Goal: Task Accomplishment & Management: Manage account settings

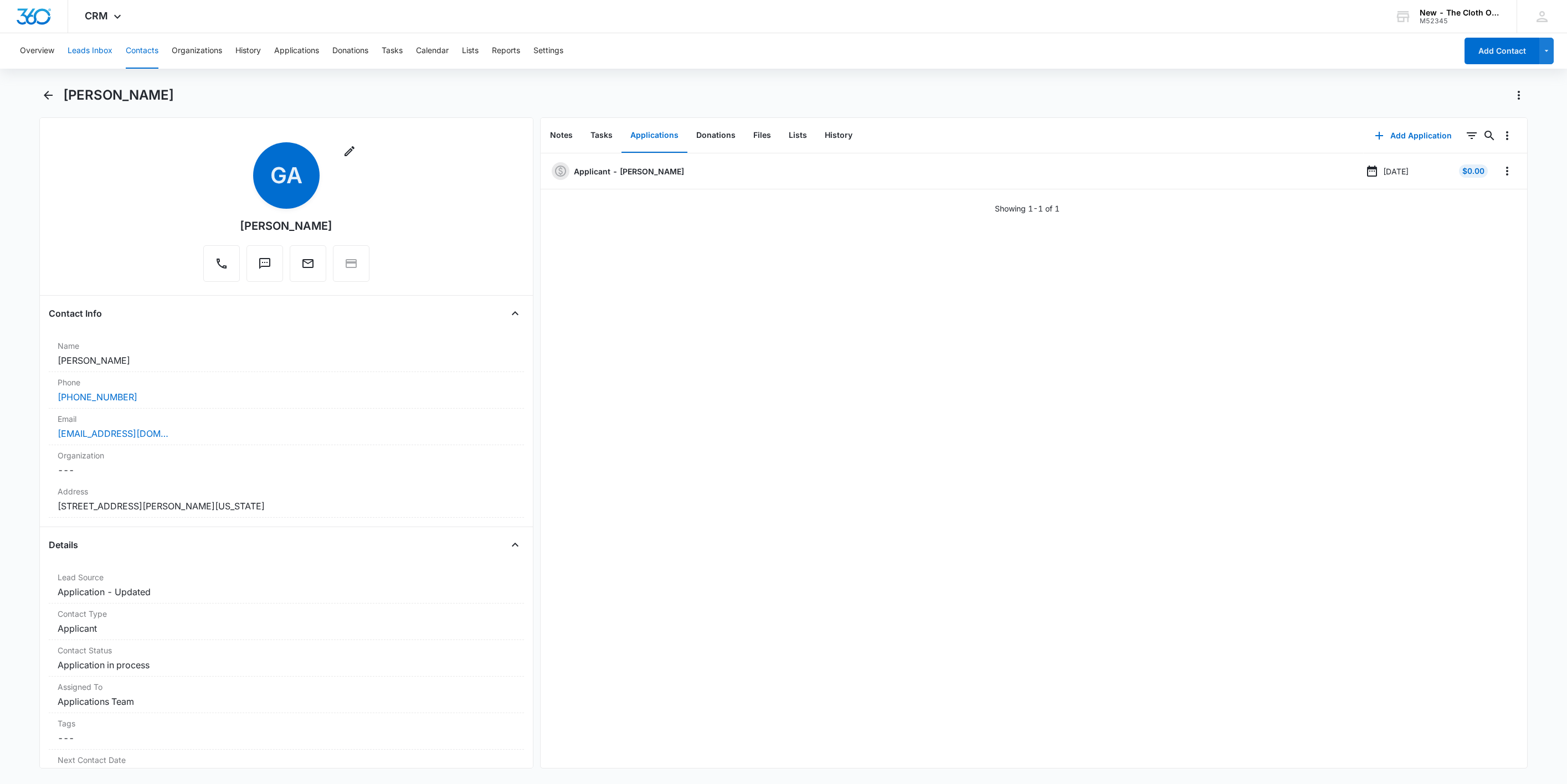
scroll to position [83, 0]
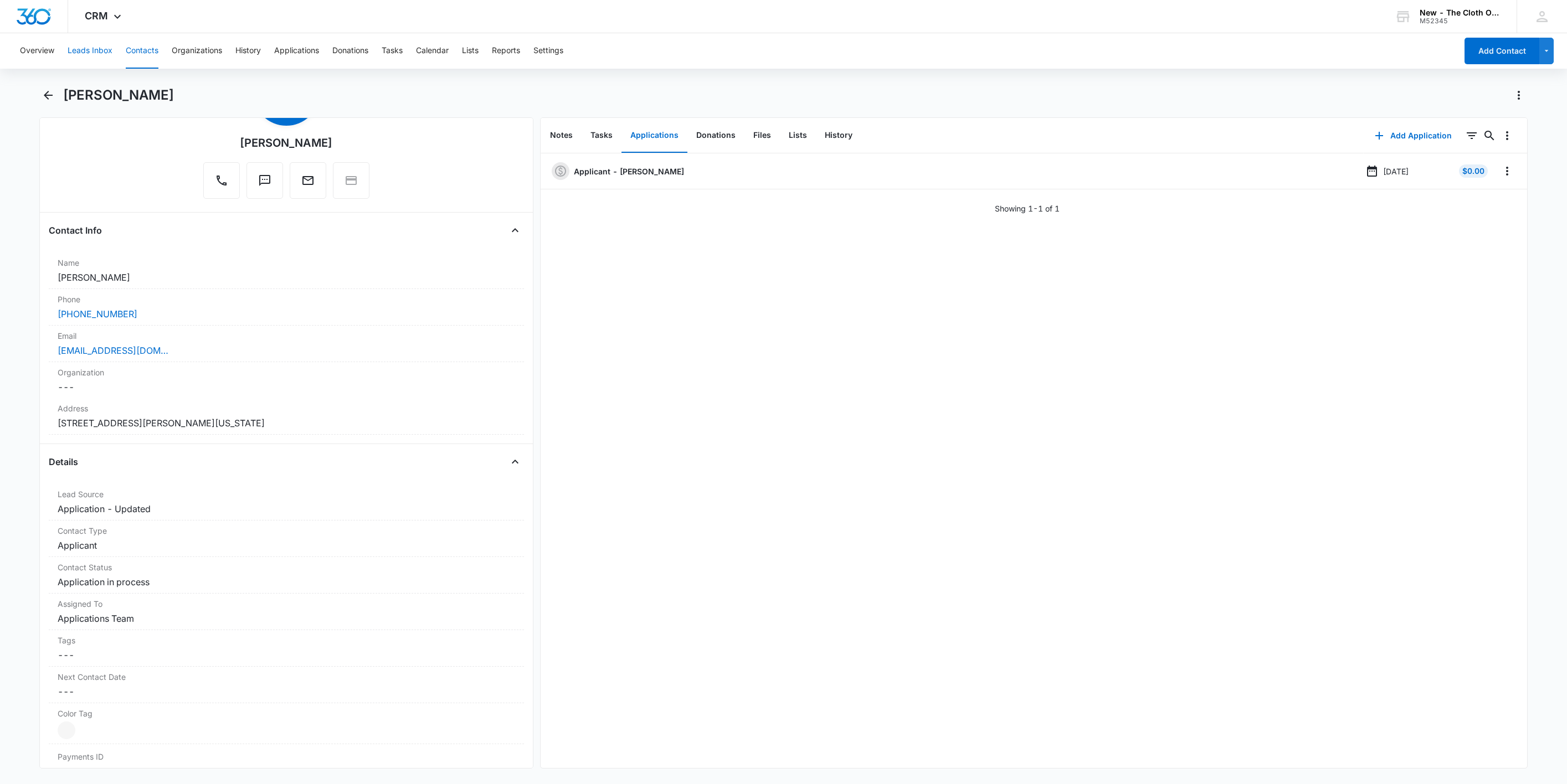
click at [82, 42] on button "Leads Inbox" at bounding box center [90, 51] width 45 height 35
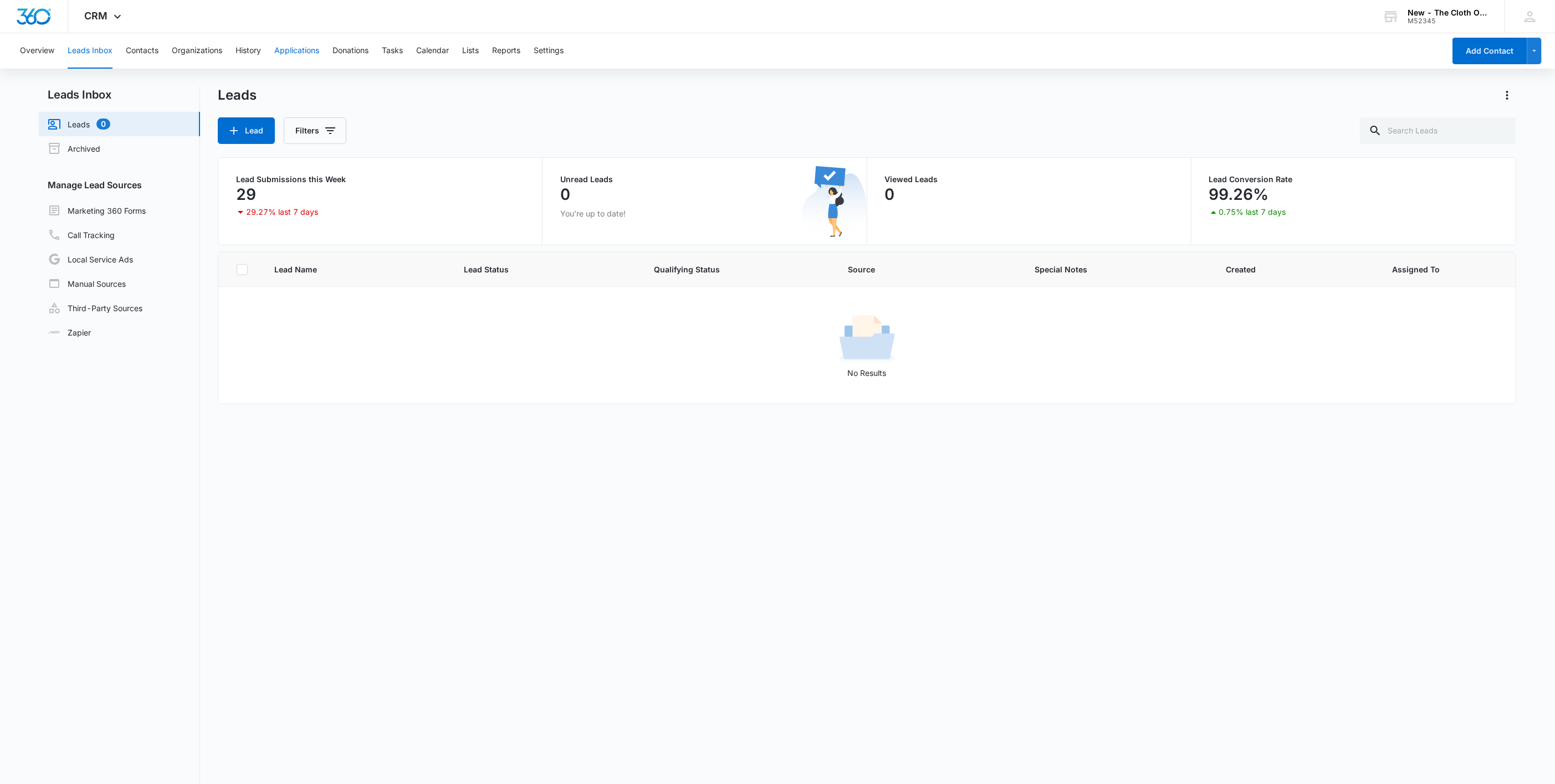
click at [288, 63] on button "Applications" at bounding box center [297, 51] width 45 height 35
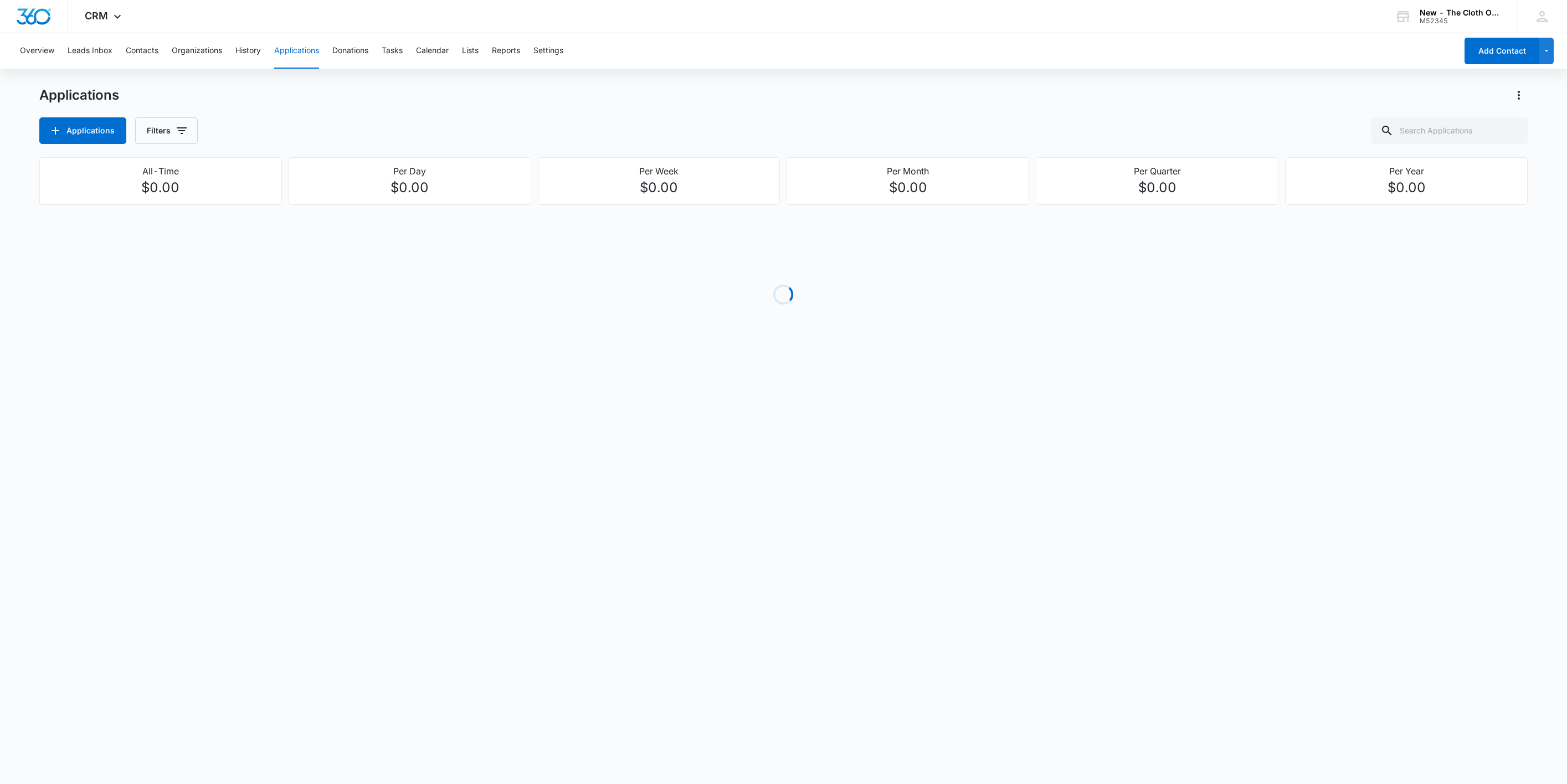
click at [300, 55] on button "Applications" at bounding box center [297, 51] width 45 height 35
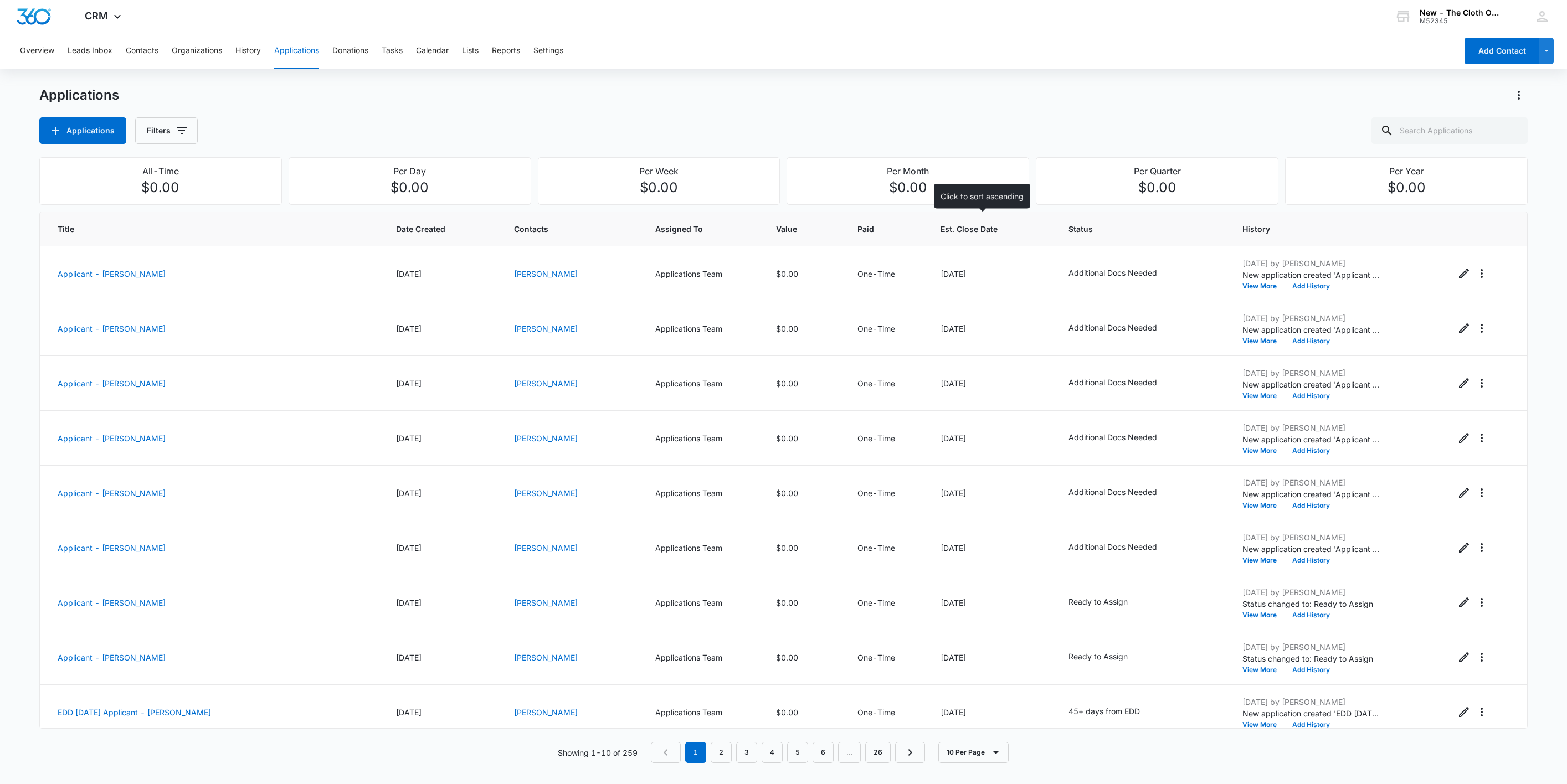
click at [959, 231] on span "Est. Close Date" at bounding box center [983, 229] width 86 height 12
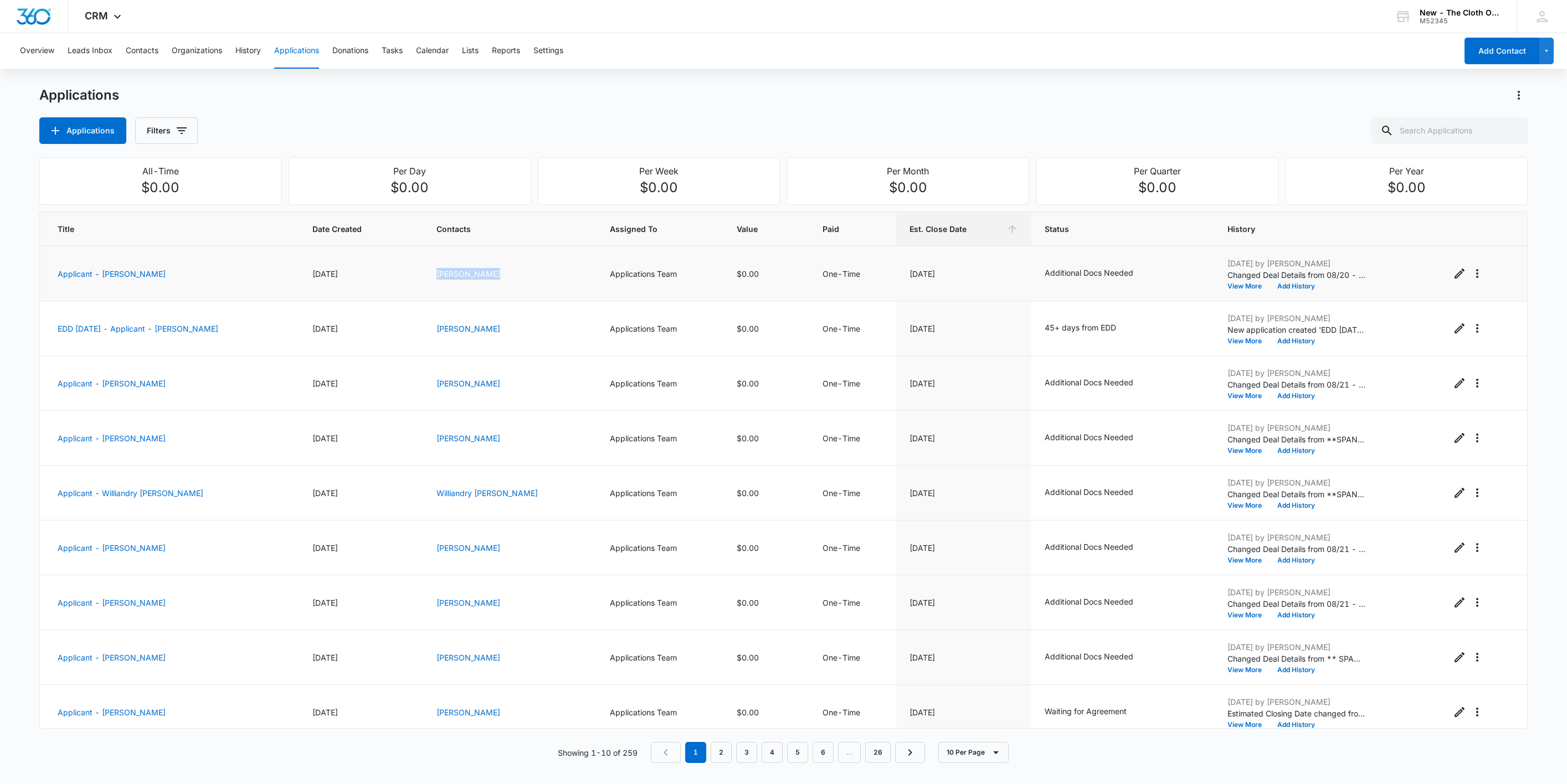
drag, startPoint x: 453, startPoint y: 283, endPoint x: 600, endPoint y: 299, distance: 147.9
click at [597, 299] on td "Sonia Mohamed" at bounding box center [510, 274] width 173 height 55
copy link "Sonia Mohamed"
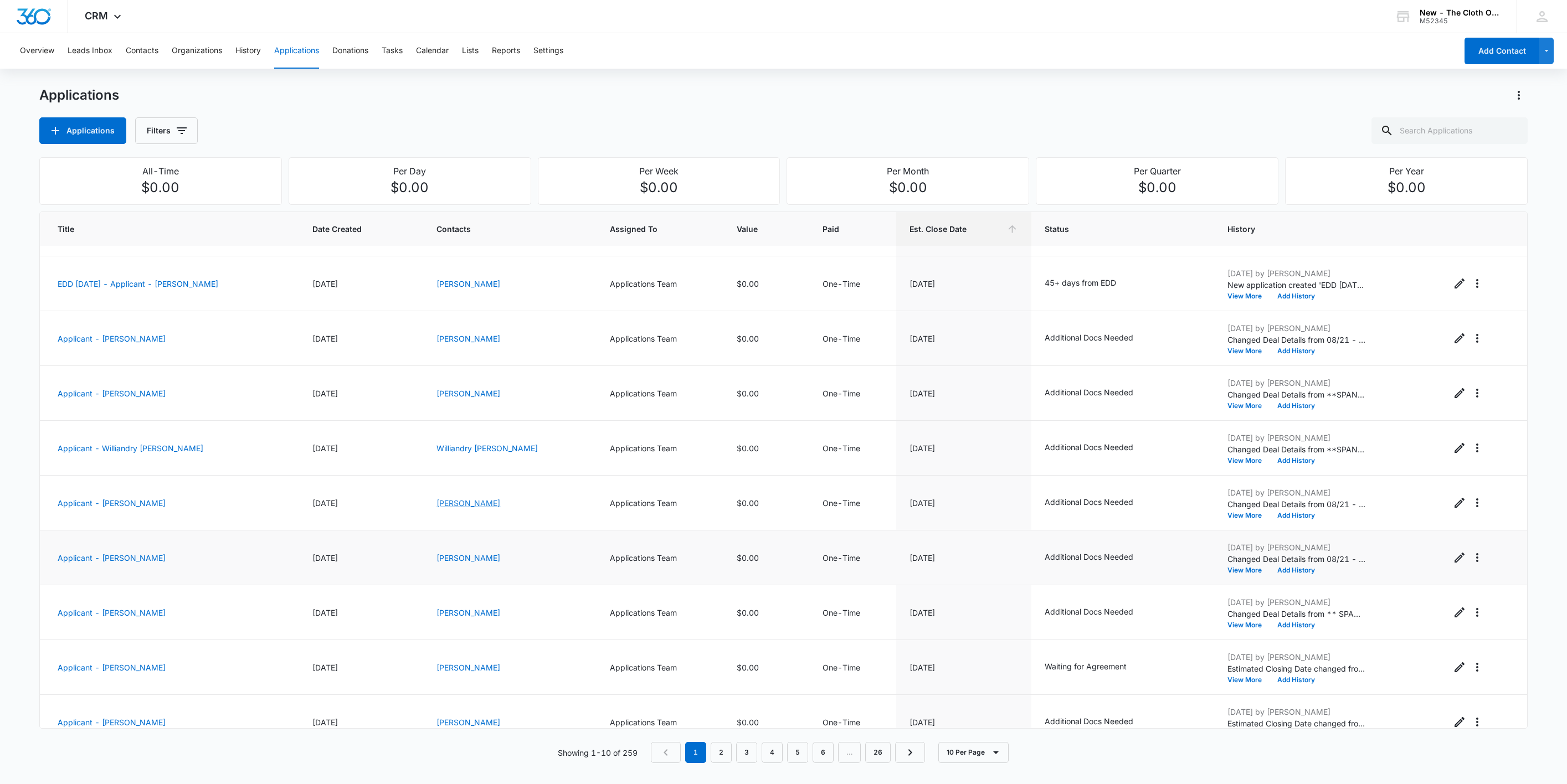
scroll to position [68, 0]
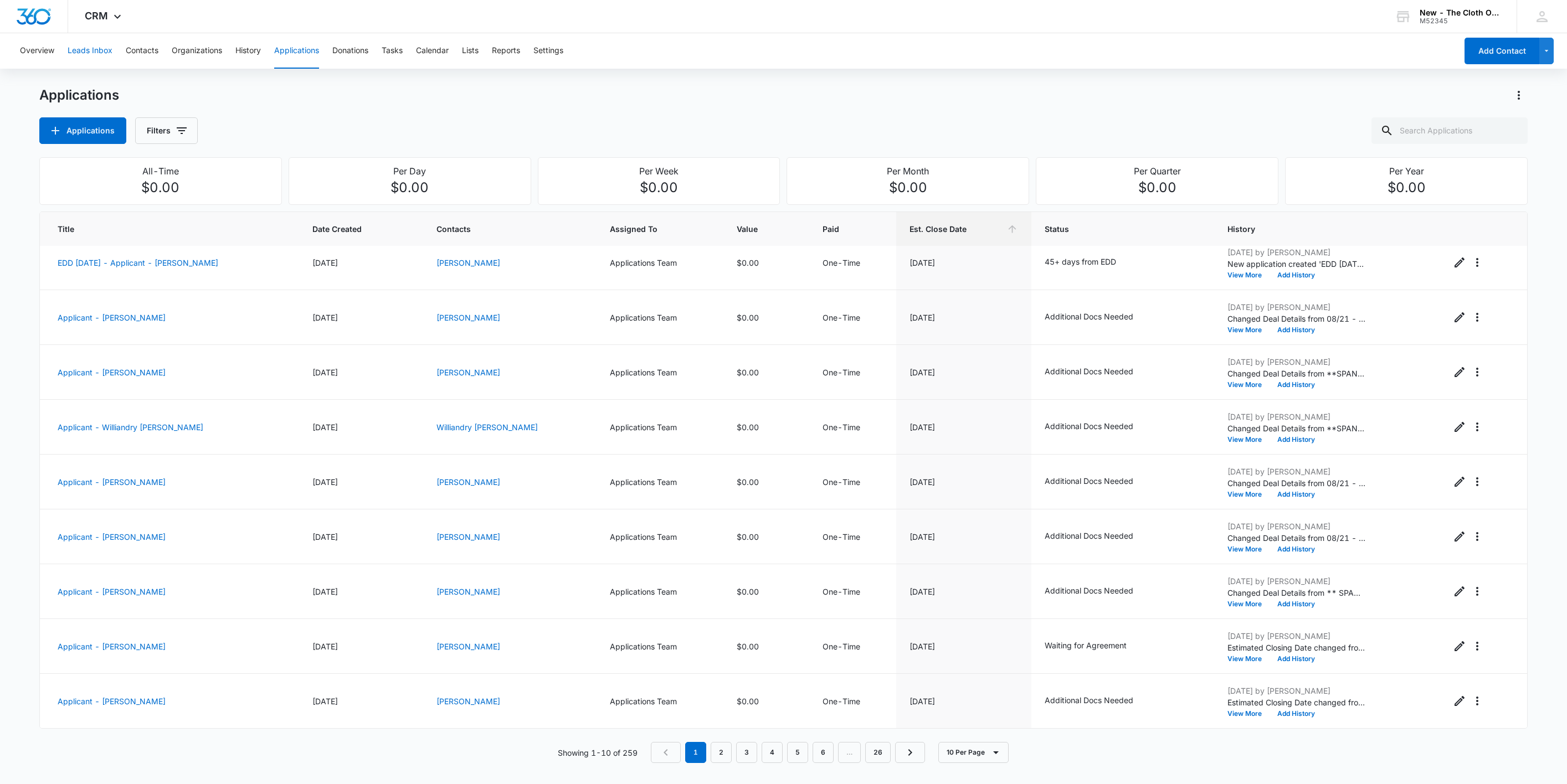
click at [88, 50] on button "Leads Inbox" at bounding box center [90, 51] width 45 height 35
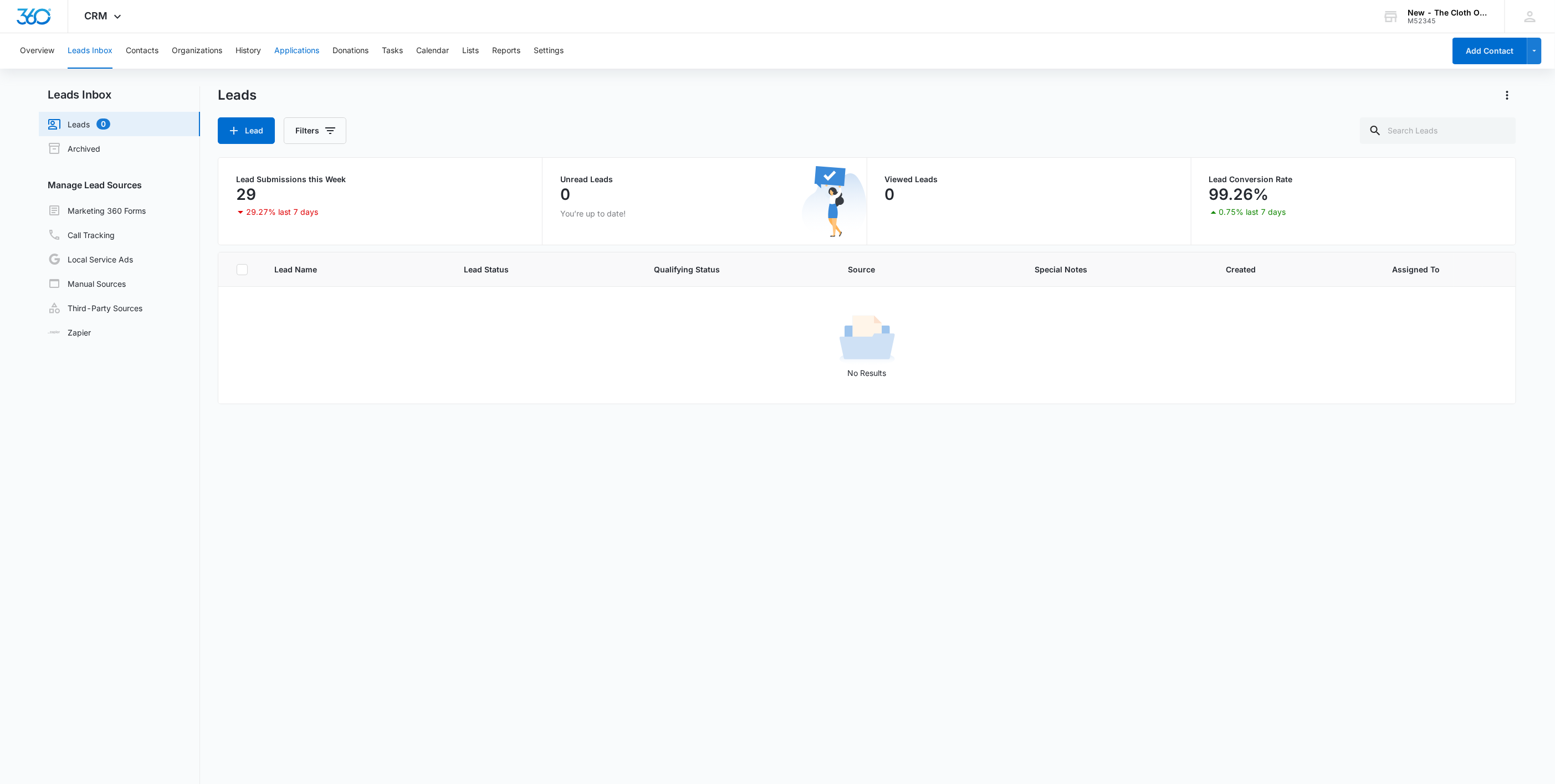
click at [316, 53] on button "Applications" at bounding box center [297, 51] width 45 height 35
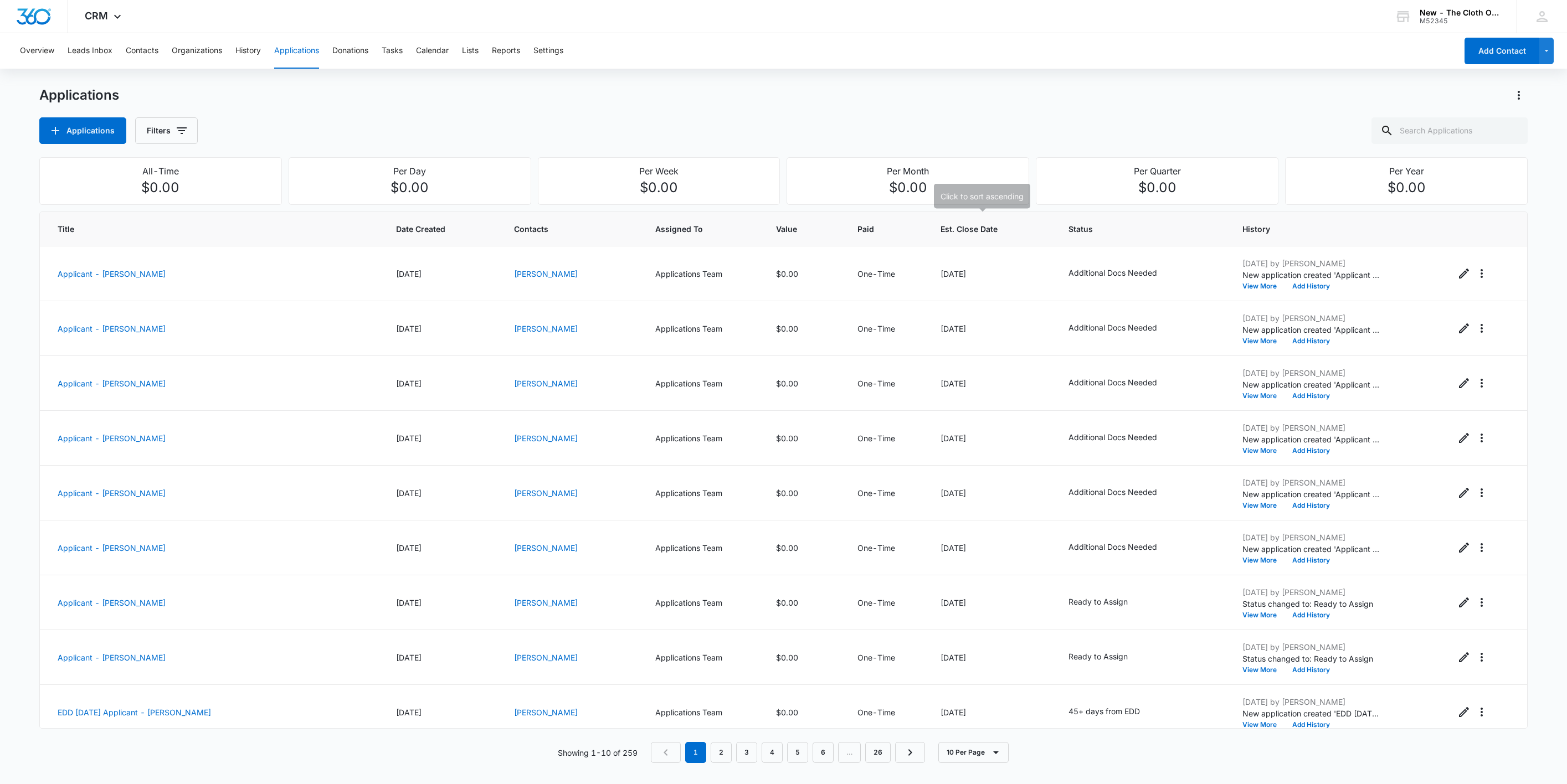
click at [966, 226] on span "Est. Close Date" at bounding box center [983, 229] width 86 height 12
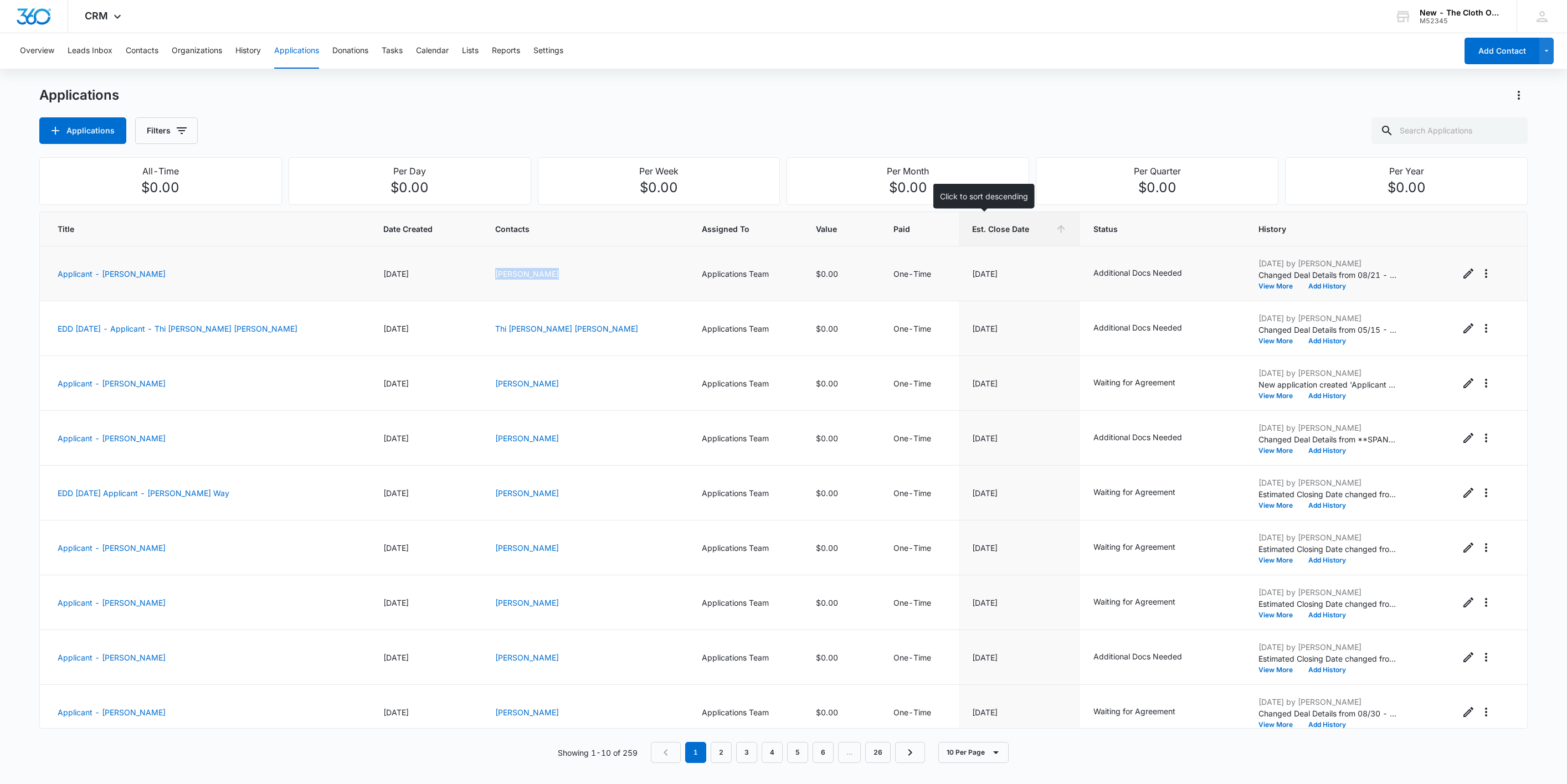
drag, startPoint x: 468, startPoint y: 271, endPoint x: 535, endPoint y: 271, distance: 67.0
click at [535, 271] on td "Bianca Carter" at bounding box center [585, 274] width 207 height 55
copy link "Bianca Carter"
click at [35, 20] on img "Dashboard" at bounding box center [33, 16] width 35 height 16
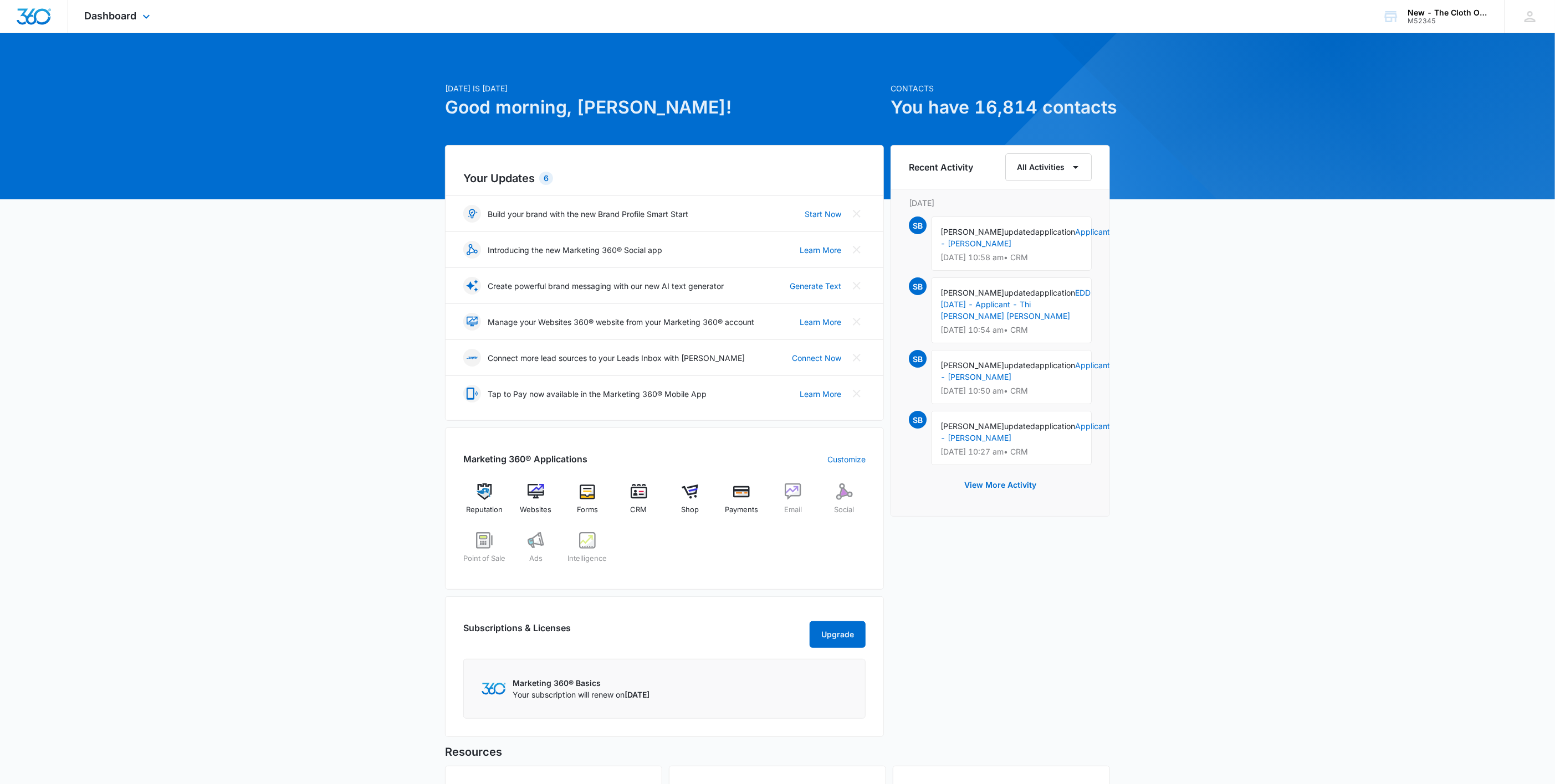
click at [24, 13] on img "Dashboard" at bounding box center [33, 16] width 35 height 16
click at [642, 502] on div "CRM" at bounding box center [638, 503] width 43 height 40
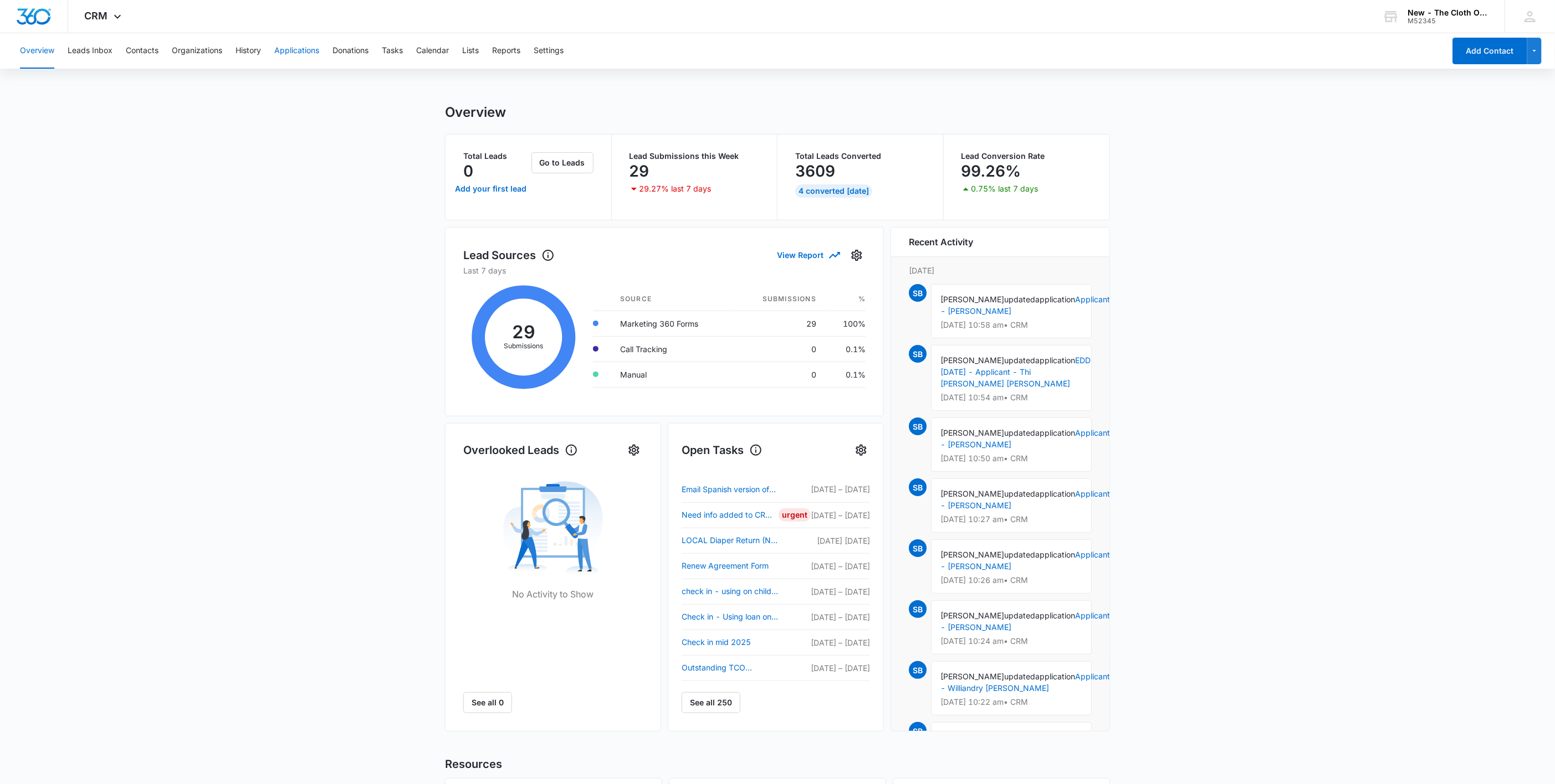
click at [276, 53] on button "Applications" at bounding box center [297, 51] width 45 height 35
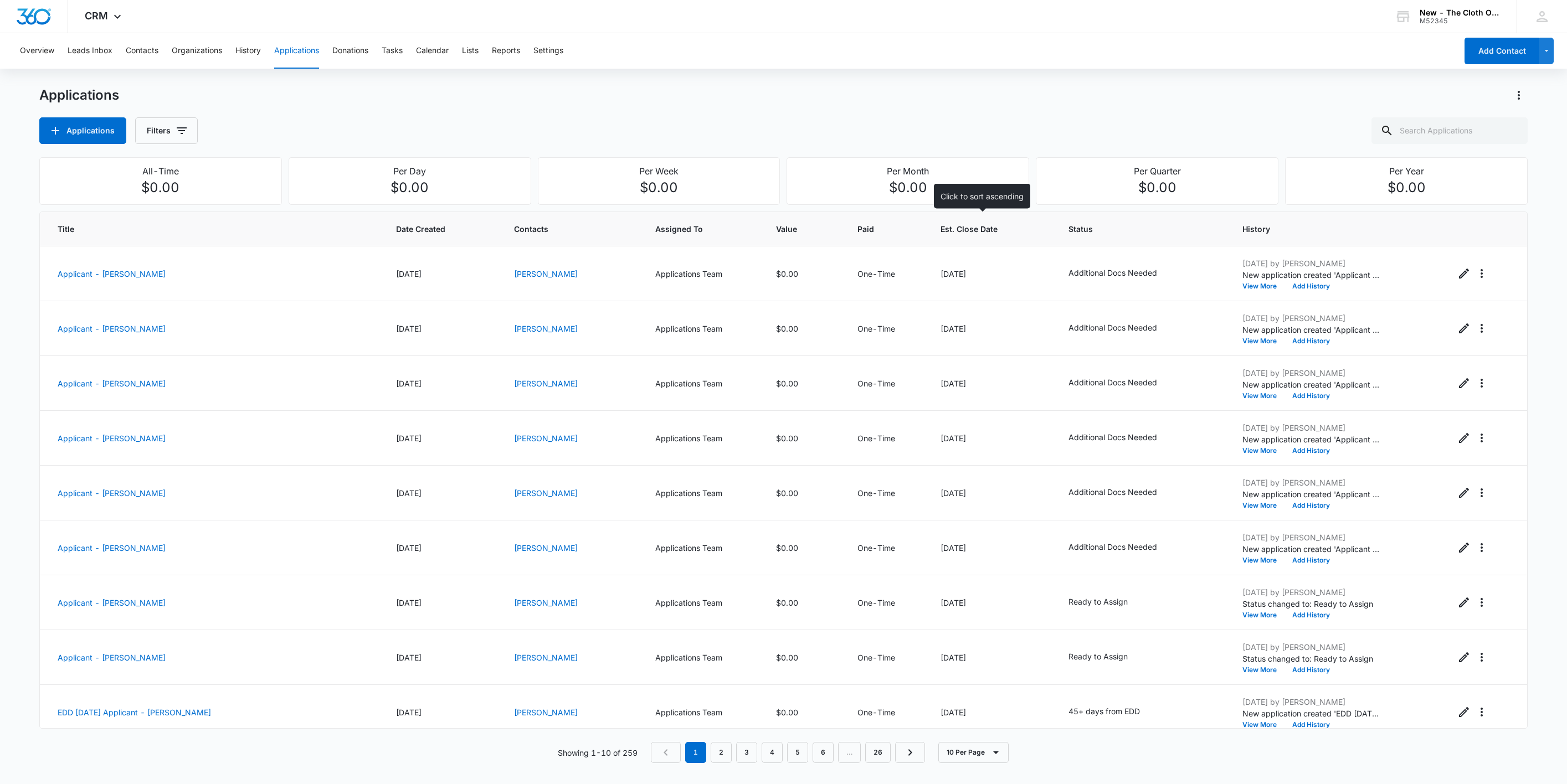
click at [954, 232] on span "Est. Close Date" at bounding box center [983, 229] width 86 height 12
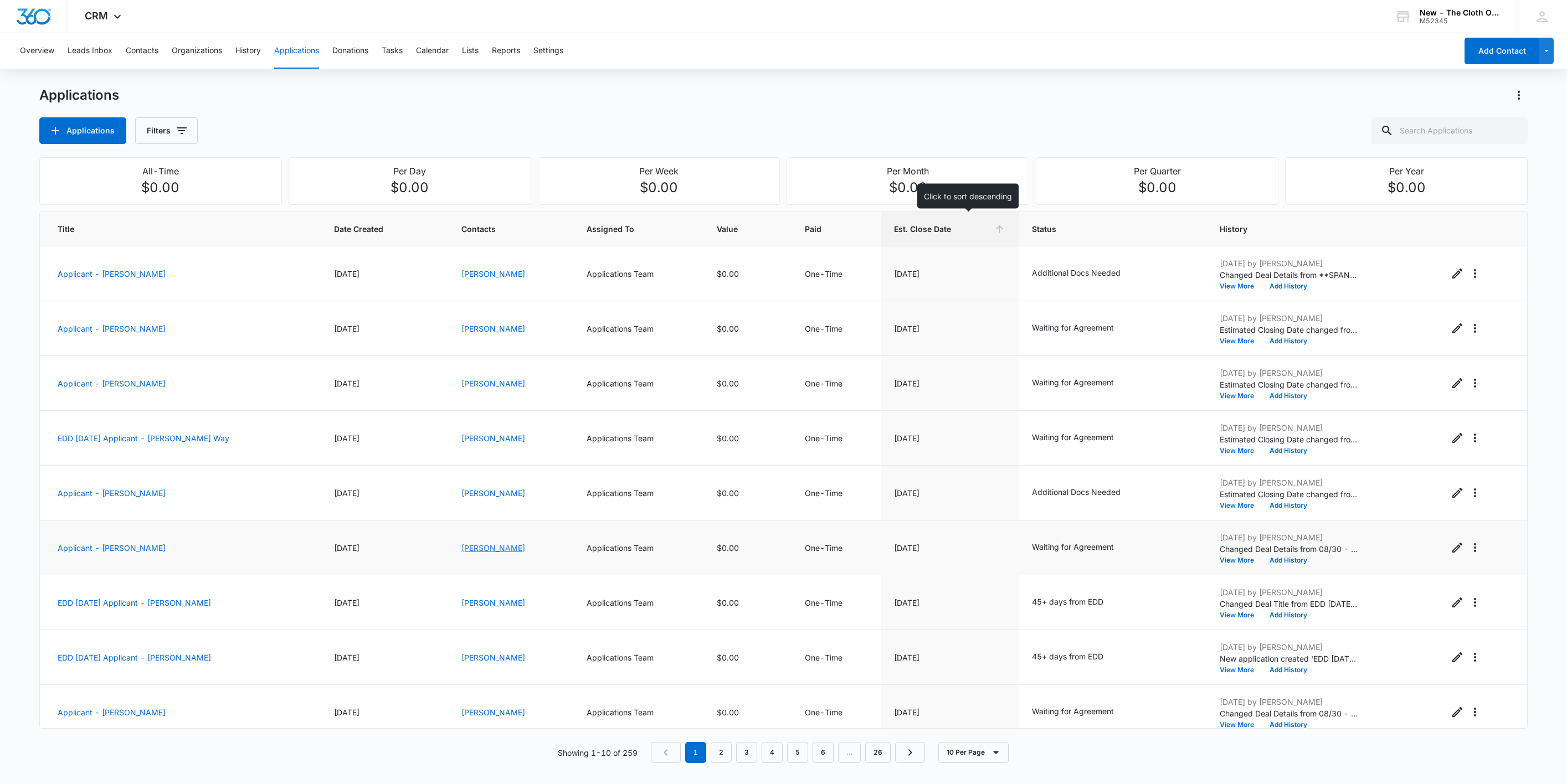
scroll to position [68, 0]
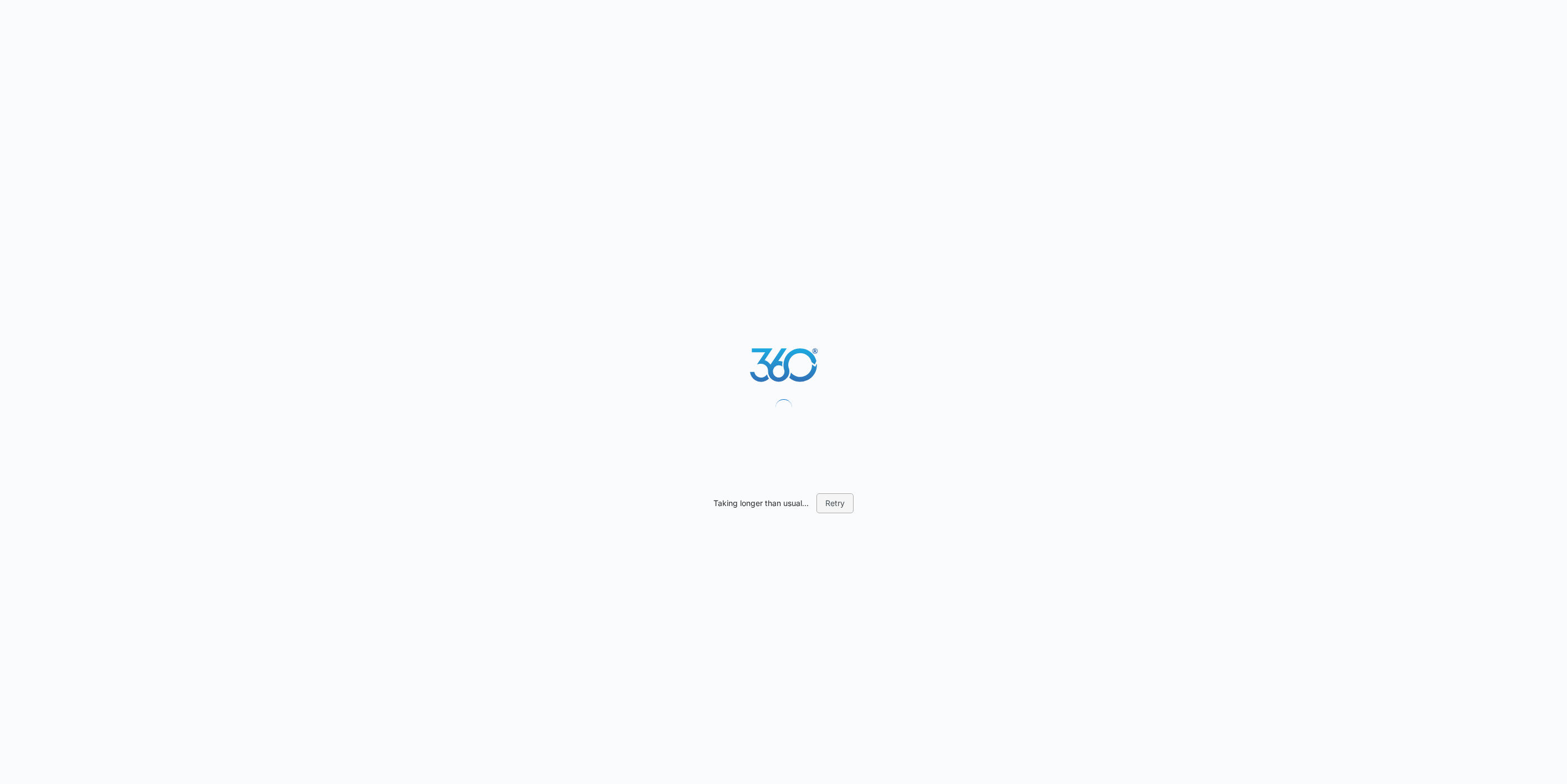
click at [832, 507] on button "Retry" at bounding box center [835, 503] width 37 height 20
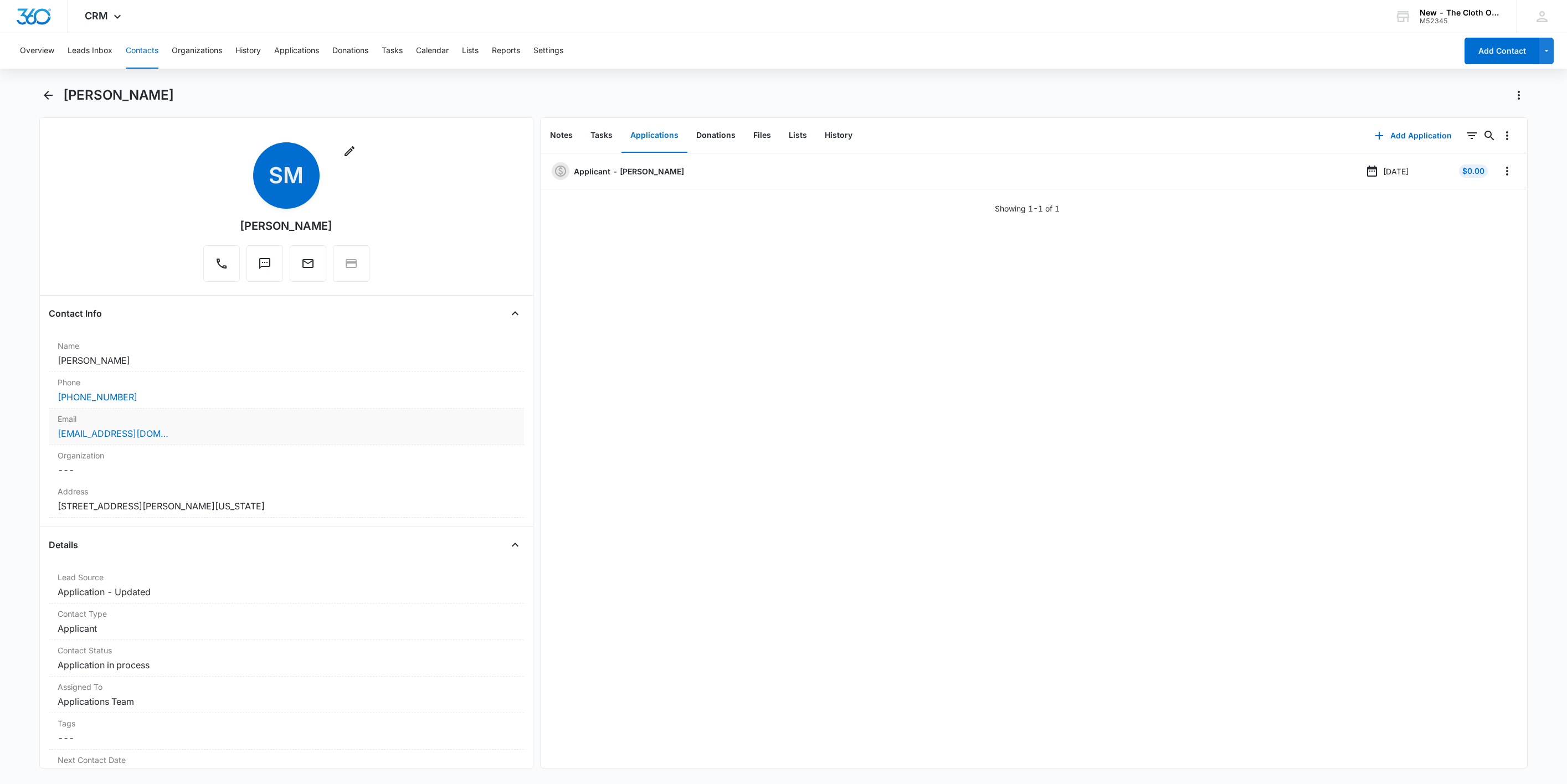
click at [207, 434] on div "sasokhaled2606@gmail.com" at bounding box center [287, 434] width 457 height 13
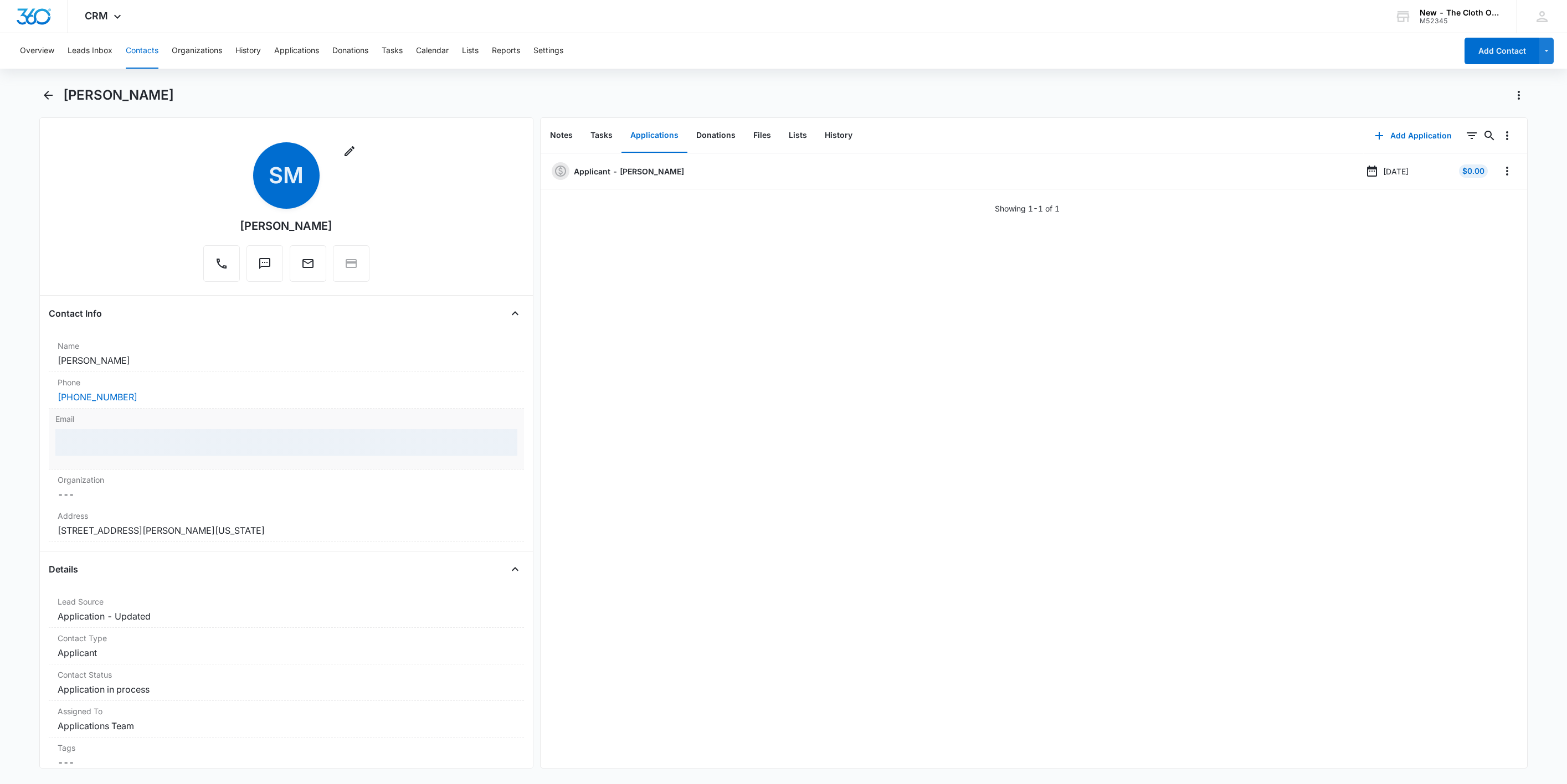
click at [261, 448] on div at bounding box center [286, 443] width 462 height 27
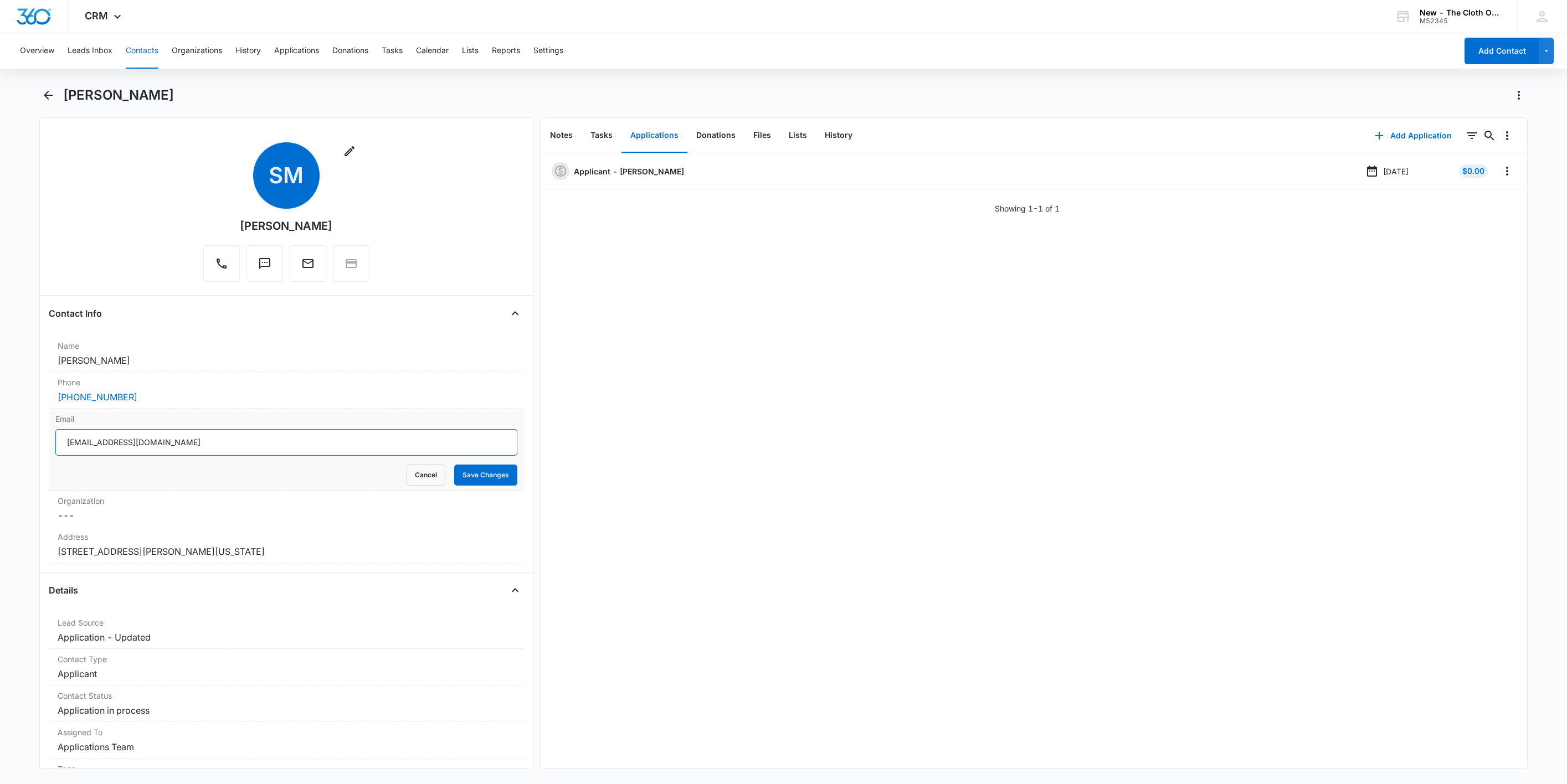
click at [229, 443] on input "sasokhaled2606@gmail.com" at bounding box center [286, 443] width 462 height 27
click at [229, 443] on input "sasokhaled2606@gmail.com" at bounding box center [286, 443] width 462 height 27
click at [414, 482] on button "Cancel" at bounding box center [426, 475] width 39 height 21
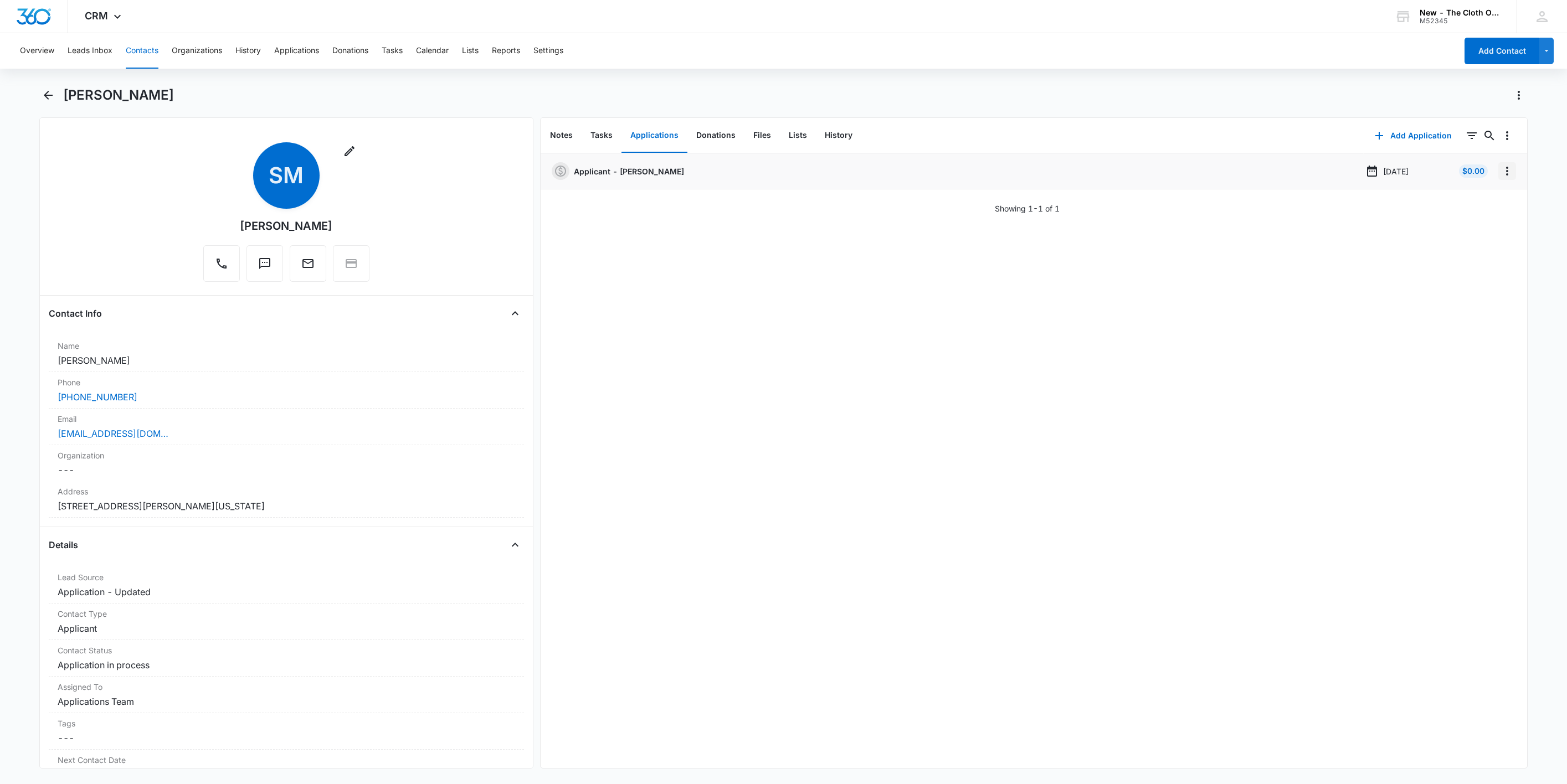
click at [1501, 173] on icon "Overflow Menu" at bounding box center [1507, 171] width 13 height 13
click at [1495, 204] on button "Edit" at bounding box center [1471, 202] width 63 height 16
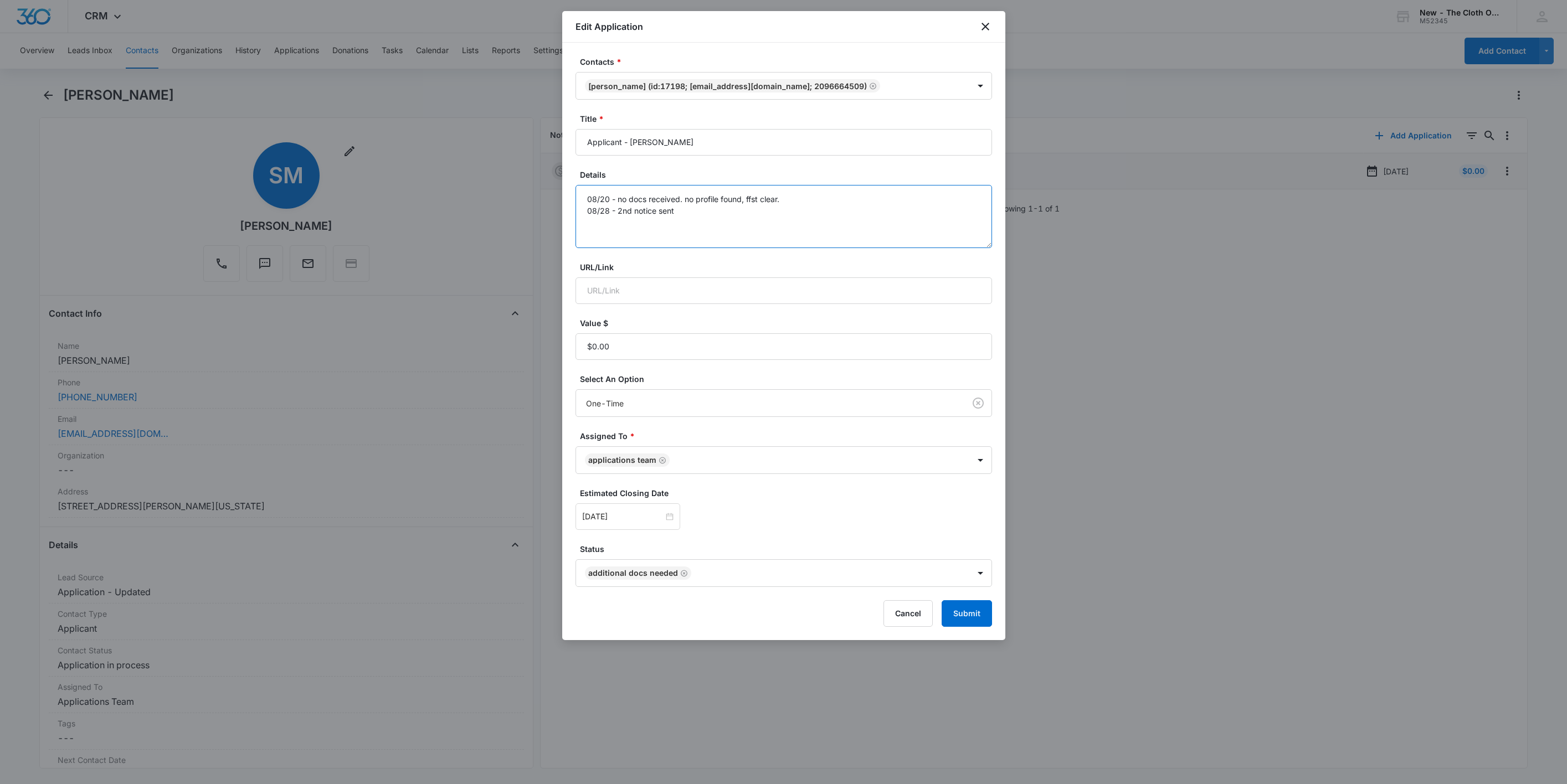
click at [746, 225] on textarea "08/20 - no docs received. no profile found, ffst clear. 08/28 - 2nd notice sent" at bounding box center [784, 217] width 417 height 63
type textarea "08/20 - no docs received. no profile found, ffst clear. 08/28 - 2nd notice sent…"
click at [651, 522] on input "[DATE]" at bounding box center [623, 517] width 82 height 12
type input "[DATE]"
click at [612, 431] on div "22" at bounding box center [612, 434] width 13 height 13
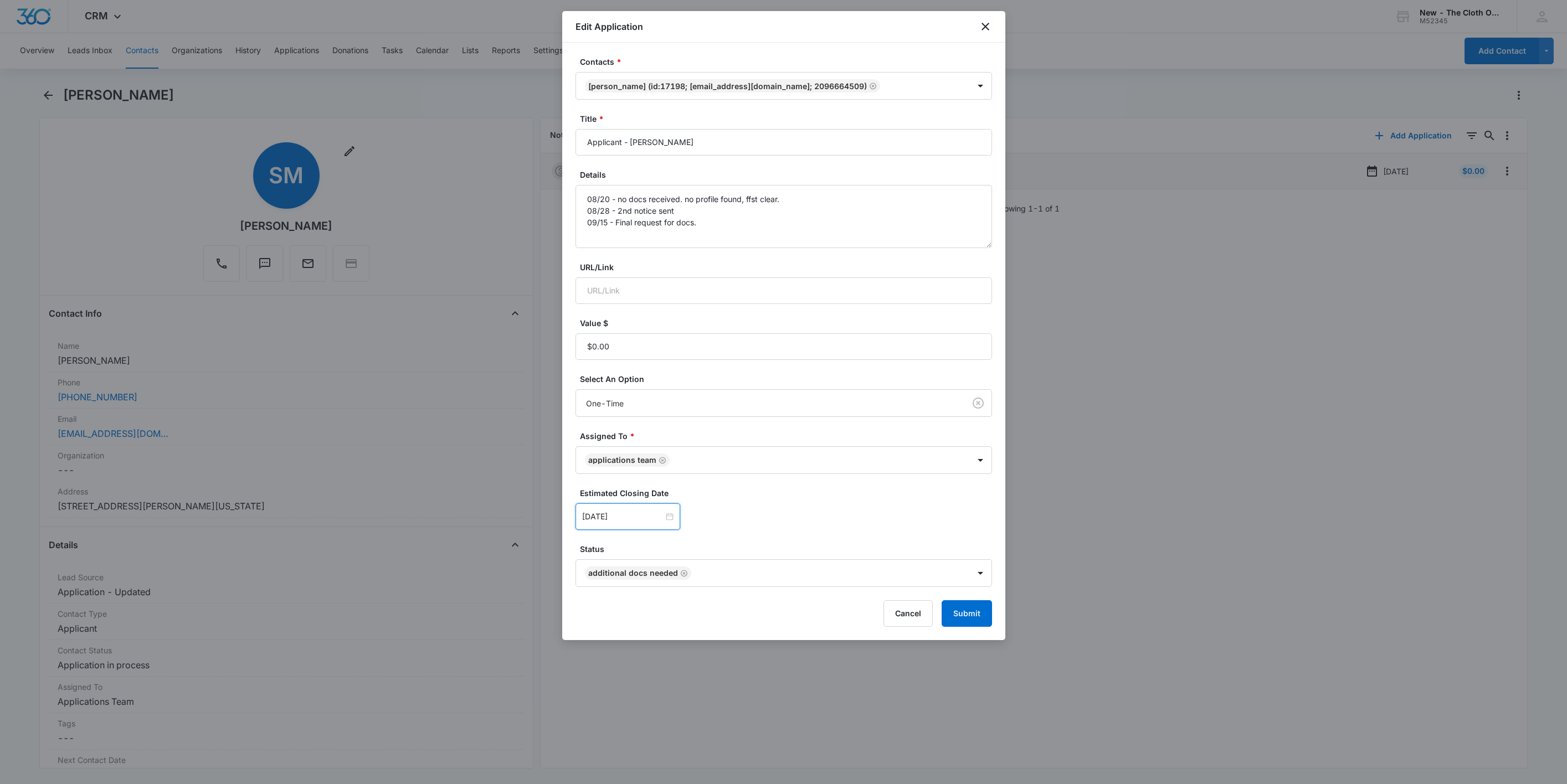
click at [825, 507] on div "Sep 22, 2025 Sep 2025 Su Mo Tu We Th Fr Sa 31 1 2 3 4 5 6 7 8 9 10 11 12 13 14 …" at bounding box center [784, 517] width 417 height 27
drag, startPoint x: 963, startPoint y: 591, endPoint x: 982, endPoint y: 616, distance: 31.4
click at [963, 598] on form "Contacts * Sonia Mohamed (ID:17198; sasokhaled2606@gmail.com; 2096664509) Title…" at bounding box center [784, 341] width 417 height 571
click at [984, 617] on button "Submit" at bounding box center [967, 614] width 50 height 27
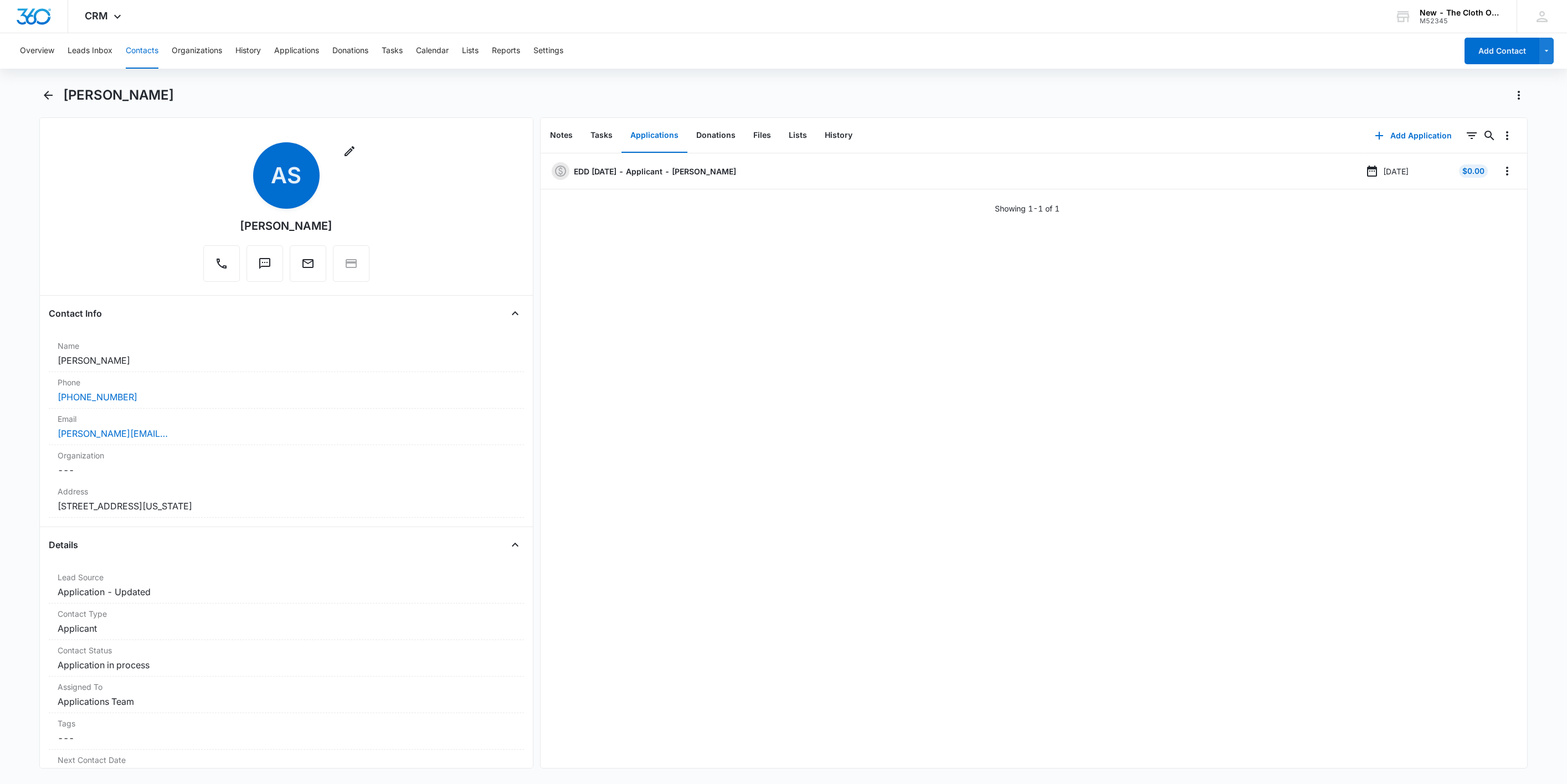
drag, startPoint x: 142, startPoint y: 359, endPoint x: 23, endPoint y: 364, distance: 119.1
click at [23, 364] on main "Angelina Skripnikov Remove AS Angelina Skripnikov Contact Info Name Cancel Save…" at bounding box center [784, 434] width 1567 height 696
drag, startPoint x: 195, startPoint y: 435, endPoint x: 30, endPoint y: 429, distance: 165.1
click at [5, 432] on main "Angelina Skripnikov Remove AS Angelina Skripnikov Contact Info Name Cancel Save…" at bounding box center [784, 434] width 1567 height 696
copy link "angelina.lisich@gmail.com"
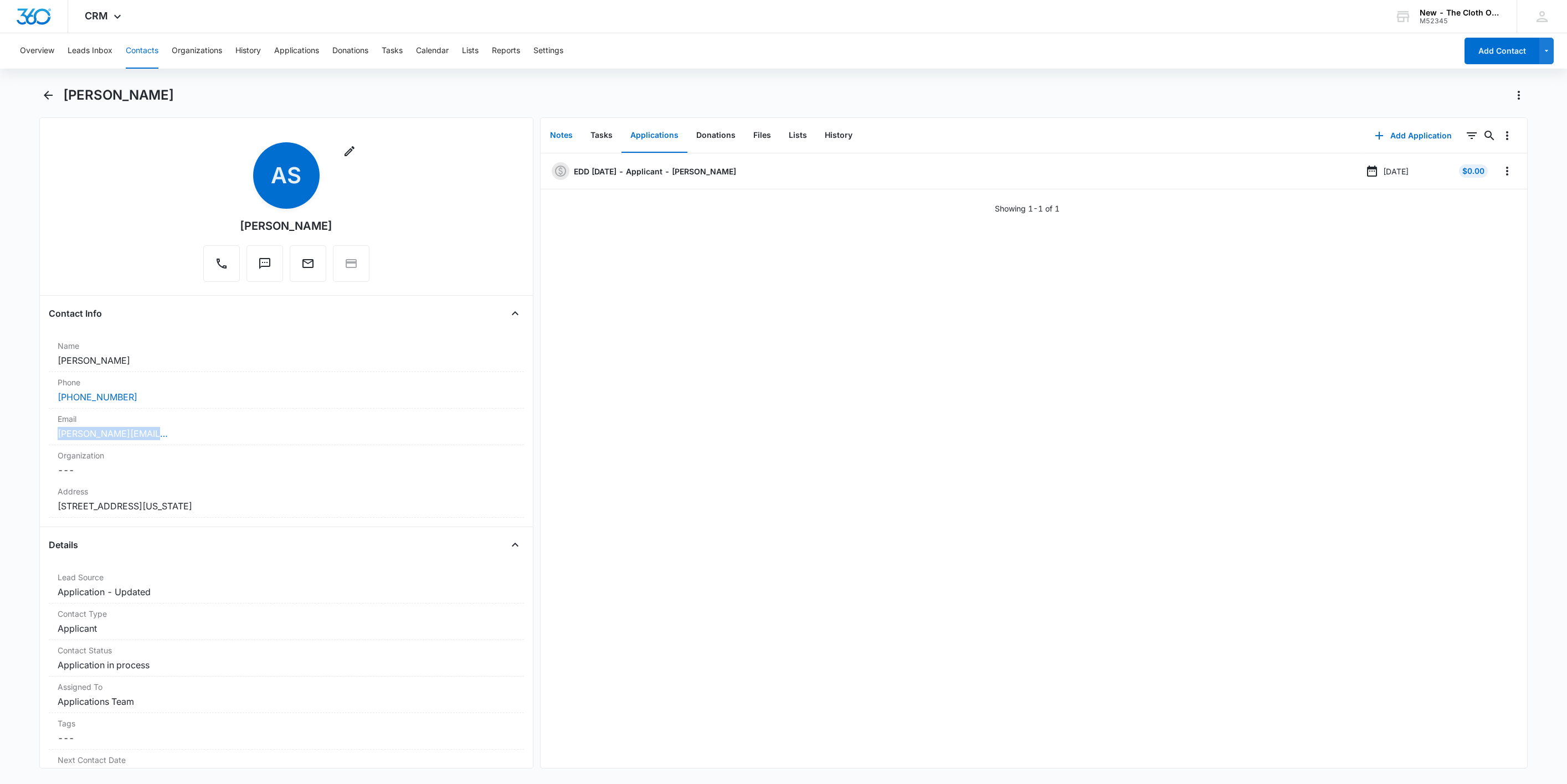
click at [557, 133] on button "Notes" at bounding box center [561, 136] width 40 height 34
click at [704, 188] on link "https://www.facebook.com/angelina.skripnikov" at bounding box center [629, 184] width 150 height 9
drag, startPoint x: 156, startPoint y: 358, endPoint x: 27, endPoint y: 364, distance: 129.1
click at [27, 364] on main "Angelina Skripnikov Remove AS Angelina Skripnikov Contact Info Name Cancel Save…" at bounding box center [784, 434] width 1567 height 696
copy dd "Angelina Skripnikov"
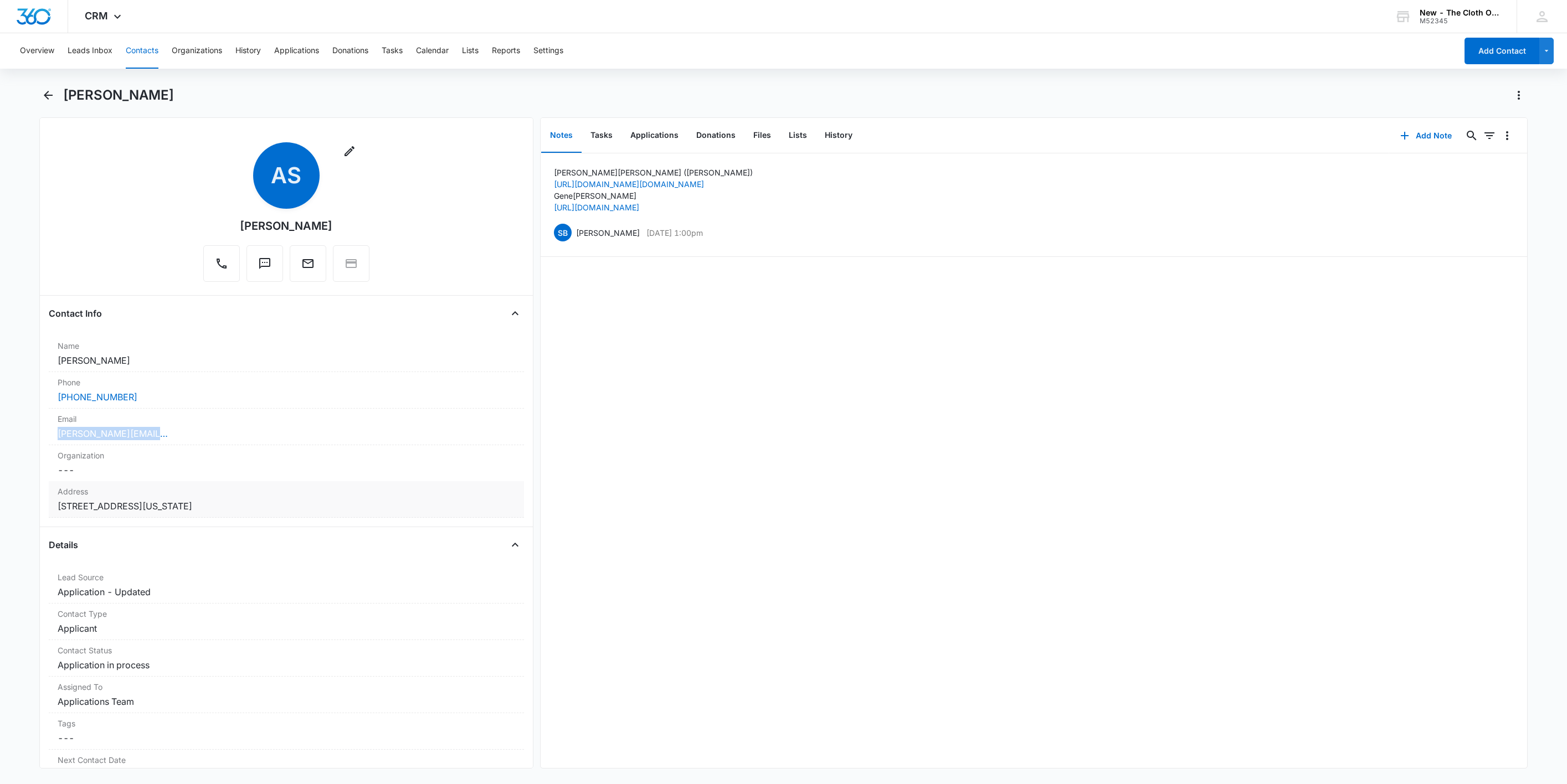
copy div "Cancel Save Changes 10435 Innovation Way Jacksonville Florida 32256"
drag, startPoint x: 294, startPoint y: 501, endPoint x: -15, endPoint y: 496, distance: 309.0
click at [0, 496] on html "CRM Apps Reputation Websites Forms CRM Email Social Shop Payments POS Ads Intel…" at bounding box center [784, 392] width 1567 height 784
drag, startPoint x: 160, startPoint y: 406, endPoint x: 17, endPoint y: 400, distance: 143.1
click at [17, 400] on main "Angelina Skripnikov Remove AS Angelina Skripnikov Contact Info Name Cancel Save…" at bounding box center [784, 434] width 1567 height 696
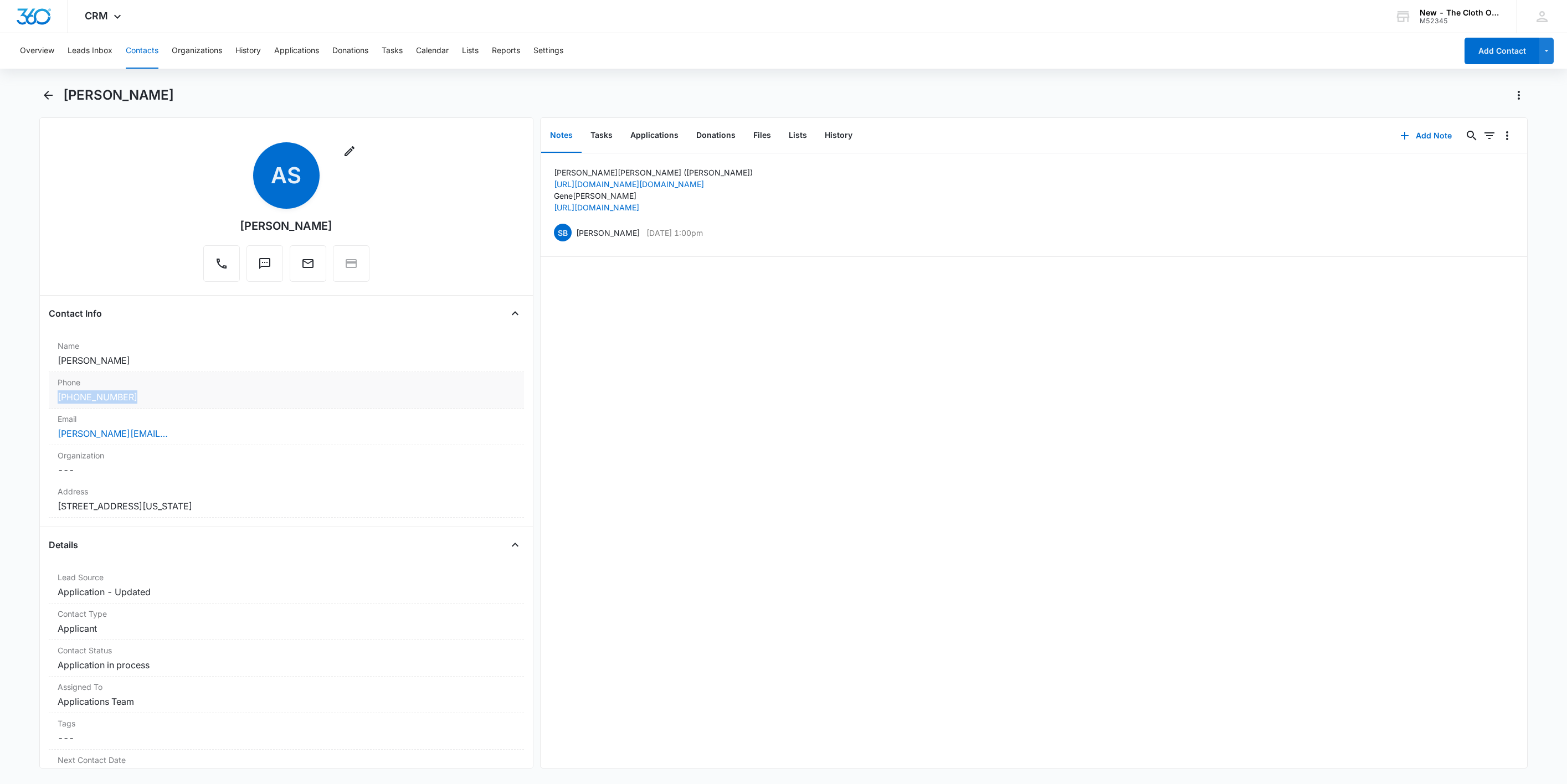
copy link "(814) 969-2820"
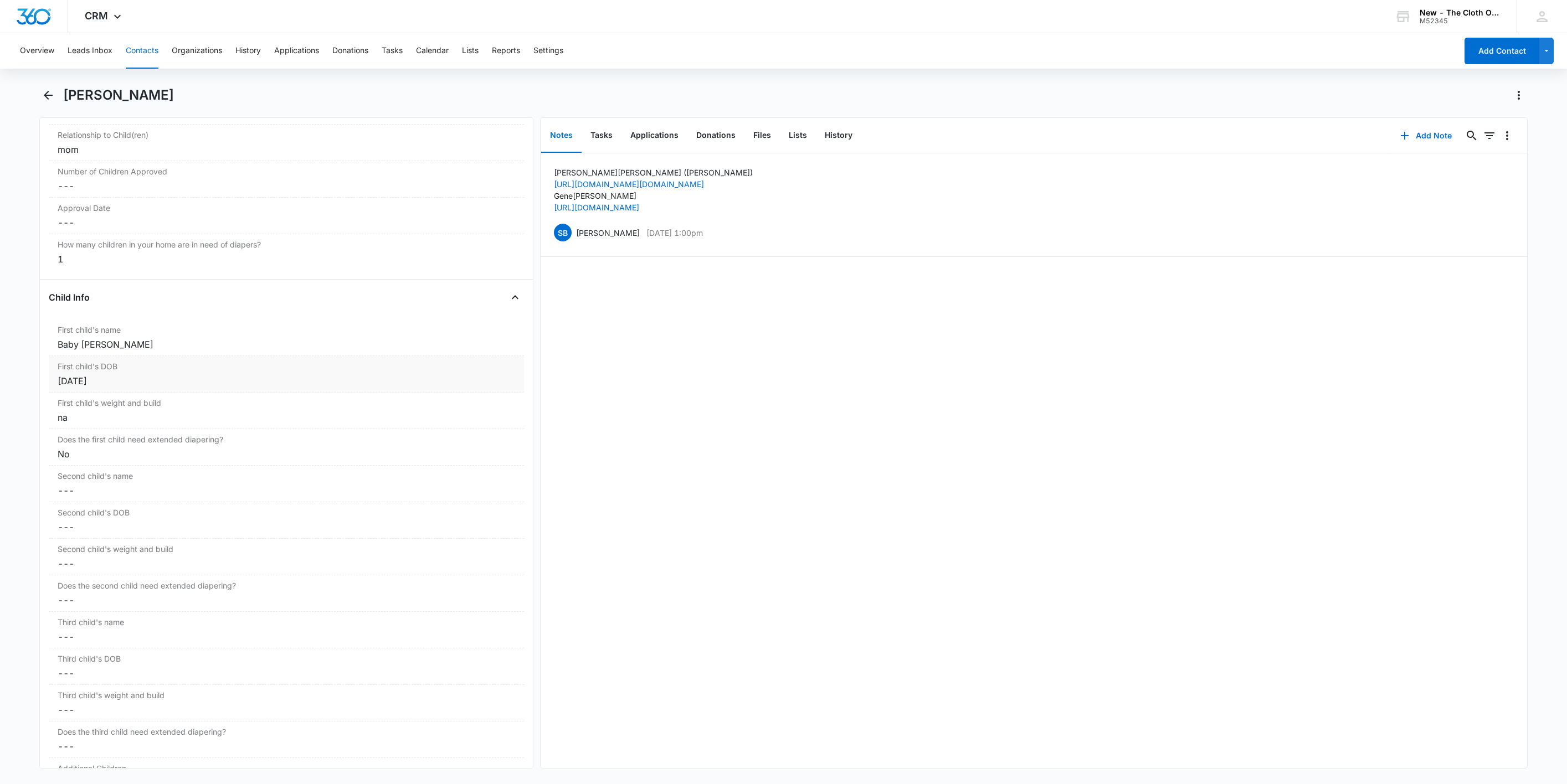
scroll to position [1163, 0]
drag, startPoint x: 158, startPoint y: 342, endPoint x: 12, endPoint y: 355, distance: 146.6
click at [12, 355] on main "Angelina Skripnikov Remove AS Angelina Skripnikov Contact Info Name Cancel Save…" at bounding box center [784, 434] width 1567 height 696
copy div "Baby Skripnikov"
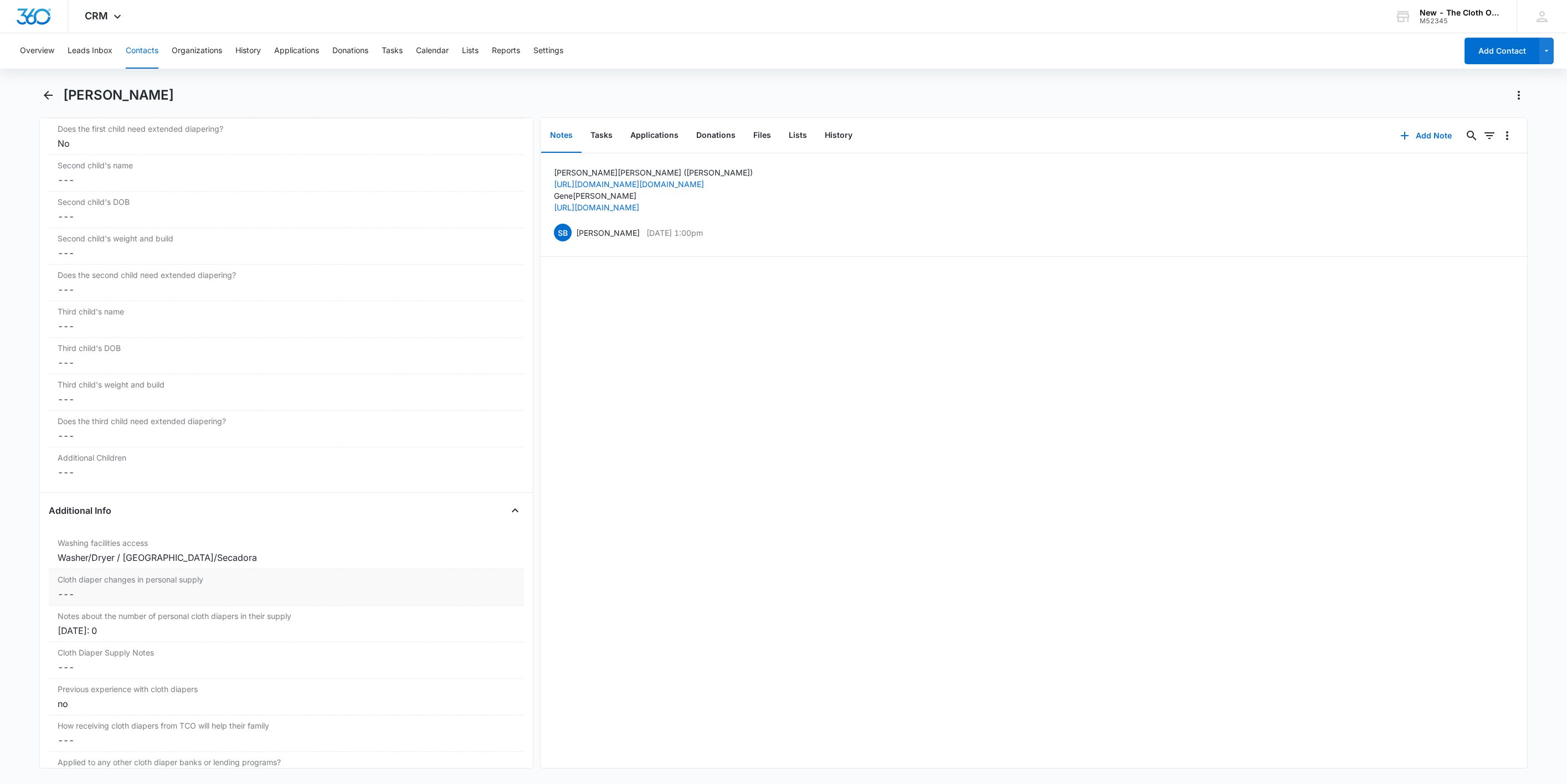
scroll to position [1496, 0]
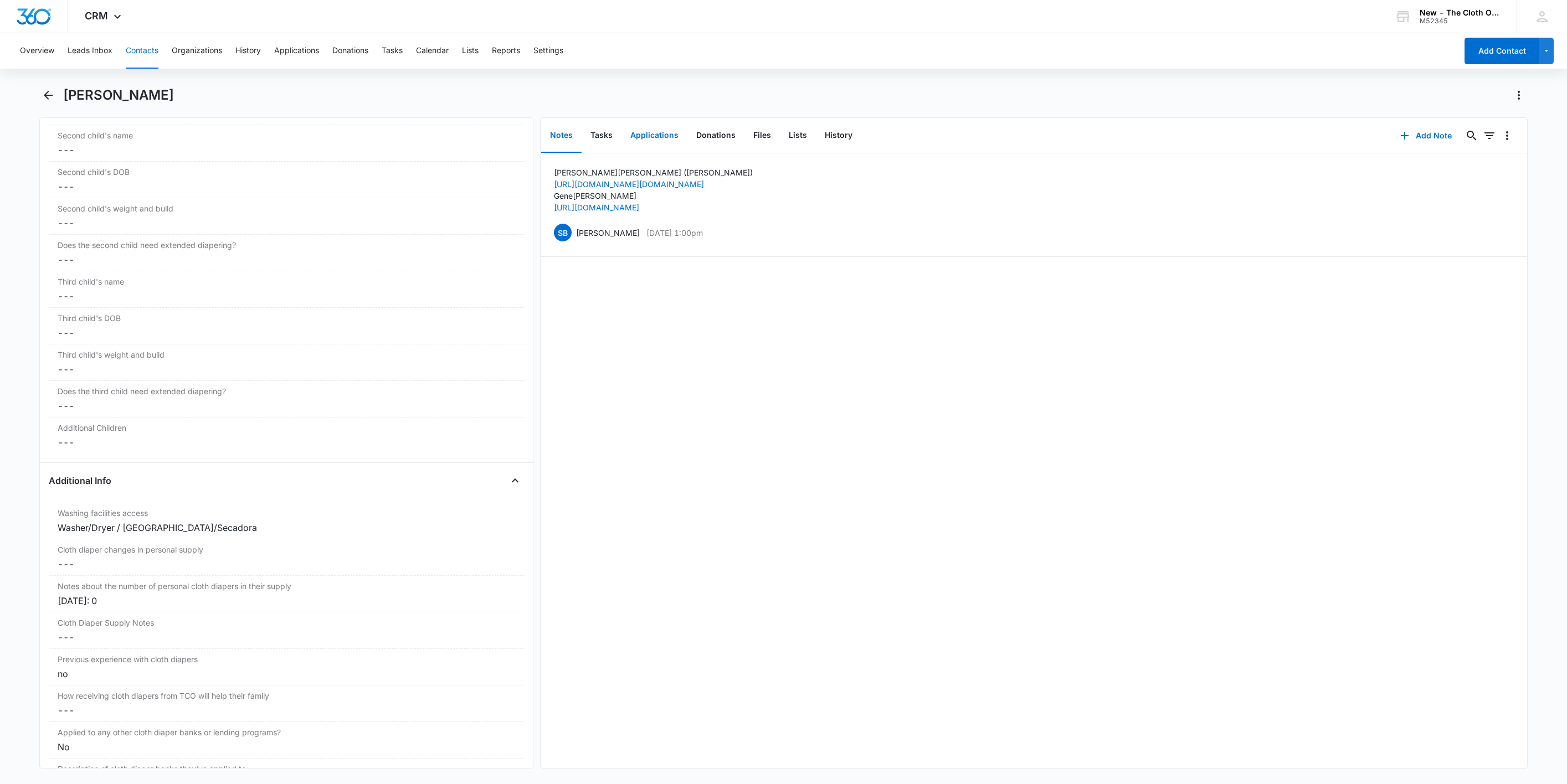
click at [665, 127] on button "Applications" at bounding box center [655, 136] width 66 height 34
click at [1484, 170] on div "$0.00" at bounding box center [1473, 171] width 50 height 13
click at [1498, 175] on button "Overflow Menu" at bounding box center [1507, 171] width 18 height 18
click at [1488, 204] on button "Edit" at bounding box center [1471, 202] width 63 height 16
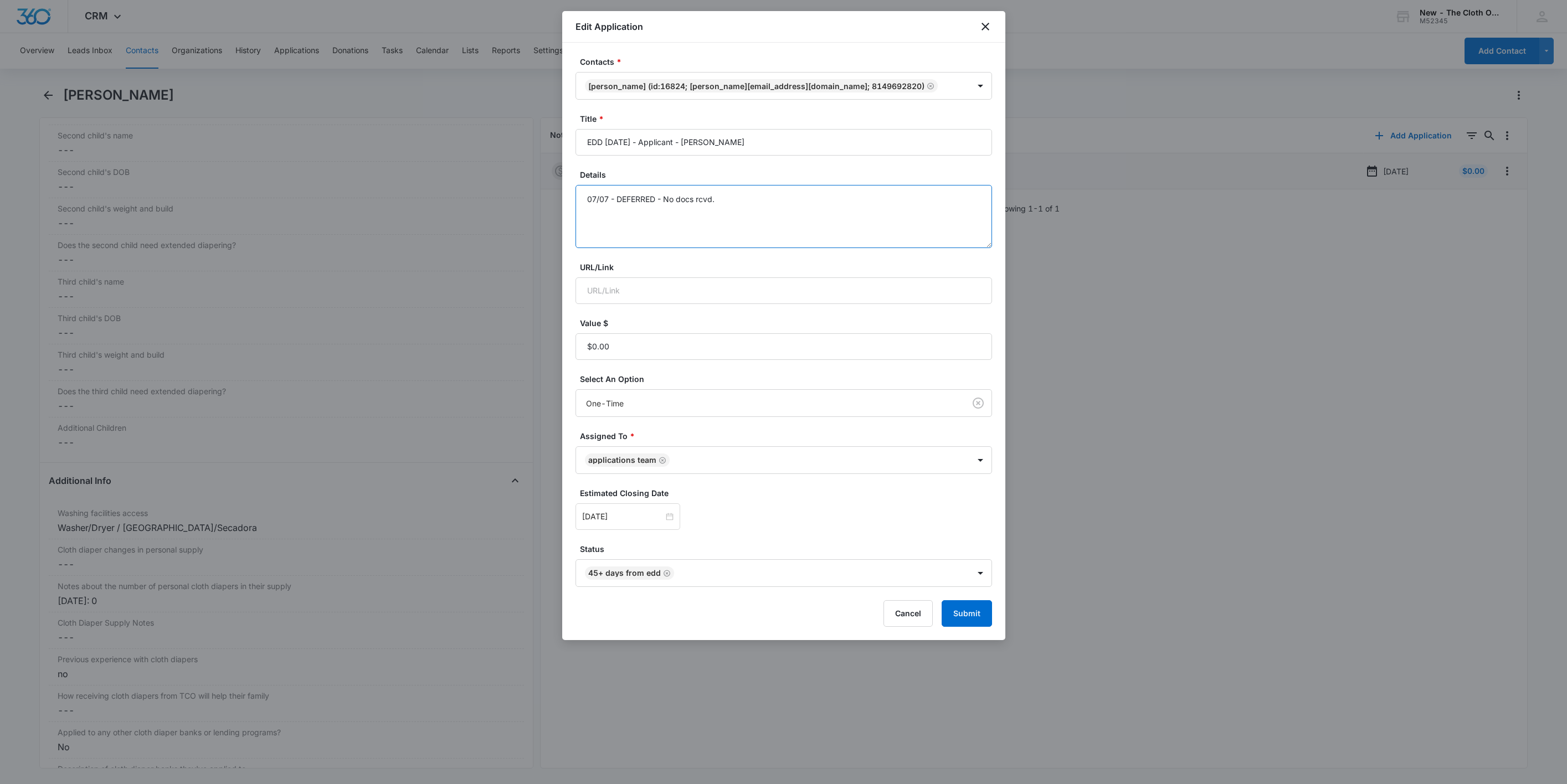
click at [768, 210] on textarea "07/07 - DEFERRED - No docs rcvd." at bounding box center [784, 217] width 417 height 63
type textarea "07/07 - DEFERRED - No docs rcvd. 09/15 - Sent w/in 45 days email - need all doc…"
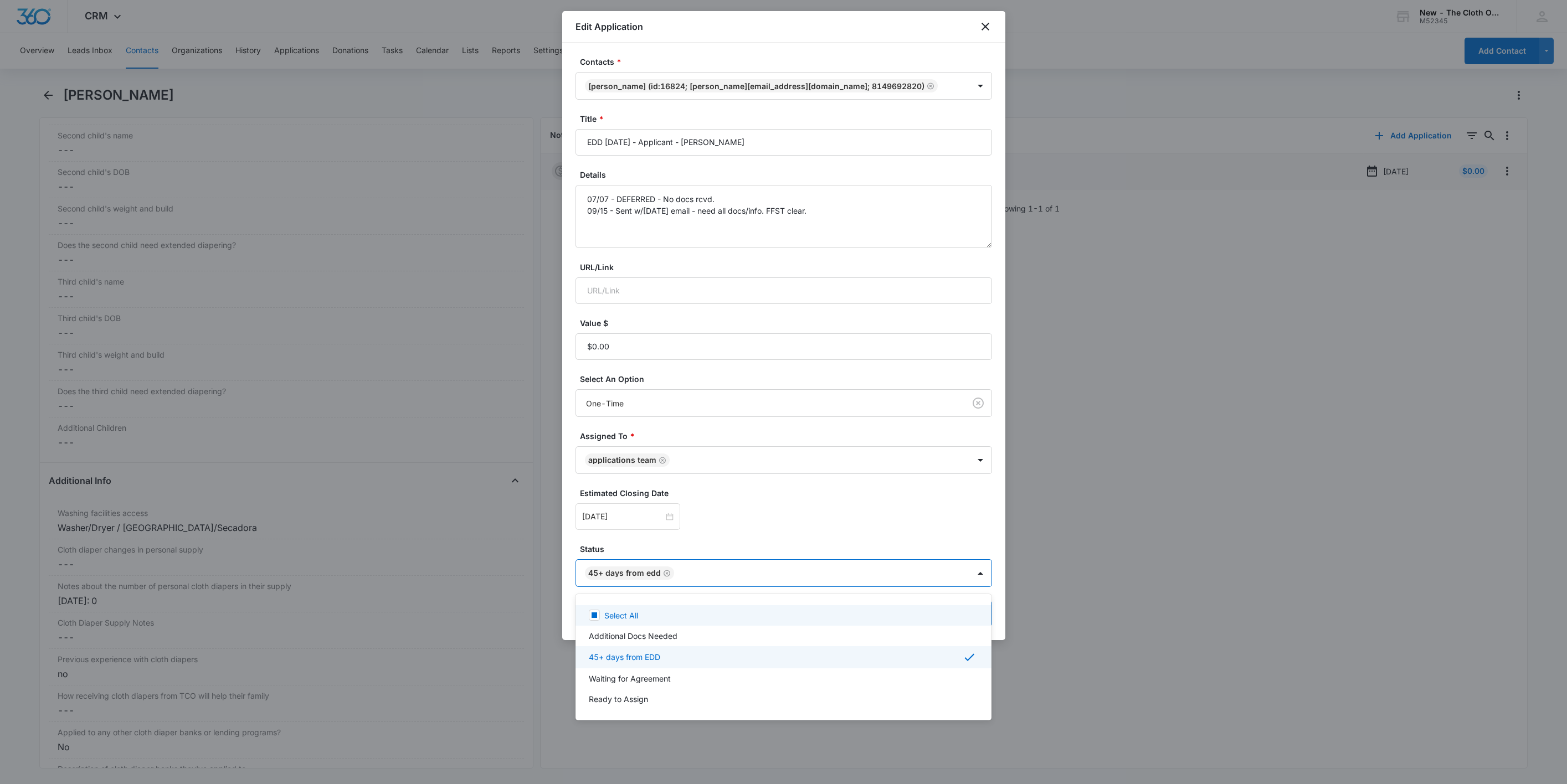
click at [665, 580] on body "CRM Apps Reputation Websites Forms CRM Email Social Shop Payments POS Ads Intel…" at bounding box center [784, 392] width 1567 height 784
click at [664, 580] on div at bounding box center [784, 392] width 1567 height 784
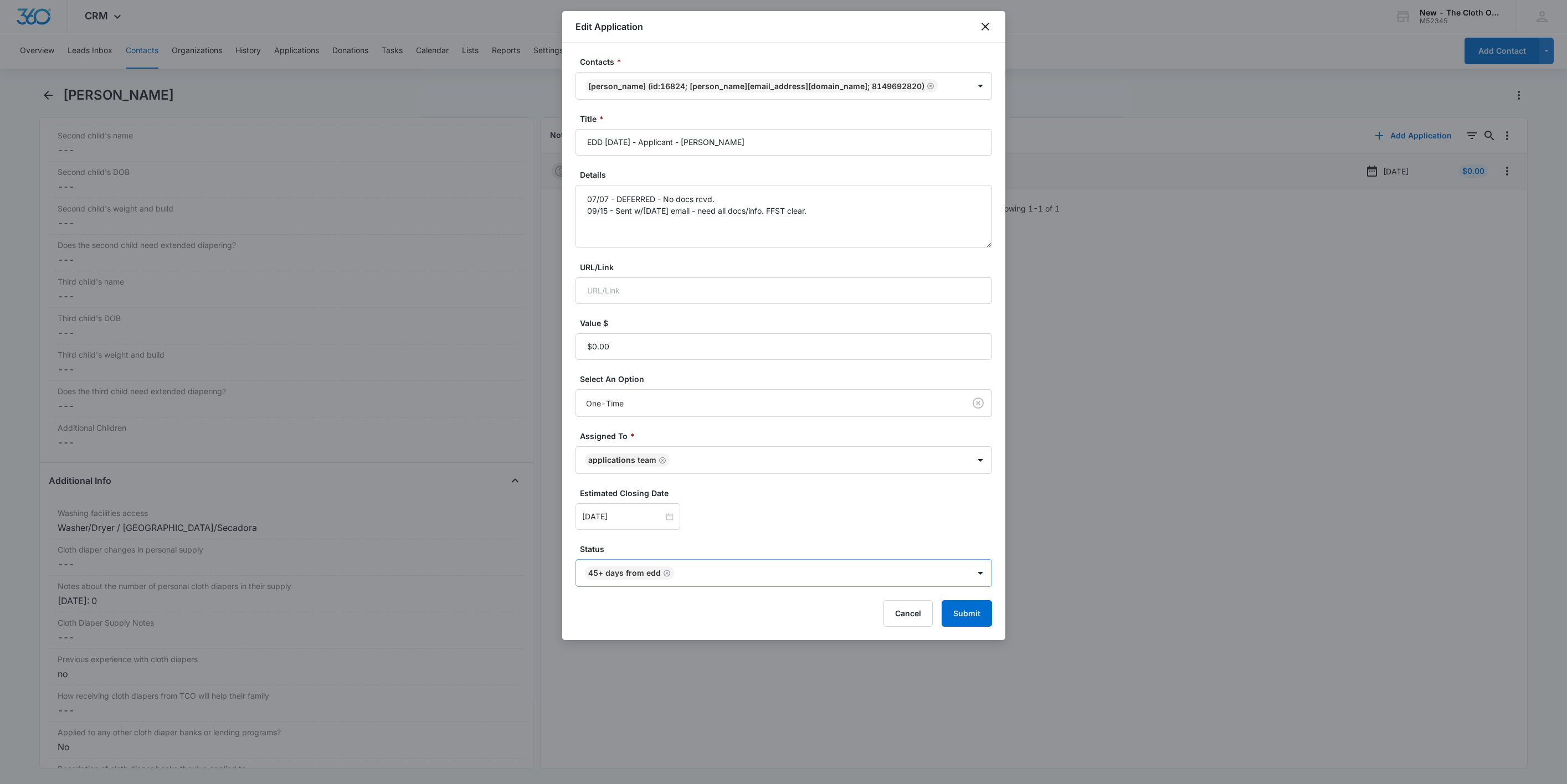
click at [663, 575] on icon "Remove 45+ days from EDD" at bounding box center [667, 574] width 8 height 9
click at [663, 575] on body "CRM Apps Reputation Websites Forms CRM Email Social Shop Payments POS Ads Intel…" at bounding box center [784, 392] width 1567 height 784
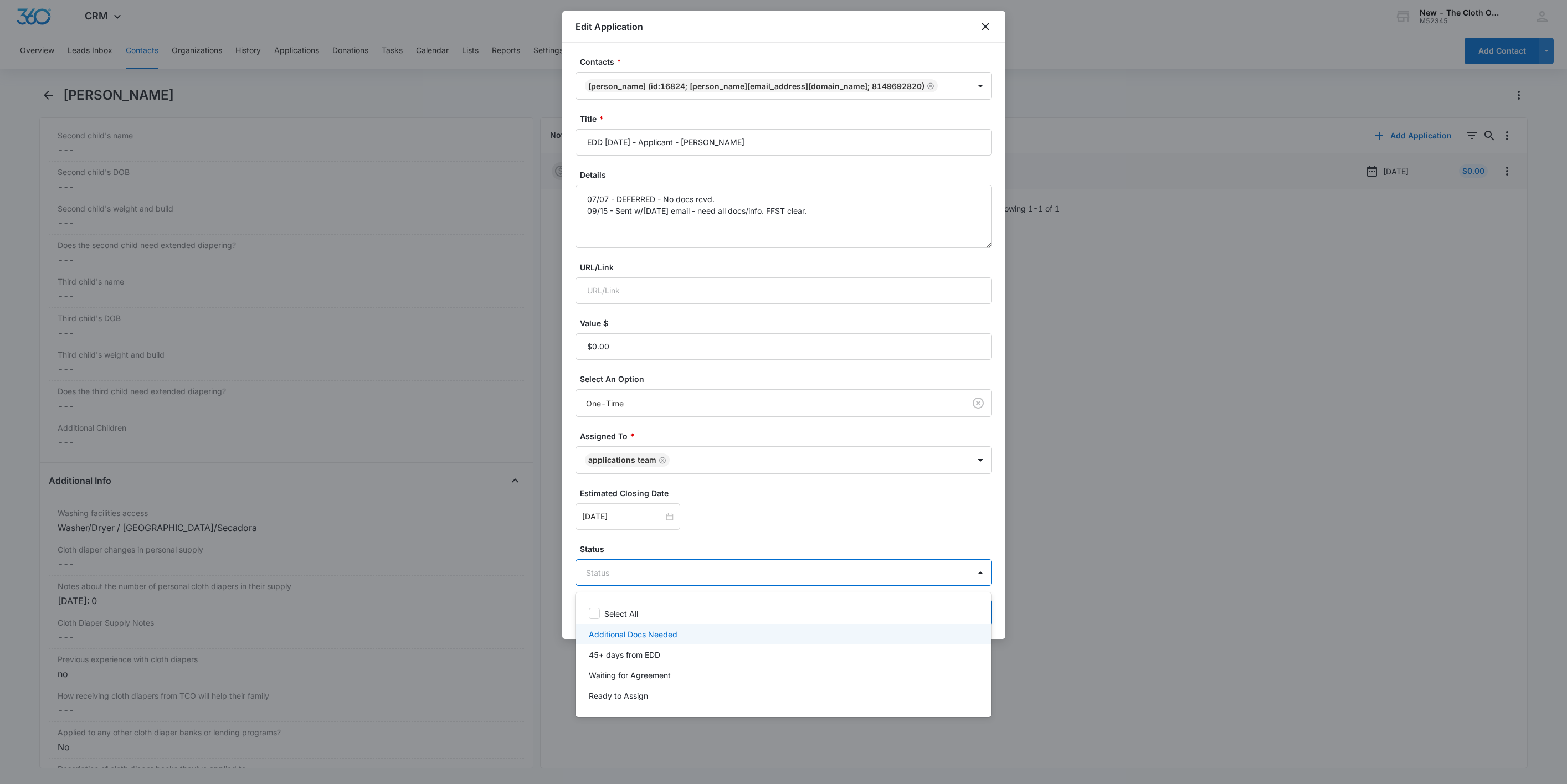
click at [627, 630] on p "Additional Docs Needed" at bounding box center [633, 634] width 89 height 12
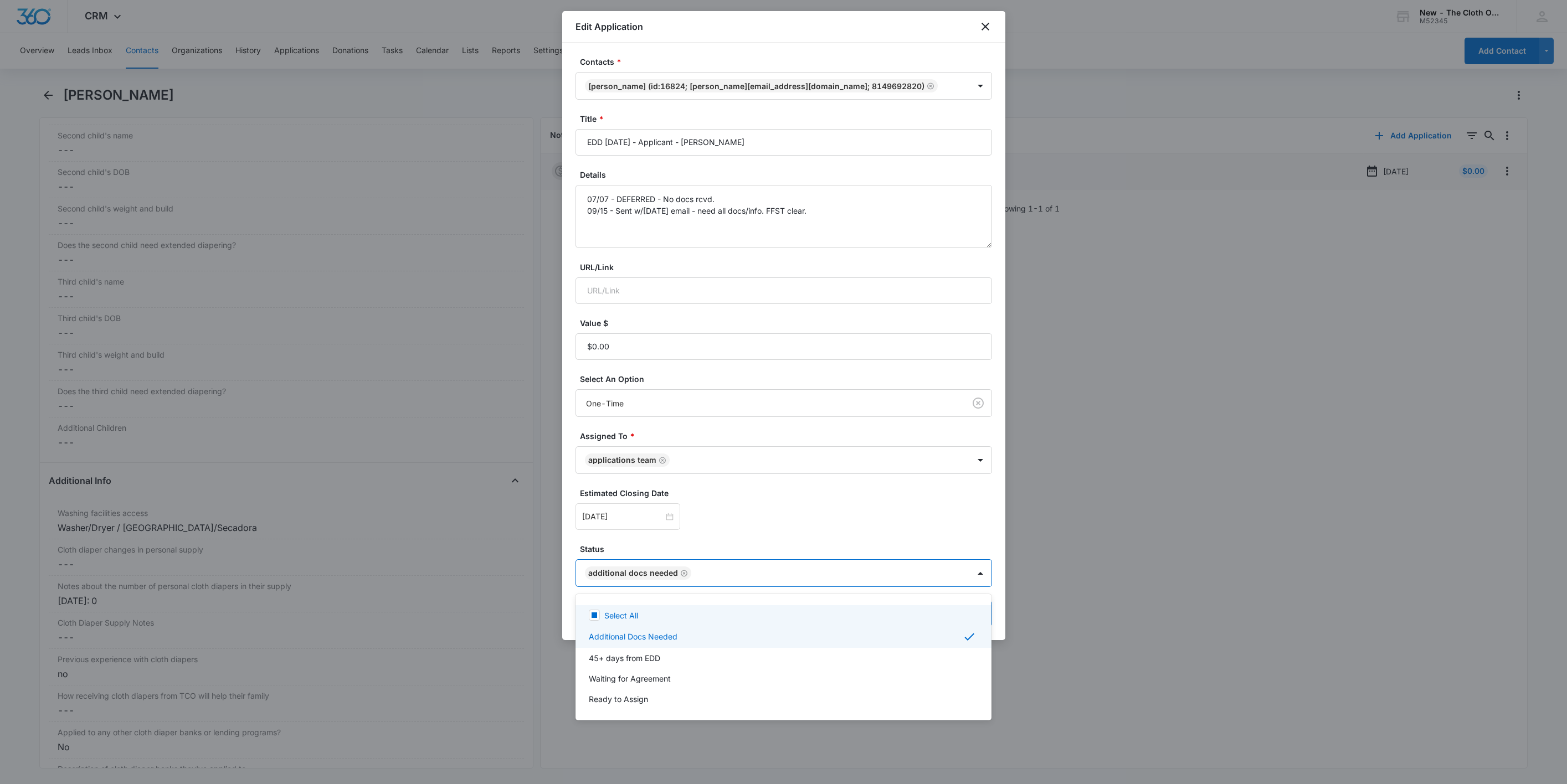
click at [630, 515] on div at bounding box center [784, 392] width 1567 height 784
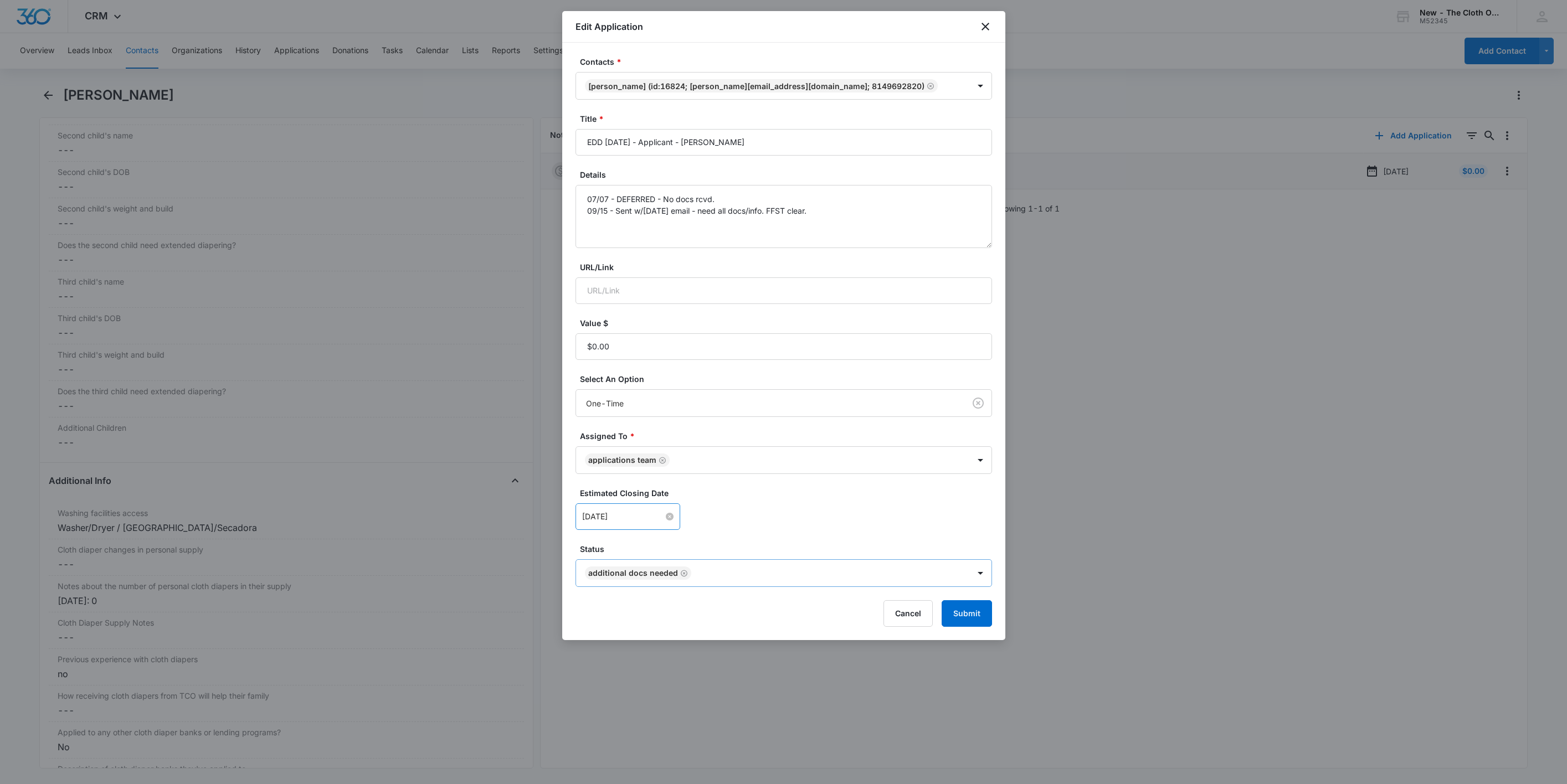
click at [587, 514] on input "Sep 11, 2025" at bounding box center [623, 517] width 82 height 12
type input "[DATE]"
click at [604, 429] on td "22" at bounding box center [612, 434] width 20 height 16
click at [828, 536] on form "Contacts * Angelina Skripnikov (ID:16824; angelina.lisich@gmail.com; 8149692820…" at bounding box center [784, 341] width 417 height 571
click at [981, 622] on button "Submit" at bounding box center [967, 614] width 50 height 27
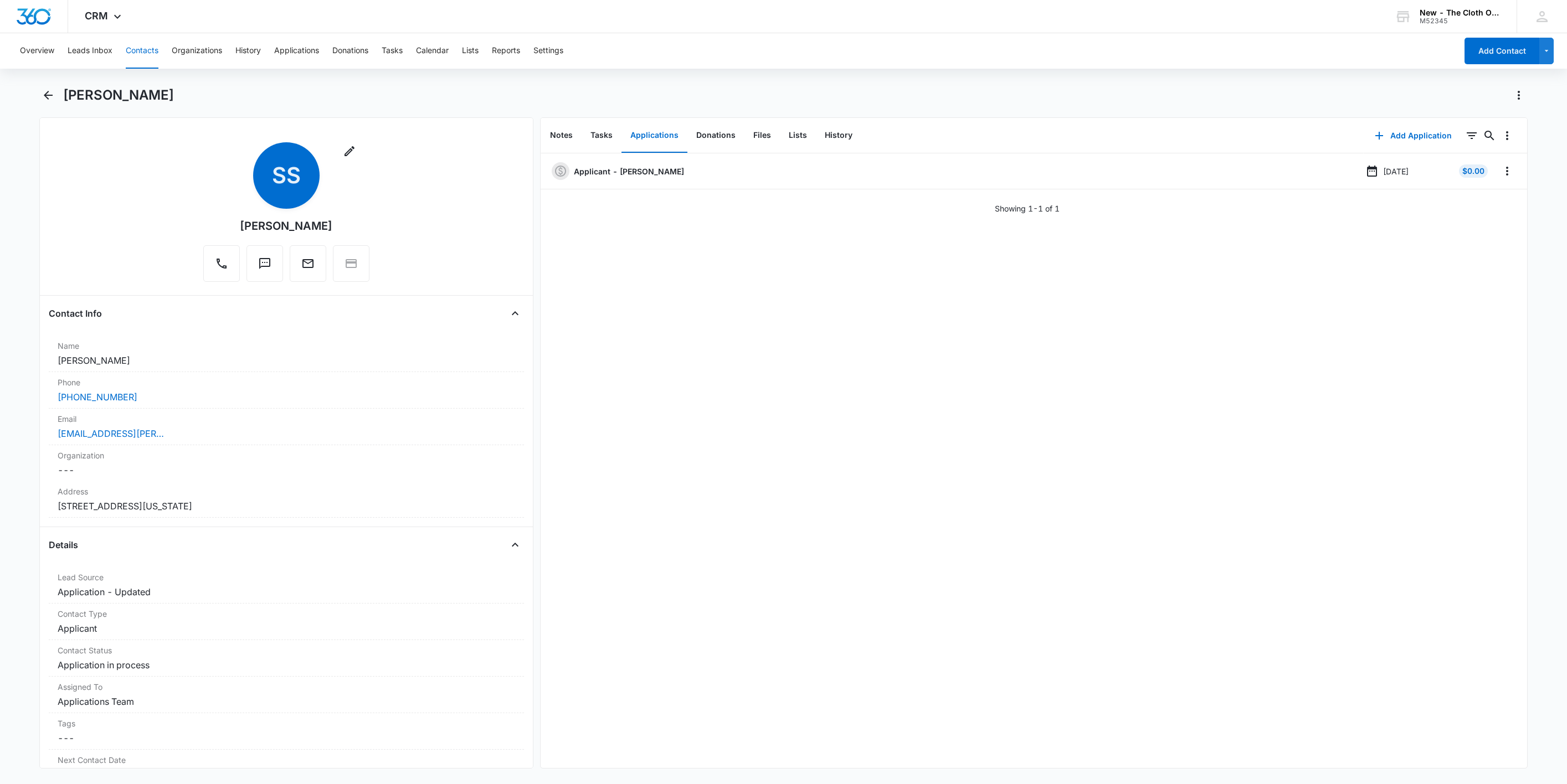
drag, startPoint x: 192, startPoint y: 363, endPoint x: 17, endPoint y: 355, distance: 175.2
click at [17, 355] on main "Sheridan Sanchez Velasco Remove SS Sheridan Sanchez Velasco Contact Info Name C…" at bounding box center [784, 434] width 1567 height 696
click at [228, 431] on div "sheridan.velasco@gmail.com" at bounding box center [287, 434] width 457 height 13
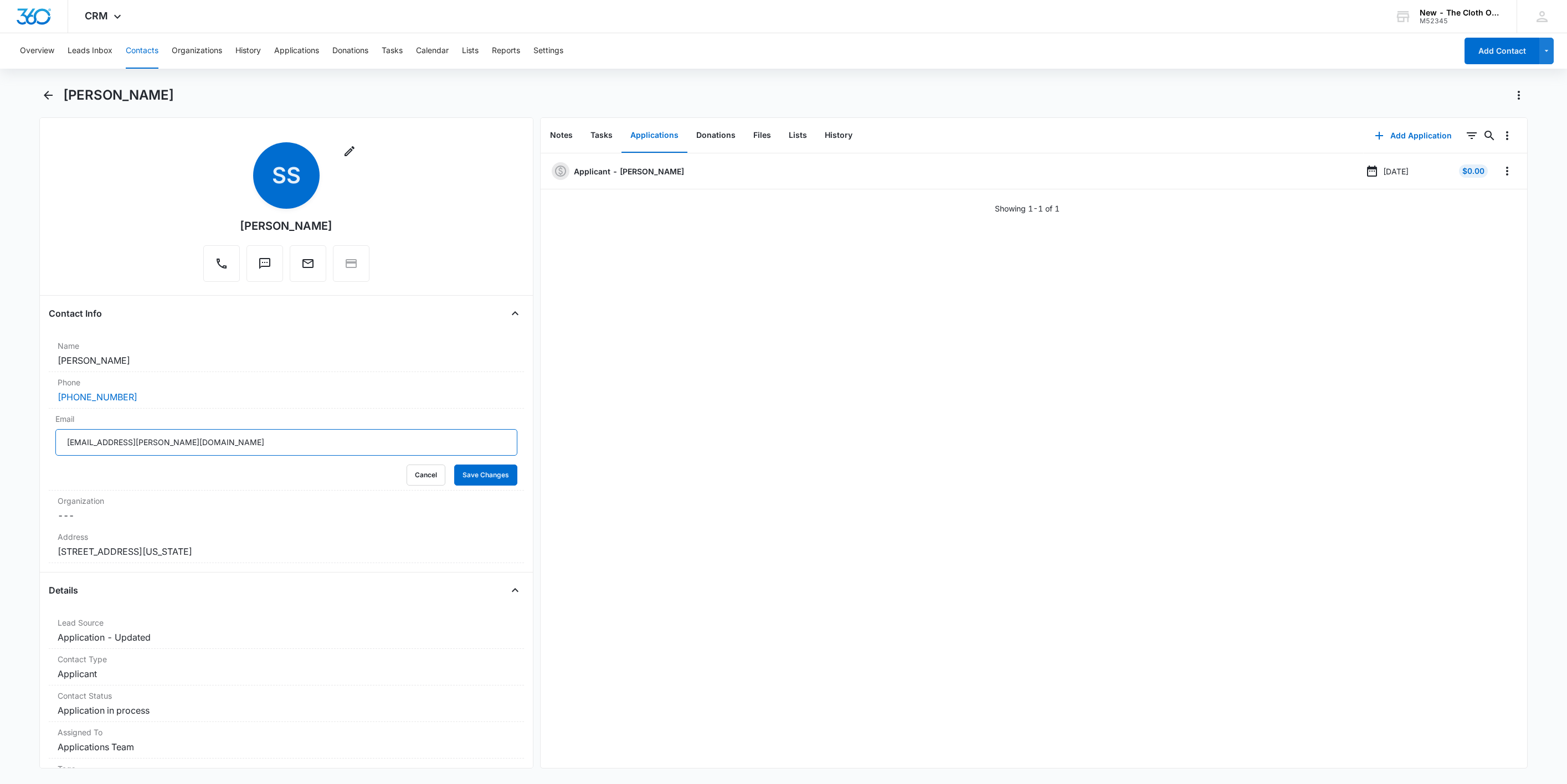
click at [285, 454] on input "sheridan.velasco@gmail.com" at bounding box center [286, 443] width 462 height 27
click at [412, 473] on button "Cancel" at bounding box center [426, 475] width 39 height 21
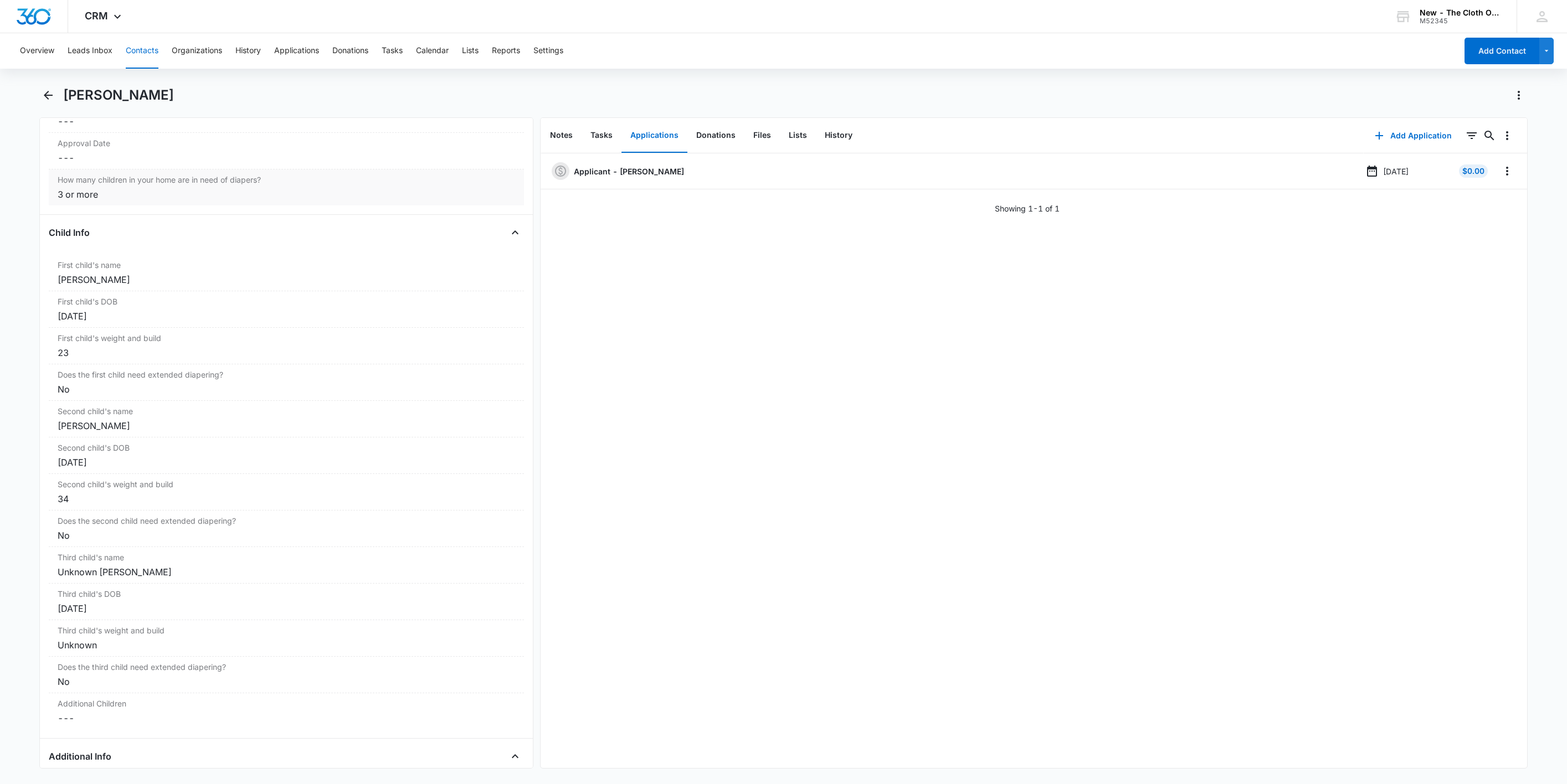
scroll to position [1246, 0]
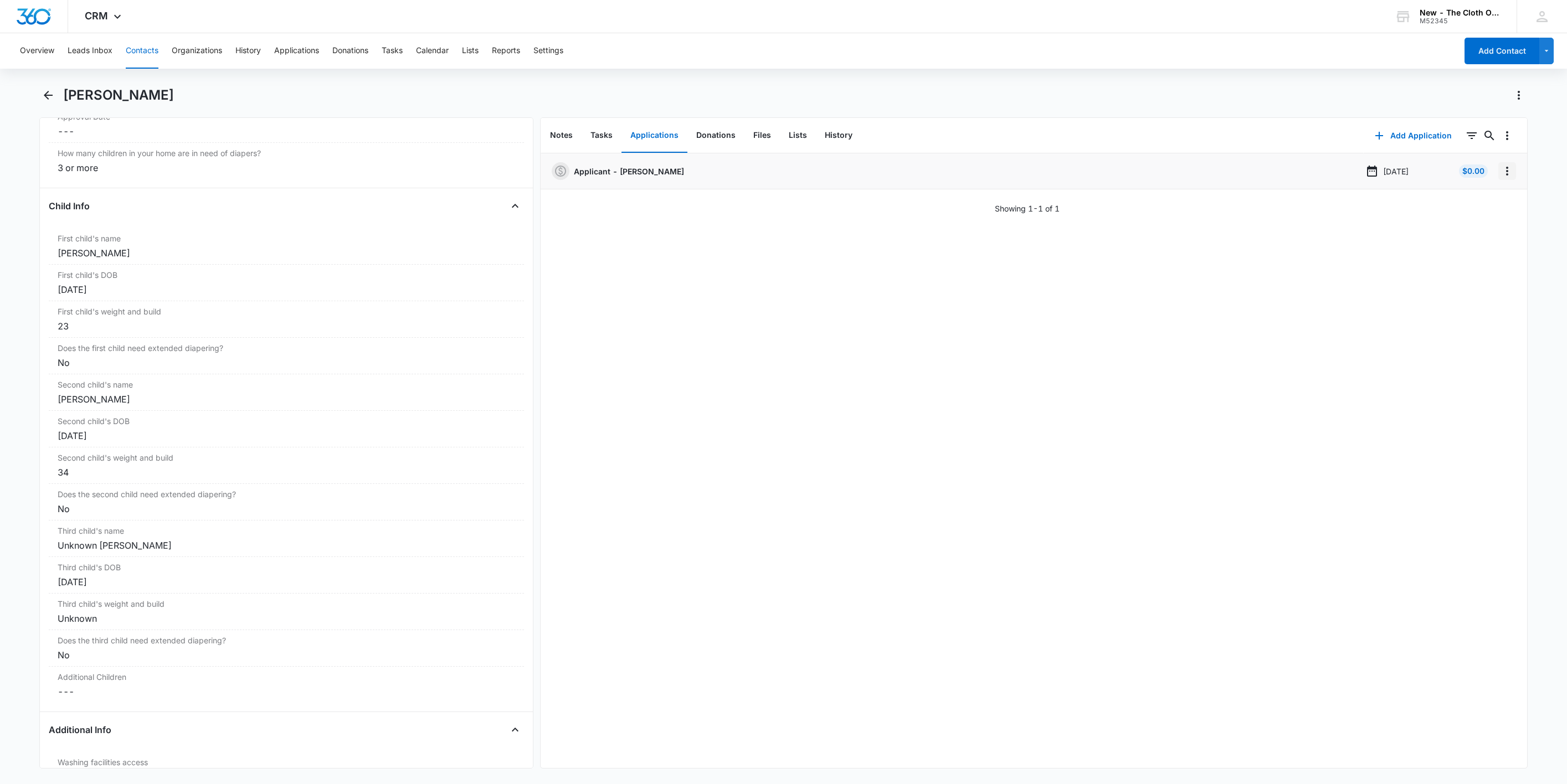
click at [1501, 173] on icon "Overflow Menu" at bounding box center [1507, 171] width 13 height 13
click at [1492, 201] on button "Edit" at bounding box center [1471, 202] width 63 height 16
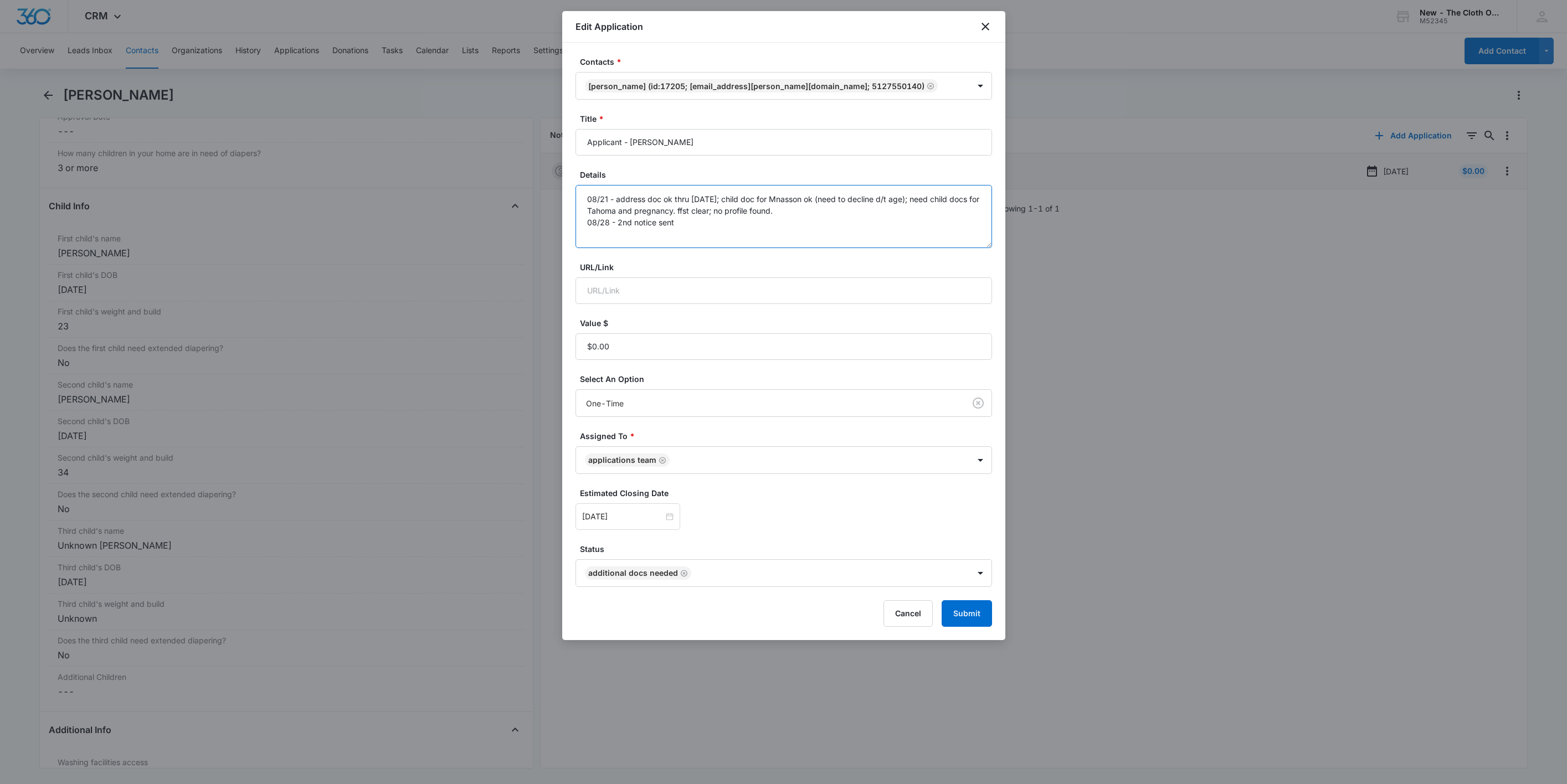
click at [845, 237] on textarea "08/21 - address doc ok thru 09/06/2025; child doc for Mnasson ok (need to decli…" at bounding box center [784, 217] width 417 height 63
type textarea "08/21 - address doc ok thru 09/06/2025; child doc for Mnasson ok (need to decli…"
type input "u"
click at [846, 237] on textarea "08/21 - address doc ok thru 09/06/2025; child doc for Mnasson ok (need to decli…" at bounding box center [784, 217] width 417 height 63
type textarea "08/21 - address doc ok thru 09/06/2025; child doc for Mnasson ok (need to decli…"
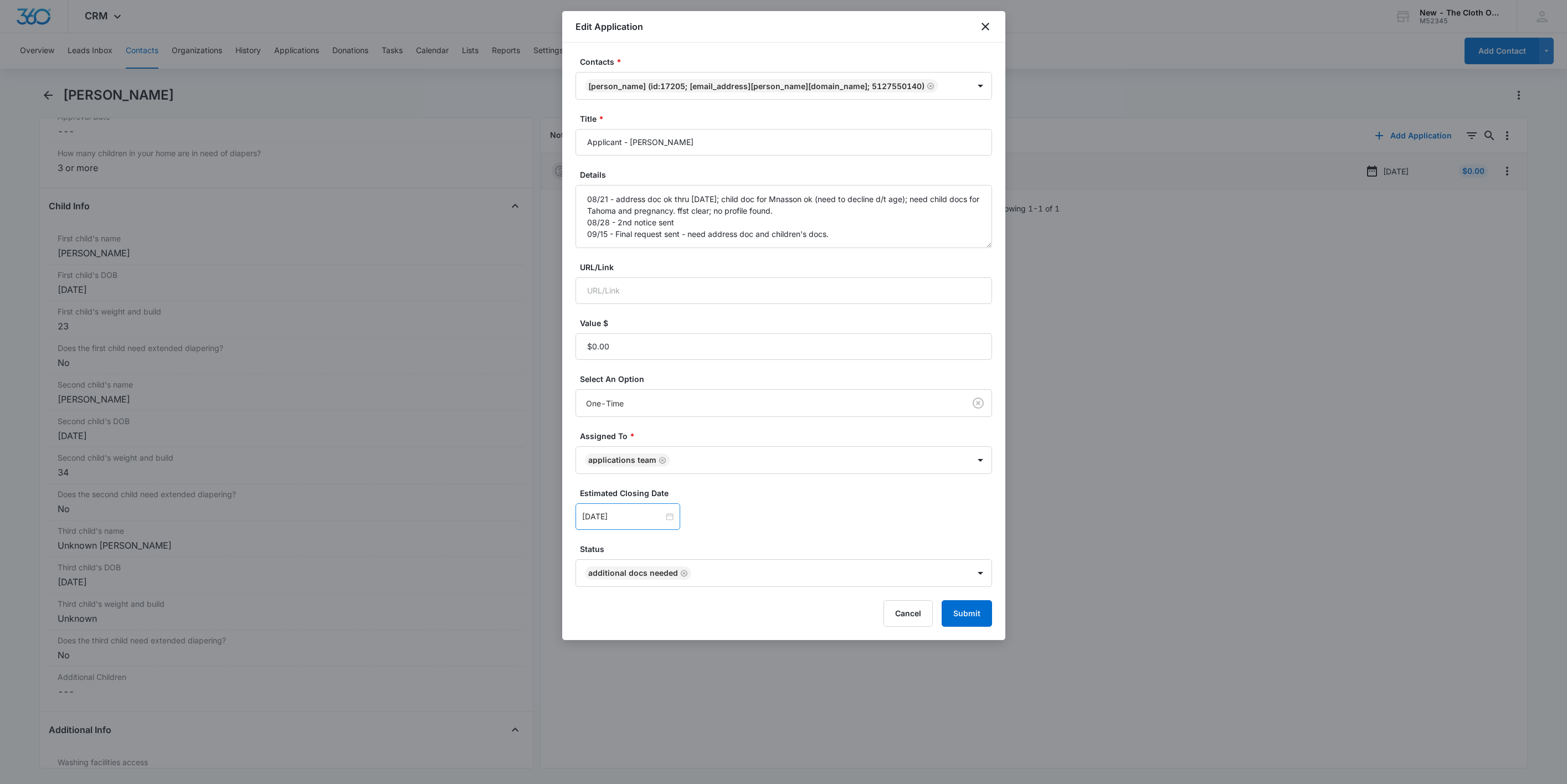
click at [641, 509] on div "[DATE]" at bounding box center [628, 517] width 105 height 27
type input "[DATE]"
click at [618, 432] on div "22" at bounding box center [612, 434] width 13 height 13
click at [954, 616] on button "Submit" at bounding box center [967, 614] width 50 height 27
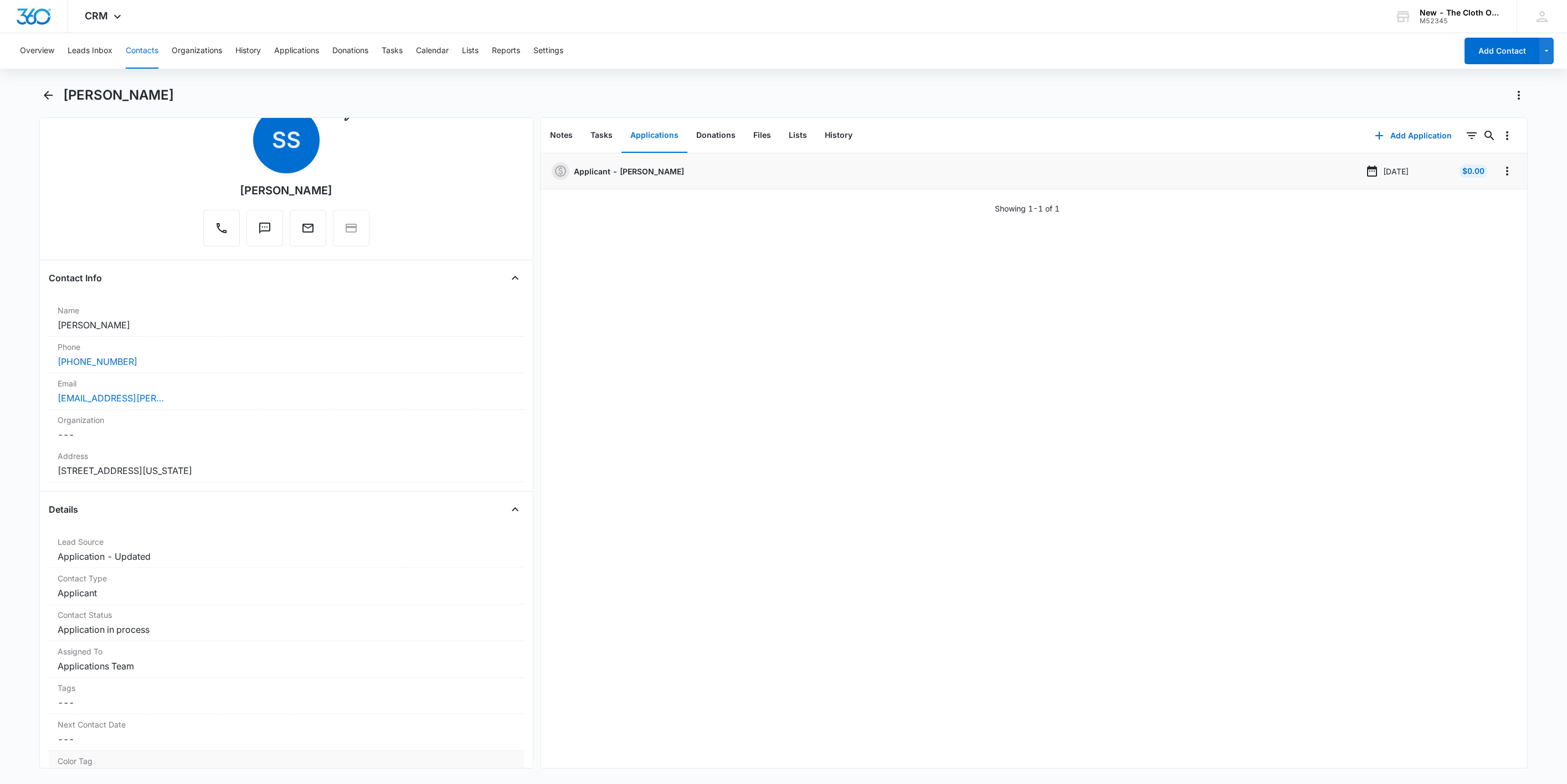
scroll to position [0, 0]
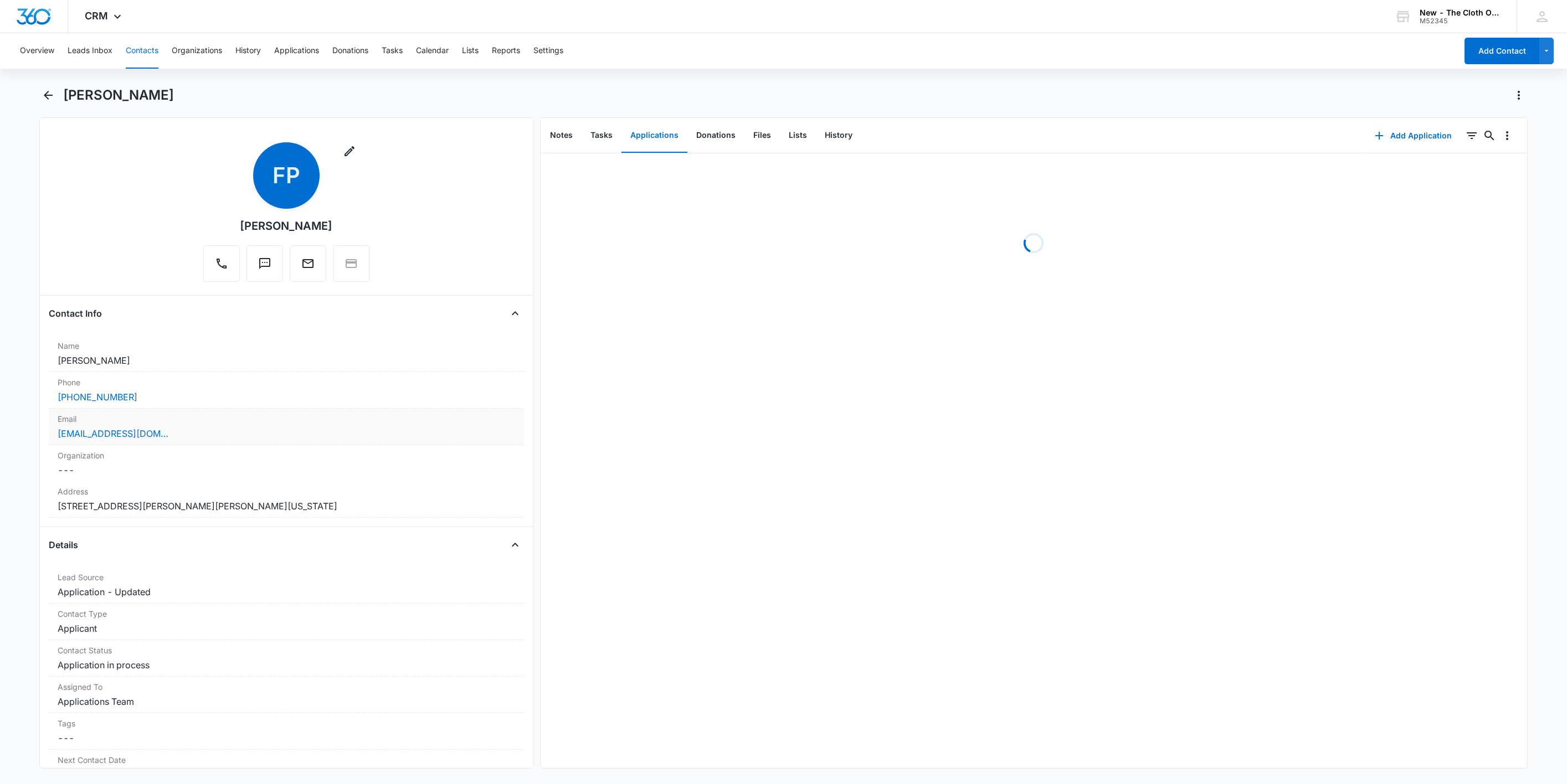
click at [251, 440] on div "[EMAIL_ADDRESS][DOMAIN_NAME]" at bounding box center [287, 434] width 457 height 13
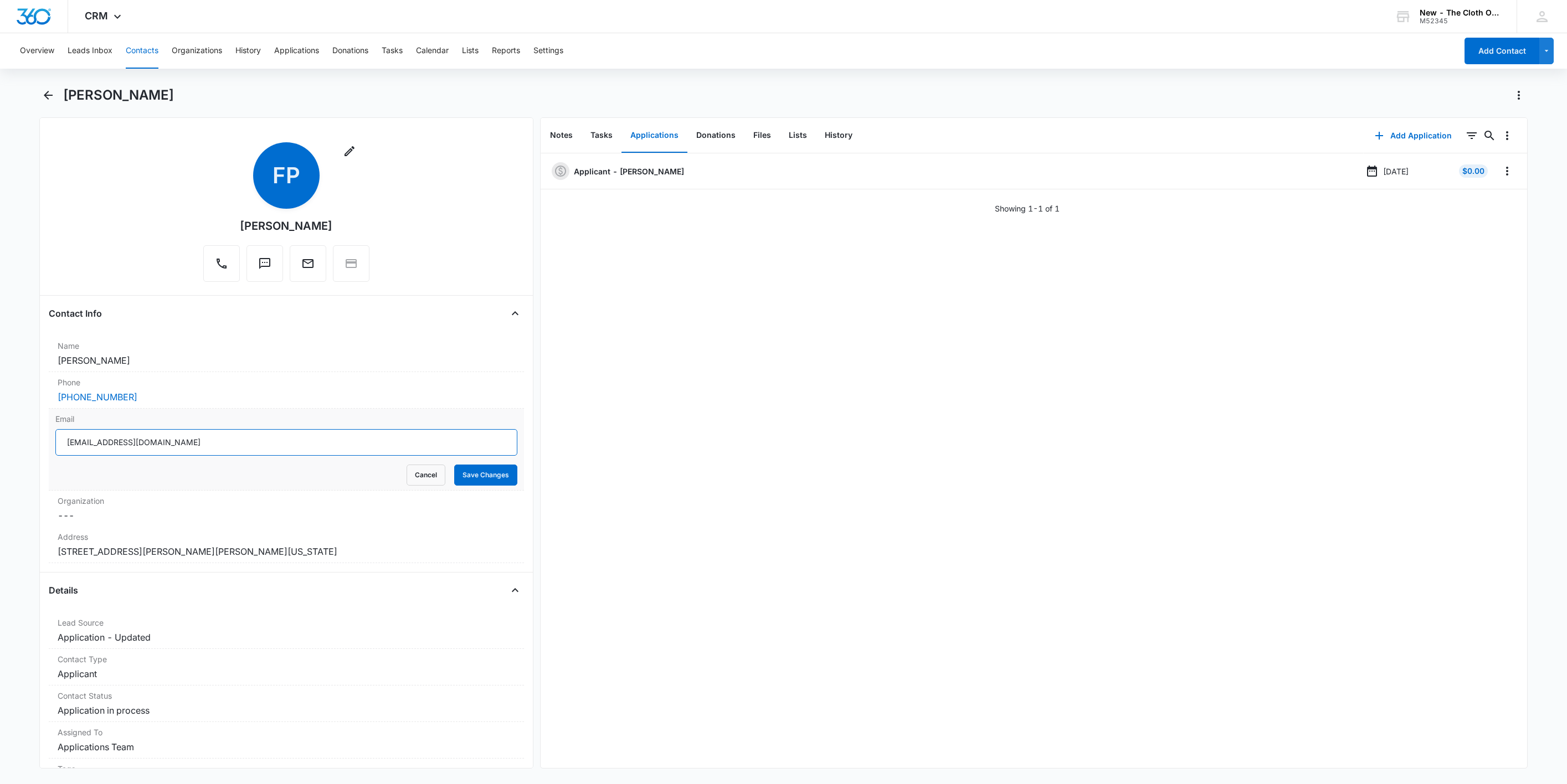
click at [311, 444] on input "[EMAIL_ADDRESS][DOMAIN_NAME]" at bounding box center [286, 443] width 462 height 27
click at [406, 477] on button "Cancel" at bounding box center [426, 475] width 39 height 21
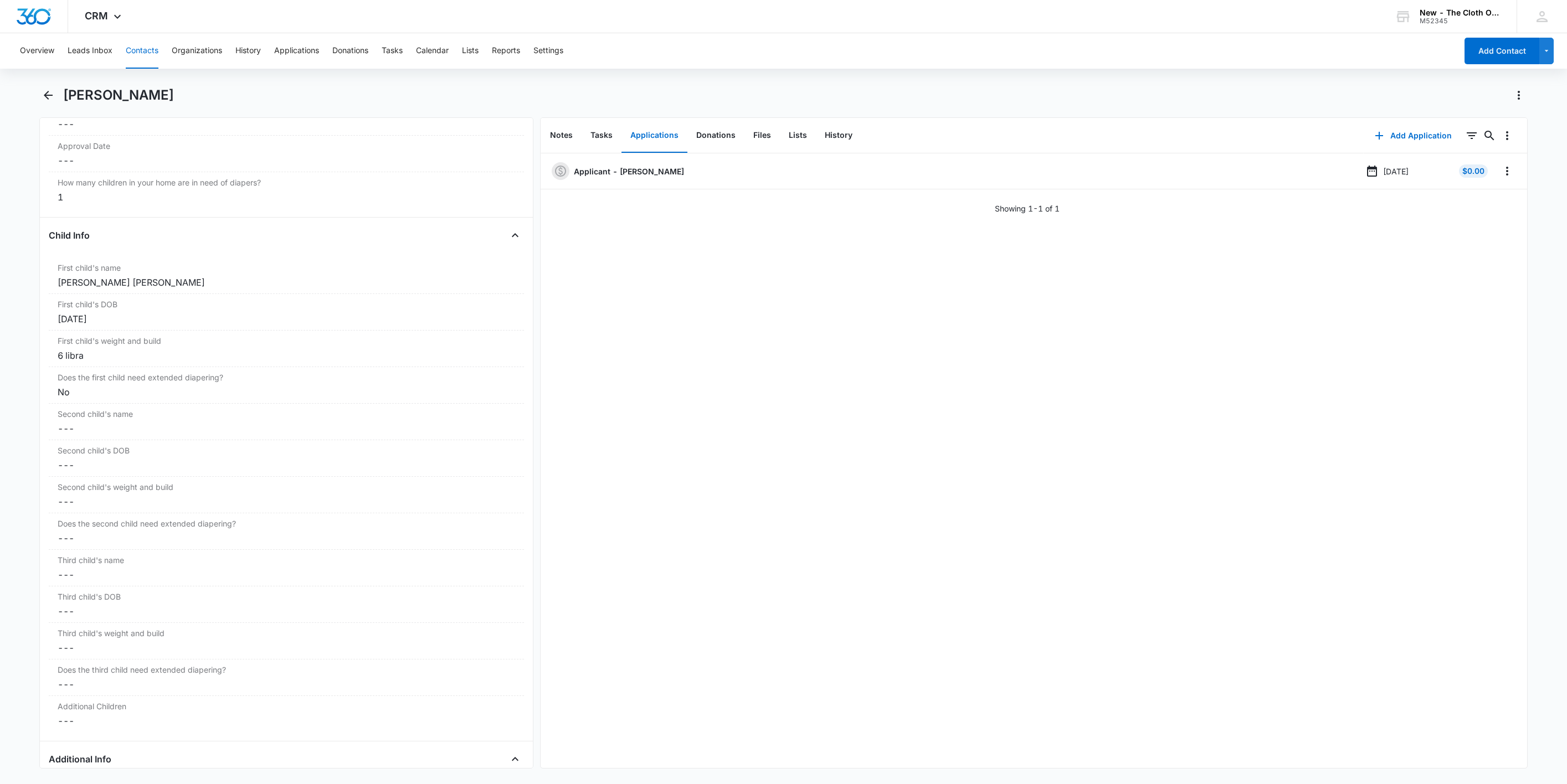
scroll to position [1246, 0]
click at [1501, 175] on icon "Overflow Menu" at bounding box center [1507, 171] width 13 height 13
click at [1490, 198] on button "Edit" at bounding box center [1471, 202] width 63 height 16
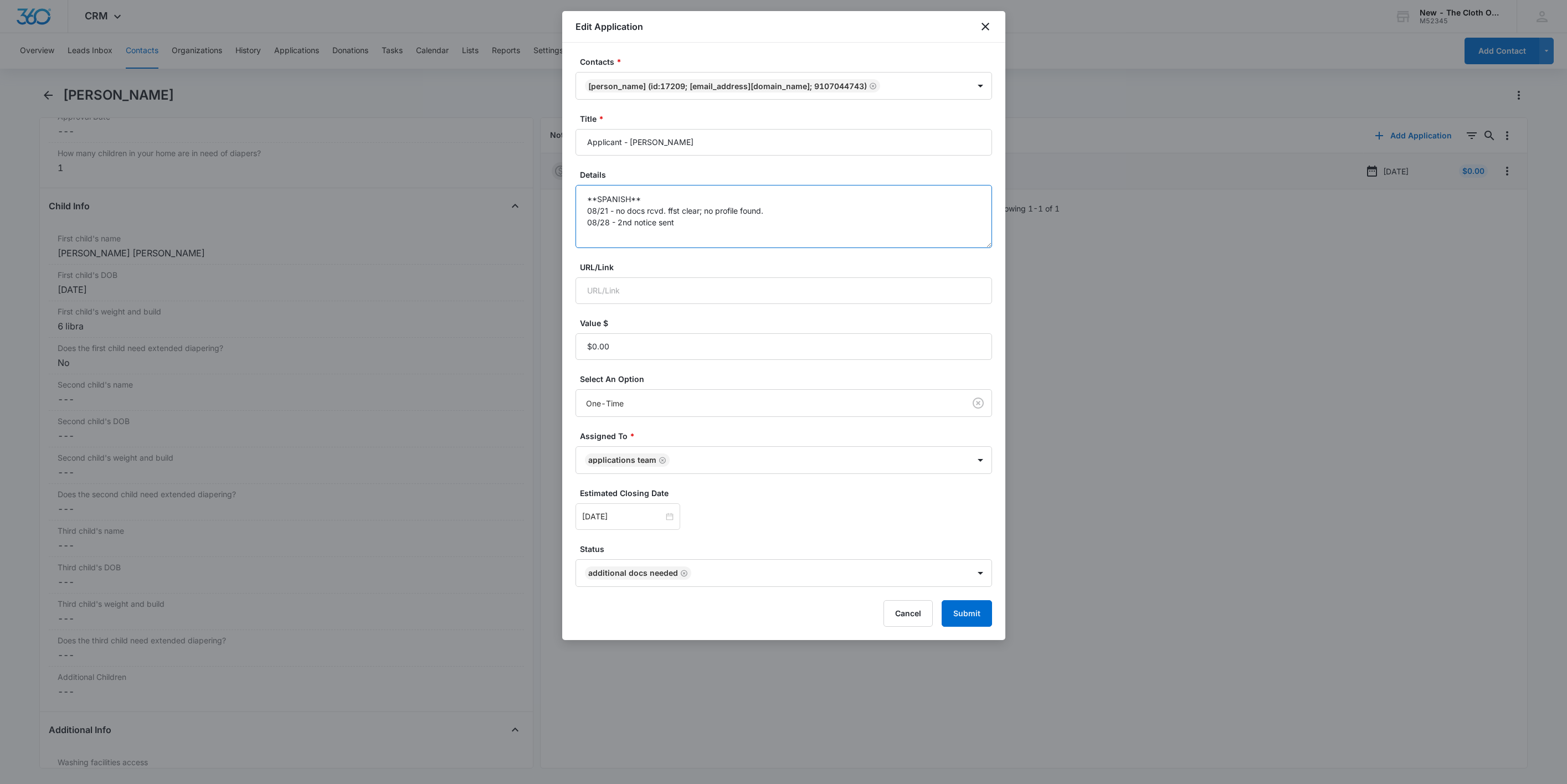
click at [741, 243] on textarea "**SPANISH** 08/21 - no docs rcvd. ffst clear; no profile found. 08/28 - 2nd not…" at bounding box center [784, 217] width 417 height 63
type textarea "**SPANISH** 08/21 - no docs rcvd. ffst clear; no profile found. 08/28 - 2nd not…"
click at [642, 515] on input "[DATE]" at bounding box center [623, 517] width 82 height 12
type input "[DATE]"
drag, startPoint x: 605, startPoint y: 434, endPoint x: 650, endPoint y: 449, distance: 47.4
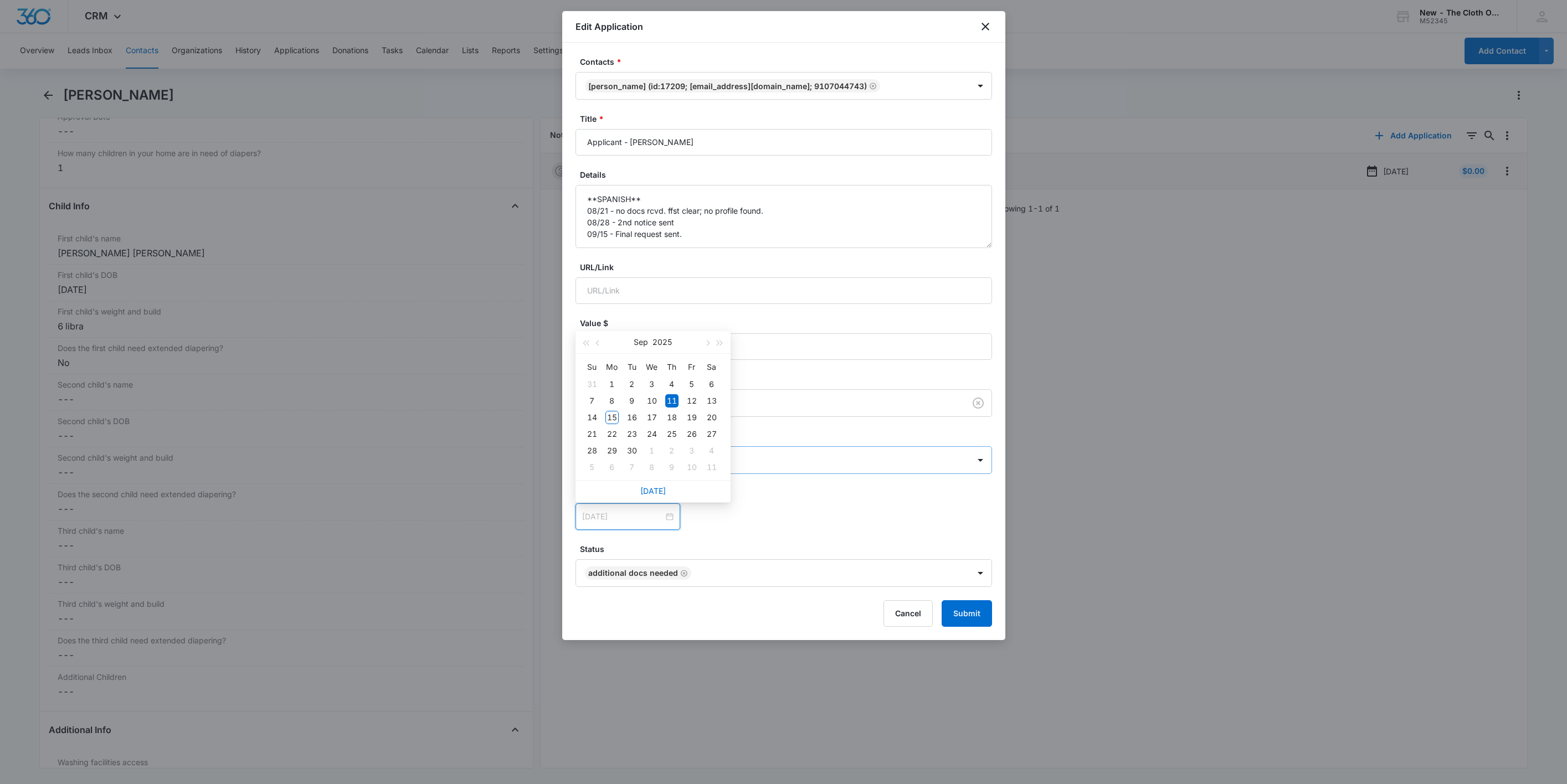
click at [606, 434] on div "22" at bounding box center [612, 434] width 13 height 13
click at [843, 502] on div "Estimated Closing Date [DATE] [DATE] Su Mo Tu We Th Fr Sa 31 1 2 3 4 5 6 7 8 9 …" at bounding box center [784, 508] width 417 height 43
click at [968, 622] on button "Submit" at bounding box center [967, 614] width 50 height 27
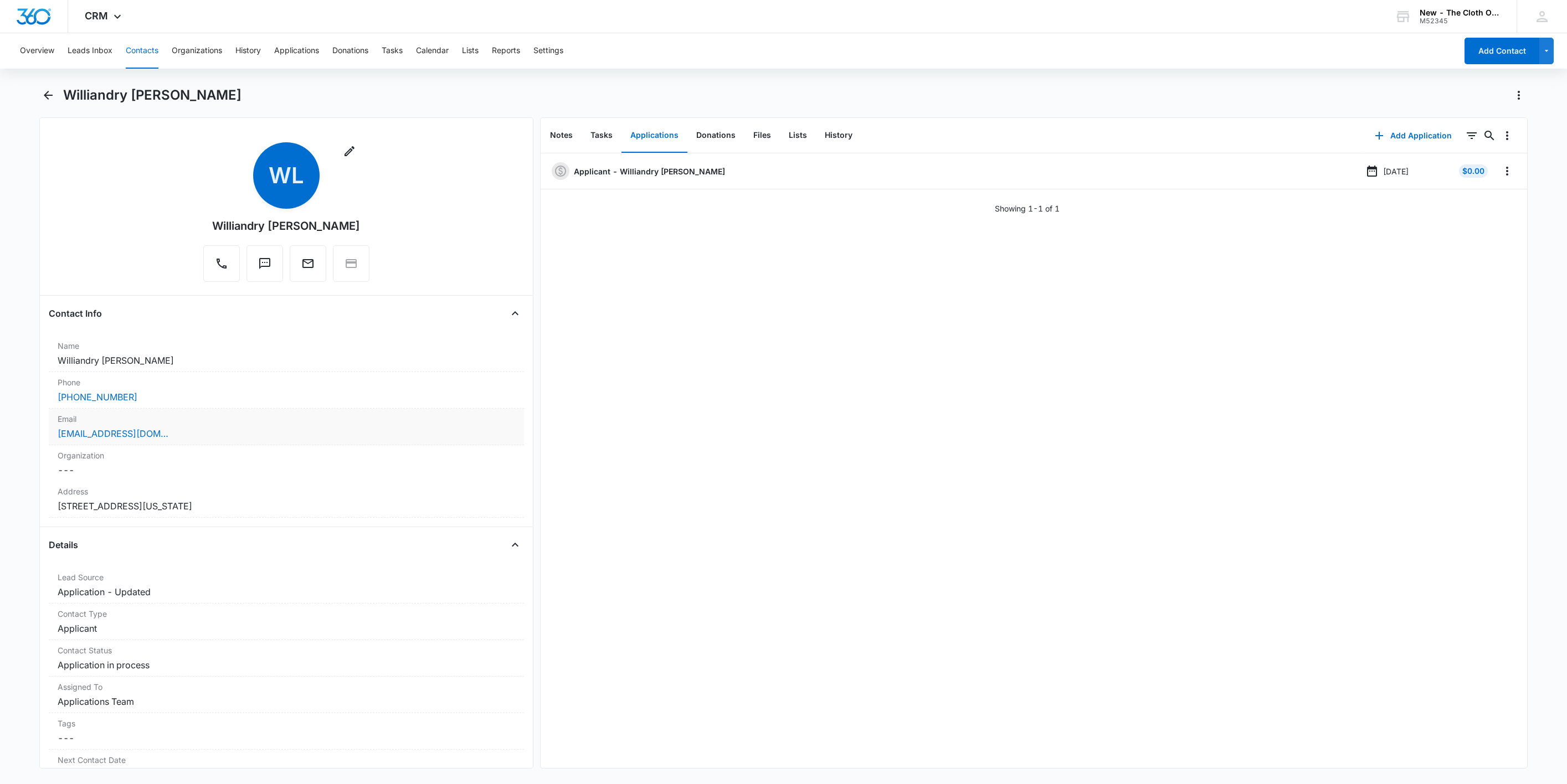
click at [318, 439] on div "bayonacarlos741@gmail.com" at bounding box center [287, 434] width 457 height 13
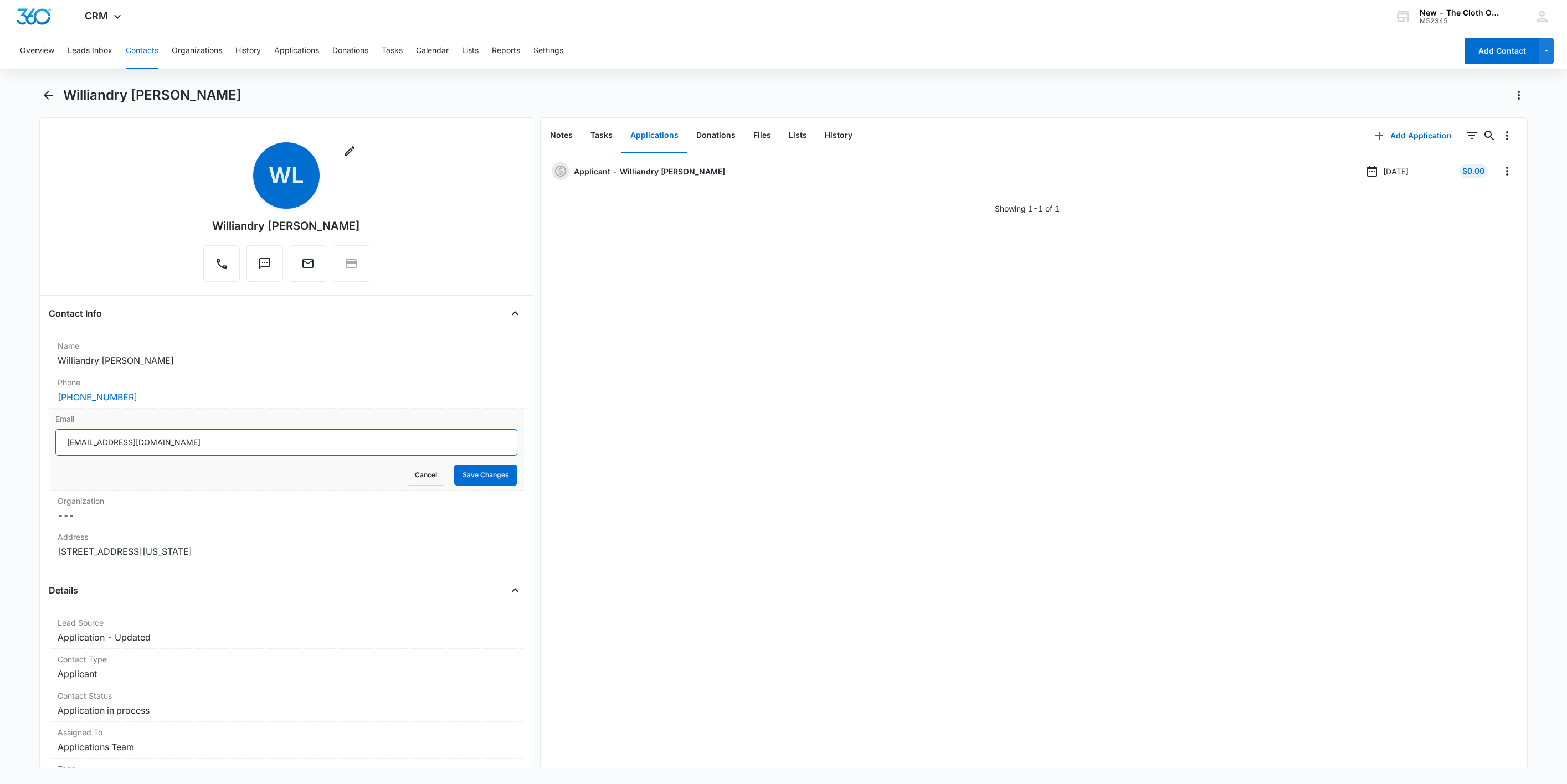
click at [319, 444] on input "bayonacarlos741@gmail.com" at bounding box center [286, 443] width 462 height 27
click at [319, 443] on input "bayonacarlos741@gmail.com" at bounding box center [286, 443] width 462 height 27
click at [425, 479] on button "Cancel" at bounding box center [426, 475] width 39 height 21
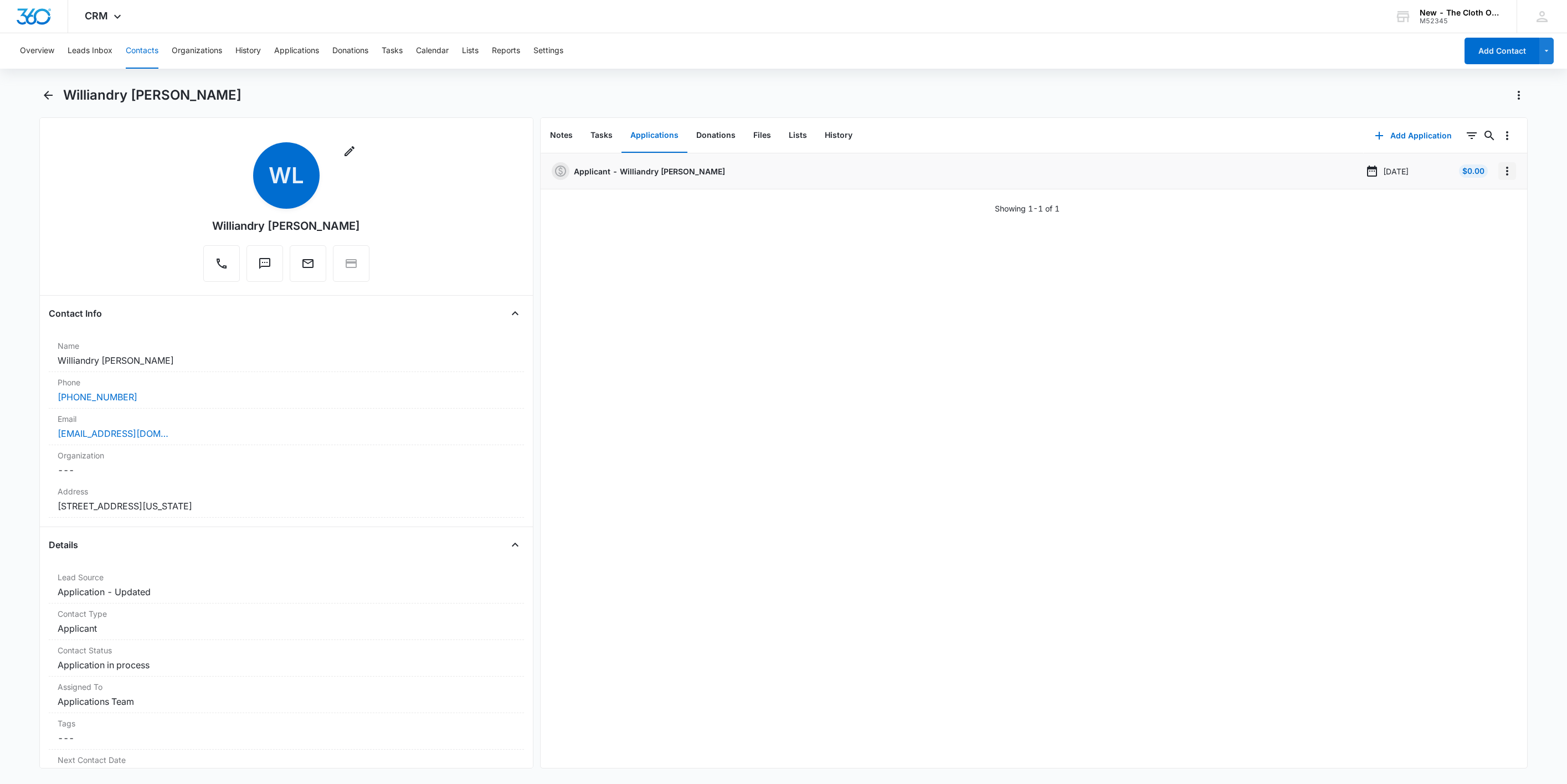
click at [1506, 175] on icon "Overflow Menu" at bounding box center [1507, 171] width 2 height 9
click at [1497, 200] on button "Edit" at bounding box center [1471, 202] width 63 height 16
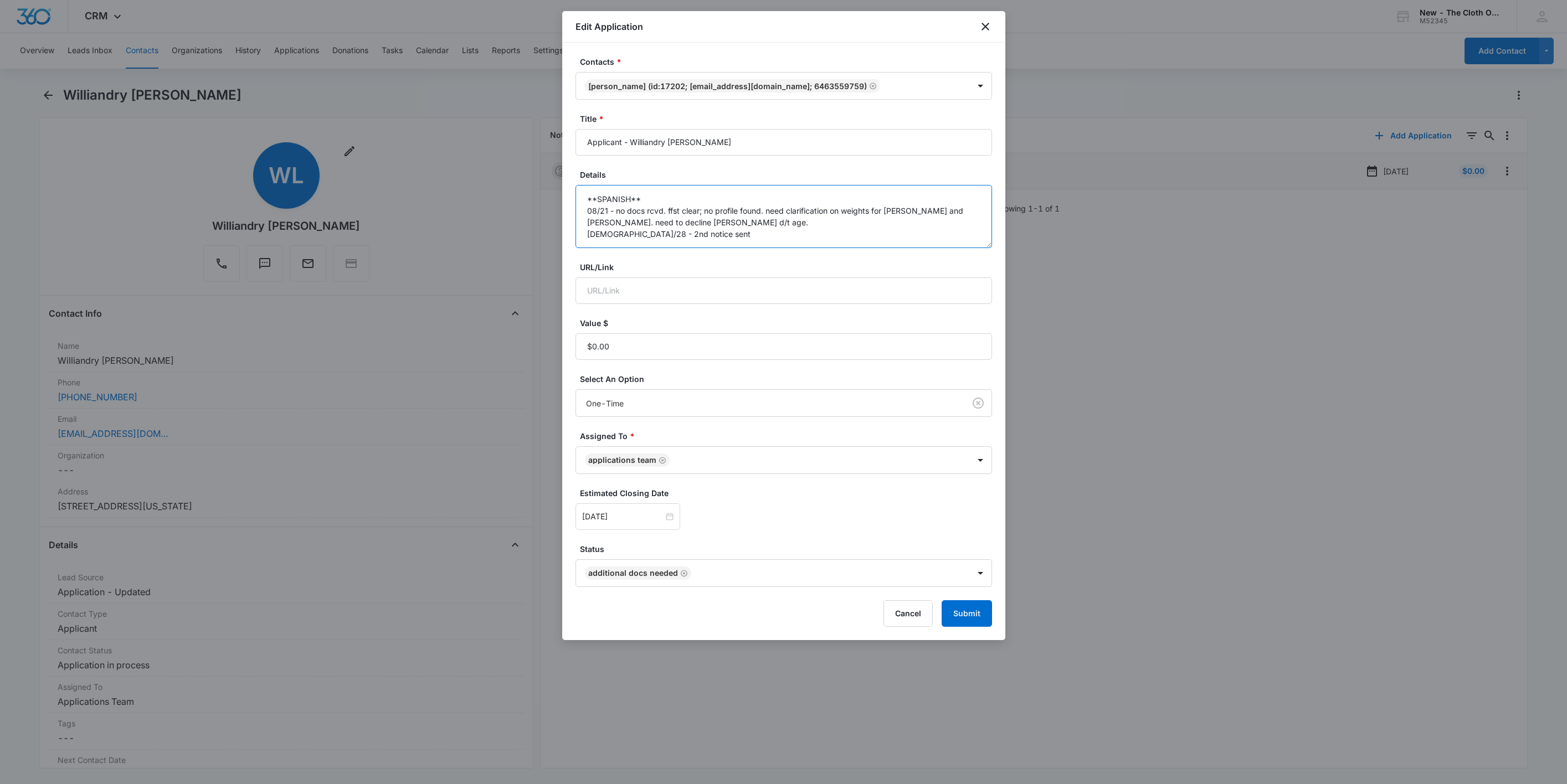
click at [717, 240] on textarea "**SPANISH** 08/21 - no docs rcvd. ffst clear; no profile found. need clarificat…" at bounding box center [784, 217] width 417 height 63
type textarea "**SPANISH** 08/21 - no docs rcvd. ffst clear; no profile found. need clarificat…"
click at [659, 525] on div "[DATE]" at bounding box center [628, 517] width 105 height 27
click at [635, 520] on input at bounding box center [623, 517] width 82 height 12
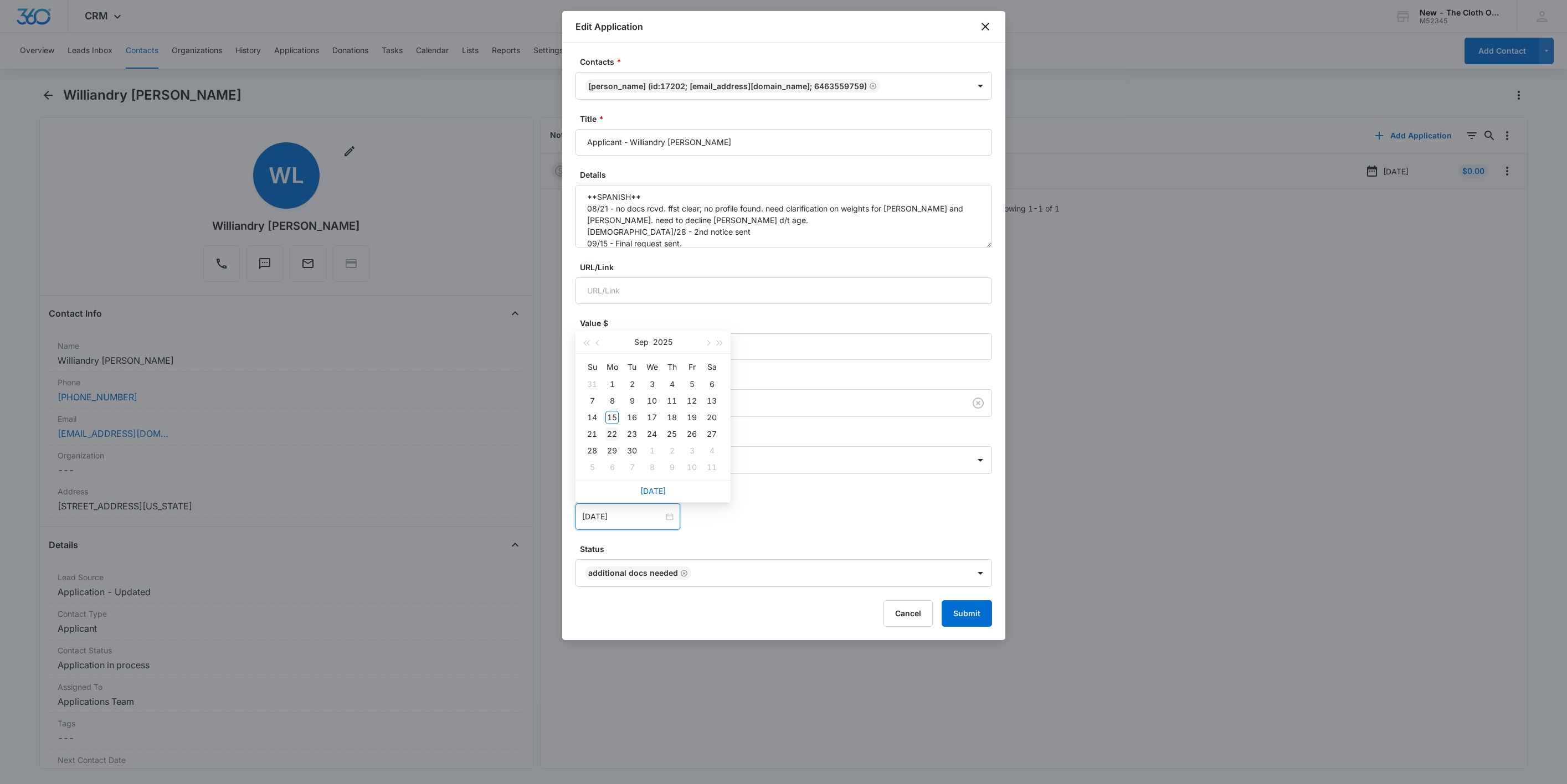
type input "[DATE]"
click at [609, 434] on div "22" at bounding box center [612, 434] width 13 height 13
click at [723, 479] on form "Contacts * Williandry Liendo (ID:17202; bayonacarlos741@gmail.com; 6463559759) …" at bounding box center [784, 341] width 417 height 571
click at [963, 613] on button "Submit" at bounding box center [967, 614] width 50 height 27
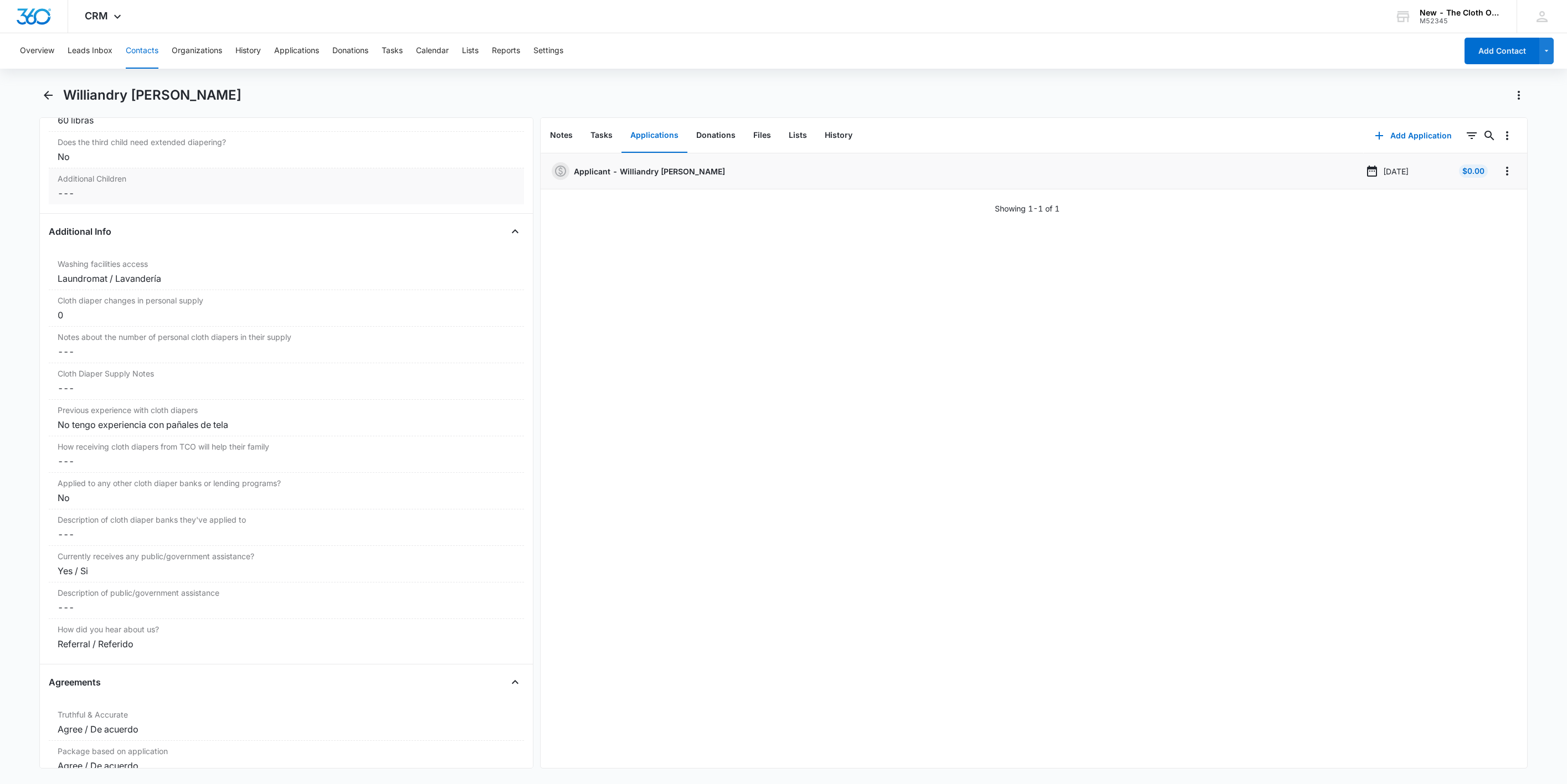
scroll to position [2077, 0]
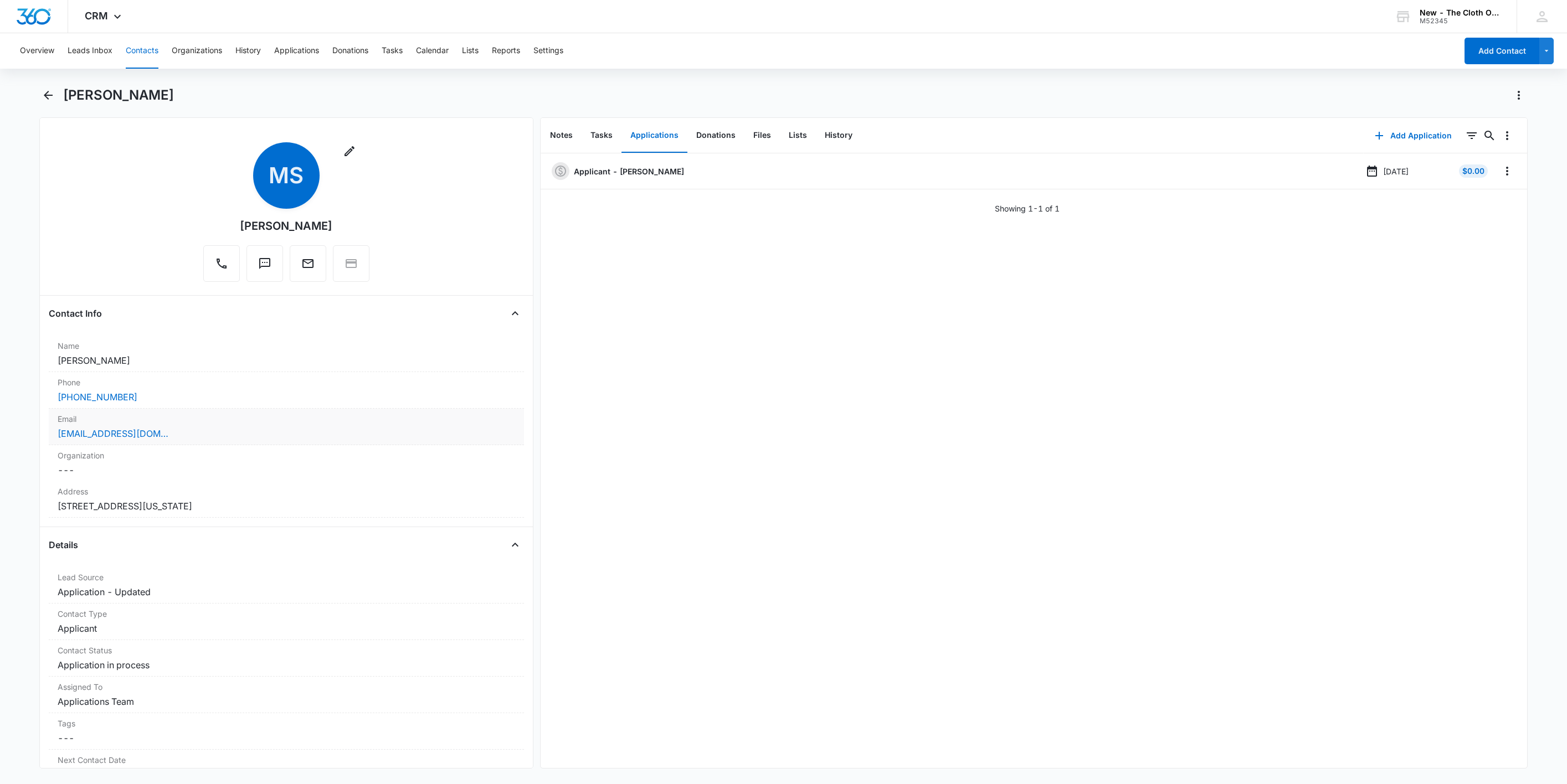
click at [236, 432] on div "[EMAIL_ADDRESS][DOMAIN_NAME]" at bounding box center [287, 434] width 457 height 13
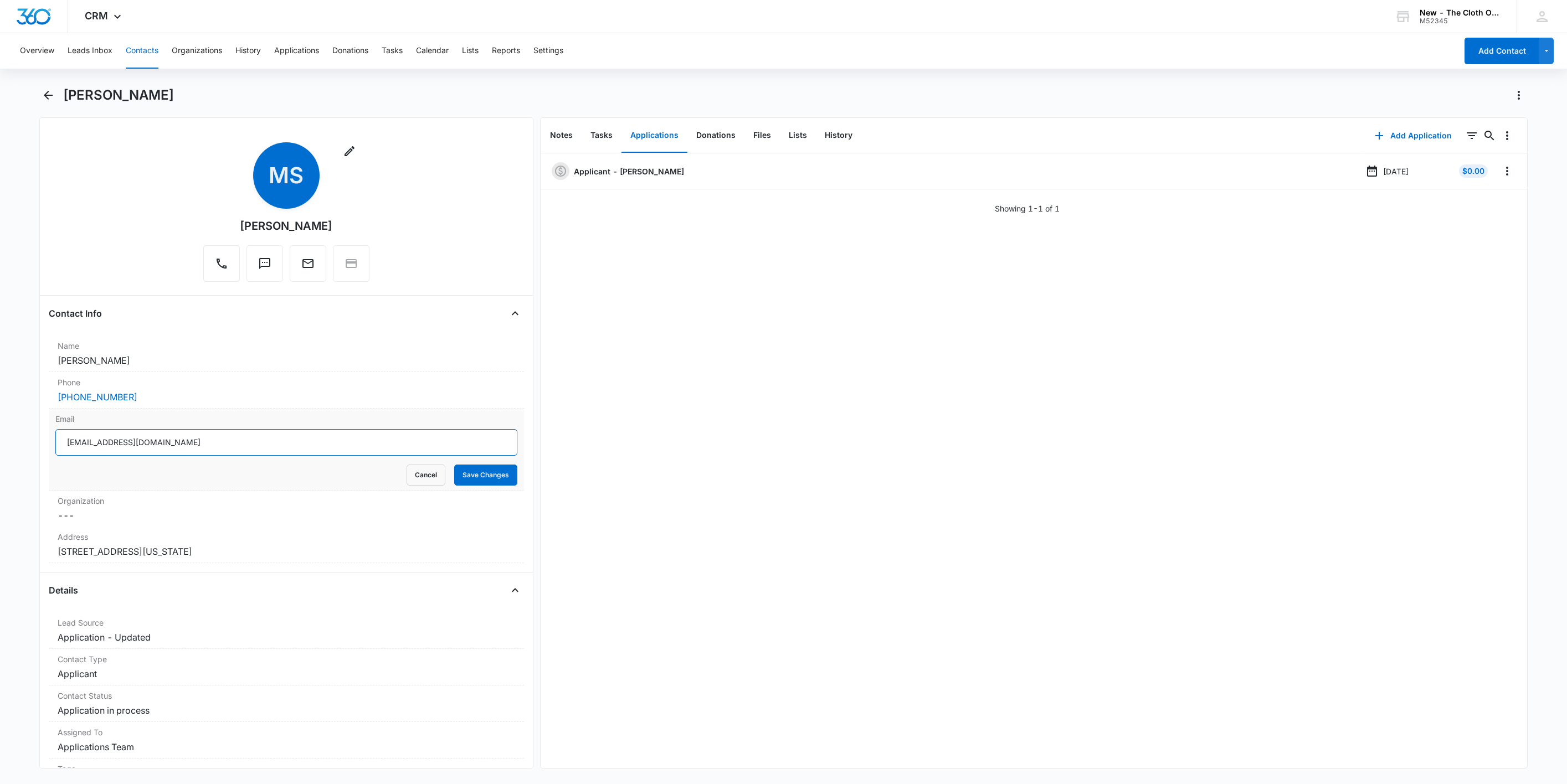
click at [347, 443] on input "[EMAIL_ADDRESS][DOMAIN_NAME]" at bounding box center [286, 443] width 462 height 27
click at [347, 445] on input "[EMAIL_ADDRESS][DOMAIN_NAME]" at bounding box center [286, 443] width 462 height 27
click at [418, 482] on button "Cancel" at bounding box center [426, 475] width 39 height 21
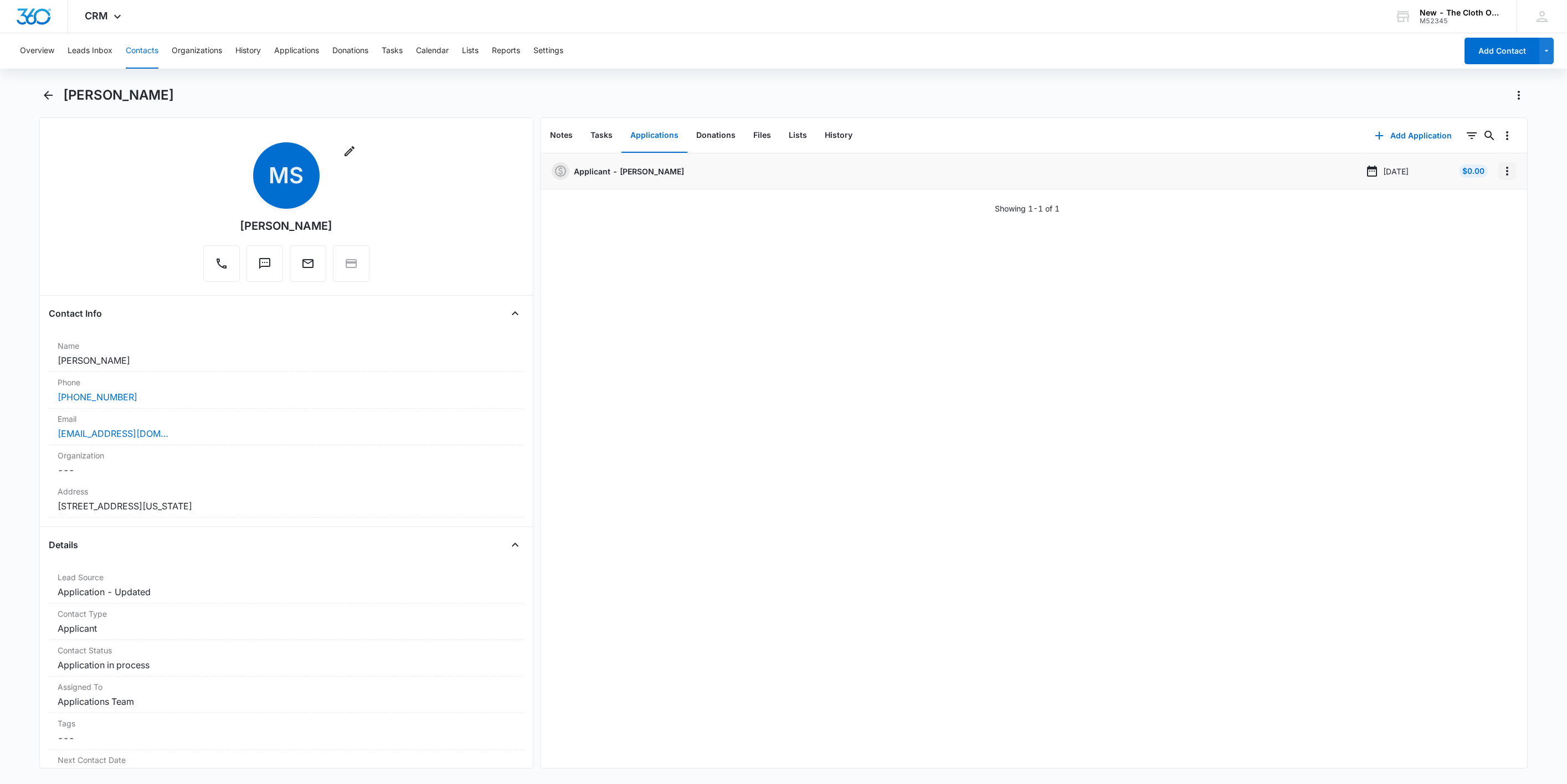
click at [1506, 172] on icon "Overflow Menu" at bounding box center [1507, 171] width 2 height 9
click at [1496, 200] on button "Edit" at bounding box center [1471, 202] width 63 height 16
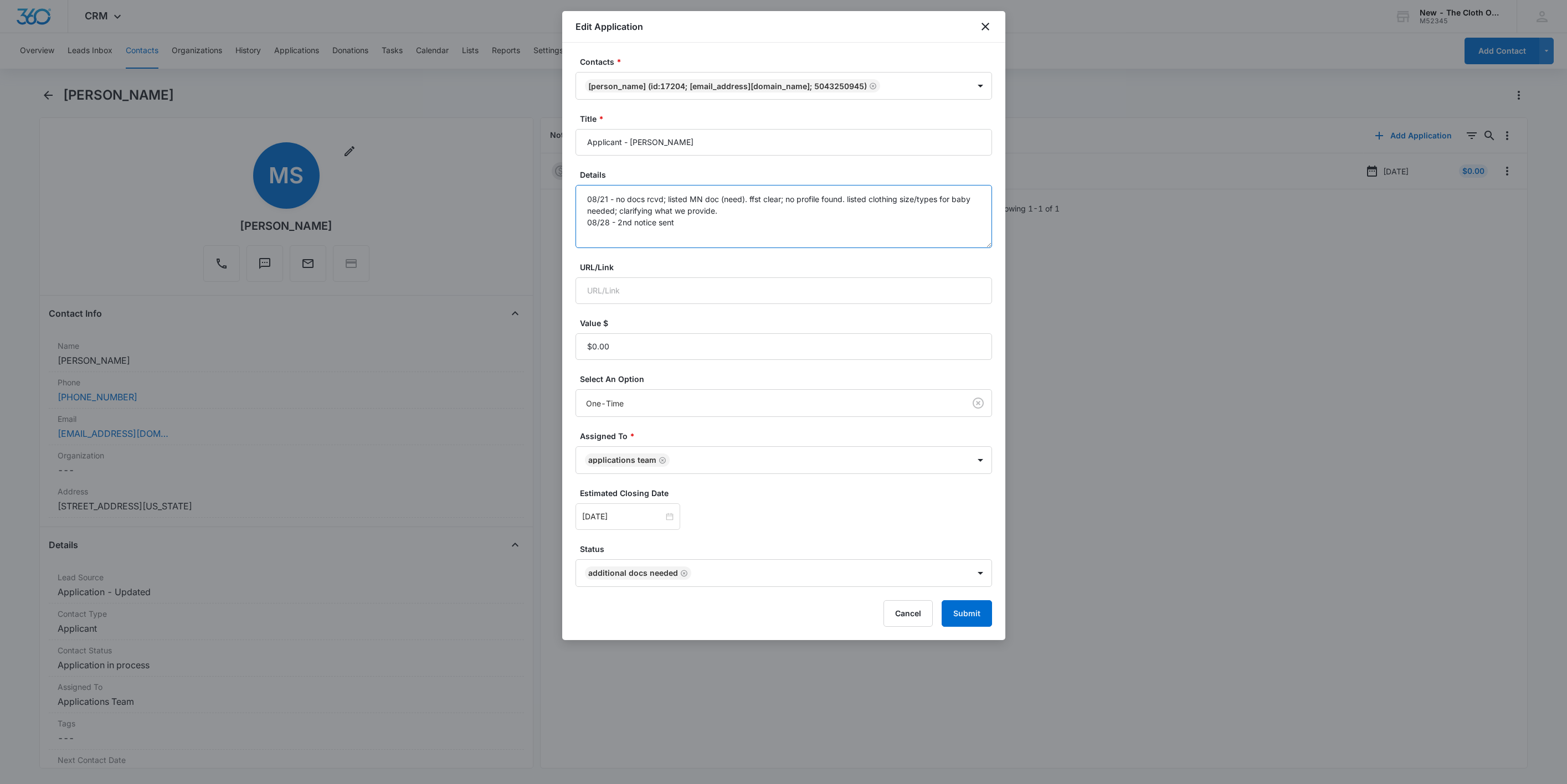
click at [805, 235] on textarea "08/21 - no docs rcvd; listed MN doc (need). ffst clear; no profile found. liste…" at bounding box center [784, 217] width 417 height 63
type textarea "08/21 - no docs rcvd; listed MN doc (need). ffst clear; no profile found. liste…"
click at [636, 527] on div "[DATE]" at bounding box center [628, 517] width 105 height 27
type input "[DATE]"
click at [611, 439] on div "22" at bounding box center [612, 434] width 13 height 13
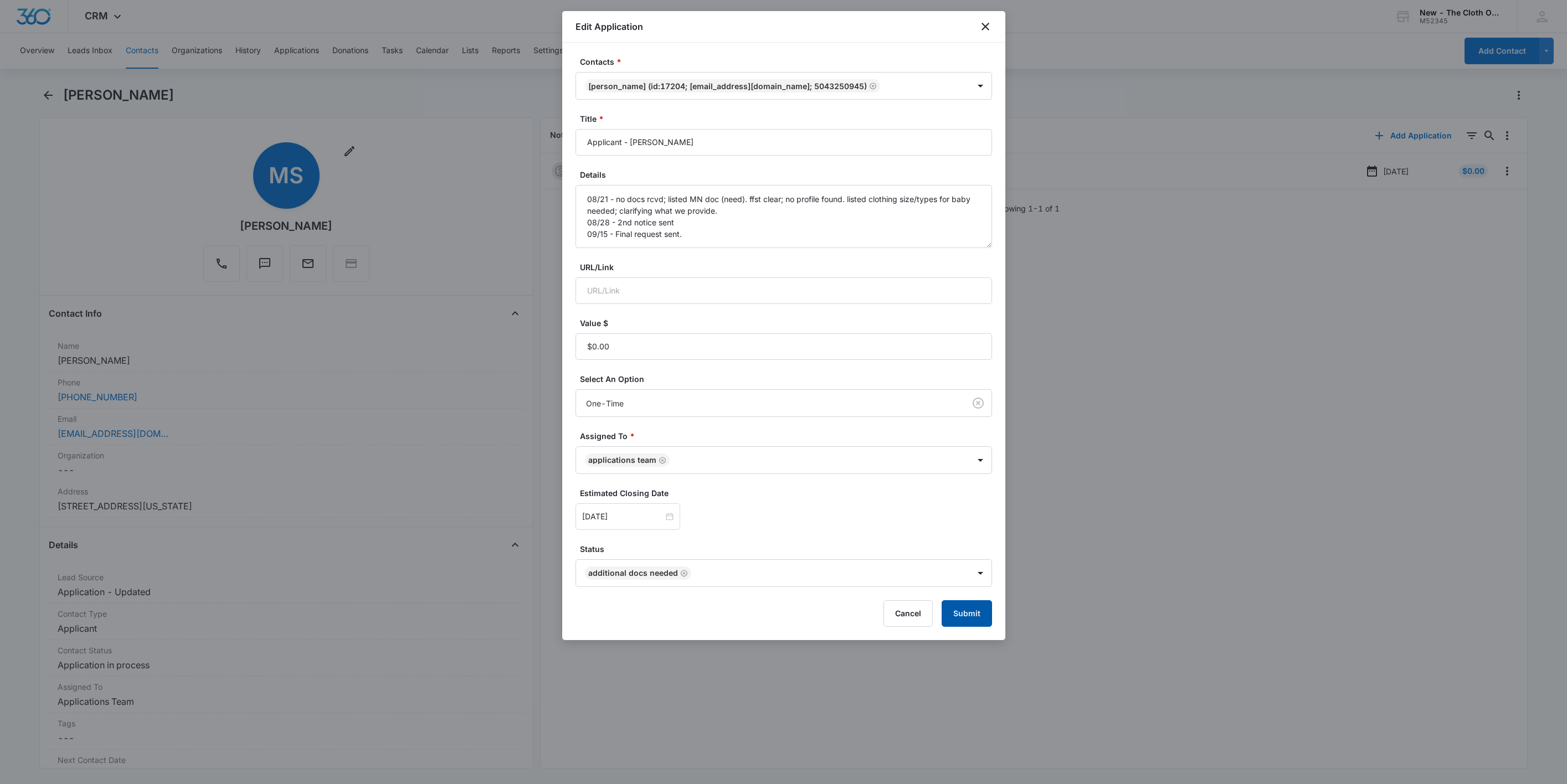
click at [965, 619] on button "Submit" at bounding box center [967, 614] width 50 height 27
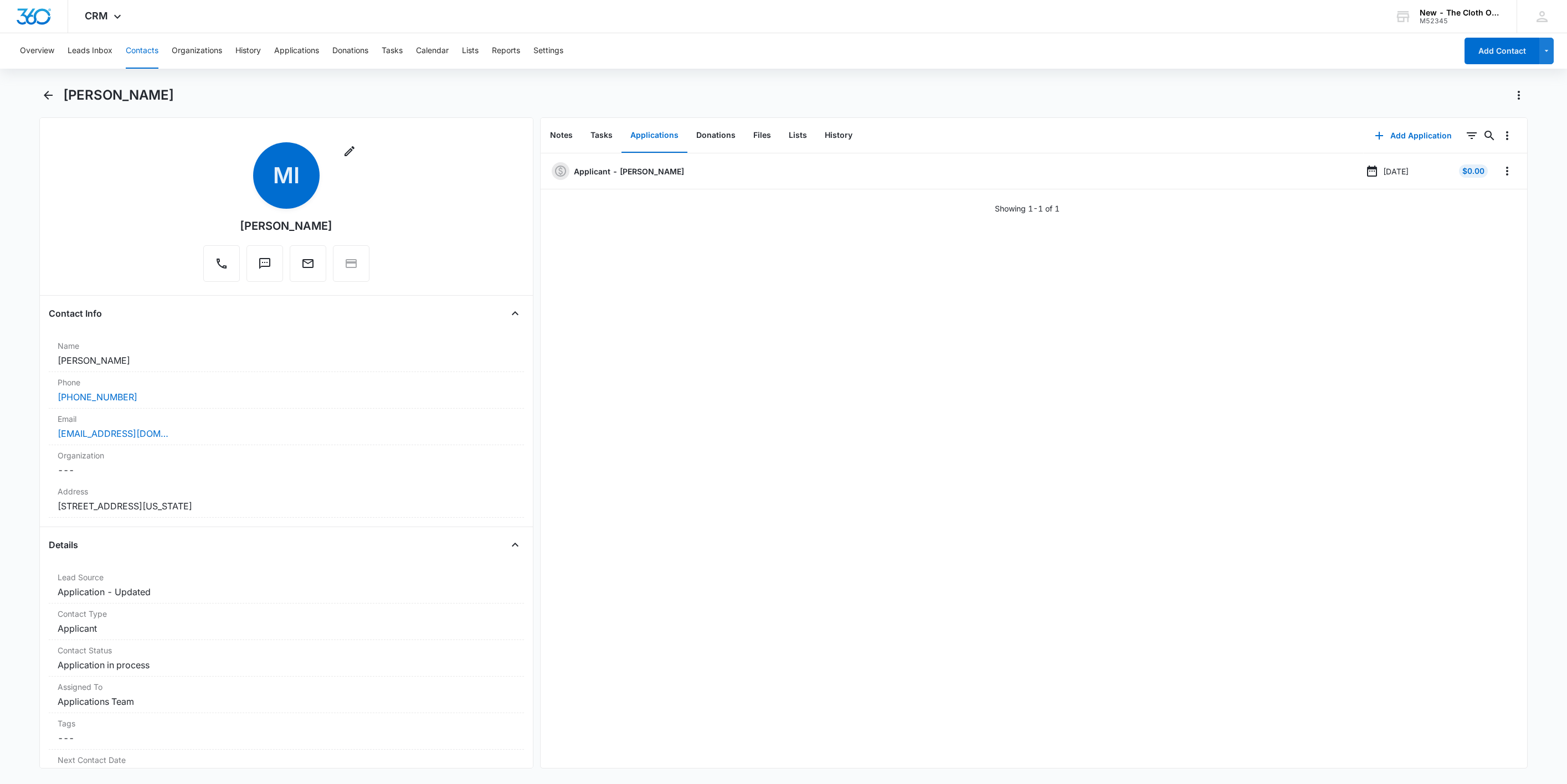
drag, startPoint x: 218, startPoint y: 442, endPoint x: 20, endPoint y: 449, distance: 198.1
click at [20, 449] on main "Melinda Ivie Remove MI Melinda Ivie Contact Info Name Cancel Save Changes Melin…" at bounding box center [784, 434] width 1567 height 696
copy link "melindaivie91@gmail.com"
drag, startPoint x: 221, startPoint y: 424, endPoint x: -40, endPoint y: 450, distance: 262.3
click at [0, 450] on html "CRM Apps Reputation Websites Forms CRM Email Social Shop Payments POS Ads Intel…" at bounding box center [784, 392] width 1567 height 784
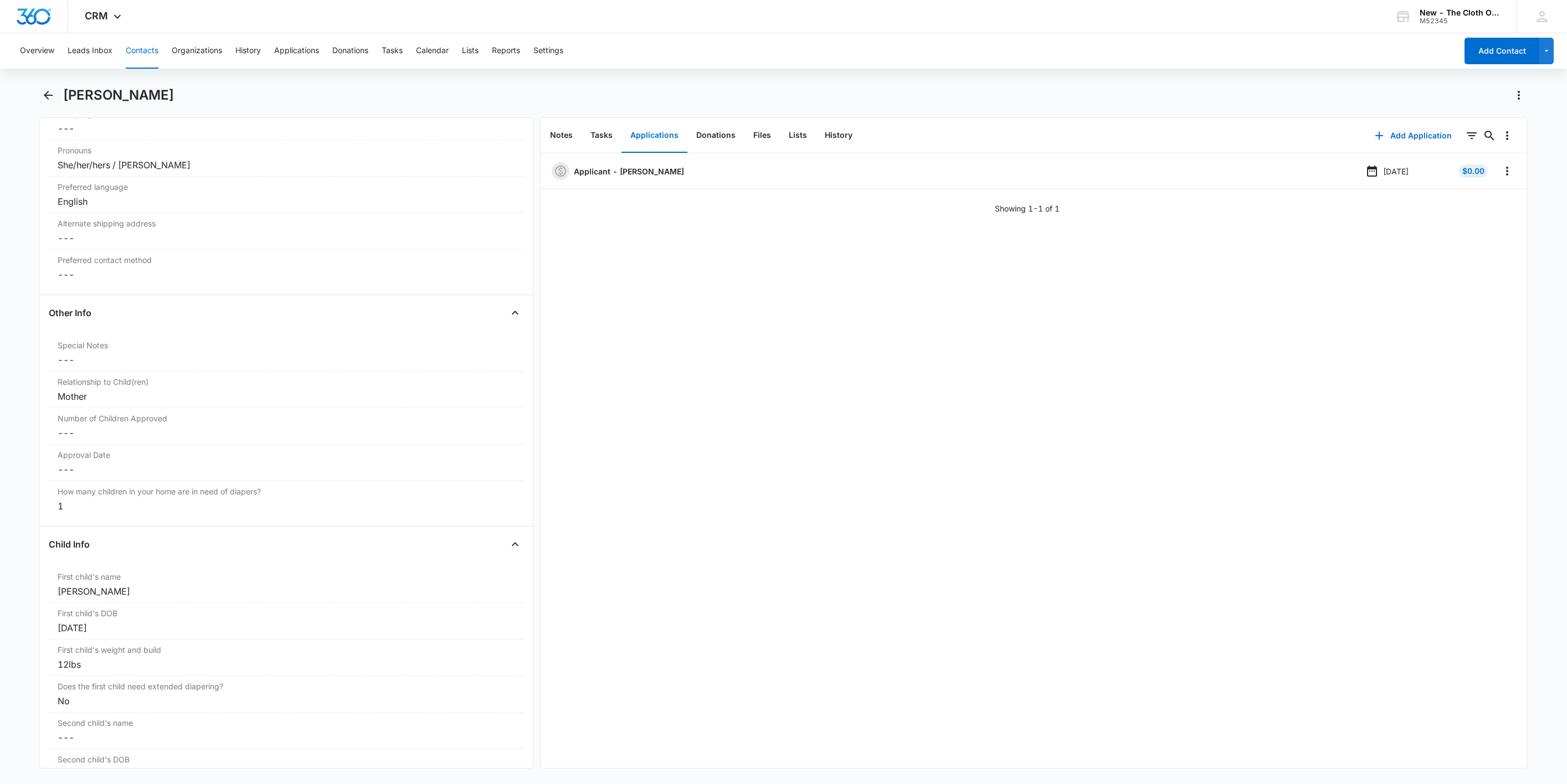
scroll to position [914, 0]
drag, startPoint x: 1492, startPoint y: 167, endPoint x: 1493, endPoint y: 176, distance: 9.1
click at [1501, 168] on icon "Overflow Menu" at bounding box center [1507, 171] width 13 height 13
click at [1492, 199] on button "Edit" at bounding box center [1471, 202] width 63 height 16
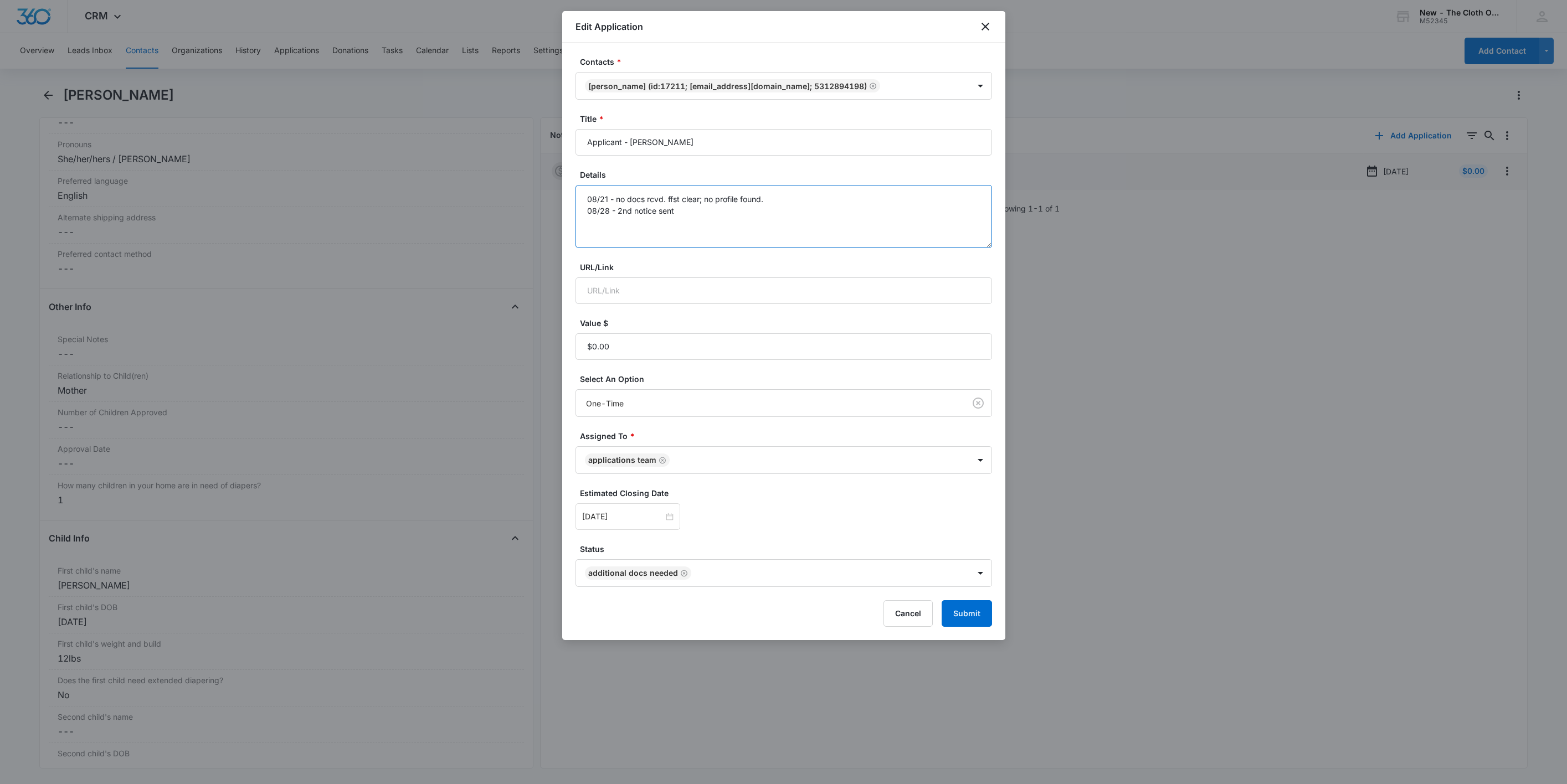
click at [742, 236] on textarea "08/21 - no docs rcvd. ffst clear; no profile found. 08/28 - 2nd notice sent" at bounding box center [784, 217] width 417 height 63
type textarea "08/21 - no docs rcvd. ffst clear; no profile found. 08/28 - 2nd notice sent 09/…"
click at [640, 532] on form "Contacts * Melinda Ivie (ID:17211; melindaivie91@gmail.com; 5312894198) Title *…" at bounding box center [784, 341] width 417 height 571
click at [640, 521] on input "[DATE]" at bounding box center [623, 517] width 82 height 12
type input "[DATE]"
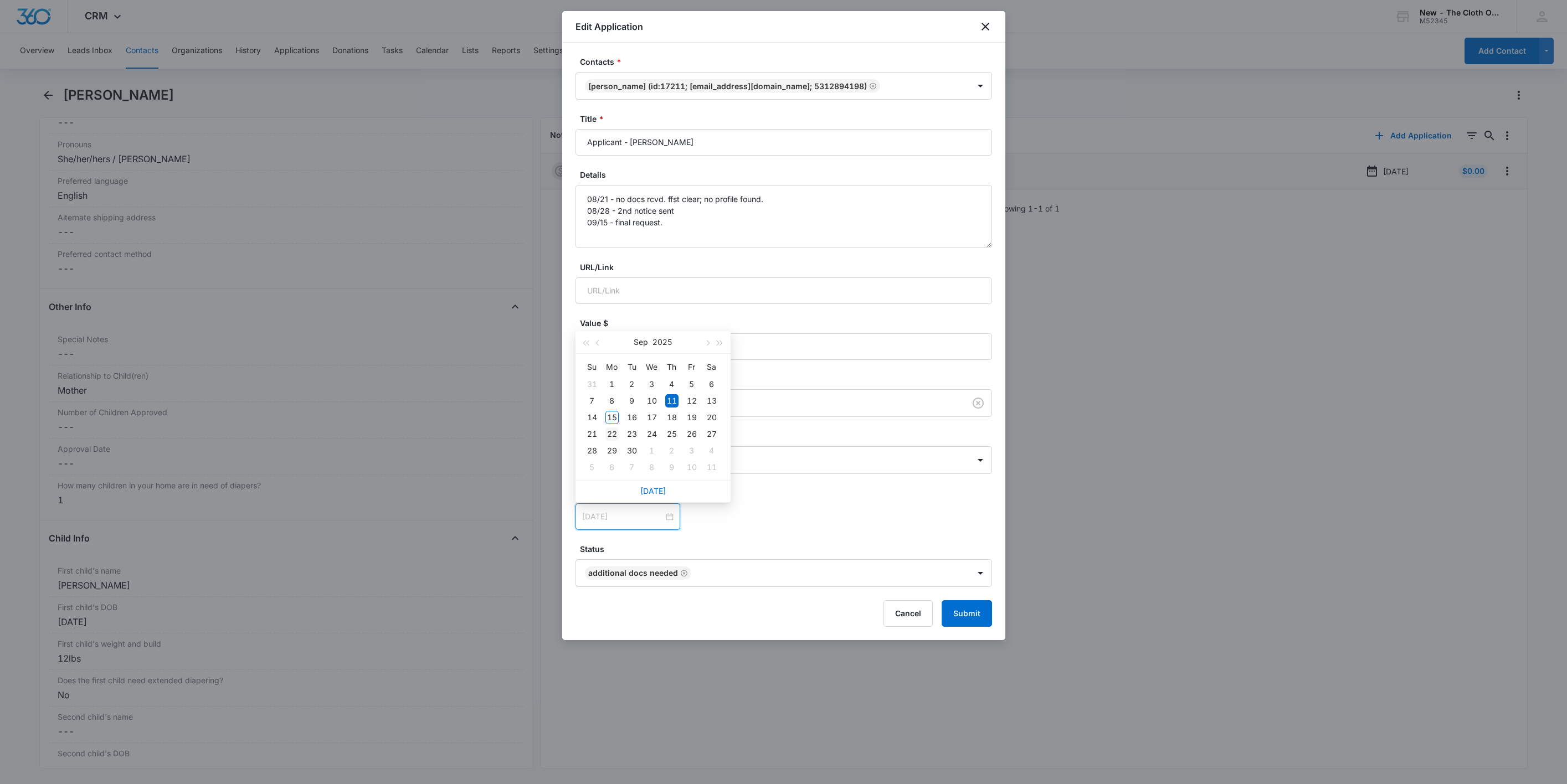
click at [610, 434] on div "22" at bounding box center [612, 434] width 13 height 13
click at [964, 610] on button "Submit" at bounding box center [967, 614] width 50 height 27
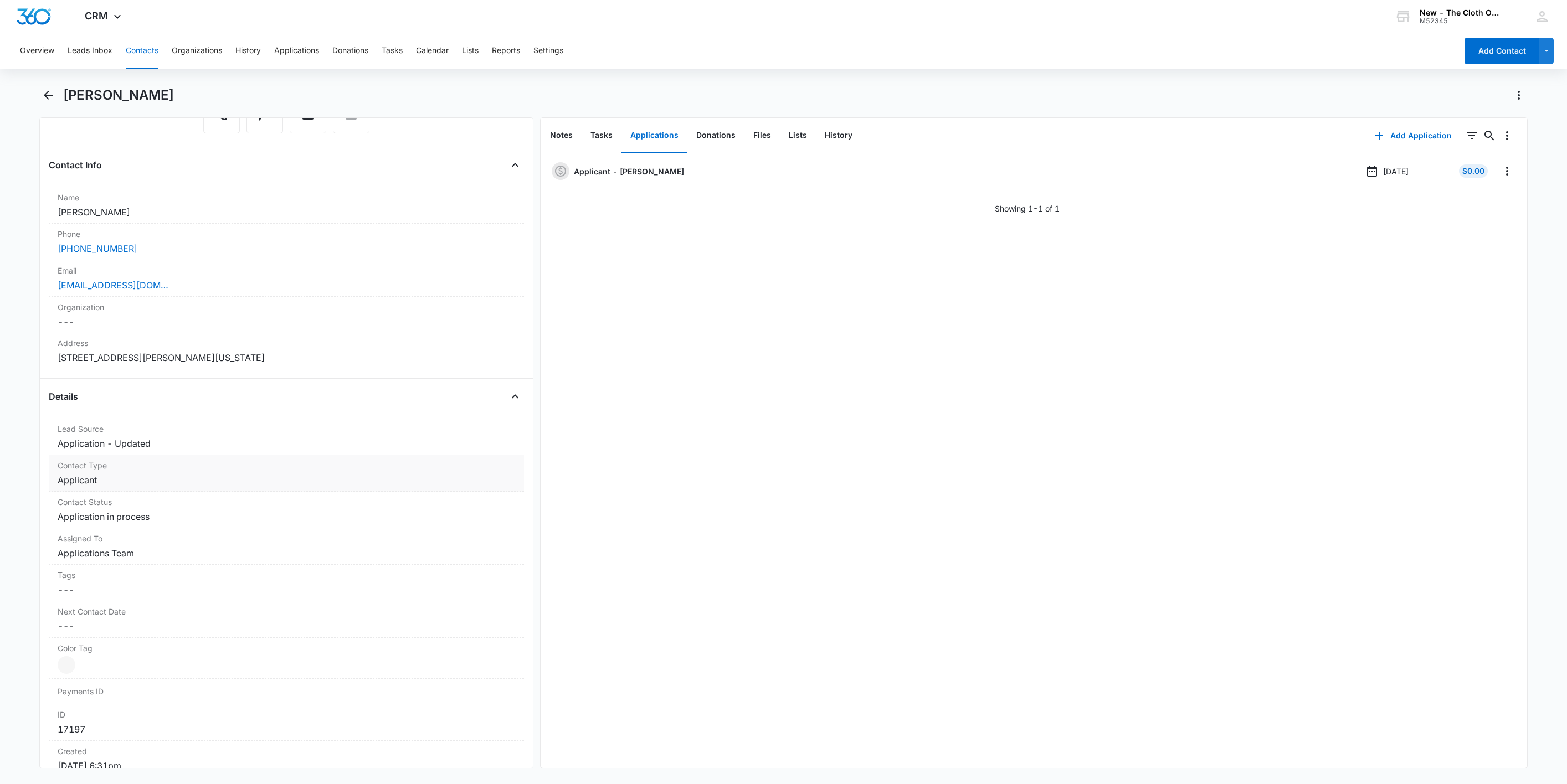
scroll to position [166, 0]
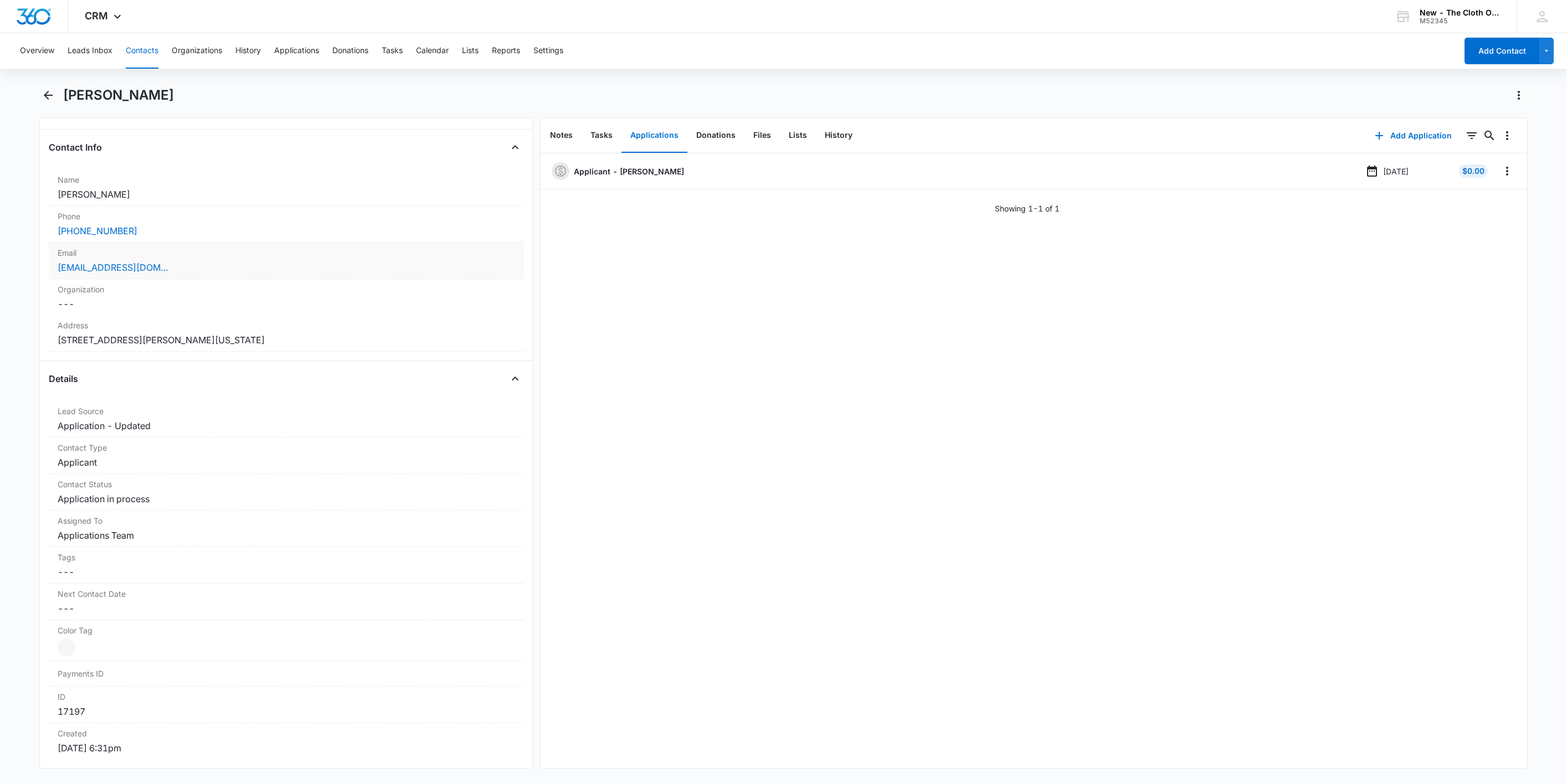
click at [203, 258] on label "Email" at bounding box center [287, 252] width 457 height 12
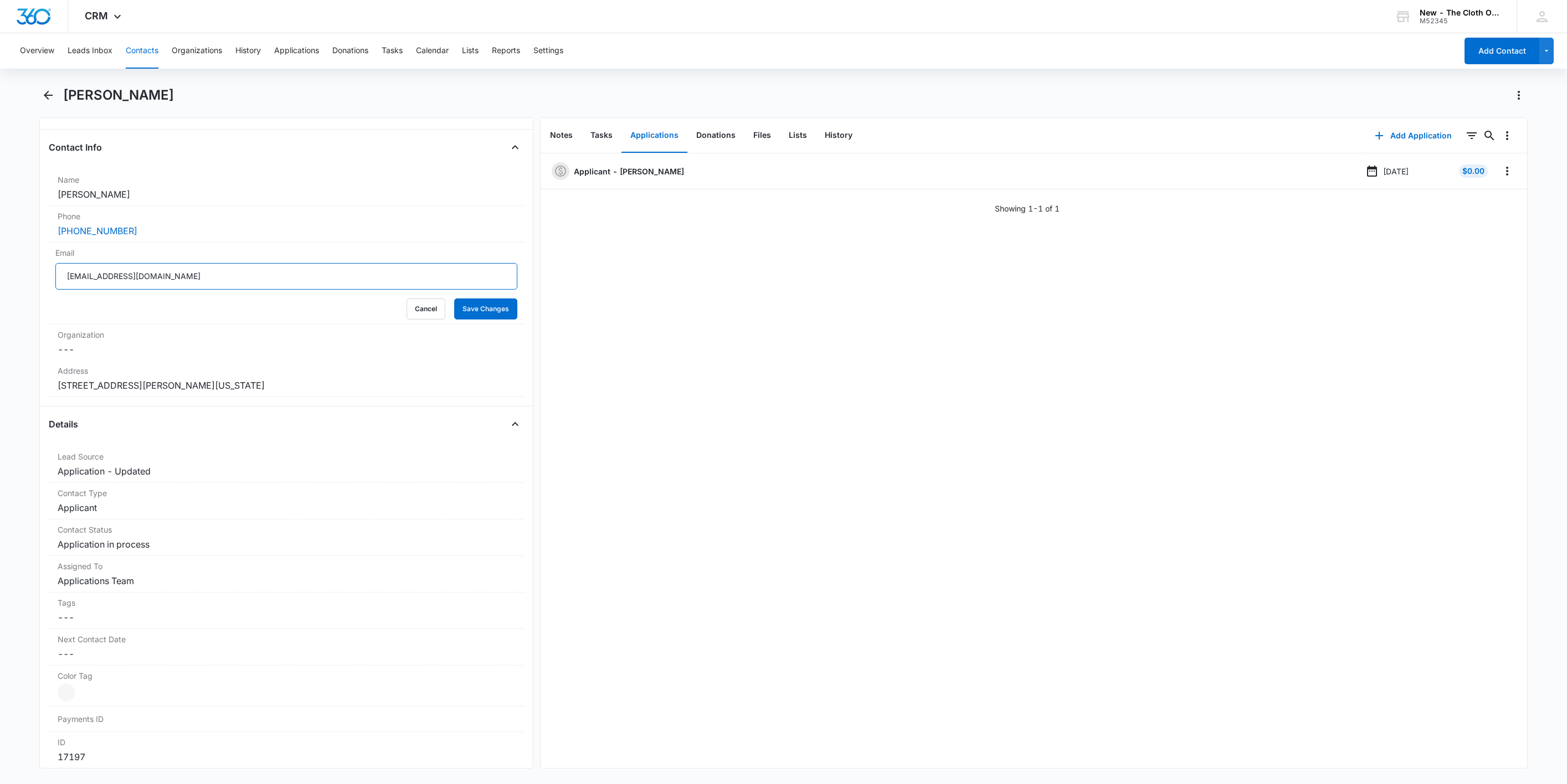
click at [298, 285] on input "[EMAIL_ADDRESS][DOMAIN_NAME]" at bounding box center [286, 277] width 462 height 27
click at [406, 311] on button "Cancel" at bounding box center [426, 309] width 39 height 21
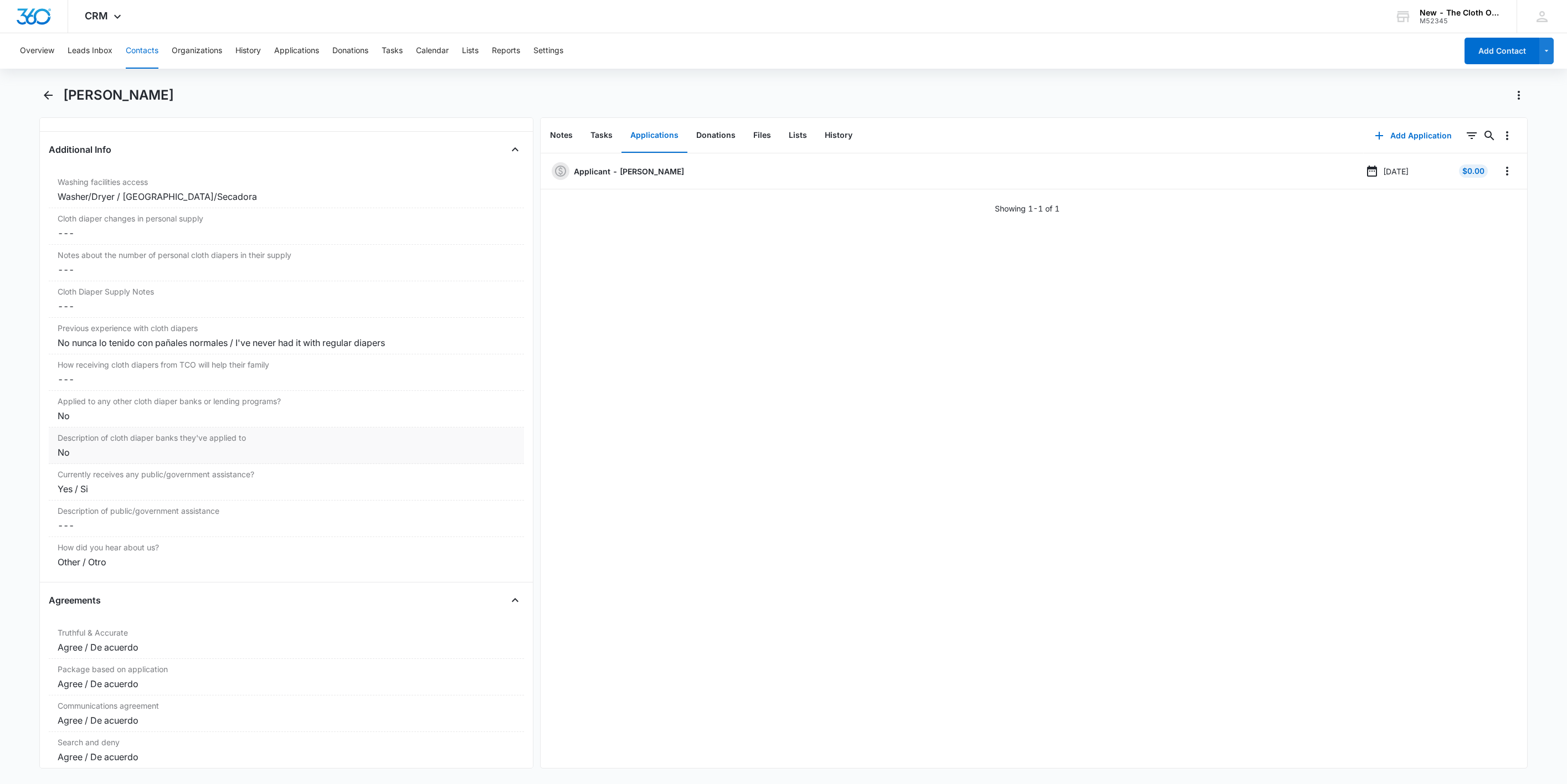
scroll to position [1828, 0]
click at [1501, 176] on icon "Overflow Menu" at bounding box center [1507, 171] width 13 height 13
click at [1494, 193] on div "Edit Delete" at bounding box center [1472, 210] width 64 height 52
click at [1501, 178] on icon "Overflow Menu" at bounding box center [1507, 171] width 13 height 13
click at [1493, 201] on button "Edit" at bounding box center [1471, 202] width 63 height 16
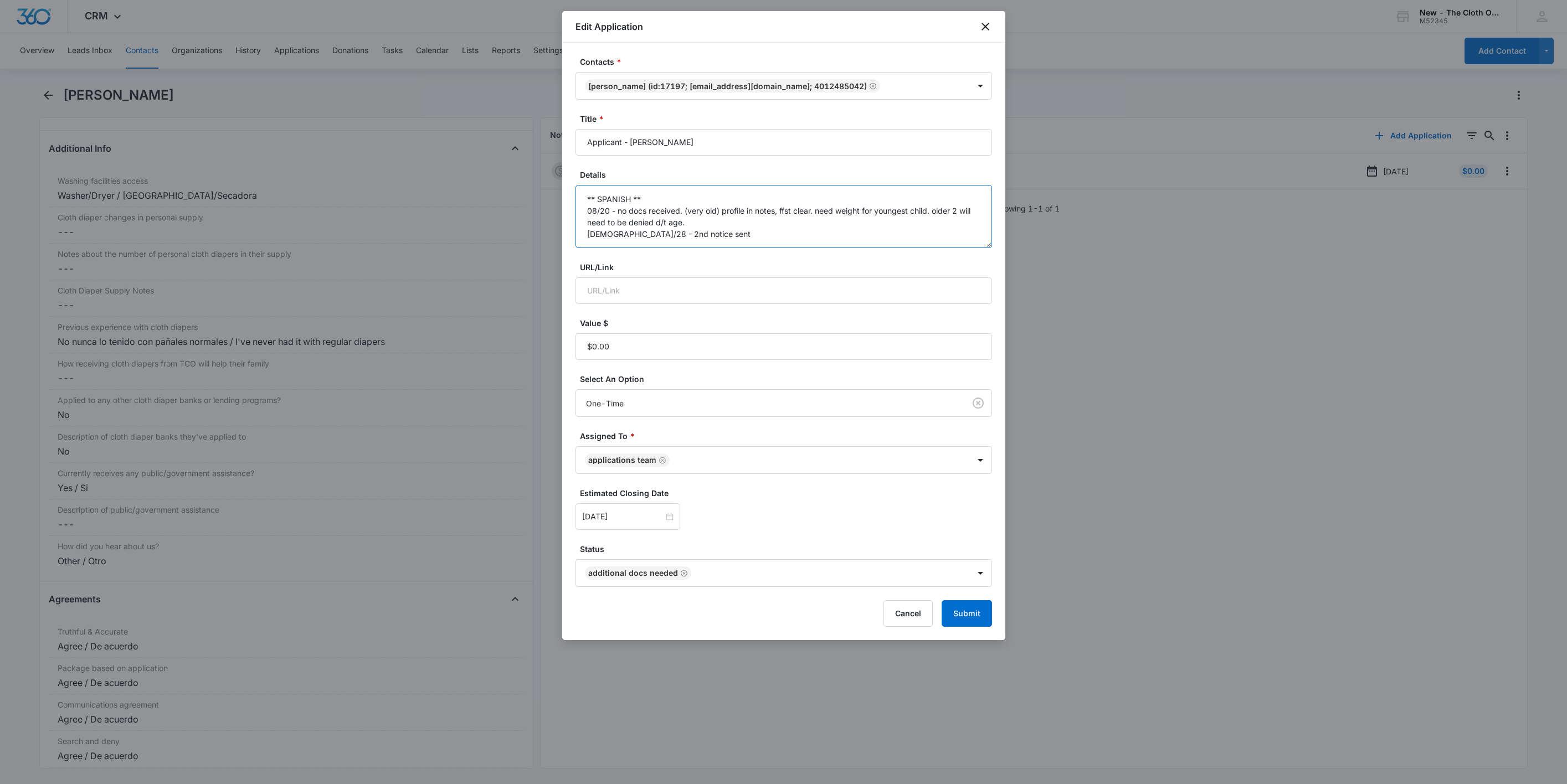
click at [873, 252] on form "Contacts * Valeria Cappas (ID:17197; valeriacappas77@gmail.com; 4012485042) Tit…" at bounding box center [784, 341] width 417 height 571
type textarea "** SPANISH ** 08/20 - no docs received. (very old) profile in notes, ffst clear…"
click at [644, 519] on input "[DATE]" at bounding box center [623, 517] width 82 height 12
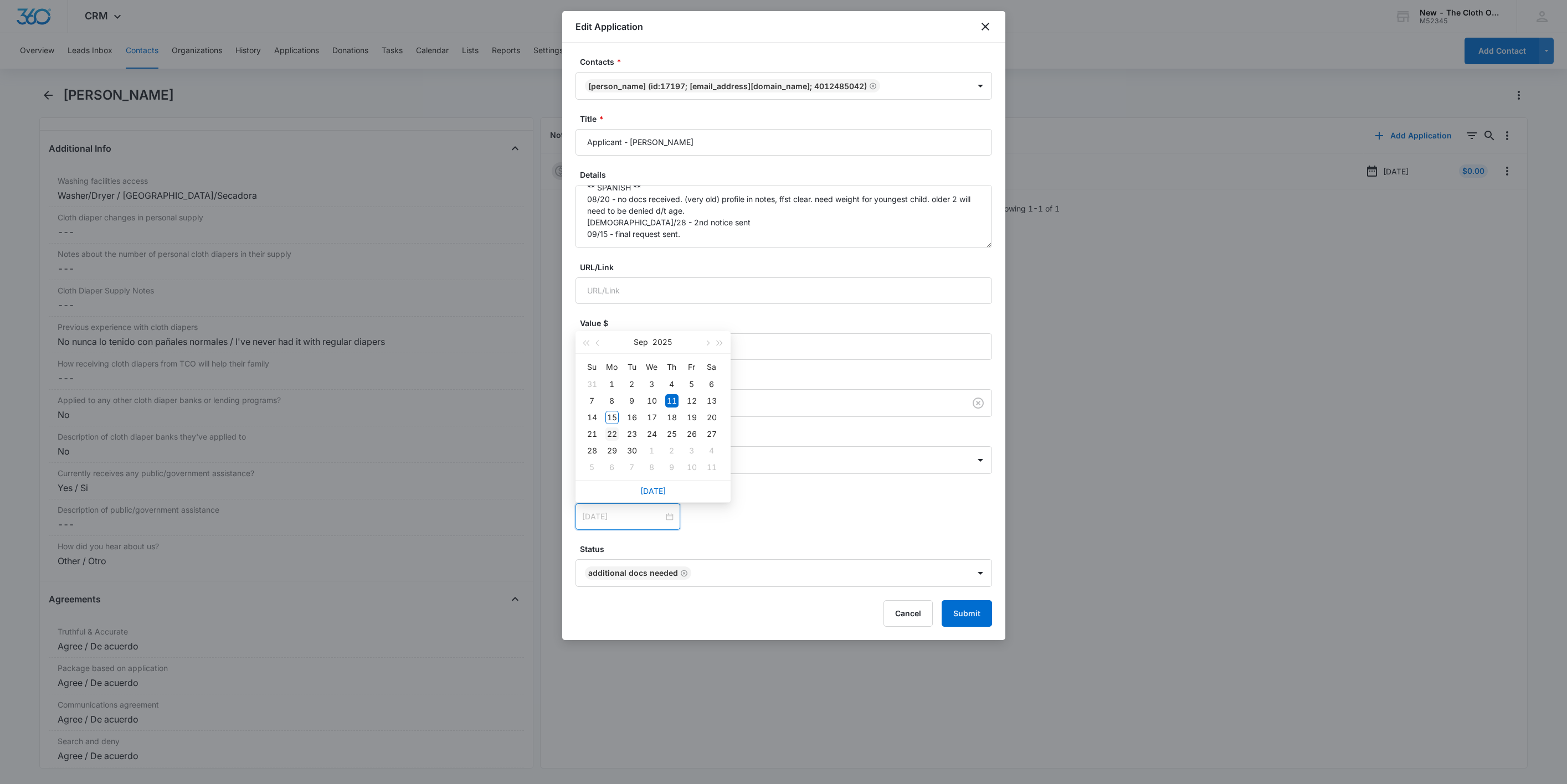
type input "[DATE]"
click at [611, 435] on div "22" at bounding box center [612, 434] width 13 height 13
click at [975, 623] on button "Submit" at bounding box center [967, 614] width 50 height 27
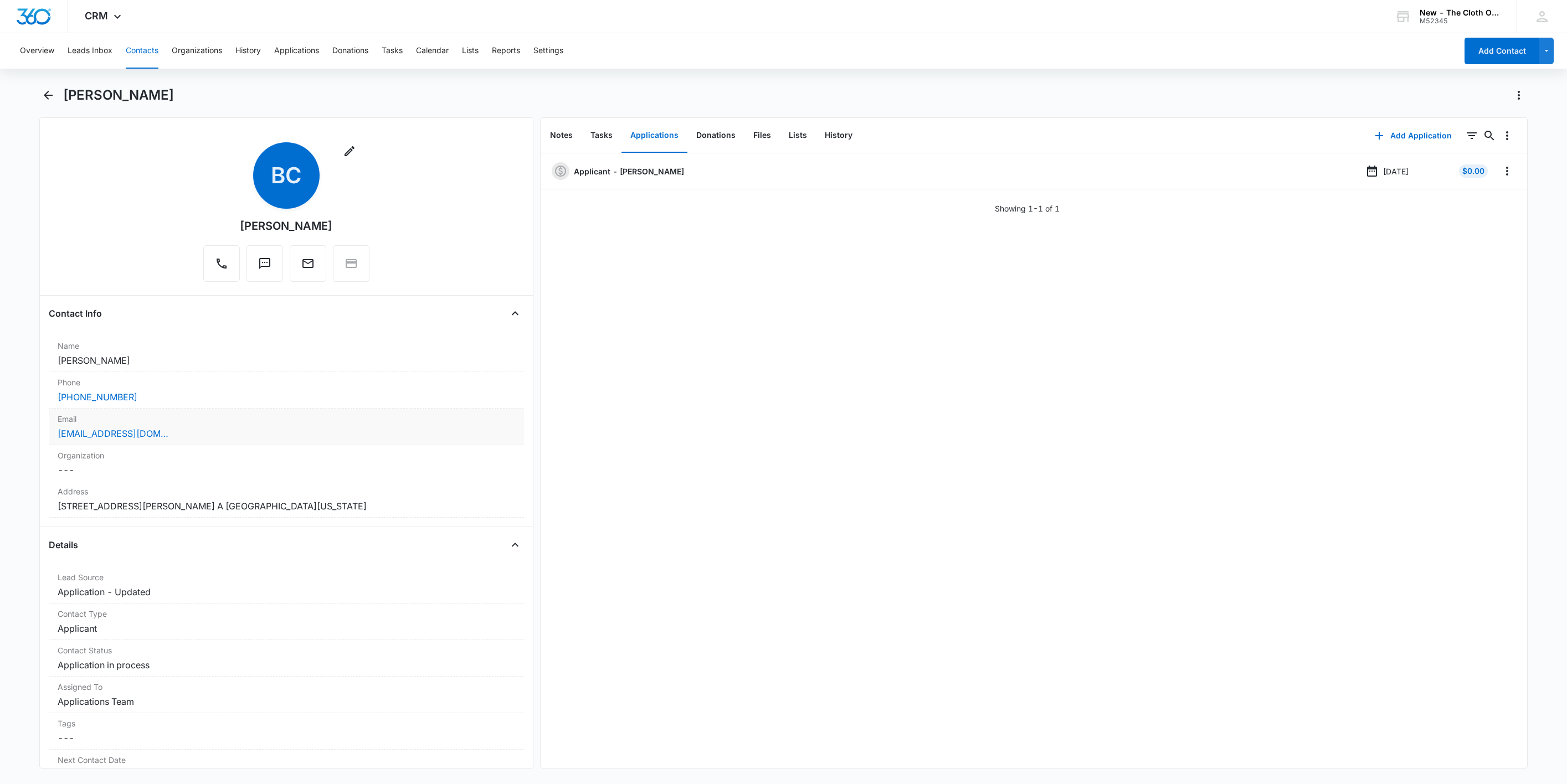
drag, startPoint x: 229, startPoint y: 434, endPoint x: 265, endPoint y: 439, distance: 36.3
click at [232, 435] on div "biancacarter804@gmail.com" at bounding box center [287, 434] width 457 height 13
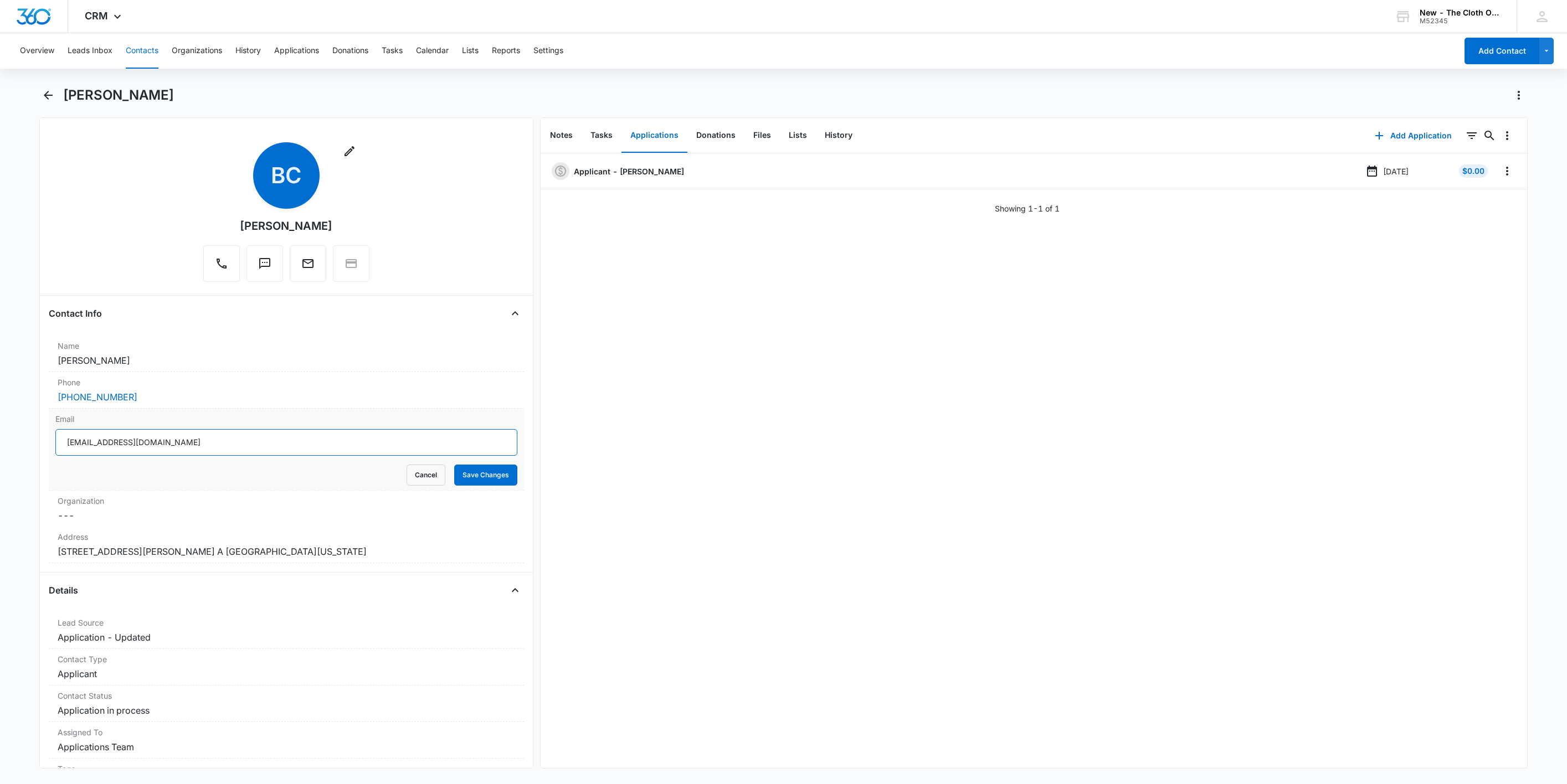
click at [357, 448] on input "biancacarter804@gmail.com" at bounding box center [286, 443] width 462 height 27
click at [409, 480] on button "Cancel" at bounding box center [426, 475] width 39 height 21
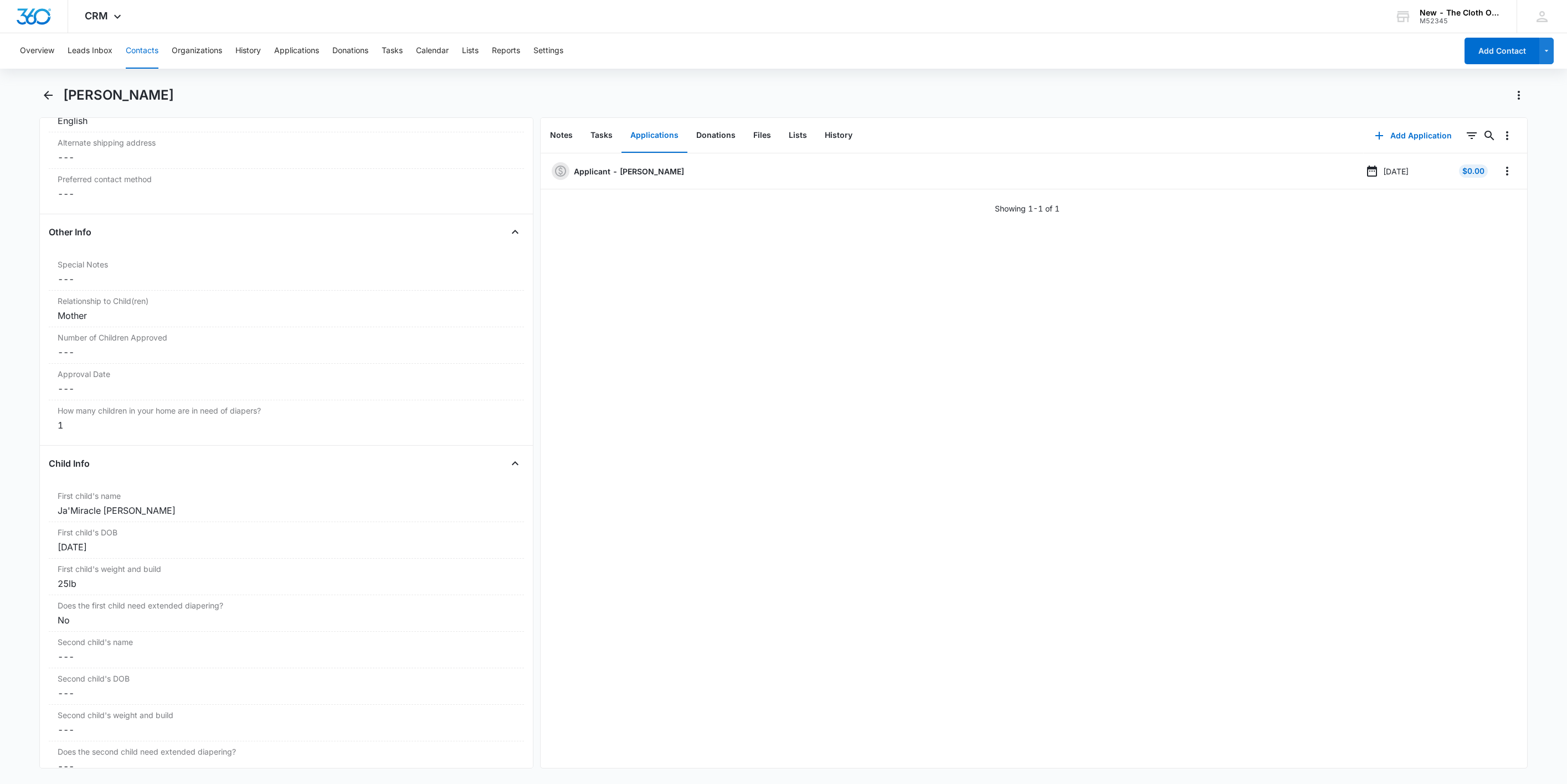
scroll to position [997, 0]
click at [1501, 173] on icon "Overflow Menu" at bounding box center [1507, 171] width 13 height 13
click at [1486, 199] on button "Edit" at bounding box center [1471, 202] width 63 height 16
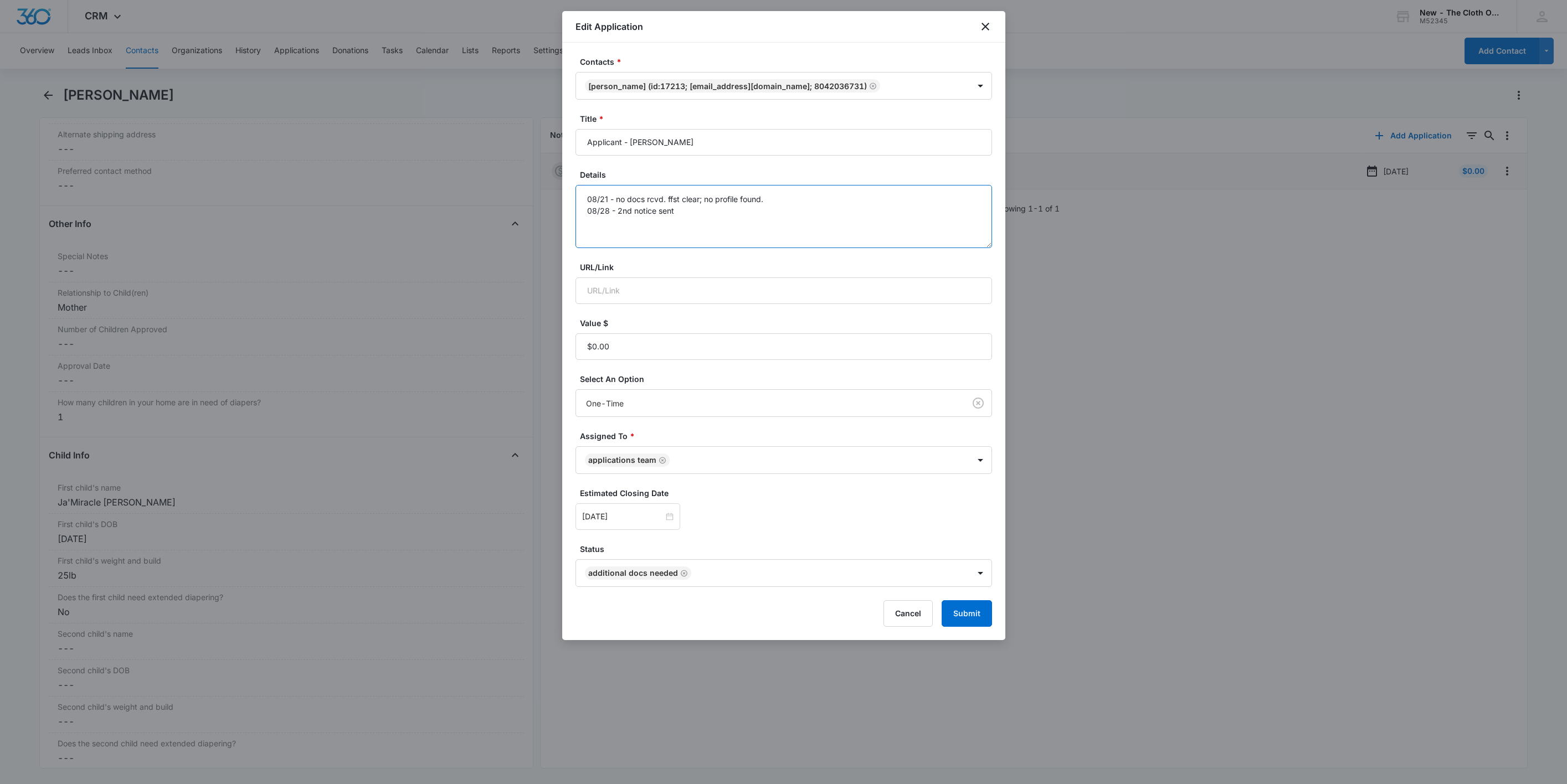
click at [758, 220] on textarea "08/21 - no docs rcvd. ffst clear; no profile found. 08/28 - 2nd notice sent" at bounding box center [784, 217] width 417 height 63
type textarea "08/21 - no docs rcvd. ffst clear; no profile found. 08/28 - 2nd notice sent 09/…"
click at [638, 522] on input "[DATE]" at bounding box center [623, 517] width 82 height 12
type input "Sep 22, 2025"
click at [615, 432] on div "22" at bounding box center [612, 434] width 13 height 13
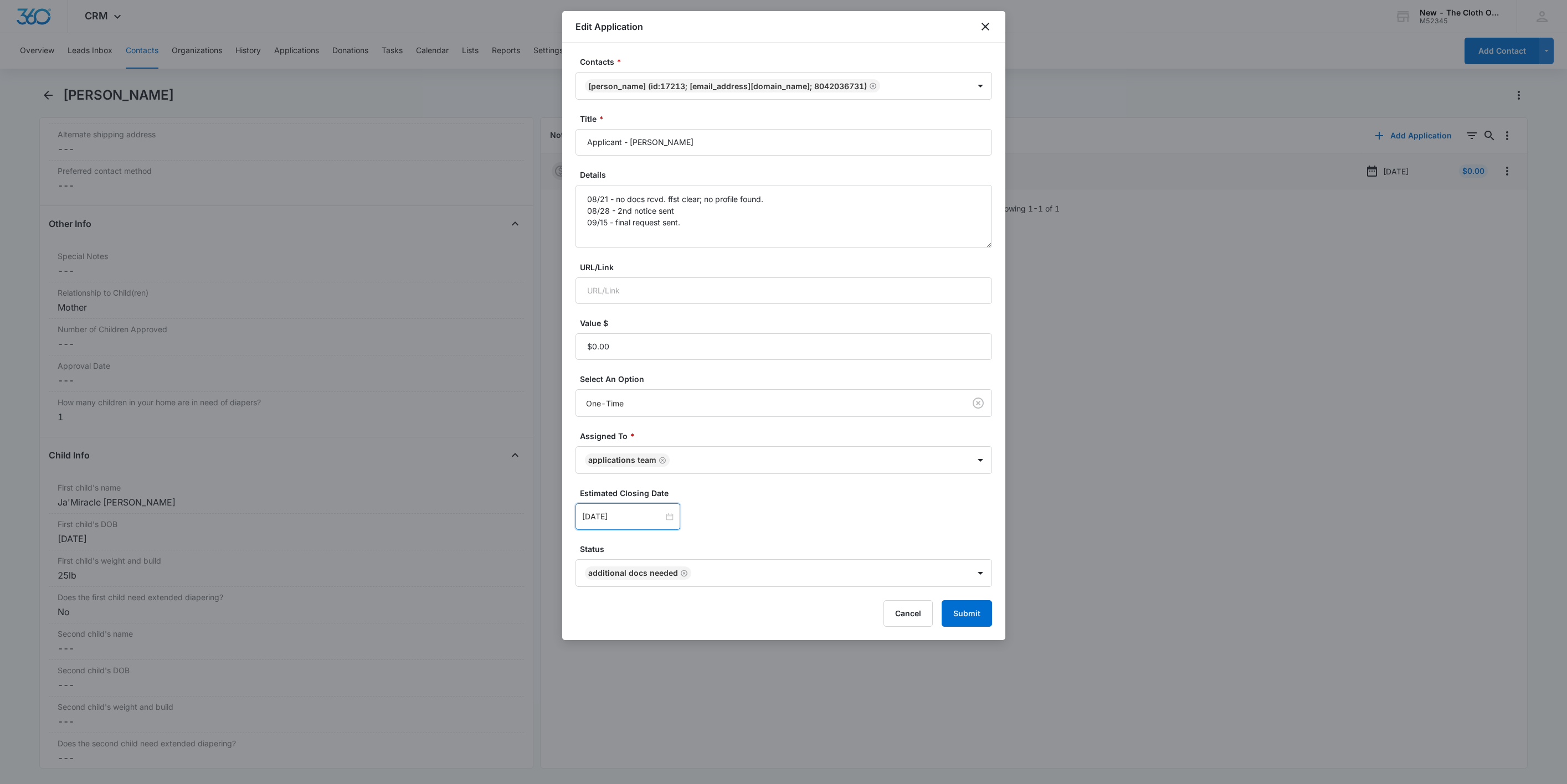
click at [848, 536] on form "Contacts * Bianca Carter (ID:17213; biancacarter804@gmail.com; 8042036731) Titl…" at bounding box center [784, 341] width 417 height 571
click at [991, 616] on button "Submit" at bounding box center [967, 614] width 50 height 27
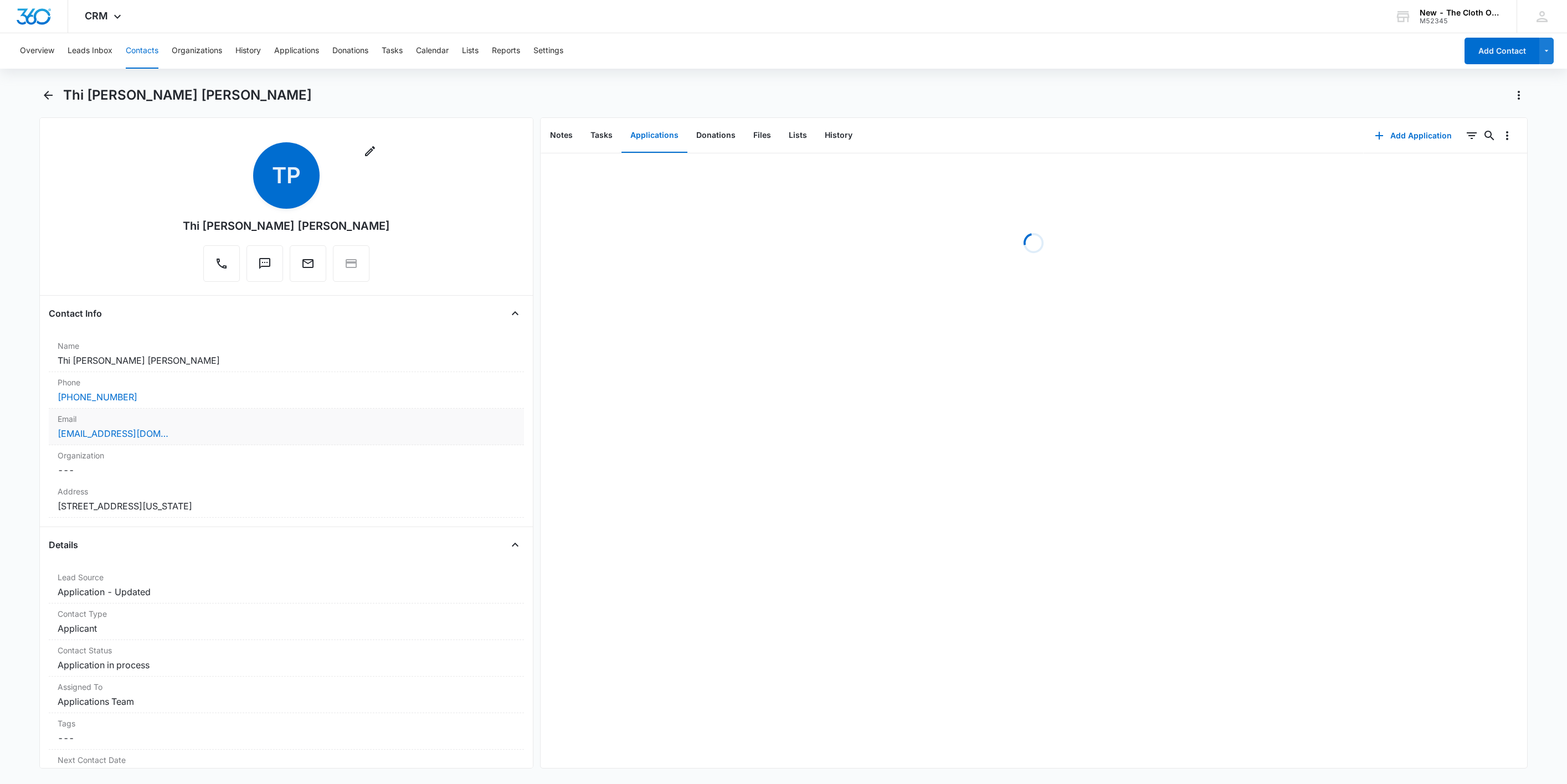
click at [214, 431] on div "[EMAIL_ADDRESS][DOMAIN_NAME]" at bounding box center [287, 434] width 457 height 13
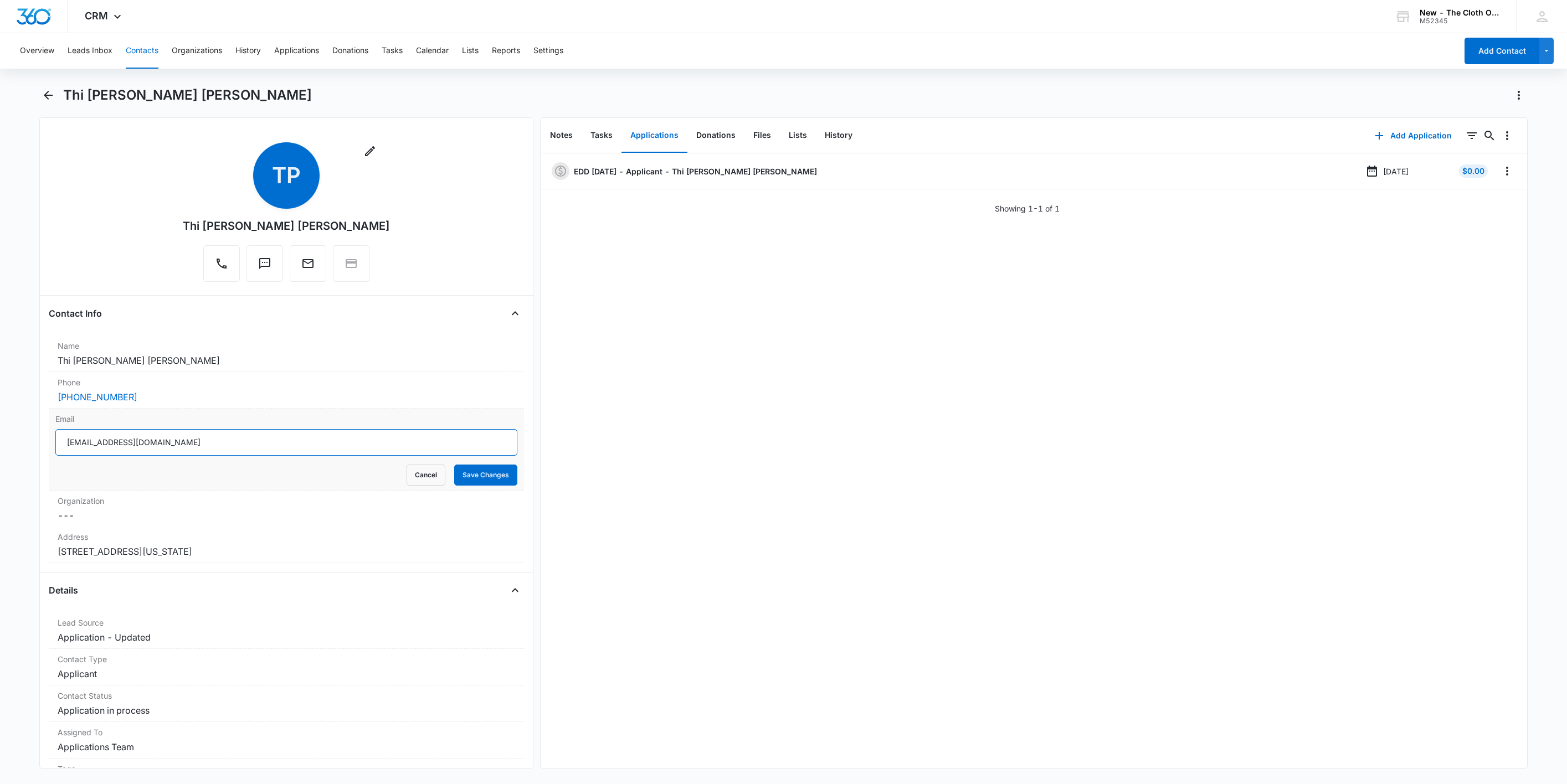
click at [263, 449] on input "[EMAIL_ADDRESS][DOMAIN_NAME]" at bounding box center [286, 443] width 462 height 27
drag, startPoint x: 422, startPoint y: 482, endPoint x: 411, endPoint y: 464, distance: 21.1
click at [420, 482] on button "Cancel" at bounding box center [426, 475] width 39 height 21
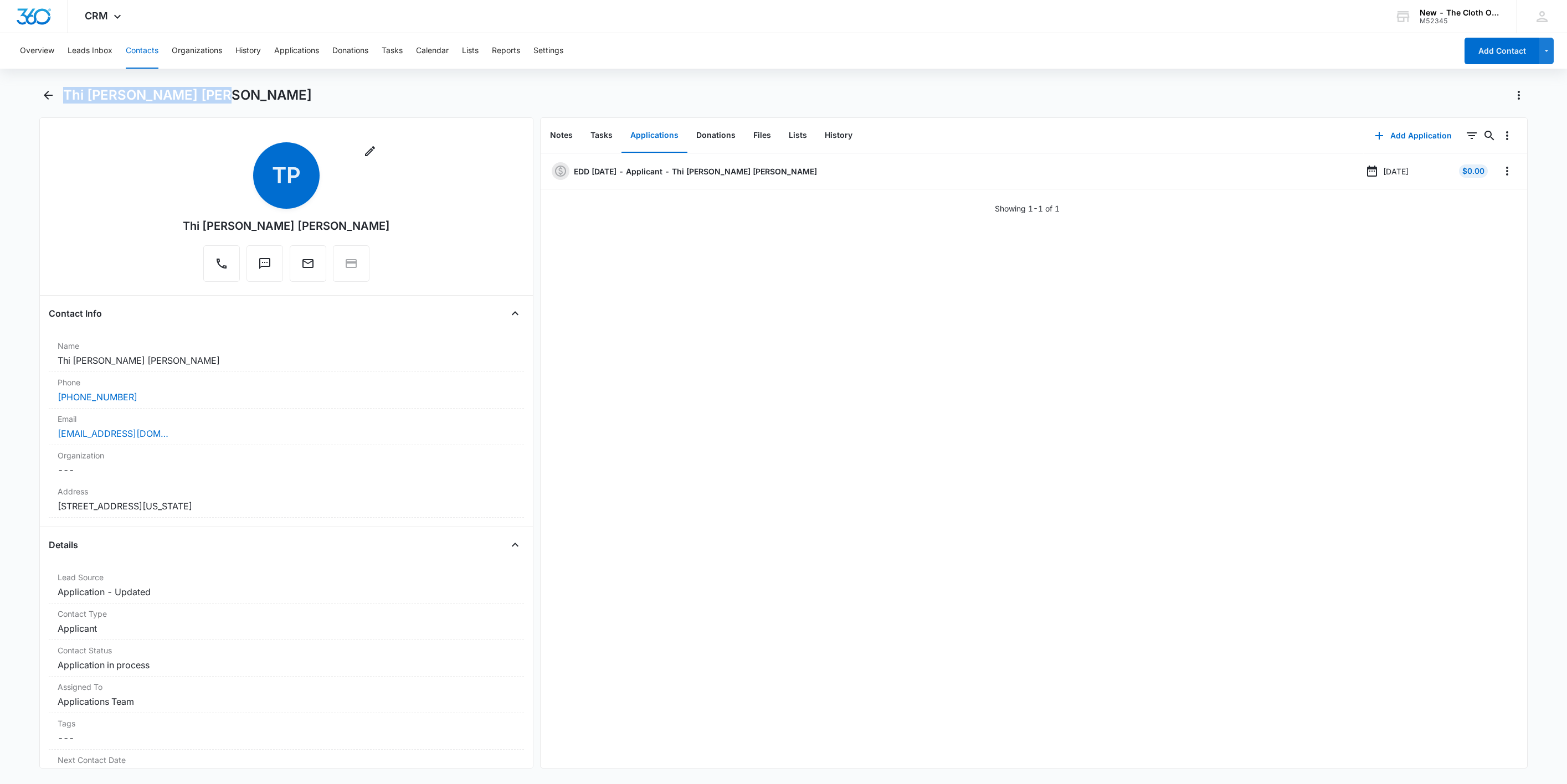
drag, startPoint x: 201, startPoint y: 99, endPoint x: 65, endPoint y: 95, distance: 136.1
click at [65, 95] on div "Thi [PERSON_NAME] [PERSON_NAME]" at bounding box center [796, 95] width 1465 height 18
copy h1 "Thi [PERSON_NAME] [PERSON_NAME]"
drag, startPoint x: 251, startPoint y: 424, endPoint x: 273, endPoint y: 429, distance: 22.6
click at [251, 425] on label "Email" at bounding box center [287, 418] width 457 height 12
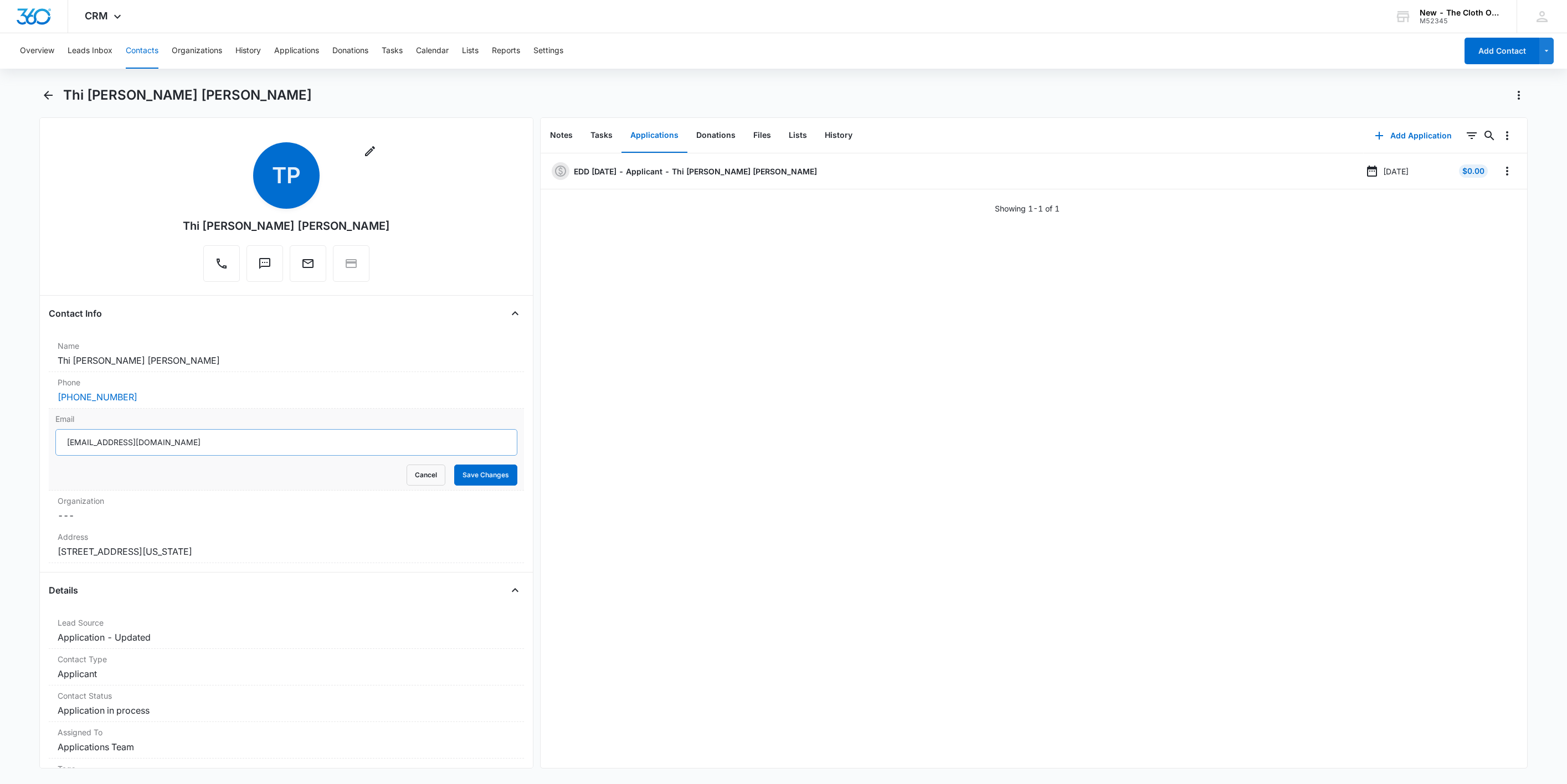
click at [353, 442] on input "hoangphuongthanh2072000@gmail.com" at bounding box center [286, 443] width 462 height 27
click at [406, 470] on button "Cancel" at bounding box center [426, 475] width 39 height 21
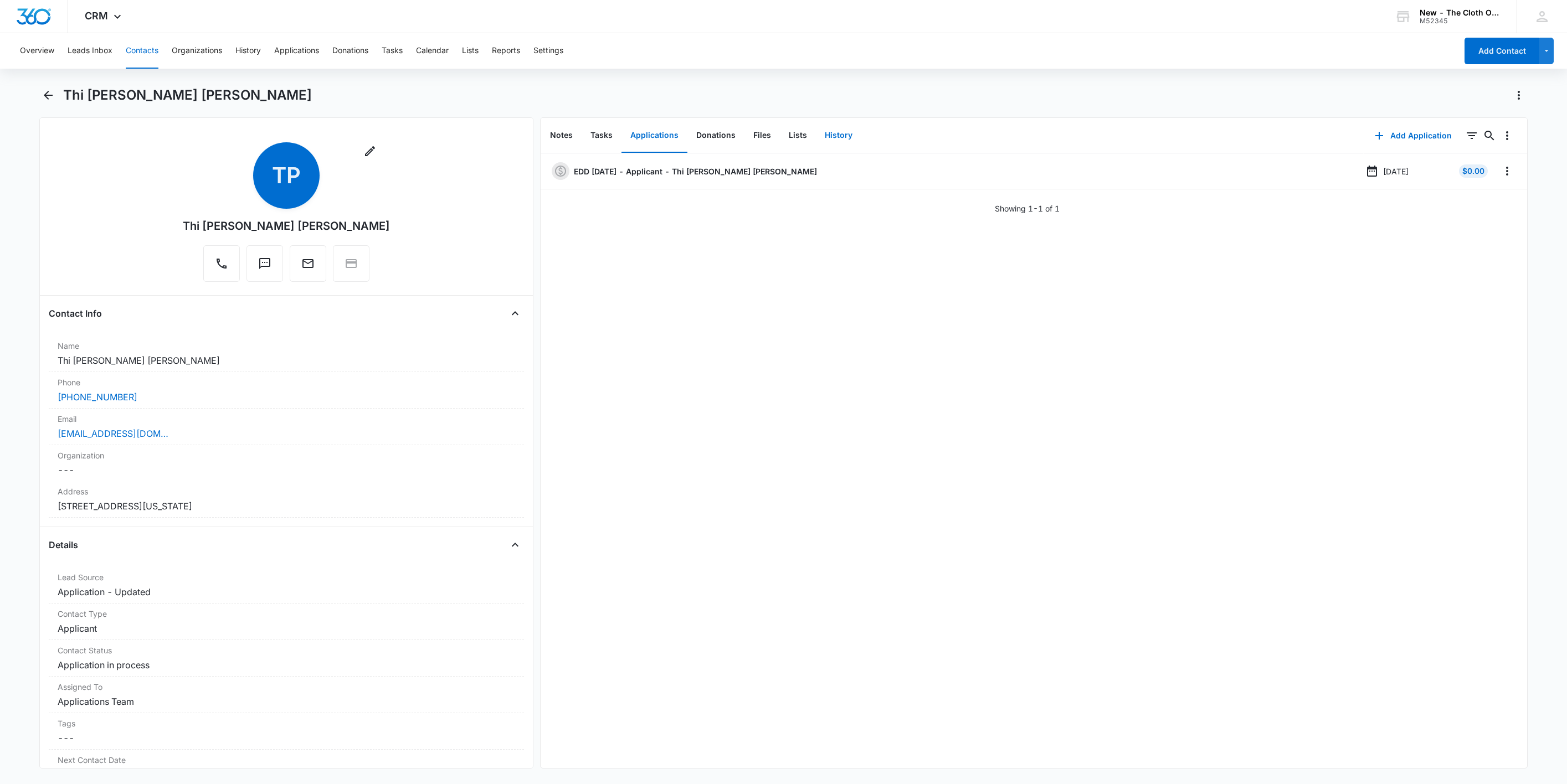
drag, startPoint x: 835, startPoint y: 114, endPoint x: 838, endPoint y: 121, distance: 7.6
click at [836, 118] on div "Thi Phuong Thanh Hoang Remove TP Thi Phuong Thanh Hoang Contact Info Name Cance…" at bounding box center [784, 428] width 1489 height 682
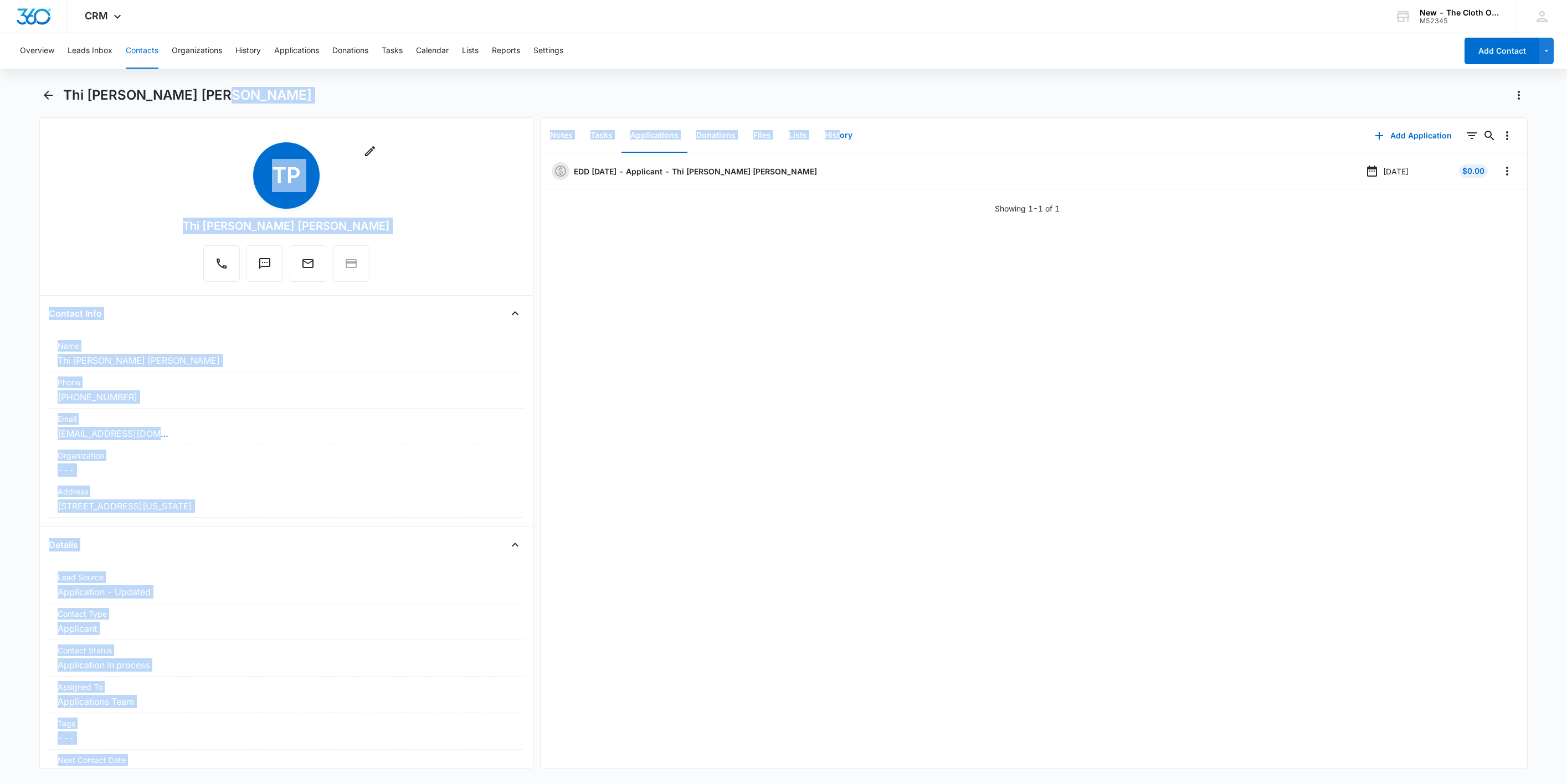
click at [838, 127] on button "History" at bounding box center [838, 136] width 46 height 34
click at [909, 105] on div "Thi Phuong Thanh Hoang" at bounding box center [784, 102] width 1489 height 31
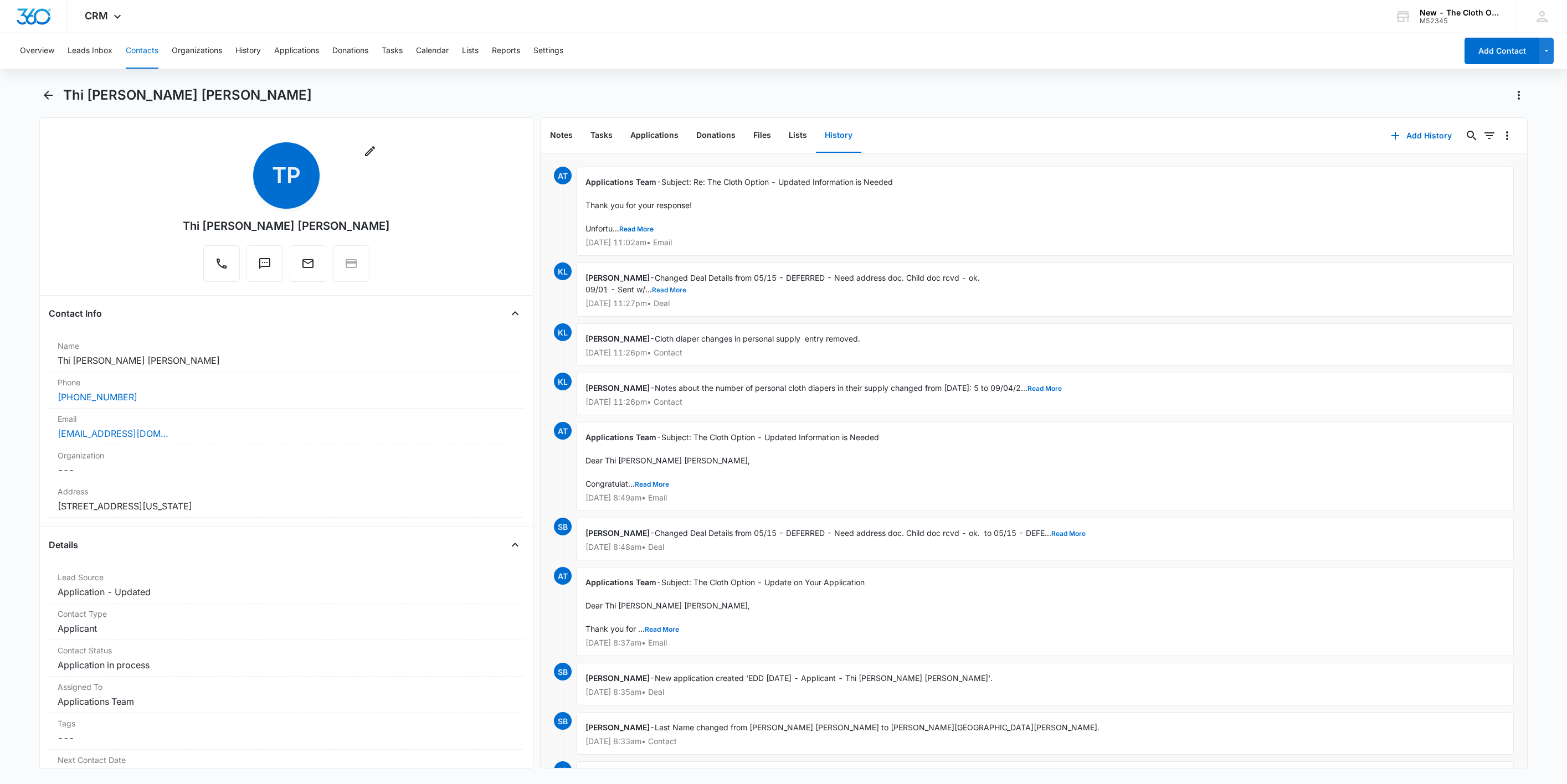
click at [673, 289] on button "Read More" at bounding box center [669, 290] width 34 height 7
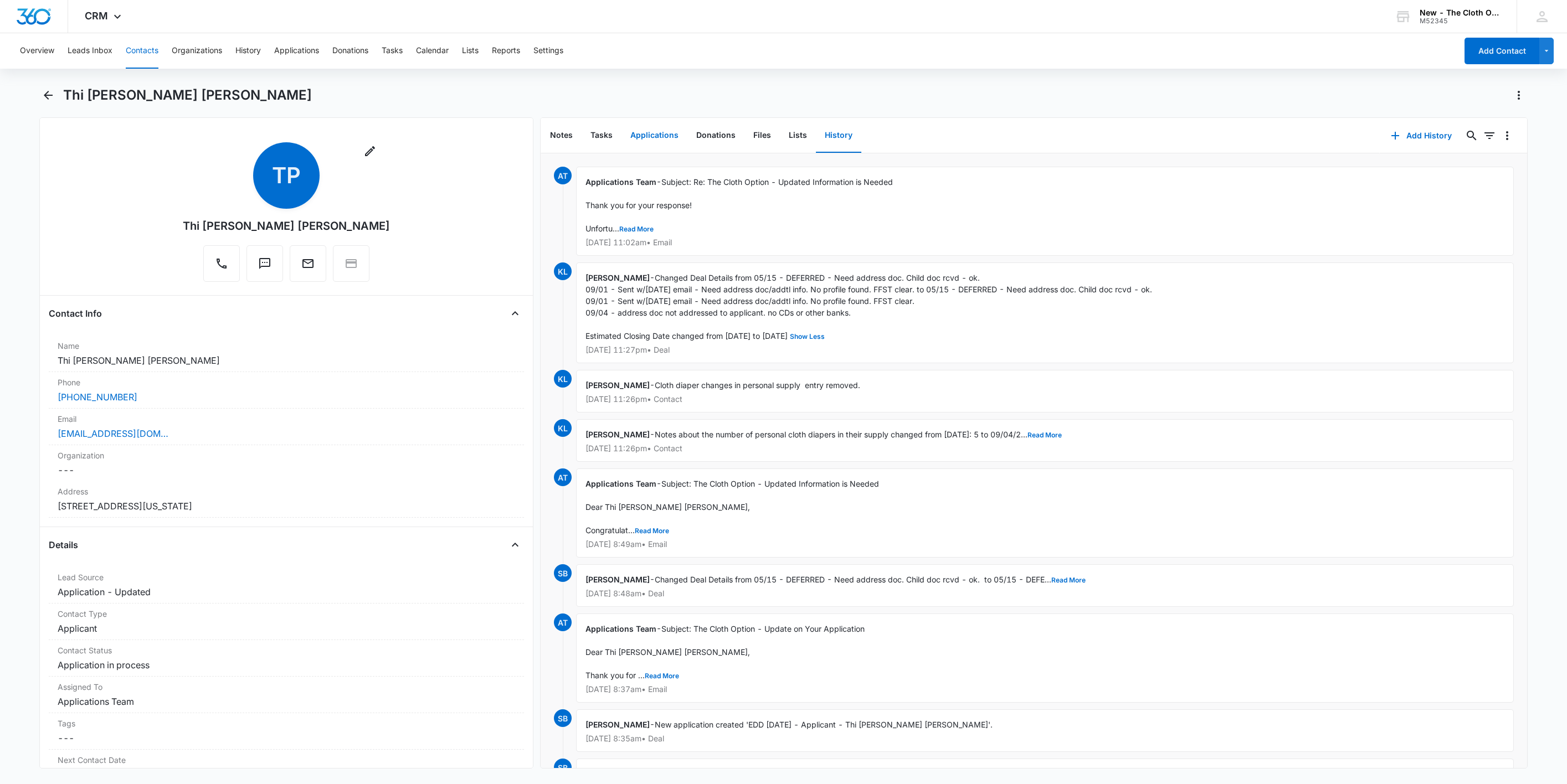
drag, startPoint x: 651, startPoint y: 134, endPoint x: 675, endPoint y: 141, distance: 25.0
click at [651, 136] on button "Applications" at bounding box center [655, 136] width 66 height 34
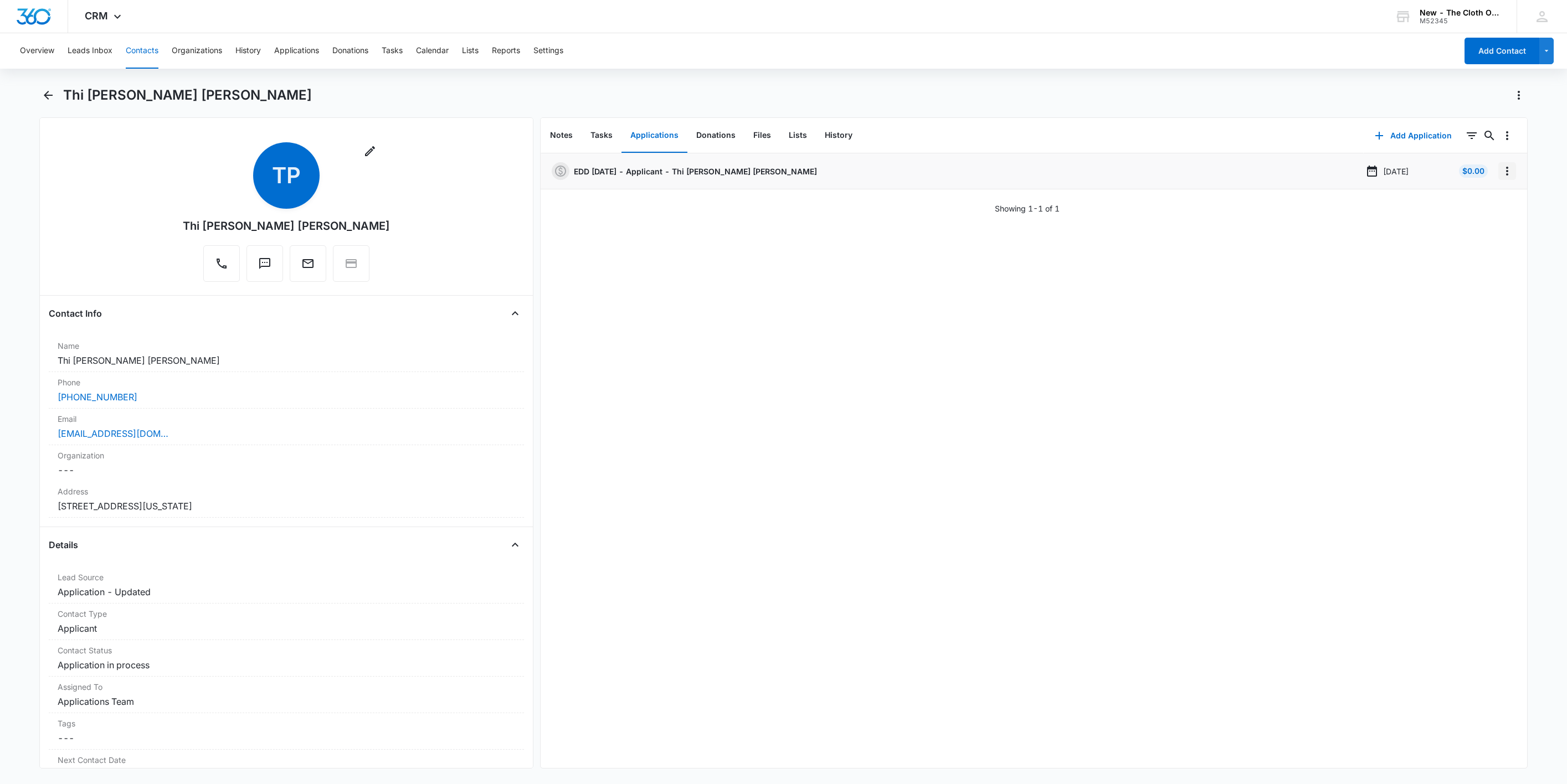
click at [1501, 173] on icon "Overflow Menu" at bounding box center [1507, 171] width 13 height 13
click at [1488, 200] on button "Edit" at bounding box center [1471, 202] width 63 height 16
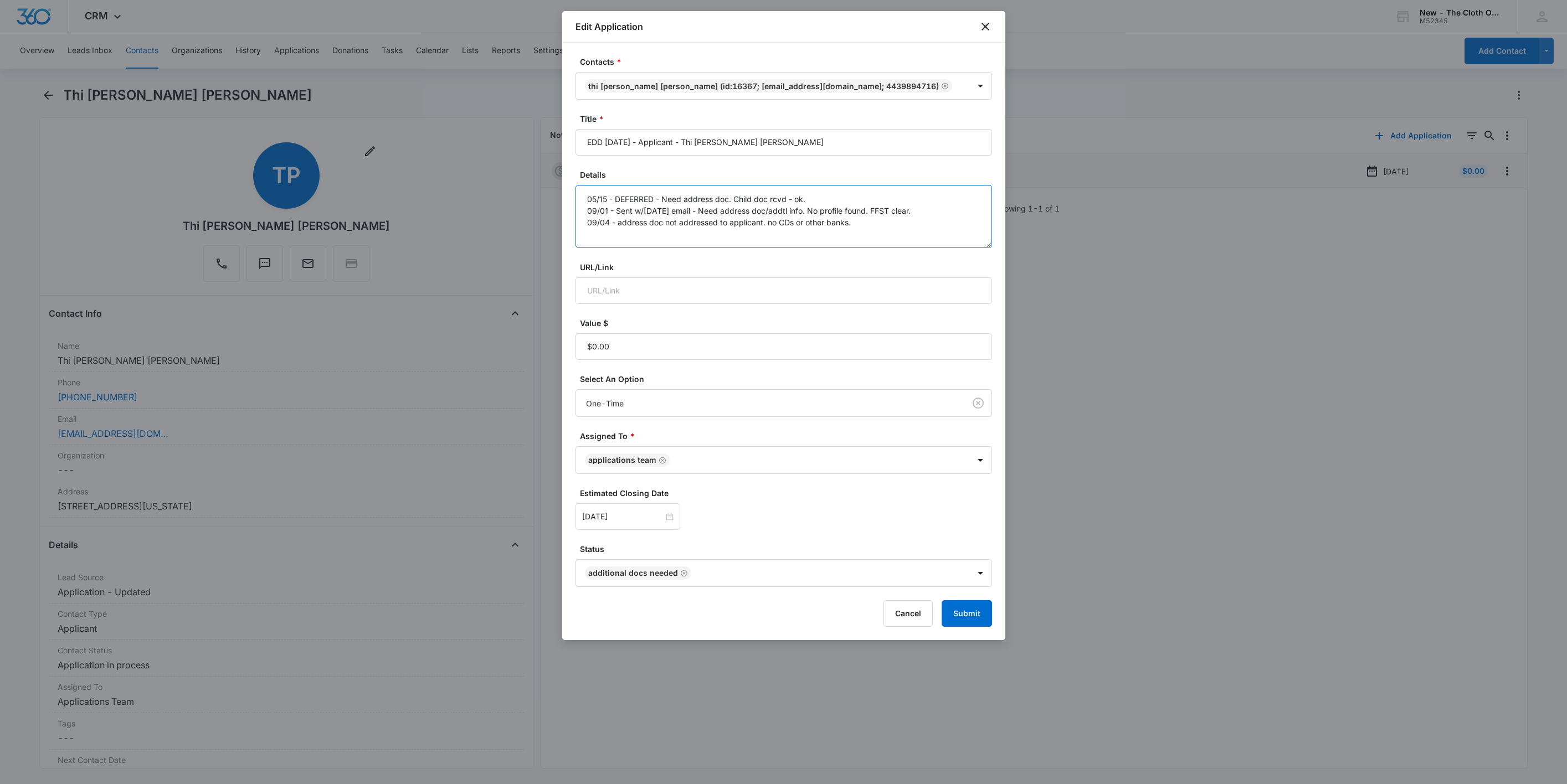
click at [945, 223] on textarea "05/15 - DEFERRED - Need address doc. Child doc rcvd - ok. 09/01 - Sent w/in 45 …" at bounding box center [784, 217] width 417 height 63
type textarea "05/15 - DEFERRED - Need address doc. Child doc rcvd - ok. 09/01 - Sent w/in 45 …"
click at [628, 521] on input "[DATE]" at bounding box center [623, 517] width 82 height 12
type input "[DATE]"
click at [610, 432] on div "22" at bounding box center [612, 434] width 13 height 13
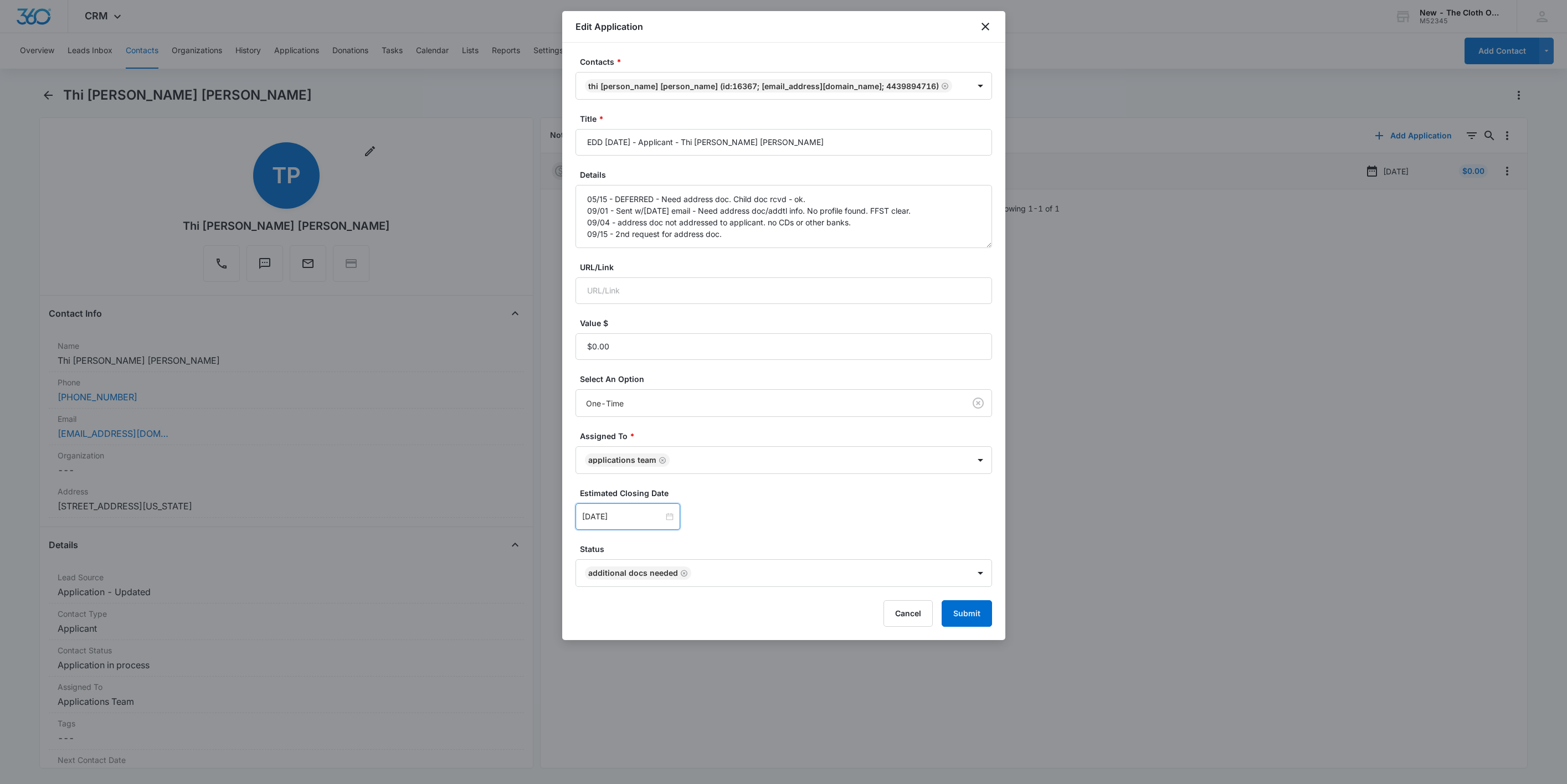
click at [911, 559] on div "Status Additional Docs Needed" at bounding box center [784, 565] width 417 height 44
click at [964, 603] on div "Cancel Submit" at bounding box center [784, 614] width 417 height 27
click at [978, 612] on button "Submit" at bounding box center [967, 614] width 50 height 27
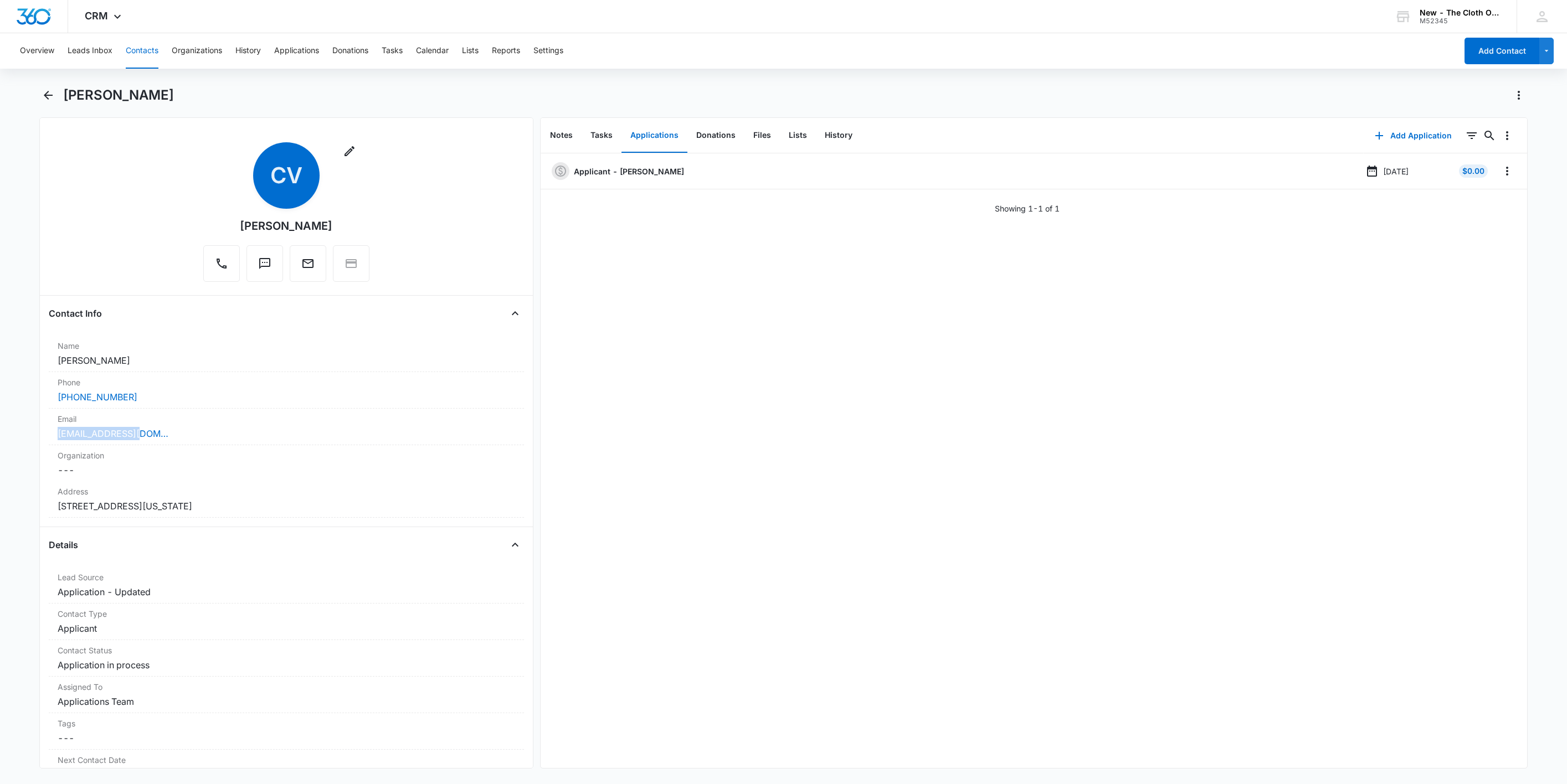
drag, startPoint x: 171, startPoint y: 443, endPoint x: -3, endPoint y: 445, distance: 174.0
click at [0, 445] on html "CRM Apps Reputation Websites Forms CRM Email Social Shop Payments POS Ads Intel…" at bounding box center [784, 392] width 1567 height 784
copy link "cmv036@gmail.com"
drag, startPoint x: 147, startPoint y: 98, endPoint x: 63, endPoint y: 95, distance: 84.1
click at [63, 95] on div "Cecilia Vera" at bounding box center [796, 95] width 1465 height 18
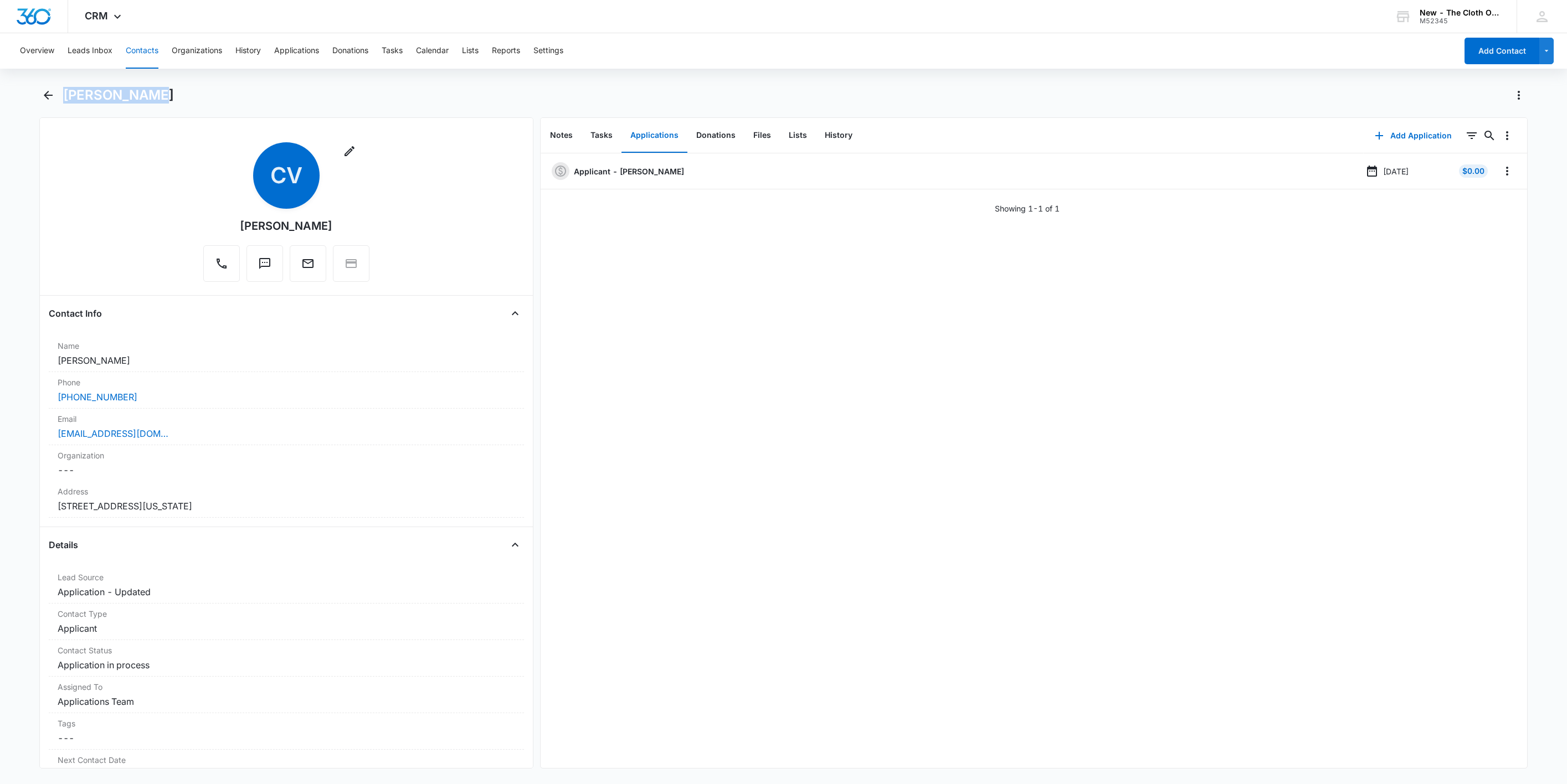
copy h1 "Cecilia Vera"
drag, startPoint x: 193, startPoint y: 440, endPoint x: 26, endPoint y: 444, distance: 167.0
click at [26, 444] on main "Cecilia Vera Remove CV Cecilia Vera Contact Info Name Cancel Save Changes Cecil…" at bounding box center [784, 434] width 1567 height 696
copy link "cmv036@gmail.com"
click at [1501, 175] on icon "Overflow Menu" at bounding box center [1507, 171] width 13 height 13
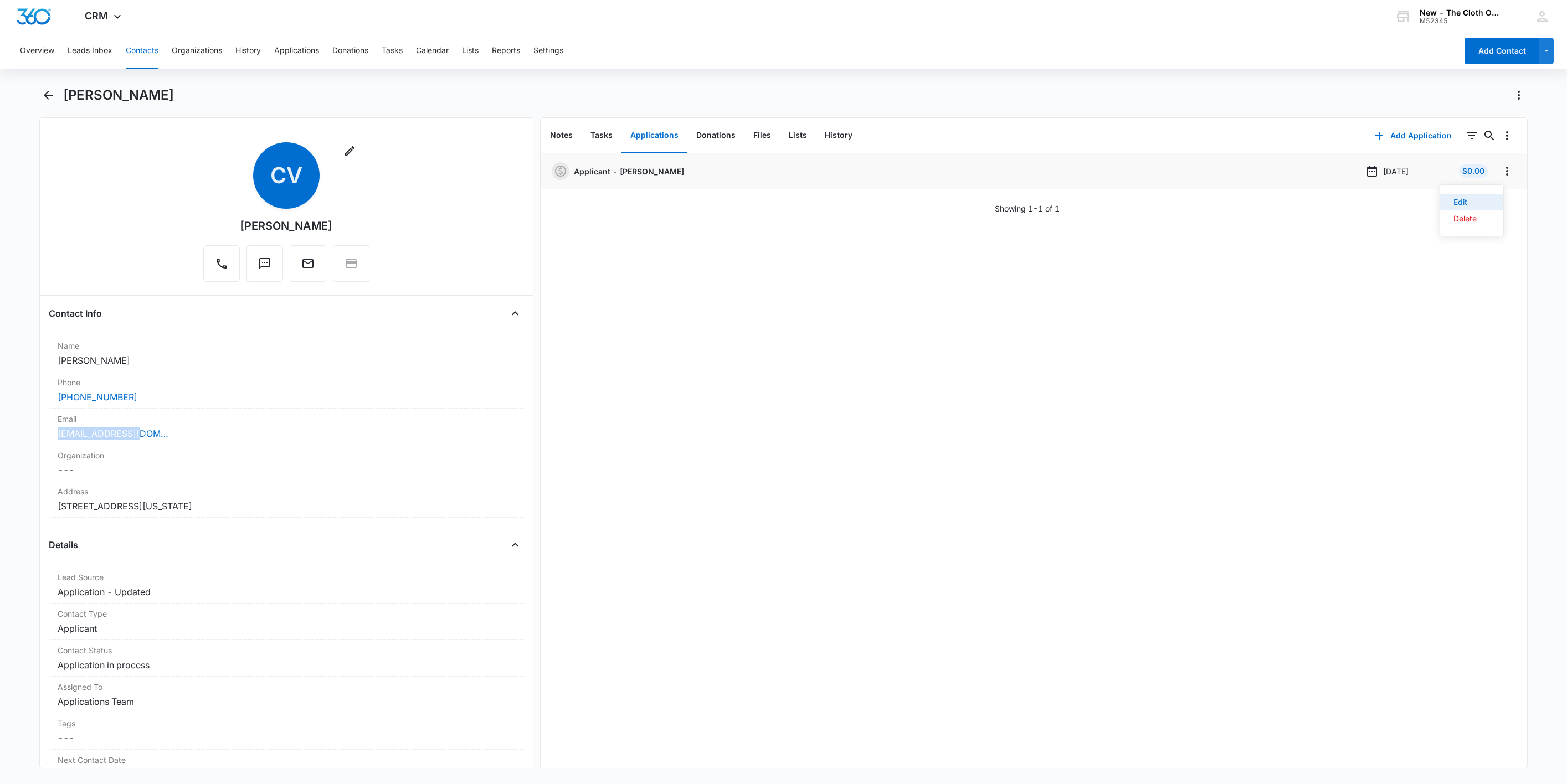
click at [1492, 203] on button "Edit" at bounding box center [1471, 202] width 63 height 16
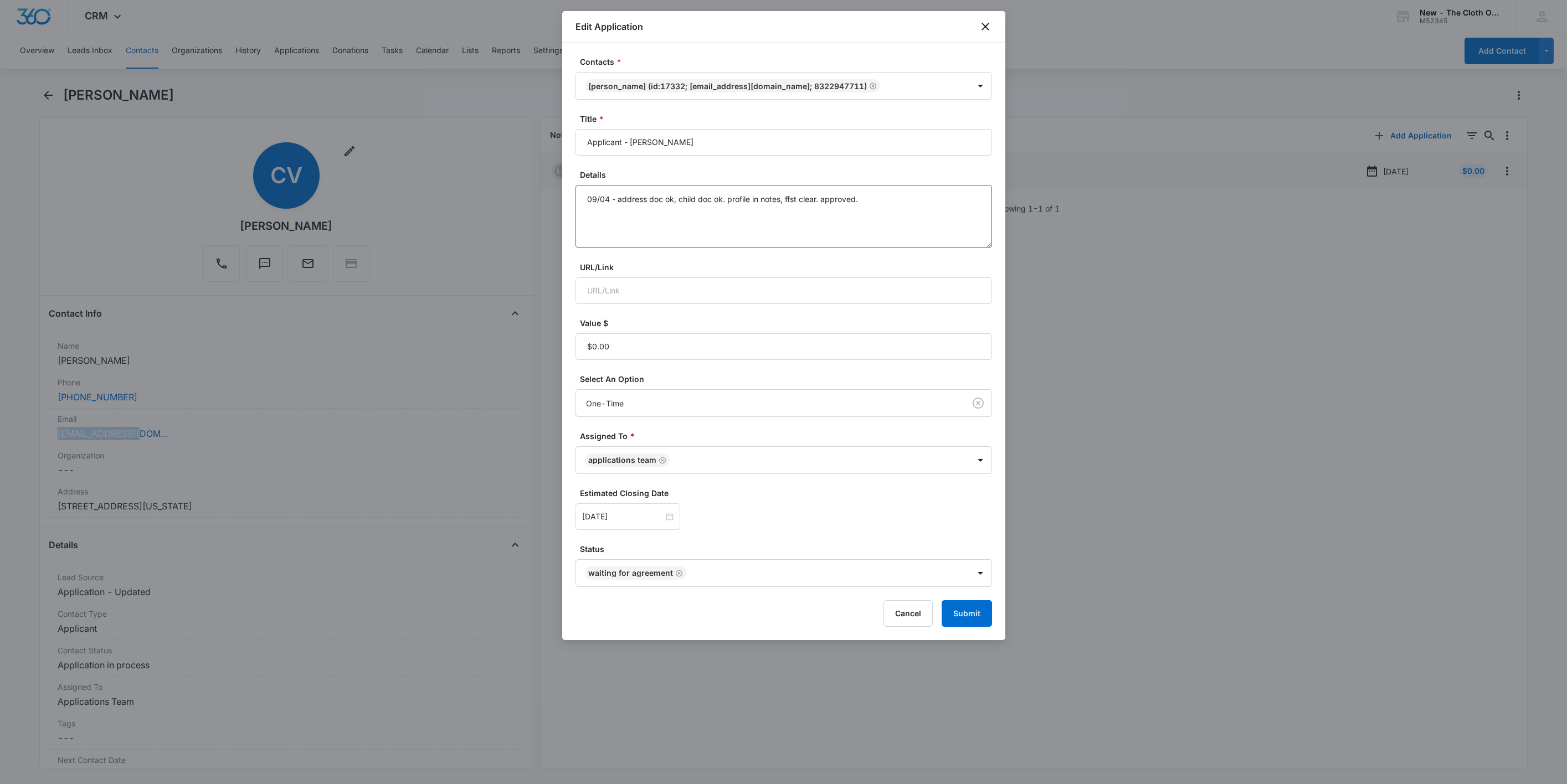
click at [927, 213] on textarea "09/04 - address doc ok, child doc ok. profile in notes, ffst clear. approved." at bounding box center [784, 217] width 417 height 63
type textarea "09/04 - address doc ok, child doc ok. profile in notes, ffst clear. approved. 0…"
click at [645, 517] on input "[DATE]" at bounding box center [623, 517] width 82 height 12
type input "Sep 19, 2025"
click at [692, 419] on div "19" at bounding box center [692, 418] width 13 height 13
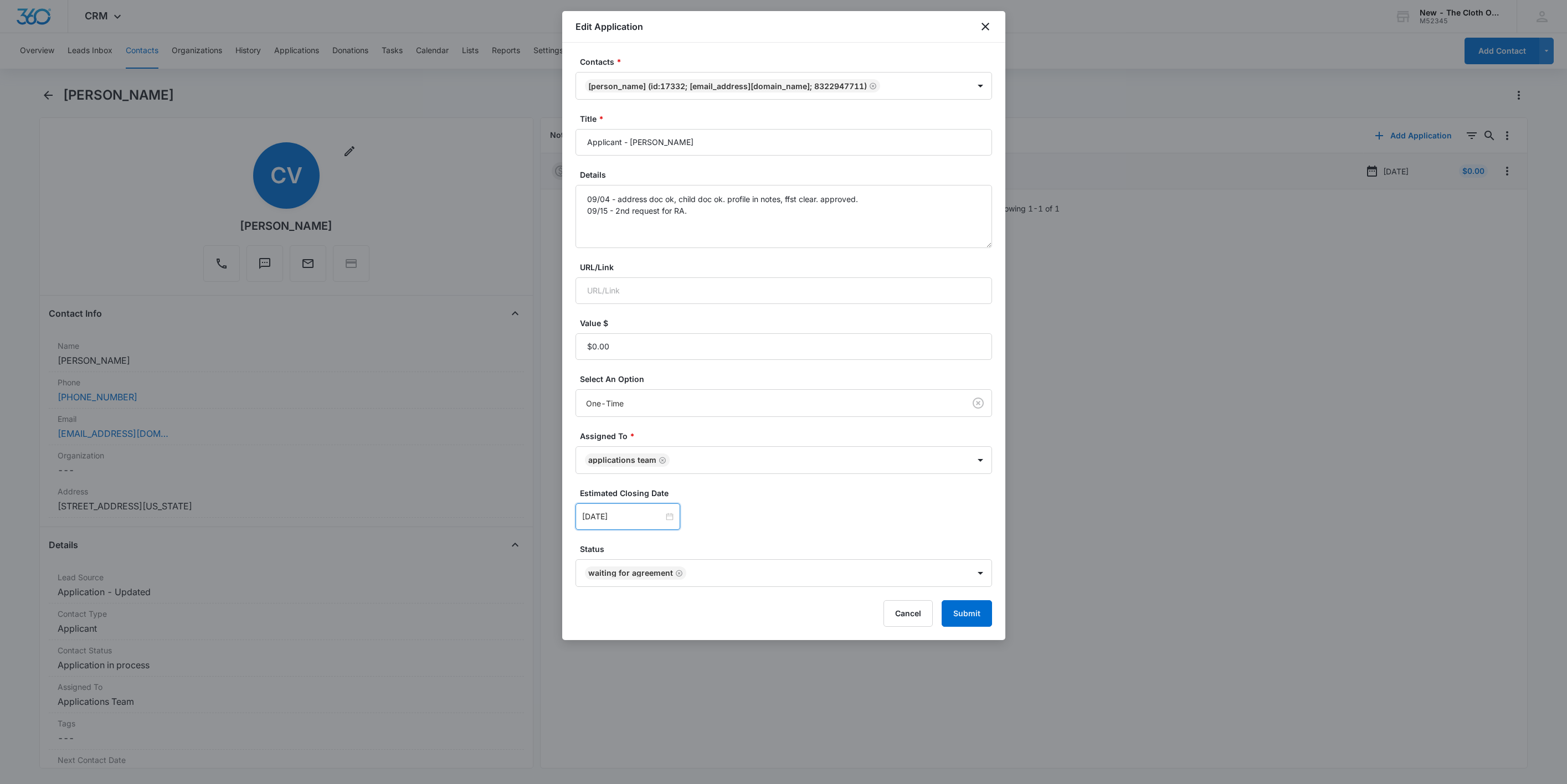
click at [933, 539] on form "Contacts * Cecilia Vera (ID:17332; cmv036@gmail.com; 8322947711) Title * Applic…" at bounding box center [784, 341] width 417 height 571
click at [982, 627] on button "Submit" at bounding box center [967, 614] width 50 height 27
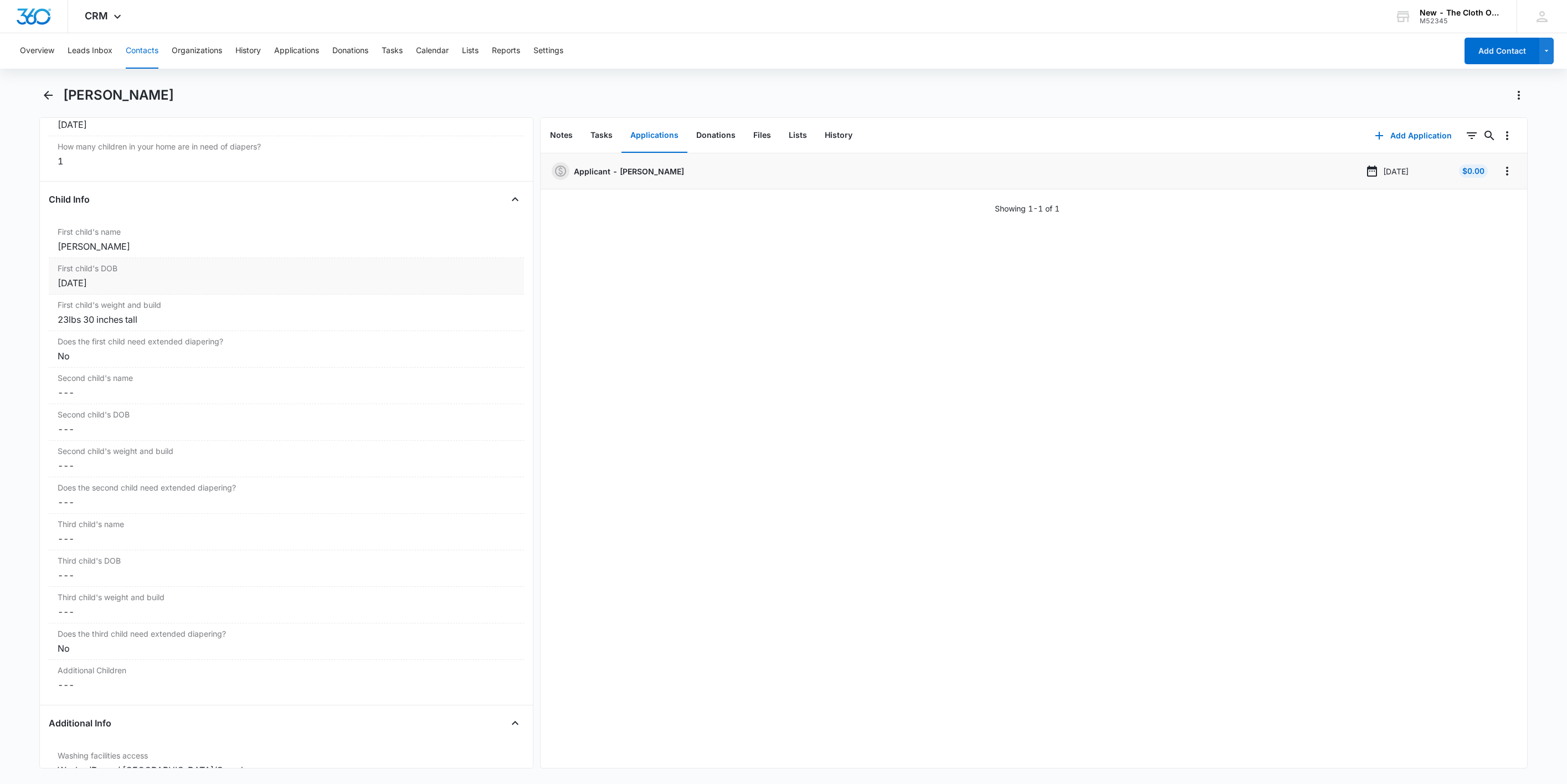
scroll to position [1329, 0]
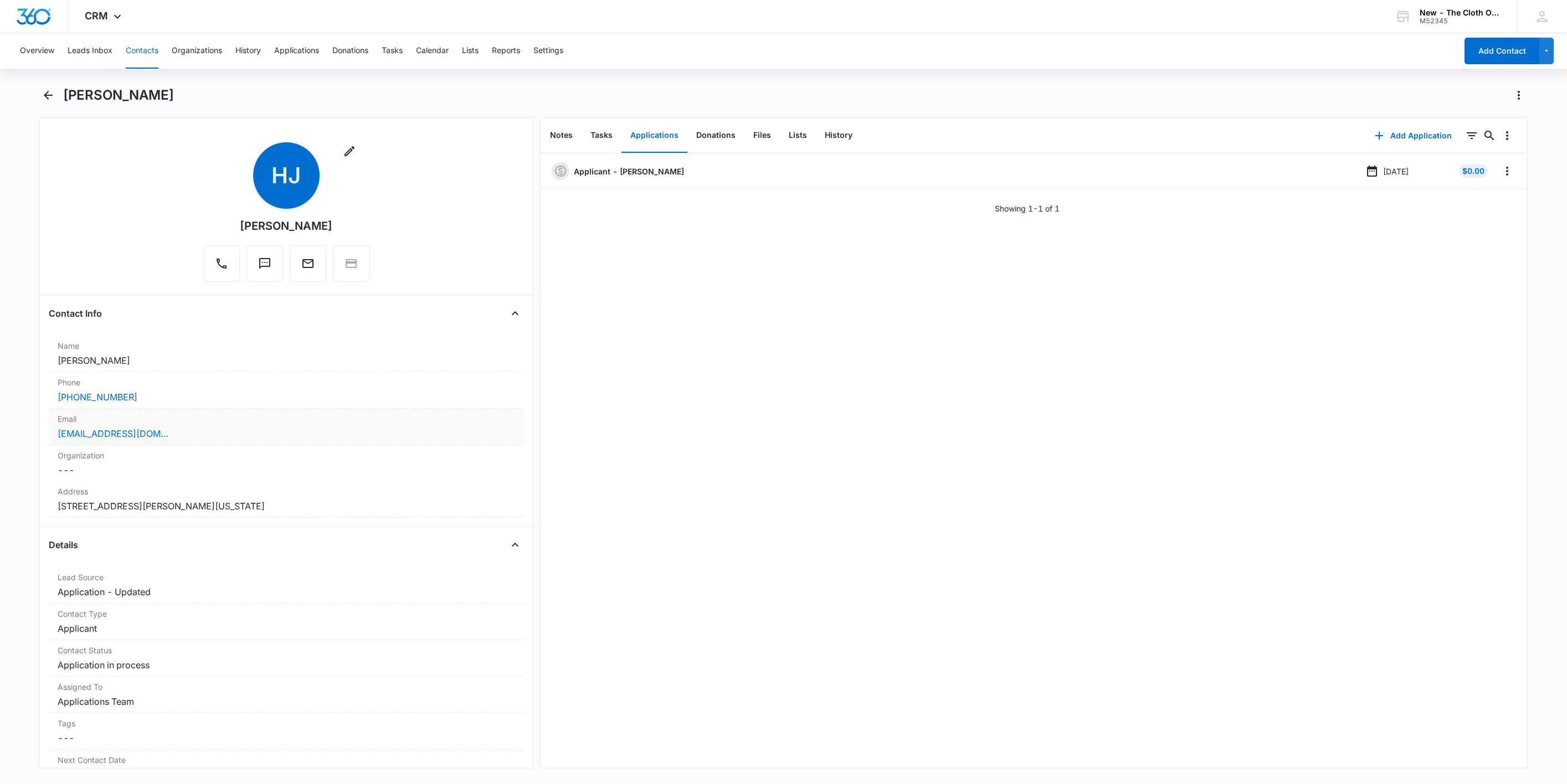
click at [297, 435] on div "[EMAIL_ADDRESS][DOMAIN_NAME]" at bounding box center [287, 434] width 457 height 13
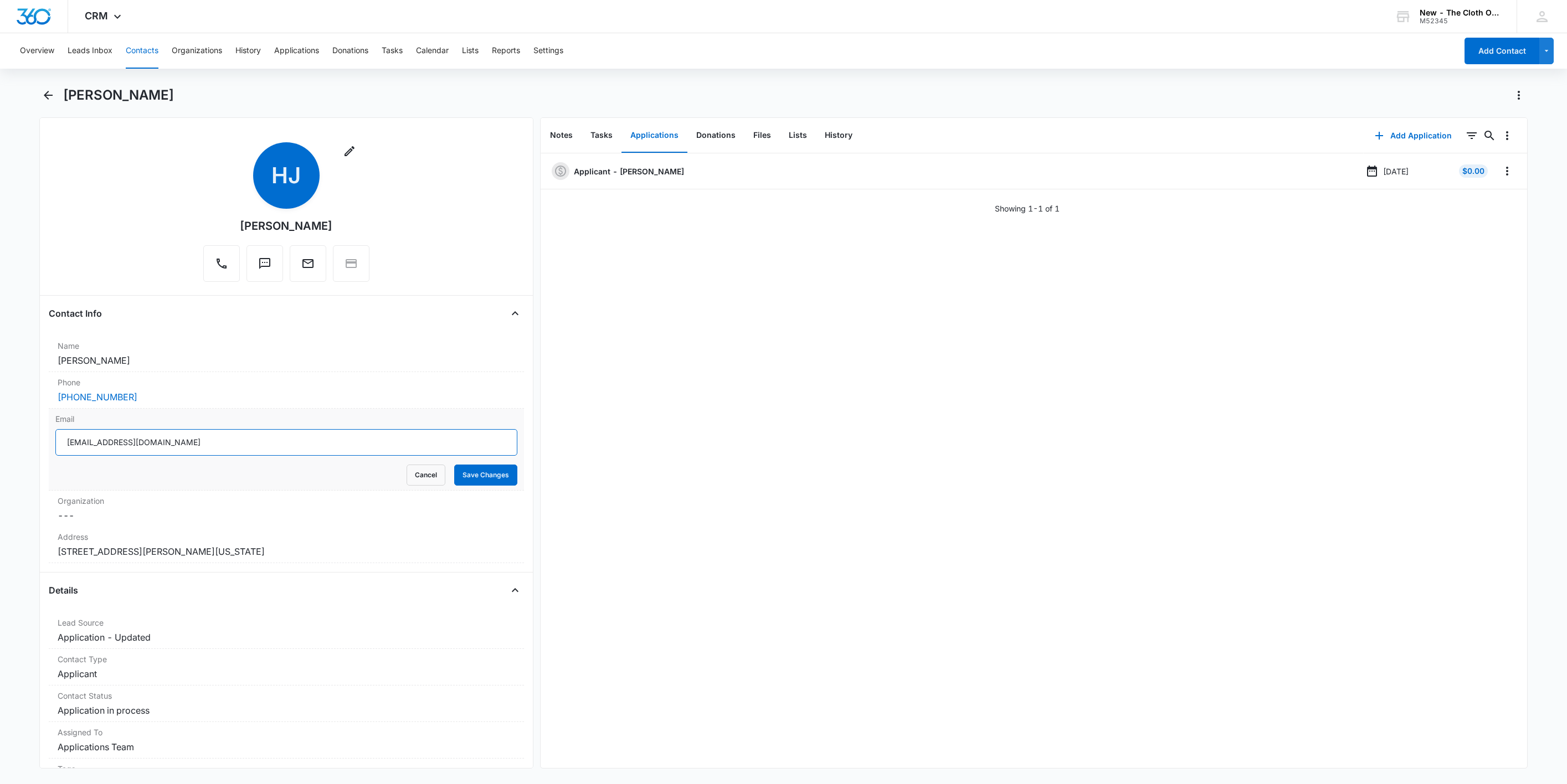
click at [304, 437] on input "[EMAIL_ADDRESS][DOMAIN_NAME]" at bounding box center [286, 443] width 462 height 27
click at [408, 486] on button "Cancel" at bounding box center [426, 475] width 39 height 21
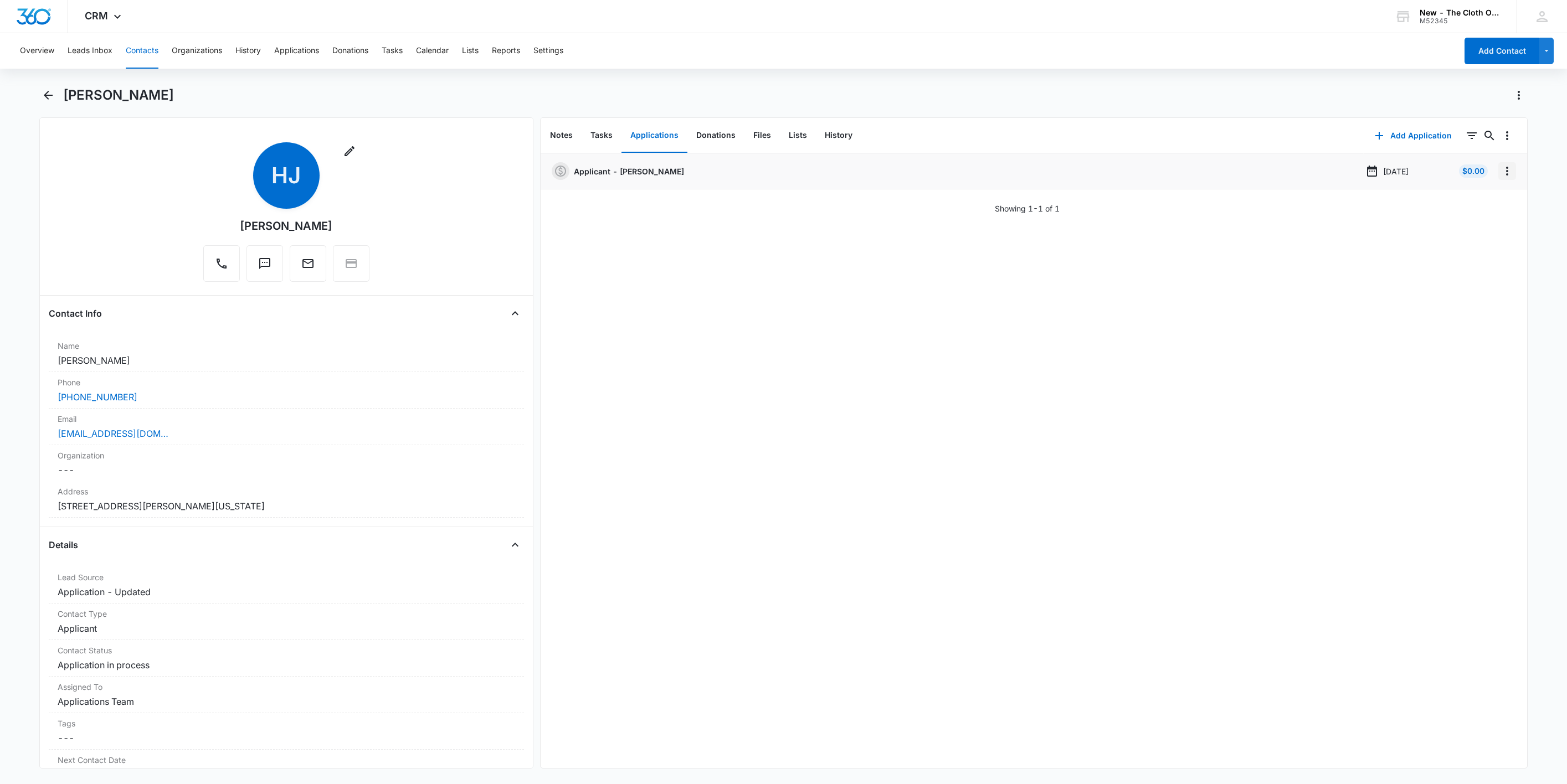
click at [1501, 172] on icon "Overflow Menu" at bounding box center [1507, 171] width 13 height 13
click at [1482, 198] on button "Edit" at bounding box center [1471, 202] width 63 height 16
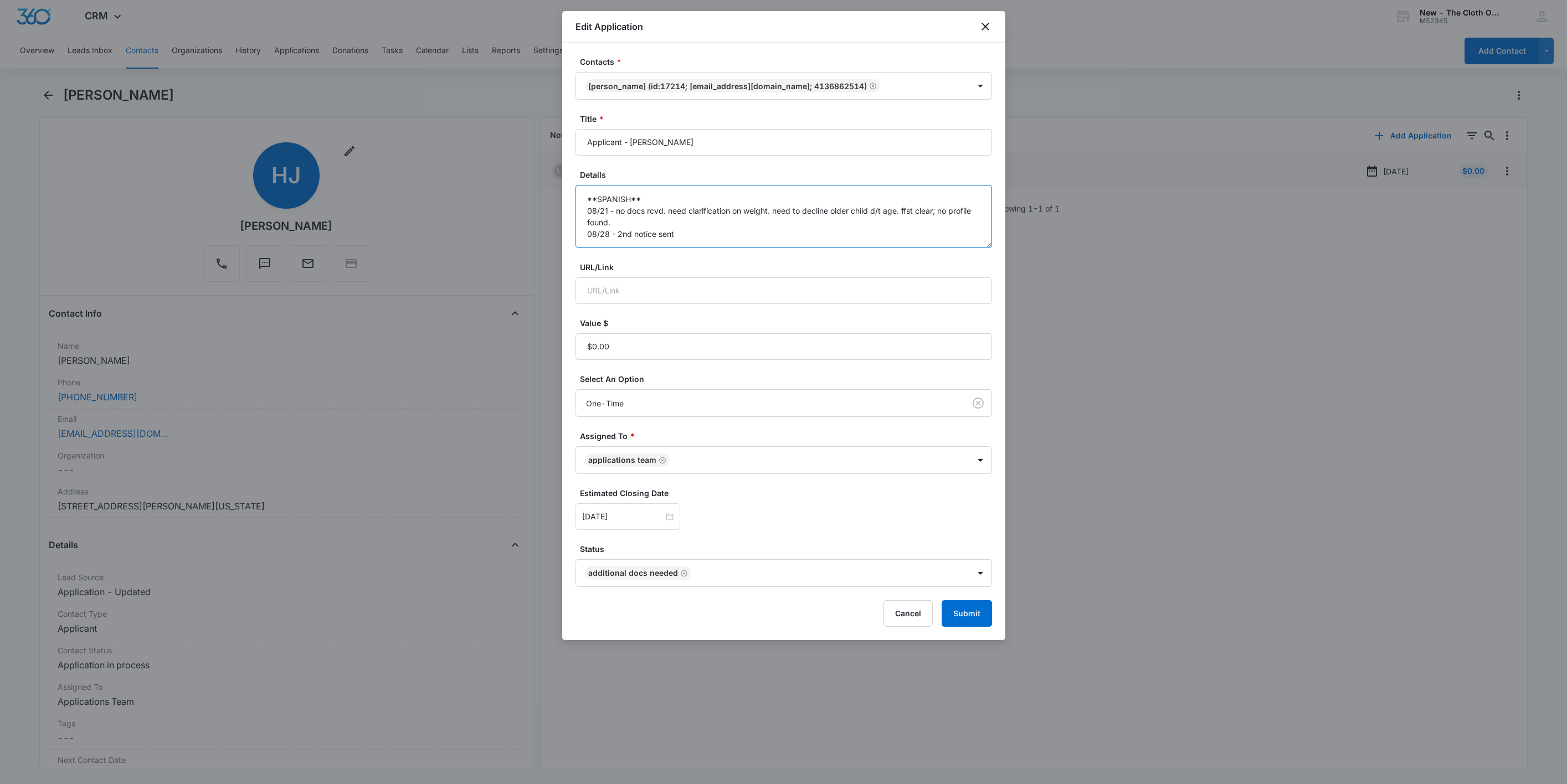
click at [759, 235] on textarea "**SPANISH** 08/21 - no docs rcvd. need clarification on weight. need to decline…" at bounding box center [784, 217] width 417 height 63
type textarea "**SPANISH** 08/21 - no docs rcvd. need clarification on weight. need to decline…"
click at [640, 517] on input "[DATE]" at bounding box center [623, 517] width 82 height 12
type input "Sep 22, 2025"
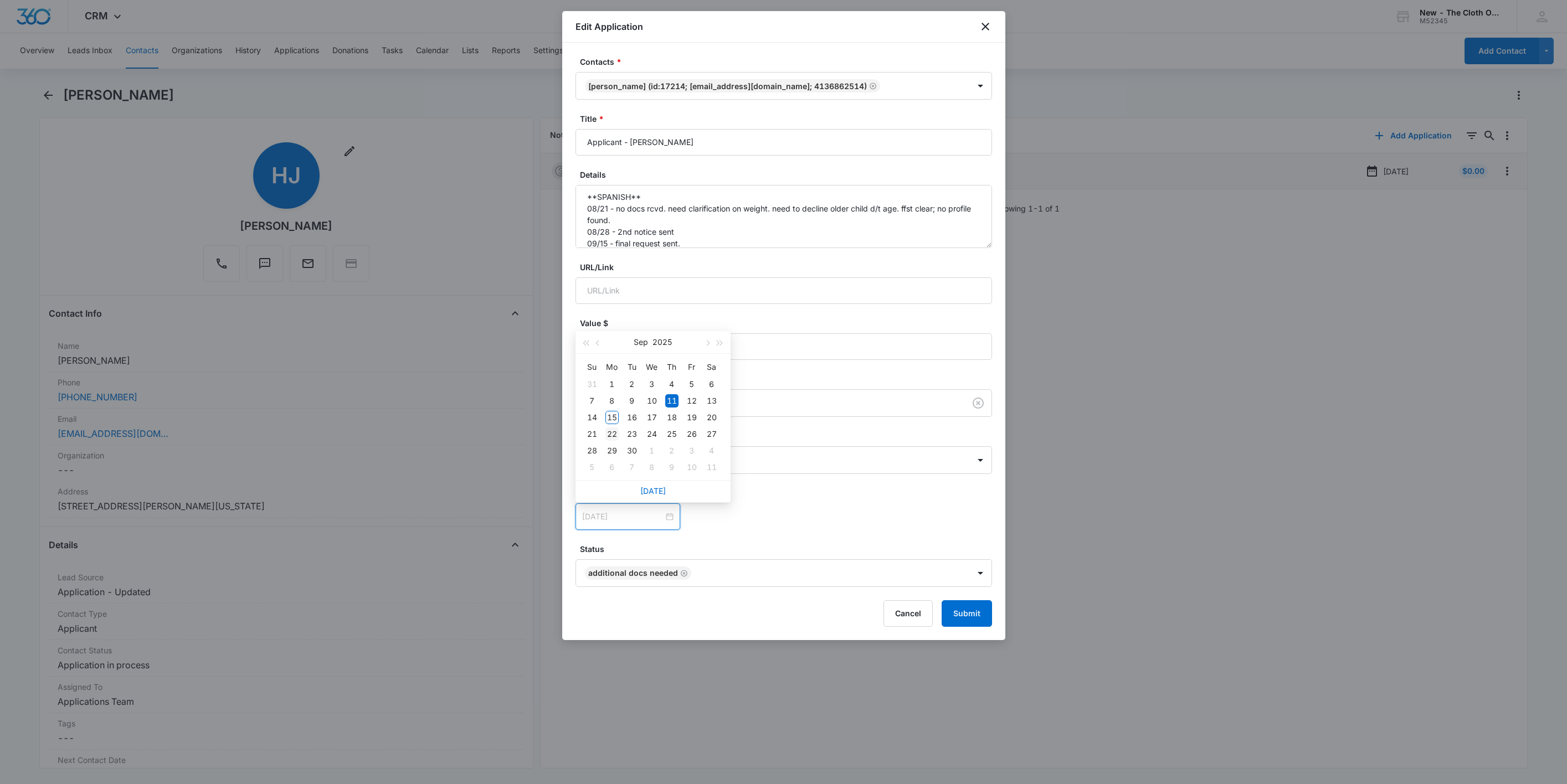
click at [609, 437] on div "22" at bounding box center [612, 434] width 13 height 13
click at [760, 519] on div "Sep 22, 2025 Sep 2025 Su Mo Tu We Th Fr Sa 31 1 2 3 4 5 6 7 8 9 10 11 12 13 14 …" at bounding box center [784, 517] width 417 height 27
click at [949, 612] on button "Submit" at bounding box center [967, 614] width 50 height 27
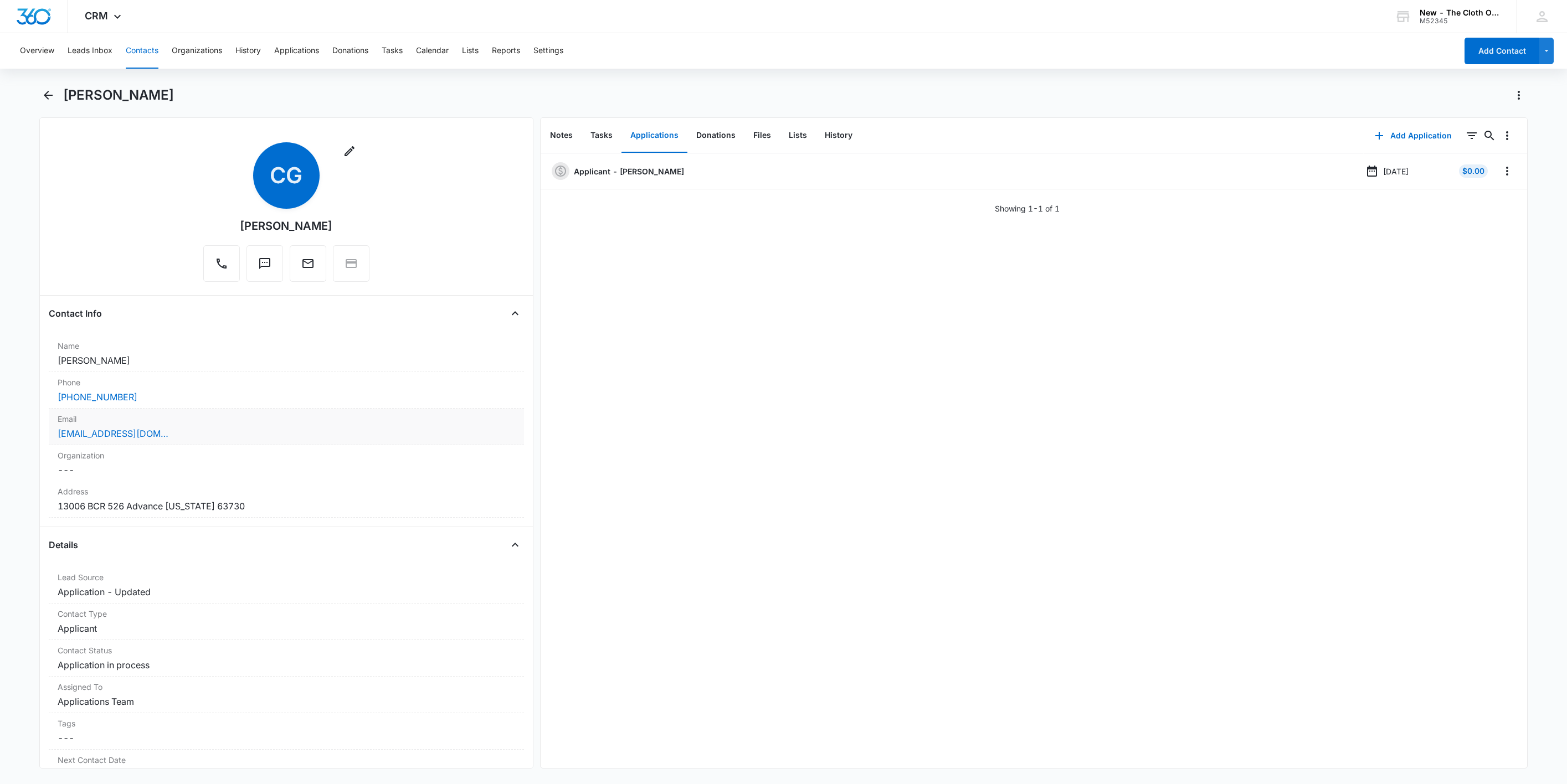
click at [271, 444] on div "Email Cancel Save Changes [EMAIL_ADDRESS][DOMAIN_NAME]" at bounding box center [286, 427] width 475 height 36
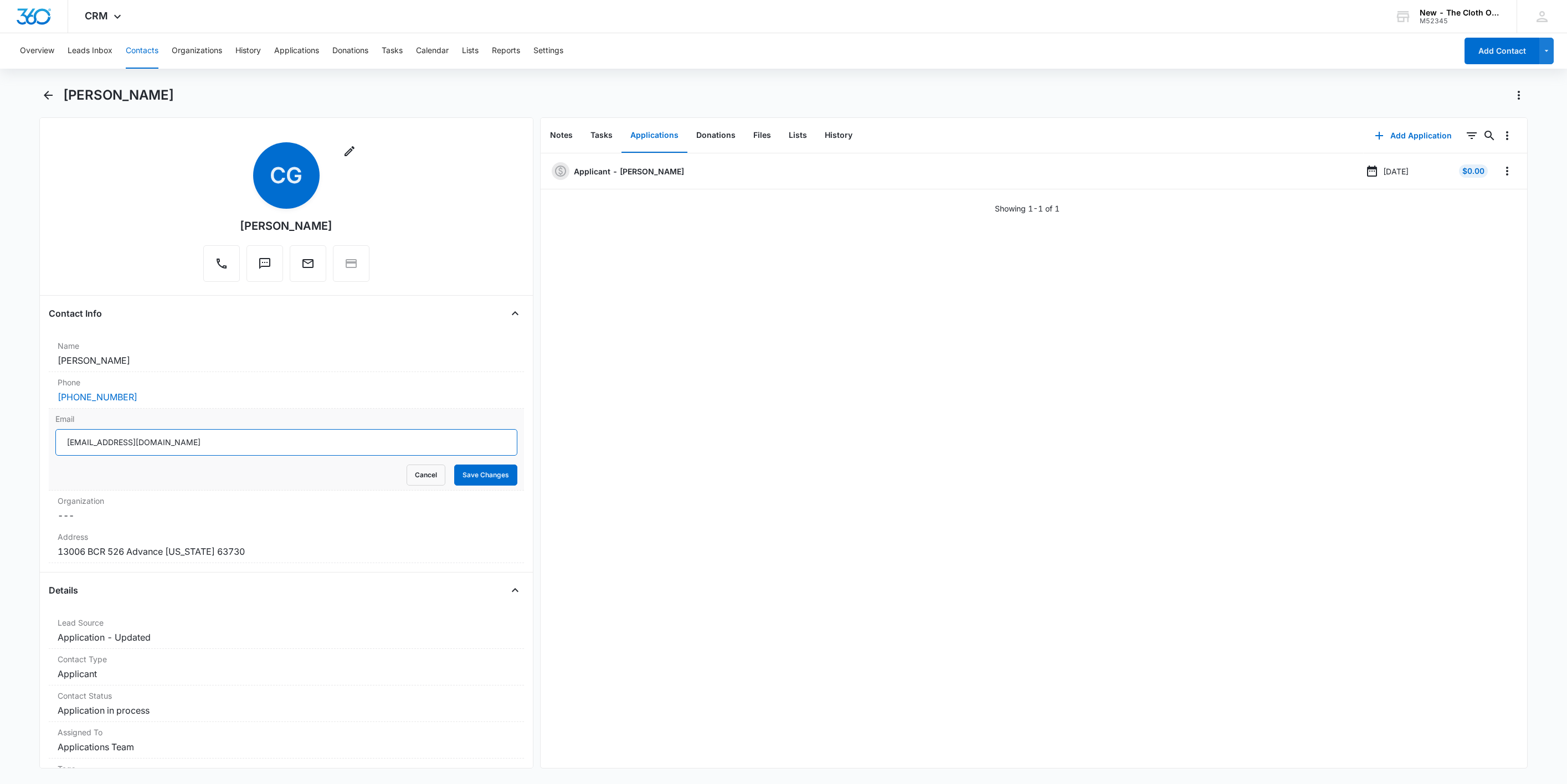
click at [322, 451] on input "[EMAIL_ADDRESS][DOMAIN_NAME]" at bounding box center [286, 443] width 462 height 27
drag, startPoint x: 427, startPoint y: 466, endPoint x: 419, endPoint y: 468, distance: 8.2
click at [420, 468] on button "Cancel" at bounding box center [426, 475] width 39 height 21
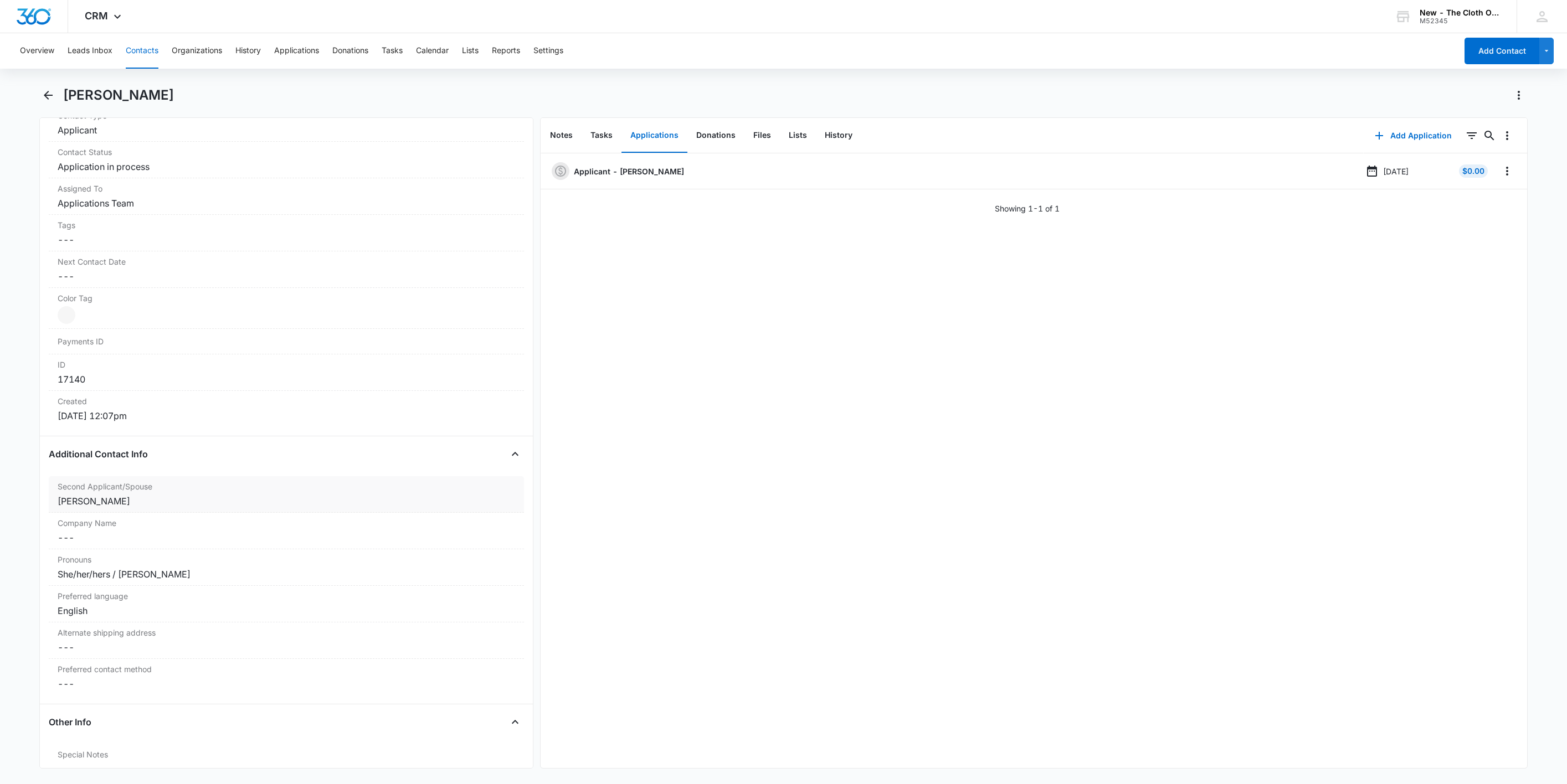
scroll to position [166, 0]
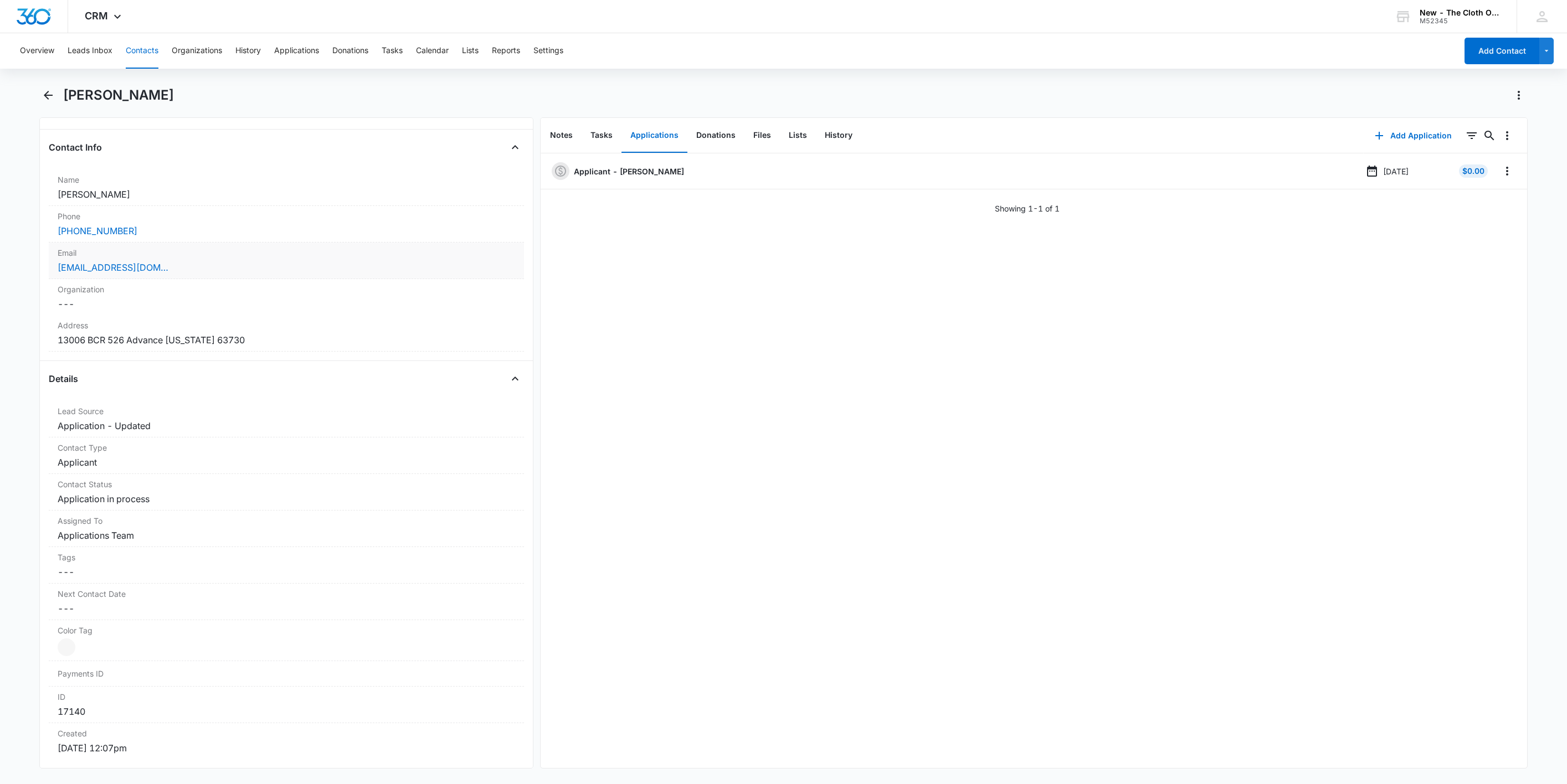
click at [251, 268] on div "[EMAIL_ADDRESS][DOMAIN_NAME]" at bounding box center [287, 268] width 457 height 13
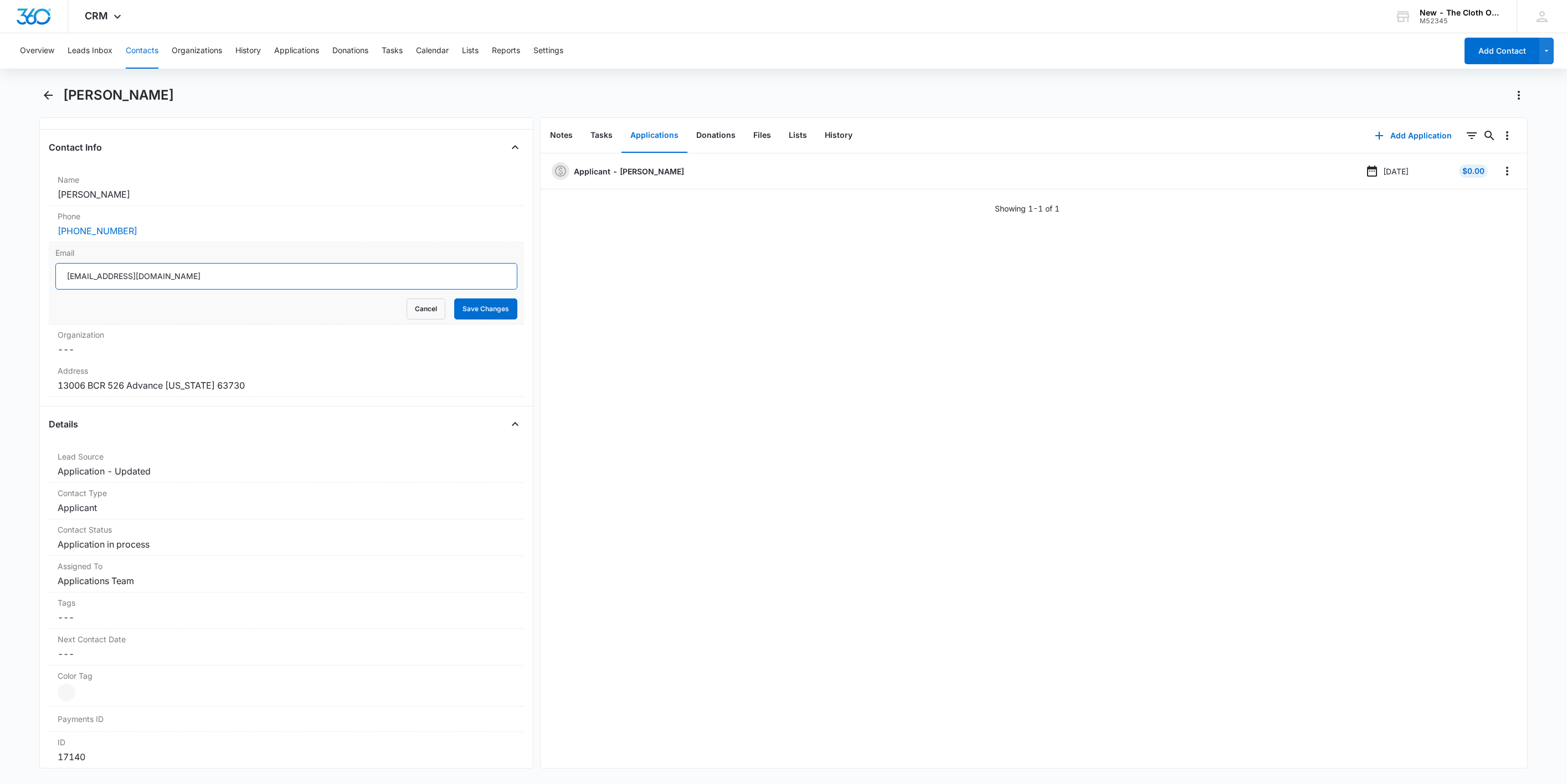
click at [364, 278] on input "[EMAIL_ADDRESS][DOMAIN_NAME]" at bounding box center [286, 277] width 462 height 27
click at [364, 278] on input "[EMAIL_ADDRESS][DOMAIN_NAME]" at bounding box center [286, 277] width 462 height 27
click at [416, 307] on button "Cancel" at bounding box center [426, 309] width 39 height 21
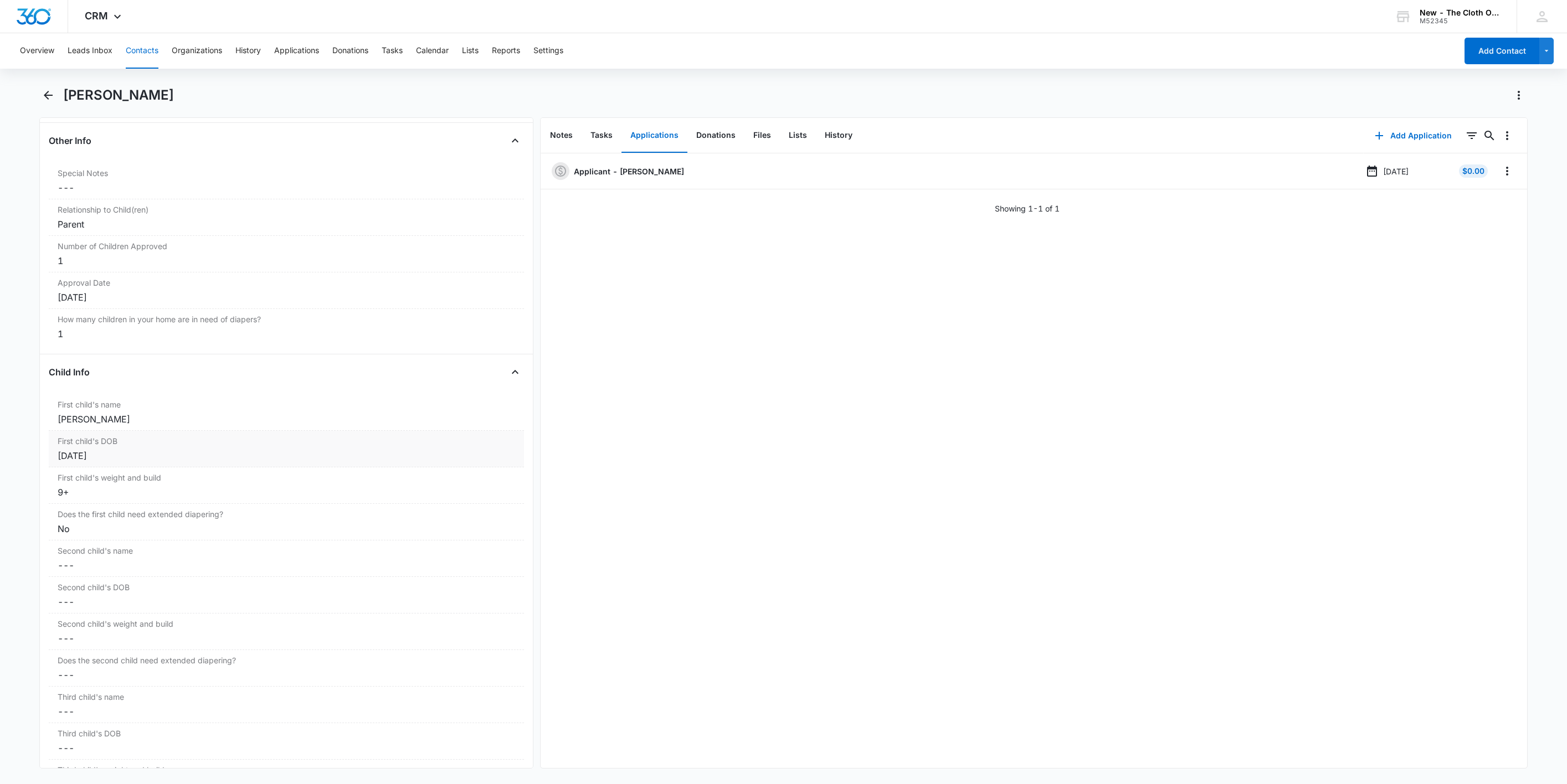
scroll to position [1163, 0]
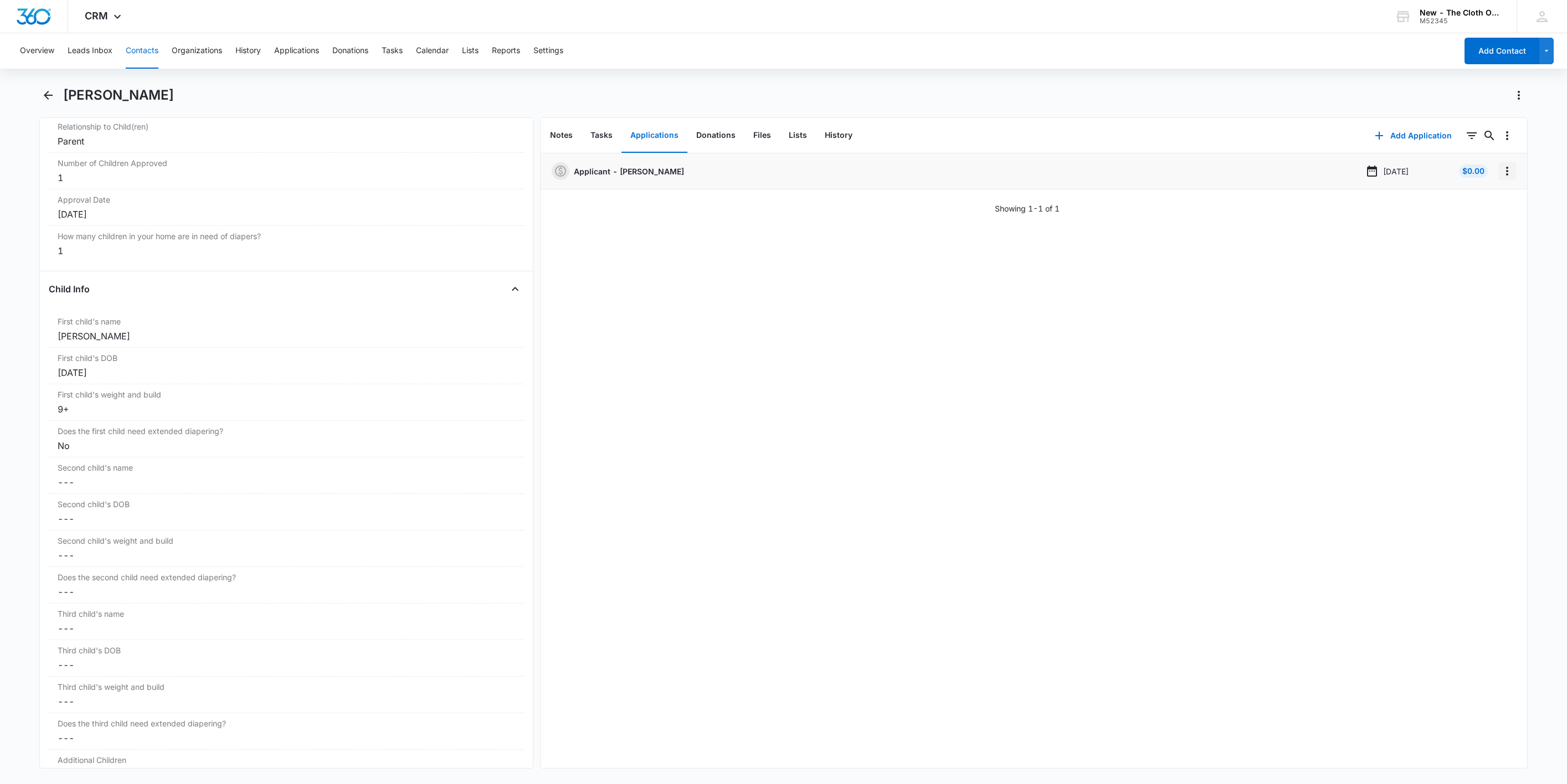
click at [1501, 165] on icon "Overflow Menu" at bounding box center [1507, 171] width 13 height 13
click at [1490, 198] on button "Edit" at bounding box center [1471, 202] width 63 height 16
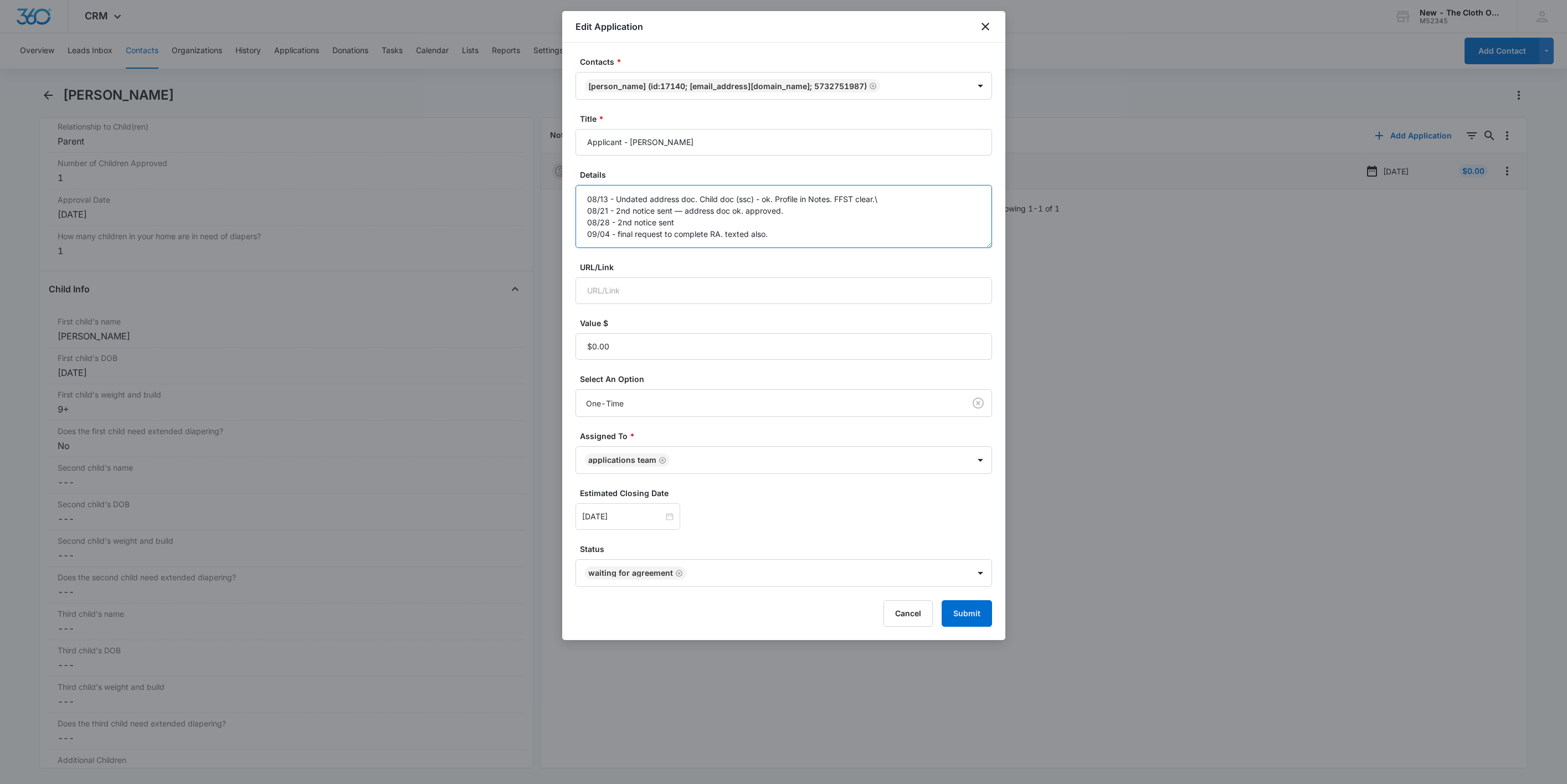
click at [945, 245] on textarea "08/13 - Undated address doc. Child doc (ssc) - ok. Profile in Notes. FFST clear…" at bounding box center [784, 217] width 417 height 63
click at [908, 622] on button "Cancel" at bounding box center [908, 614] width 49 height 27
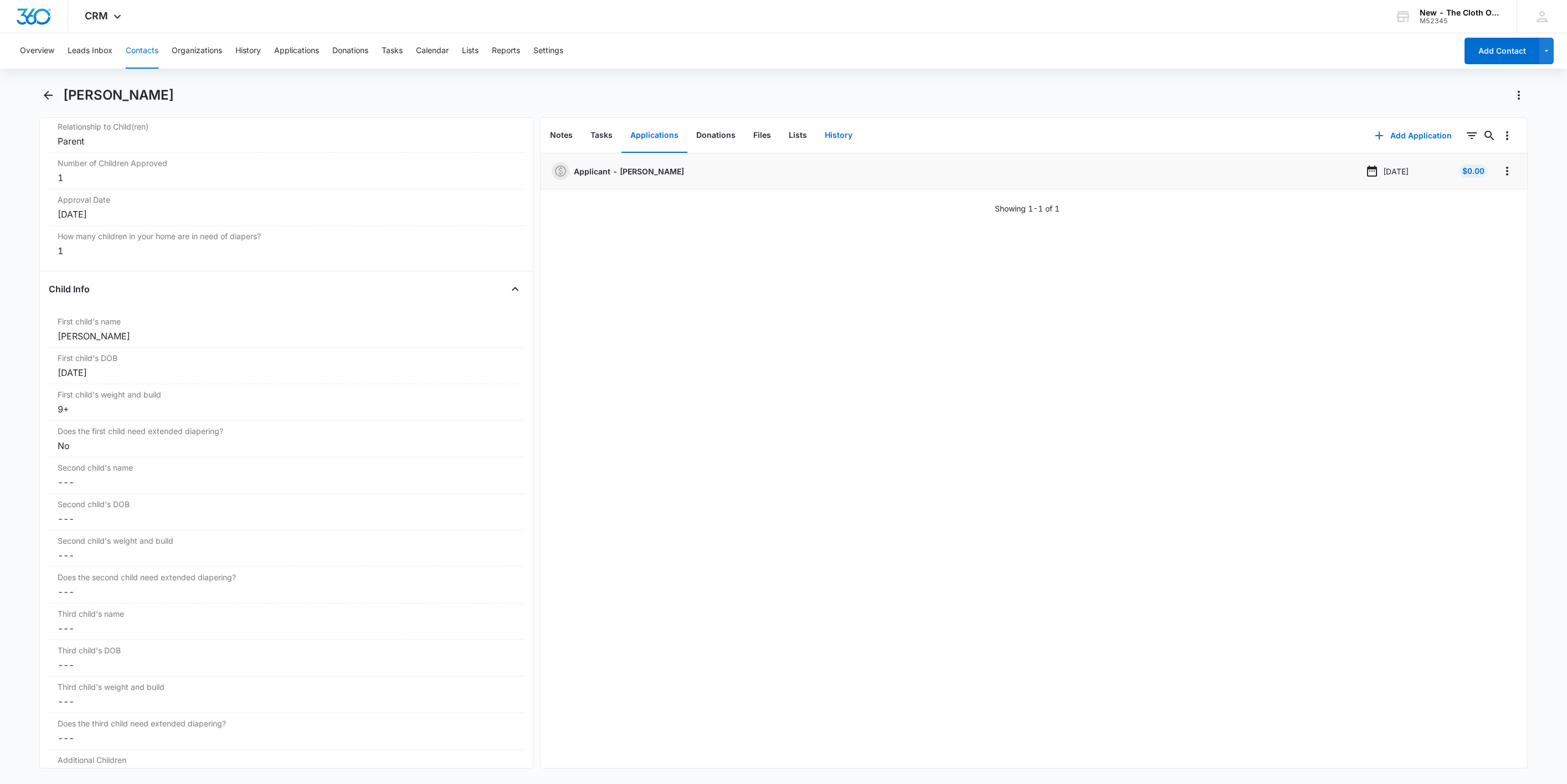
click at [838, 127] on button "History" at bounding box center [838, 136] width 46 height 34
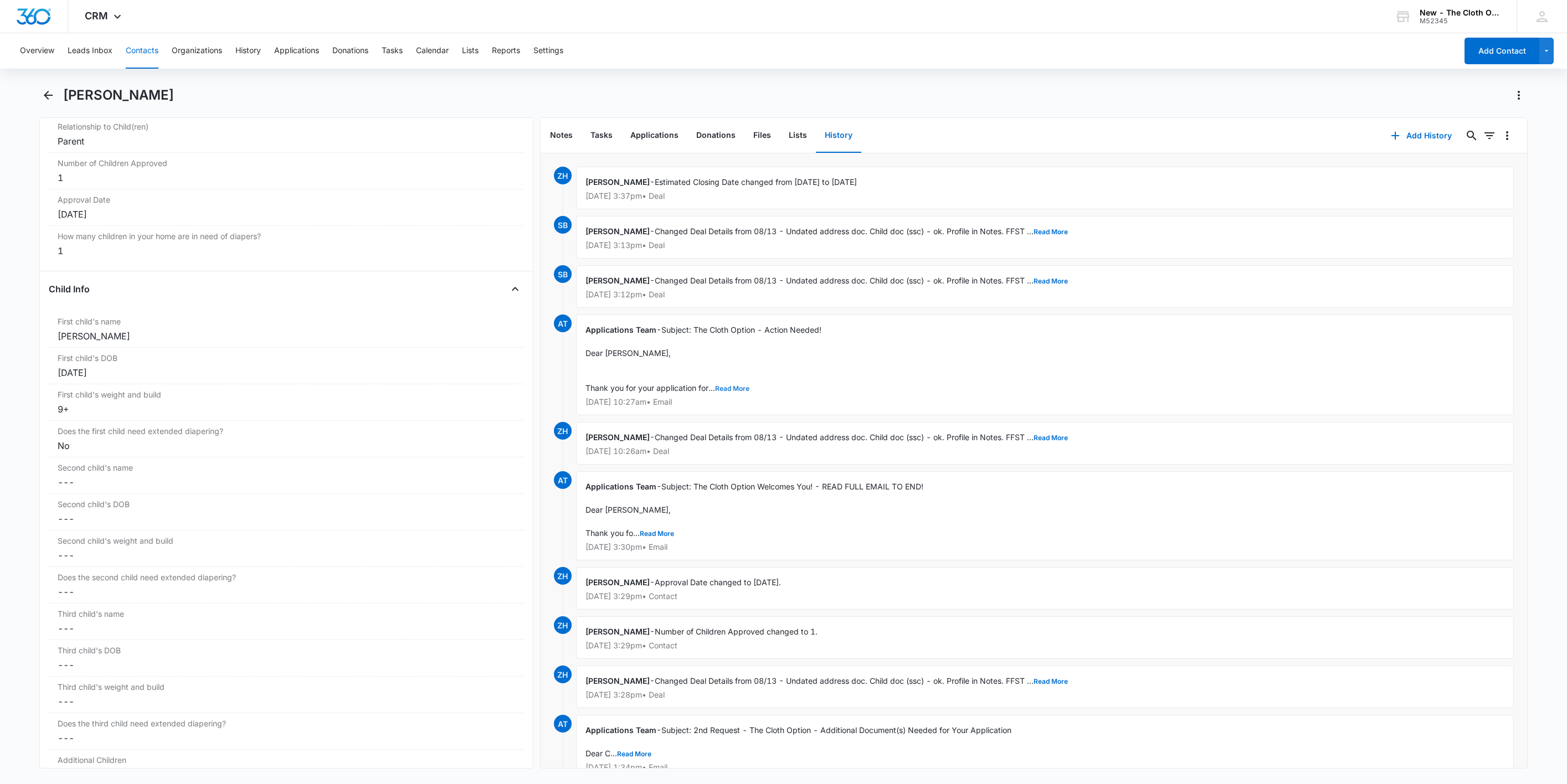
click at [743, 387] on button "Read More" at bounding box center [732, 389] width 34 height 7
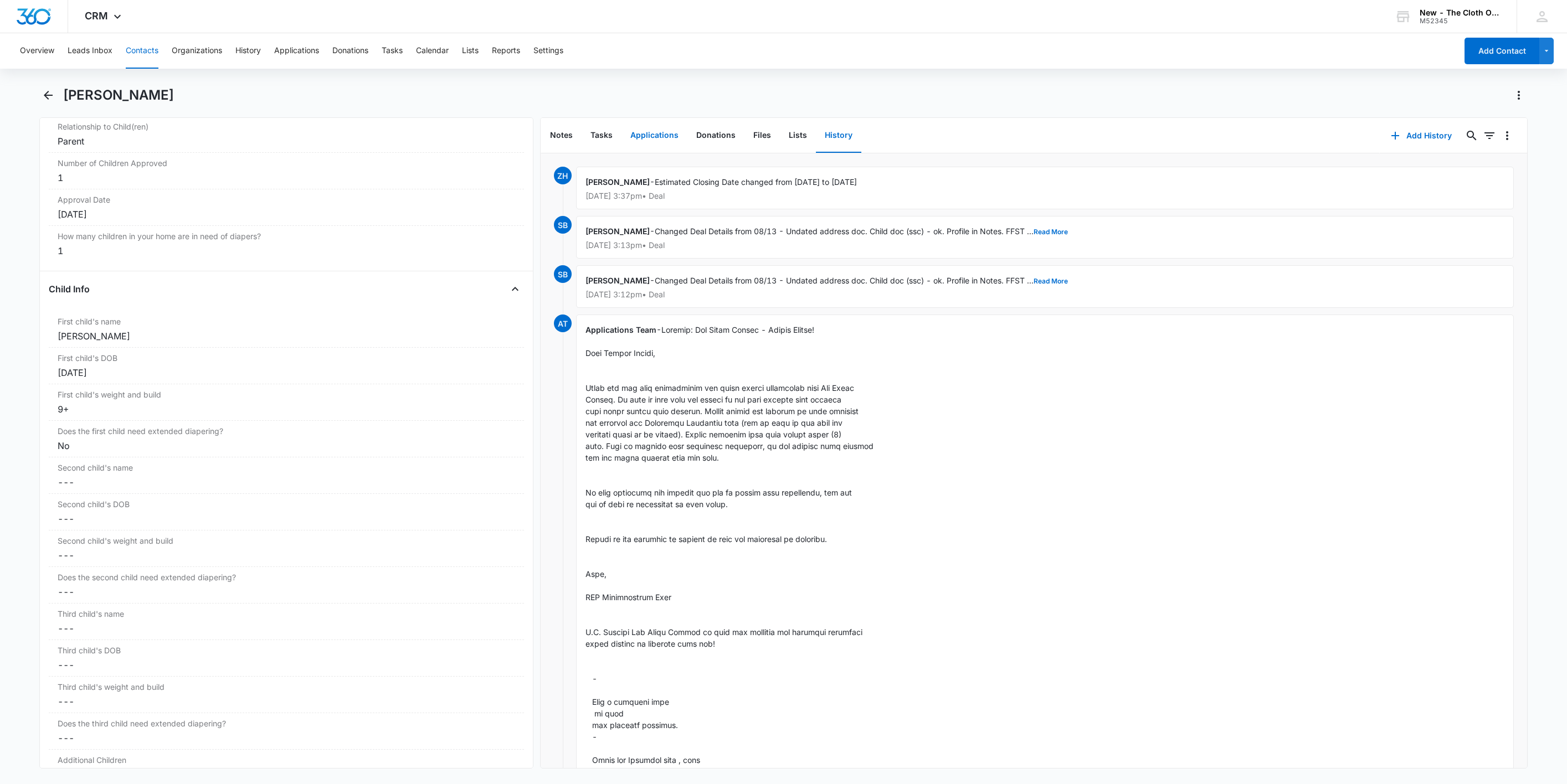
click at [659, 134] on button "Applications" at bounding box center [655, 136] width 66 height 34
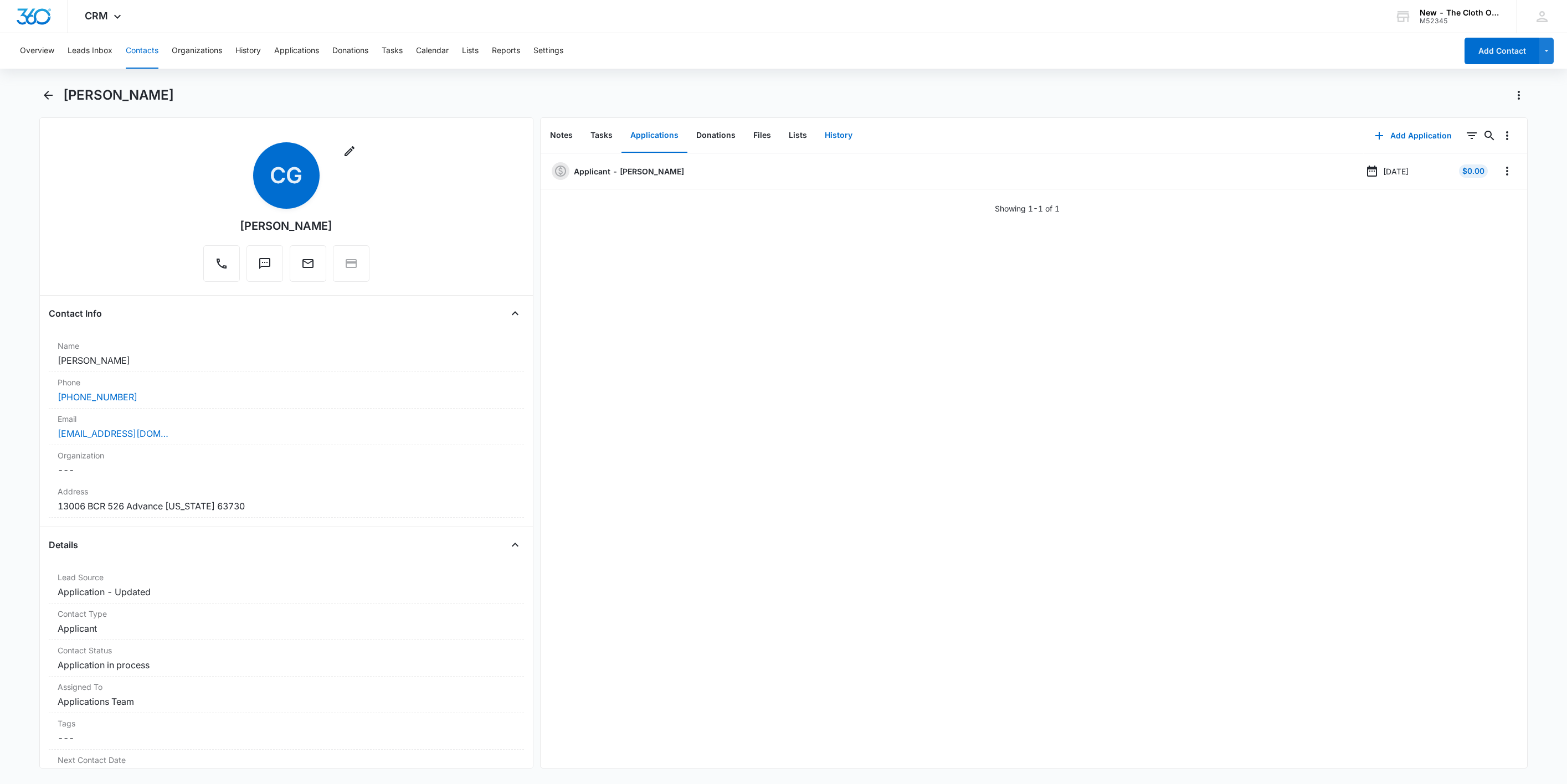
click at [843, 138] on button "History" at bounding box center [838, 136] width 46 height 34
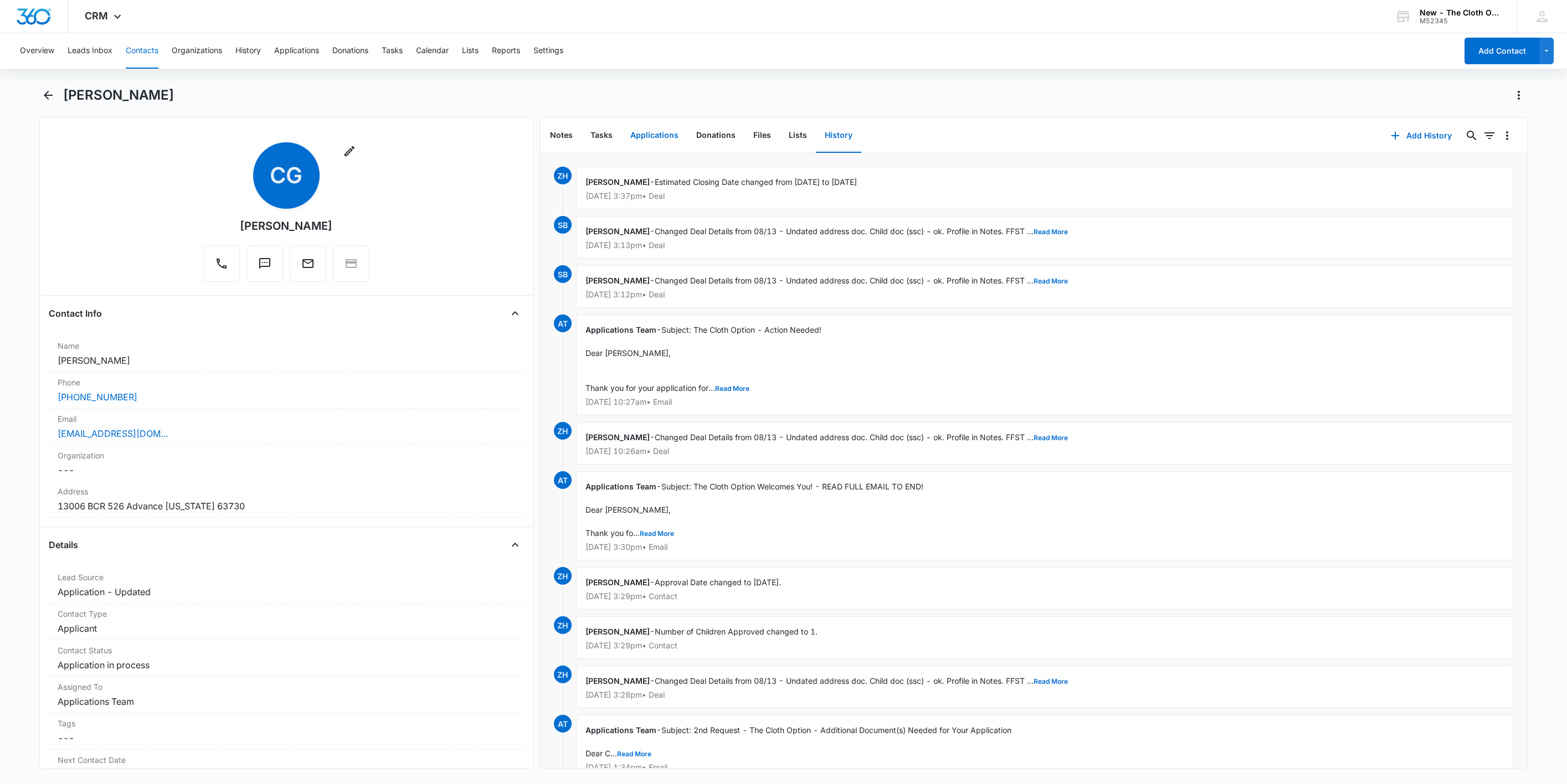
click at [650, 127] on button "Applications" at bounding box center [655, 136] width 66 height 34
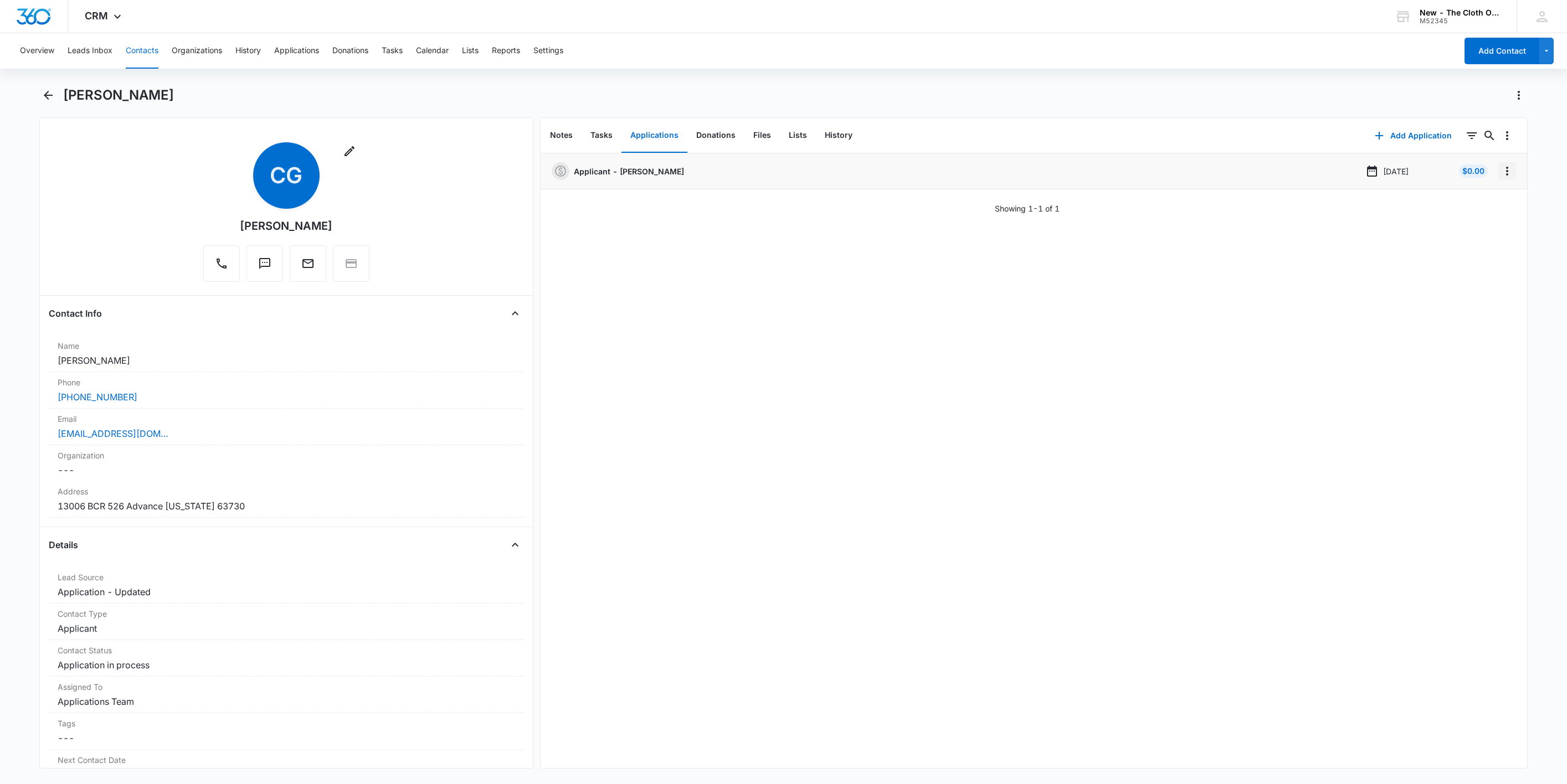
click at [1498, 178] on button "Overflow Menu" at bounding box center [1507, 171] width 18 height 18
click at [1490, 196] on button "Edit" at bounding box center [1471, 202] width 63 height 16
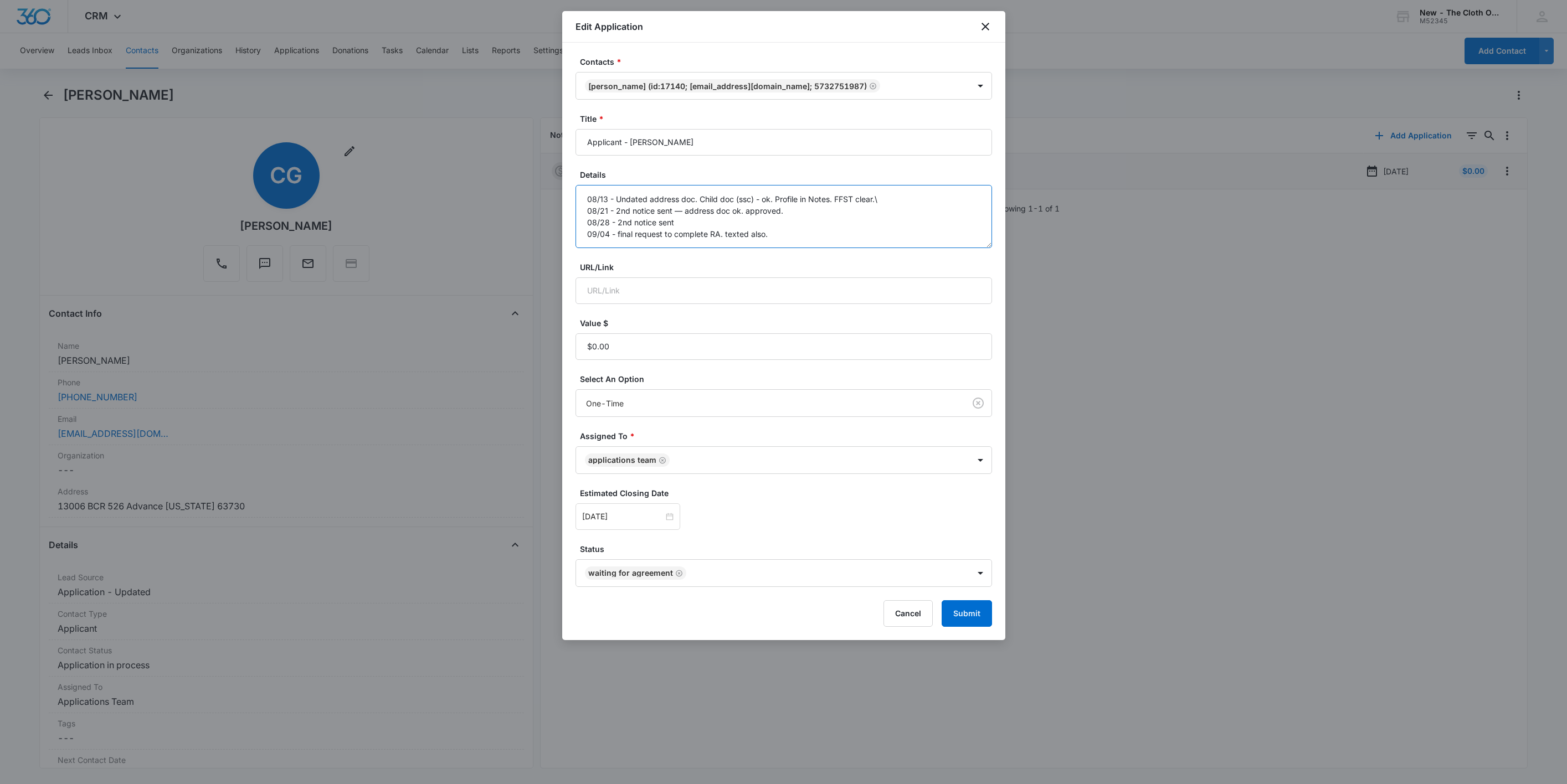
drag, startPoint x: 802, startPoint y: 240, endPoint x: 586, endPoint y: 251, distance: 216.3
click at [586, 251] on form "Contacts * Cassie Garner (ID:17140; cassie.garner10@gmail.com; 5732751987) Titl…" at bounding box center [784, 341] width 417 height 571
type textarea "08/13 - Undated address doc. Child doc (ssc) - ok. Profile in Notes. FFST clear…"
click at [929, 617] on button "Cancel" at bounding box center [908, 614] width 49 height 27
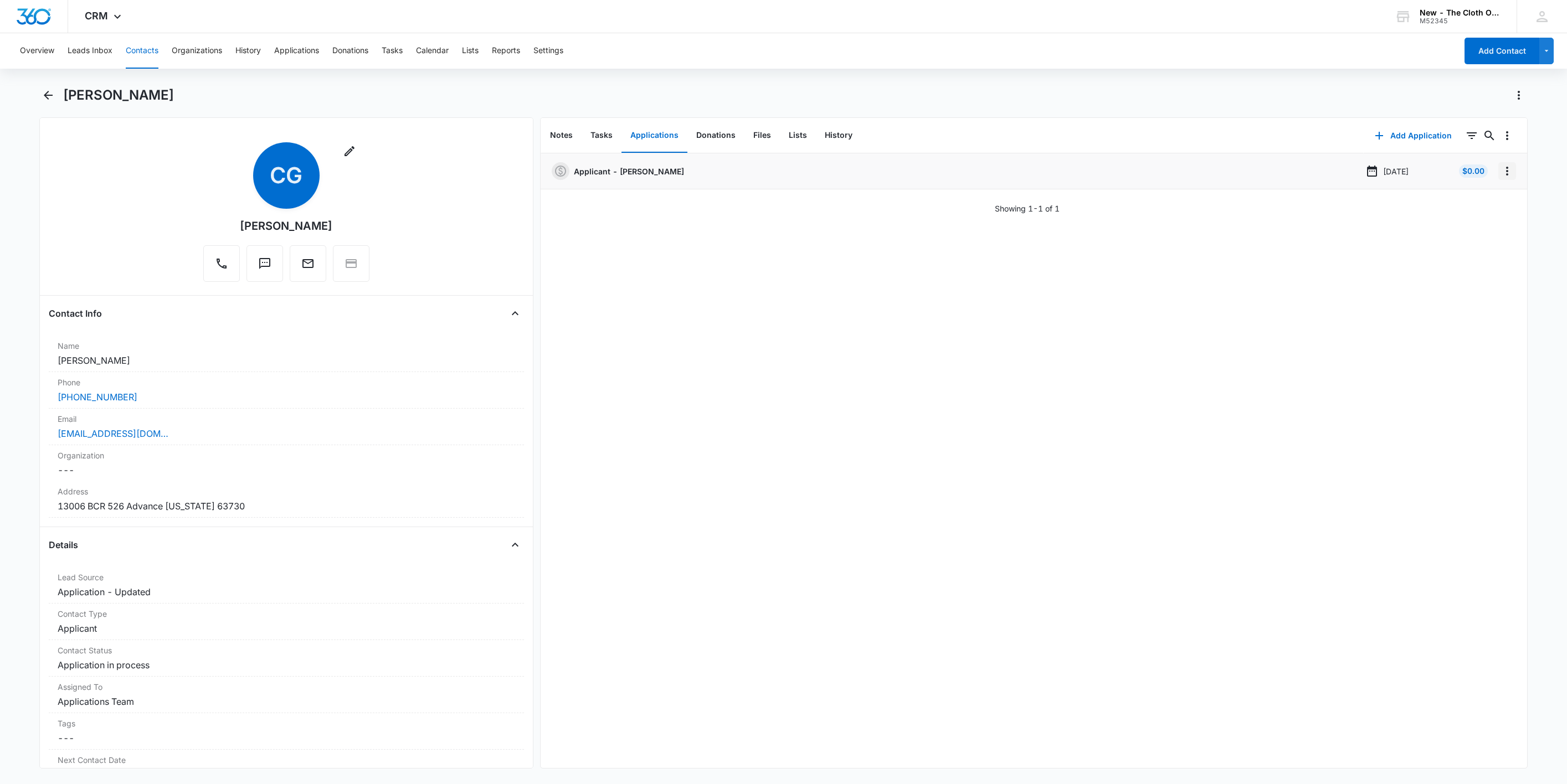
click at [1501, 166] on icon "Overflow Menu" at bounding box center [1507, 171] width 13 height 13
click at [1490, 204] on button "Edit" at bounding box center [1471, 202] width 63 height 16
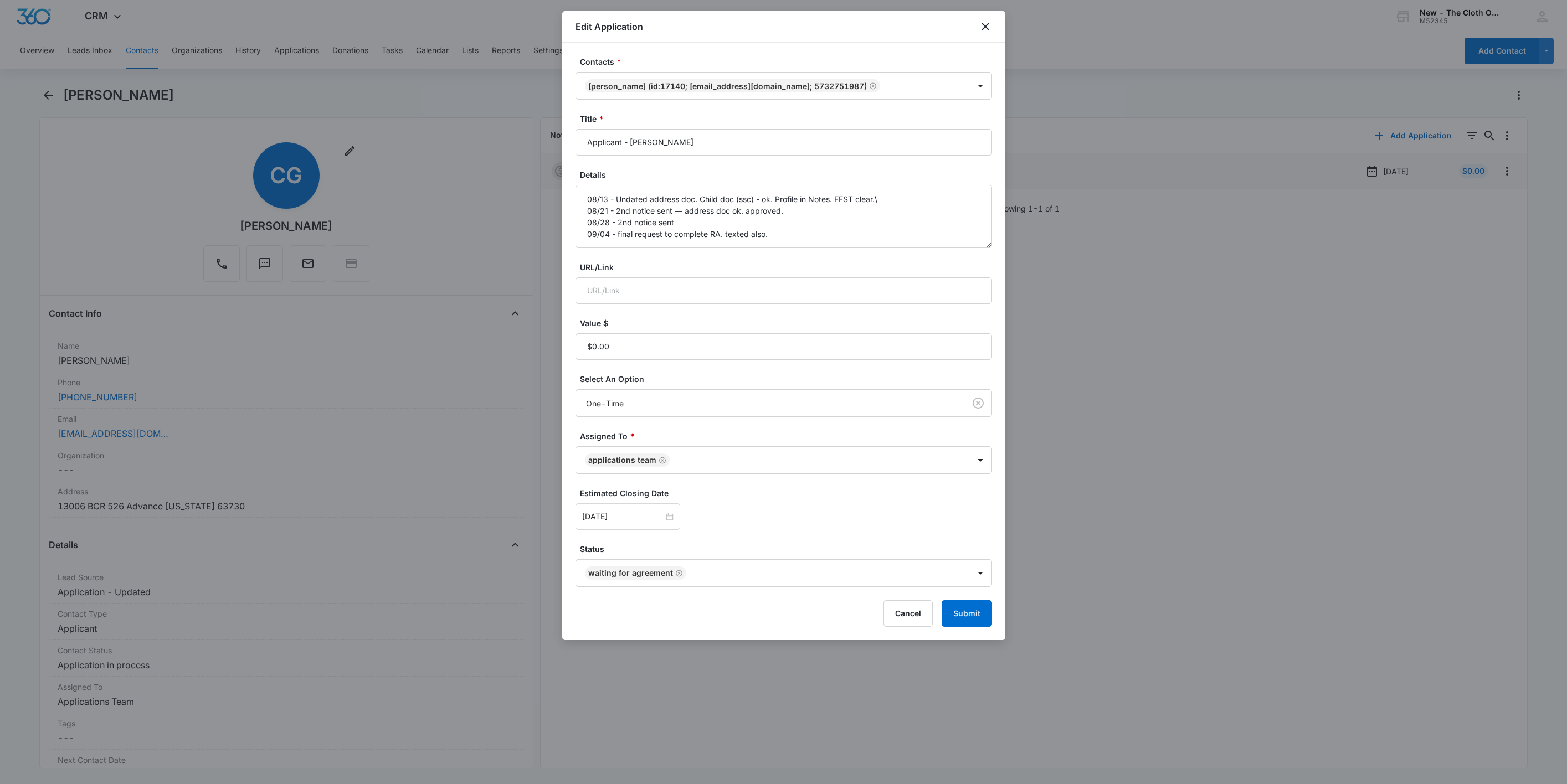
click at [856, 253] on form "Contacts * Cassie Garner (ID:17140; cassie.garner10@gmail.com; 5732751987) Titl…" at bounding box center [784, 341] width 417 height 571
click at [873, 241] on textarea "08/13 - Undated address doc. Child doc (ssc) - ok. Profile in Notes. FFST clear…" at bounding box center [784, 217] width 417 height 63
type textarea "08/13 - Undated address doc. Child doc (ssc) - ok. Profile in Notes. FFST clear…"
click at [610, 512] on div "Sep 11, 2025" at bounding box center [628, 517] width 105 height 27
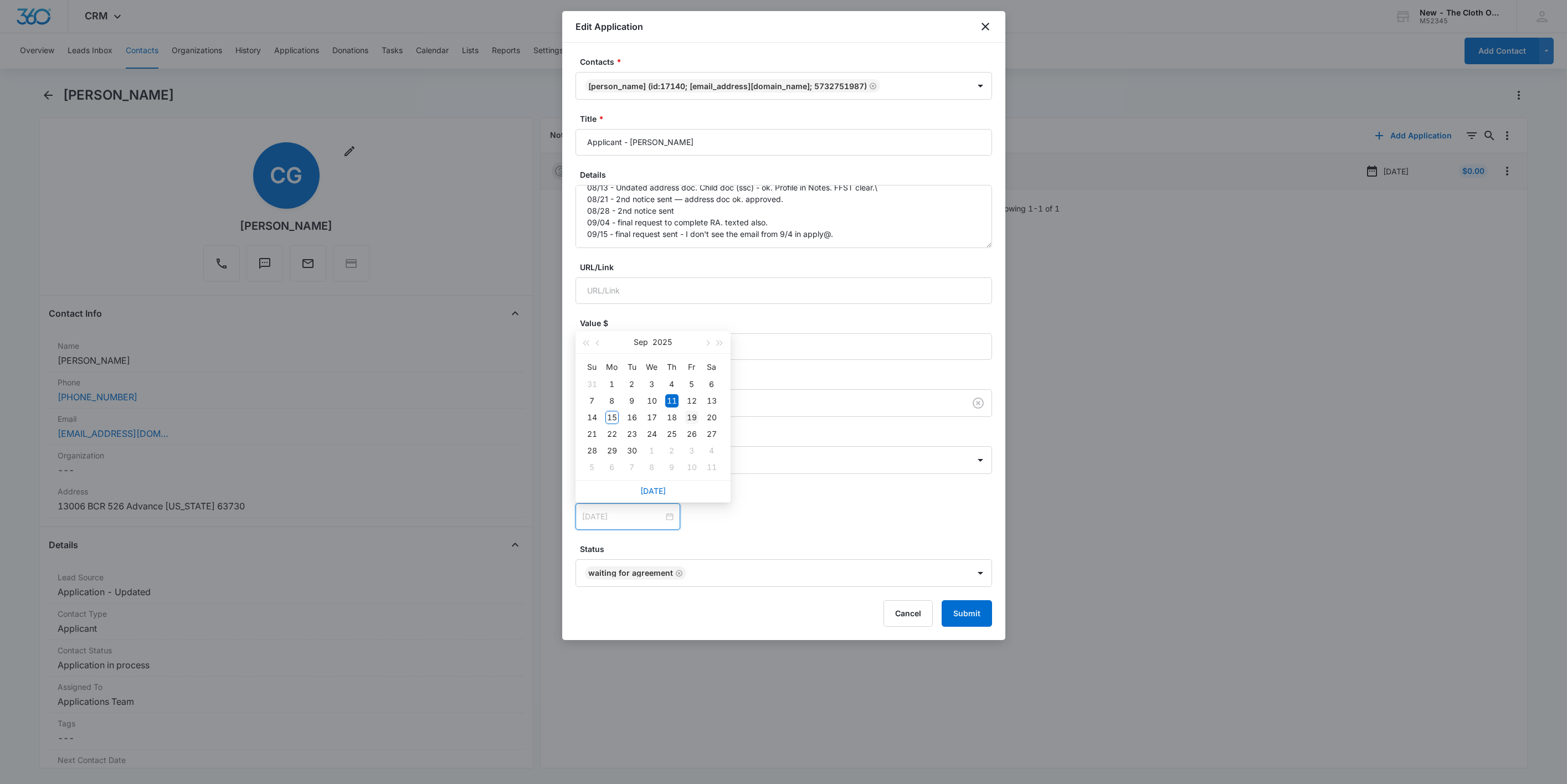
type input "[DATE]"
click at [685, 417] on div "19" at bounding box center [692, 418] width 13 height 13
click at [788, 513] on div "[DATE] [DATE] Su Mo Tu We Th Fr Sa 31 1 2 3 4 5 6 7 8 9 10 11 12 13 14 15 16 17…" at bounding box center [784, 517] width 417 height 27
click at [951, 610] on button "Submit" at bounding box center [967, 614] width 50 height 27
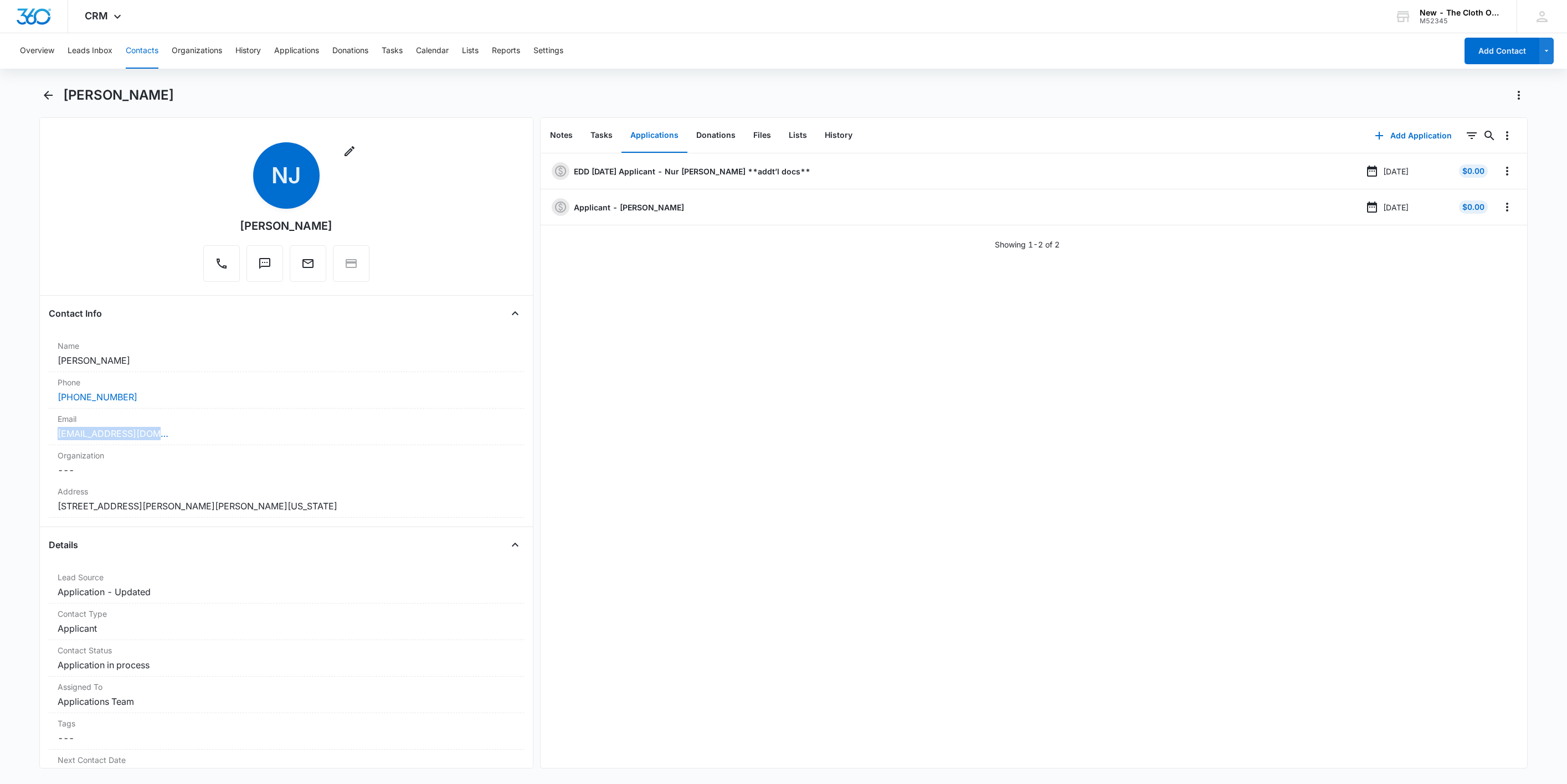
drag, startPoint x: 193, startPoint y: 434, endPoint x: -20, endPoint y: 435, distance: 213.0
click at [0, 435] on html "CRM Apps Reputation Websites Forms CRM Email Social Shop Payments POS Ads Intel…" at bounding box center [784, 392] width 1567 height 784
copy link "[EMAIL_ADDRESS][DOMAIN_NAME]"
click at [1501, 176] on icon "Overflow Menu" at bounding box center [1507, 171] width 13 height 13
drag, startPoint x: 1485, startPoint y: 193, endPoint x: 1240, endPoint y: 339, distance: 285.2
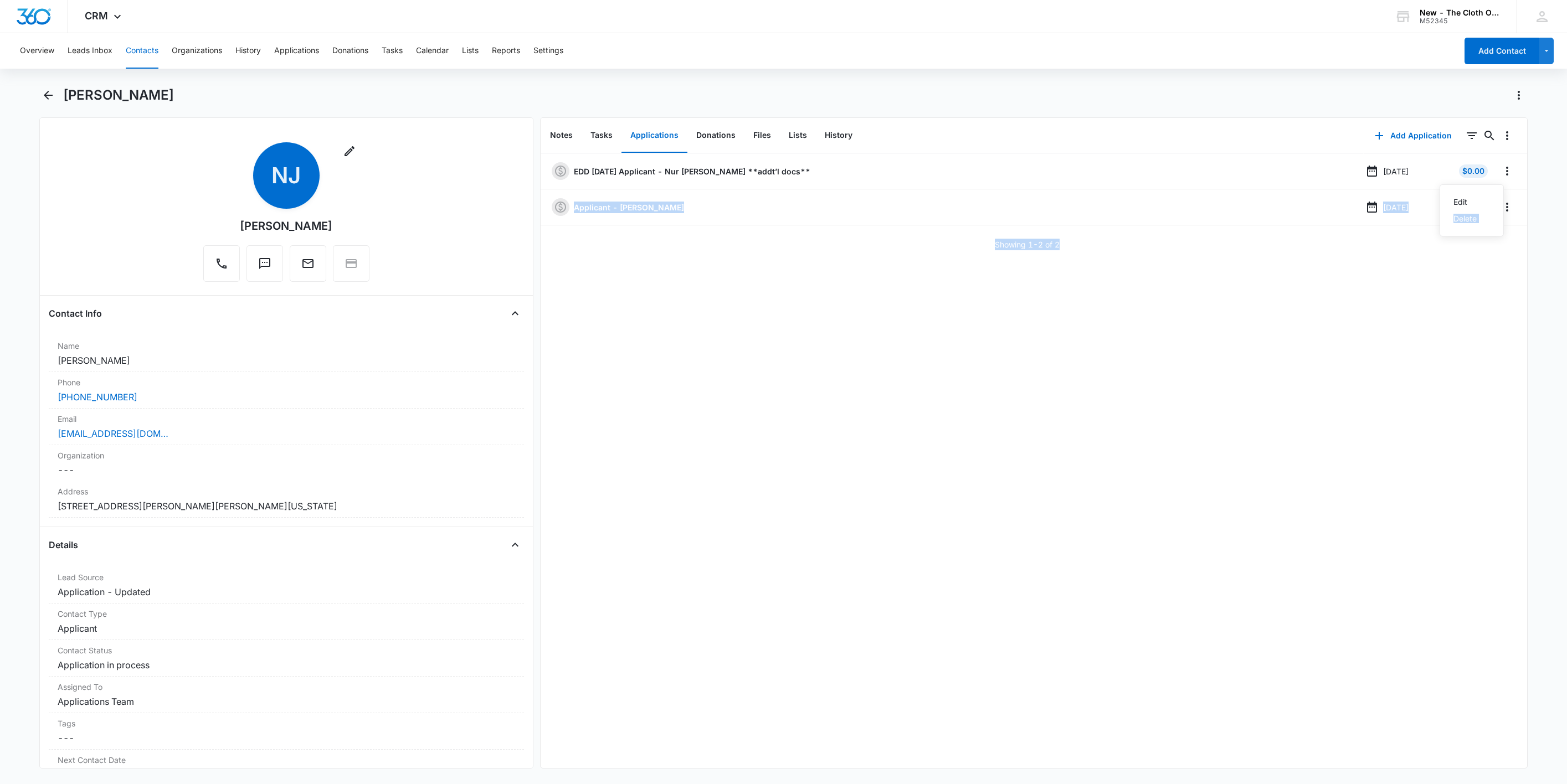
click at [1373, 366] on div "EDD [DATE] Applicant - [PERSON_NAME] **addt’l docs** [DATE] $0.00 Edit Delete A…" at bounding box center [1034, 460] width 987 height 615
click at [810, 170] on p "EDD [DATE] Applicant - Nur [PERSON_NAME] **addt’l docs**" at bounding box center [692, 171] width 237 height 12
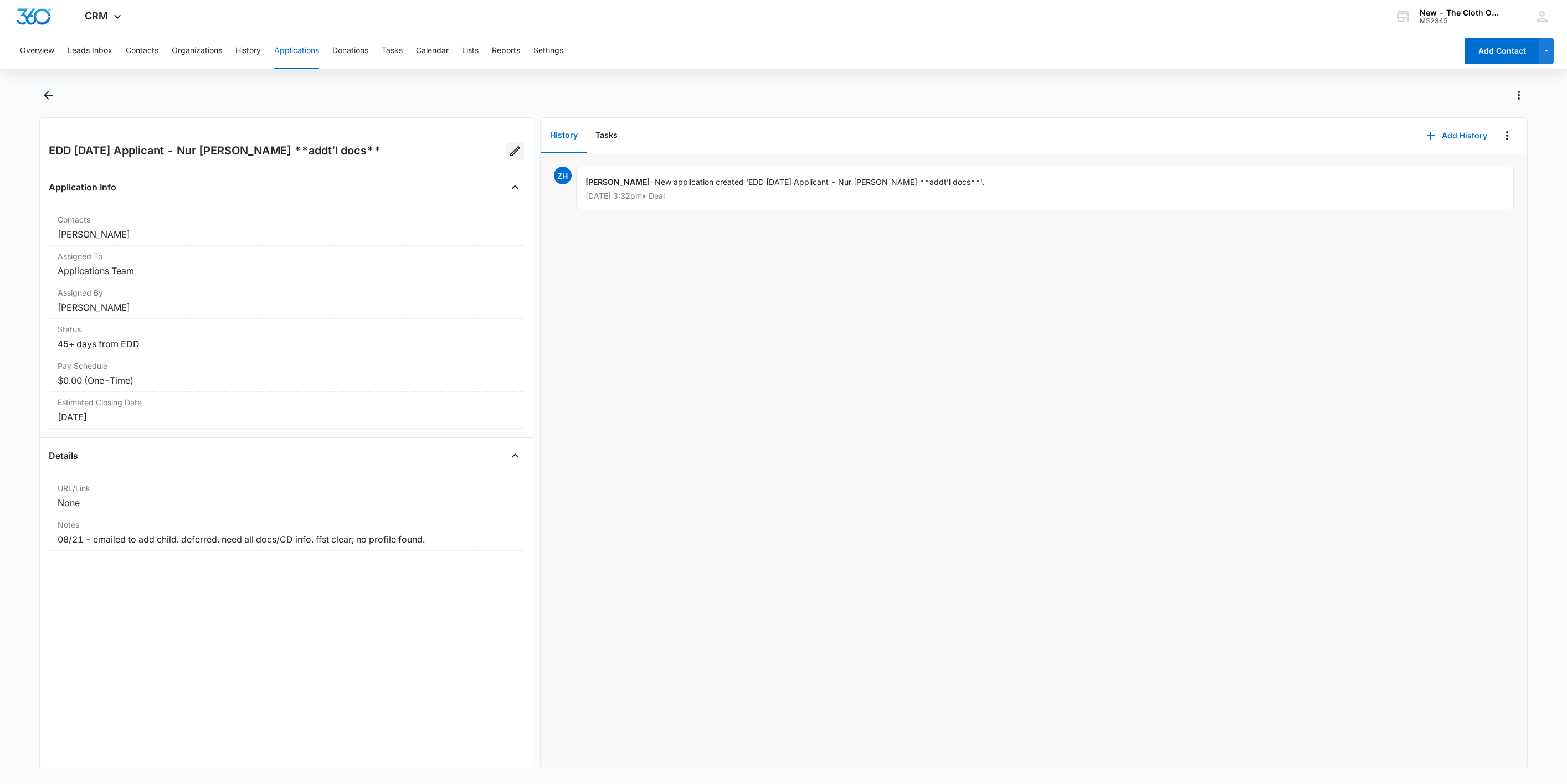
click at [509, 148] on icon "Edit Application" at bounding box center [515, 151] width 13 height 13
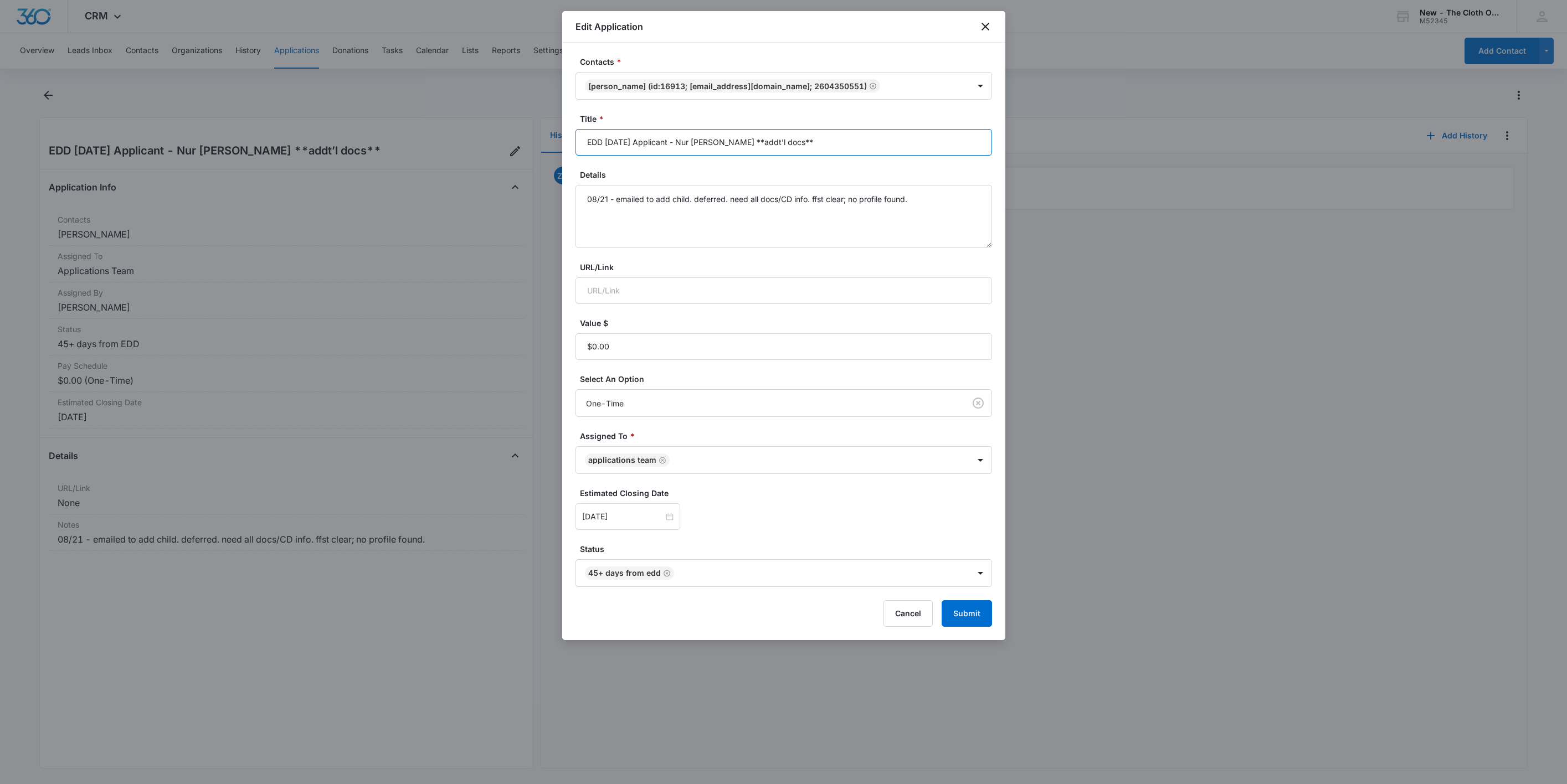
click at [833, 145] on input "EDD [DATE] Applicant - Nur [PERSON_NAME] **addt’l docs**" at bounding box center [784, 142] width 417 height 27
type input "EDD [DATE] Applicant - [PERSON_NAME] **addt’l child**"
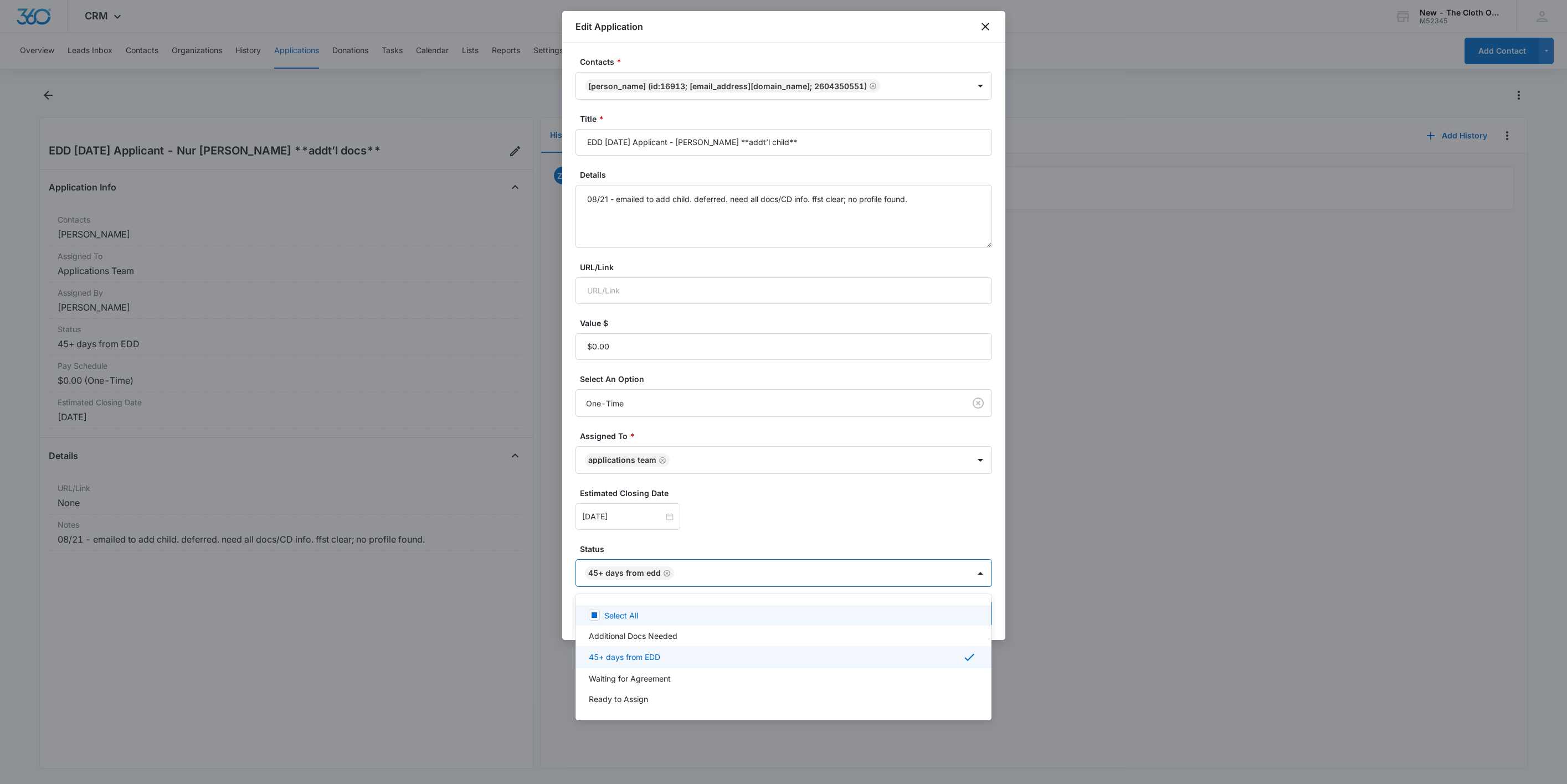
click at [979, 589] on body "CRM Apps Reputation Websites Forms CRM Email Social Shop Payments POS Ads Intel…" at bounding box center [784, 392] width 1567 height 784
click at [964, 201] on div at bounding box center [784, 392] width 1567 height 784
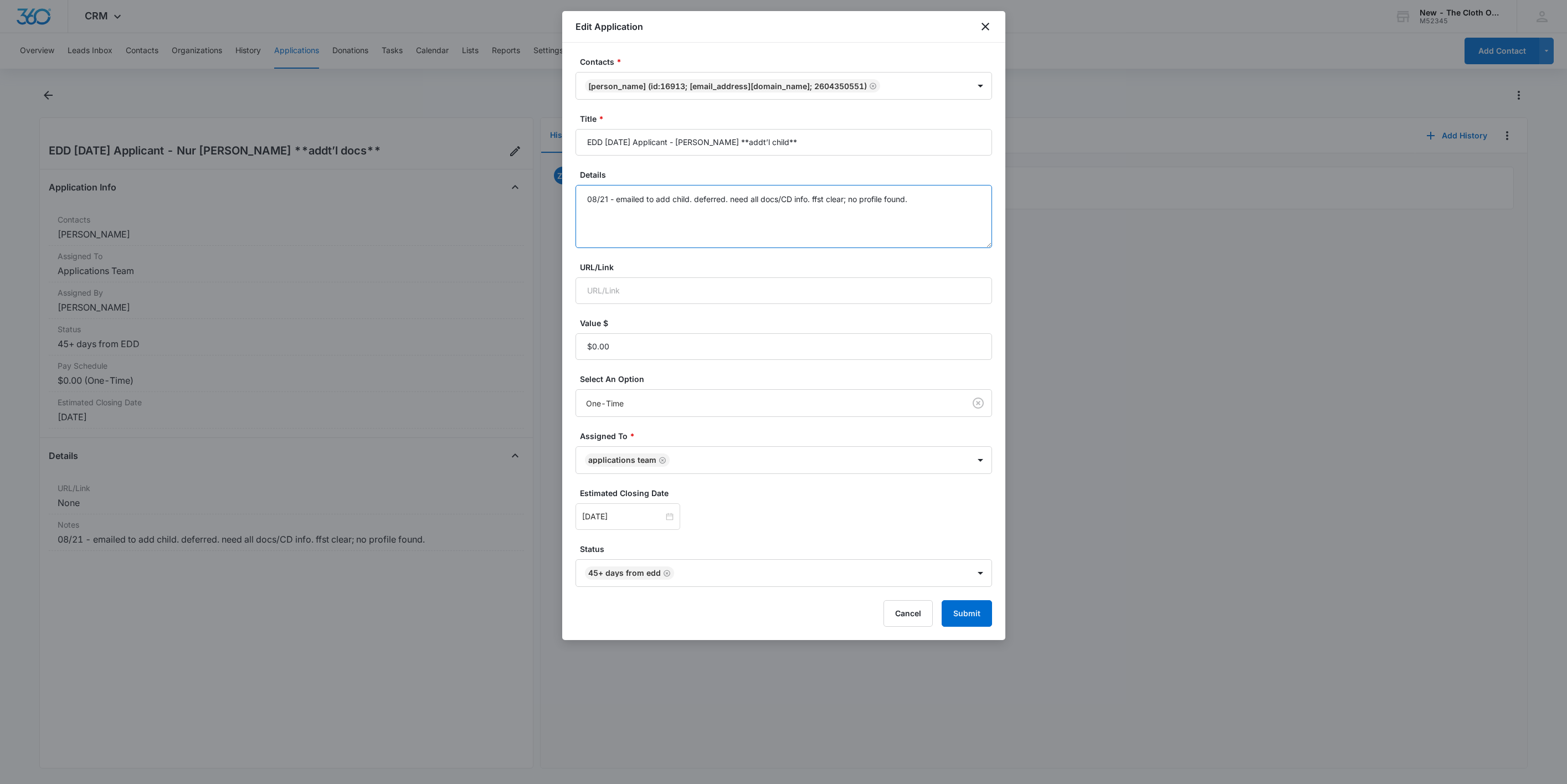
click at [964, 203] on textarea "08/21 - emailed to add child. deferred. need all docs/CD info. ffst clear; no p…" at bounding box center [784, 217] width 417 height 63
type textarea "08/21 - emailed to add child. deferred. need all docs/CD info. ffst clear; no p…"
click at [977, 615] on button "Submit" at bounding box center [967, 614] width 50 height 27
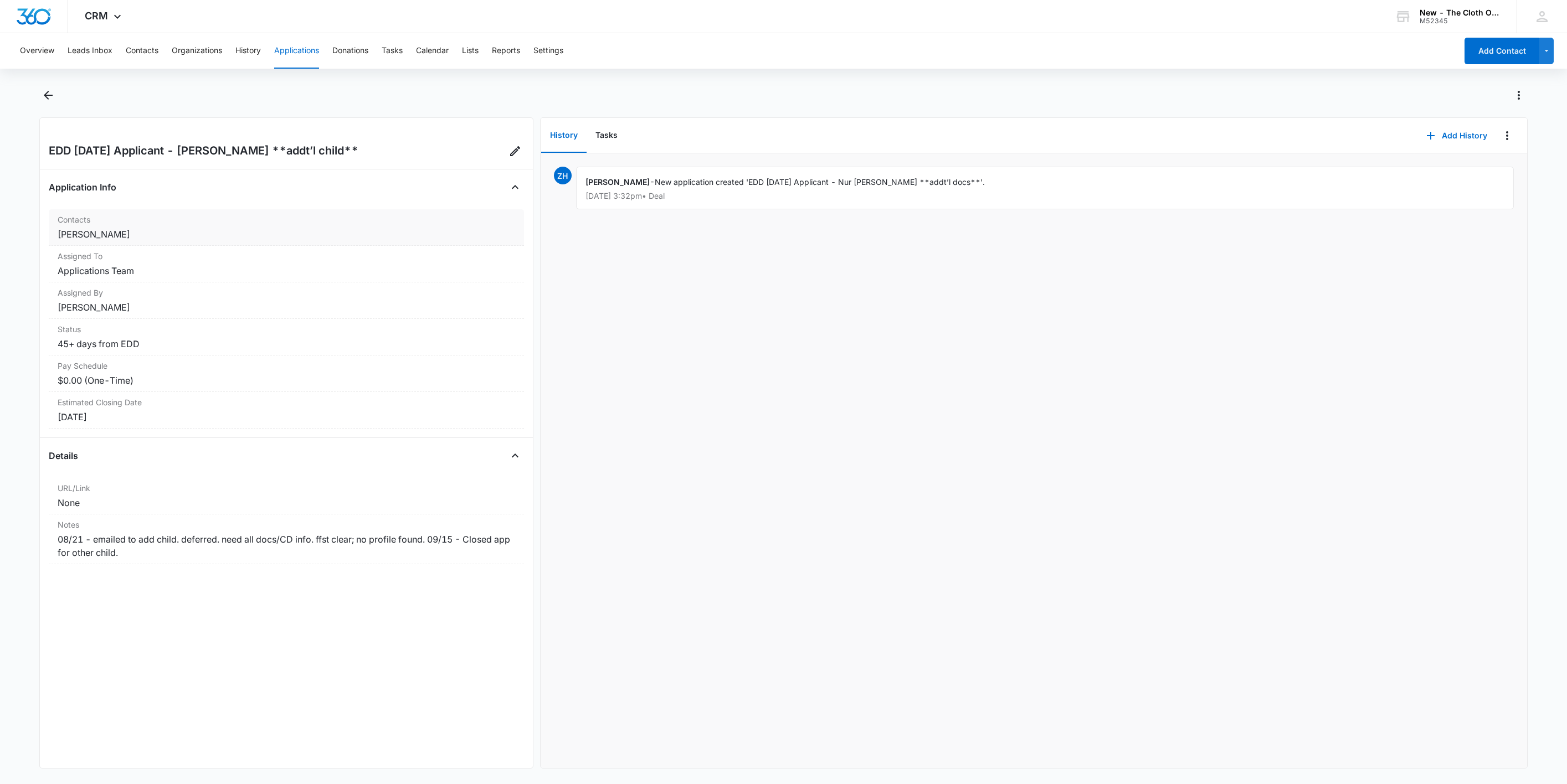
drag, startPoint x: 182, startPoint y: 239, endPoint x: 52, endPoint y: 233, distance: 130.1
click at [52, 233] on div "Contacts Nur [PERSON_NAME]" at bounding box center [286, 227] width 475 height 36
copy dd "[PERSON_NAME]"
click at [140, 55] on button "Contacts" at bounding box center [142, 51] width 33 height 35
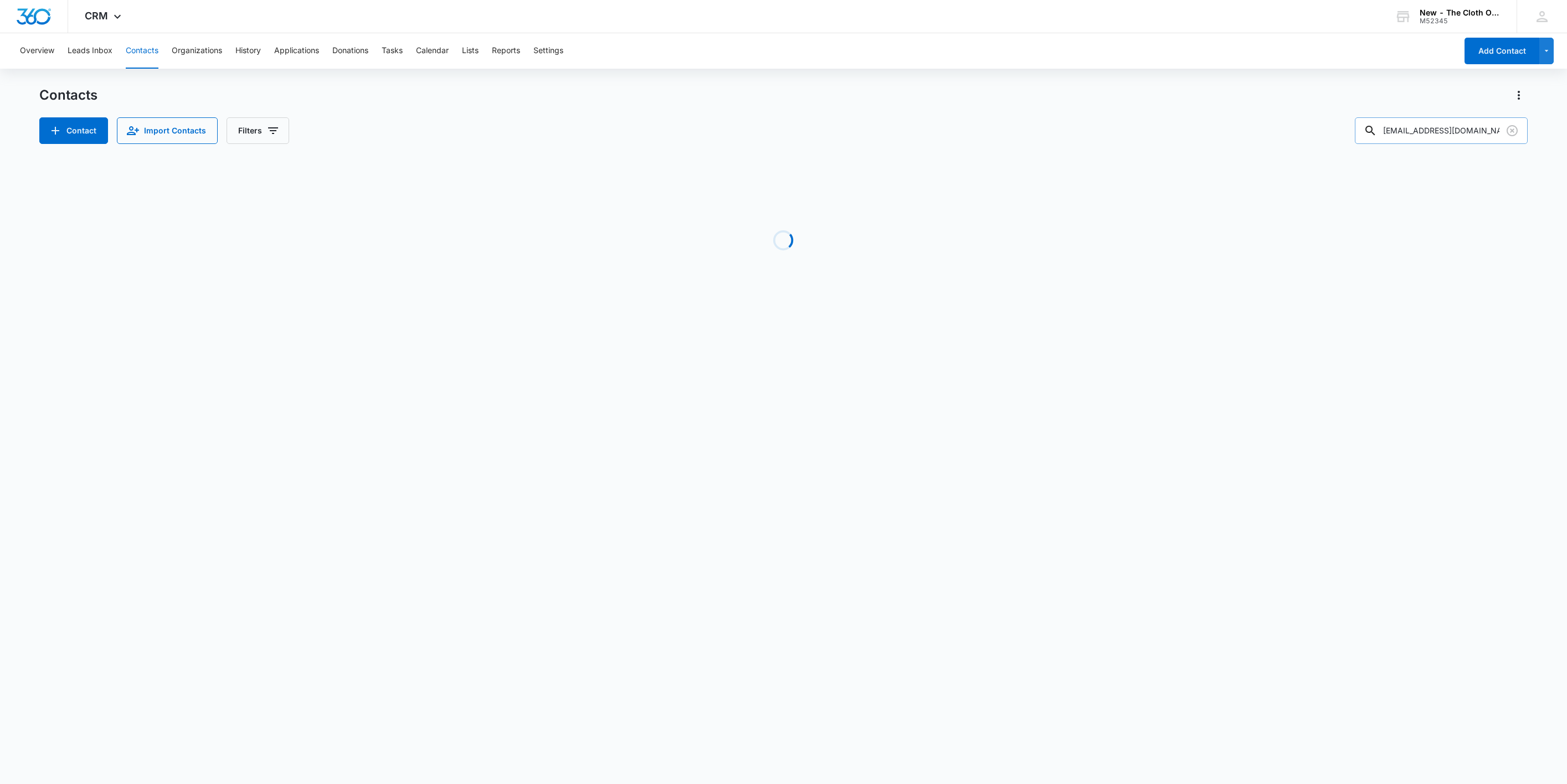
click at [1492, 128] on input "[EMAIL_ADDRESS][DOMAIN_NAME]" at bounding box center [1441, 131] width 173 height 27
paste input "[PERSON_NAME]"
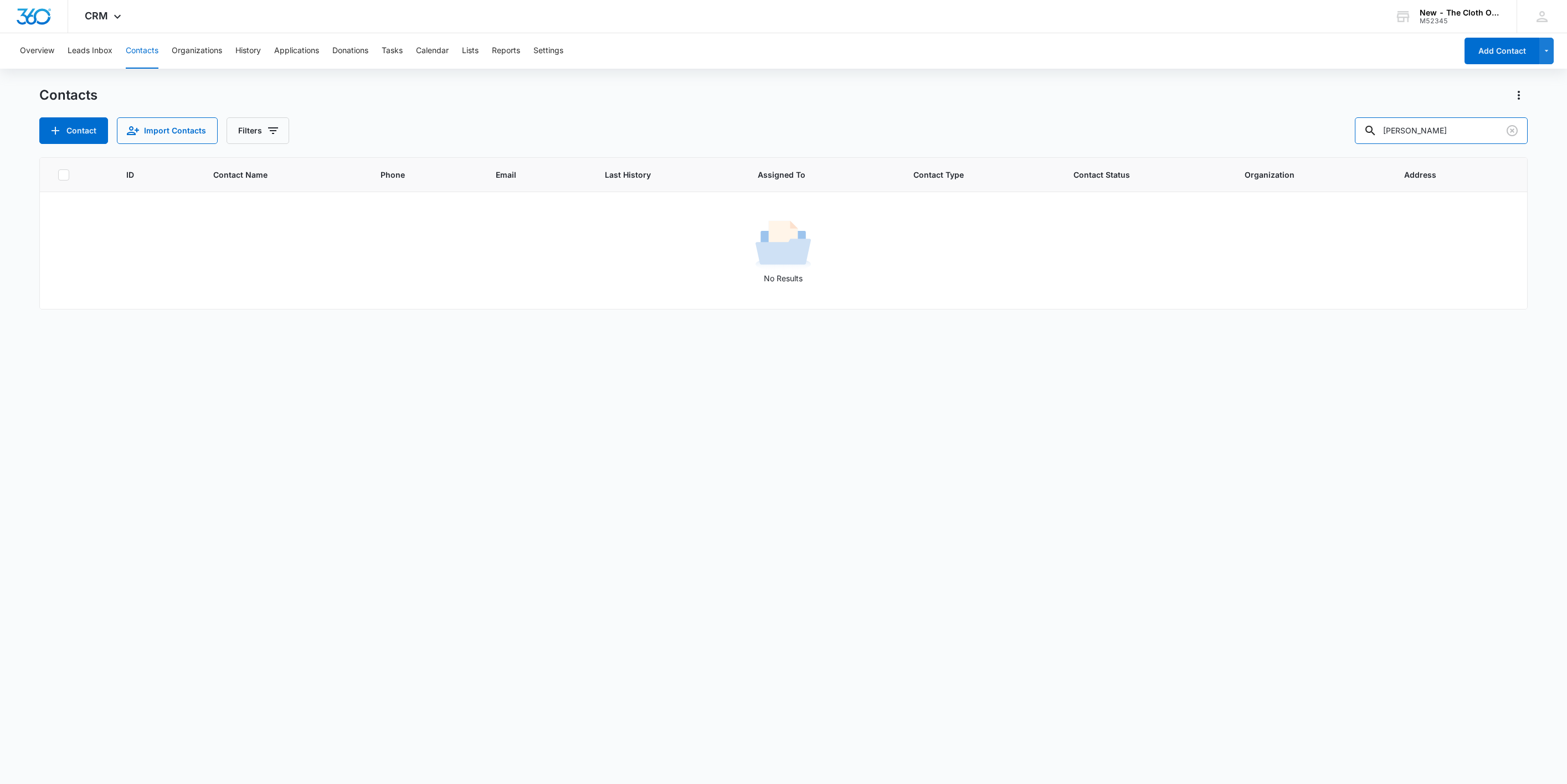
type input "[PERSON_NAME]"
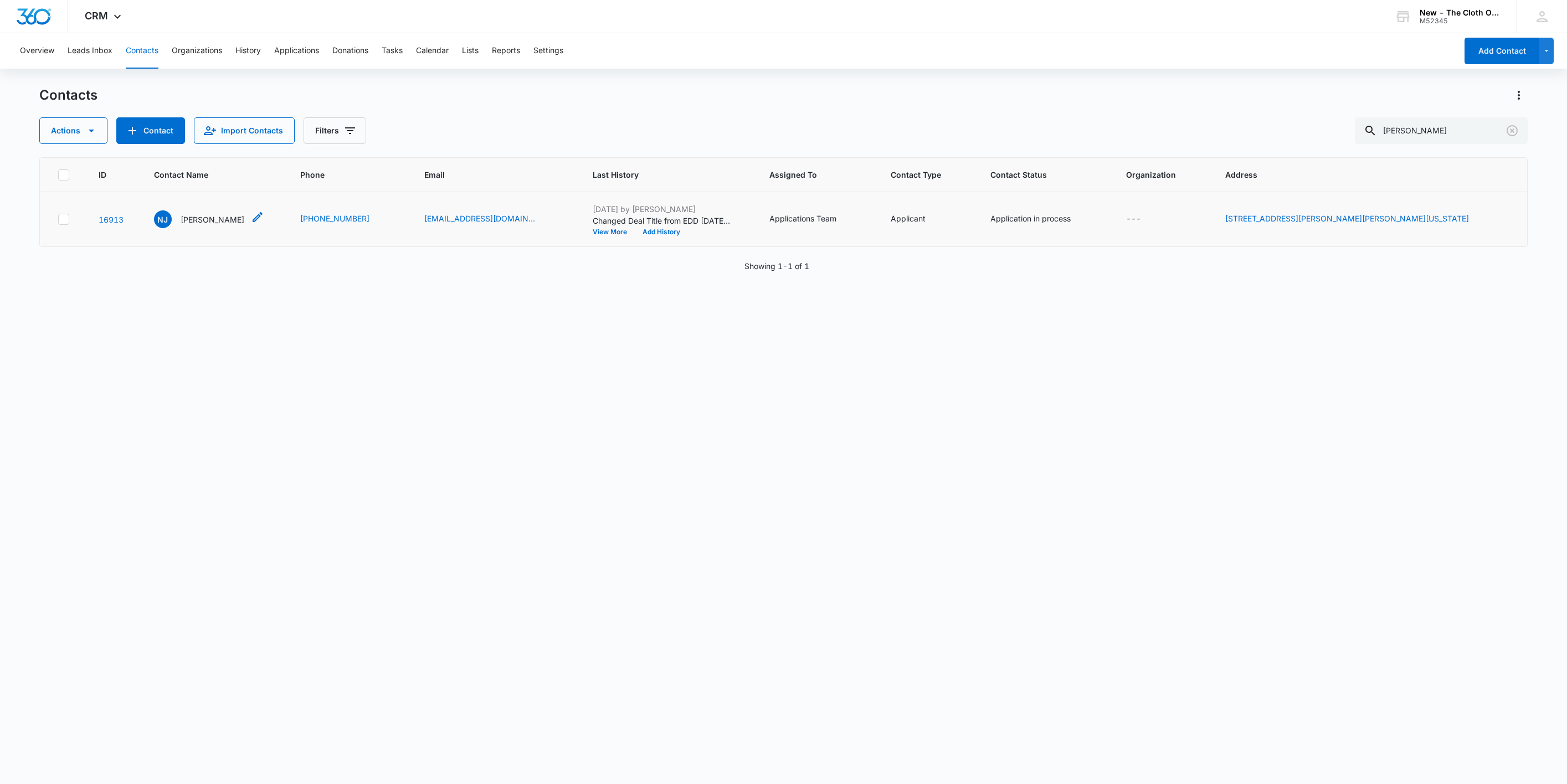
scroll to position [0, 0]
click at [220, 224] on p "[PERSON_NAME]" at bounding box center [212, 219] width 64 height 12
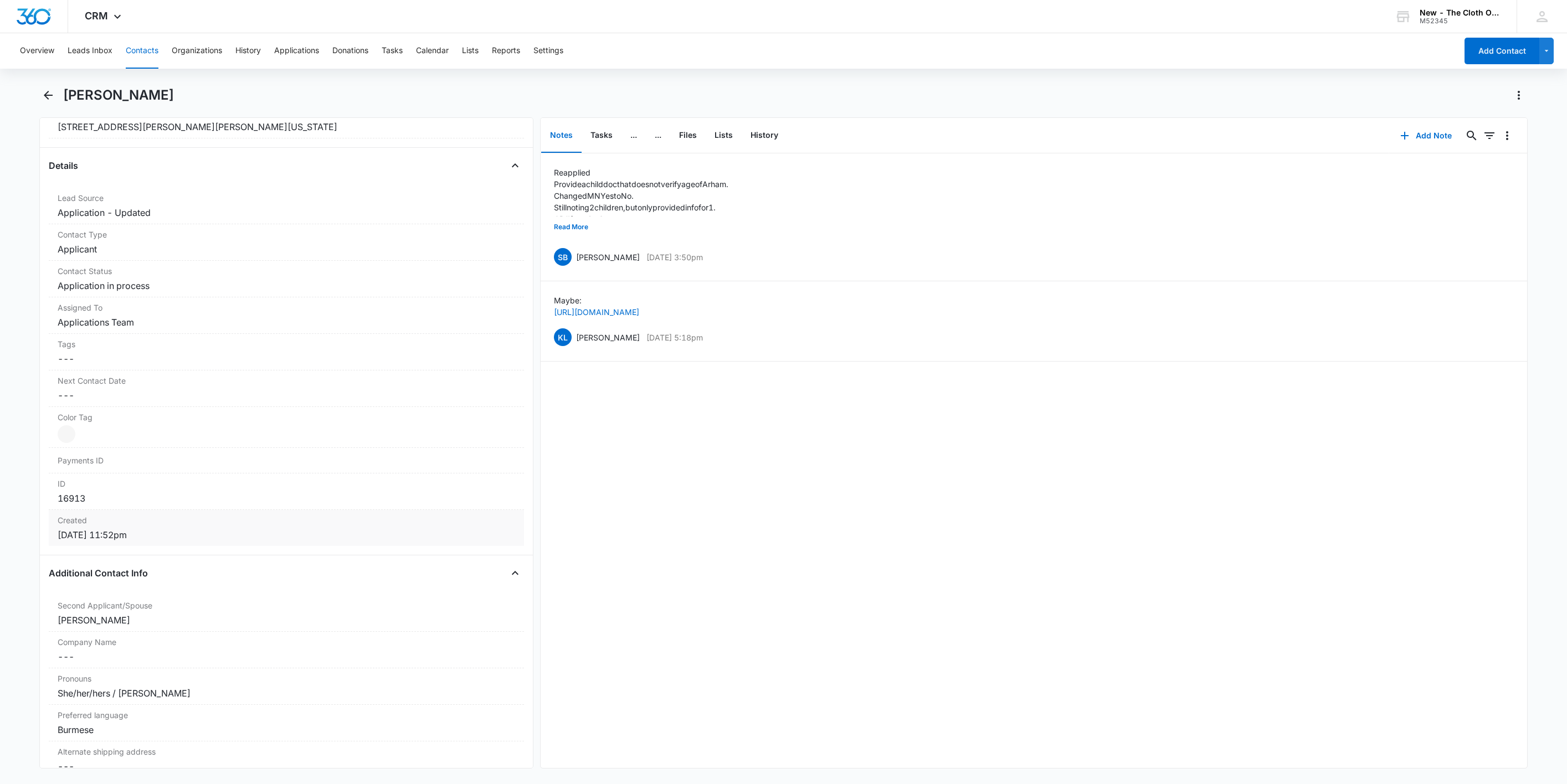
scroll to position [83, 0]
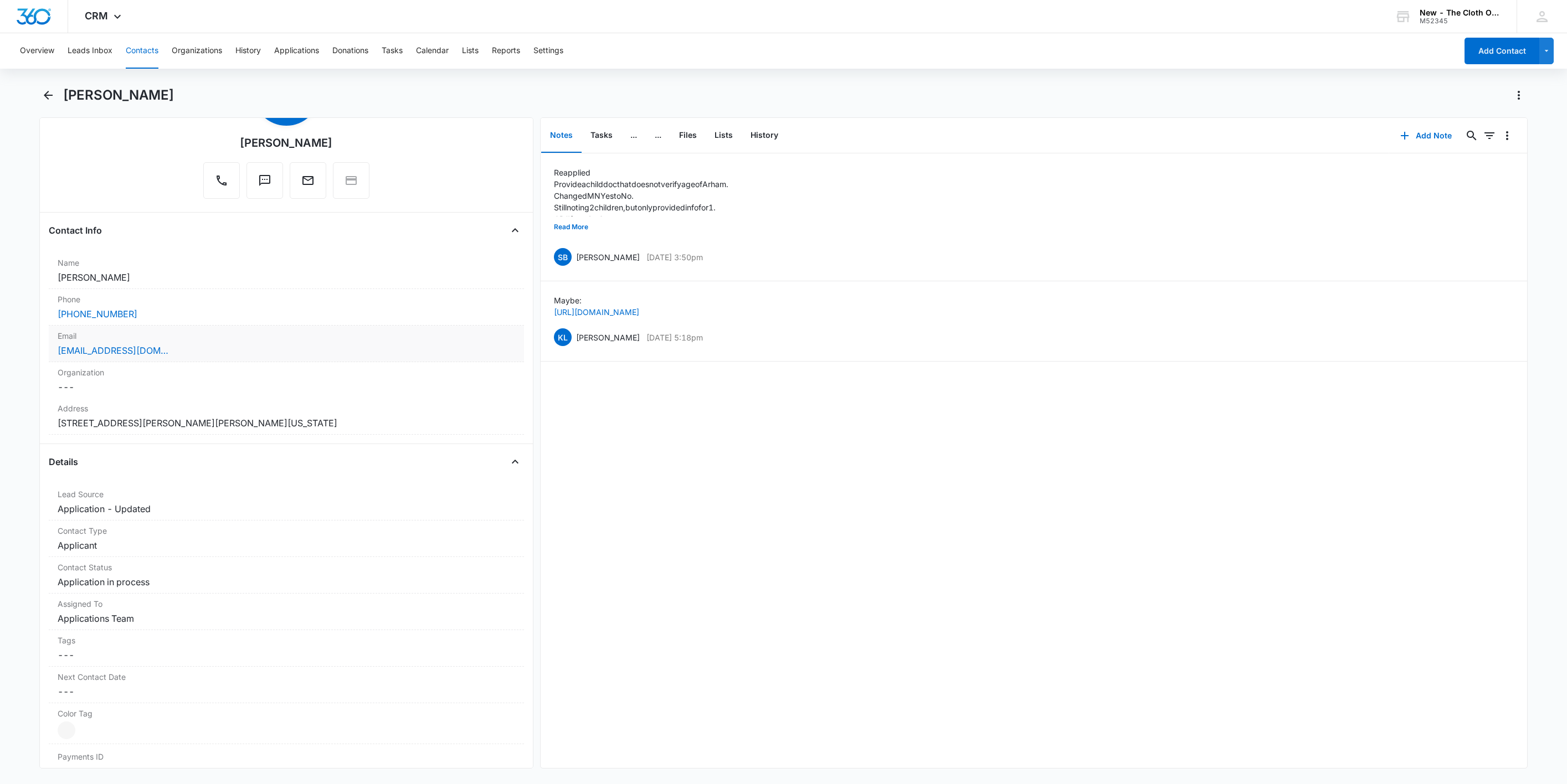
click at [218, 339] on label "Email" at bounding box center [287, 336] width 457 height 12
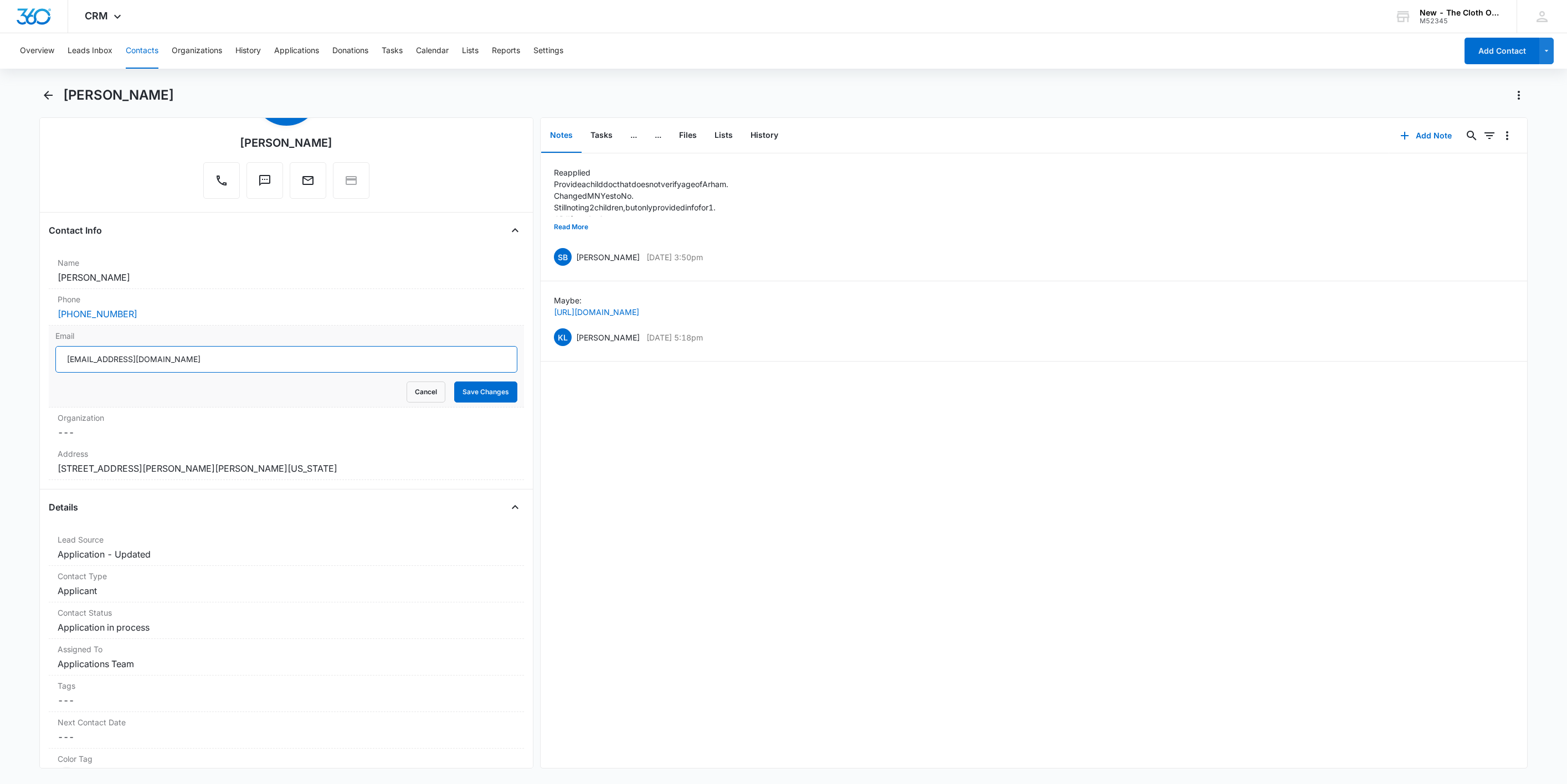
click at [273, 364] on input "[EMAIL_ADDRESS][DOMAIN_NAME]" at bounding box center [286, 359] width 462 height 27
click at [411, 399] on button "Cancel" at bounding box center [426, 392] width 39 height 21
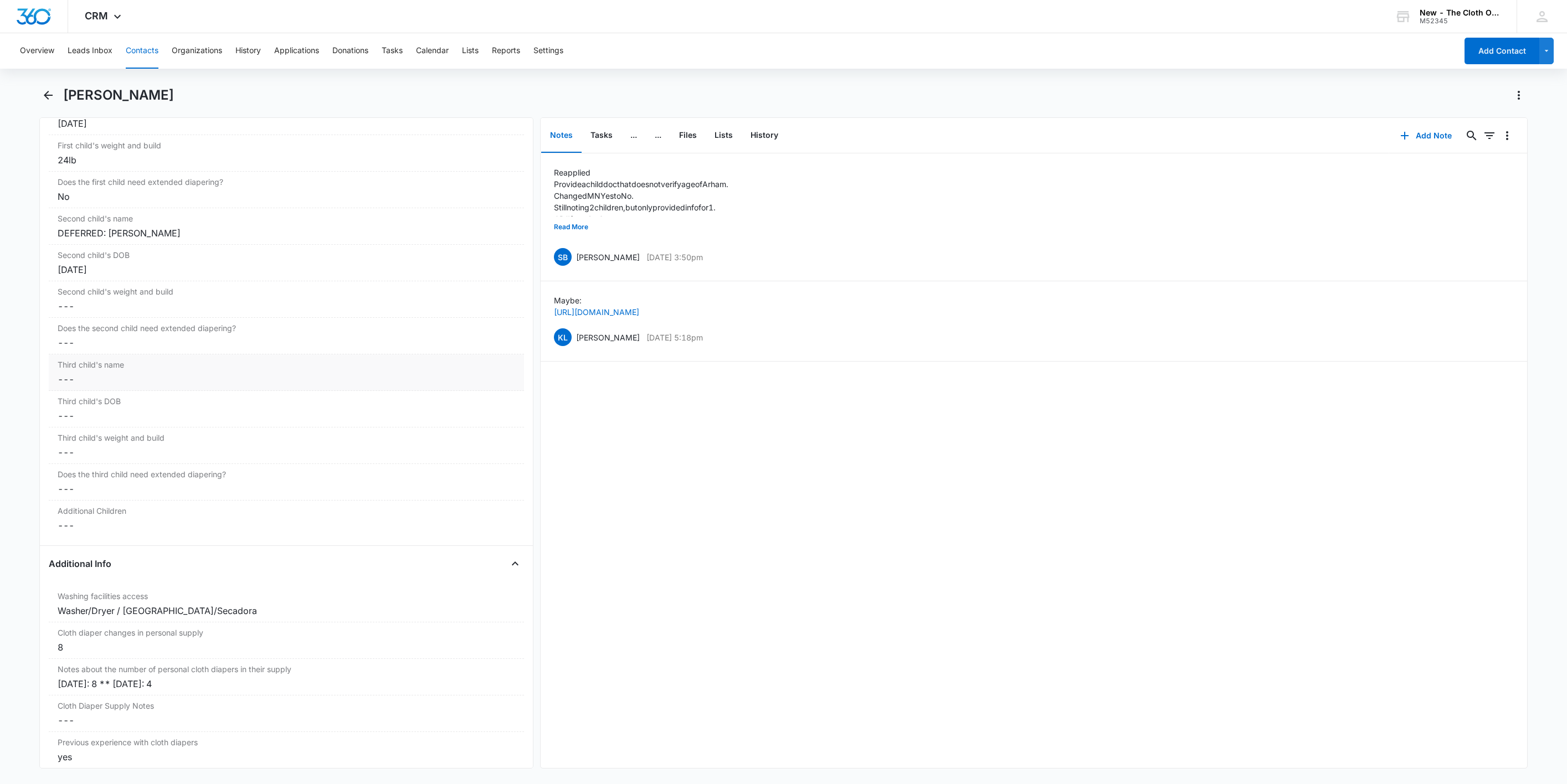
scroll to position [1163, 0]
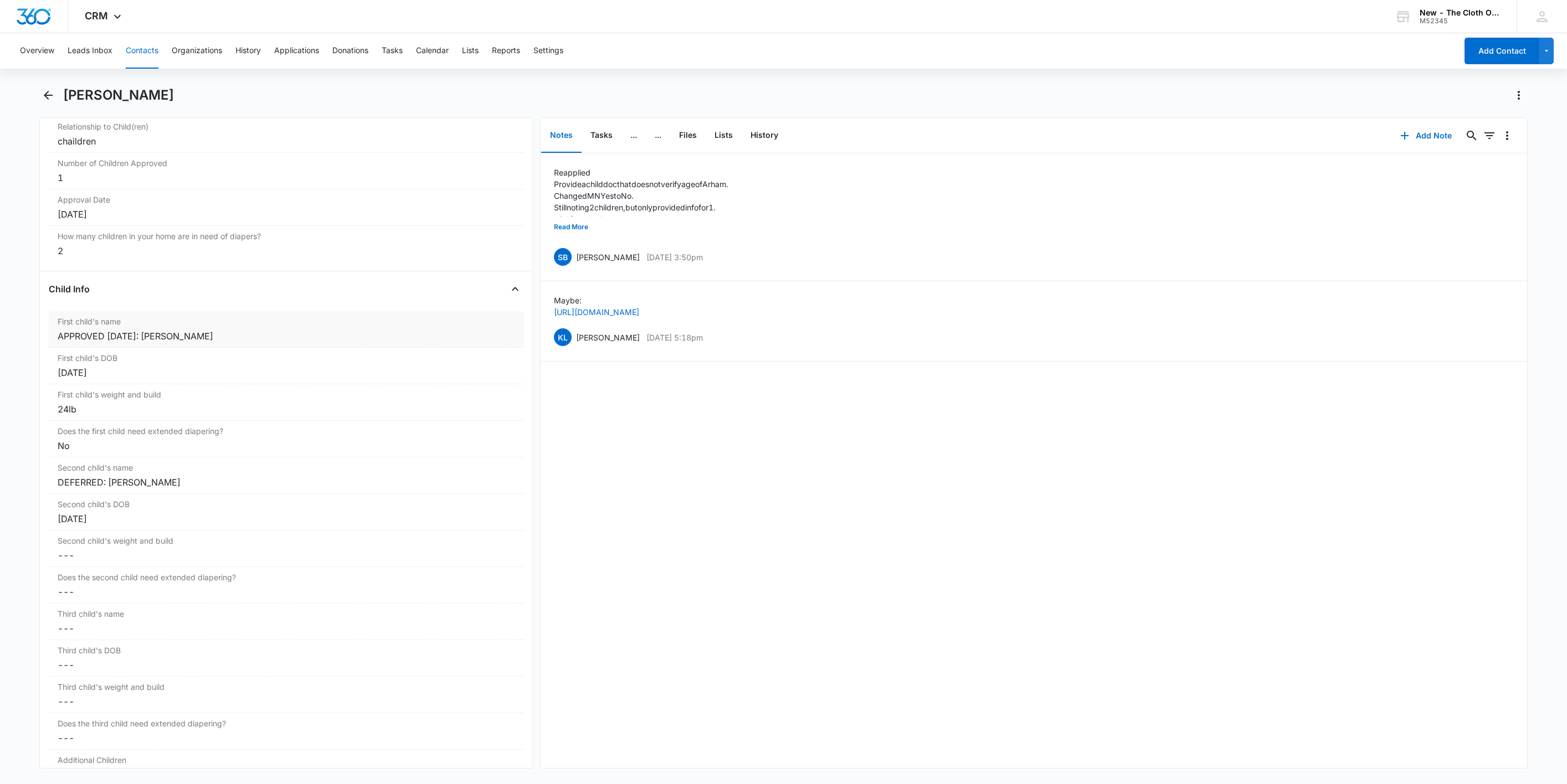
click at [86, 343] on div "APPROVED [DATE]: [PERSON_NAME]" at bounding box center [287, 336] width 457 height 13
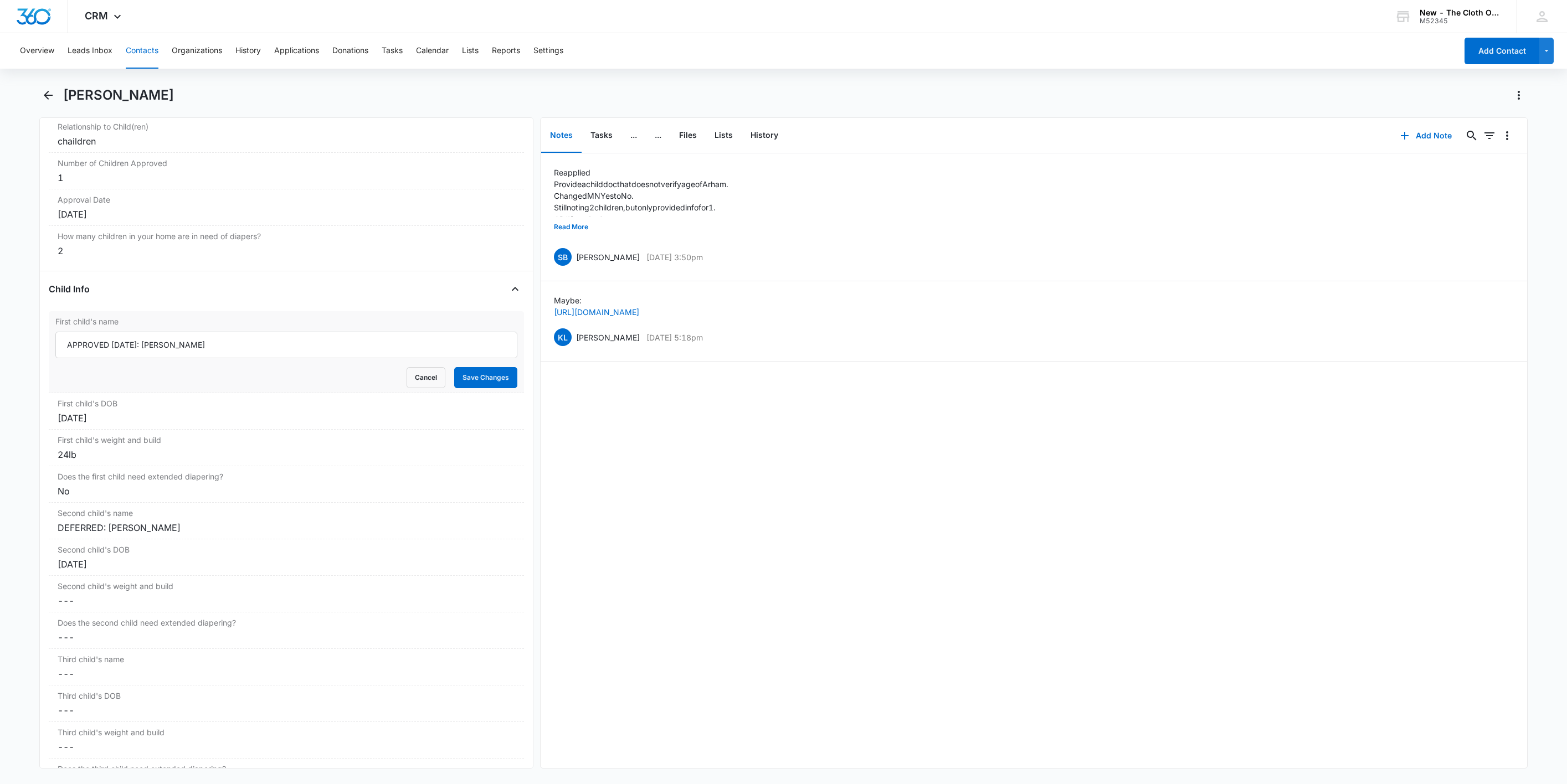
click at [55, 358] on div "APPROVED [DATE]: [PERSON_NAME]" at bounding box center [286, 345] width 462 height 27
click at [63, 352] on input "APPROVED [DATE]: [PERSON_NAME]" at bounding box center [286, 345] width 462 height 27
type input "CLOSED D/T INC RA [DATE]; APPROVED [DATE]: [PERSON_NAME]"
click at [454, 382] on button "Save Changes" at bounding box center [486, 378] width 63 height 21
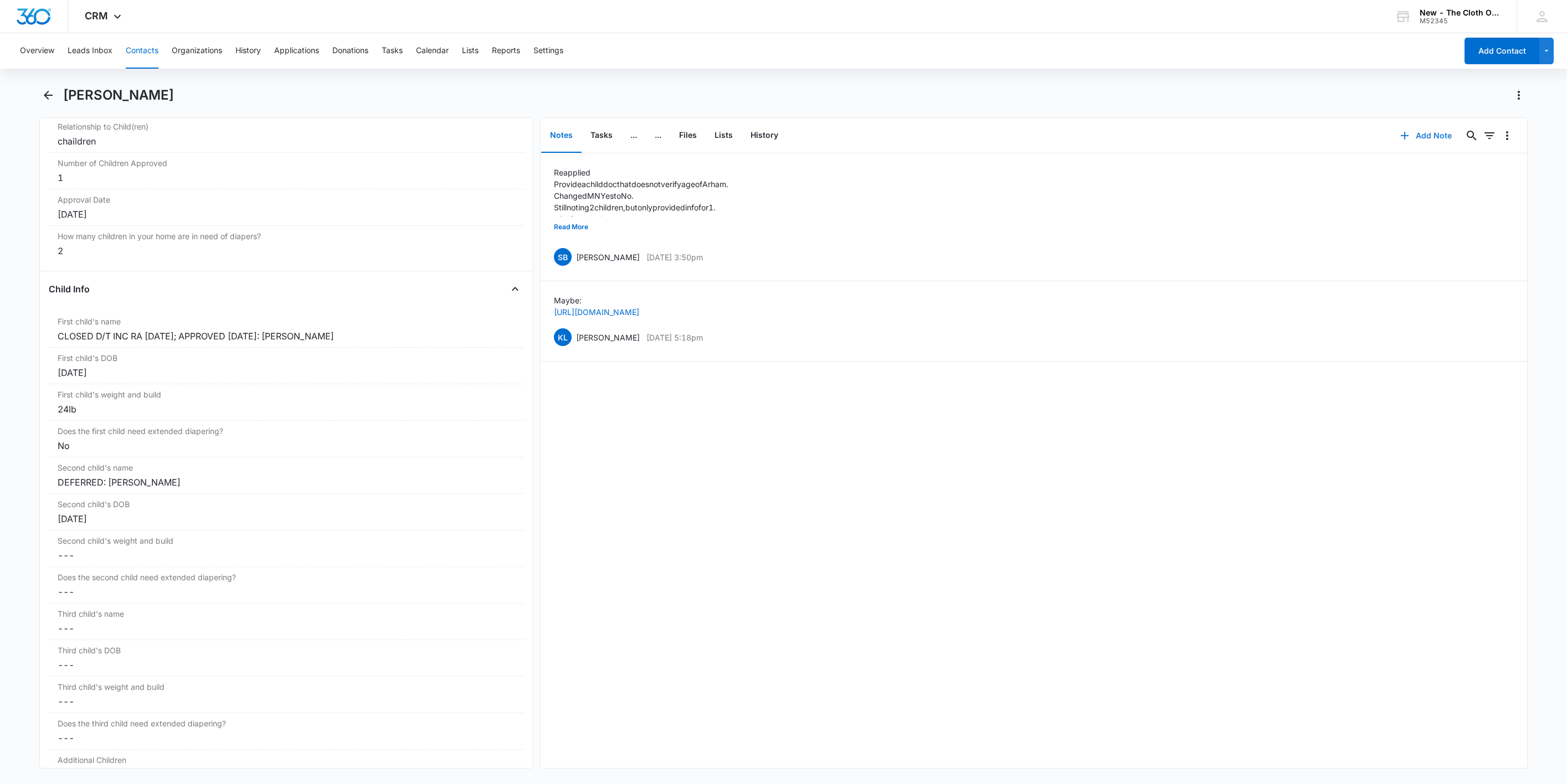
click at [1413, 132] on button "Add Note" at bounding box center [1426, 136] width 74 height 27
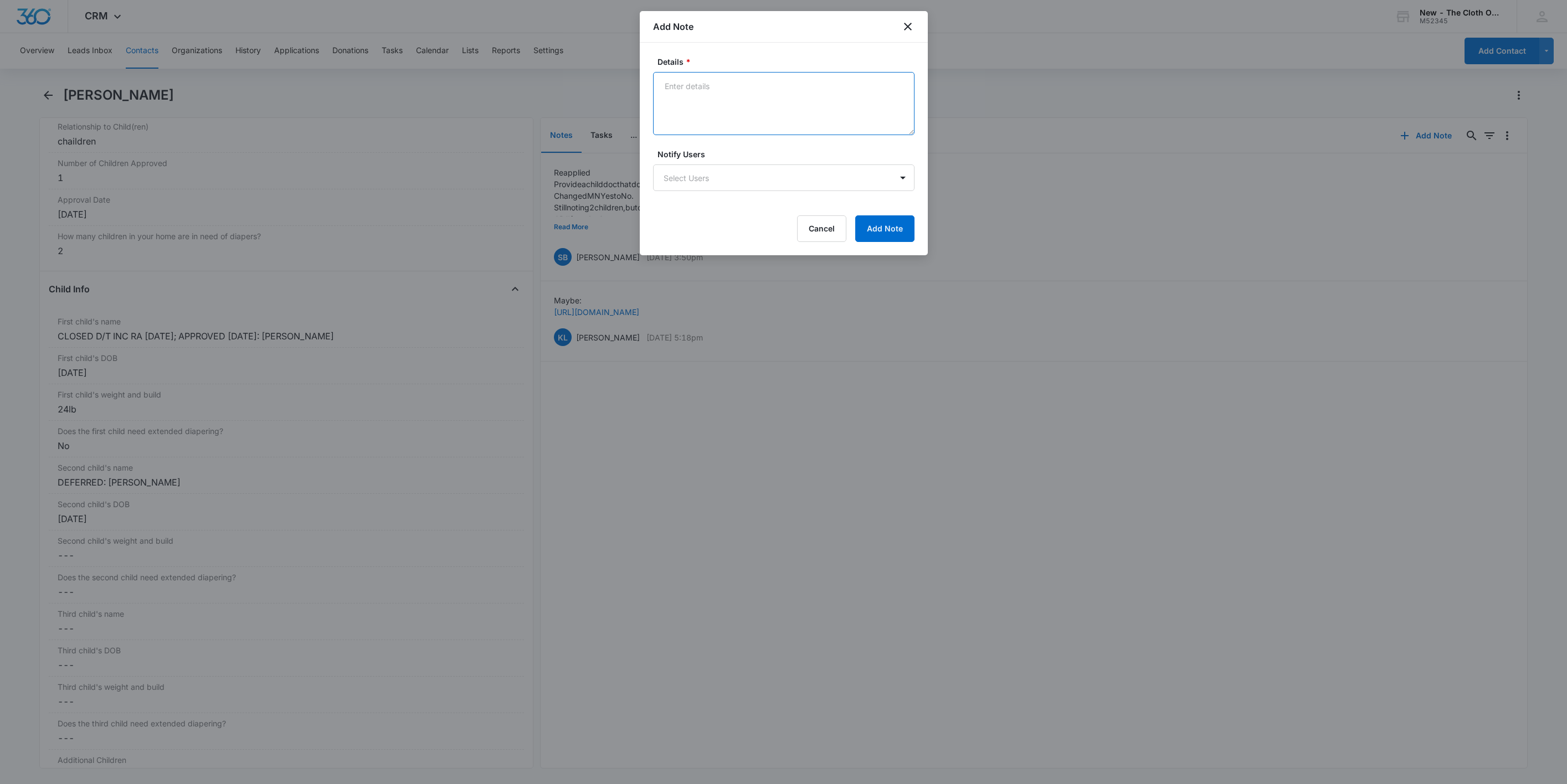
click at [731, 89] on textarea "Details *" at bounding box center [784, 103] width 262 height 63
click at [731, 89] on textarea "[DATE] - Closed app for Arham d/t inc ra." at bounding box center [784, 103] width 262 height 63
type textarea "[DATE] - Closed app for Arham d/t inc ra."
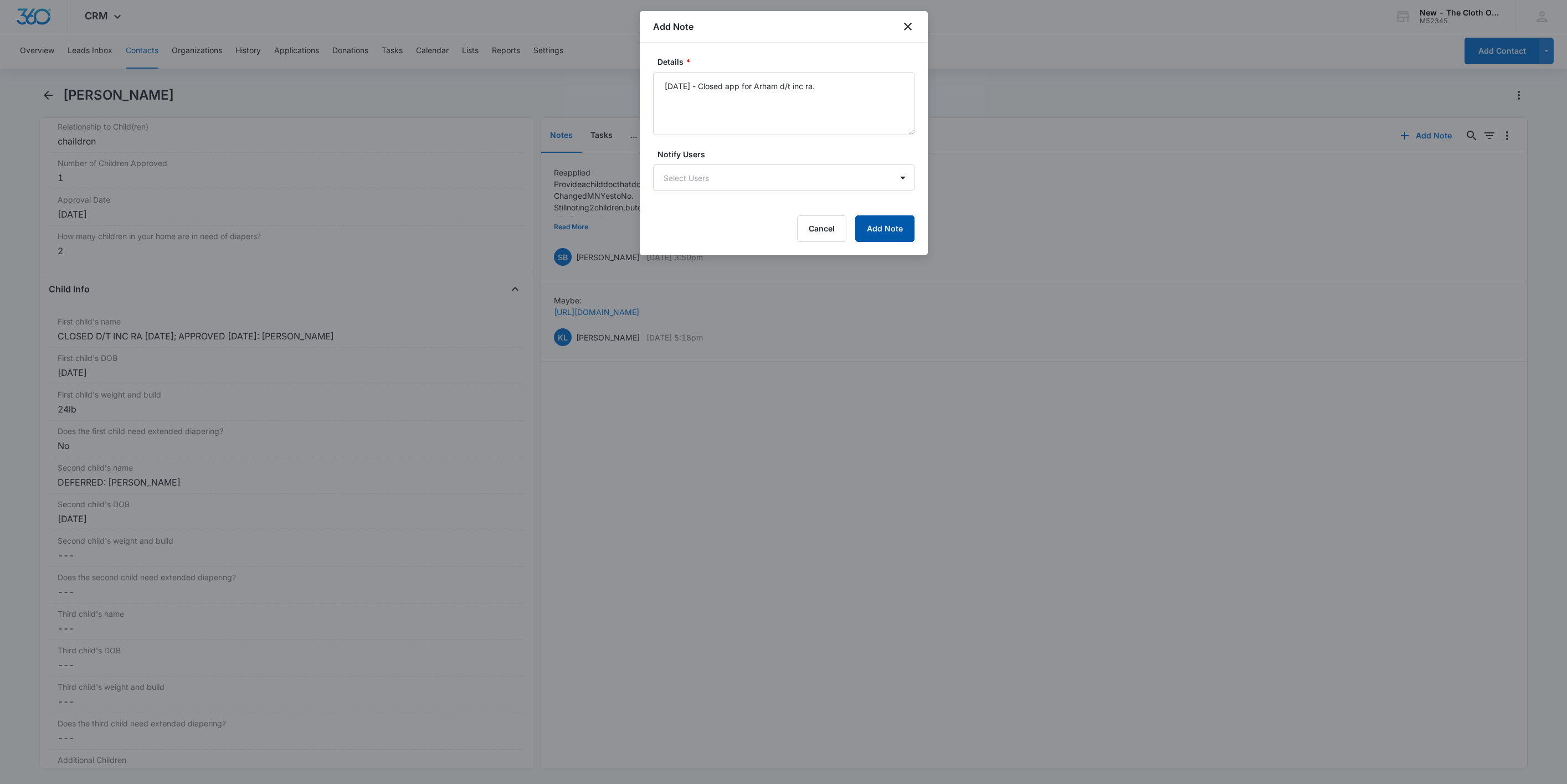
click at [877, 230] on button "Add Note" at bounding box center [884, 229] width 59 height 27
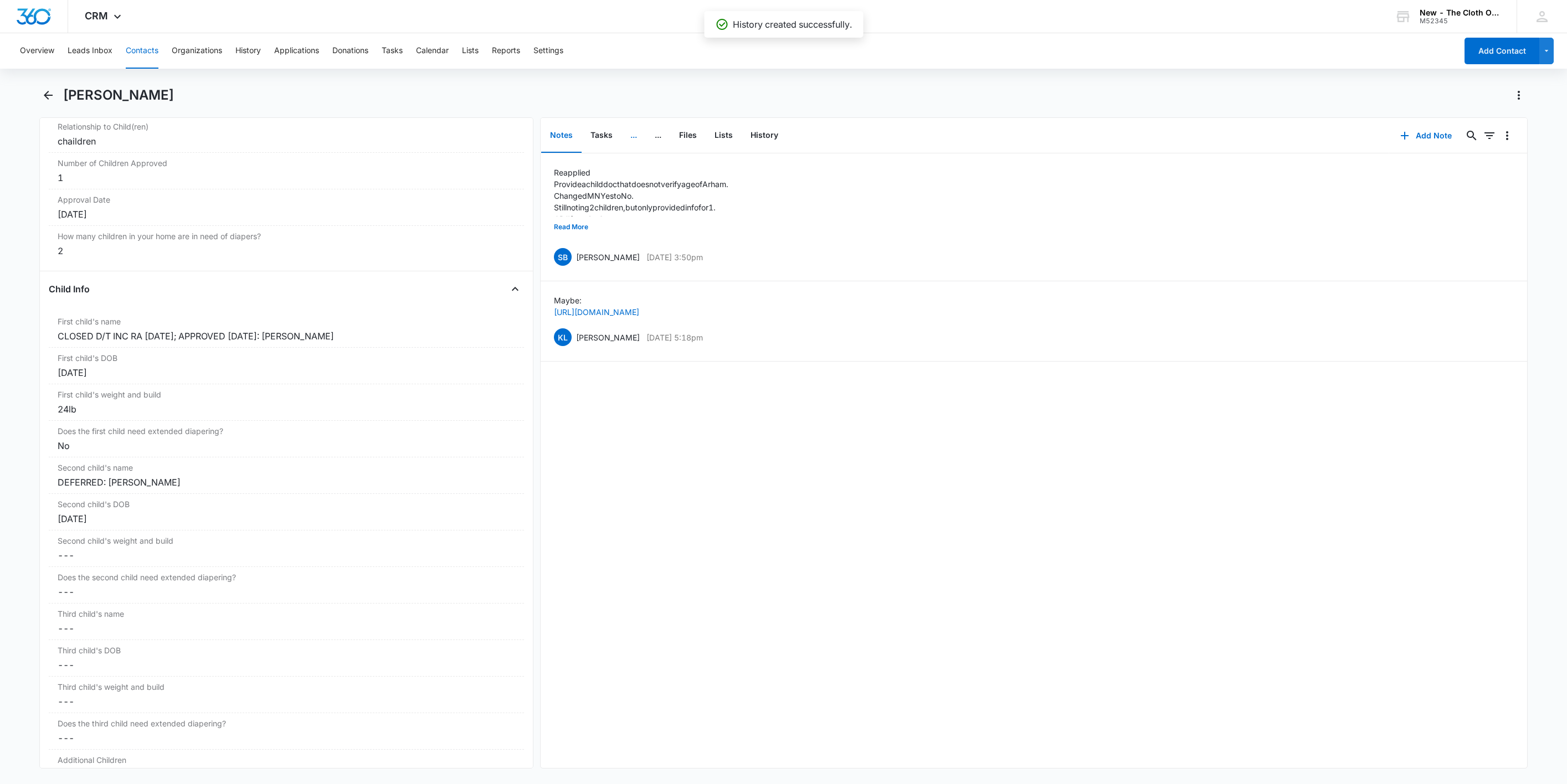
click at [633, 138] on button "..." at bounding box center [634, 136] width 24 height 34
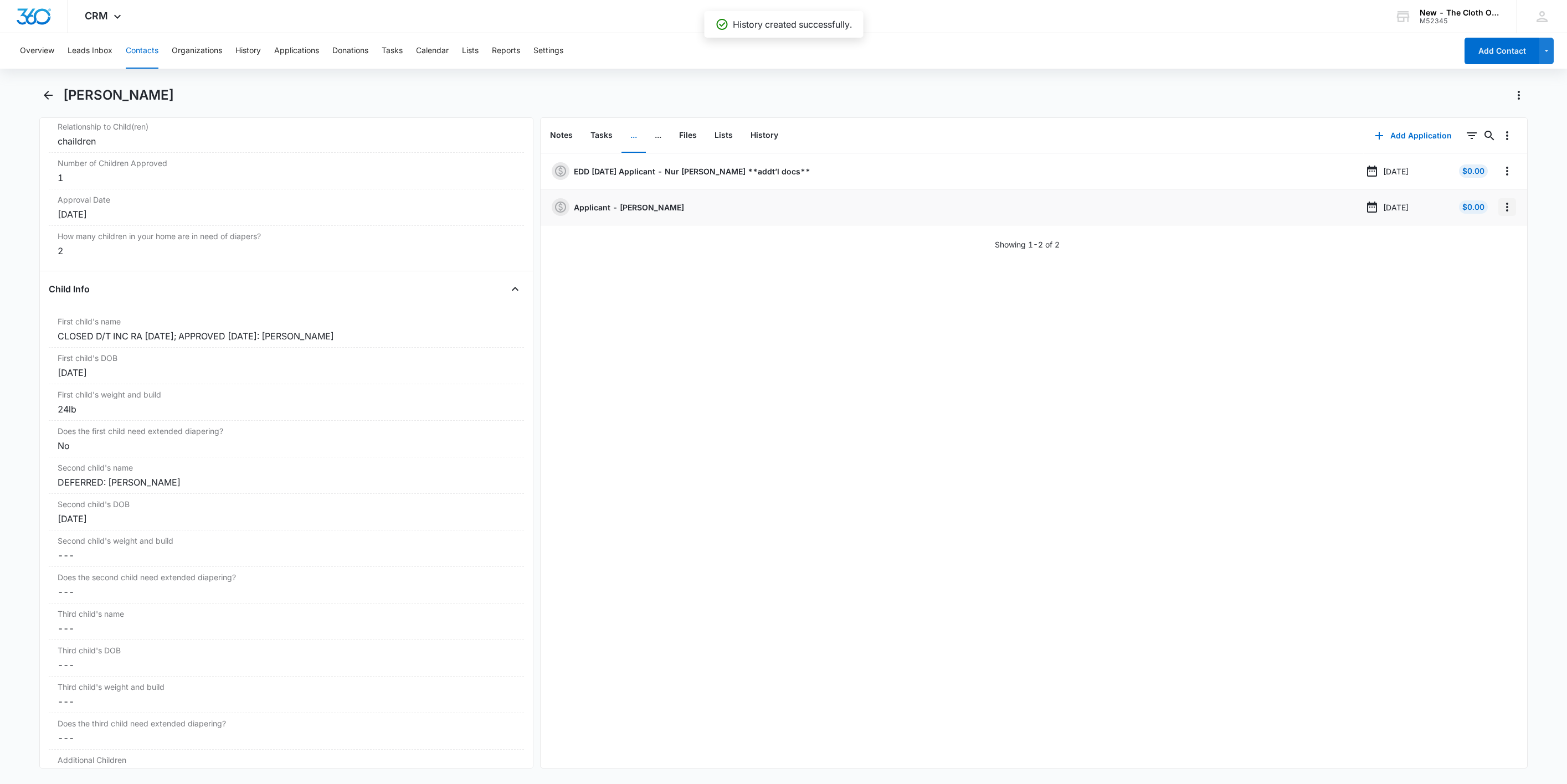
click at [1501, 201] on icon "Overflow Menu" at bounding box center [1507, 207] width 13 height 13
click at [1493, 238] on button "Edit" at bounding box center [1471, 238] width 63 height 16
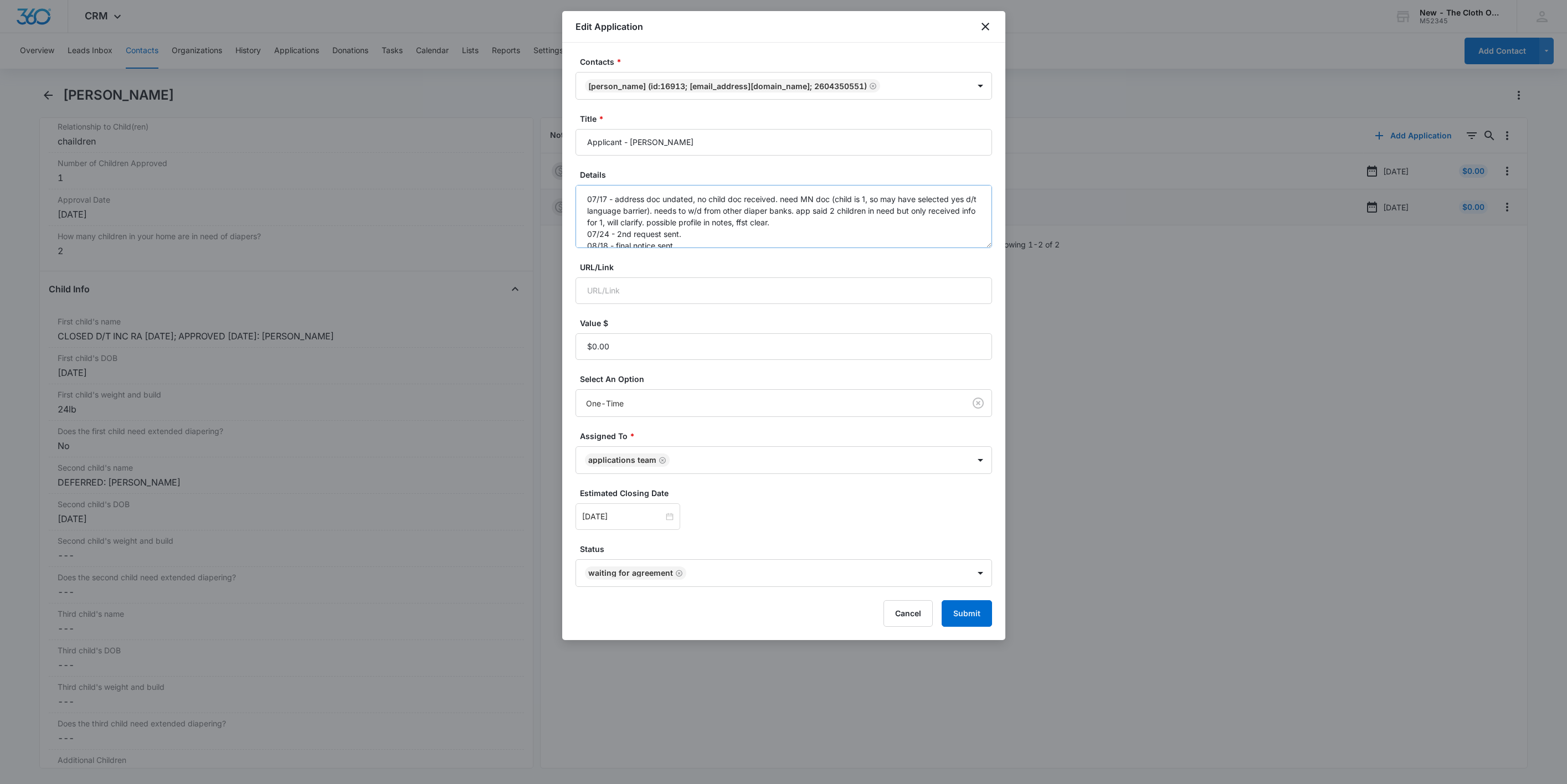
drag, startPoint x: 987, startPoint y: 245, endPoint x: 969, endPoint y: 314, distance: 71.3
click at [969, 248] on textarea "07/17 - address doc undated, no child doc received. need MN doc (child is 1, so…" at bounding box center [784, 217] width 417 height 63
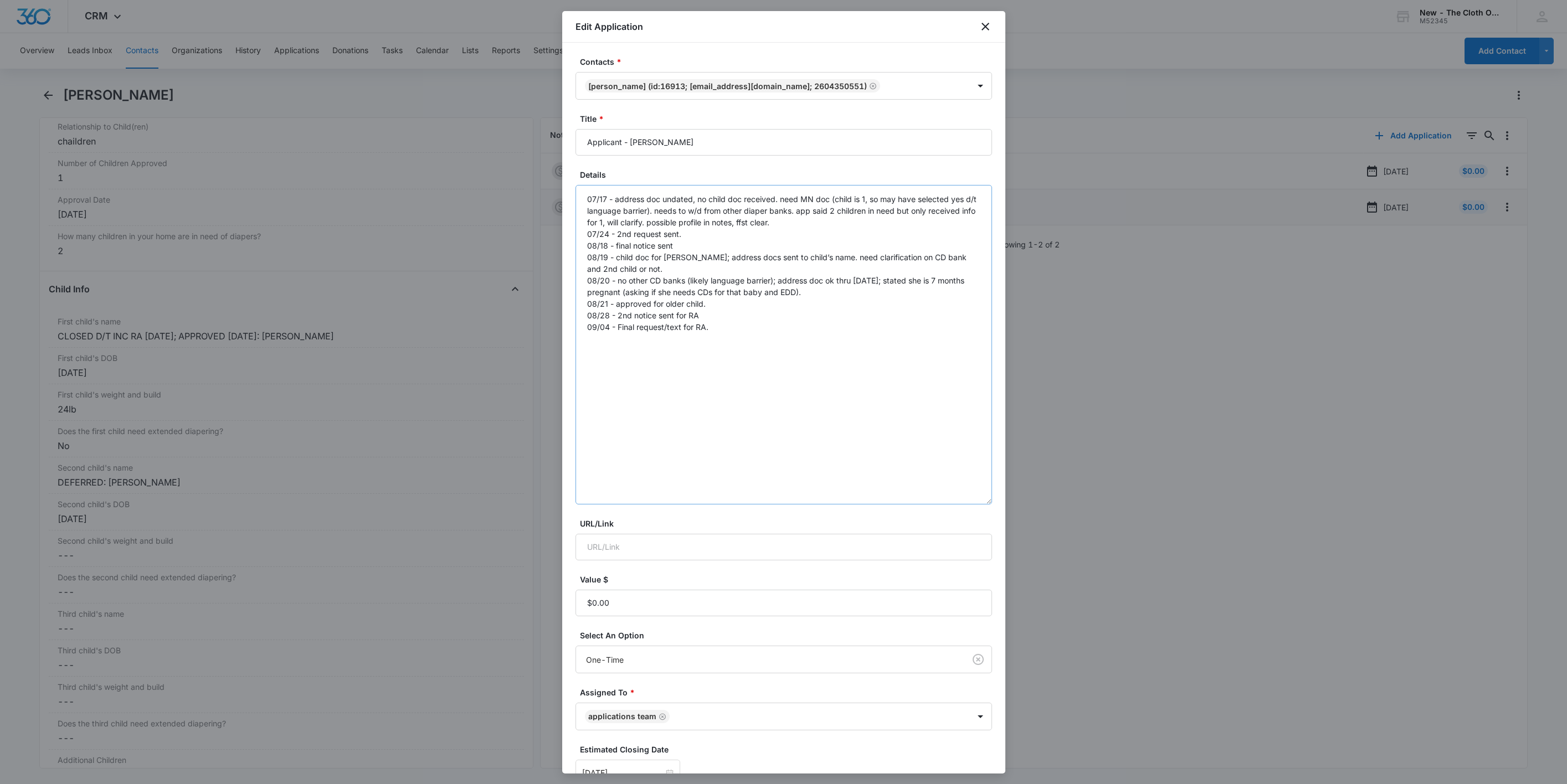
drag, startPoint x: 984, startPoint y: 316, endPoint x: 976, endPoint y: 502, distance: 186.2
click at [976, 502] on textarea "07/17 - address doc undated, no child doc received. need MN doc (child is 1, so…" at bounding box center [784, 344] width 417 height 319
click at [927, 383] on textarea "07/17 - address doc undated, no child doc received. need MN doc (child is 1, so…" at bounding box center [784, 344] width 417 height 319
paste textarea "[DATE] - Closed app for Arham d/t inc ra."
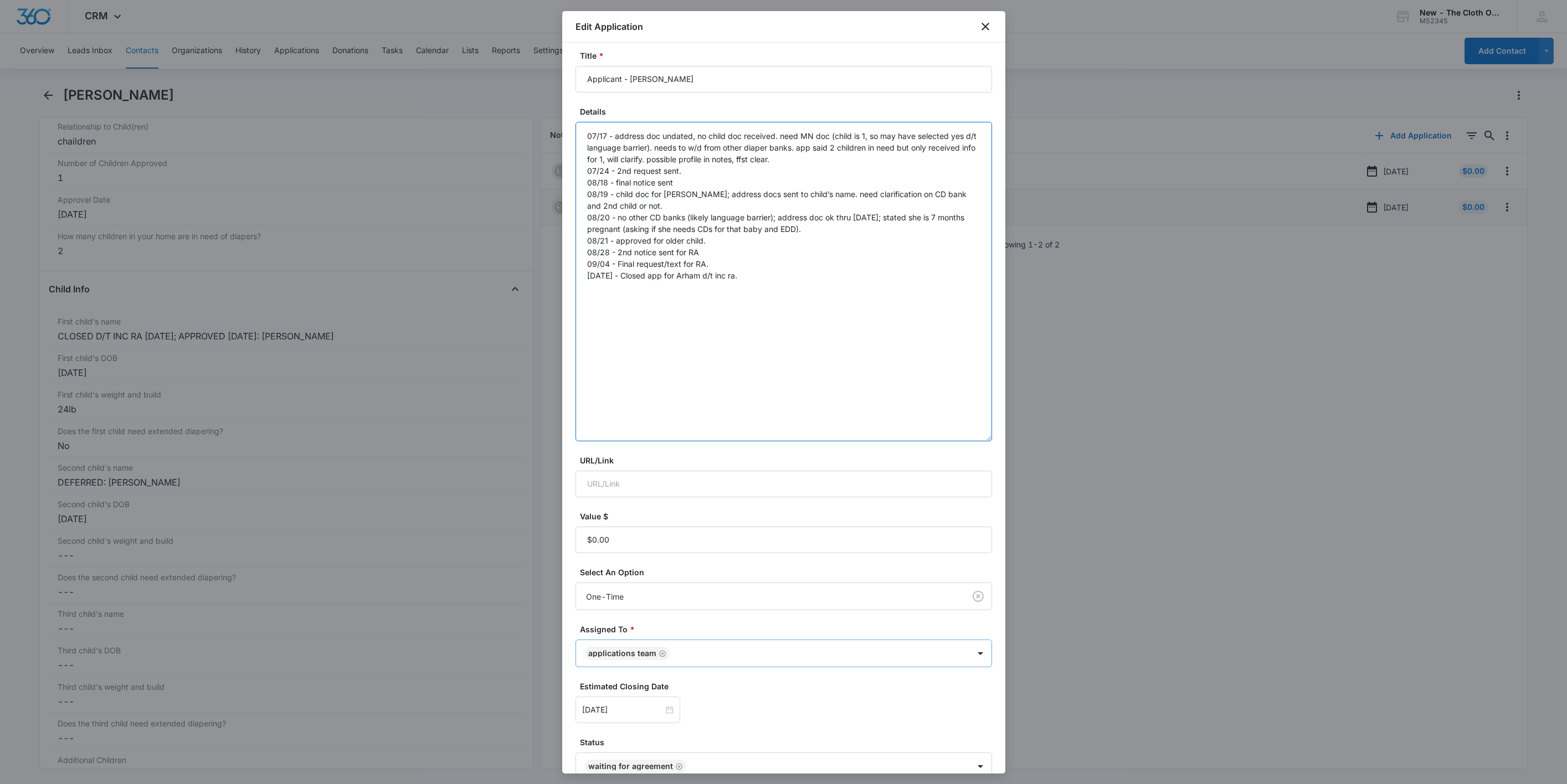
scroll to position [125, 0]
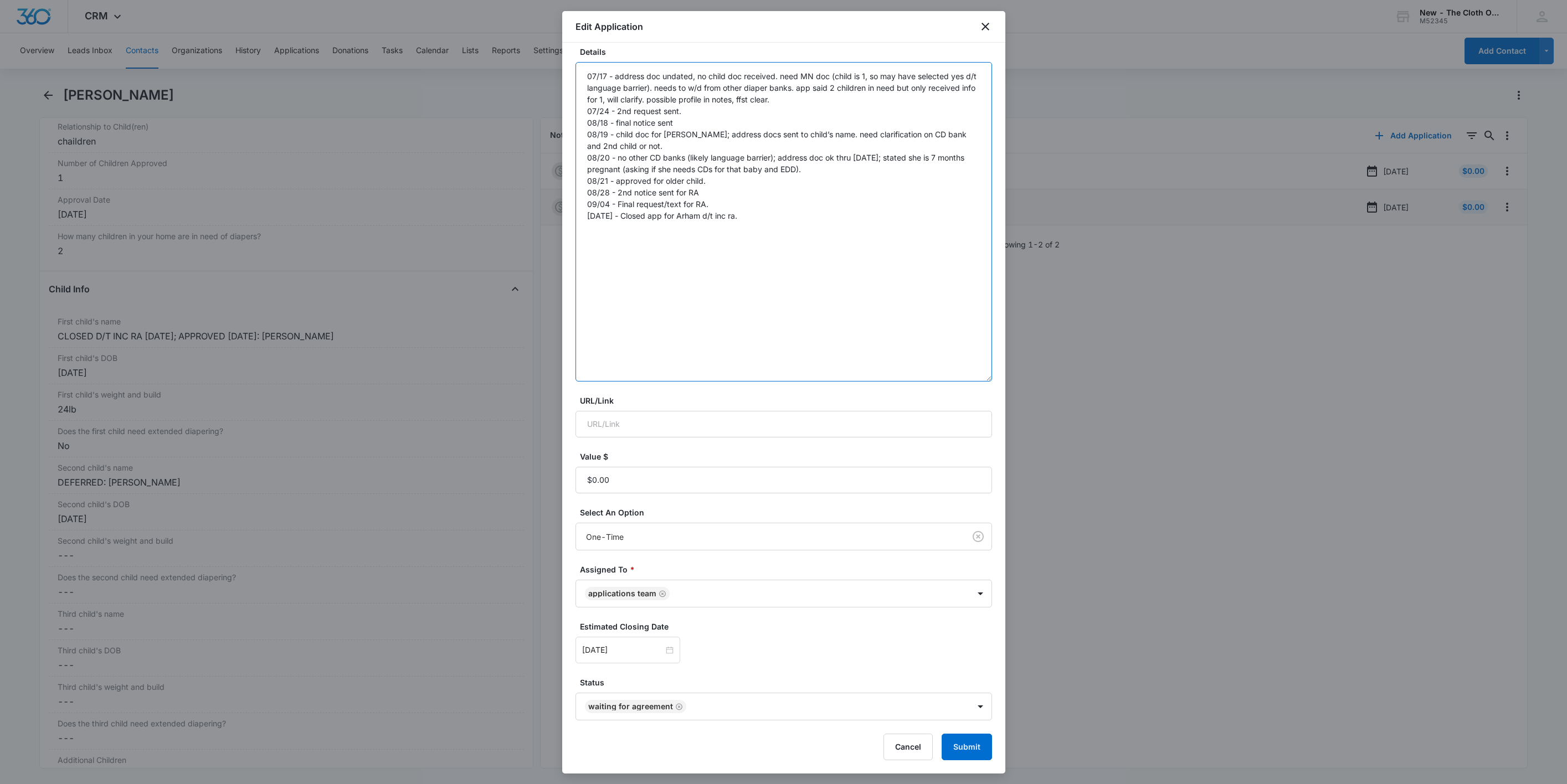
type textarea "07/17 - address doc undated, no child doc received. need MN doc (child is 1, so…"
drag, startPoint x: 945, startPoint y: 730, endPoint x: 951, endPoint y: 744, distance: 15.2
click at [948, 734] on form "Contacts * [PERSON_NAME] (ID:16913; [EMAIL_ADDRESS][DOMAIN_NAME]; 2604350551) T…" at bounding box center [784, 347] width 417 height 827
click at [951, 744] on button "Submit" at bounding box center [967, 748] width 50 height 27
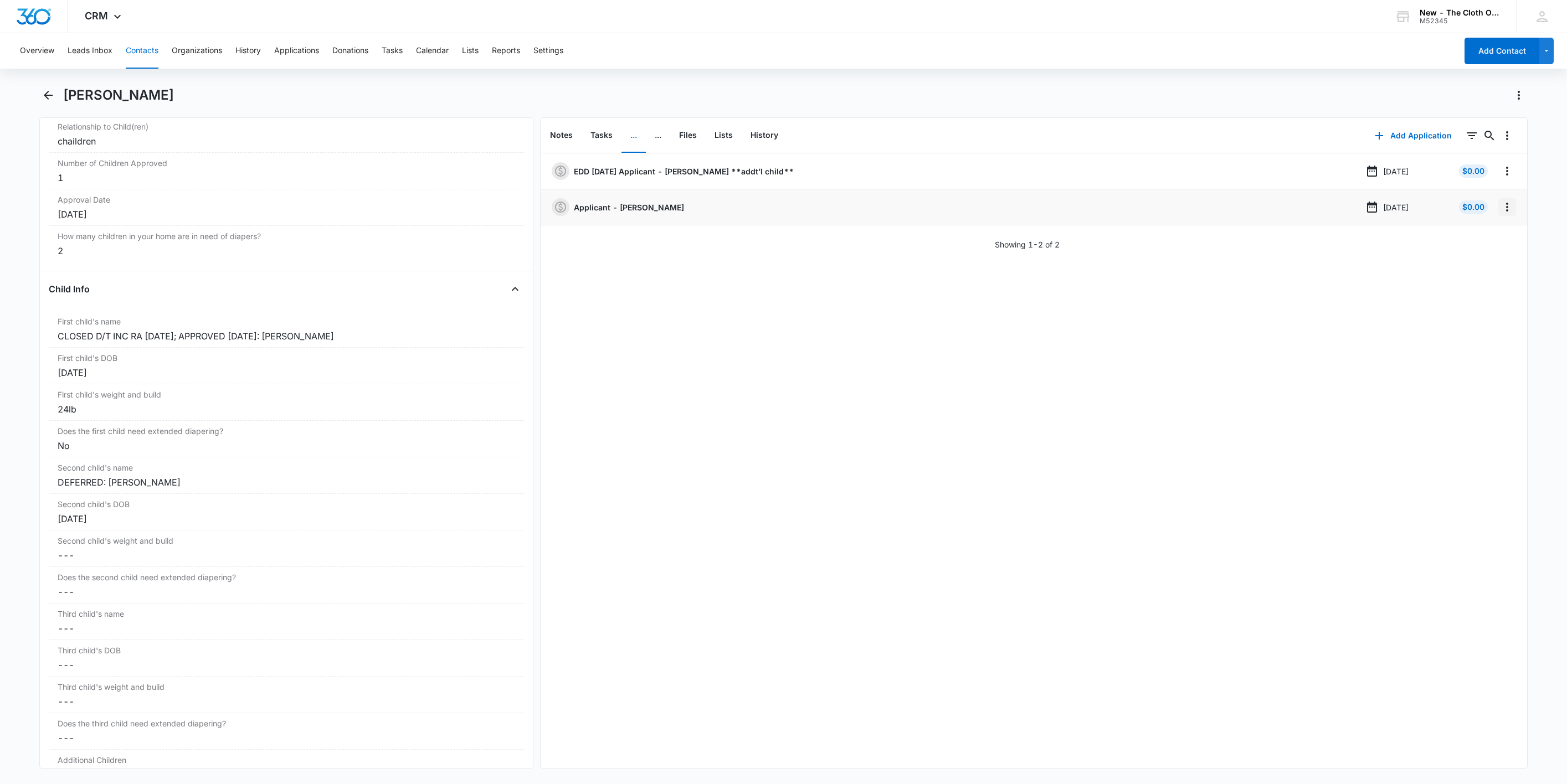
click at [1506, 207] on icon "Overflow Menu" at bounding box center [1507, 207] width 2 height 9
click at [1492, 251] on button "Delete" at bounding box center [1471, 255] width 63 height 16
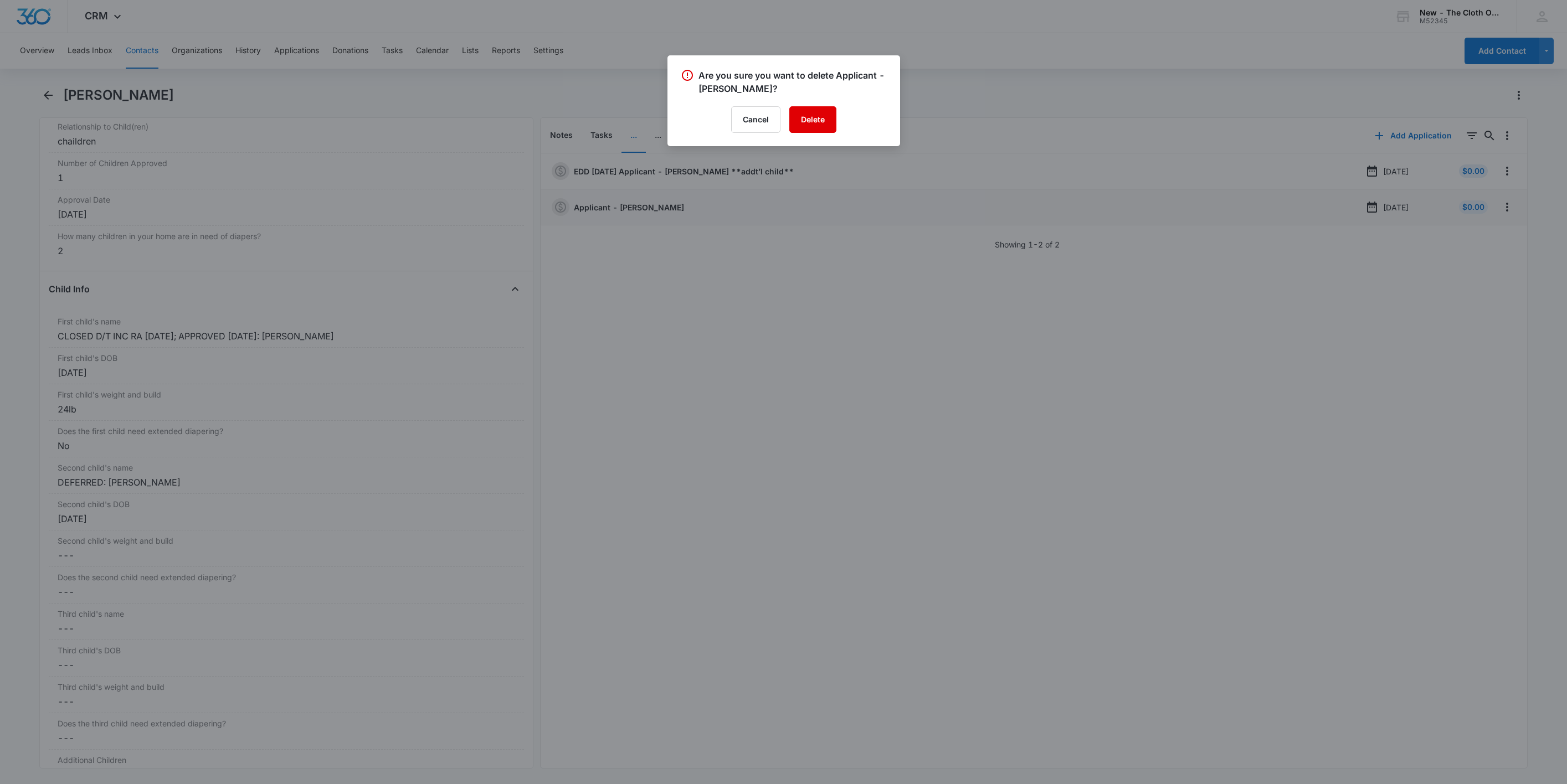
click at [822, 125] on button "Delete" at bounding box center [813, 120] width 47 height 27
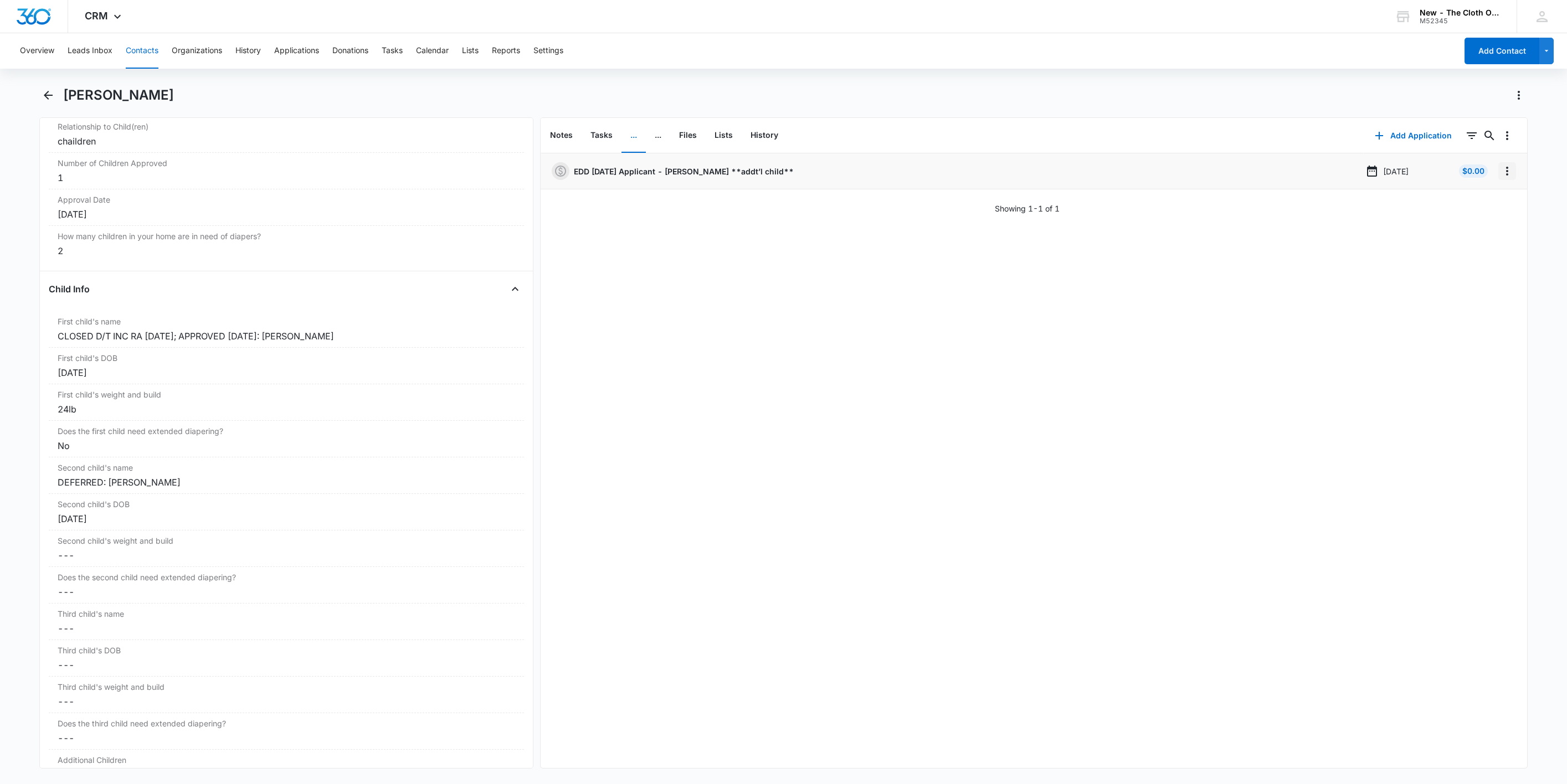
click at [1501, 170] on icon "Overflow Menu" at bounding box center [1507, 171] width 13 height 13
click at [1483, 203] on button "Edit" at bounding box center [1471, 202] width 63 height 16
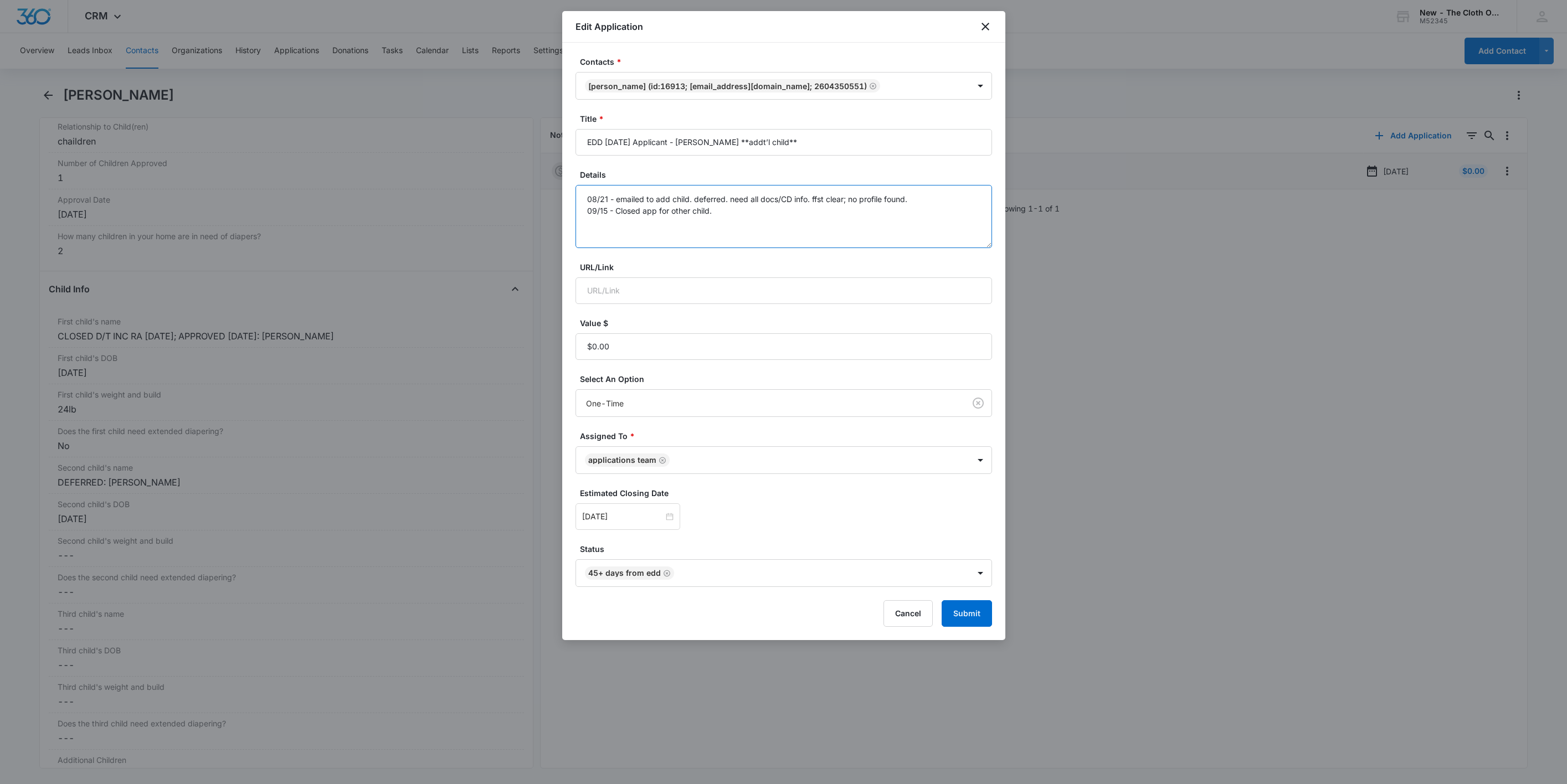
click at [734, 220] on textarea "08/21 - emailed to add child. deferred. need all docs/CD info. ffst clear; no p…" at bounding box center [784, 217] width 417 height 63
type textarea "08/21 - emailed to add child. deferred. need all docs/CD info. ffst clear; no p…"
click at [964, 616] on button "Submit" at bounding box center [967, 614] width 50 height 27
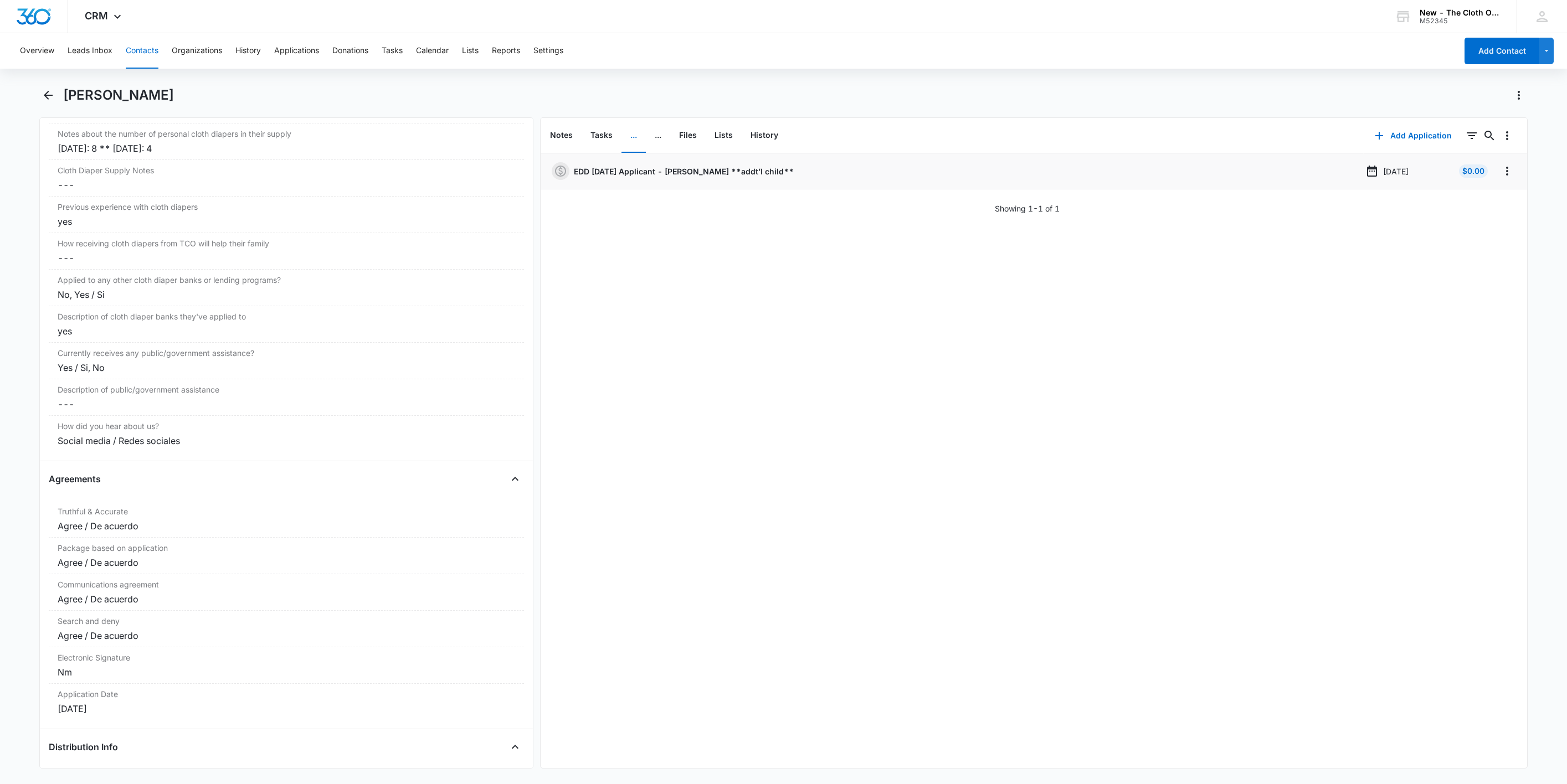
scroll to position [2160, 0]
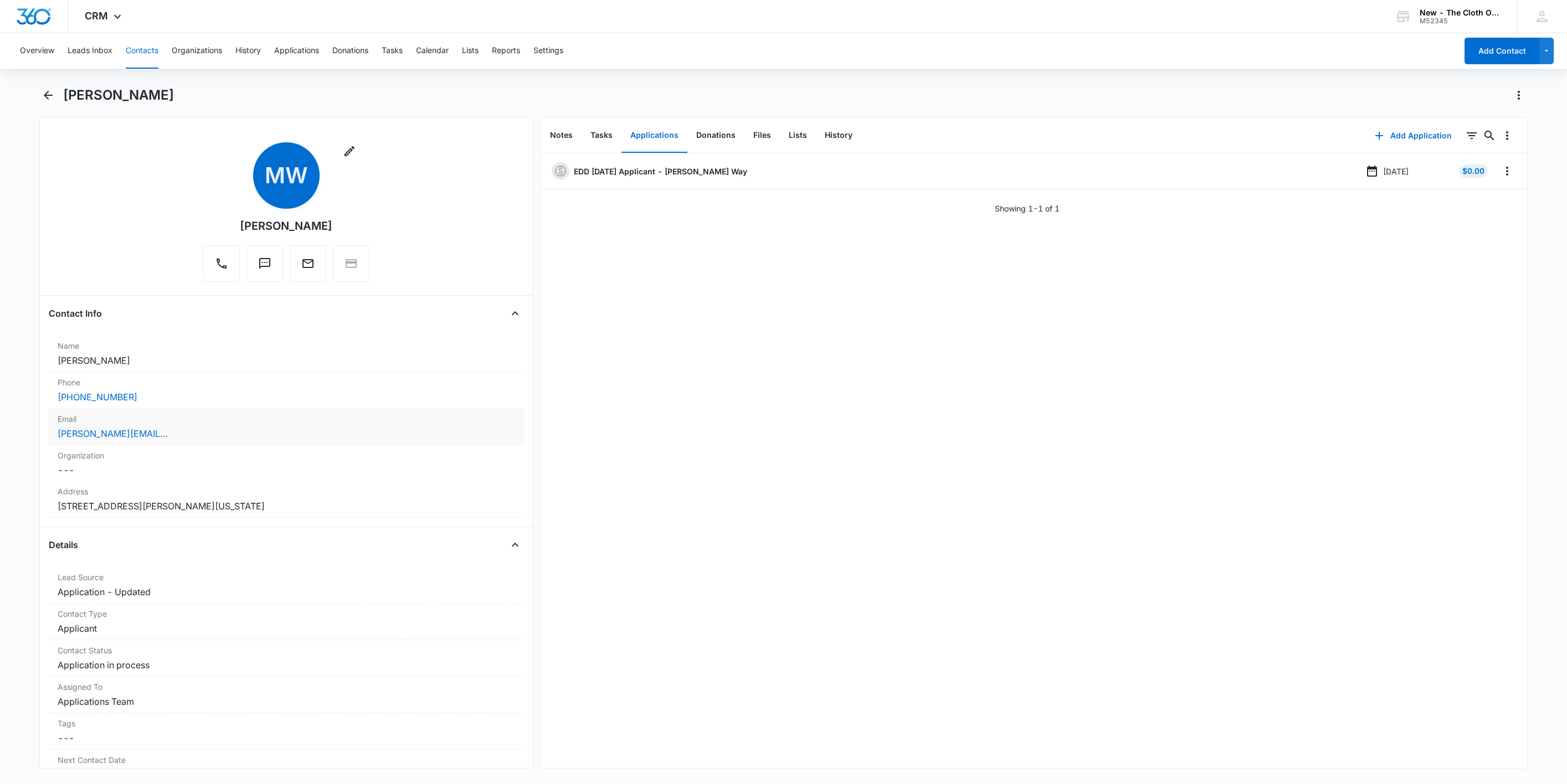
click at [231, 434] on div "[PERSON_NAME][EMAIL_ADDRESS][PERSON_NAME][DOMAIN_NAME]" at bounding box center [287, 434] width 457 height 13
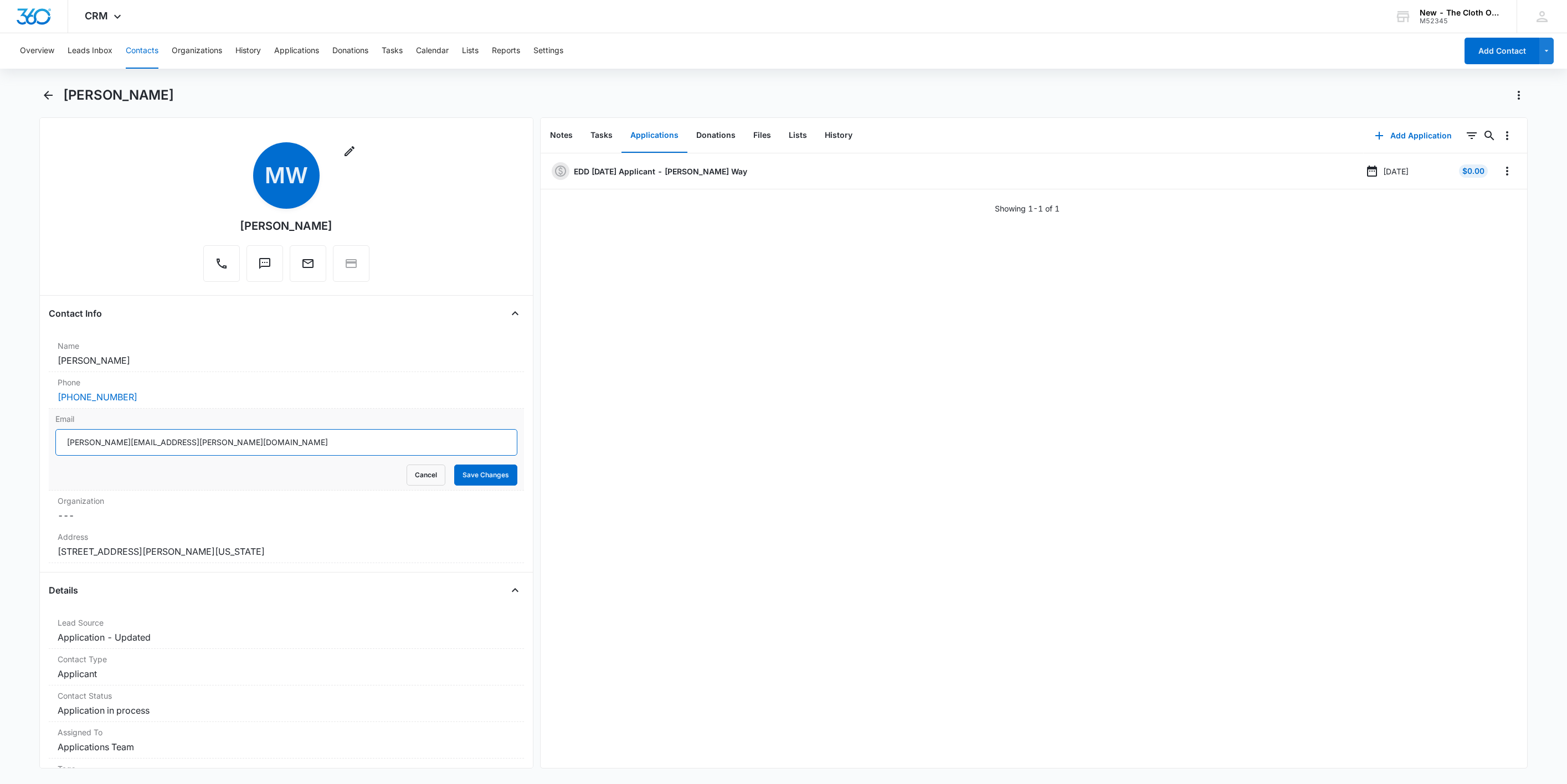
click at [304, 437] on input "[PERSON_NAME][EMAIL_ADDRESS][PERSON_NAME][DOMAIN_NAME]" at bounding box center [286, 443] width 462 height 27
click at [304, 437] on input "salas.marianna@yahoo.com" at bounding box center [286, 443] width 462 height 27
click at [406, 480] on button "Cancel" at bounding box center [426, 475] width 39 height 21
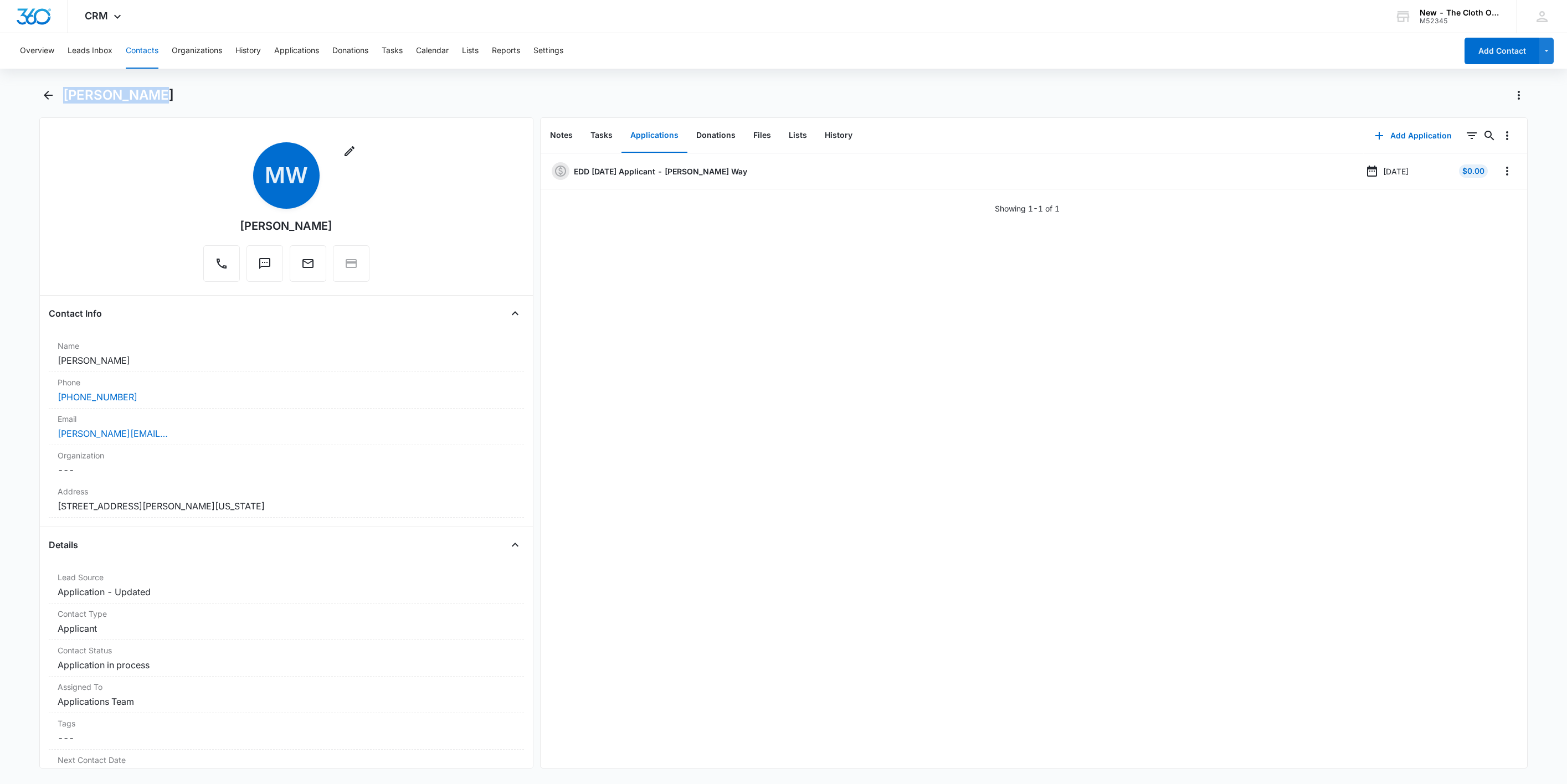
drag, startPoint x: 17, startPoint y: 399, endPoint x: 66, endPoint y: 100, distance: 303.0
click at [66, 100] on div "Marianna Way" at bounding box center [796, 95] width 1465 height 18
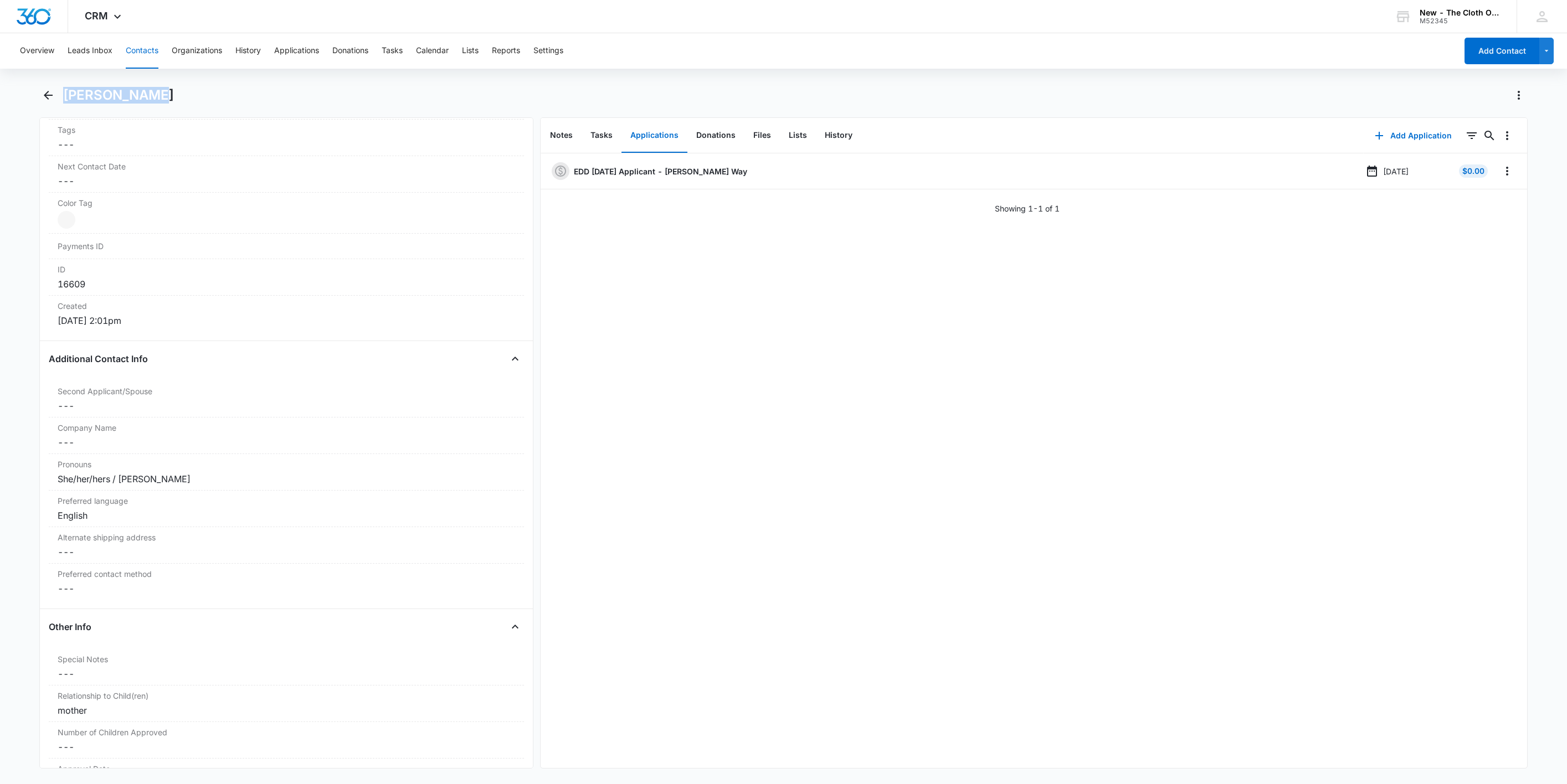
scroll to position [344, 0]
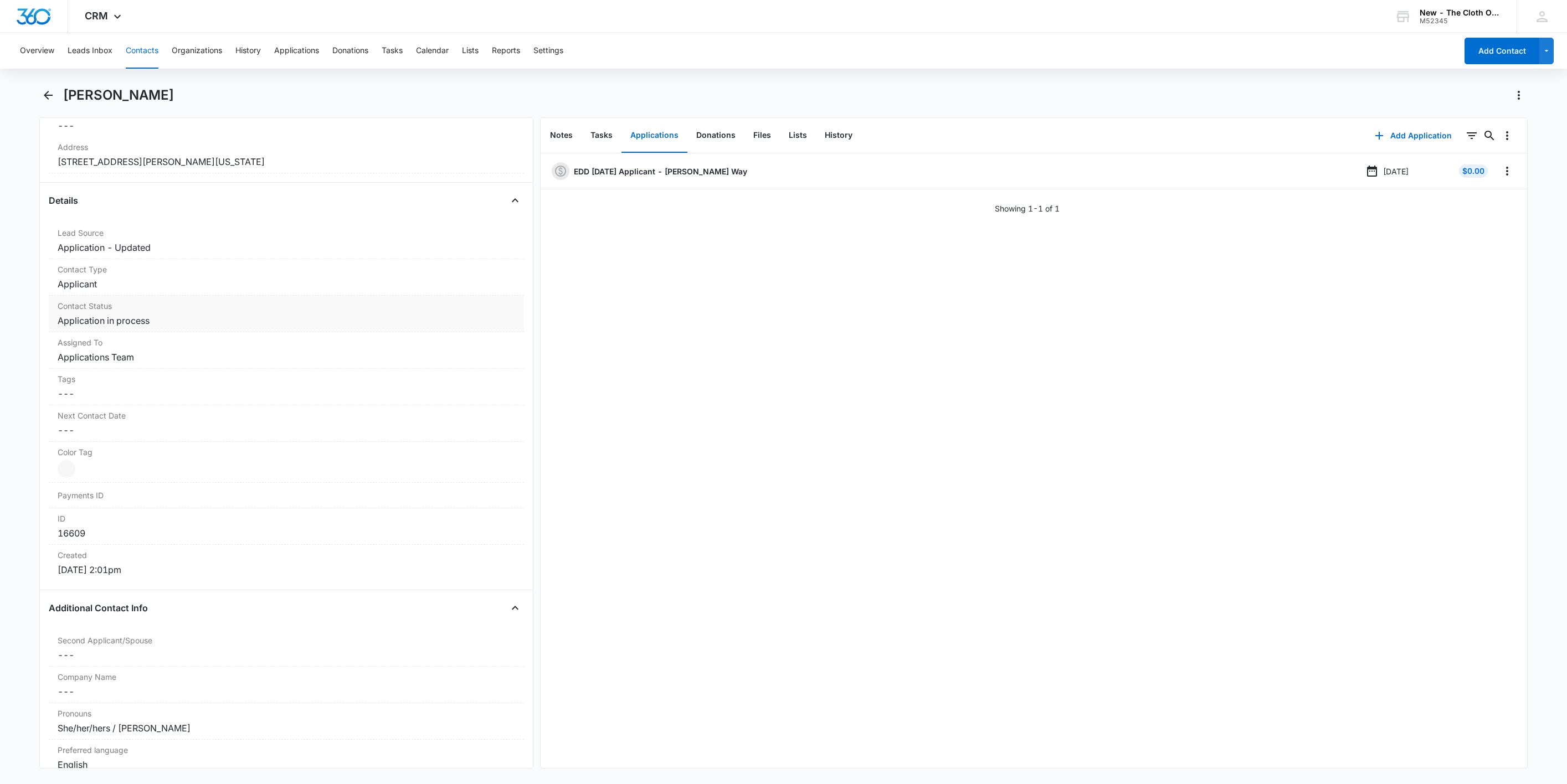
click at [196, 327] on dd "Cancel Save Changes Application in process" at bounding box center [287, 321] width 457 height 13
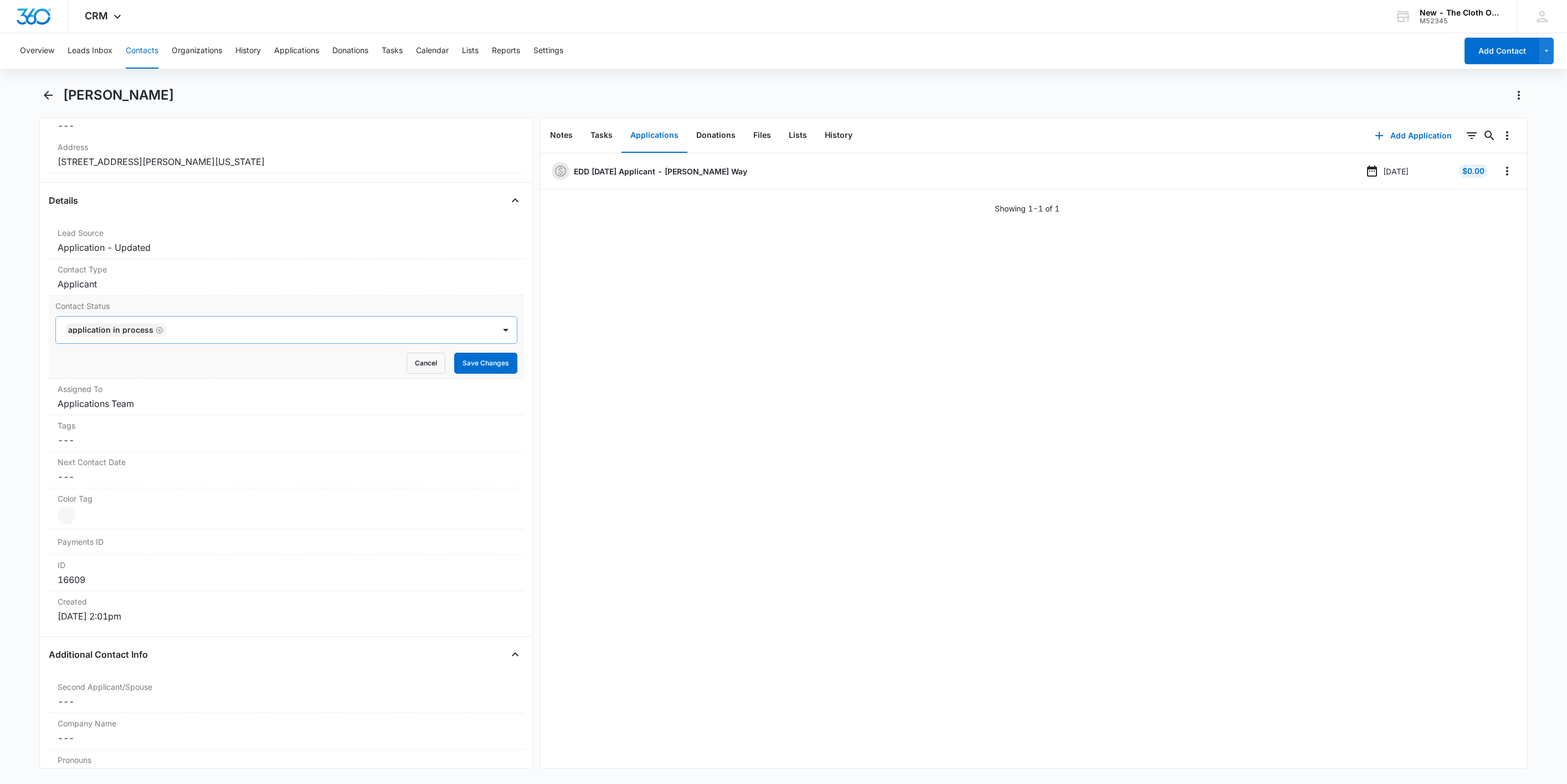
click at [156, 333] on icon "Remove Application in process" at bounding box center [159, 330] width 8 height 9
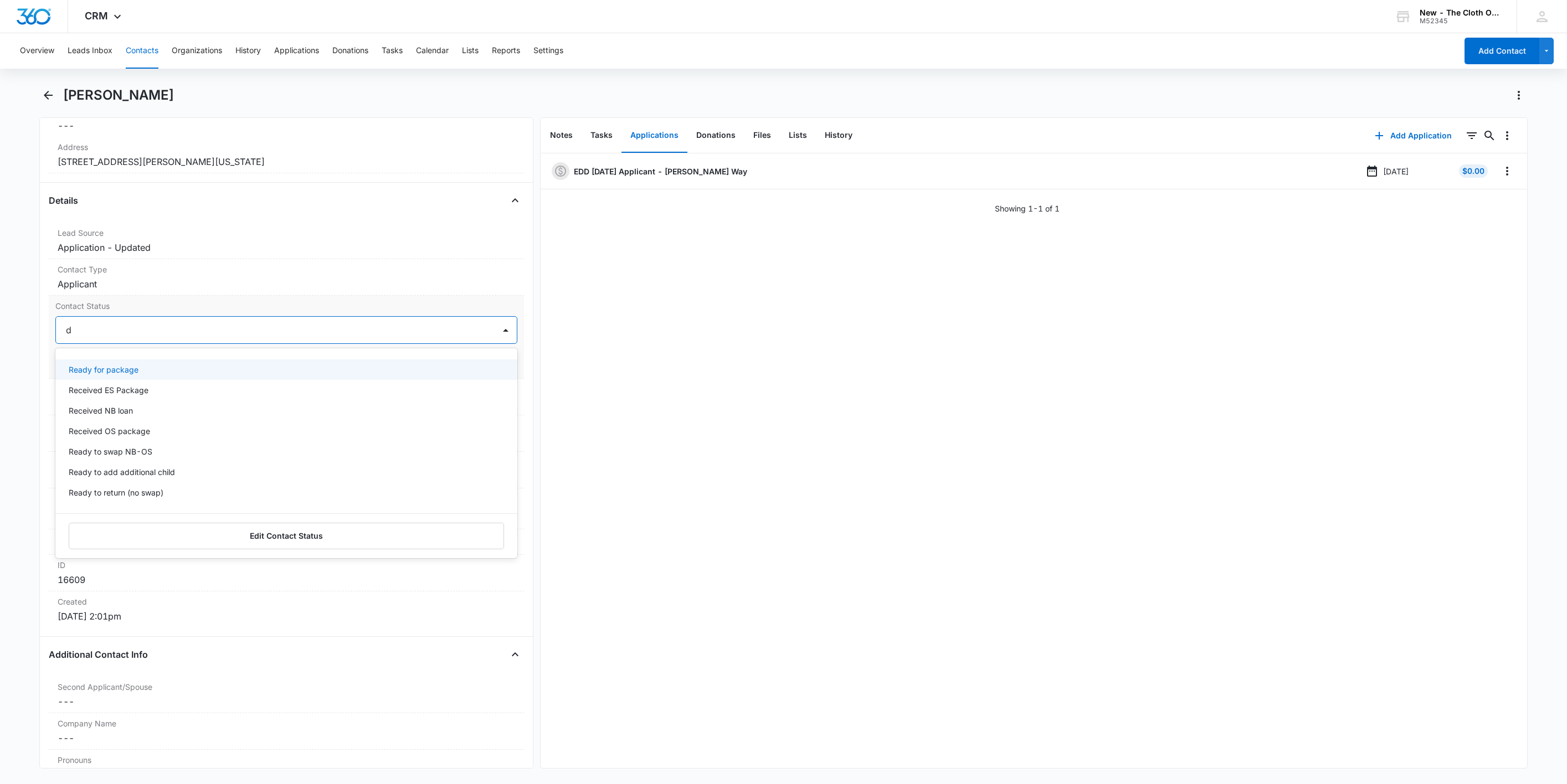
type input "de"
click at [138, 368] on div "Pass/Decline" at bounding box center [285, 369] width 433 height 12
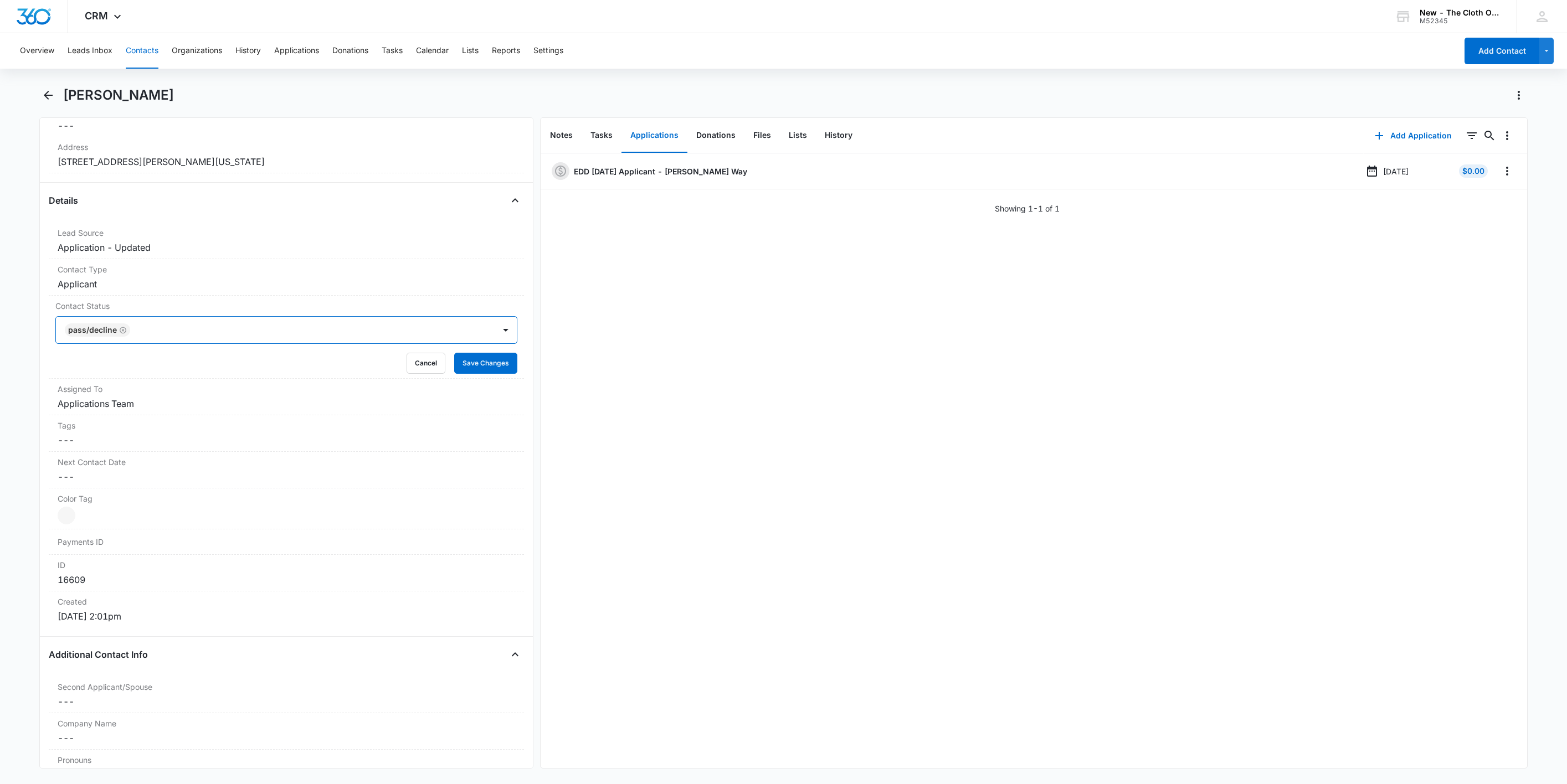
drag, startPoint x: 214, startPoint y: 338, endPoint x: 271, endPoint y: 344, distance: 57.3
click at [216, 338] on div at bounding box center [307, 330] width 347 height 15
click at [468, 359] on button "Save Changes" at bounding box center [486, 363] width 63 height 21
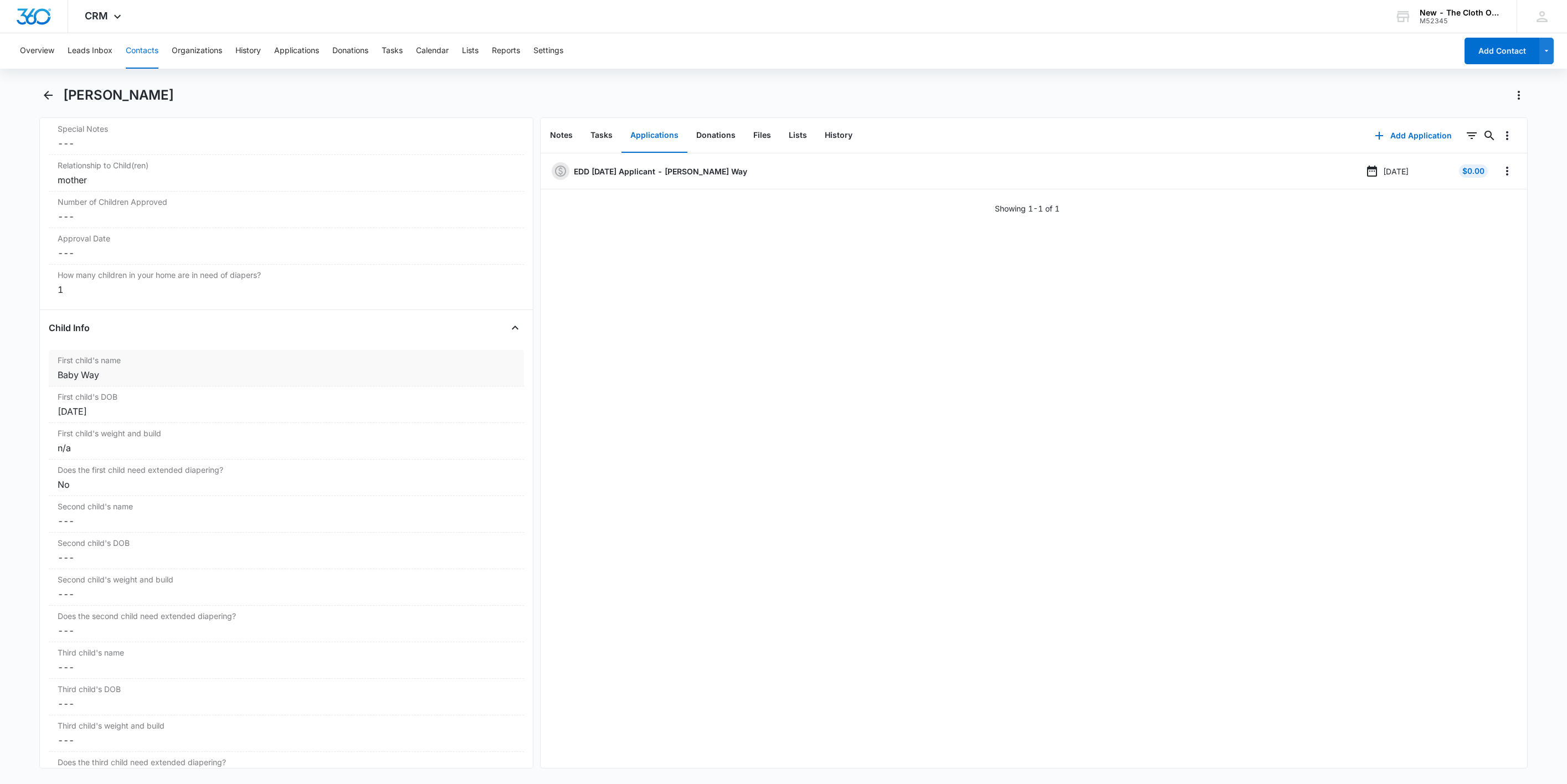
scroll to position [1045, 0]
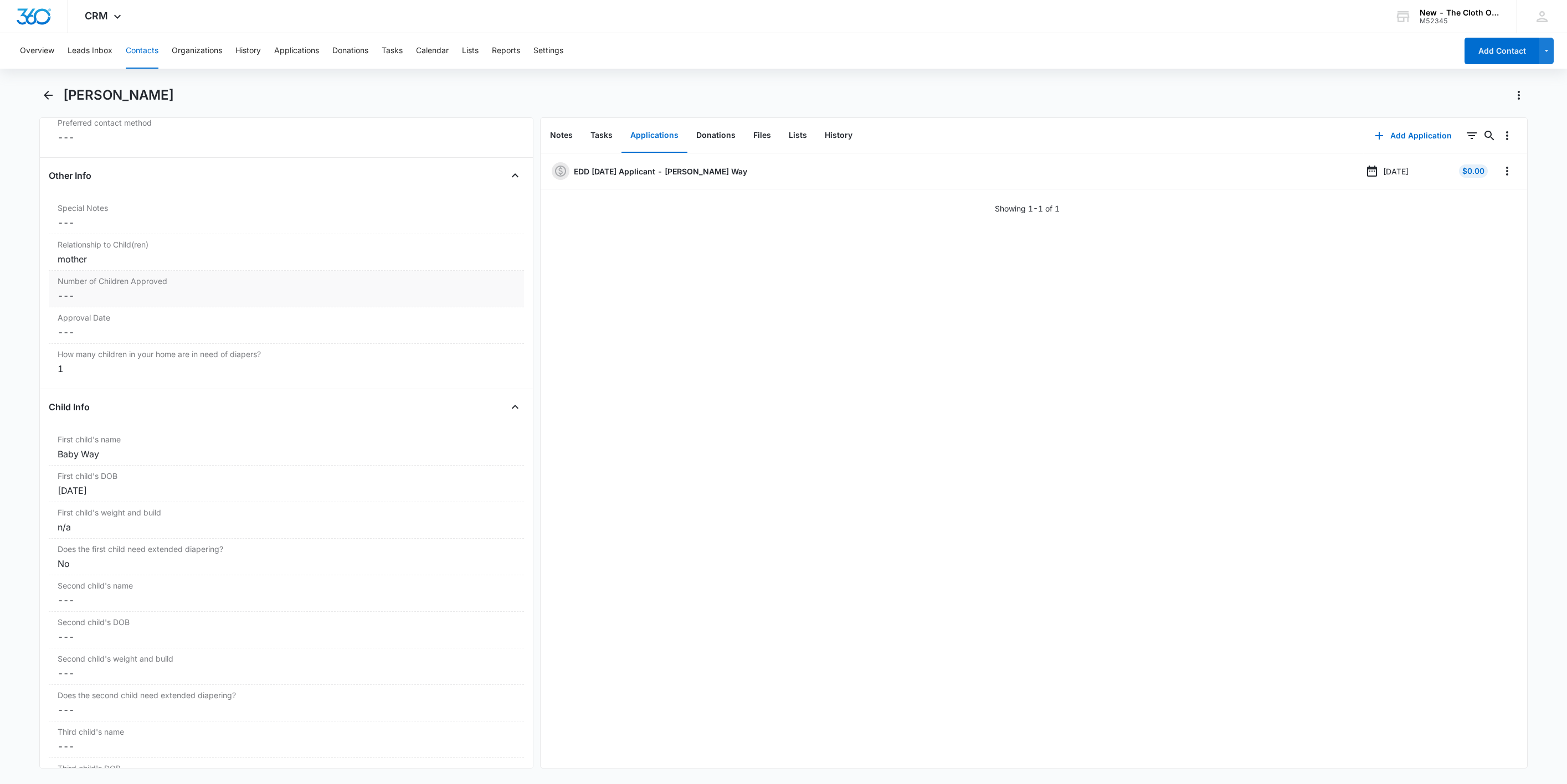
click at [75, 302] on dd "Cancel Save Changes ---" at bounding box center [287, 296] width 457 height 13
click at [75, 313] on input "Number of Children Approved" at bounding box center [286, 305] width 462 height 27
type input "1"
click at [454, 327] on button "Save Changes" at bounding box center [486, 337] width 63 height 21
click at [89, 383] on dd "Cancel Save Changes ---" at bounding box center [287, 378] width 457 height 13
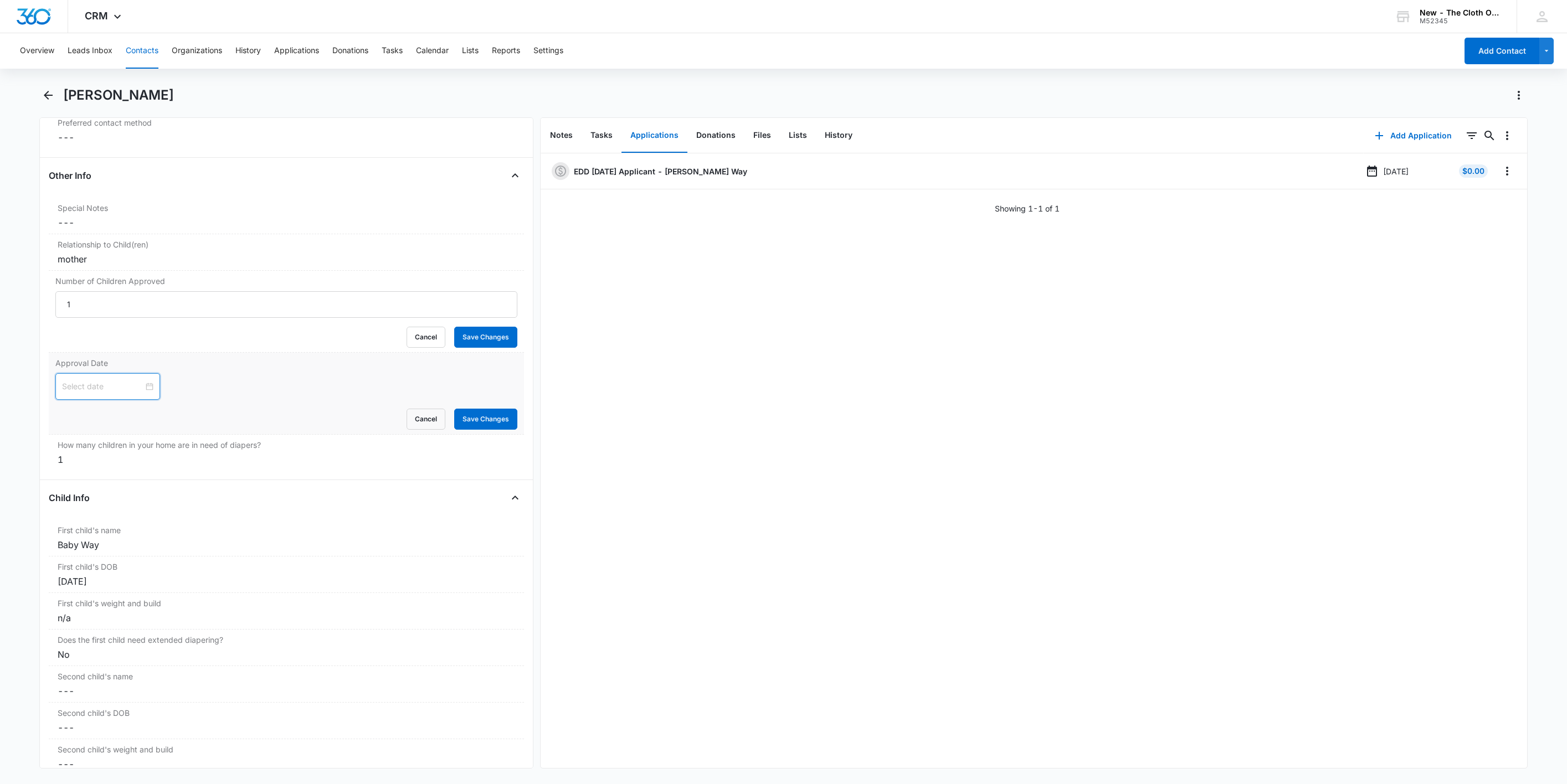
click at [102, 392] on input at bounding box center [103, 387] width 82 height 12
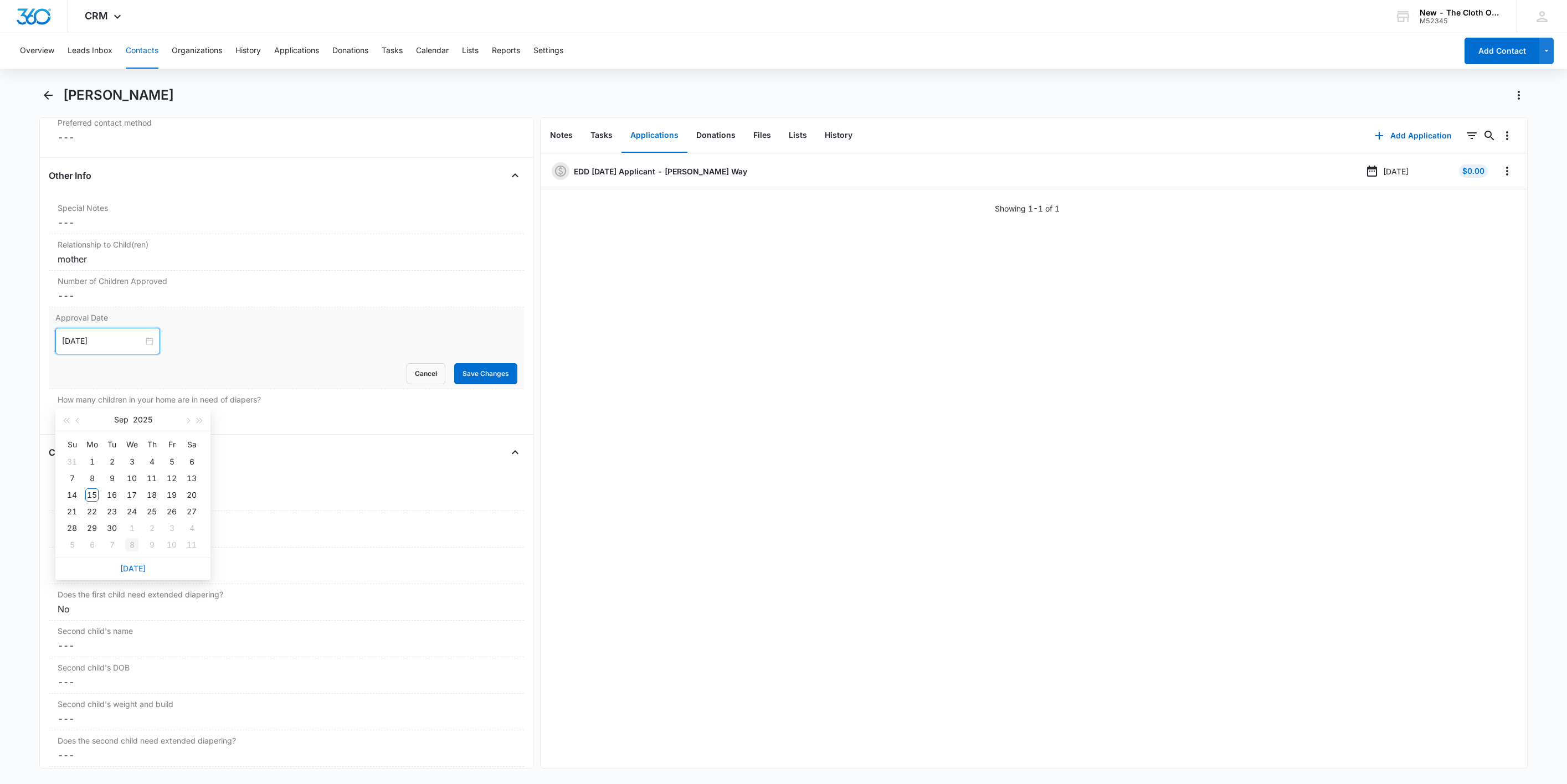
type input "[DATE]"
click at [67, 471] on div "21" at bounding box center [72, 473] width 13 height 13
click at [308, 355] on div "Sep 21, 2025 Sep 2025 Su Mo Tu We Th Fr Sa 31 1 2 3 4 5 6 7 8 9 10 11 12 13 14 …" at bounding box center [286, 341] width 462 height 27
click at [132, 345] on input "Sep 21, 2025" at bounding box center [103, 341] width 82 height 12
click at [73, 372] on button "button" at bounding box center [78, 374] width 12 height 22
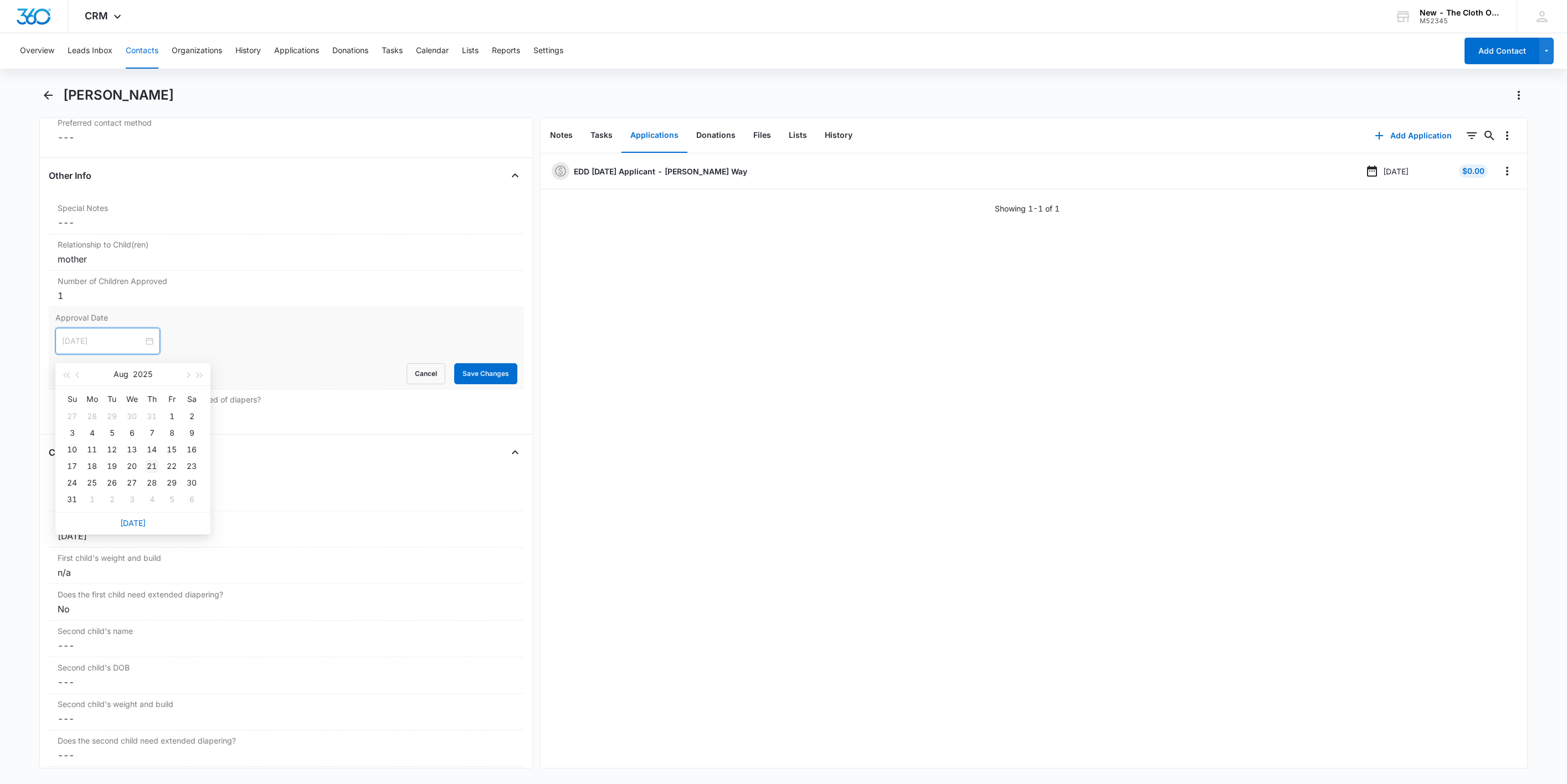
type input "Aug 21, 2025"
click at [151, 468] on div "21" at bounding box center [152, 467] width 13 height 13
click at [479, 378] on button "Save Changes" at bounding box center [486, 373] width 63 height 21
click at [111, 506] on div "Baby Way" at bounding box center [287, 499] width 457 height 13
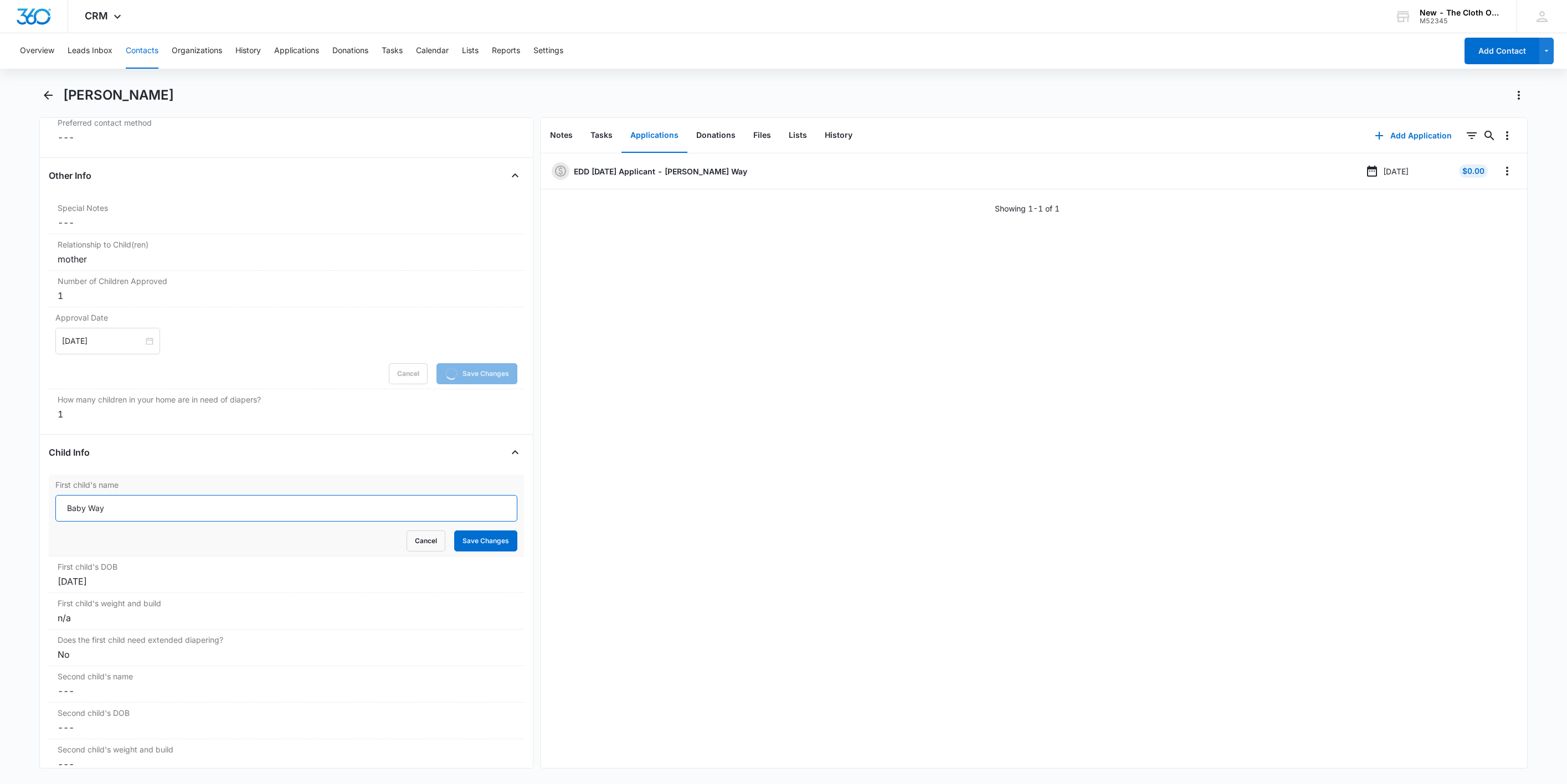
click at [60, 513] on input "Baby Way" at bounding box center [286, 508] width 462 height 27
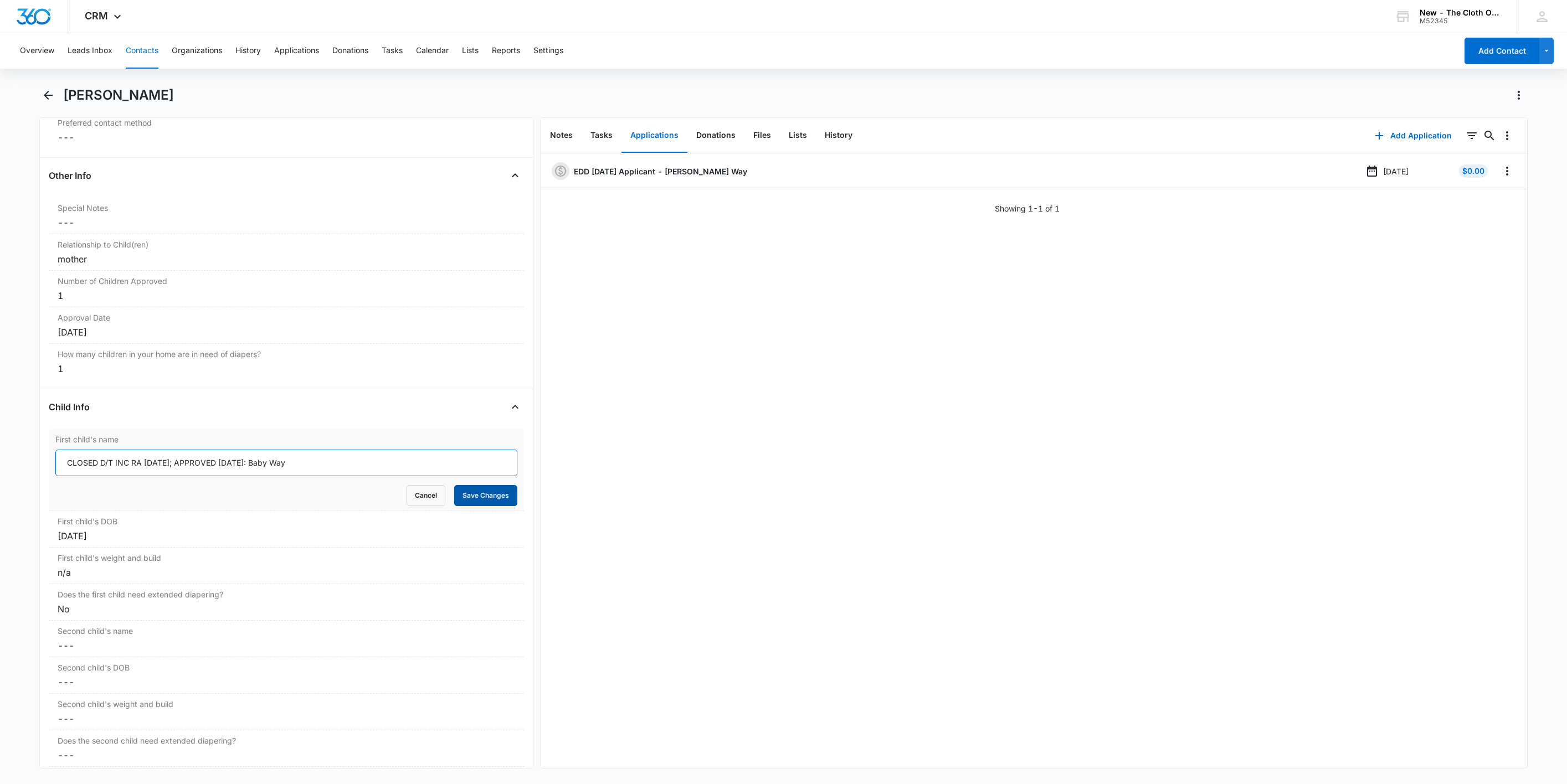
type input "CLOSED D/T INC RA 09/15/25; APPROVED 08/21/25: Baby Way"
click at [459, 501] on button "Save Changes" at bounding box center [486, 496] width 63 height 21
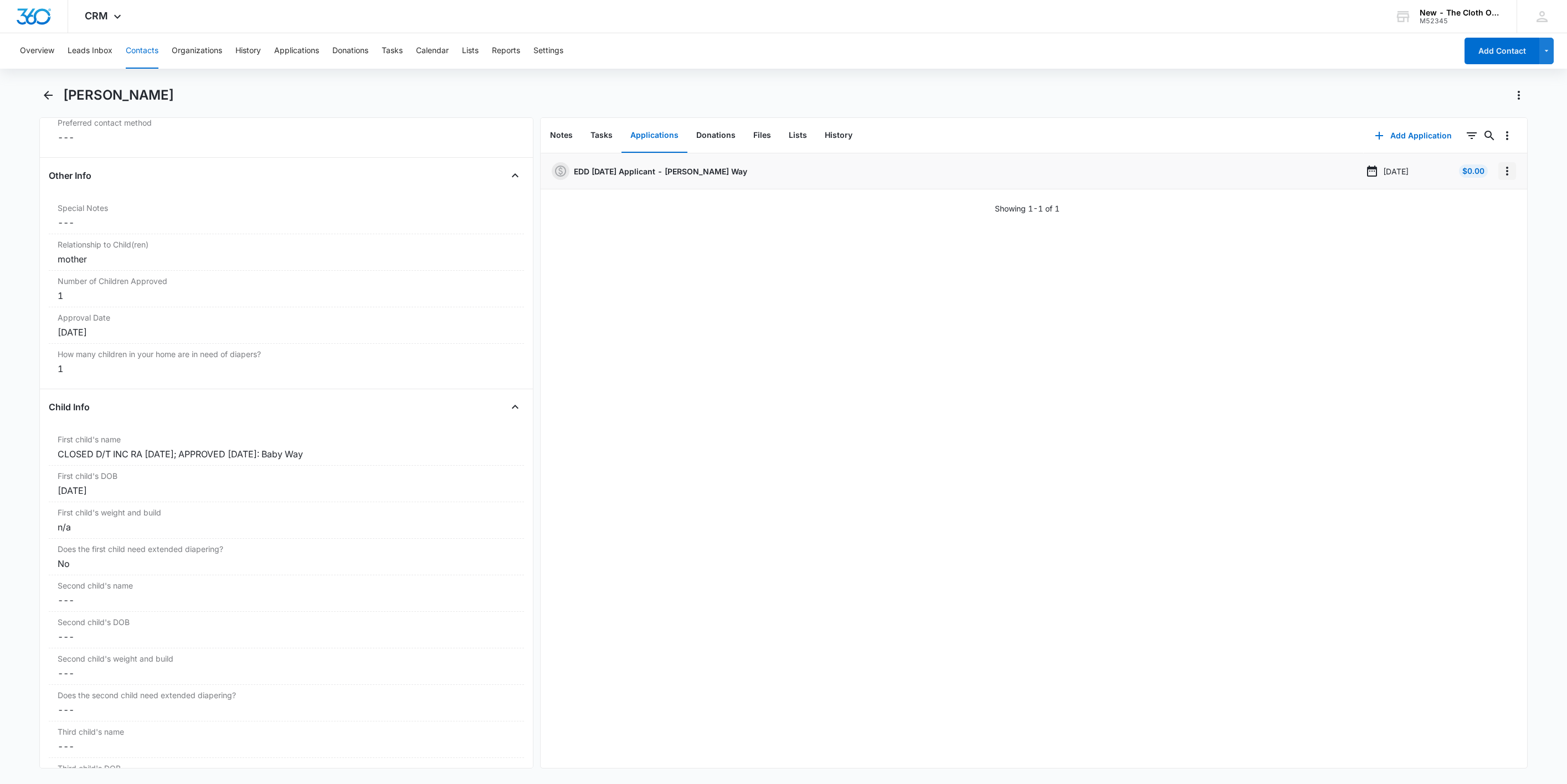
drag, startPoint x: 1495, startPoint y: 168, endPoint x: 1499, endPoint y: 178, distance: 10.8
click at [1506, 168] on icon "Overflow Menu" at bounding box center [1507, 171] width 2 height 9
click at [1498, 206] on button "Edit" at bounding box center [1471, 202] width 63 height 16
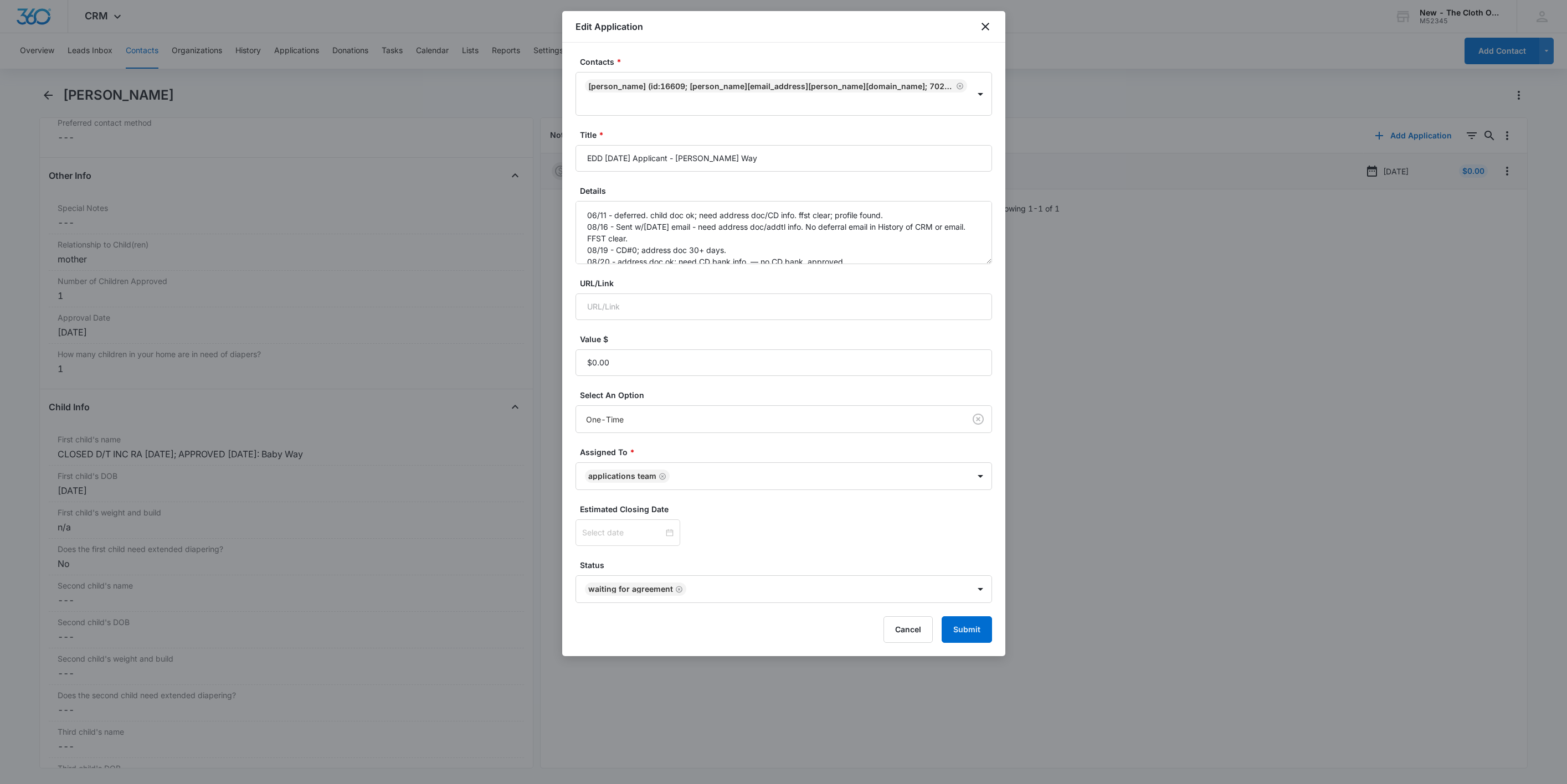
type input "Sep 11, 2025"
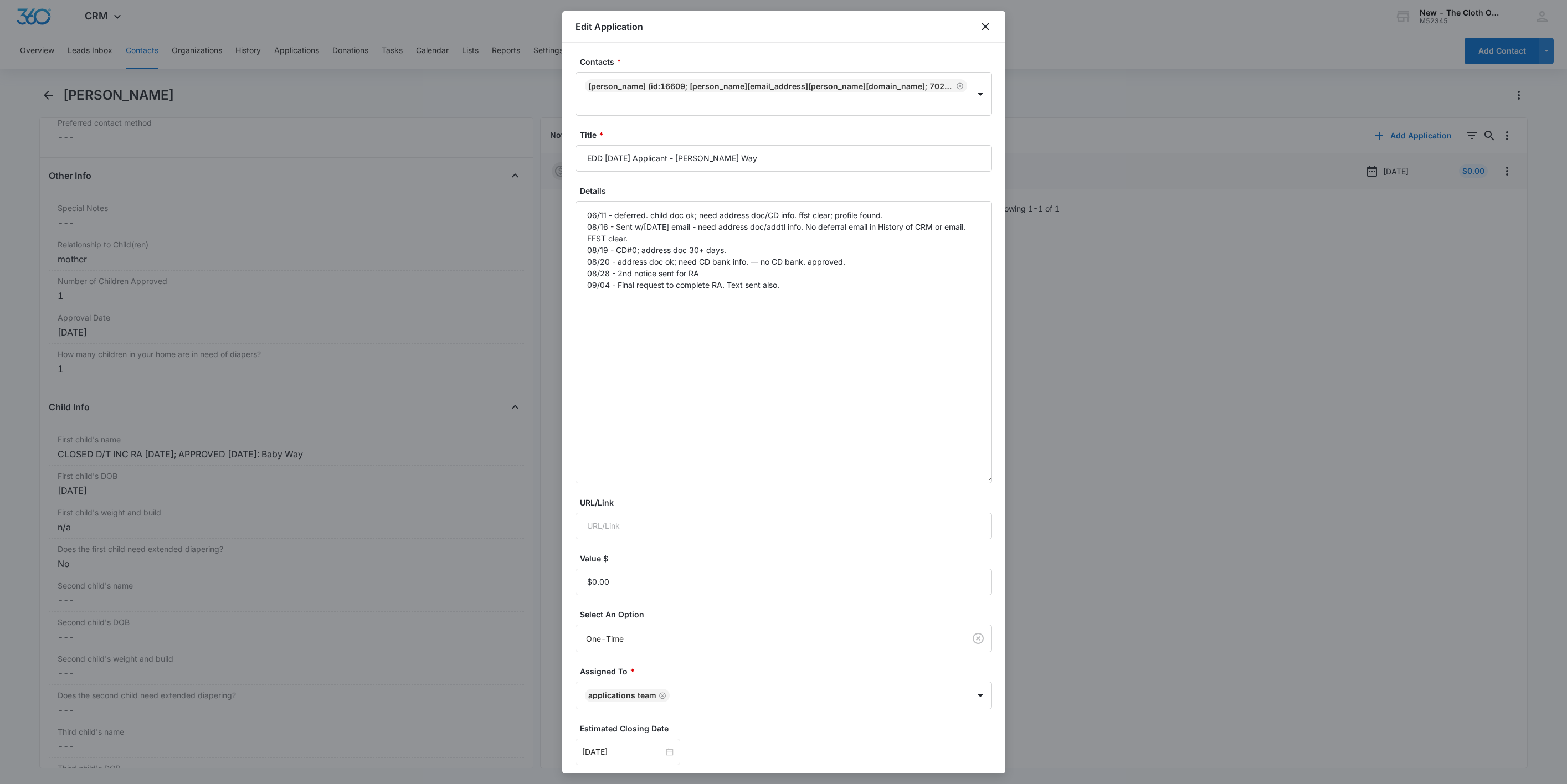
drag, startPoint x: 984, startPoint y: 245, endPoint x: 991, endPoint y: 462, distance: 217.1
click at [991, 462] on div "Contacts * Marianna Way (ID:16609; salas.marianna@yahoo.com; 7022678598) Title …" at bounding box center [784, 408] width 443 height 731
click at [909, 283] on textarea "06/11 - deferred. child doc ok; need address doc/CD info. ffst clear; profile f…" at bounding box center [784, 342] width 417 height 282
click at [669, 289] on textarea "06/11 - deferred. child doc ok; need address doc/CD info. ffst clear; profile f…" at bounding box center [784, 342] width 417 height 282
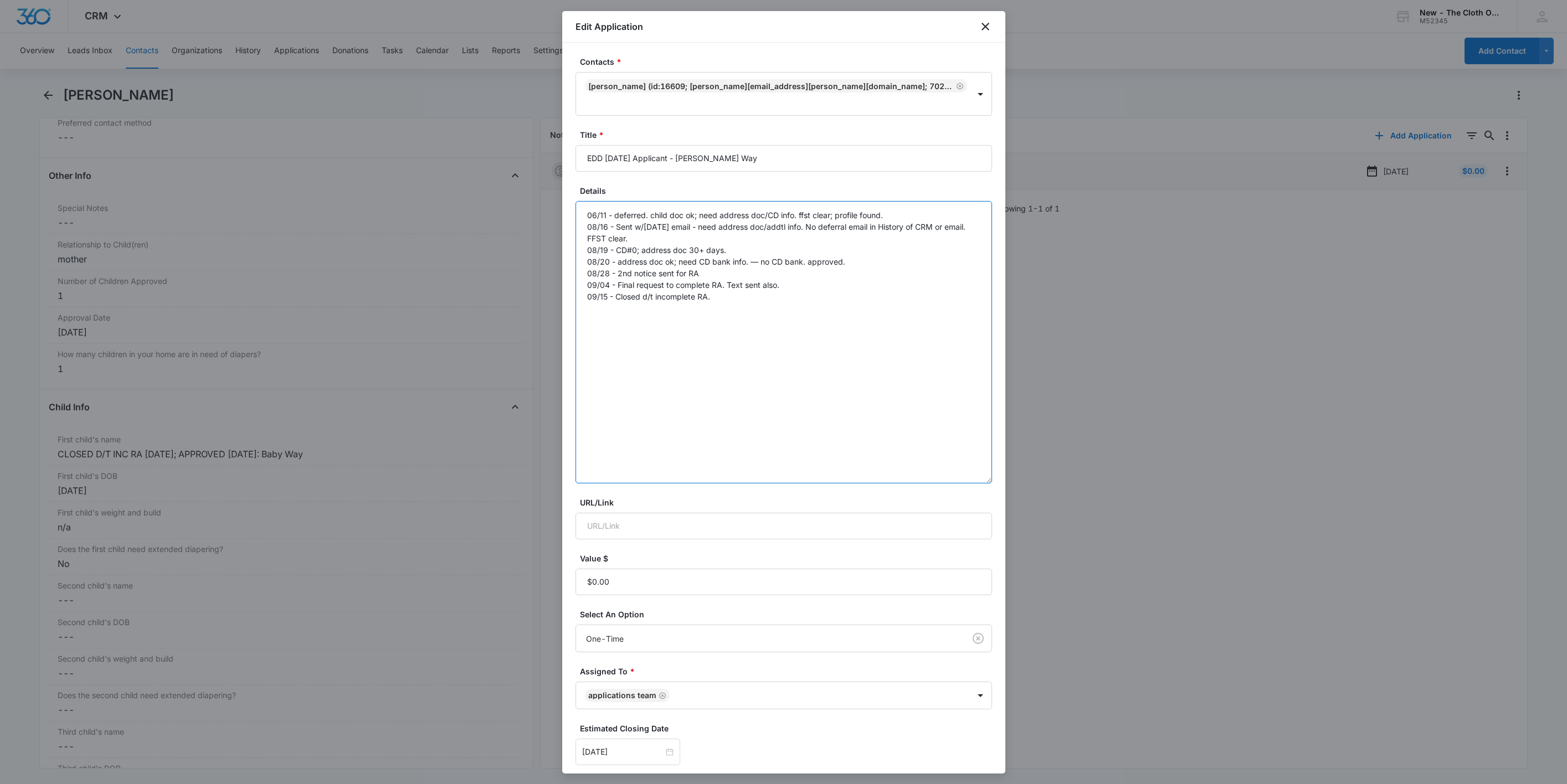
click at [668, 289] on textarea "06/11 - deferred. child doc ok; need address doc/CD info. ffst clear; profile f…" at bounding box center [784, 342] width 417 height 282
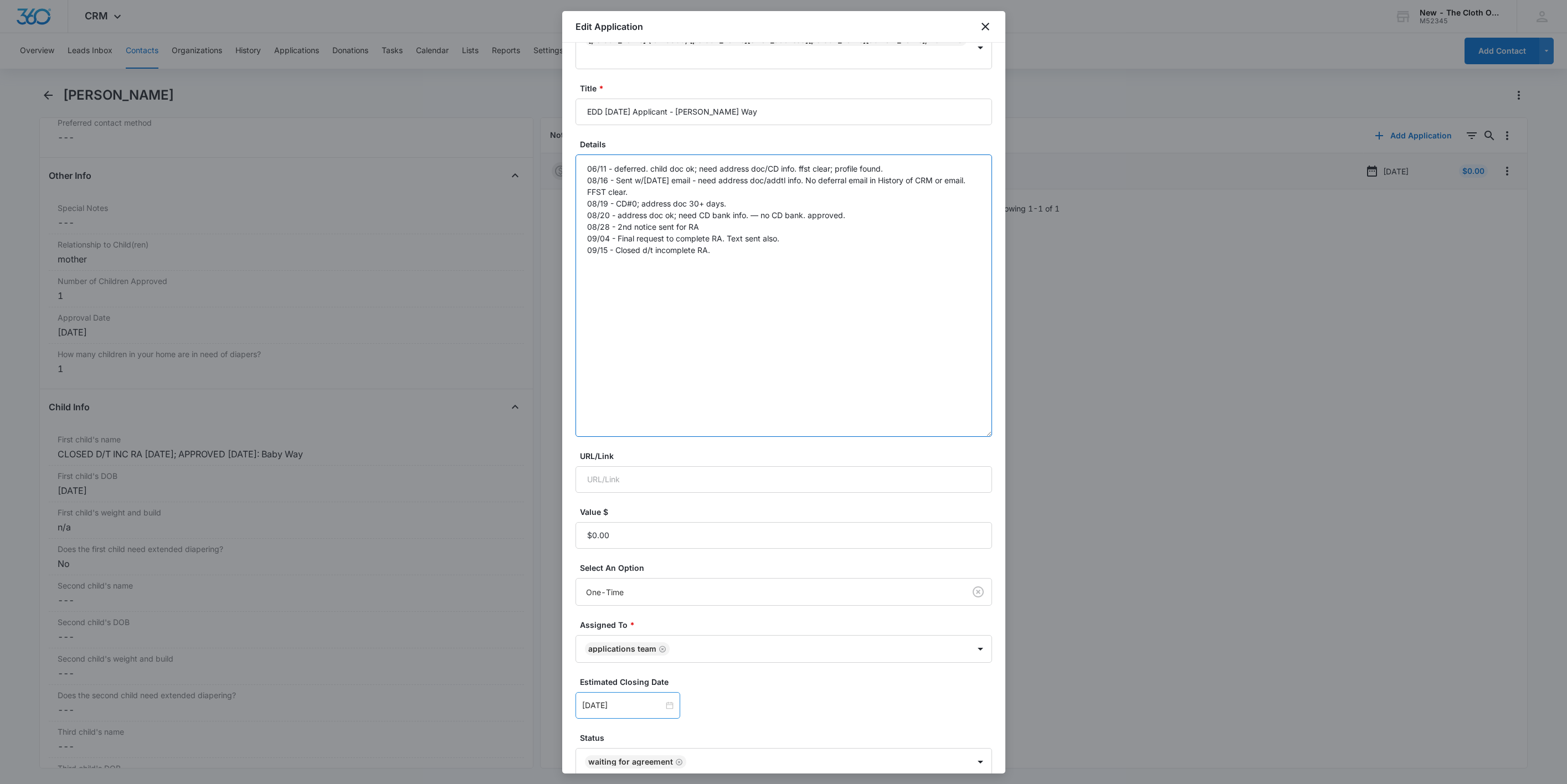
scroll to position [87, 0]
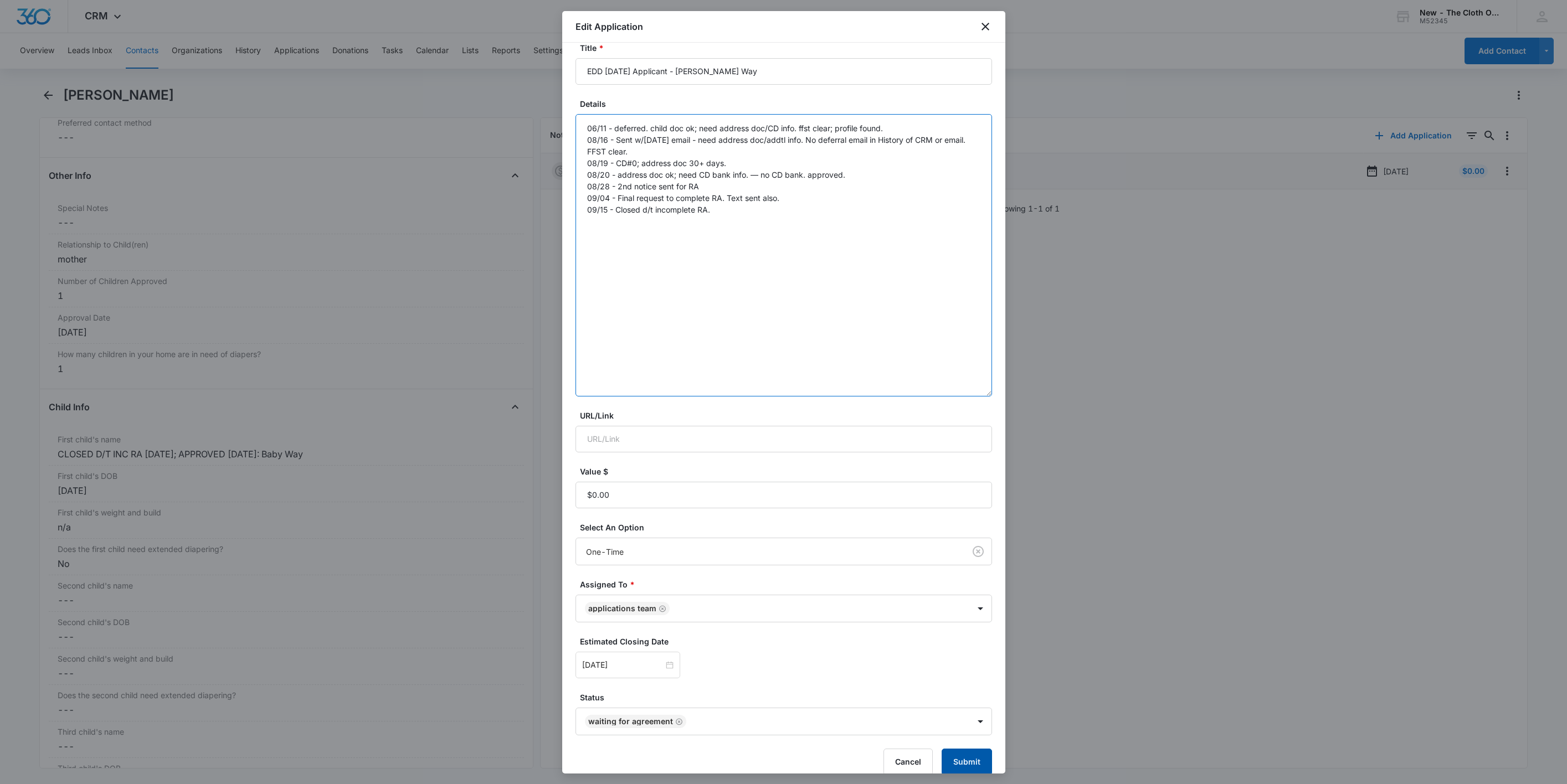
type textarea "06/11 - deferred. child doc ok; need address doc/CD info. ffst clear; profile f…"
click at [959, 749] on button "Submit" at bounding box center [967, 762] width 50 height 27
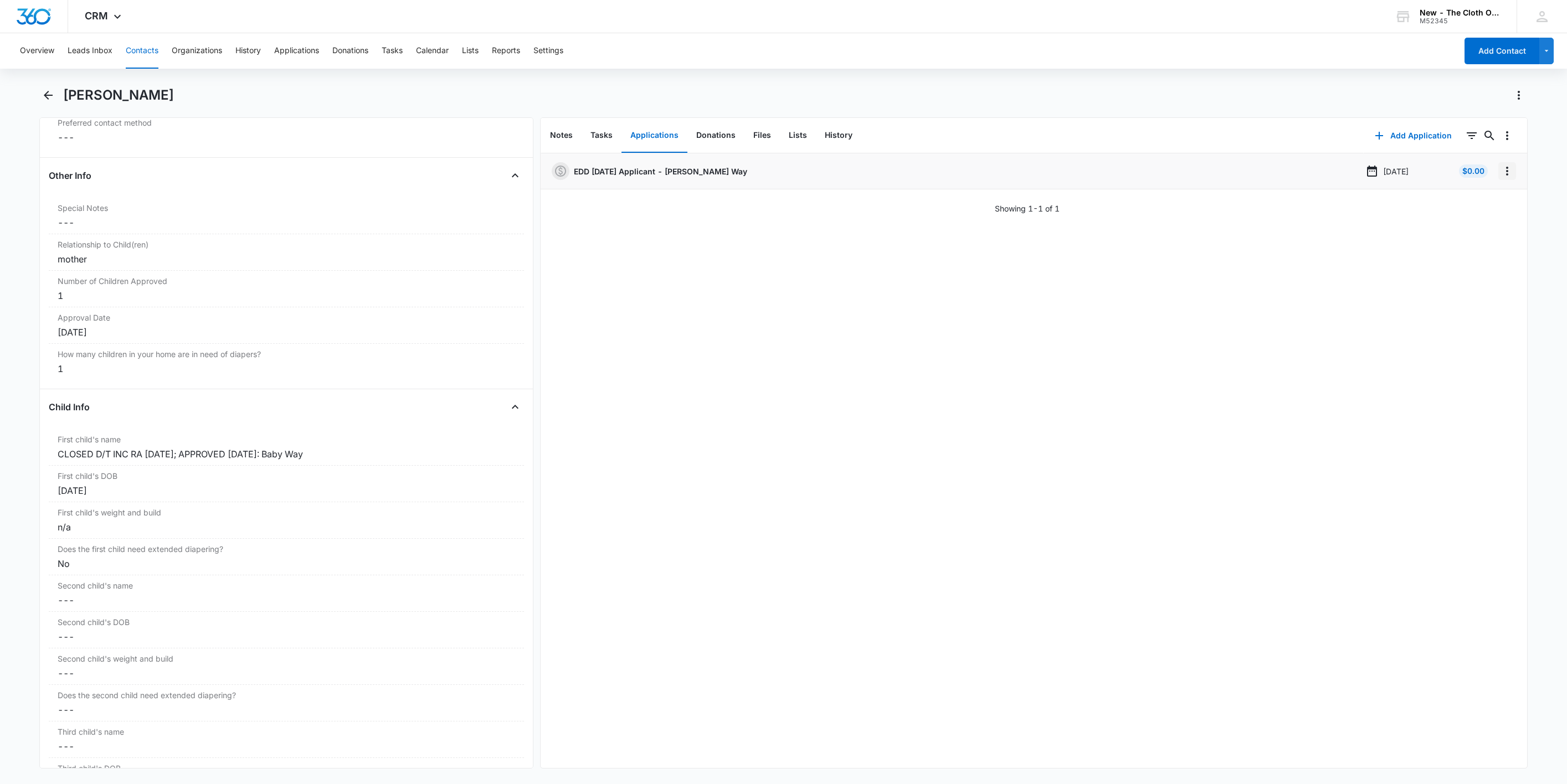
click at [1501, 171] on icon "Overflow Menu" at bounding box center [1507, 171] width 13 height 13
click at [1486, 220] on button "Delete" at bounding box center [1471, 218] width 63 height 16
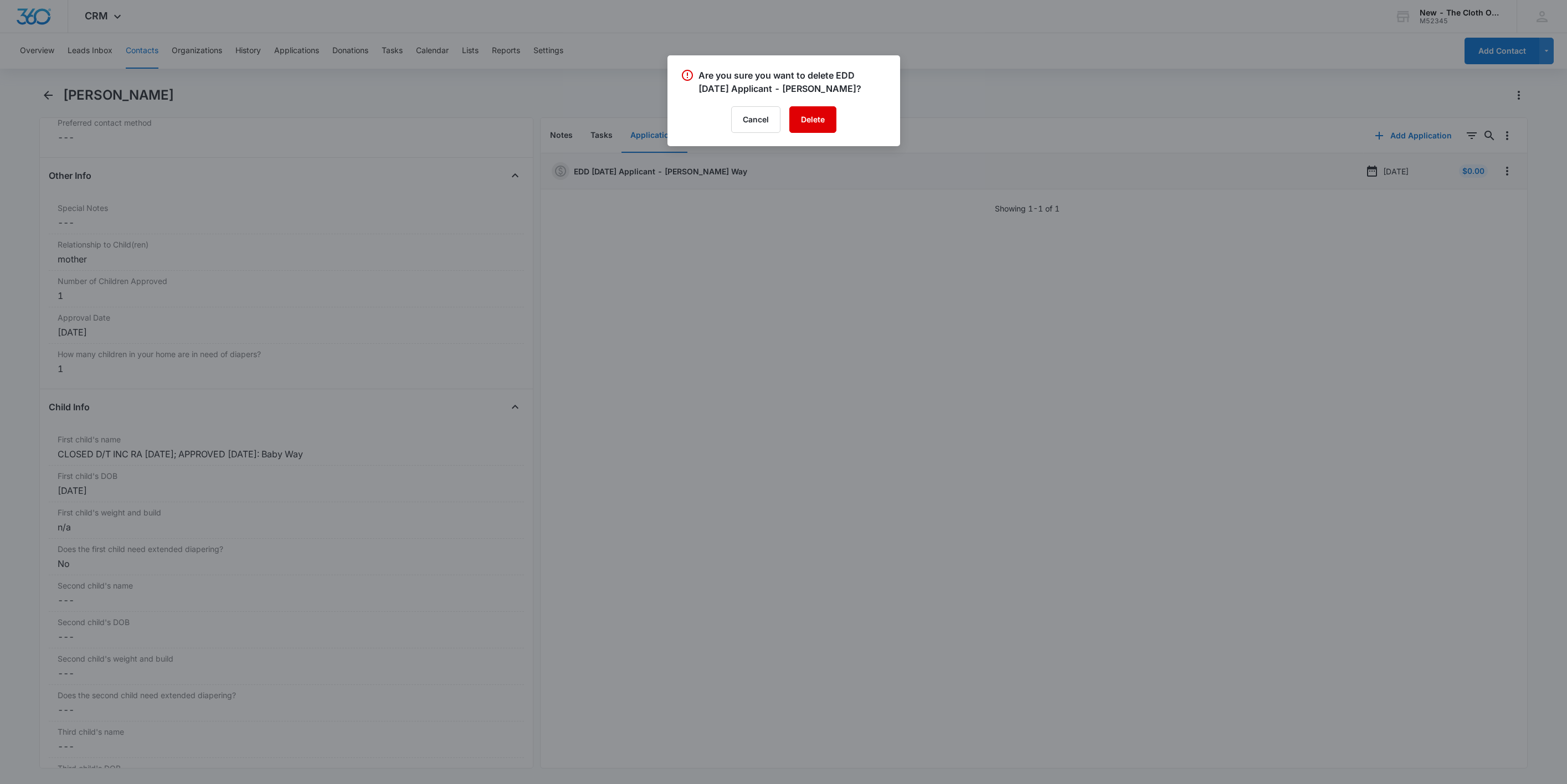
click at [809, 118] on button "Delete" at bounding box center [813, 120] width 47 height 27
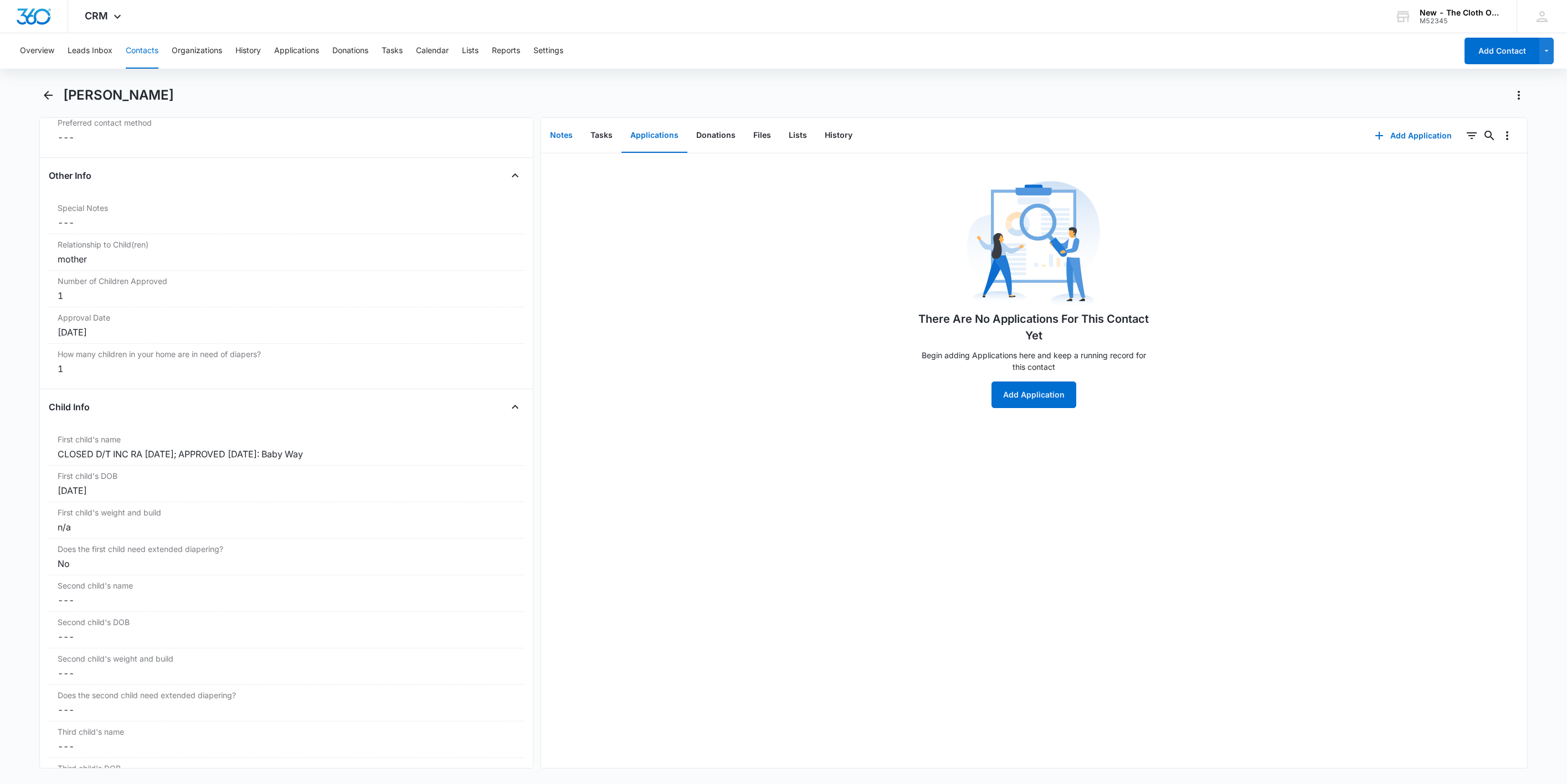
click at [560, 137] on button "Notes" at bounding box center [561, 136] width 40 height 34
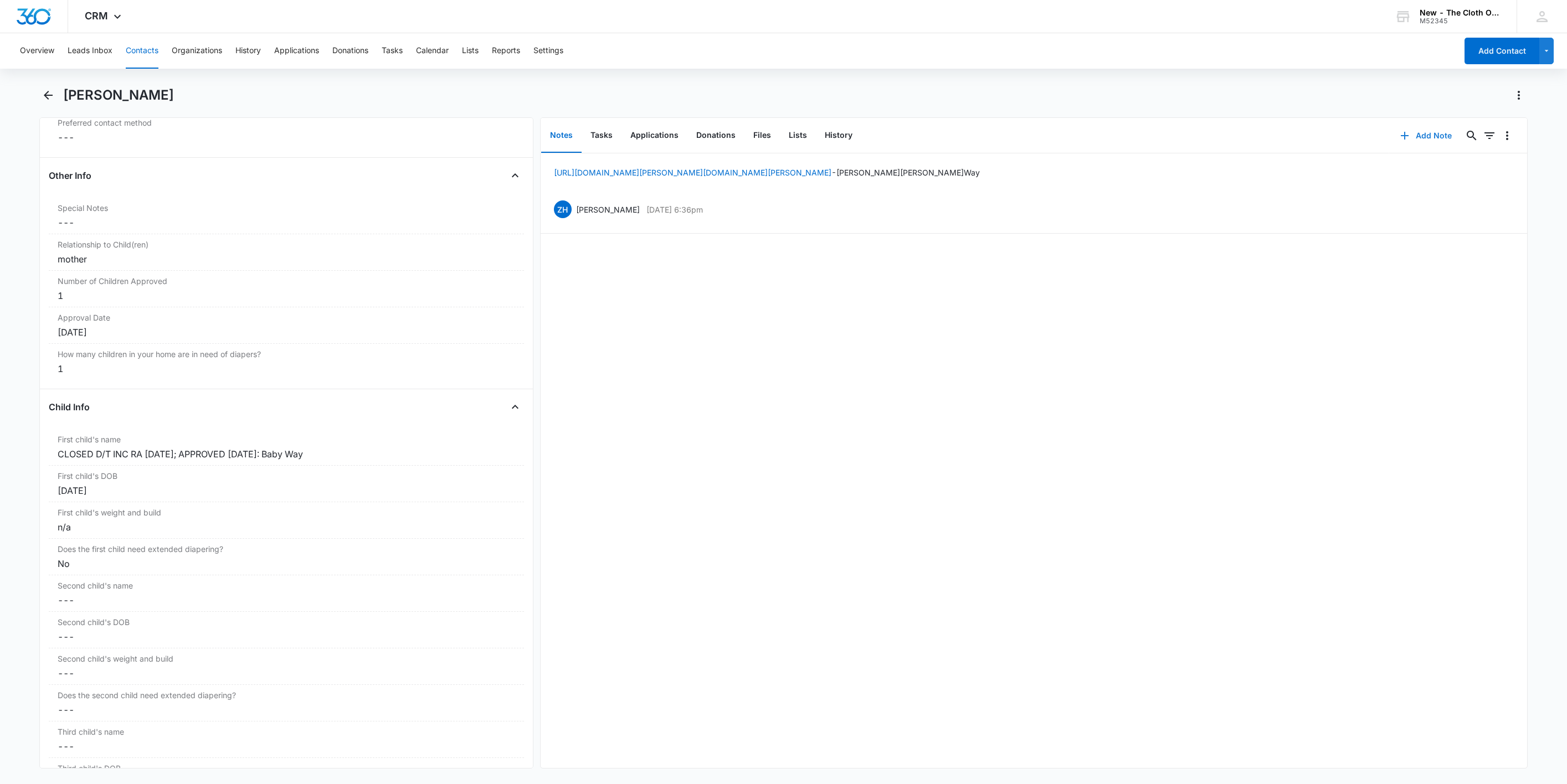
click at [1415, 140] on button "Add Note" at bounding box center [1426, 136] width 74 height 27
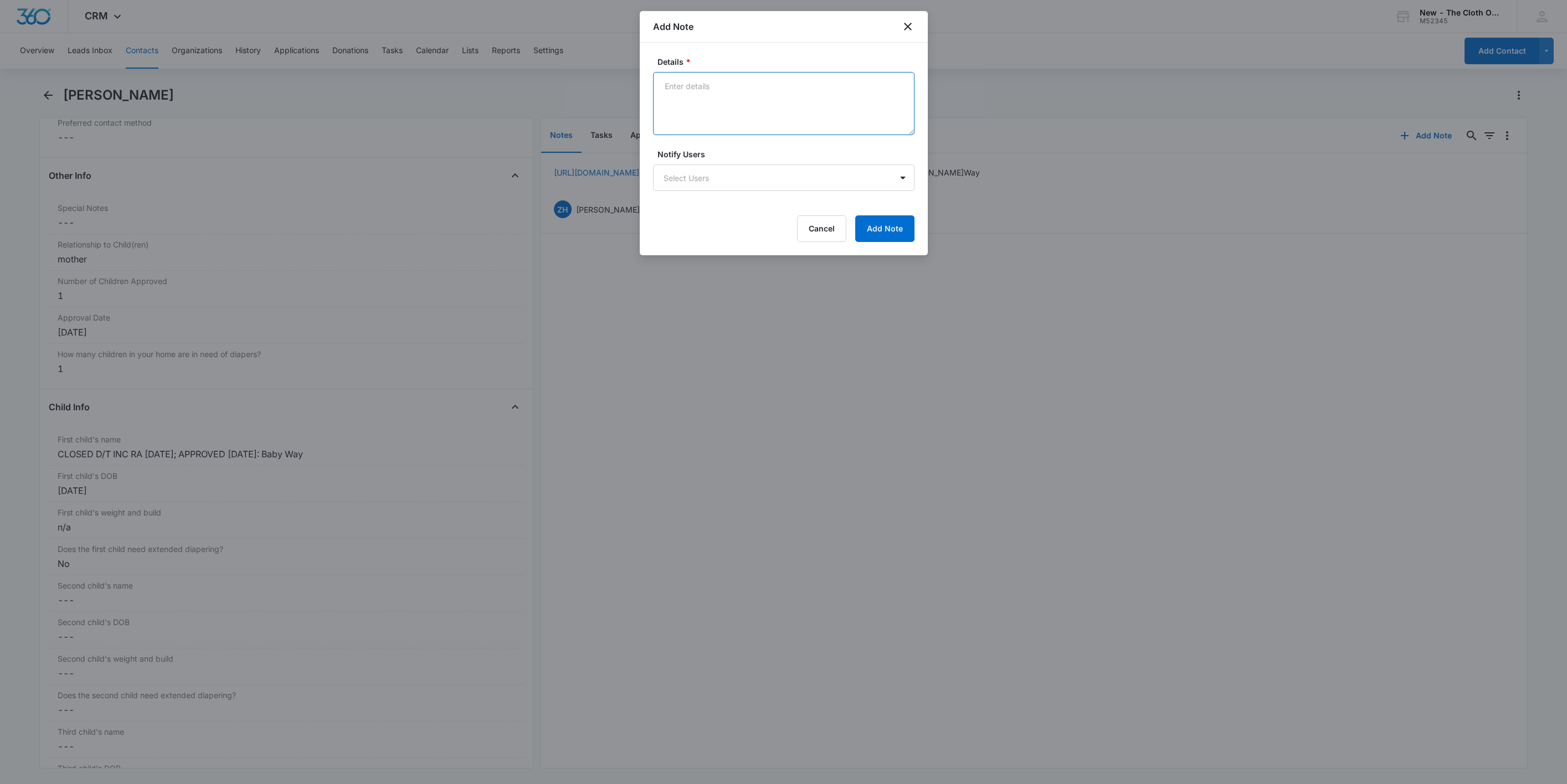
click at [729, 121] on textarea "Details *" at bounding box center [784, 103] width 262 height 63
paste textarea "09/15 - Closed d/t incomplete RA."
type textarea "09/15 - Closed d/t incomplete RA."
click at [888, 226] on button "Add Note" at bounding box center [884, 229] width 59 height 27
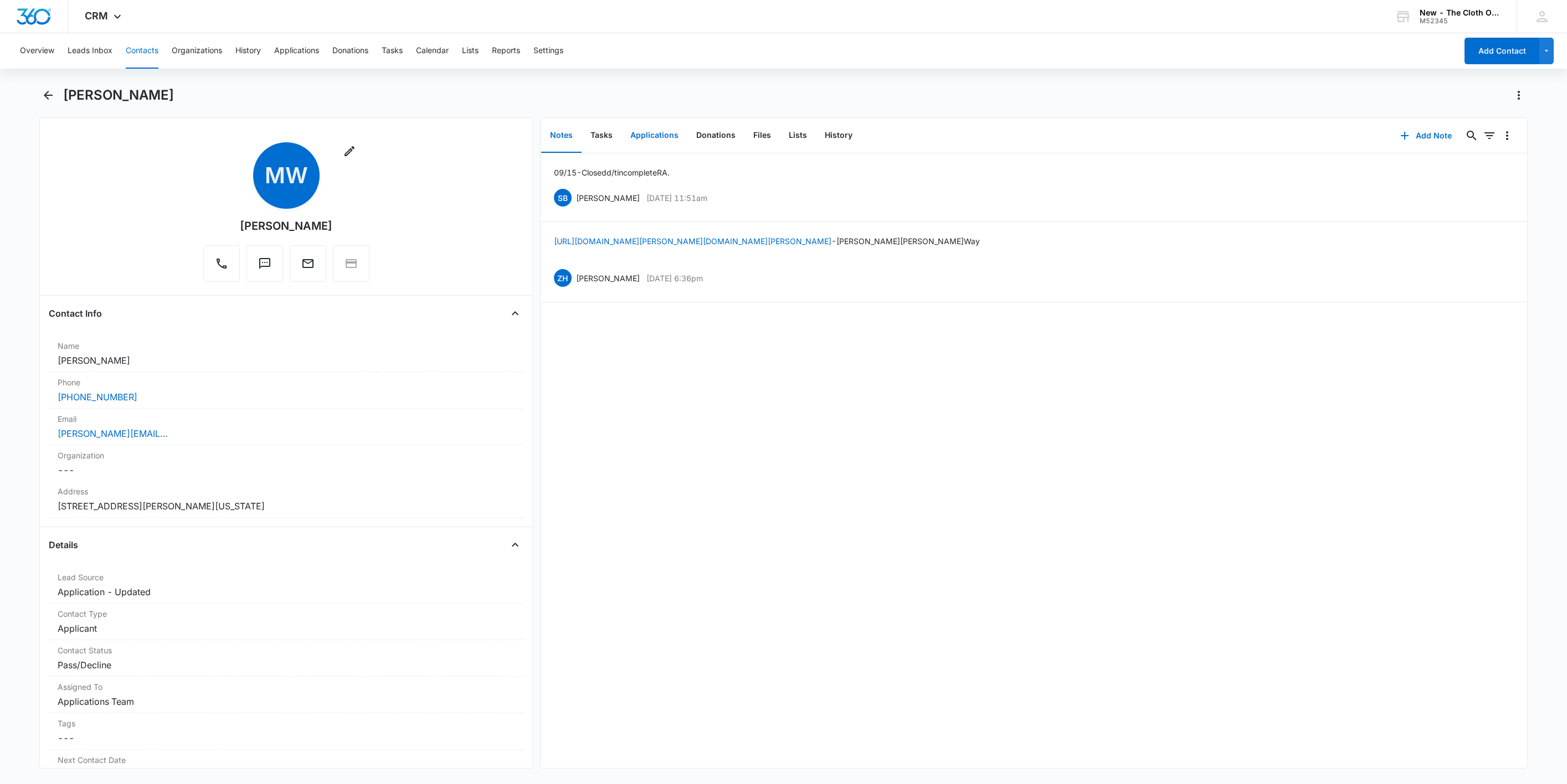
click at [645, 137] on button "Applications" at bounding box center [655, 136] width 66 height 34
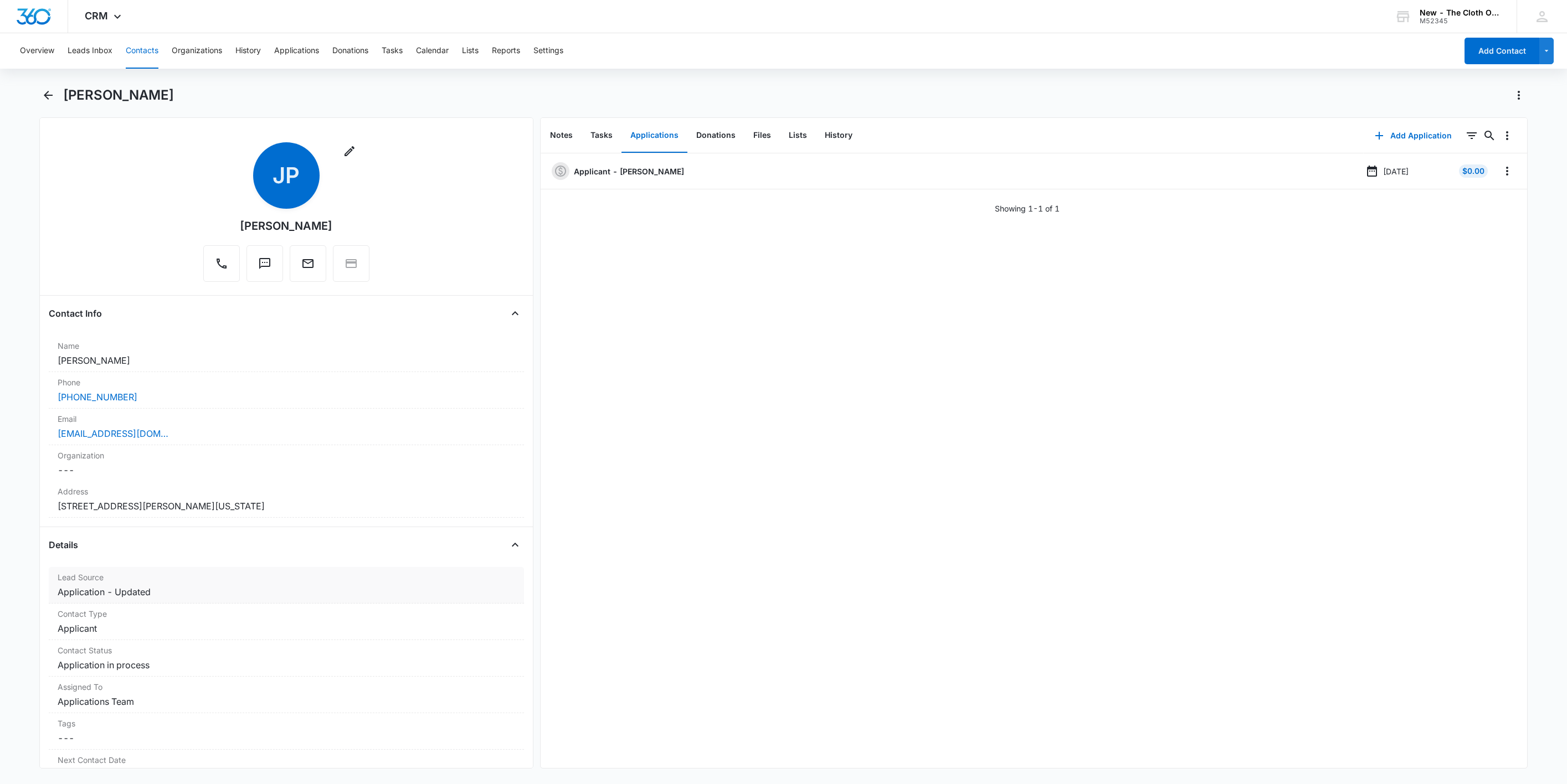
scroll to position [83, 0]
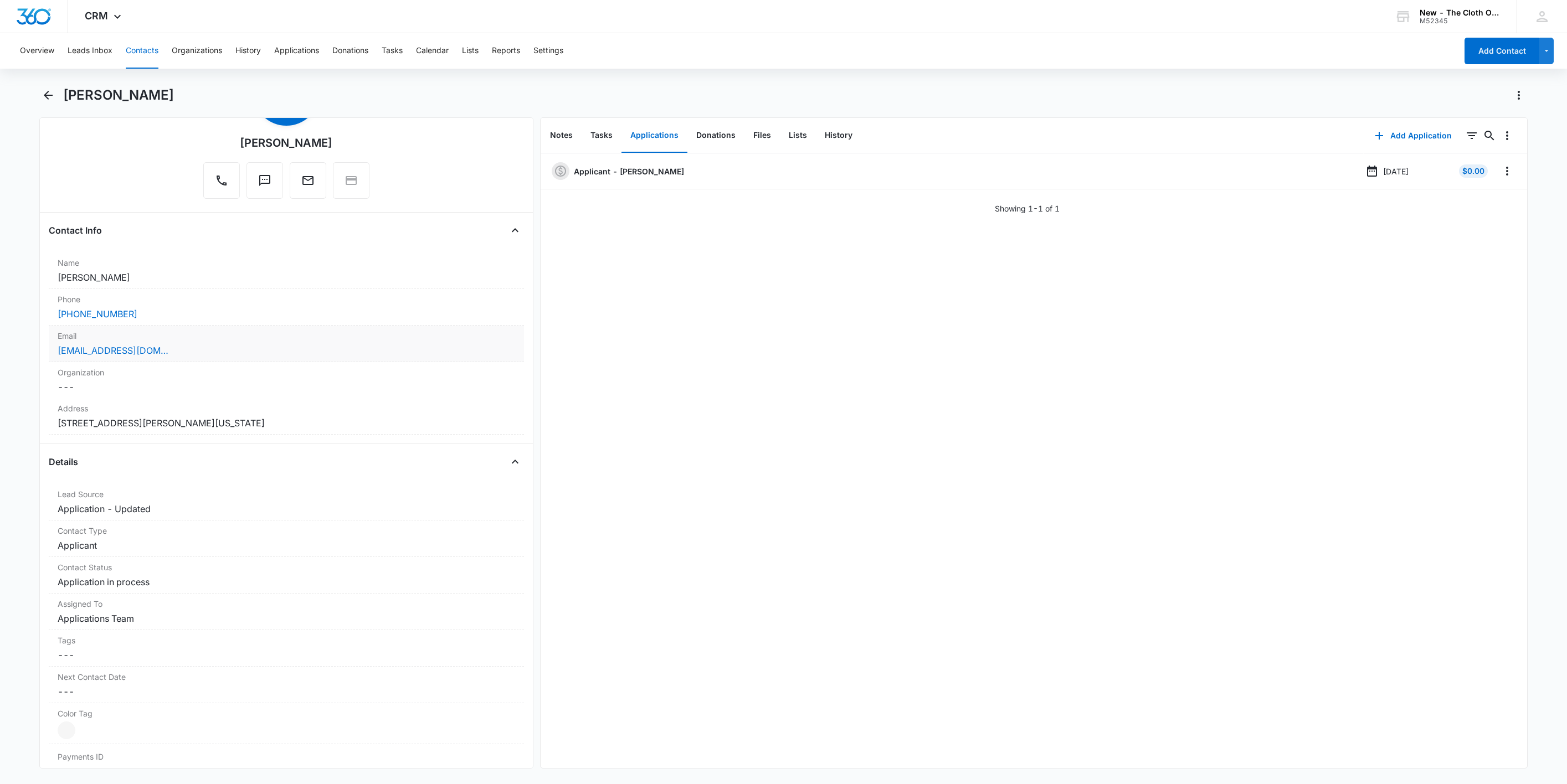
click at [266, 355] on div "[EMAIL_ADDRESS][DOMAIN_NAME]" at bounding box center [287, 350] width 457 height 13
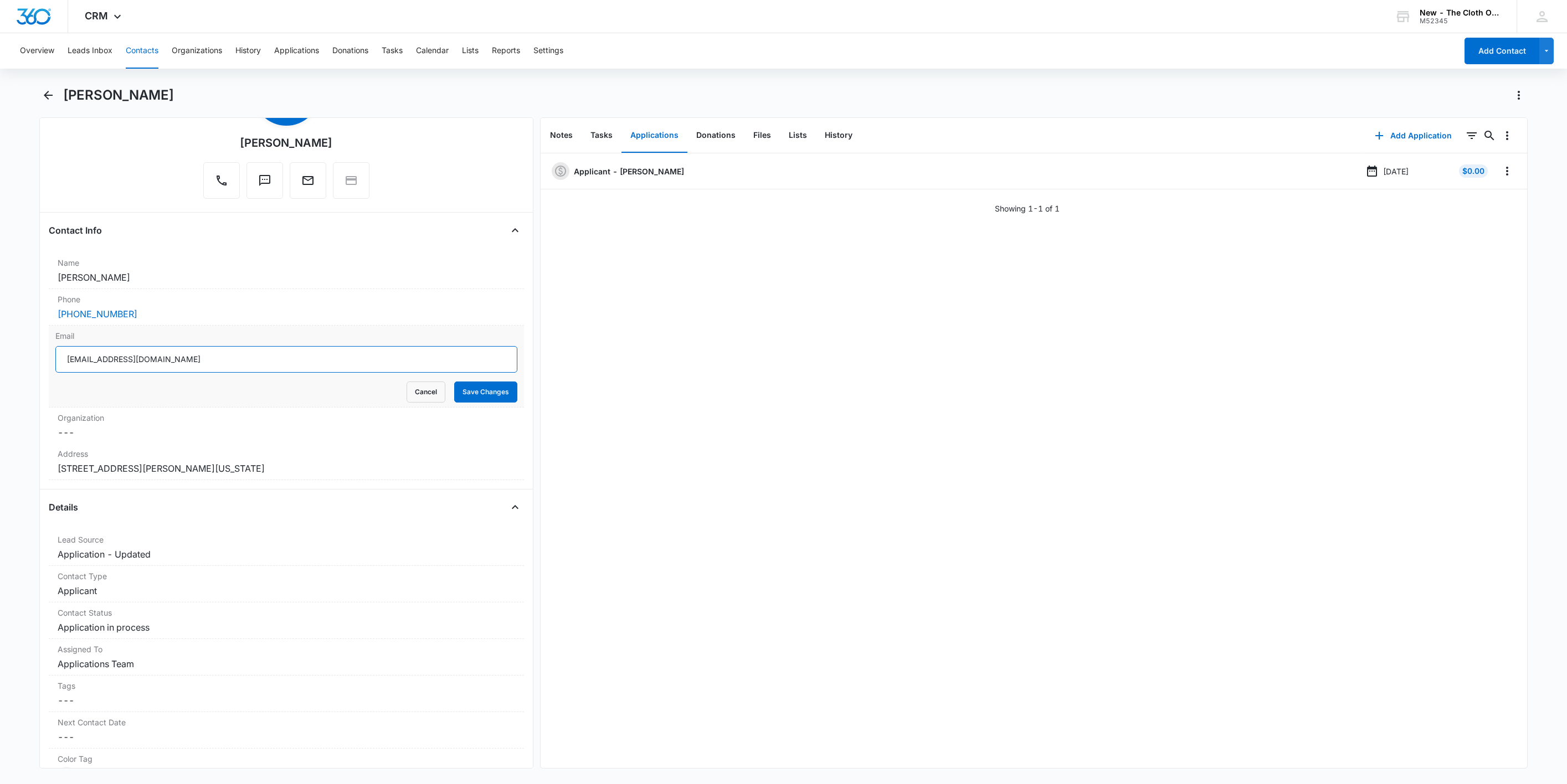
click at [366, 366] on input "[EMAIL_ADDRESS][DOMAIN_NAME]" at bounding box center [286, 359] width 462 height 27
click at [367, 366] on input "[EMAIL_ADDRESS][DOMAIN_NAME]" at bounding box center [286, 359] width 462 height 27
click at [406, 395] on button "Cancel" at bounding box center [426, 392] width 39 height 21
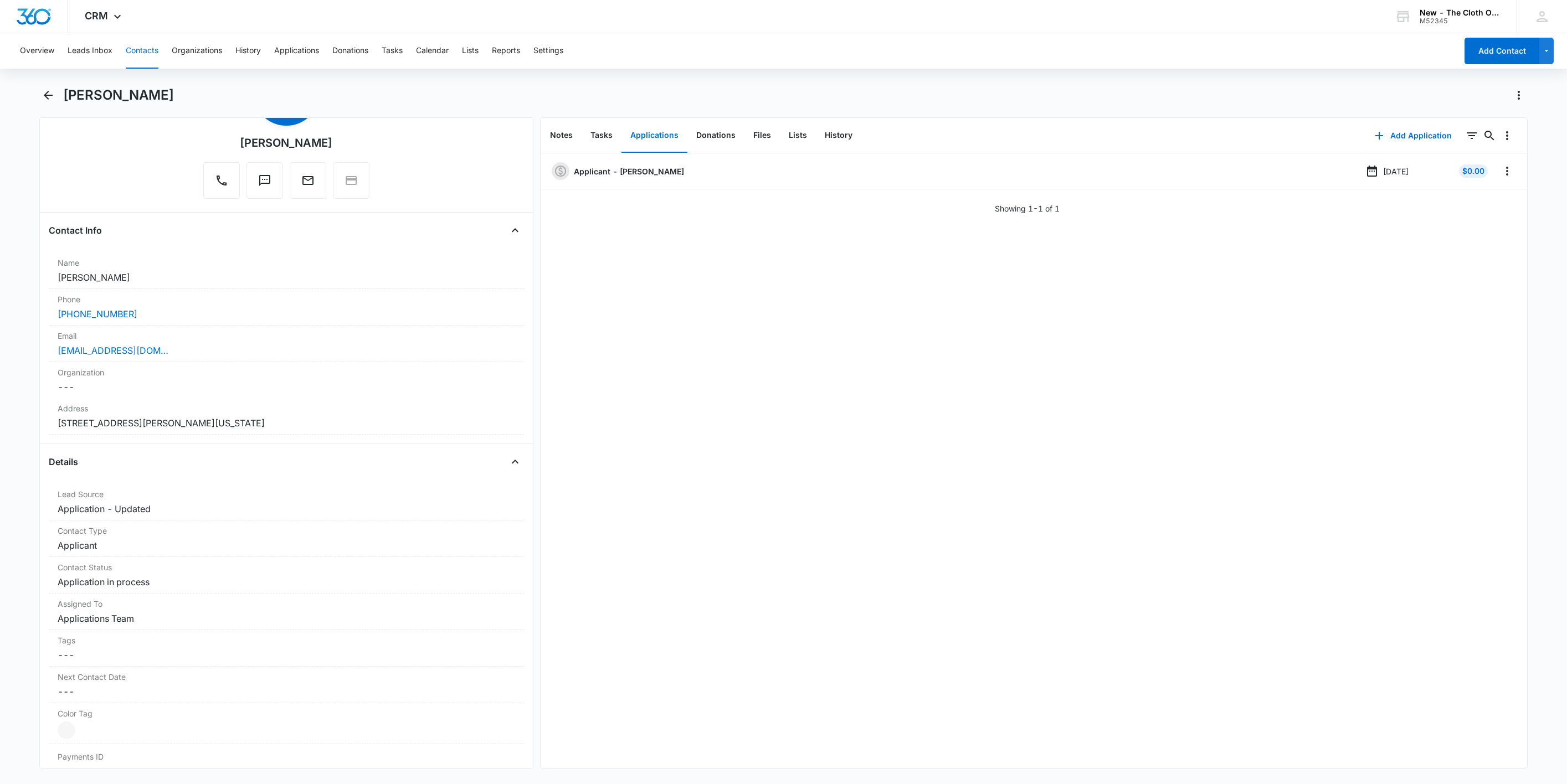
drag, startPoint x: 232, startPoint y: 97, endPoint x: 68, endPoint y: 108, distance: 164.4
click at [68, 108] on div "[PERSON_NAME]" at bounding box center [784, 102] width 1489 height 31
click at [71, 97] on h1 "[PERSON_NAME]" at bounding box center [119, 95] width 111 height 16
drag, startPoint x: 66, startPoint y: 97, endPoint x: 228, endPoint y: 100, distance: 162.0
click at [174, 100] on h1 "[PERSON_NAME]" at bounding box center [119, 95] width 111 height 16
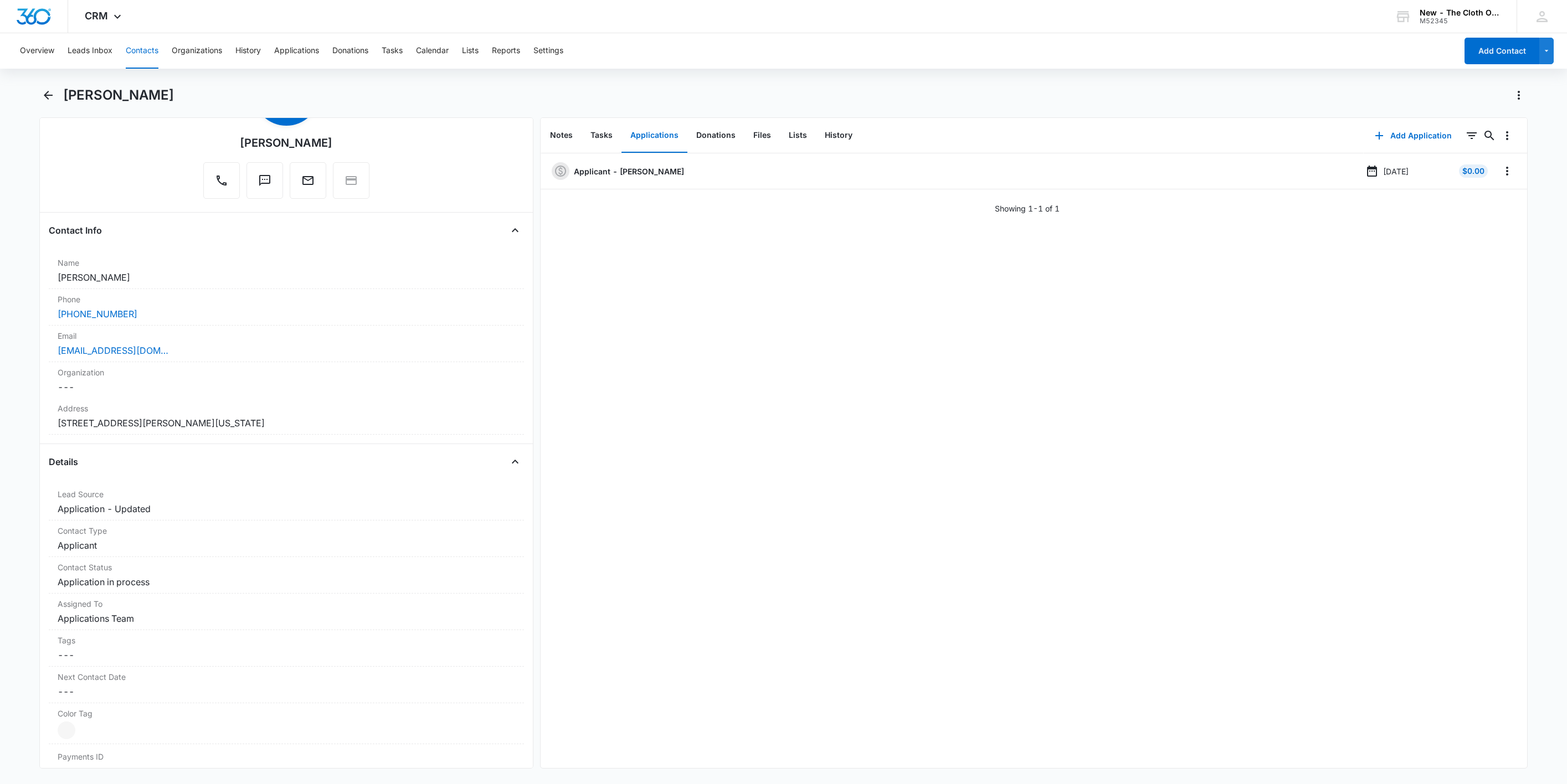
copy h1 "[PERSON_NAME]"
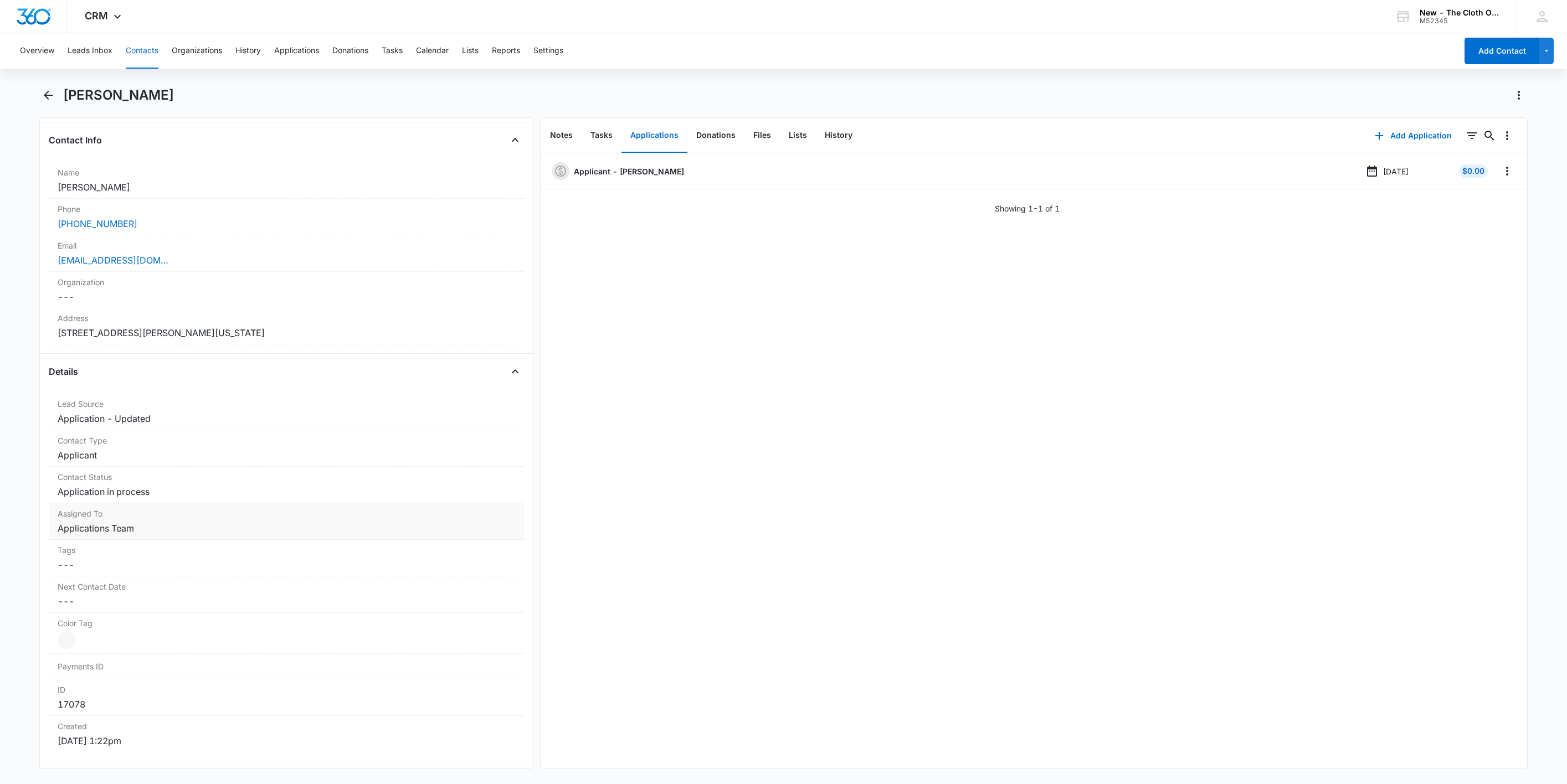
scroll to position [332, 0]
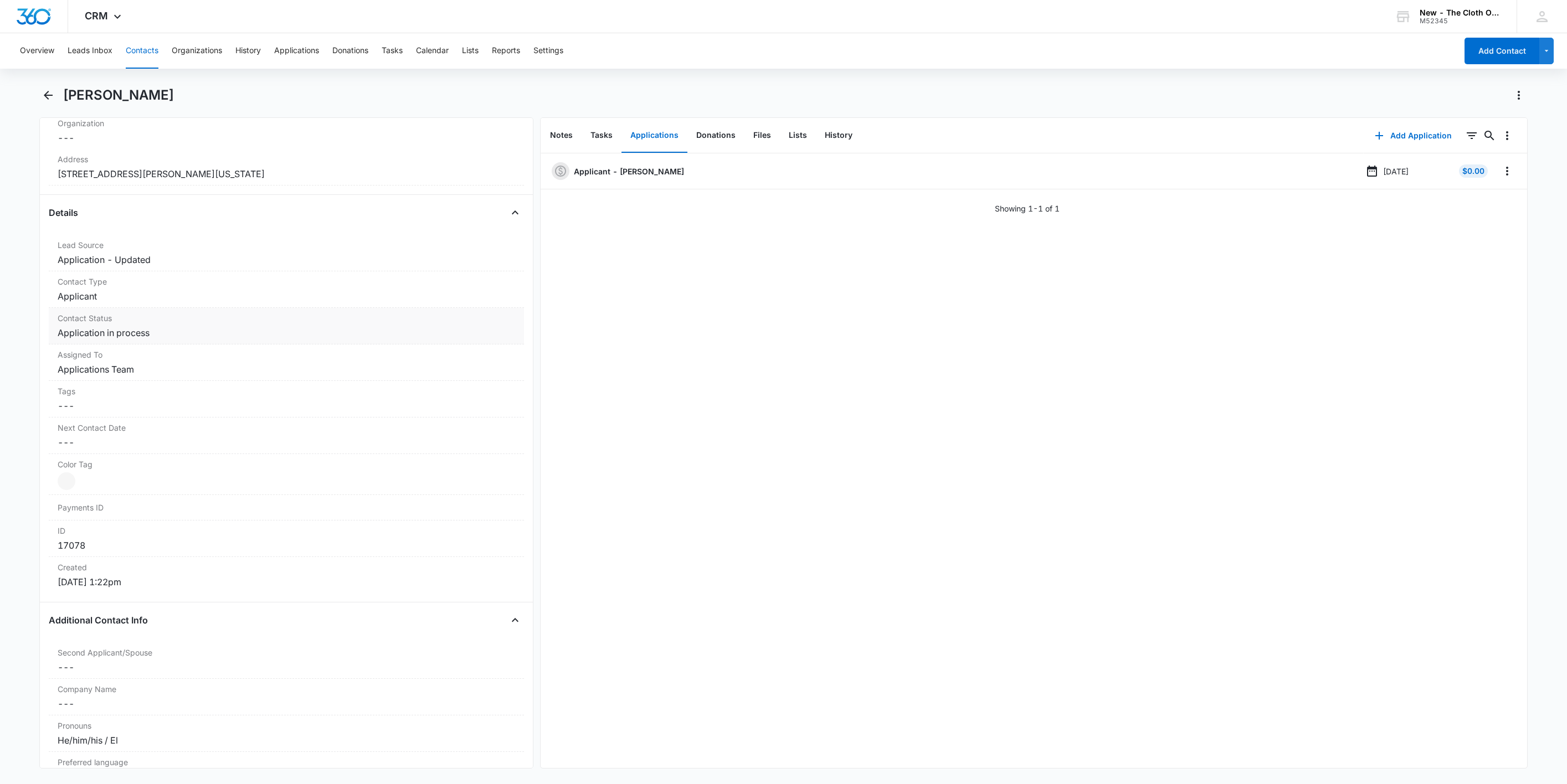
click at [151, 338] on dd "Cancel Save Changes Application in process" at bounding box center [287, 333] width 457 height 13
click at [161, 344] on div "Application in process" at bounding box center [116, 342] width 102 height 13
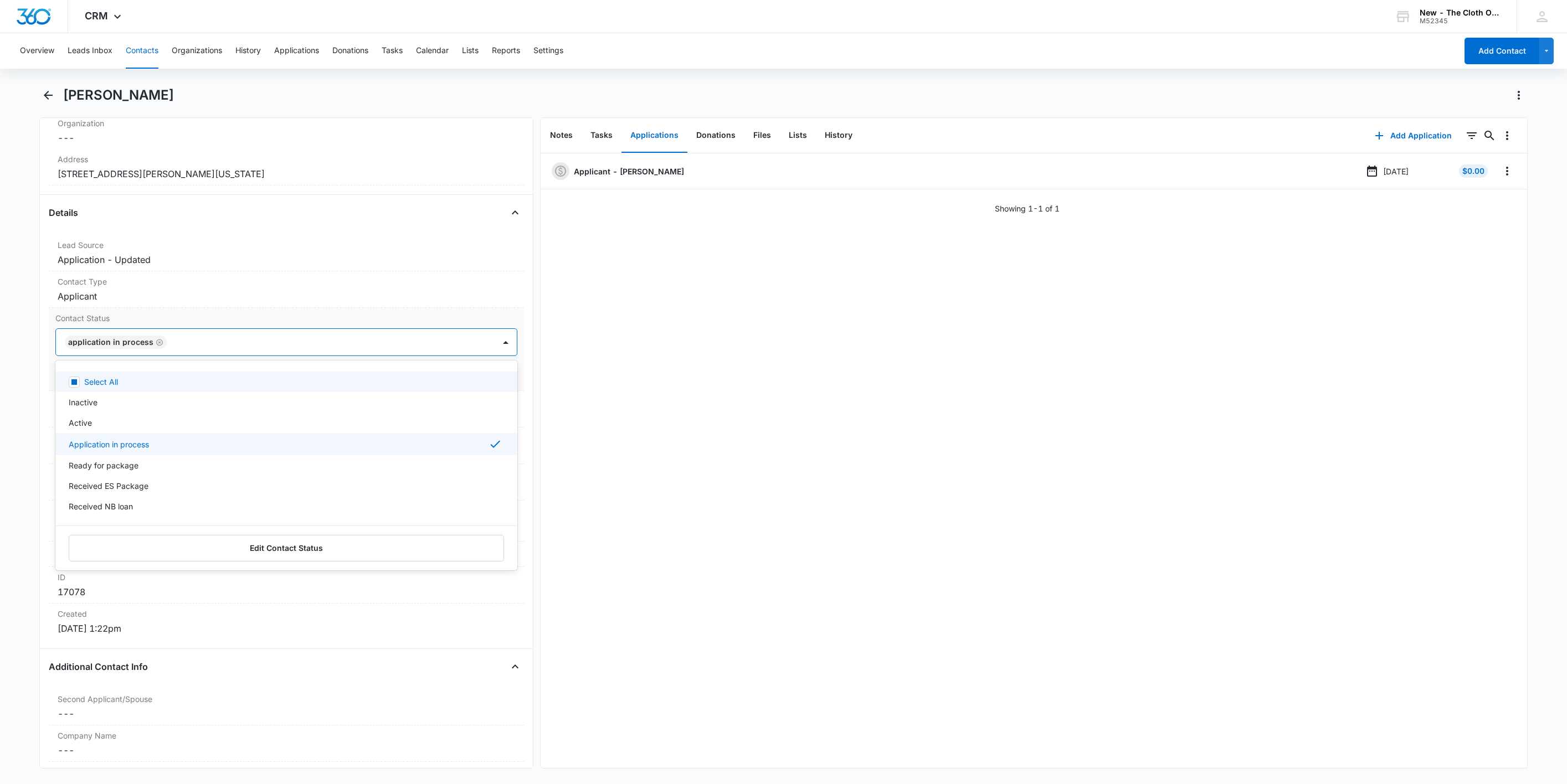
click at [159, 344] on icon "Remove Application in process" at bounding box center [159, 342] width 8 height 9
type input "de"
click at [125, 387] on div "Pass/Decline" at bounding box center [285, 381] width 433 height 12
click at [193, 345] on div at bounding box center [307, 342] width 347 height 15
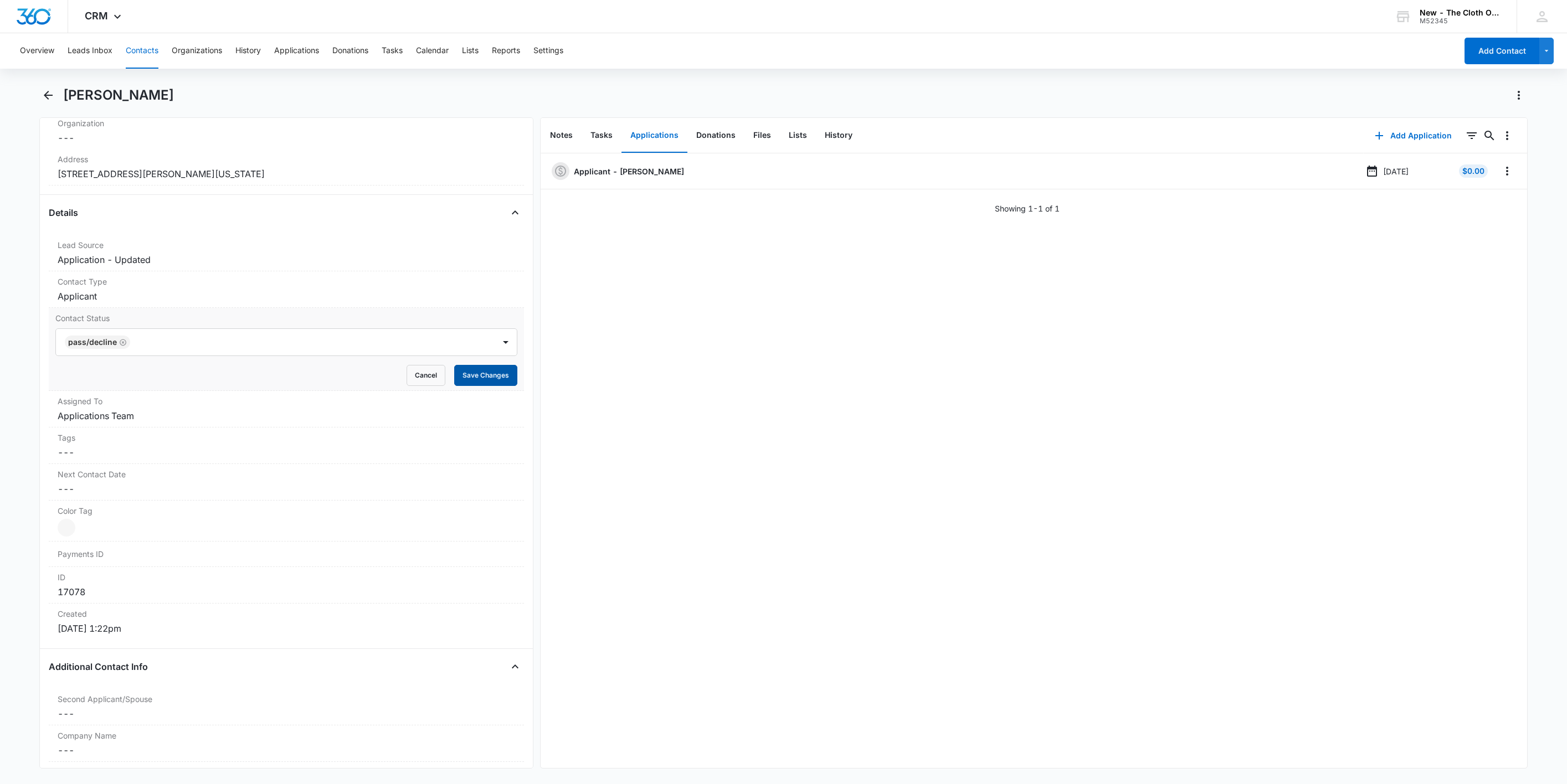
click at [470, 384] on button "Save Changes" at bounding box center [486, 375] width 63 height 21
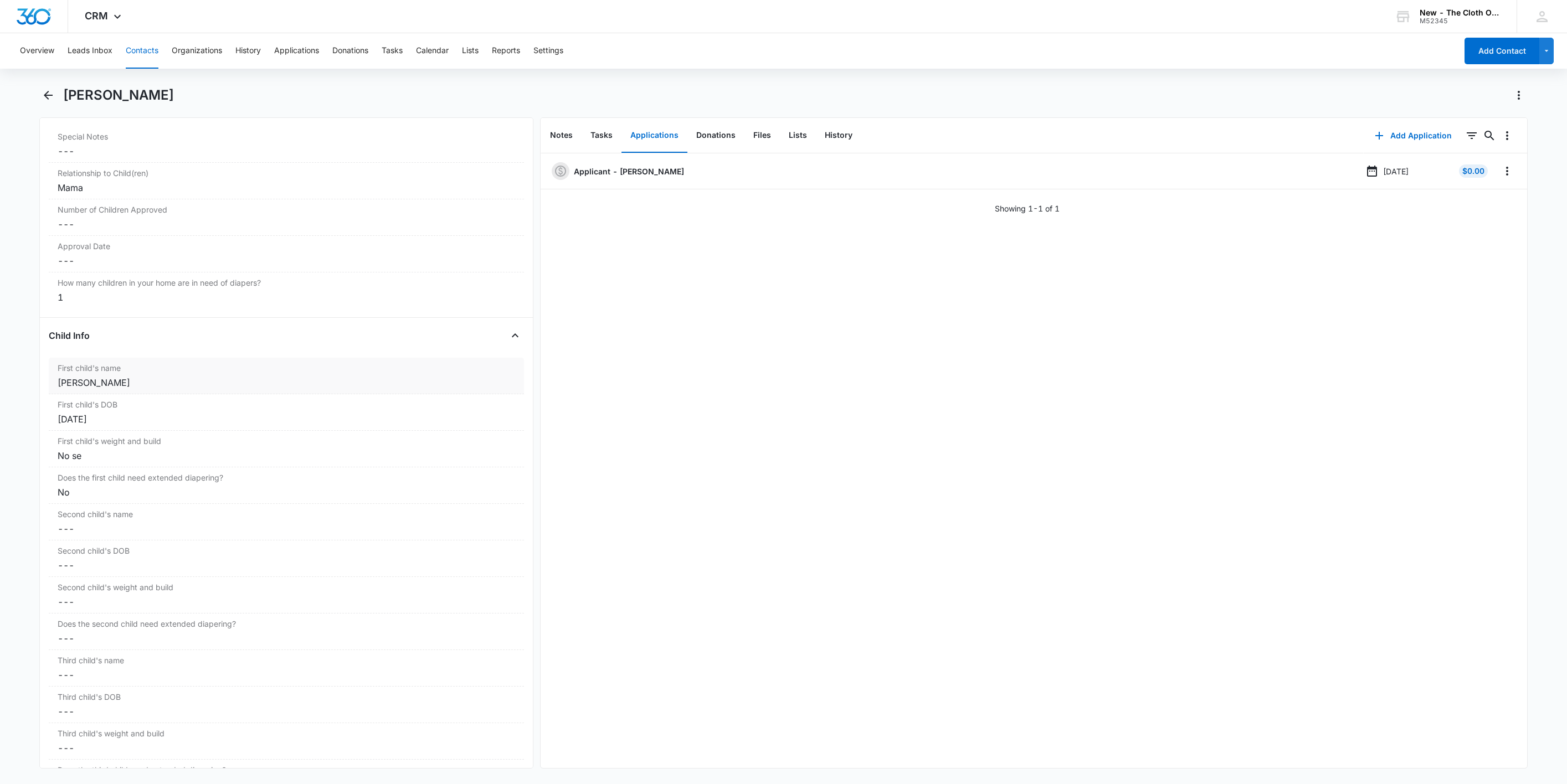
click at [157, 389] on div "[PERSON_NAME]" at bounding box center [287, 383] width 457 height 13
click at [57, 400] on input "[PERSON_NAME]" at bounding box center [286, 392] width 462 height 27
type input "CLOSED D/T INSUF DOCS [DATE]: [PERSON_NAME]"
click at [454, 414] on button "Save Changes" at bounding box center [486, 424] width 63 height 21
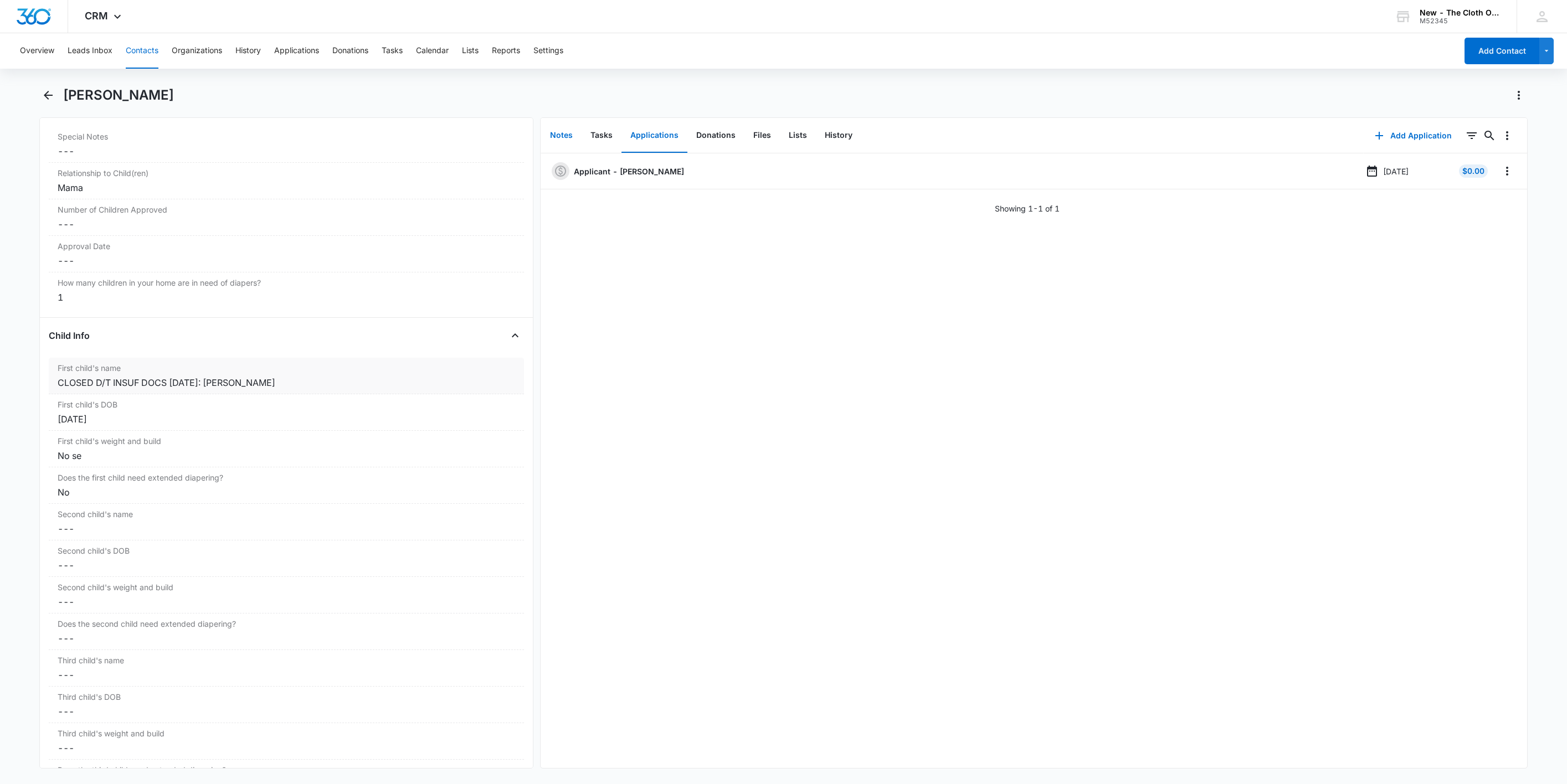
click at [558, 128] on button "Notes" at bounding box center [561, 136] width 40 height 34
click at [1409, 134] on button "Add Note" at bounding box center [1426, 136] width 74 height 27
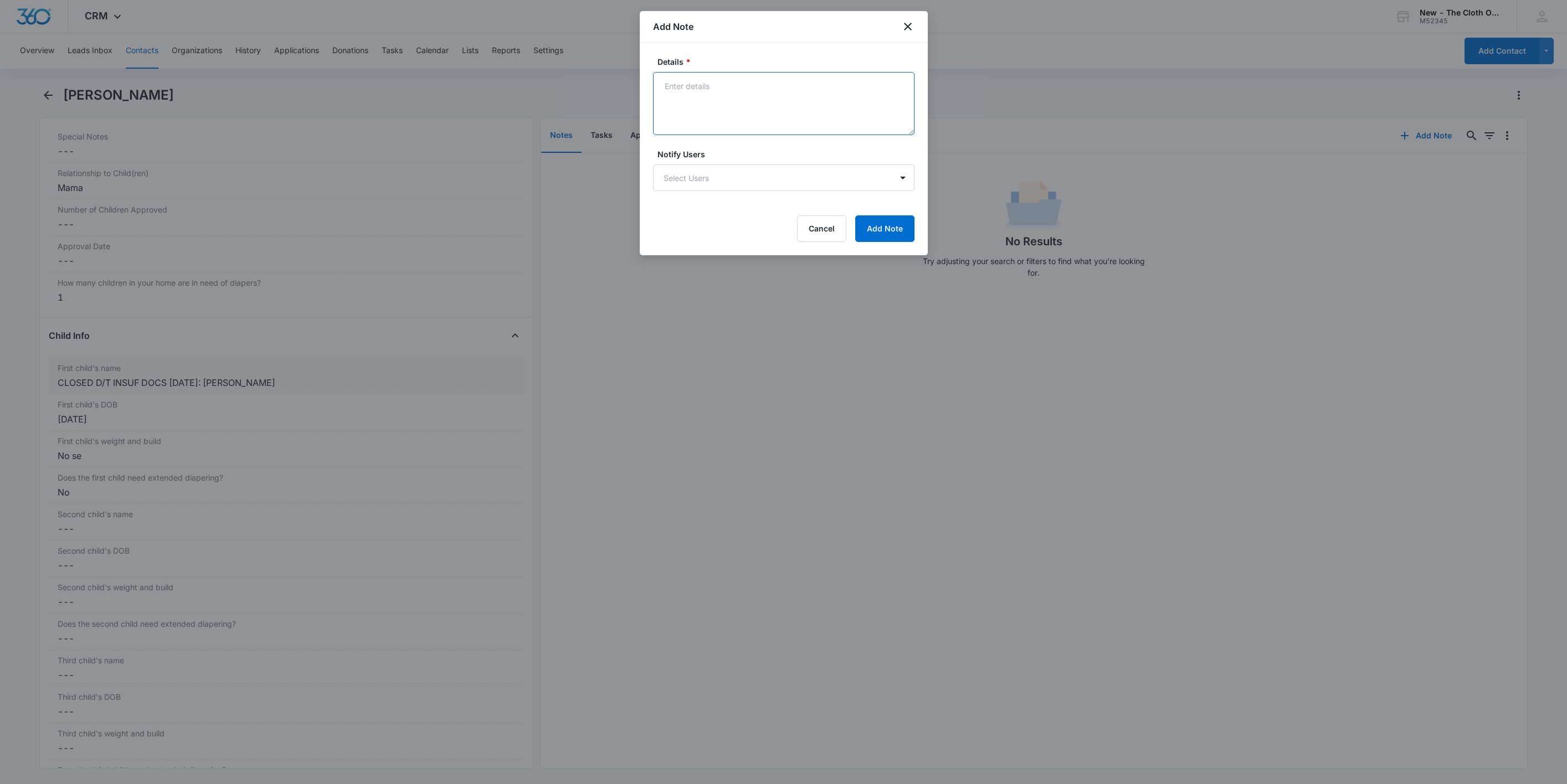
click at [756, 117] on textarea "Details *" at bounding box center [784, 103] width 262 height 63
click at [787, 77] on textarea "[DATE] - Closed d/t insuf docs - all needed." at bounding box center [784, 103] width 262 height 63
type textarea "[DATE] - Closed d/t insuf docs - all needed."
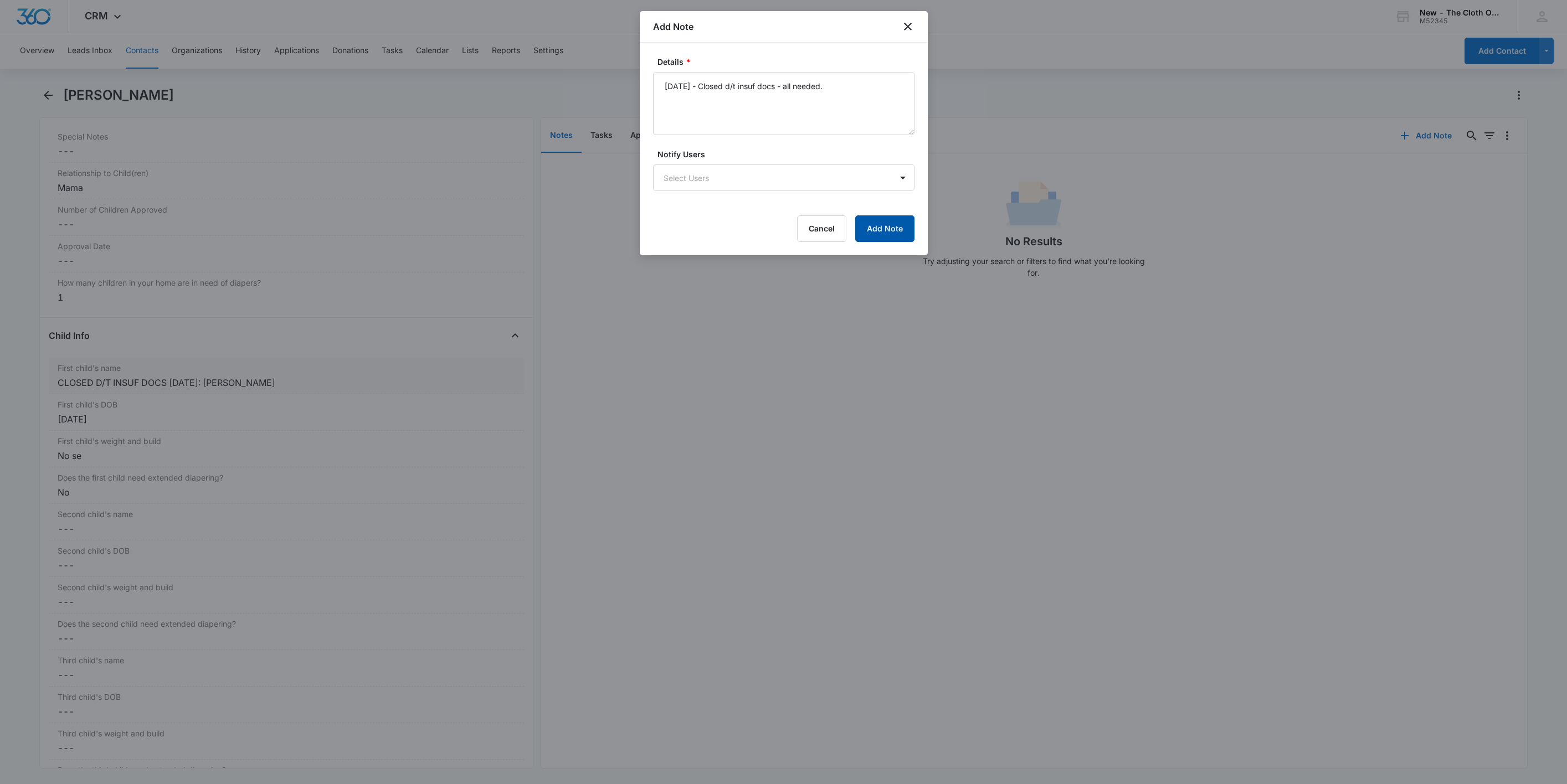
click at [872, 220] on button "Add Note" at bounding box center [884, 229] width 59 height 27
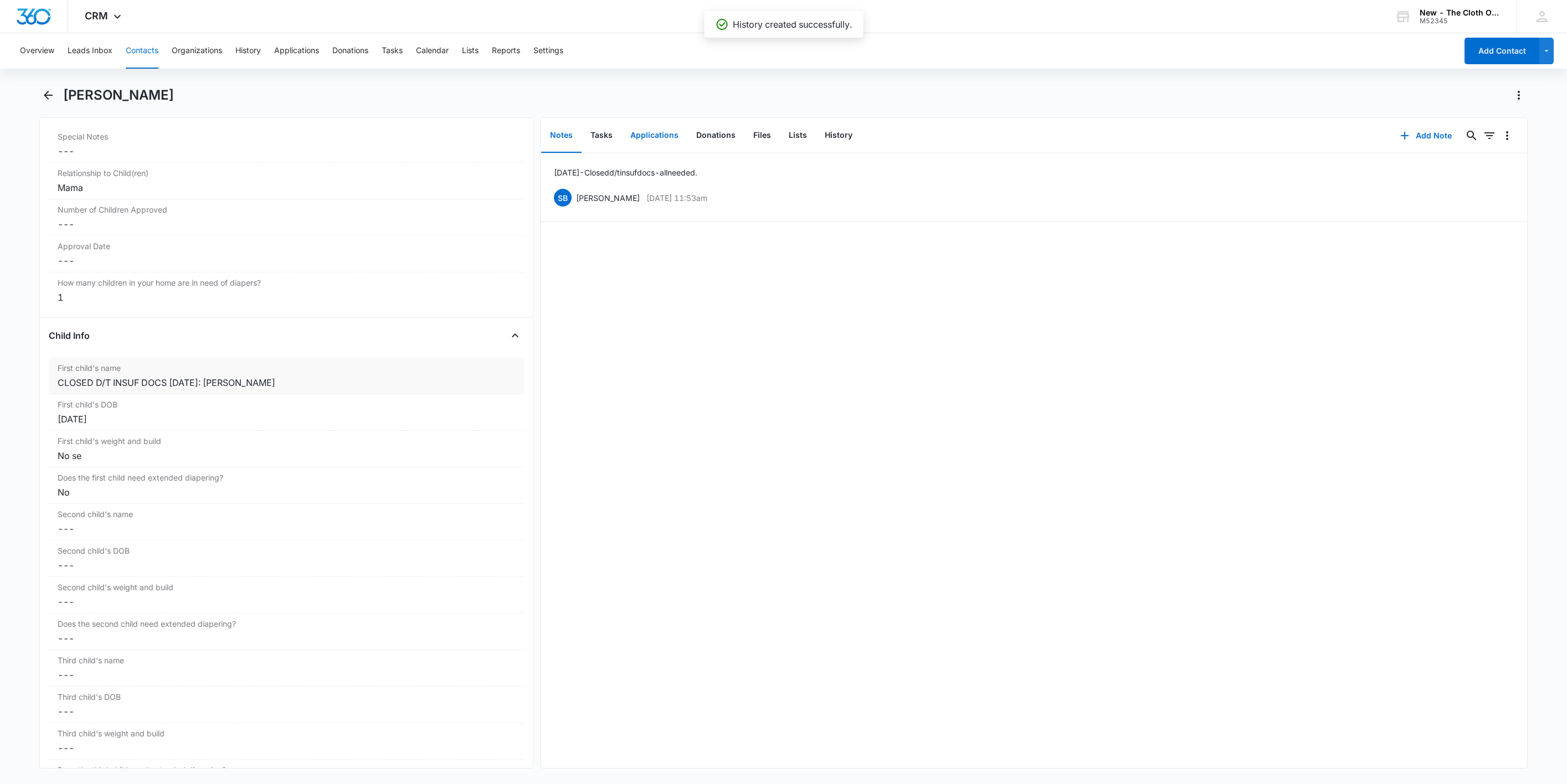
click at [664, 133] on button "Applications" at bounding box center [655, 136] width 66 height 34
click at [1501, 170] on icon "Overflow Menu" at bounding box center [1507, 171] width 13 height 13
click at [1490, 201] on button "Edit" at bounding box center [1471, 202] width 63 height 16
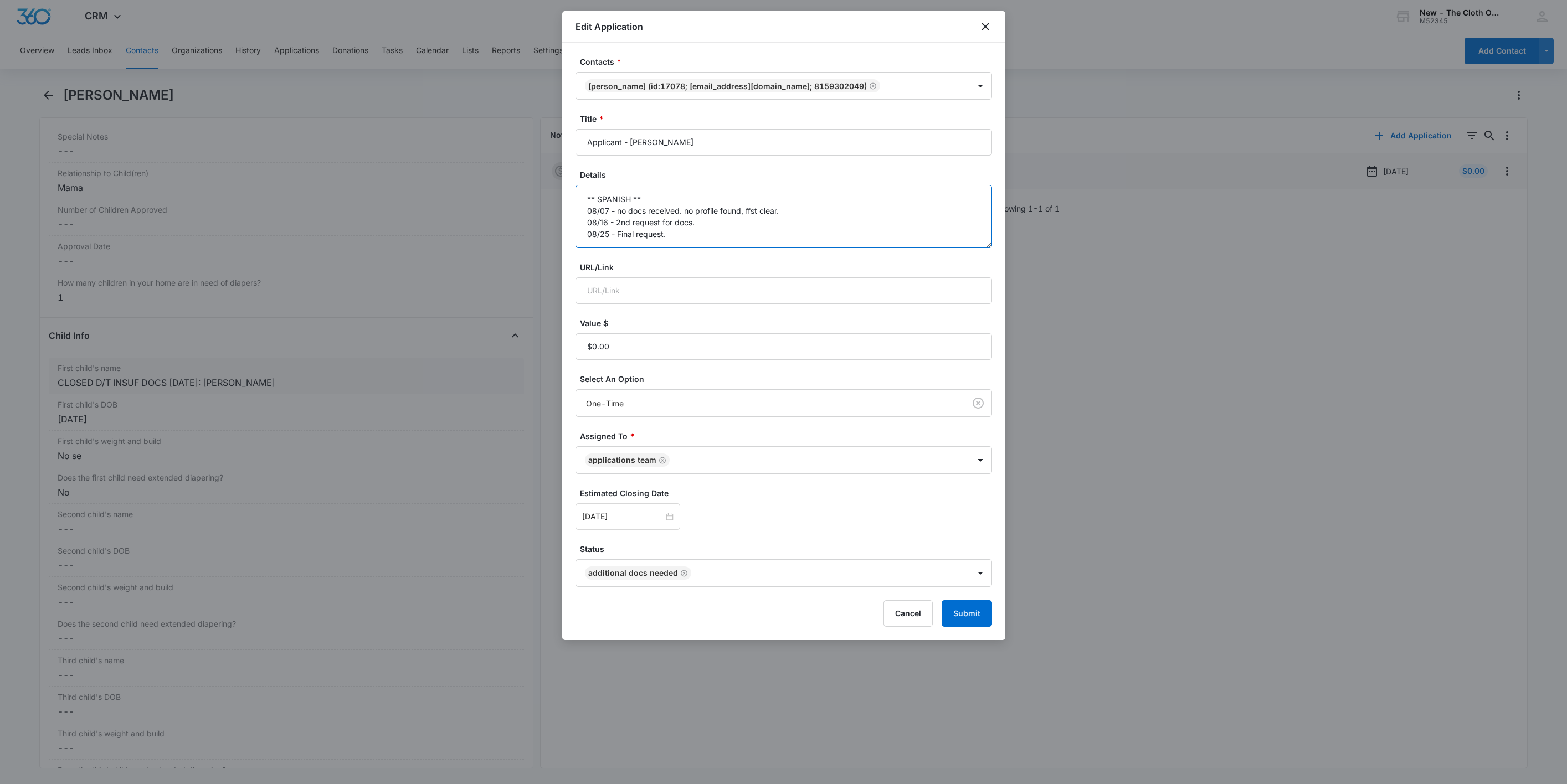
click at [781, 246] on textarea "** SPANISH ** 08/07 - no docs received. no profile found, ffst clear. 08/16 - 2…" at bounding box center [784, 217] width 417 height 63
paste textarea "[DATE] - Closed d/t insuf docs - all needed."
type textarea "** SPANISH ** 08/07 - no docs received. no profile found, ffst clear. 08/16 - 2…"
click at [981, 623] on button "Submit" at bounding box center [967, 614] width 50 height 27
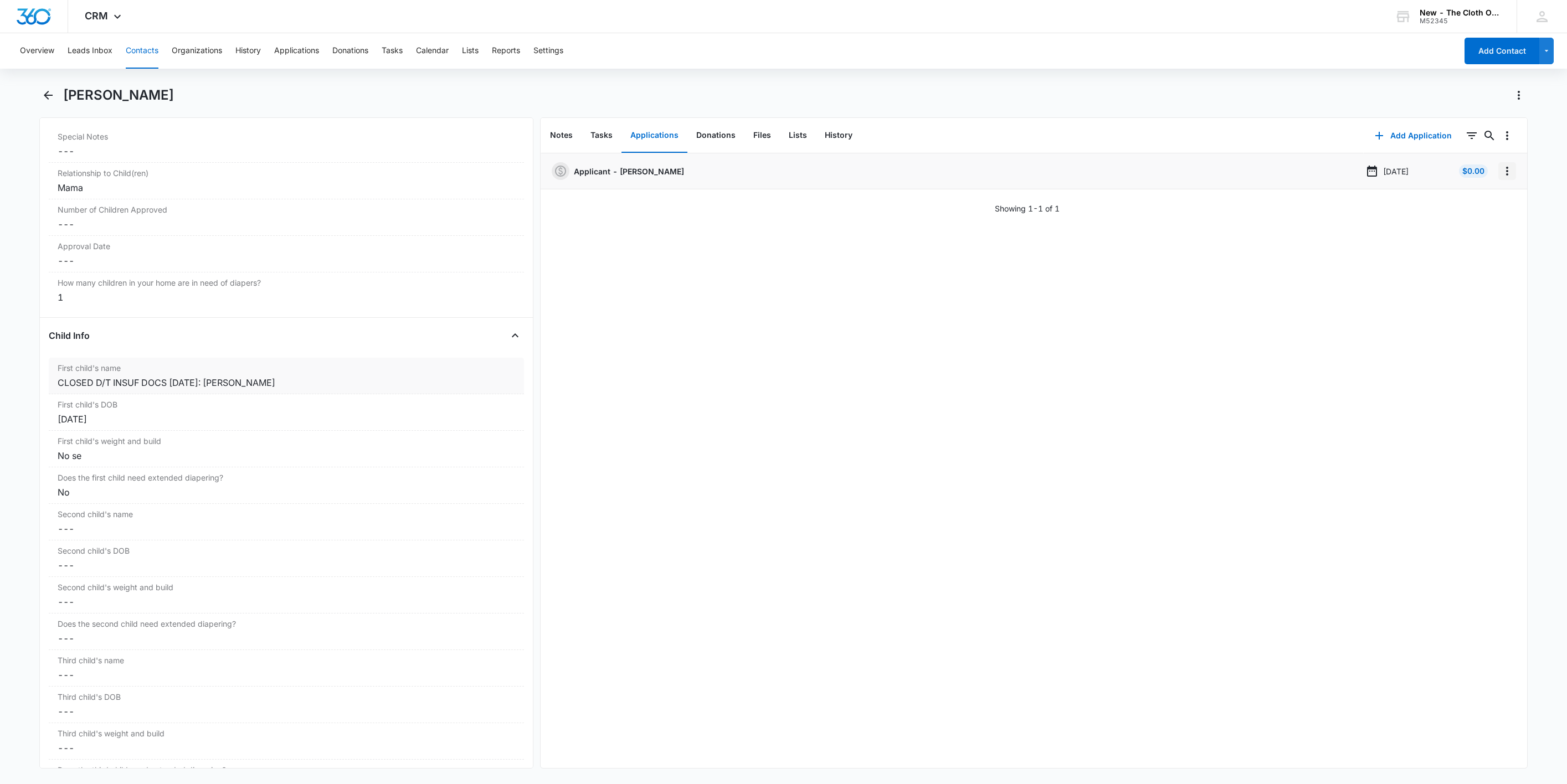
click at [1501, 178] on icon "Overflow Menu" at bounding box center [1507, 171] width 13 height 13
click at [1486, 218] on button "Delete" at bounding box center [1471, 218] width 63 height 16
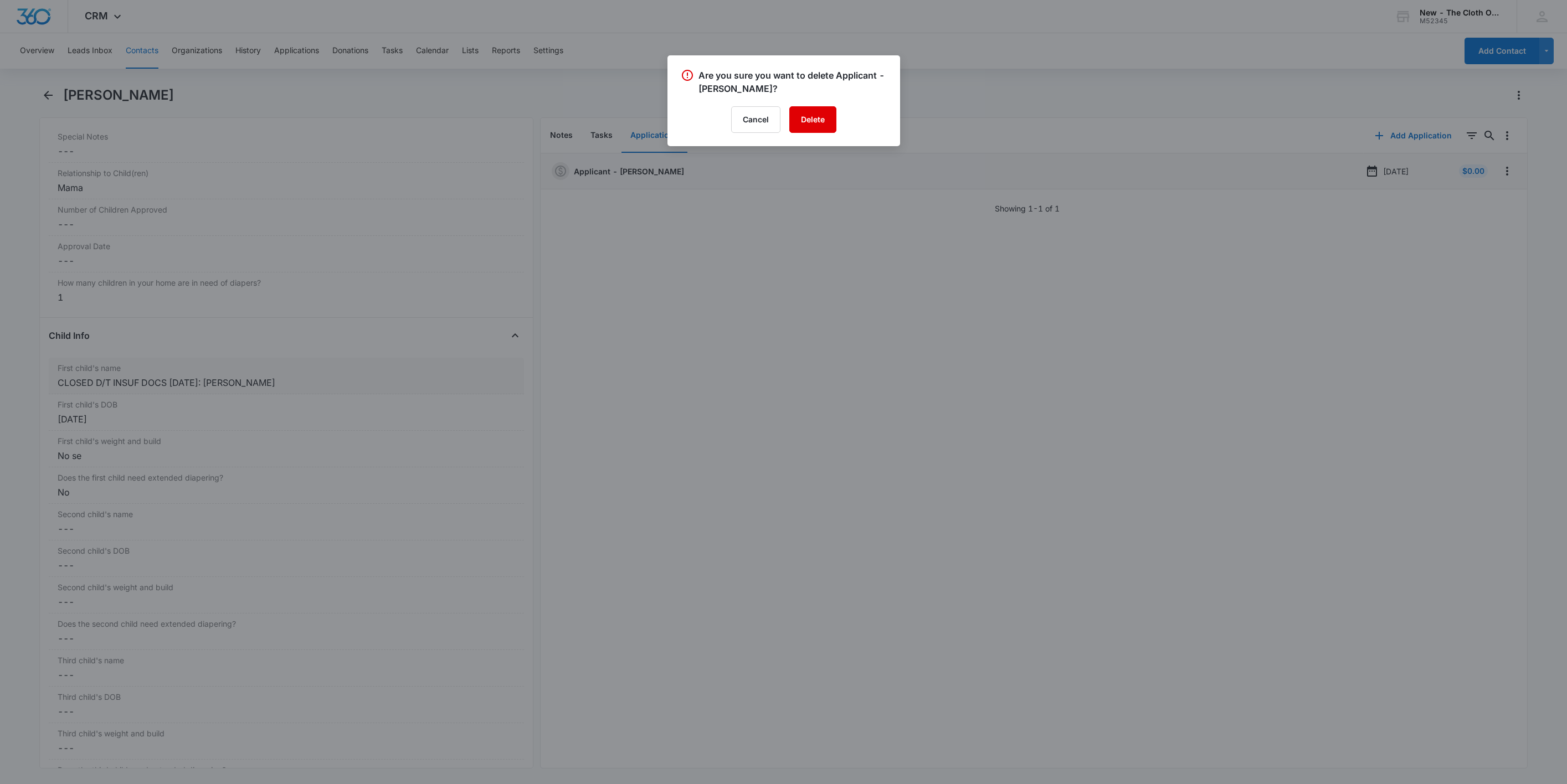
click at [803, 131] on button "Delete" at bounding box center [813, 120] width 47 height 27
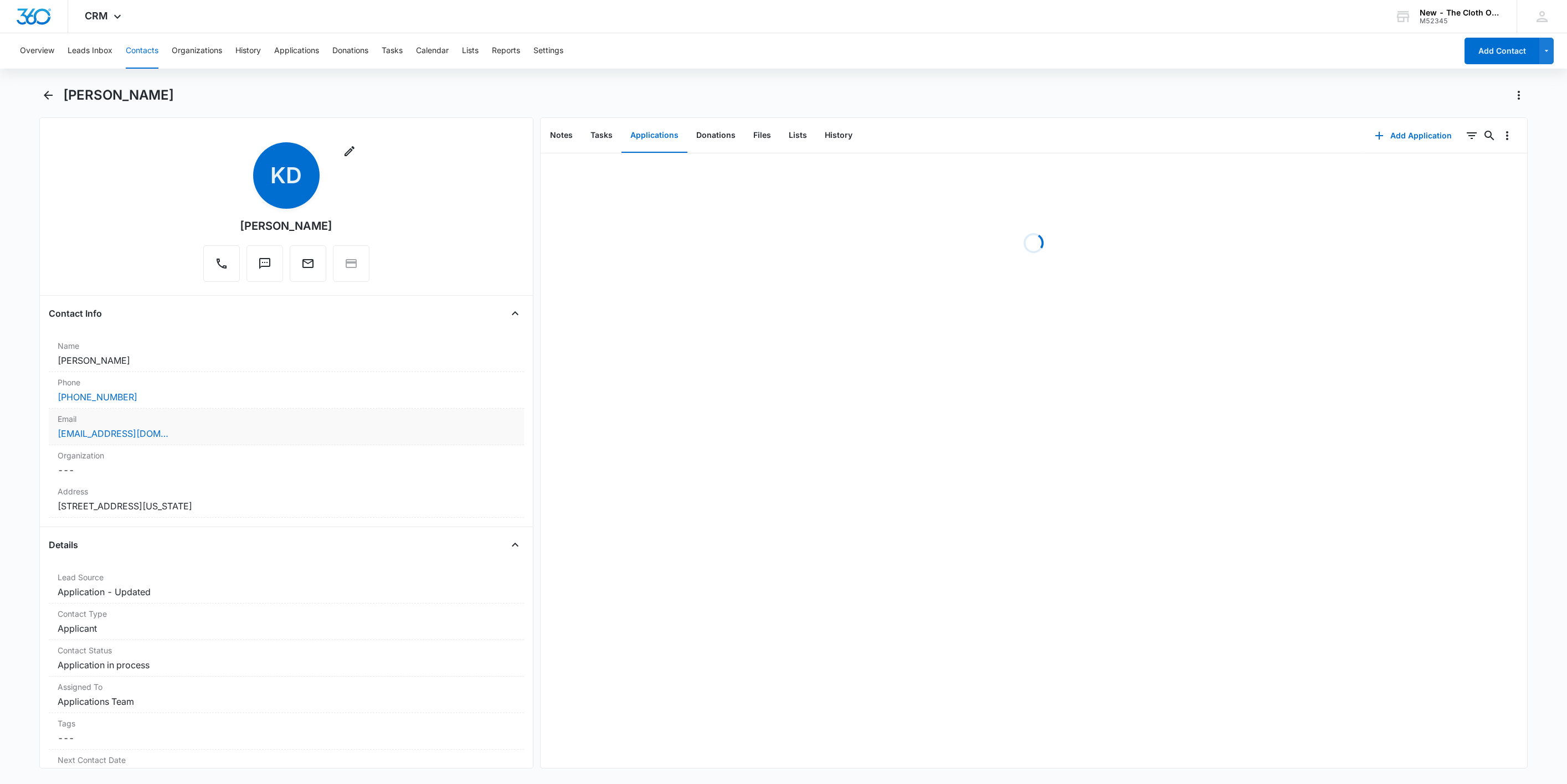
click at [282, 432] on div "[EMAIL_ADDRESS][DOMAIN_NAME]" at bounding box center [287, 434] width 457 height 13
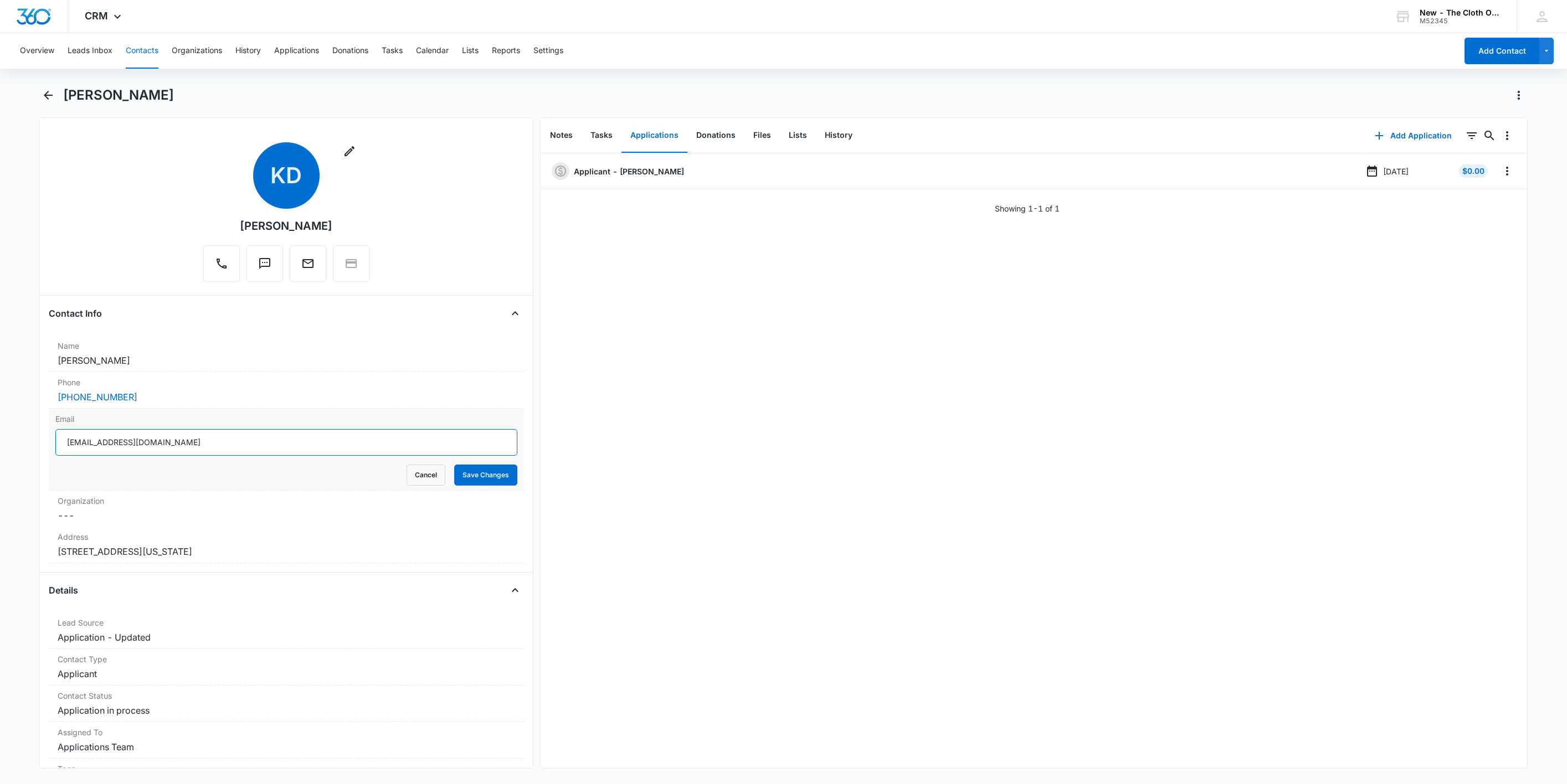
click at [284, 444] on input "[EMAIL_ADDRESS][DOMAIN_NAME]" at bounding box center [286, 443] width 462 height 27
click at [406, 482] on button "Cancel" at bounding box center [426, 475] width 39 height 21
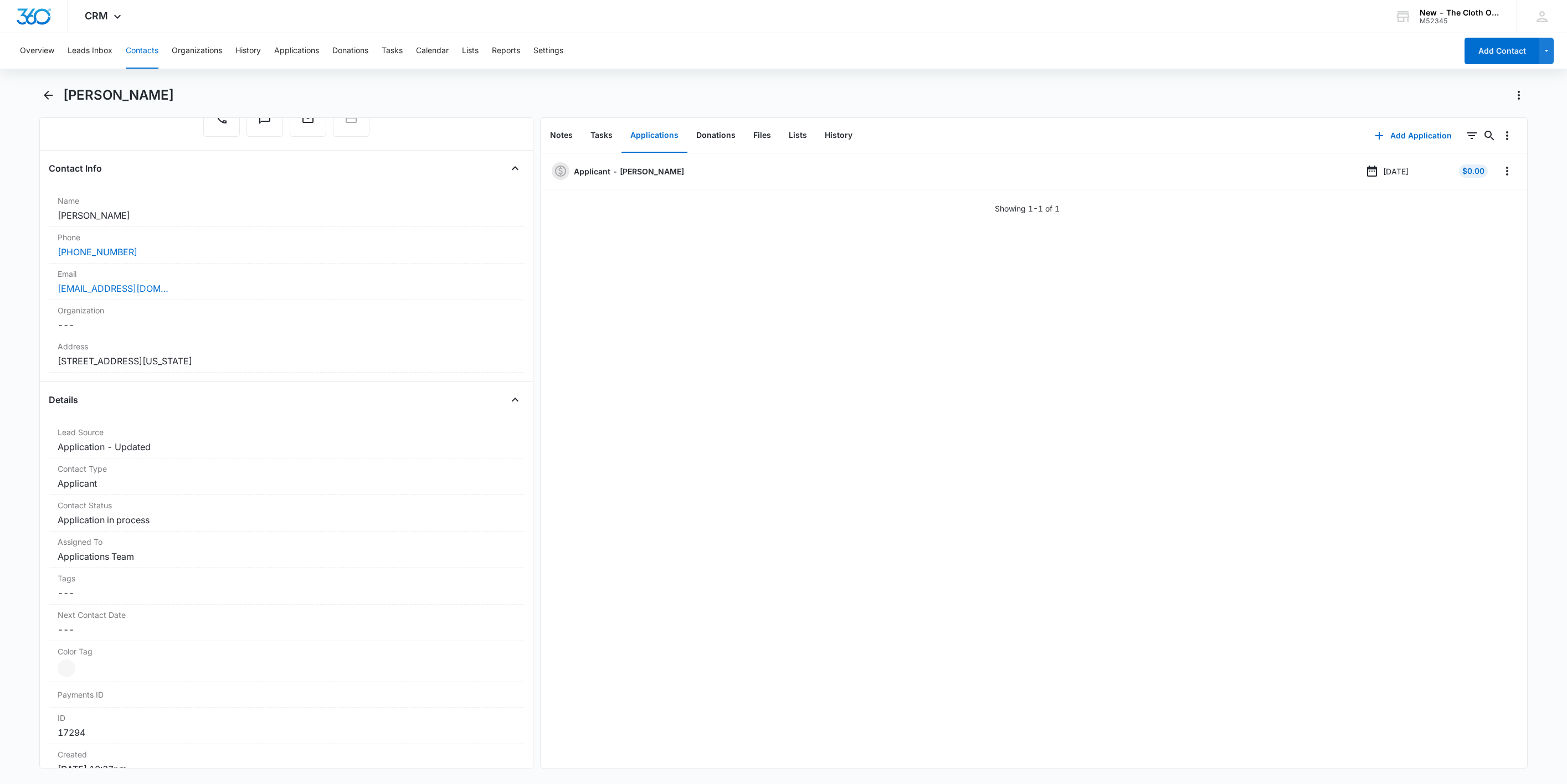
scroll to position [166, 0]
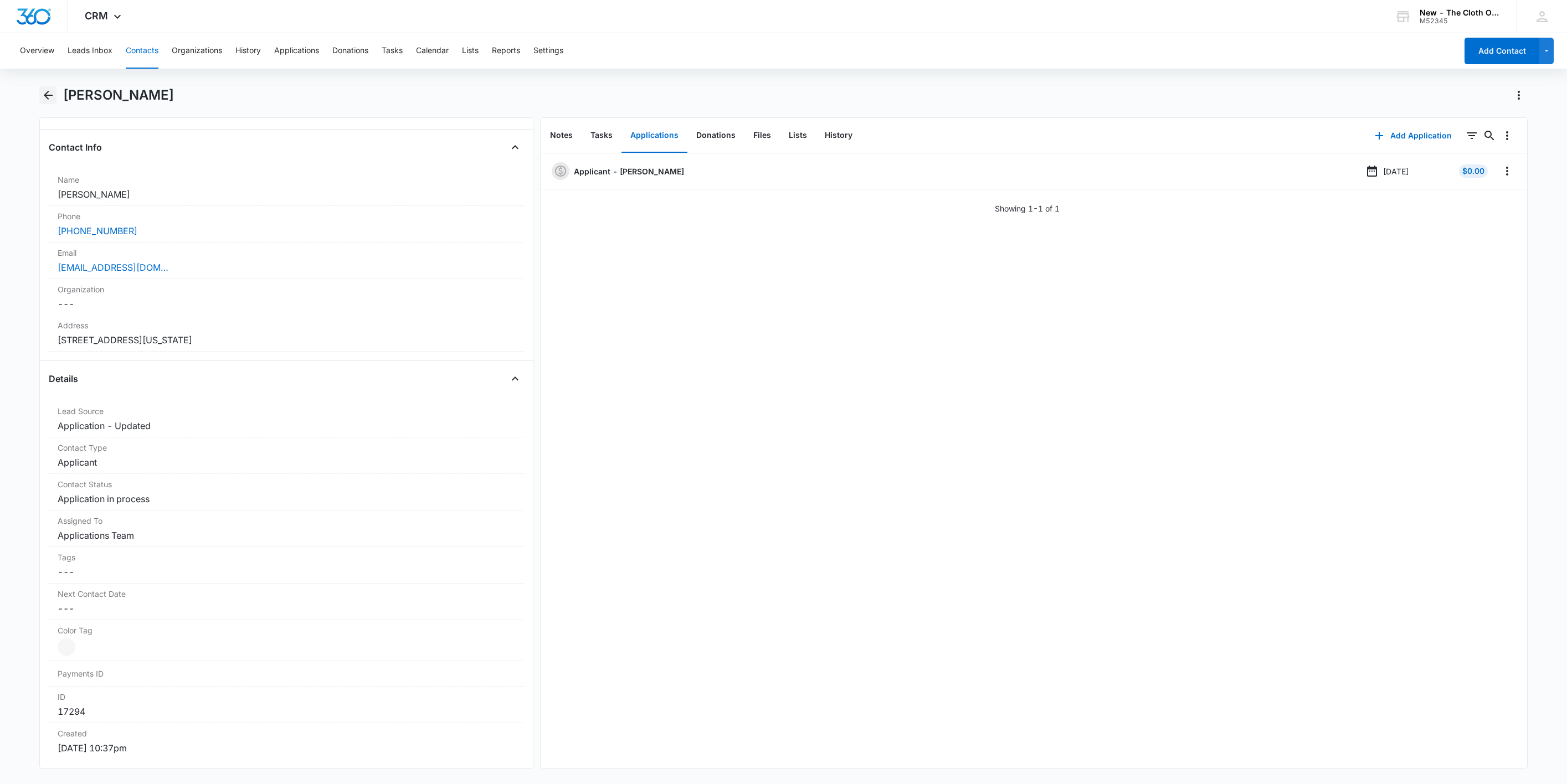
drag, startPoint x: 134, startPoint y: 96, endPoint x: 54, endPoint y: 93, distance: 80.1
click at [54, 93] on div "[PERSON_NAME]" at bounding box center [784, 102] width 1489 height 31
copy h1 "[PERSON_NAME]"
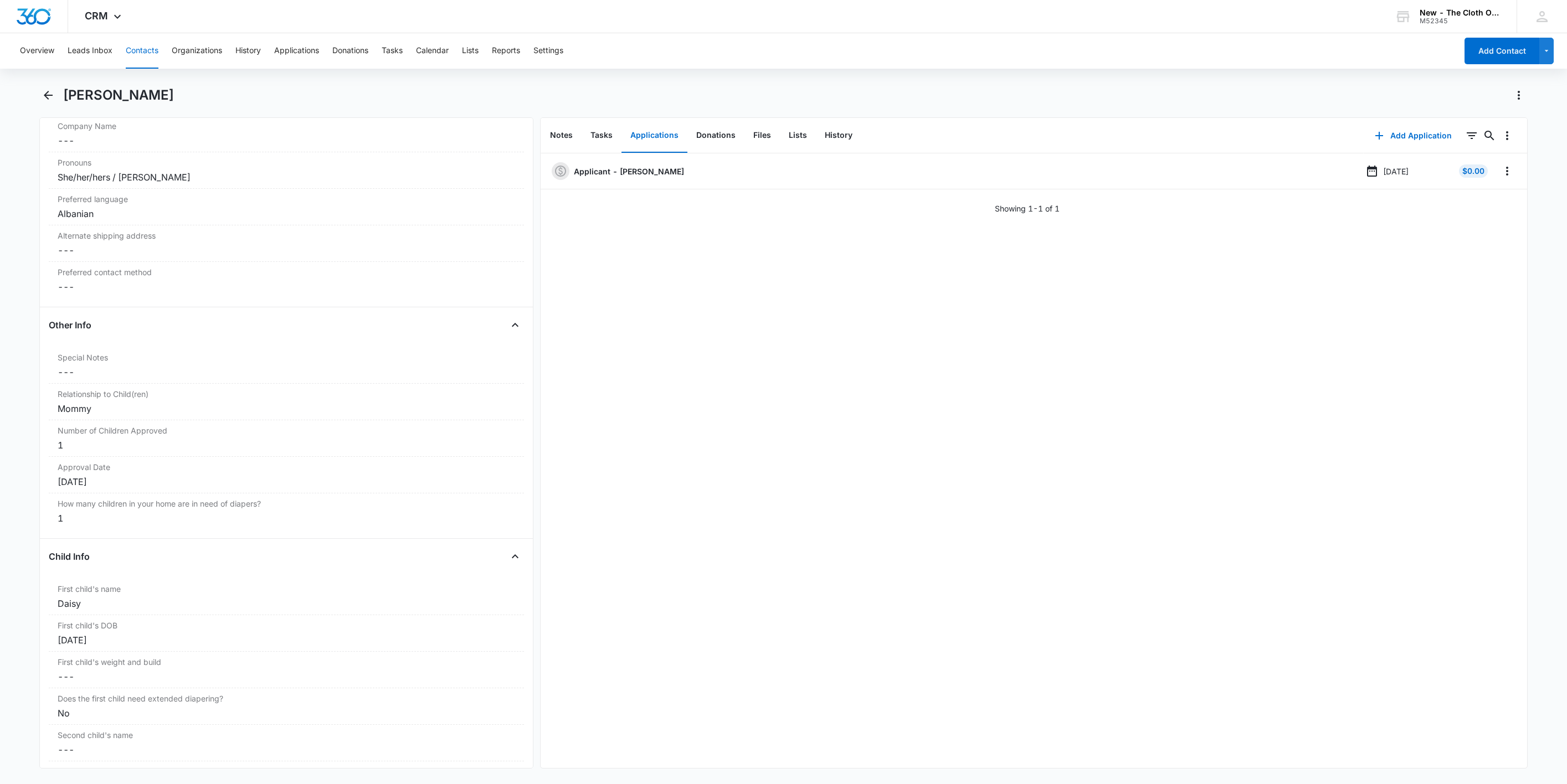
scroll to position [914, 0]
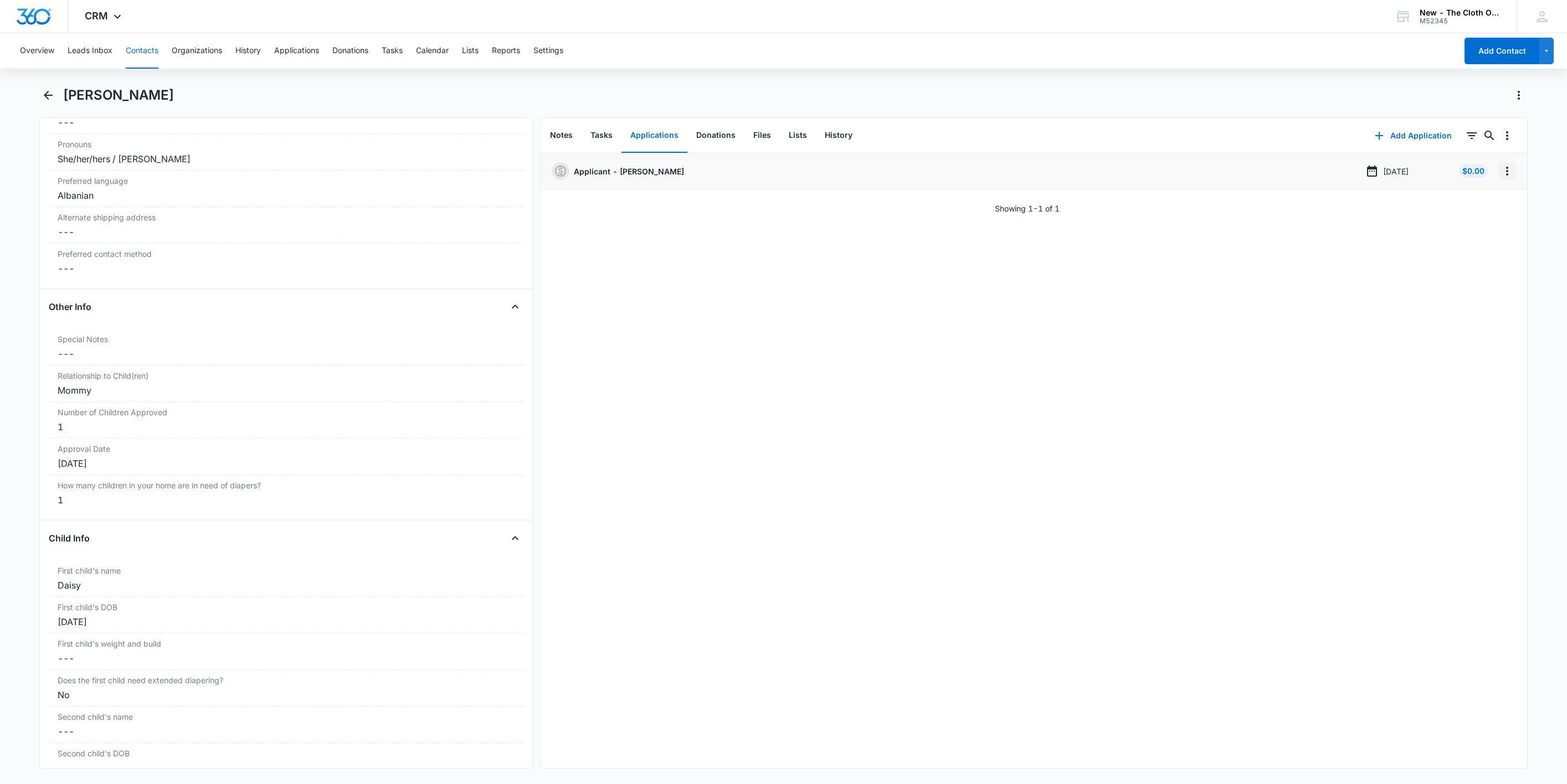
click at [1501, 172] on icon "Overflow Menu" at bounding box center [1507, 171] width 13 height 13
click at [1495, 195] on button "Edit" at bounding box center [1471, 202] width 63 height 16
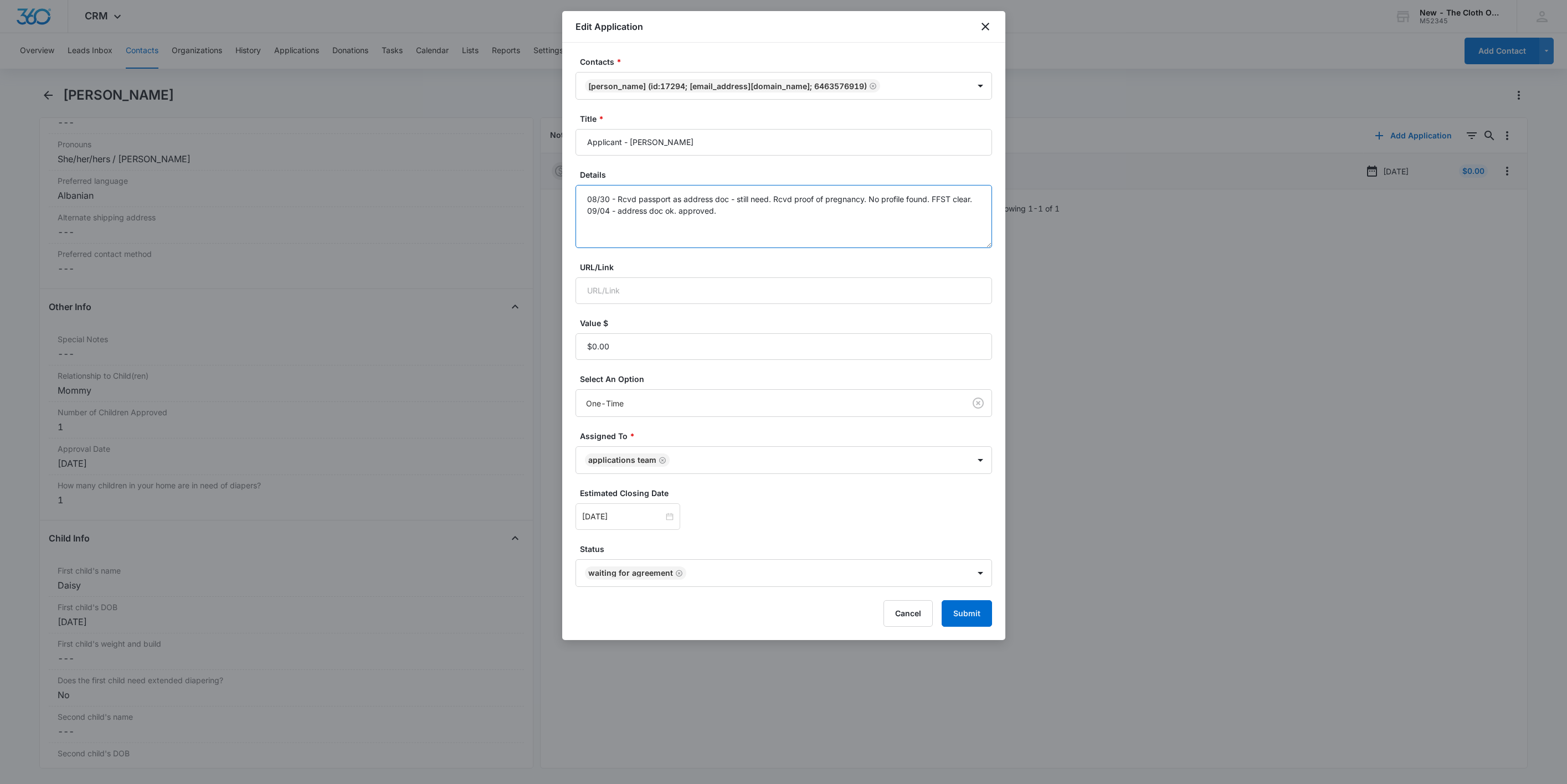
click at [802, 225] on textarea "08/30 - Rcvd passport as address doc - still need. Rcvd proof of pregnancy. No …" at bounding box center [784, 217] width 417 height 63
type textarea "08/30 - Rcvd passport as address doc - still need. Rcvd proof of pregnancy. No …"
click at [637, 522] on input "[DATE]" at bounding box center [623, 517] width 82 height 12
type input "[DATE]"
click at [685, 418] on div "19" at bounding box center [692, 418] width 13 height 13
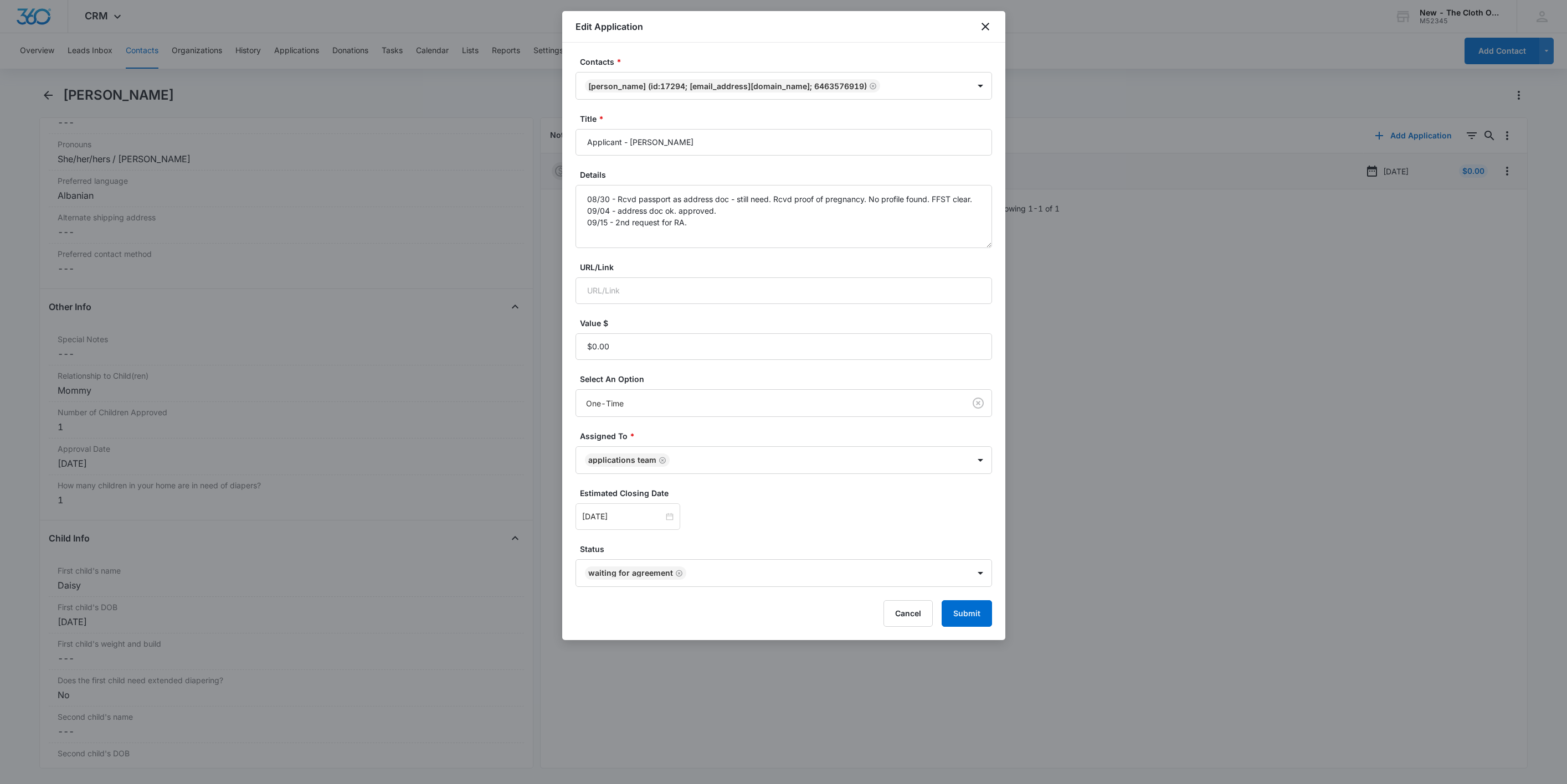
click at [875, 508] on div "Sep 19, 2025 Sep 2025 Su Mo Tu We Th Fr Sa 31 1 2 3 4 5 6 7 8 9 10 11 12 13 14 …" at bounding box center [784, 517] width 417 height 27
click at [976, 611] on button "Submit" at bounding box center [967, 614] width 50 height 27
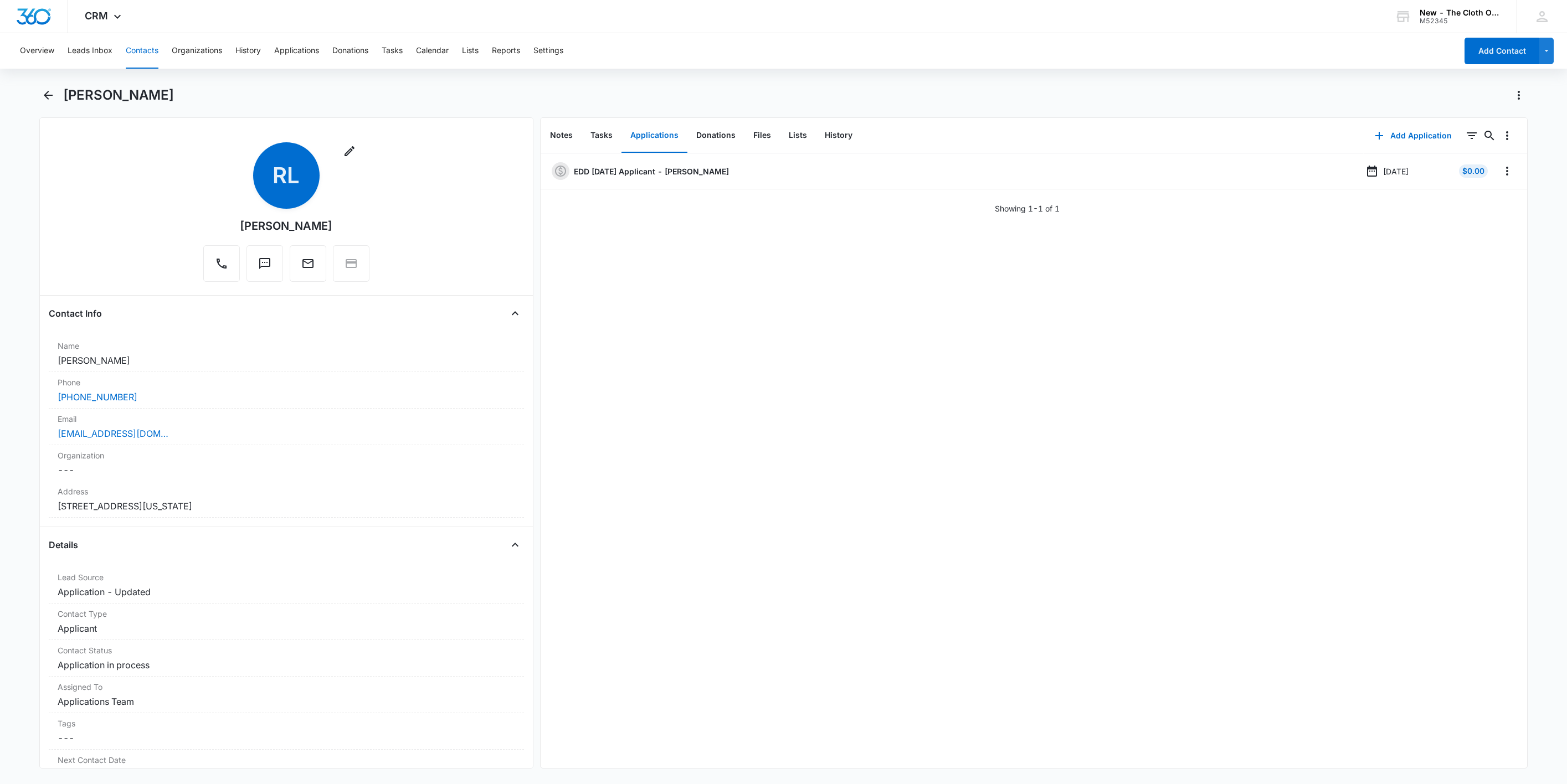
drag, startPoint x: 117, startPoint y: 364, endPoint x: 20, endPoint y: 369, distance: 97.1
click at [20, 369] on main "[PERSON_NAME] Remove RL Rekha Lamgadhey Contact Info Name Cancel Save Changes […" at bounding box center [784, 434] width 1567 height 696
click at [246, 434] on div "[EMAIL_ADDRESS][DOMAIN_NAME]" at bounding box center [287, 434] width 457 height 13
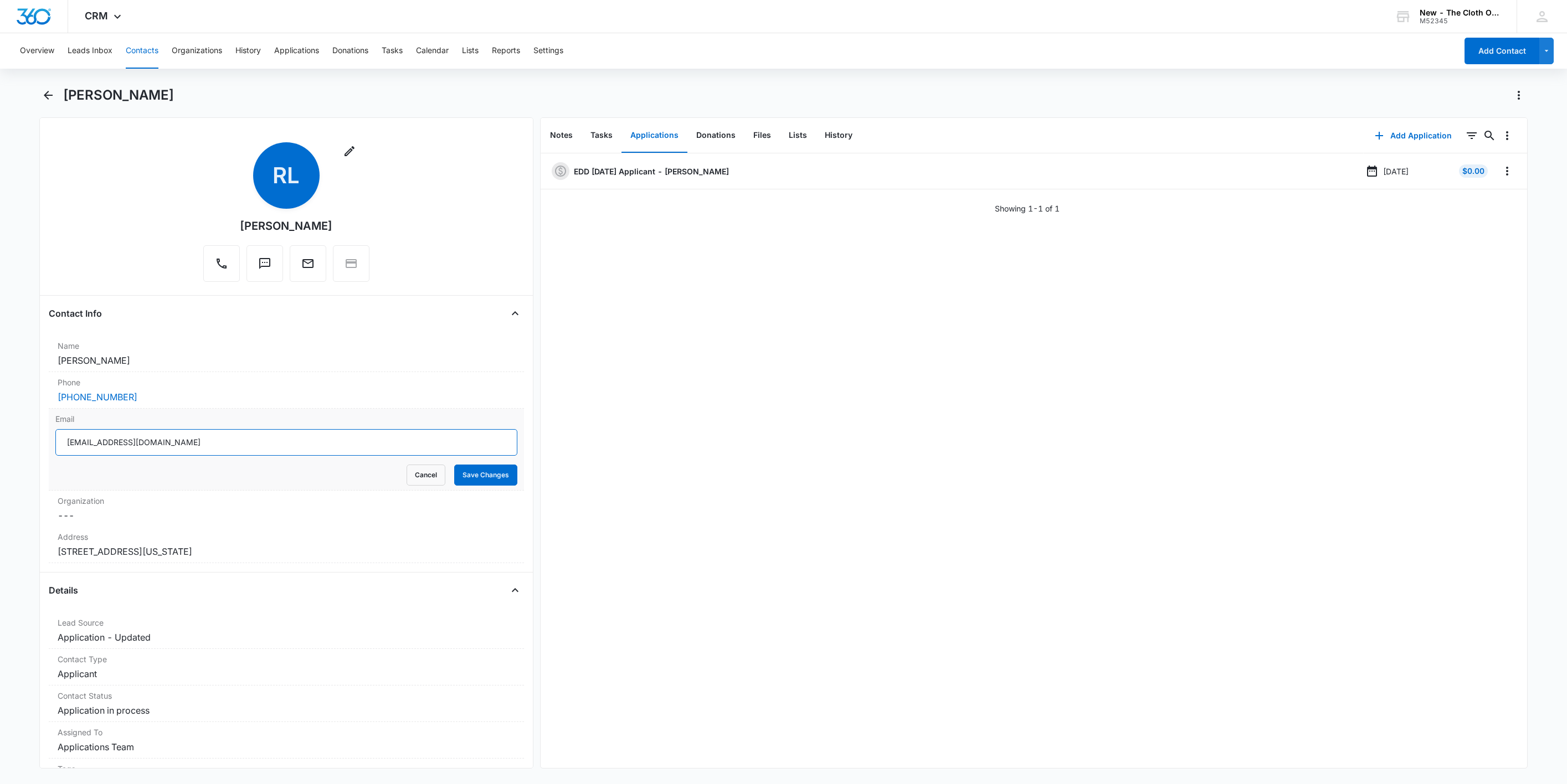
click at [253, 447] on input "[EMAIL_ADDRESS][DOMAIN_NAME]" at bounding box center [286, 443] width 462 height 27
click at [408, 480] on button "Cancel" at bounding box center [426, 475] width 39 height 21
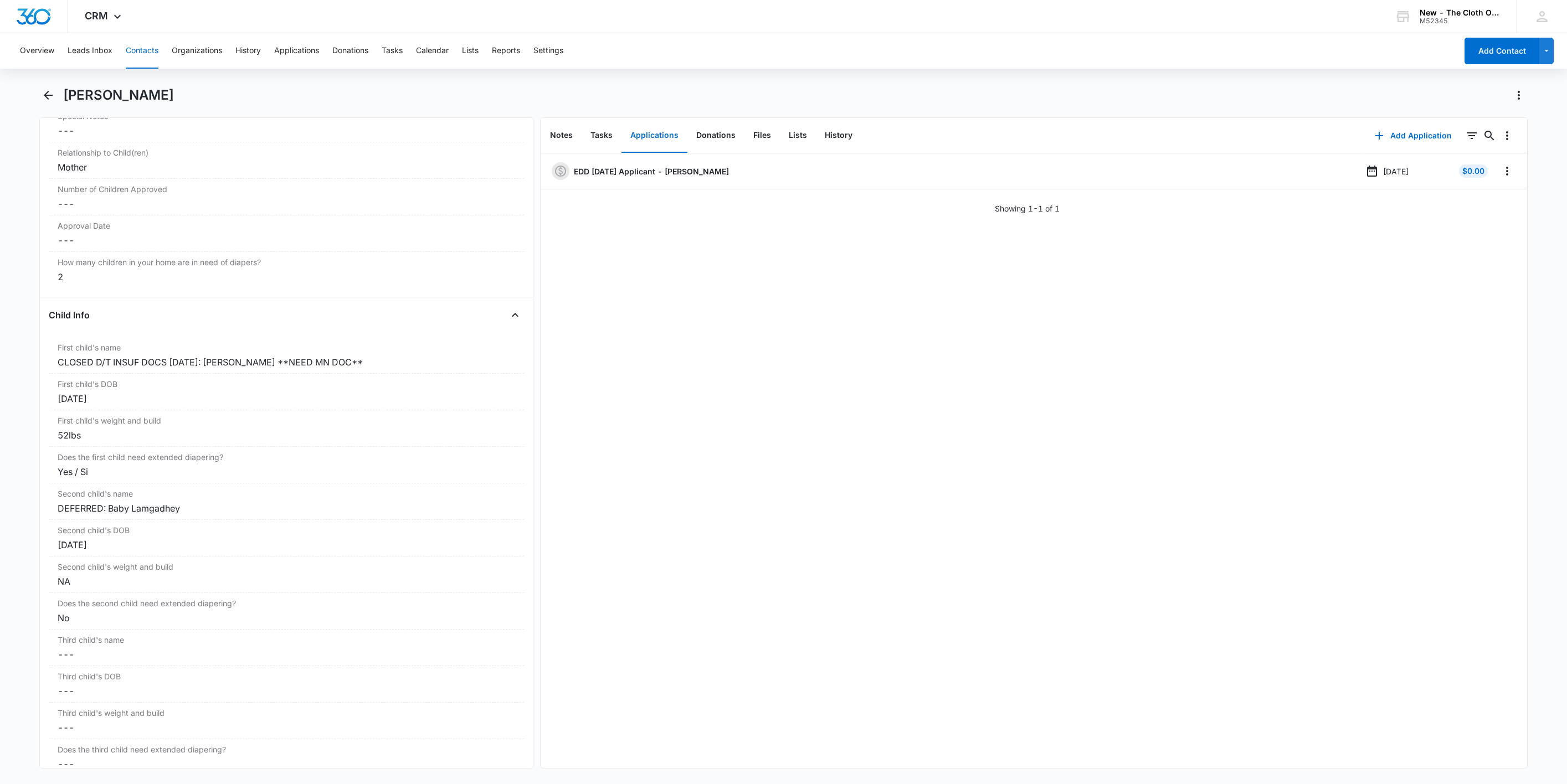
scroll to position [1163, 0]
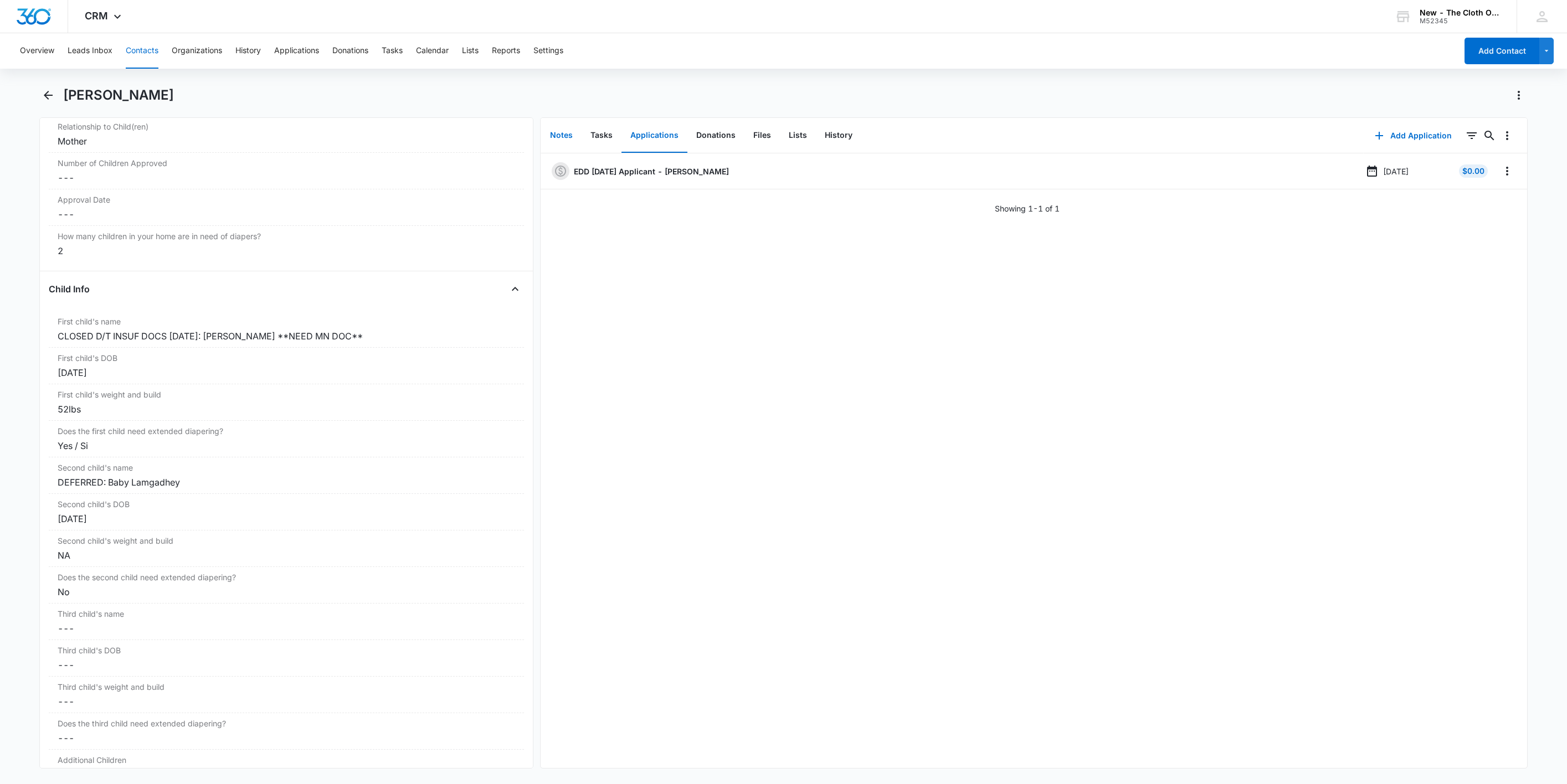
click at [555, 128] on button "Notes" at bounding box center [561, 136] width 40 height 34
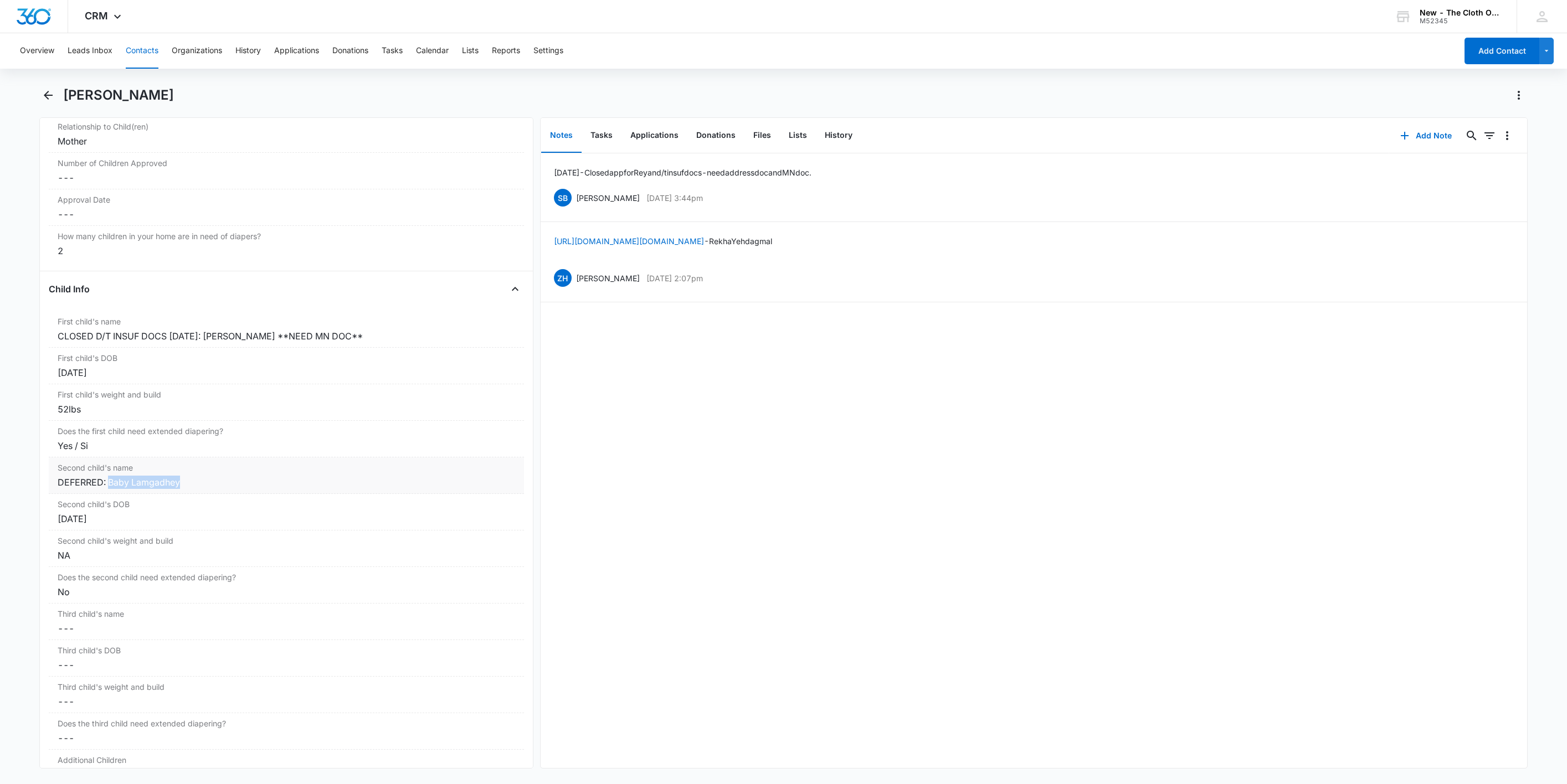
copy div "Baby Lamgadhey"
drag, startPoint x: 193, startPoint y: 493, endPoint x: 389, endPoint y: 510, distance: 196.7
click at [389, 510] on dl "First child's name Cancel Save Changes CLOSED D/T INSUF DOCS [DATE]: [PERSON_NA…" at bounding box center [286, 549] width 475 height 474
click at [107, 489] on div "DEFERRED: Baby Lamgadhey" at bounding box center [287, 482] width 457 height 13
drag, startPoint x: 108, startPoint y: 501, endPoint x: -149, endPoint y: 465, distance: 259.5
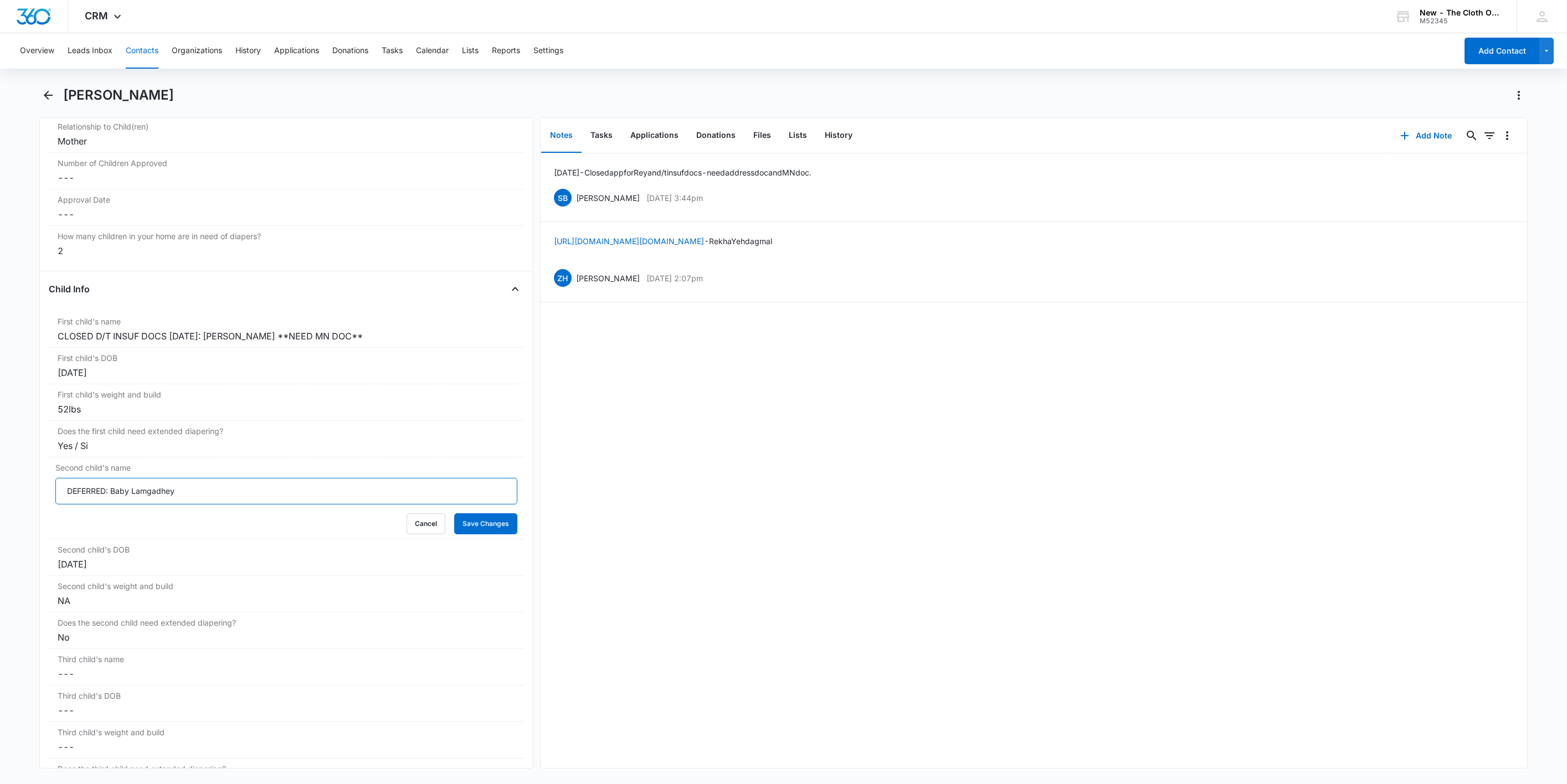
click at [0, 465] on html "CRM Apps Reputation Websites Forms CRM Email Social Shop Payments POS Ads Intel…" at bounding box center [784, 392] width 1567 height 784
type input "Baby Lamgadhey"
click at [454, 513] on button "Save Changes" at bounding box center [486, 524] width 63 height 21
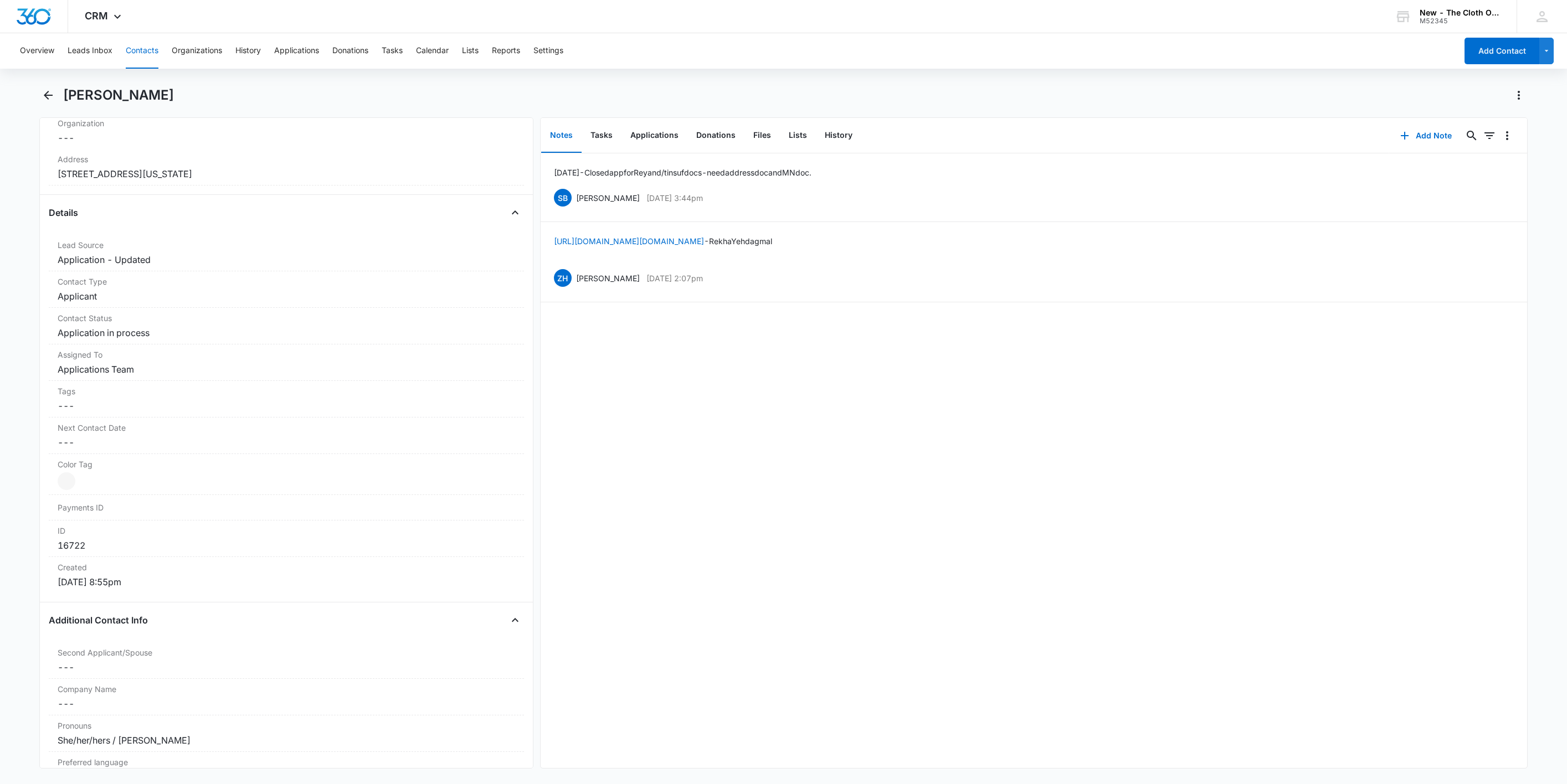
scroll to position [249, 0]
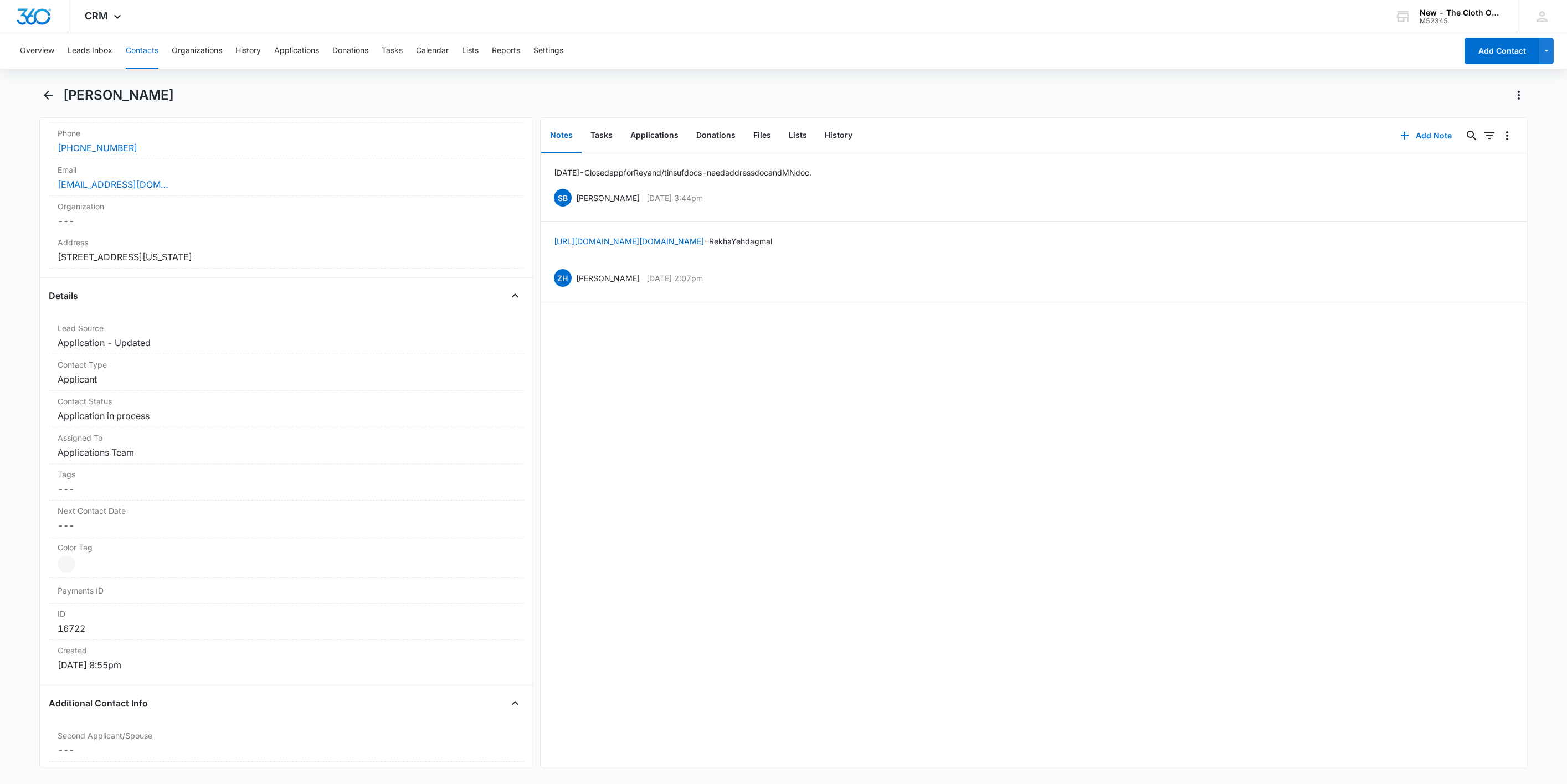
drag, startPoint x: 314, startPoint y: 263, endPoint x: 14, endPoint y: 265, distance: 300.0
click at [9, 264] on main "[PERSON_NAME] Remove RL Rekha Lamgadhey Contact Info Name Cancel Save Changes […" at bounding box center [784, 434] width 1567 height 696
copy dd "[STREET_ADDRESS][US_STATE]"
drag, startPoint x: 145, startPoint y: 148, endPoint x: 21, endPoint y: 148, distance: 124.0
click at [21, 147] on main "Rekha Lamgadhey Remove RL Rekha Lamgadhey Contact Info Name Cancel Save Changes…" at bounding box center [784, 434] width 1567 height 696
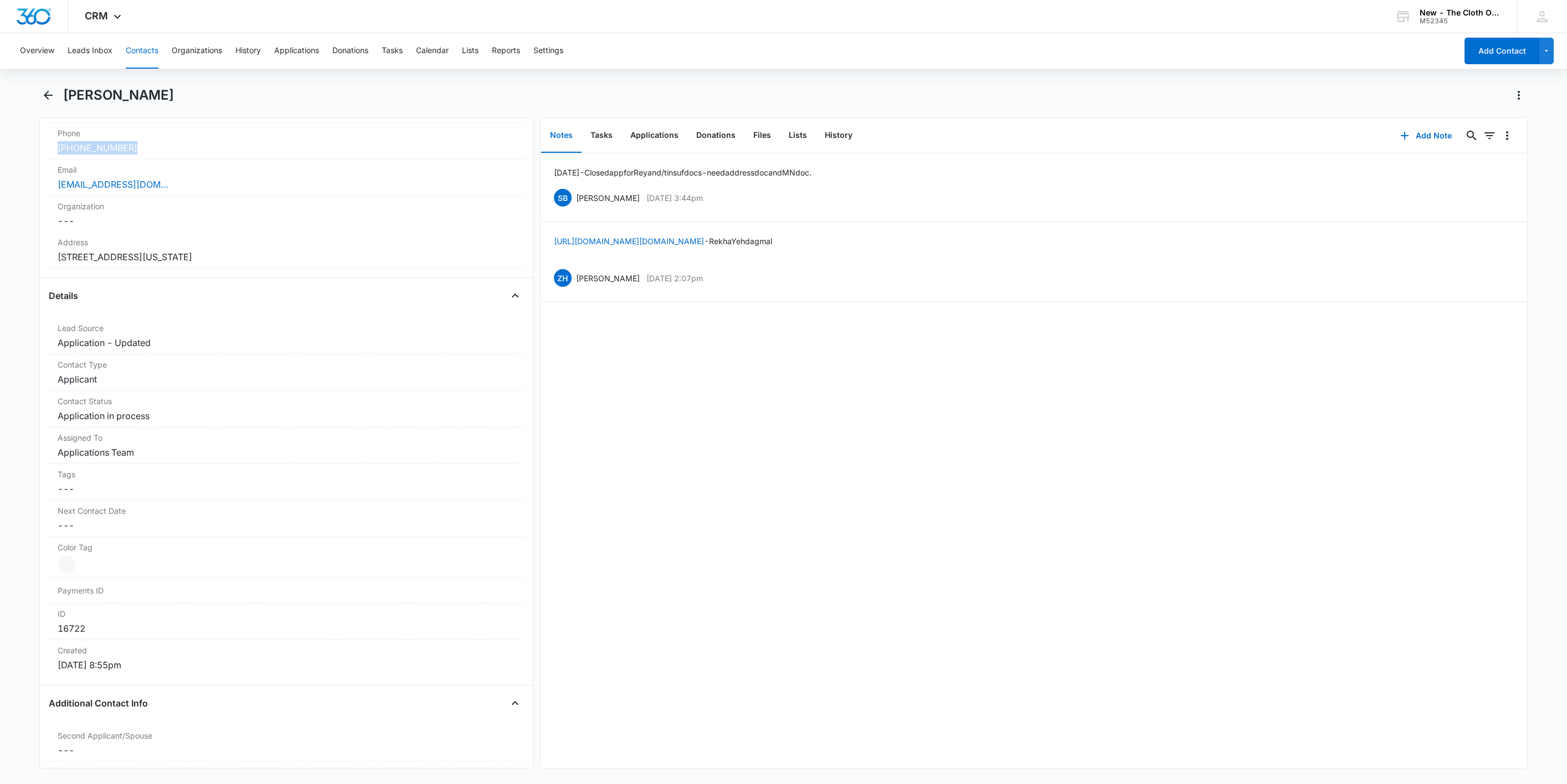
copy link "(325) 514-1761"
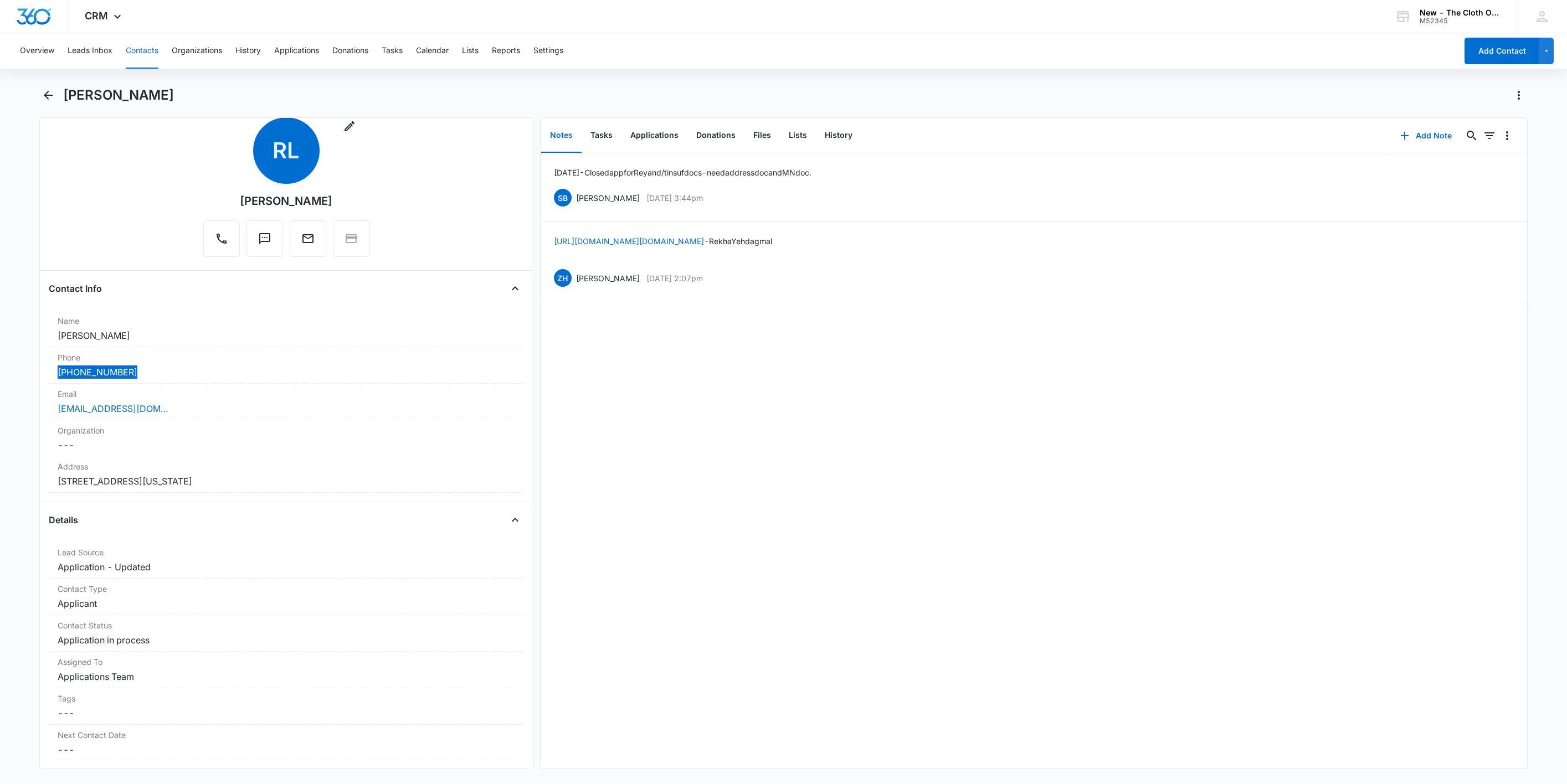
scroll to position [0, 0]
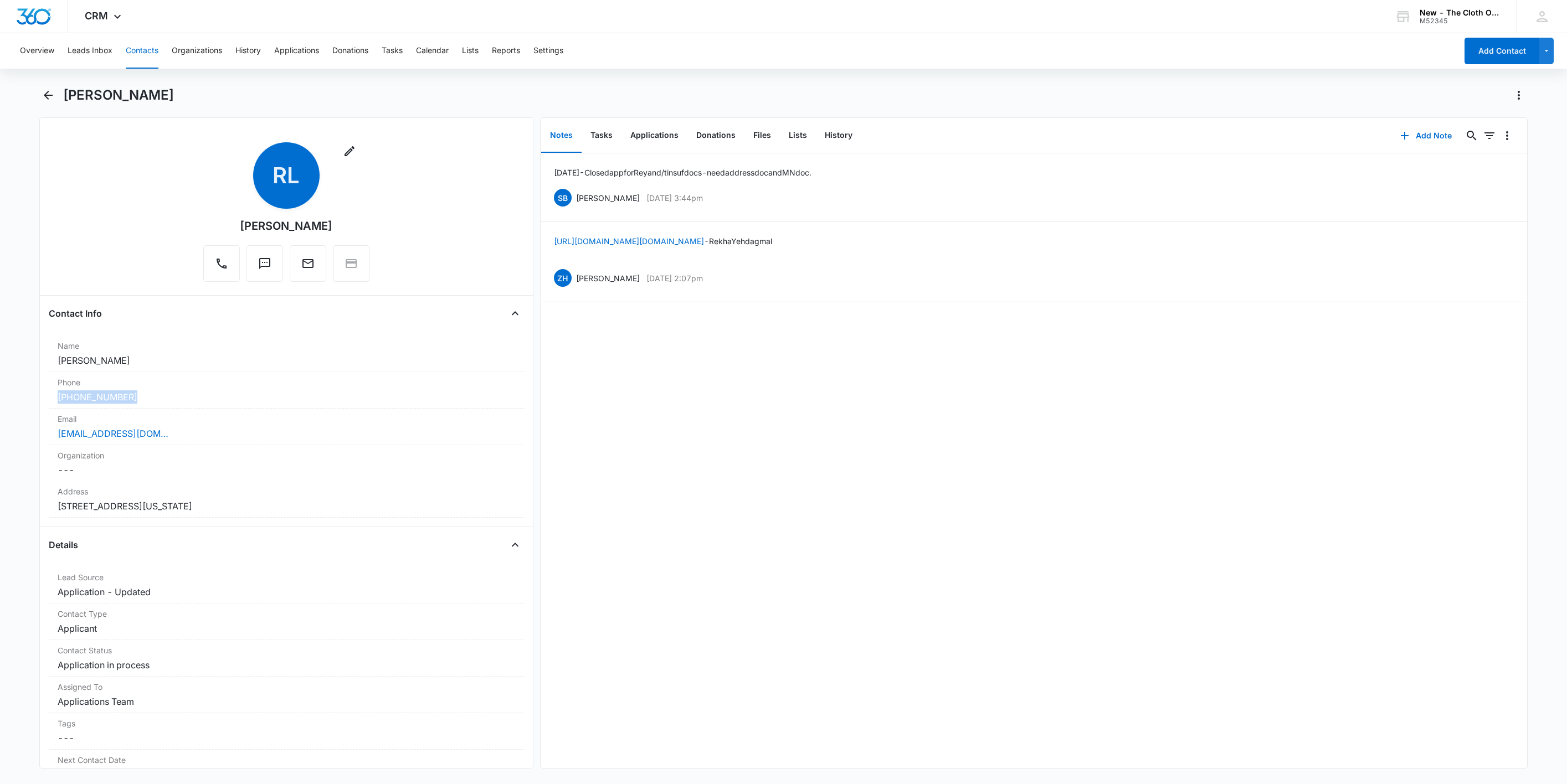
drag, startPoint x: 145, startPoint y: 359, endPoint x: 7, endPoint y: 369, distance: 138.4
click at [0, 366] on html "CRM Apps Reputation Websites Forms CRM Email Social Shop Payments POS Ads Intel…" at bounding box center [784, 392] width 1567 height 784
copy dd "Rekha Lamgadhey"
drag, startPoint x: 728, startPoint y: 239, endPoint x: 802, endPoint y: 238, distance: 74.0
click at [802, 238] on div "https://www.facebook.com/lamgadhey.rekha - Rekha Yehdagmal ZH Zoë Hill Jun 25, …" at bounding box center [1034, 262] width 961 height 53
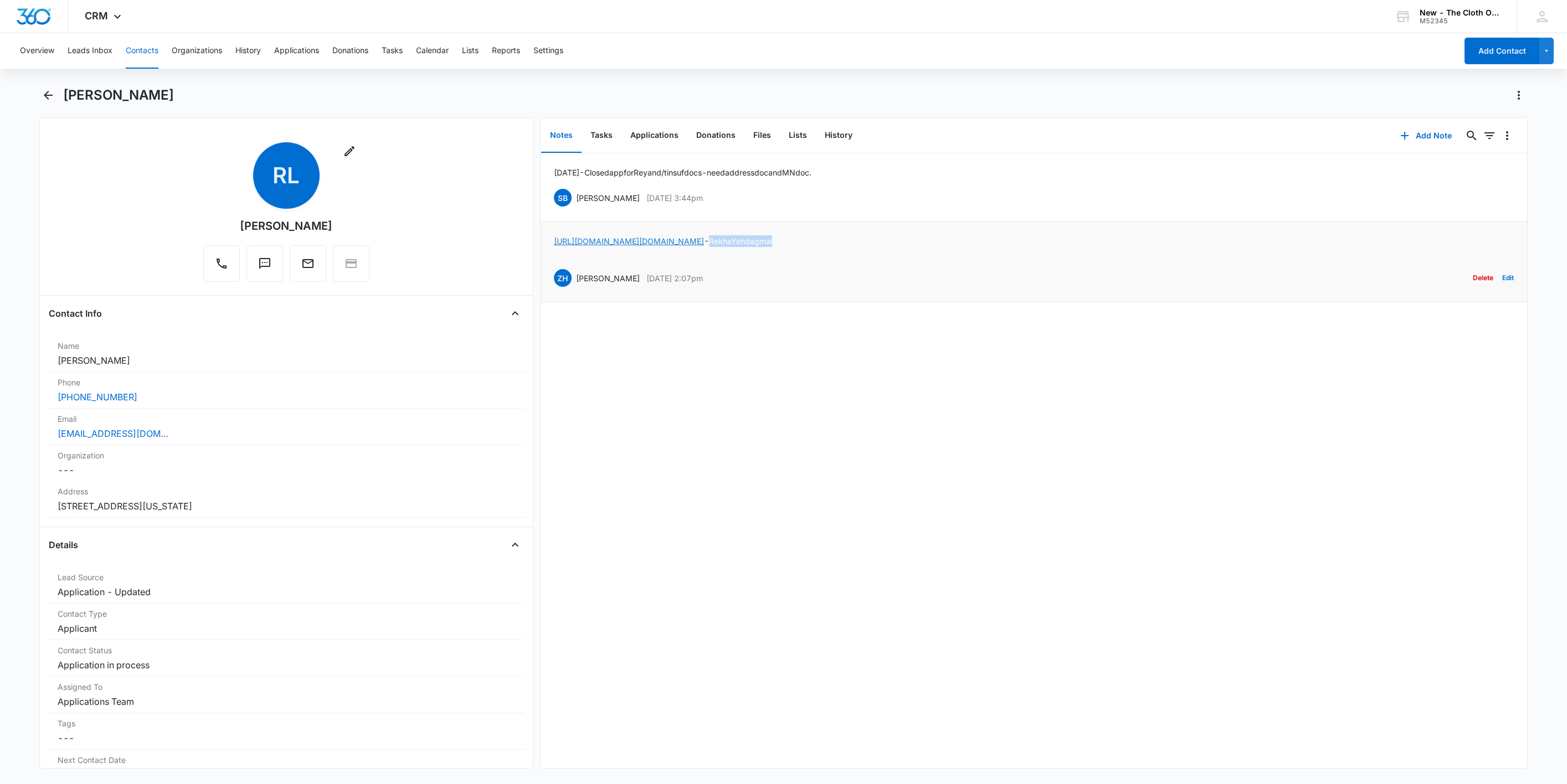
click at [667, 239] on link "https://www.facebook.com/lamgadhey.rekha" at bounding box center [629, 241] width 150 height 9
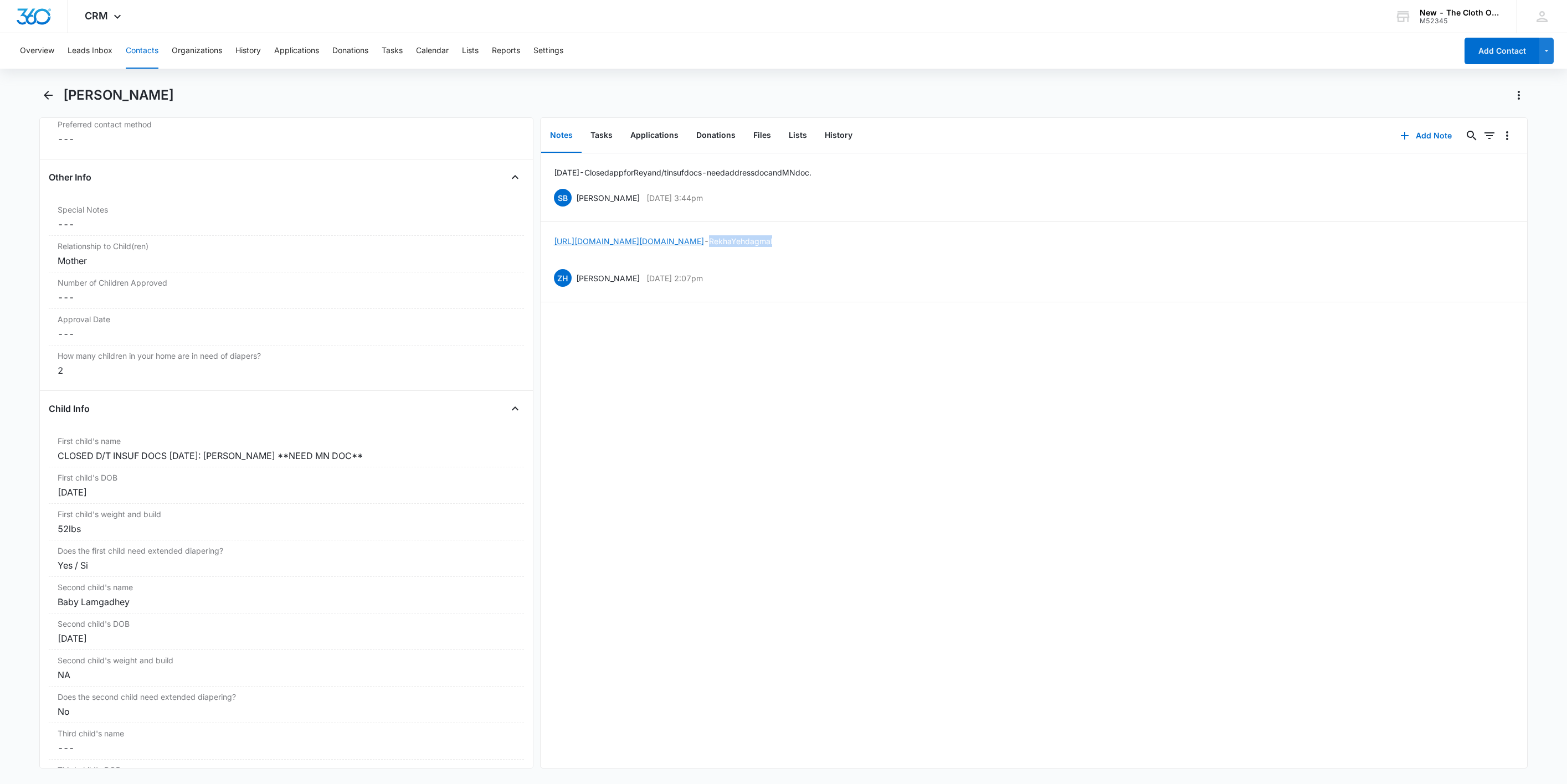
scroll to position [1080, 0]
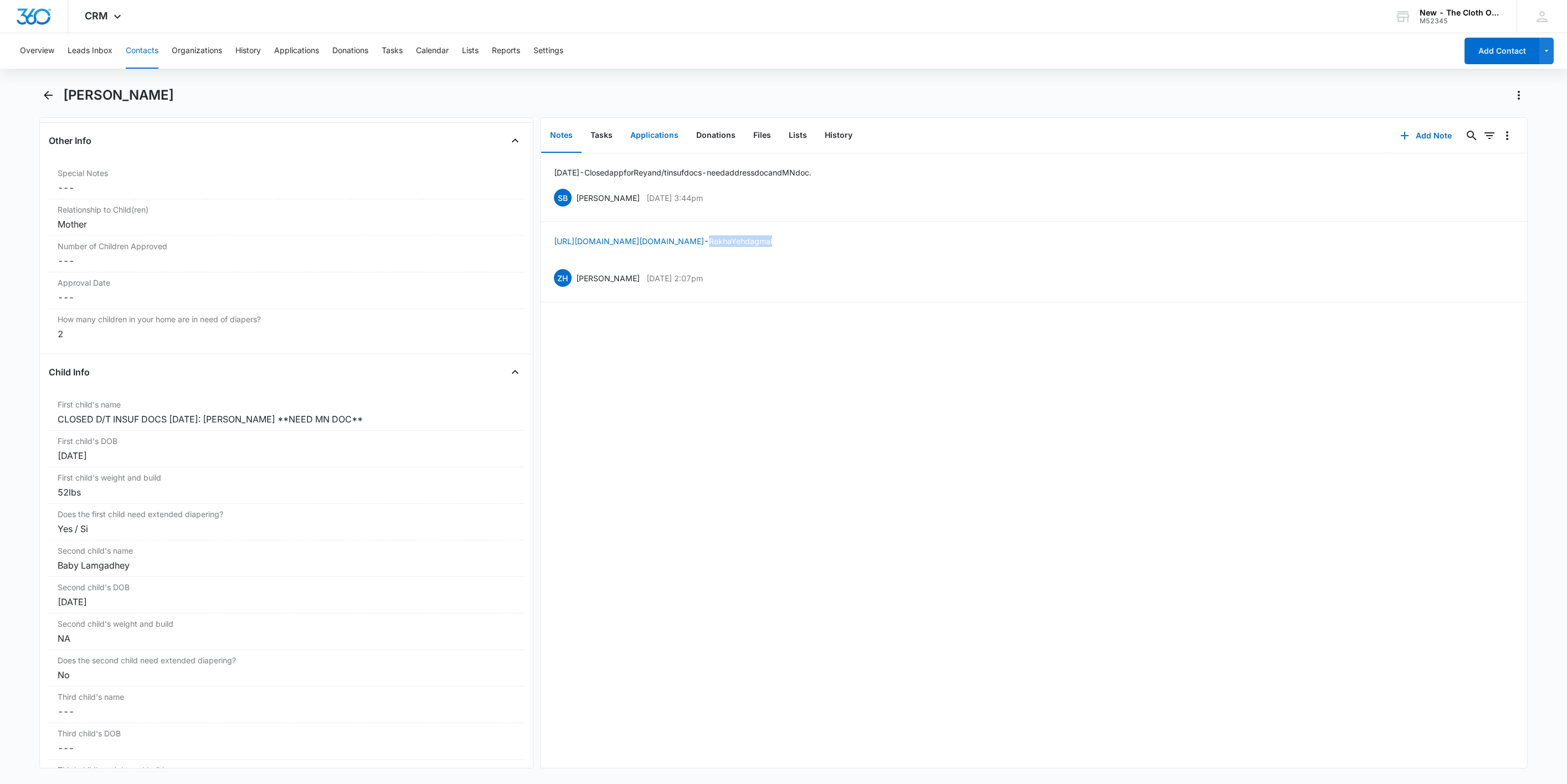
click at [657, 136] on button "Applications" at bounding box center [655, 136] width 66 height 34
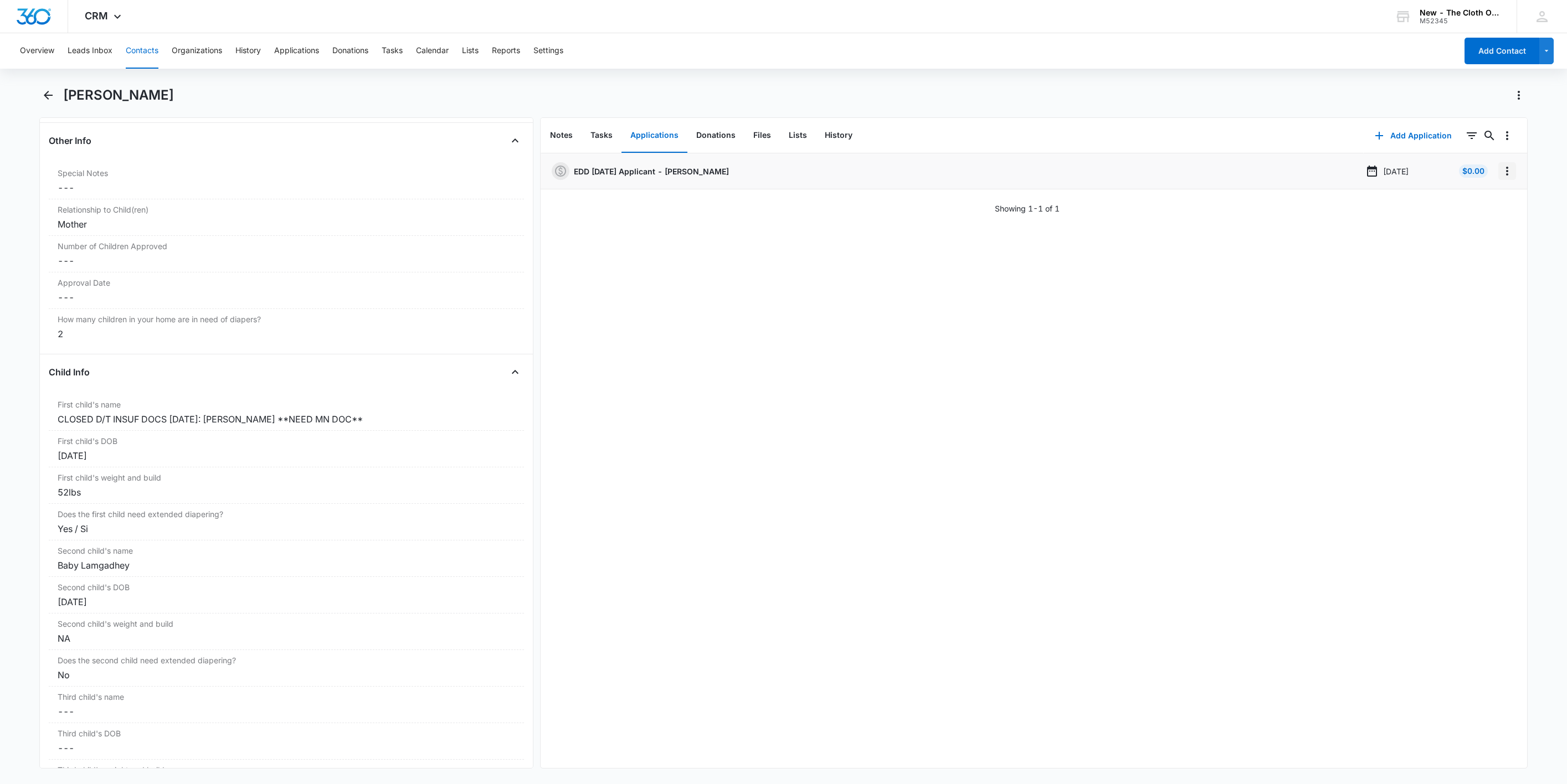
click at [1501, 166] on icon "Overflow Menu" at bounding box center [1507, 171] width 13 height 13
click at [1488, 201] on button "Edit" at bounding box center [1471, 202] width 63 height 16
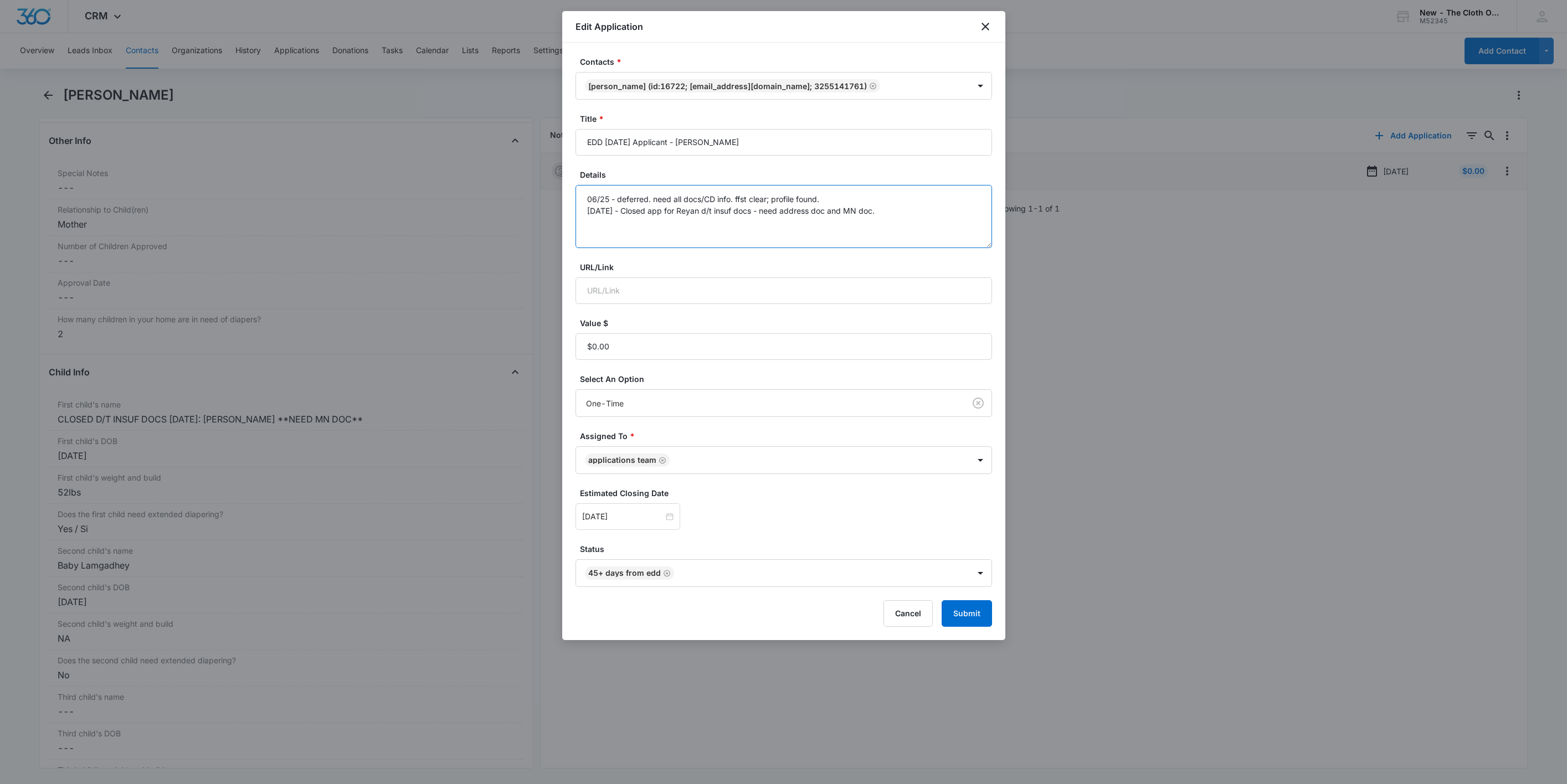
click at [940, 221] on textarea "06/25 - deferred. need all docs/CD info. ffst clear; profile found. 08/10/25 - …" at bounding box center [784, 217] width 417 height 63
click at [665, 574] on icon "Remove 45+ days from EDD" at bounding box center [667, 574] width 8 height 9
type textarea "06/25 - deferred. need all docs/CD info. ffst clear; profile found. 08/10/25 - …"
click at [665, 574] on body "CRM Apps Reputation Websites Forms CRM Email Social Shop Payments POS Ads Intel…" at bounding box center [784, 392] width 1567 height 784
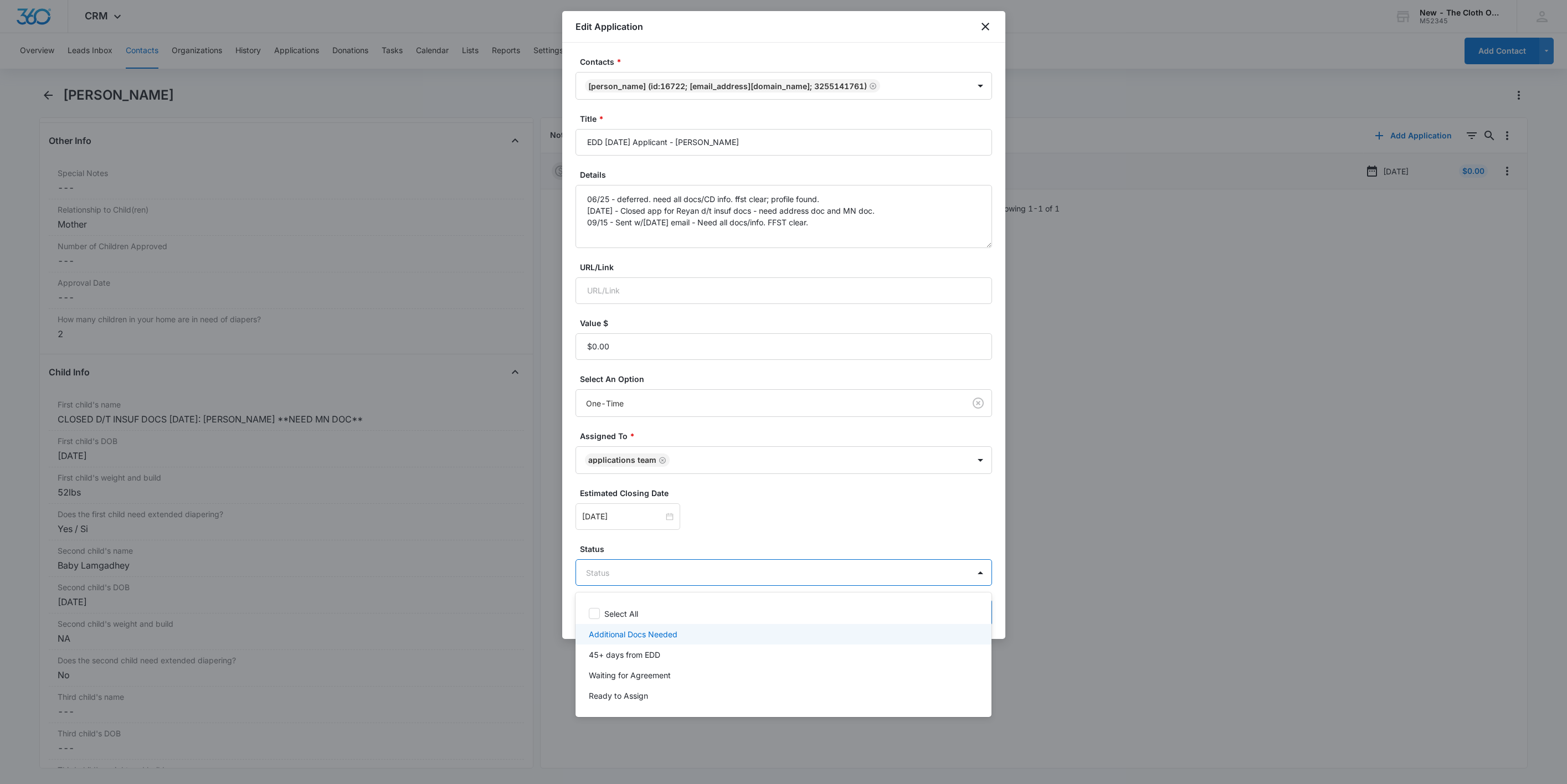
click at [653, 639] on p "Additional Docs Needed" at bounding box center [633, 634] width 89 height 12
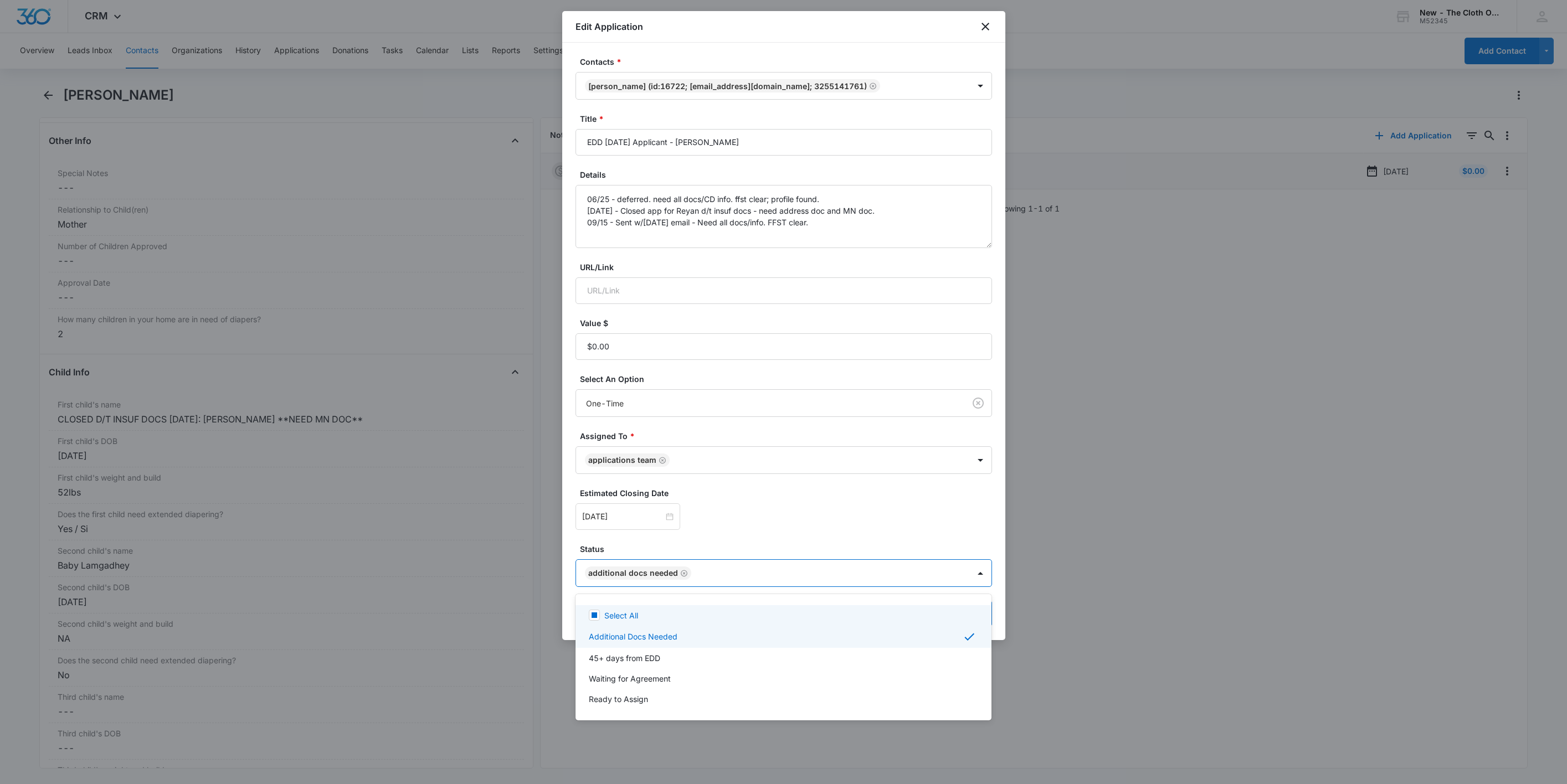
click at [651, 522] on div at bounding box center [784, 392] width 1567 height 784
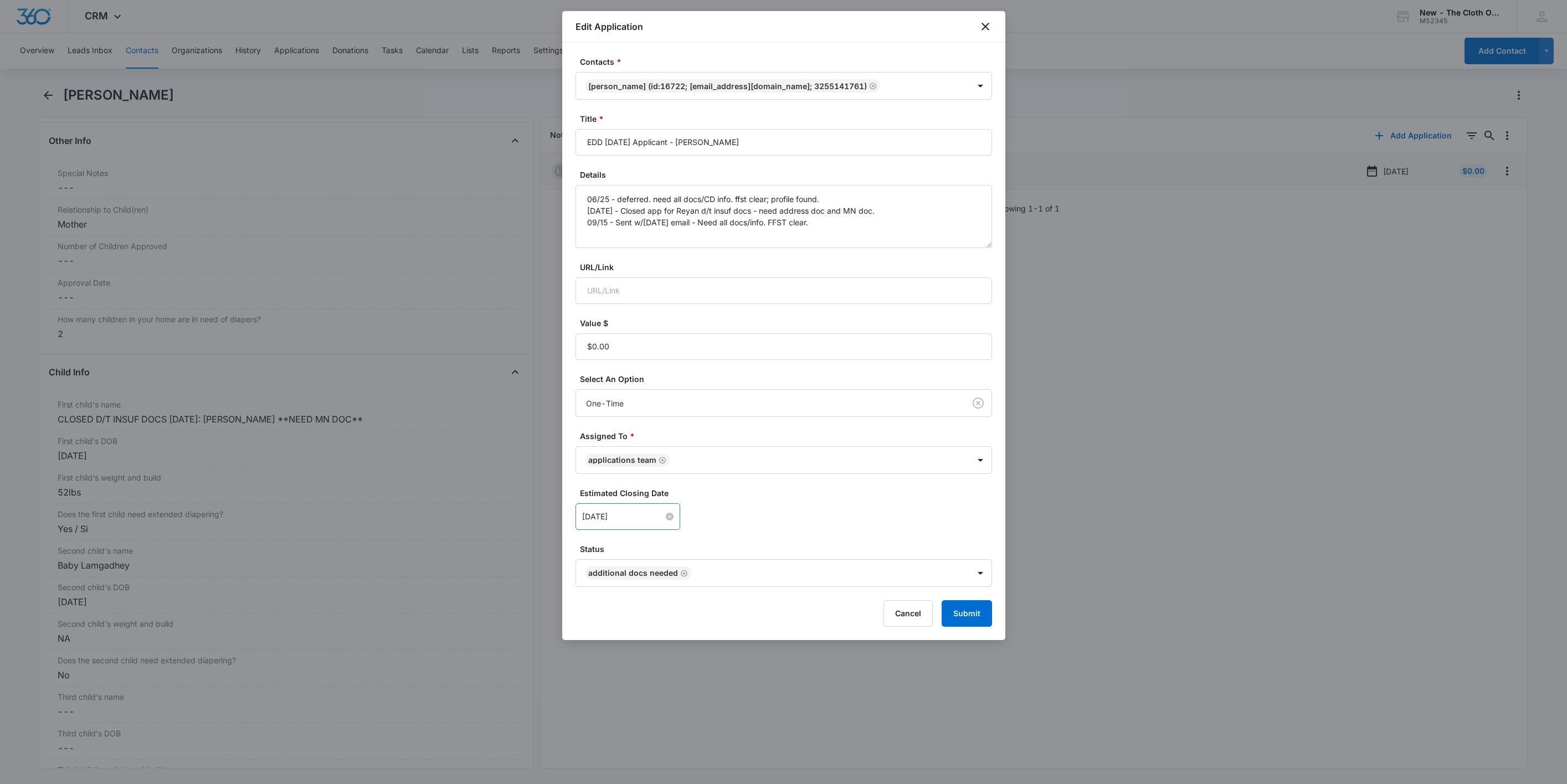
click at [648, 521] on input "[DATE]" at bounding box center [623, 517] width 82 height 12
type input "[DATE]"
click at [608, 431] on div "22" at bounding box center [612, 434] width 13 height 13
click at [782, 522] on div "Sep 22, 2025 Sep 2025 Su Mo Tu We Th Fr Sa 31 1 2 3 4 5 6 7 8 9 10 11 12 13 14 …" at bounding box center [784, 517] width 417 height 27
click at [961, 623] on button "Submit" at bounding box center [967, 614] width 50 height 27
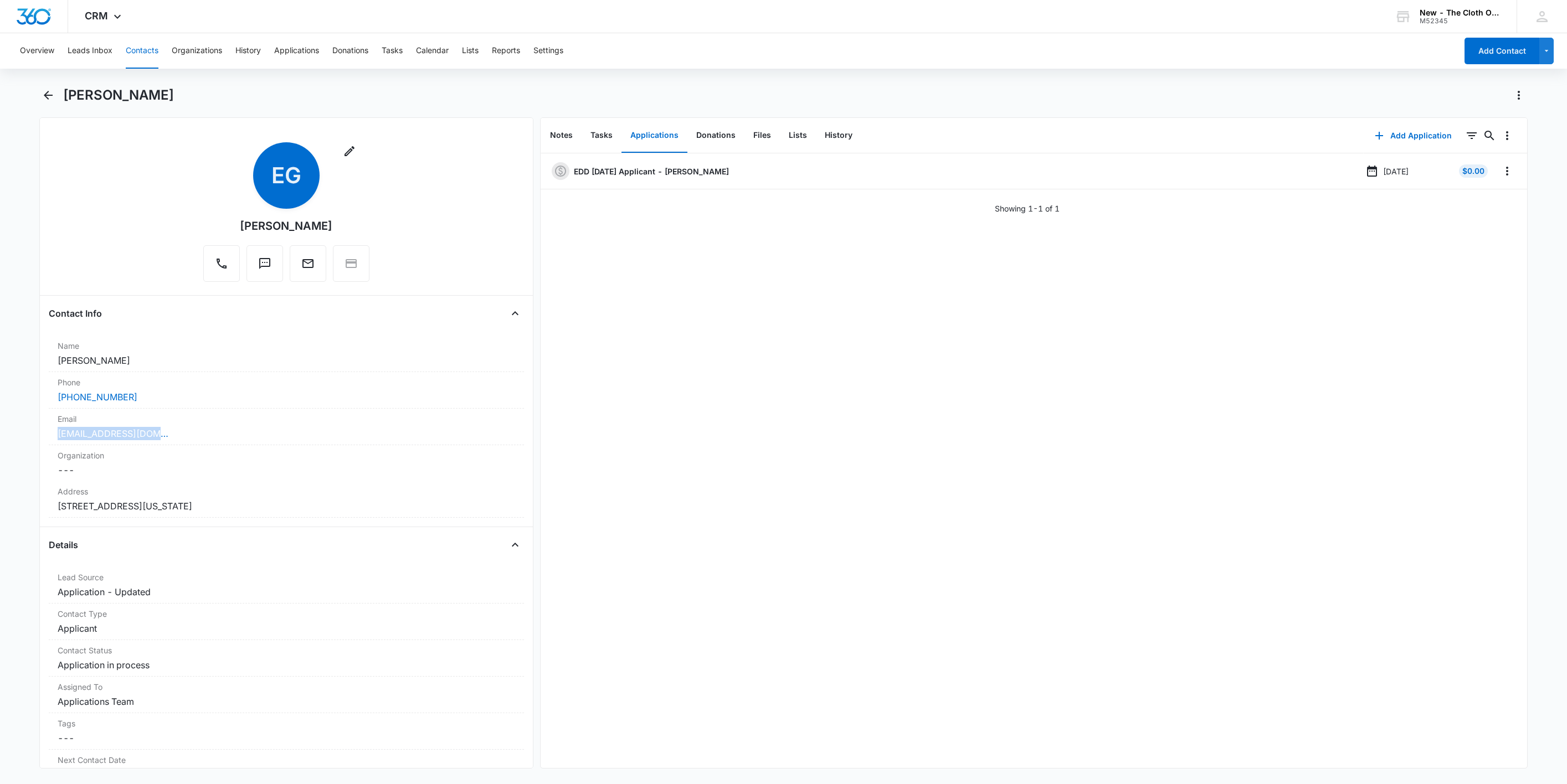
drag, startPoint x: 198, startPoint y: 441, endPoint x: 5, endPoint y: 440, distance: 193.0
click at [5, 440] on main "[PERSON_NAME] Remove EG [PERSON_NAME] Contact Info Name Cancel Save Changes [PE…" at bounding box center [784, 434] width 1567 height 696
copy link "[EMAIL_ADDRESS][DOMAIN_NAME]"
drag, startPoint x: 67, startPoint y: 361, endPoint x: 29, endPoint y: 356, distance: 38.3
click at [29, 356] on main "Emily Gress Remove EG Emily Gress Contact Info Name Cancel Save Changes Emily G…" at bounding box center [784, 434] width 1567 height 696
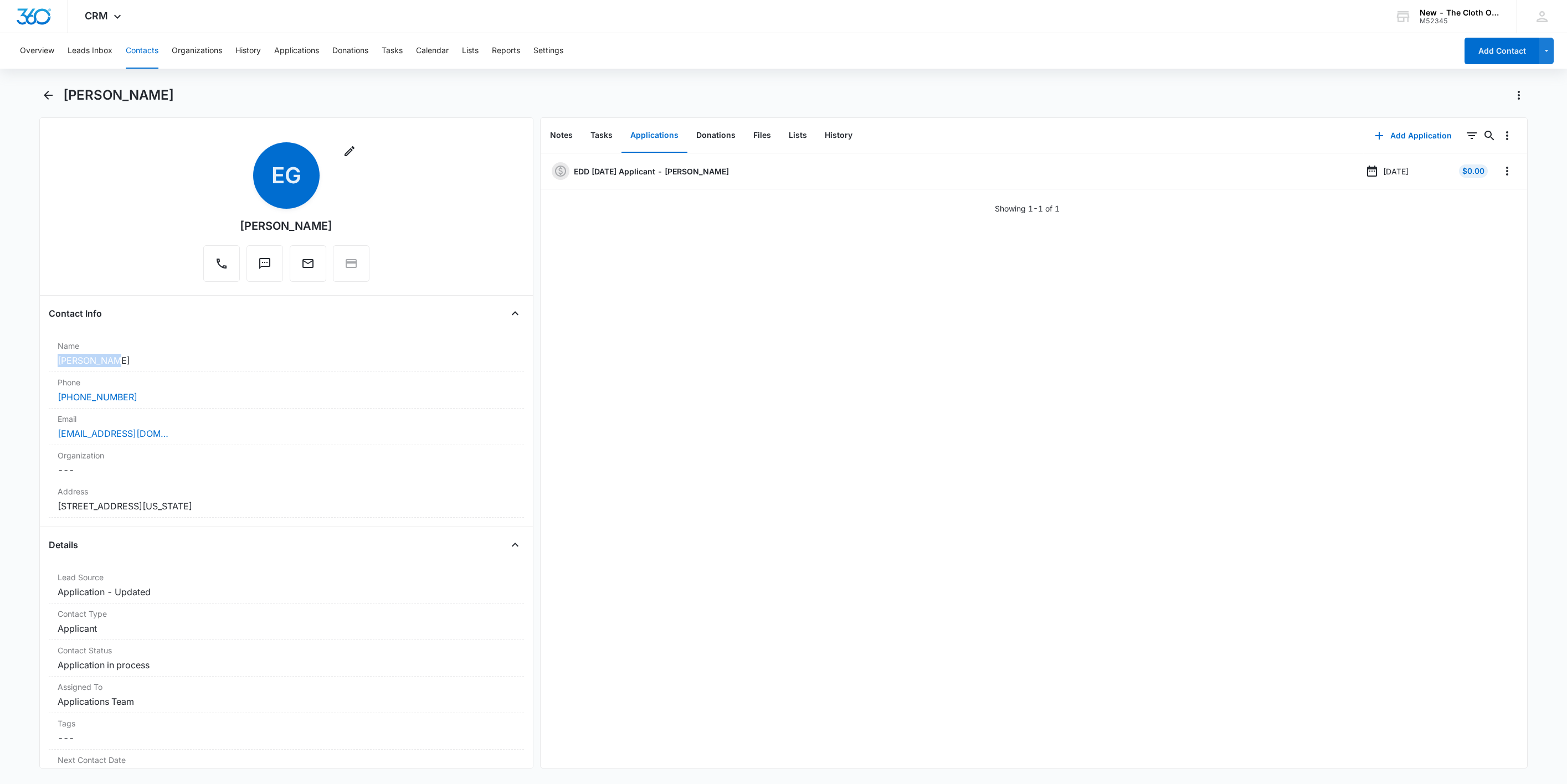
copy dd "Emily Gress"
drag, startPoint x: 148, startPoint y: 393, endPoint x: 28, endPoint y: 399, distance: 120.1
click at [28, 399] on main "Emily Gress Remove EG Emily Gress Contact Info Name Cancel Save Changes Emily G…" at bounding box center [784, 434] width 1567 height 696
copy link "(509) 661-9686"
drag, startPoint x: 205, startPoint y: 436, endPoint x: 493, endPoint y: 451, distance: 288.4
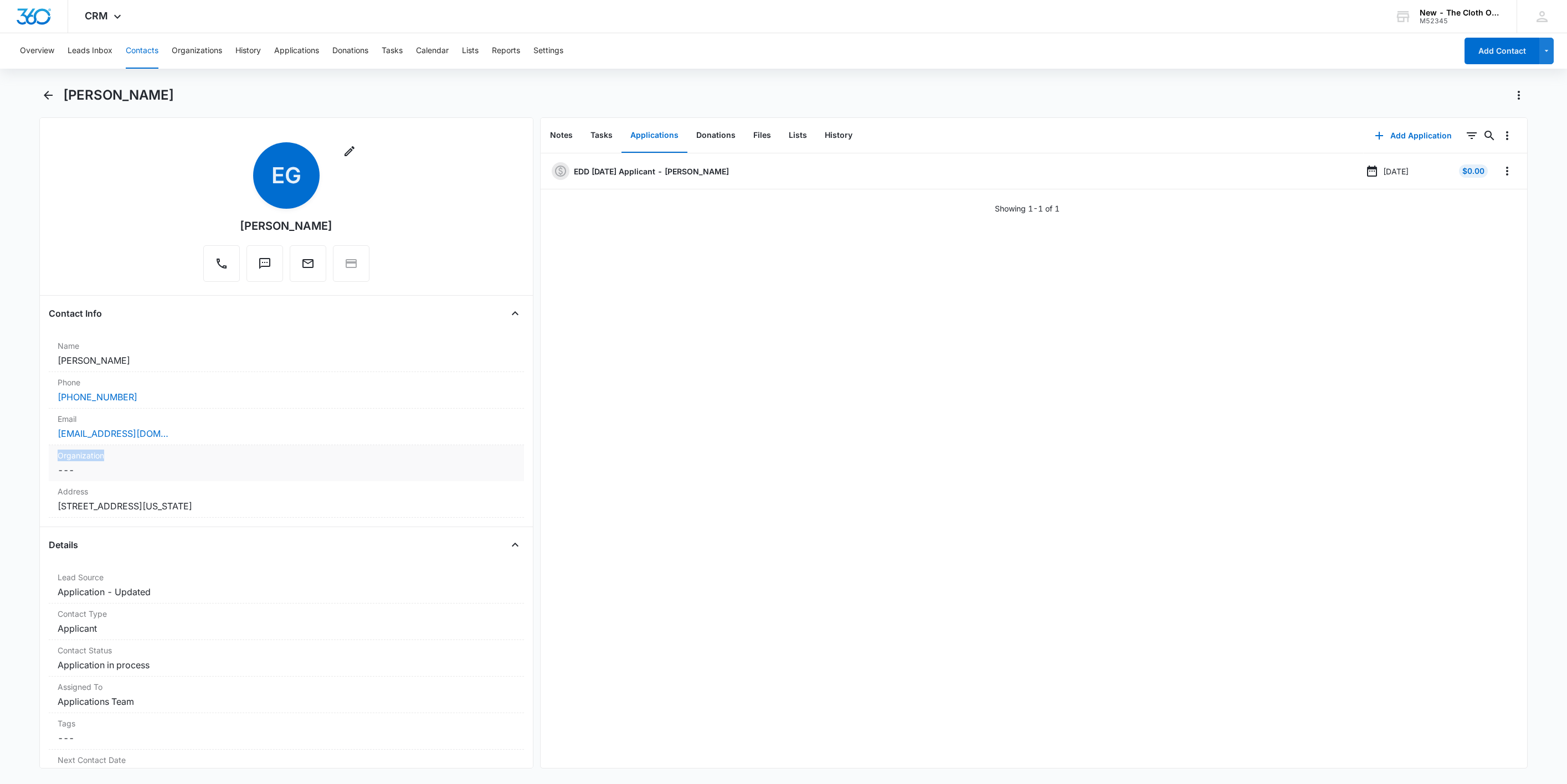
click at [482, 448] on dl "Name Cancel Save Changes Emily Gress Phone Cancel Save Changes (509) 661-9686 E…" at bounding box center [286, 427] width 475 height 182
click at [734, 495] on div "EDD 10/27/2025 Applicant - Emily Gress Sep 12, 2025 $0.00 Showing 1-1 of 1" at bounding box center [1034, 460] width 987 height 615
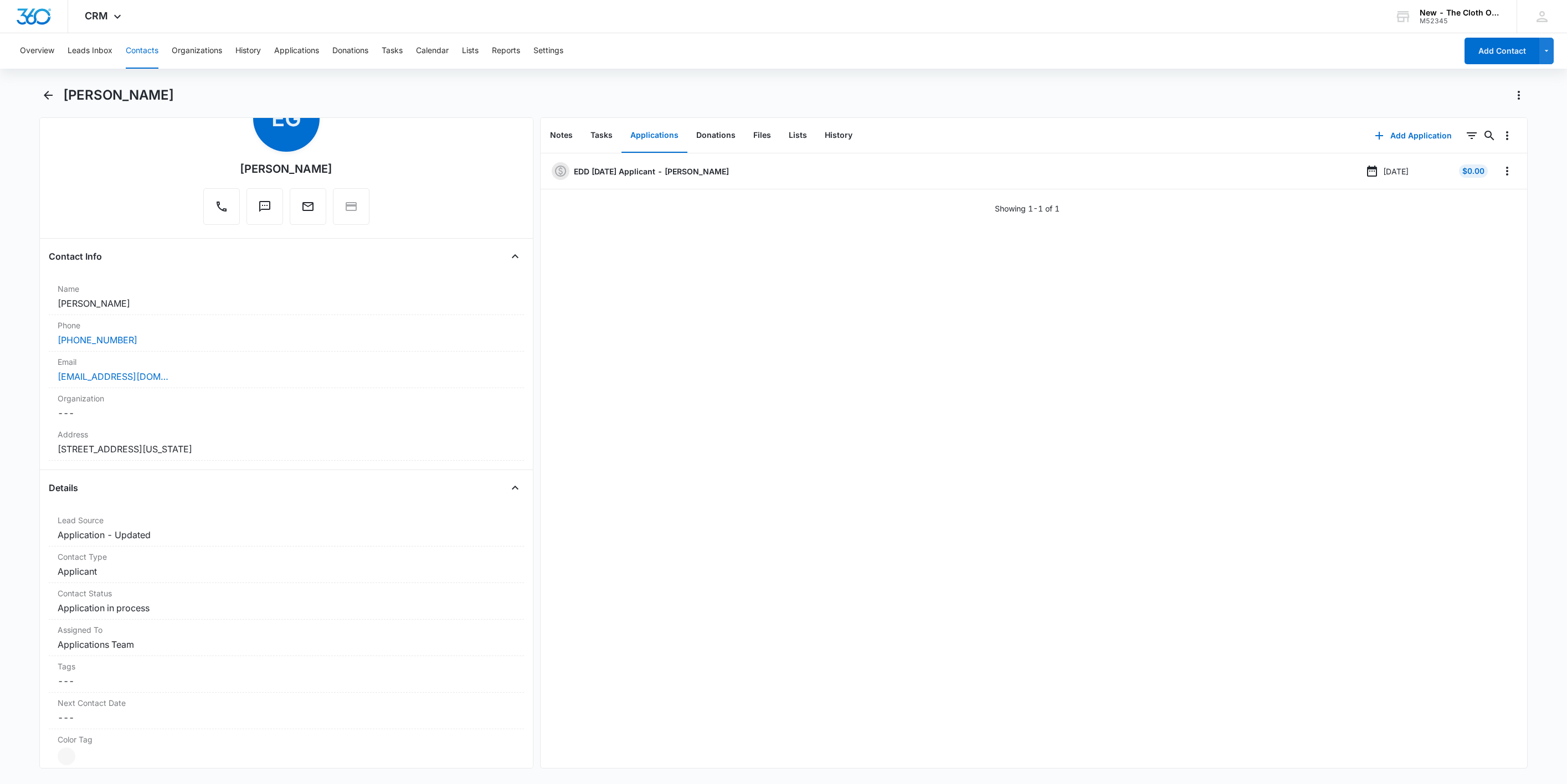
scroll to position [83, 0]
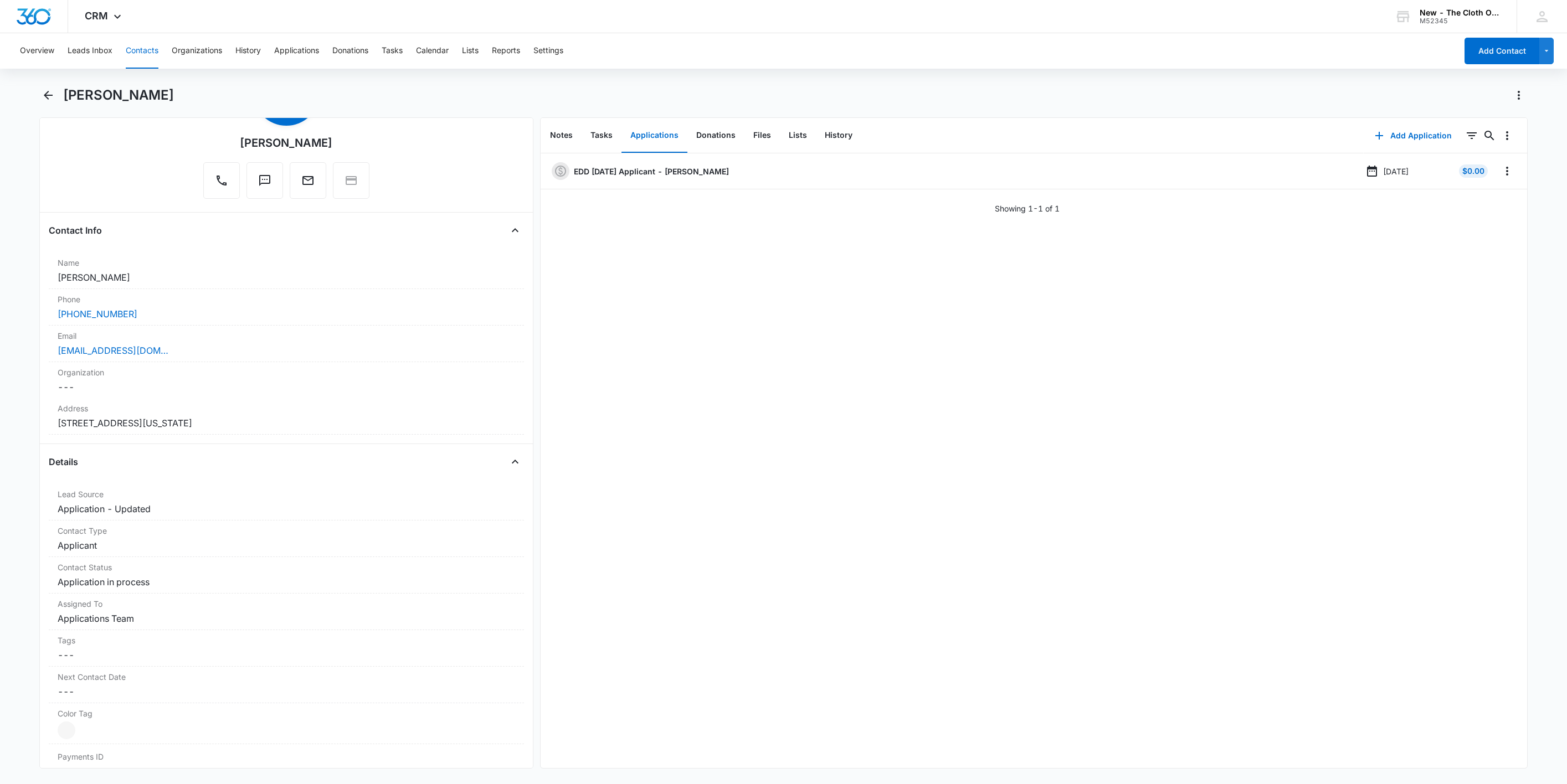
drag, startPoint x: 386, startPoint y: 419, endPoint x: 27, endPoint y: 424, distance: 359.0
click at [27, 424] on main "Emily Gress Remove EG Emily Gress Contact Info Name Cancel Save Changes Emily G…" at bounding box center [784, 434] width 1567 height 696
copy dd "10503 East 15th Avenue Spokane Valley Washington 99206"
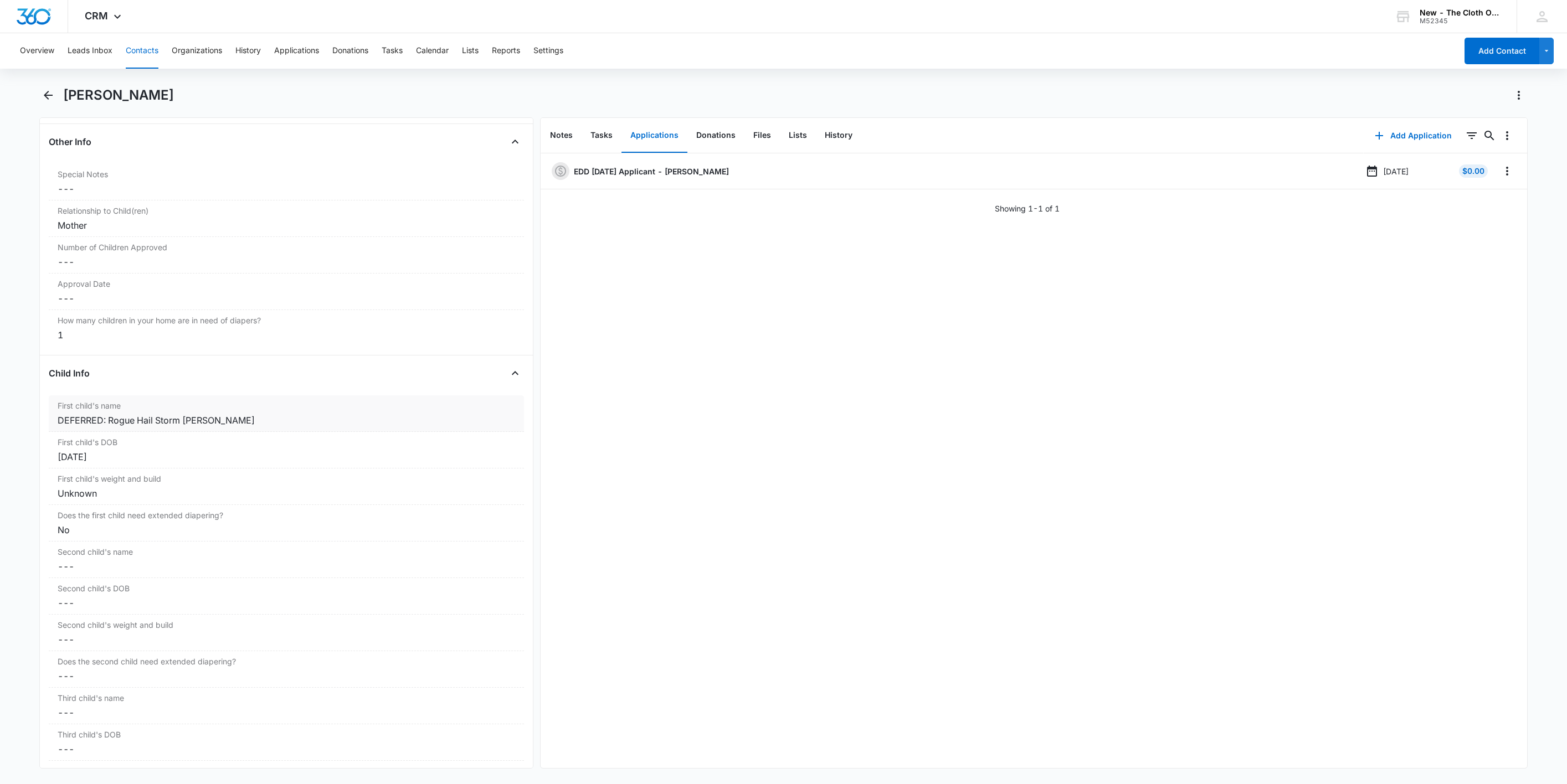
scroll to position [1080, 0]
click at [246, 426] on div "DEFERRED: Rogue Hail Storm Gress" at bounding box center [287, 419] width 457 height 13
drag, startPoint x: 111, startPoint y: 434, endPoint x: 307, endPoint y: 454, distance: 197.0
click at [305, 454] on form "DEFERRED: Rogue Hail Storm Gress Cancel Save Changes" at bounding box center [286, 443] width 462 height 57
type input "Rogue Hail Storm Gress"
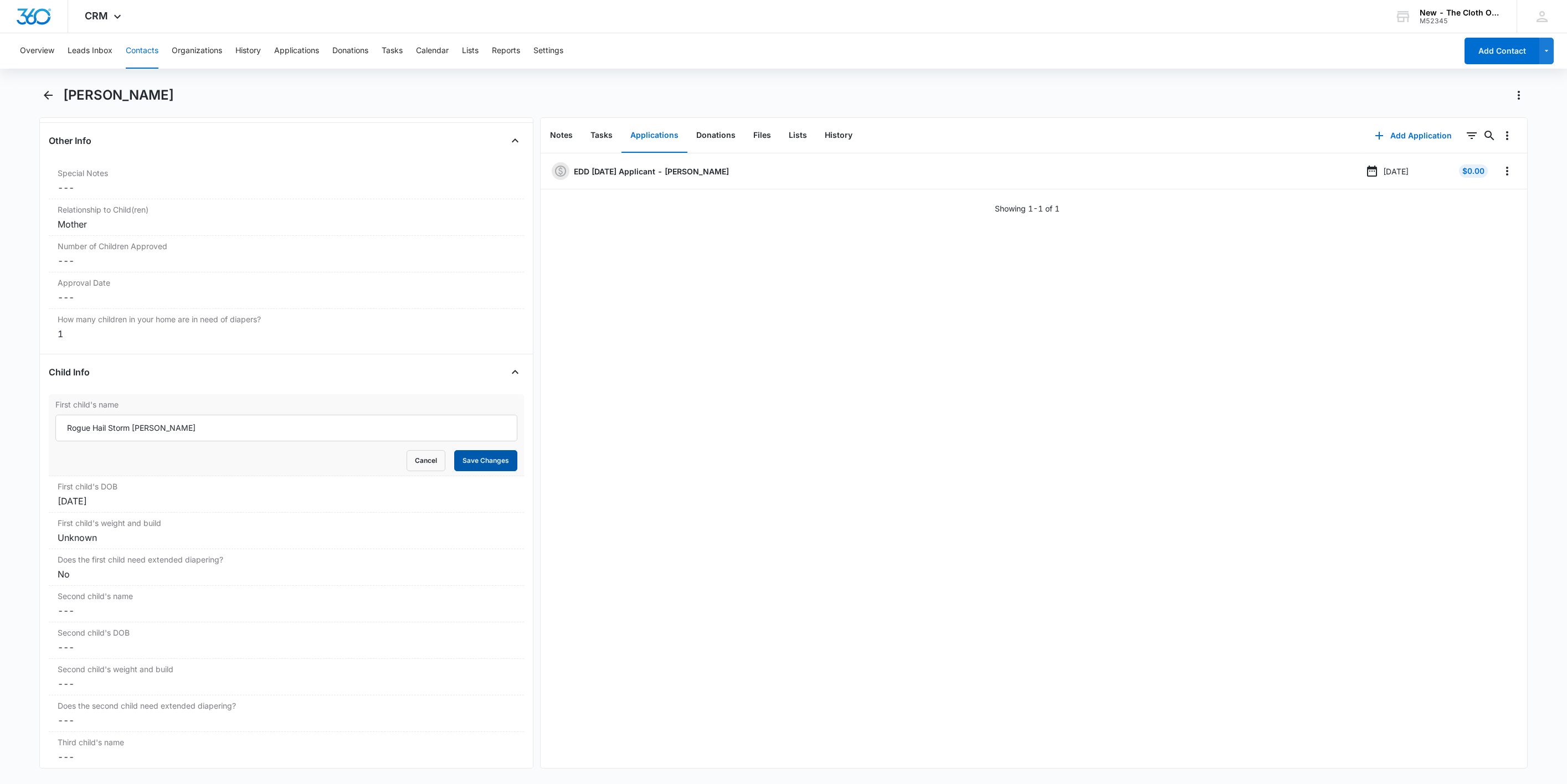
click at [466, 471] on button "Save Changes" at bounding box center [486, 460] width 63 height 21
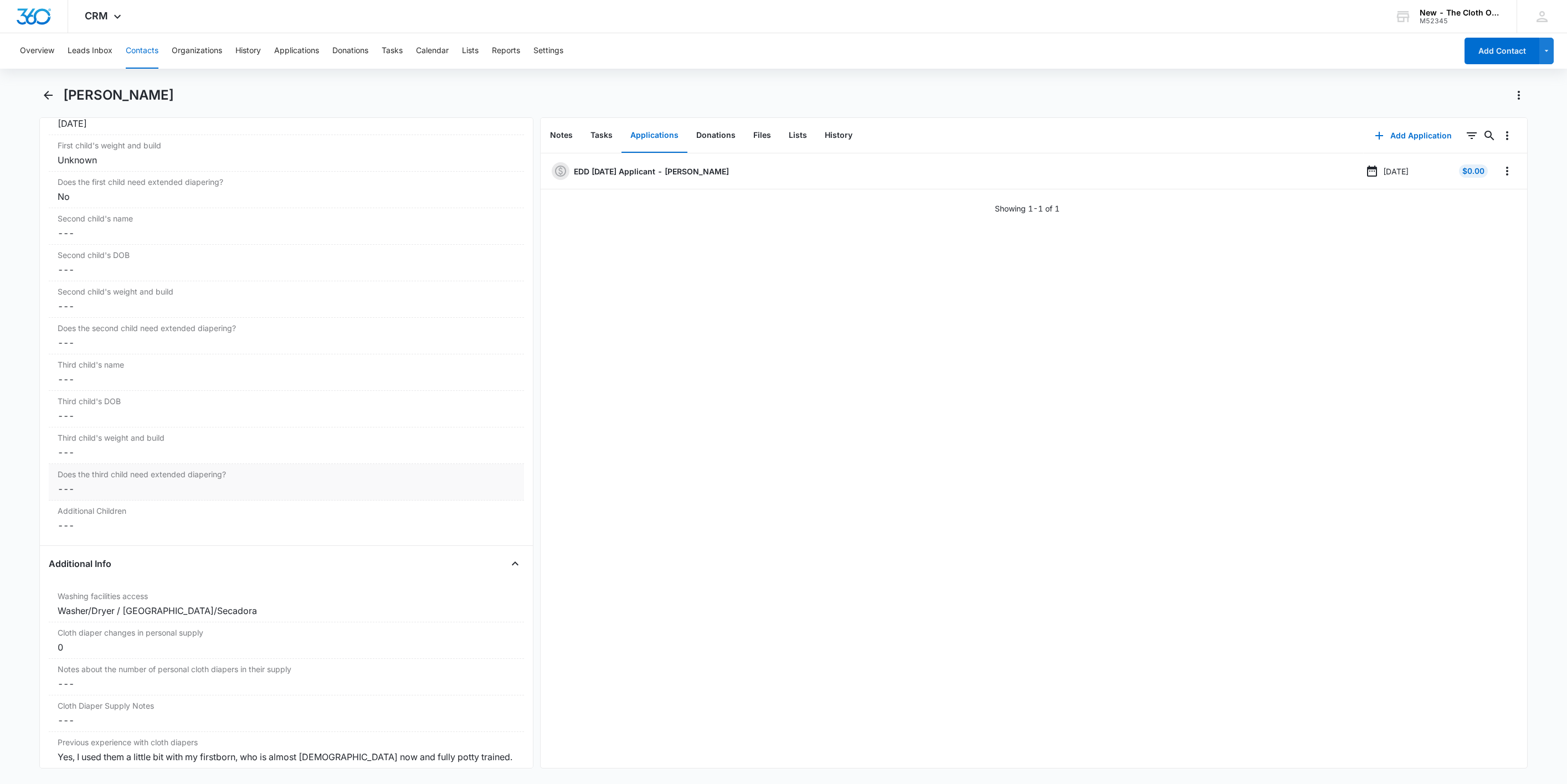
scroll to position [1496, 0]
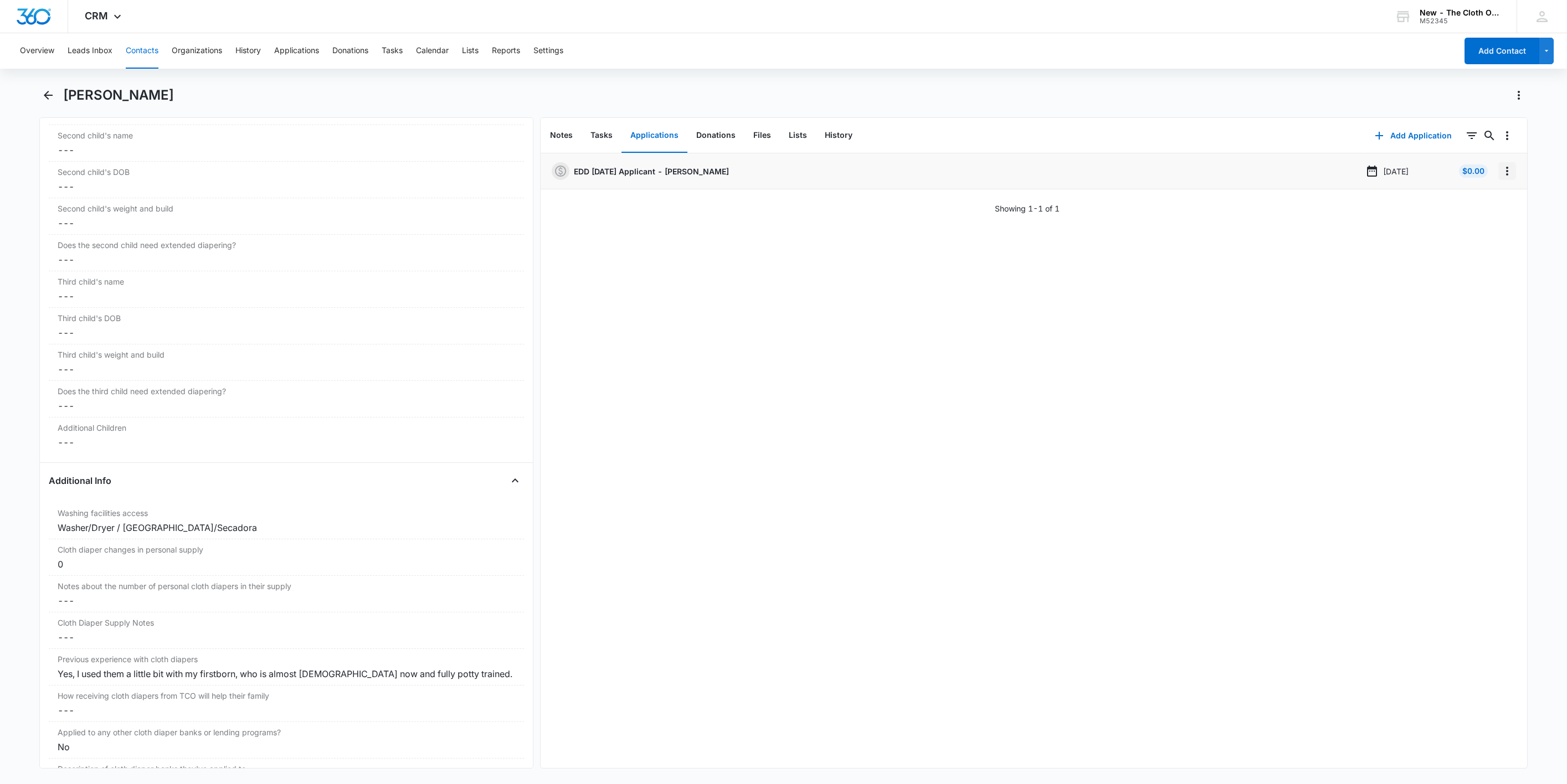
click at [1506, 175] on icon "Overflow Menu" at bounding box center [1507, 171] width 2 height 9
click at [1486, 196] on button "Edit" at bounding box center [1471, 202] width 63 height 16
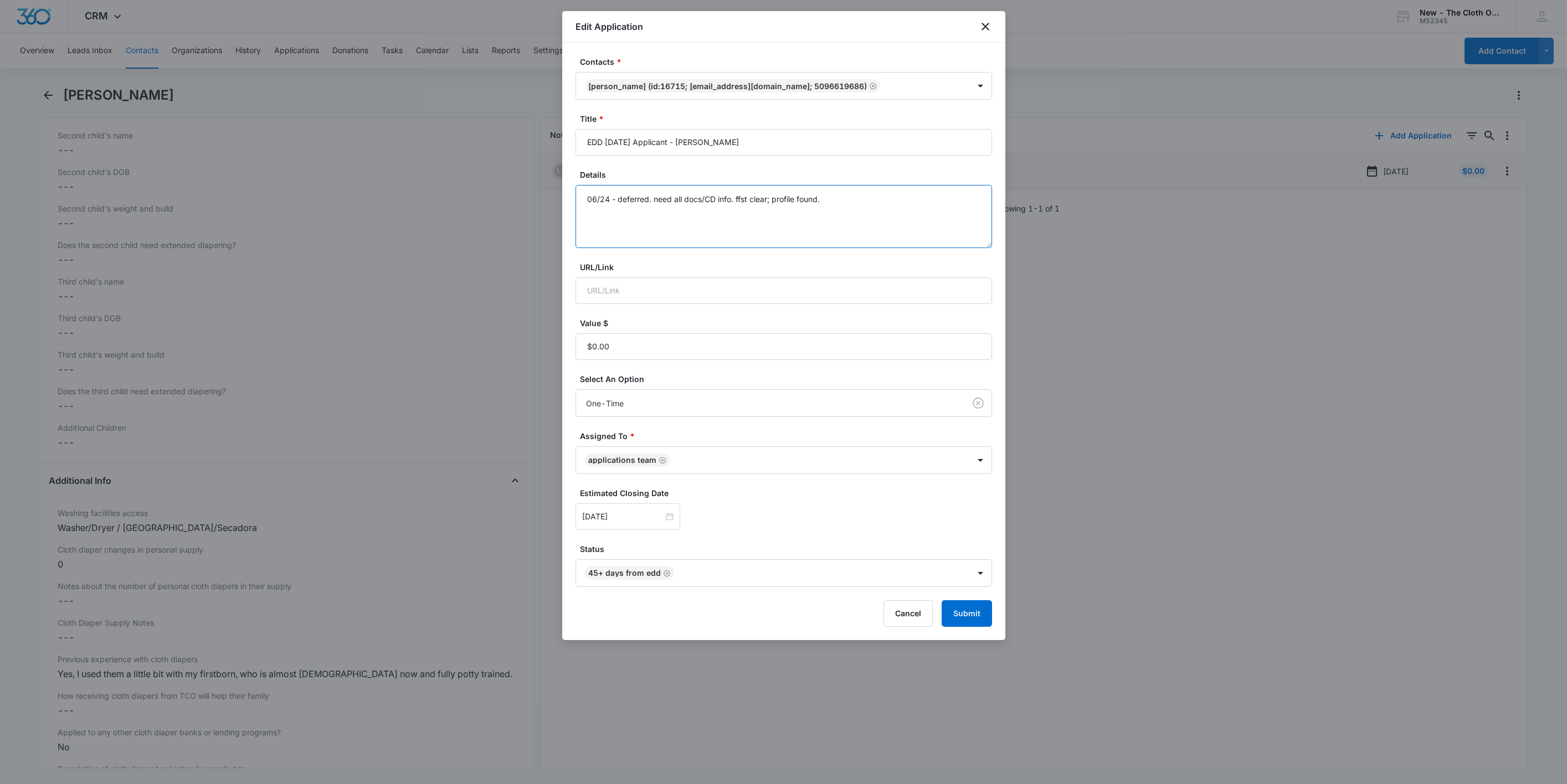
click at [947, 223] on textarea "06/24 - deferred. need all docs/CD info. ffst clear; profile found." at bounding box center [784, 217] width 417 height 63
click at [664, 571] on icon "Remove 45+ days from EDD" at bounding box center [667, 574] width 8 height 9
type textarea "06/24 - deferred. need all docs/CD info. ffst clear; profile found. 09/15 - Sen…"
click at [664, 571] on body "CRM Apps Reputation Websites Forms CRM Email Social Shop Payments POS Ads Intel…" at bounding box center [784, 392] width 1567 height 784
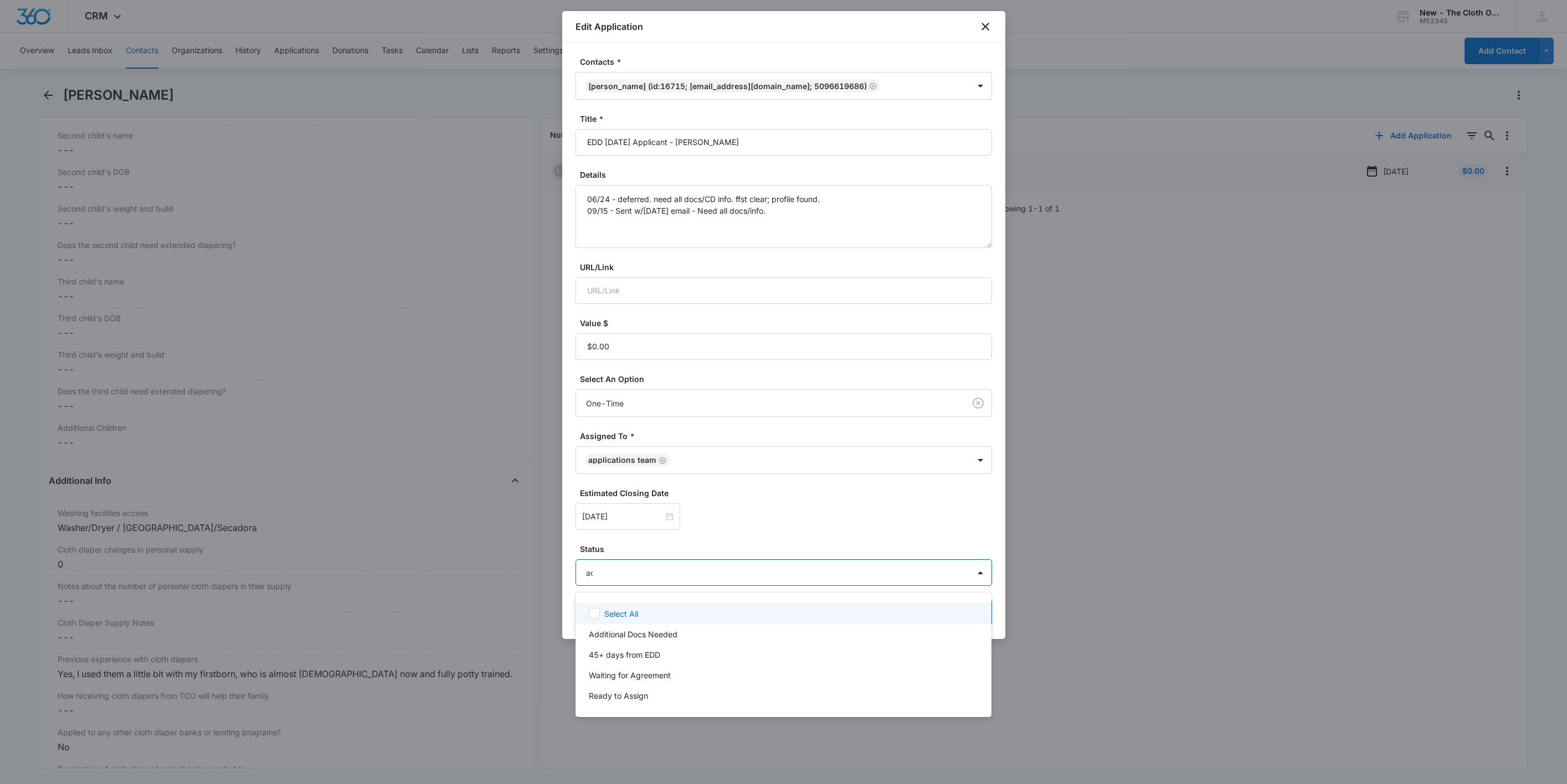
type input "add"
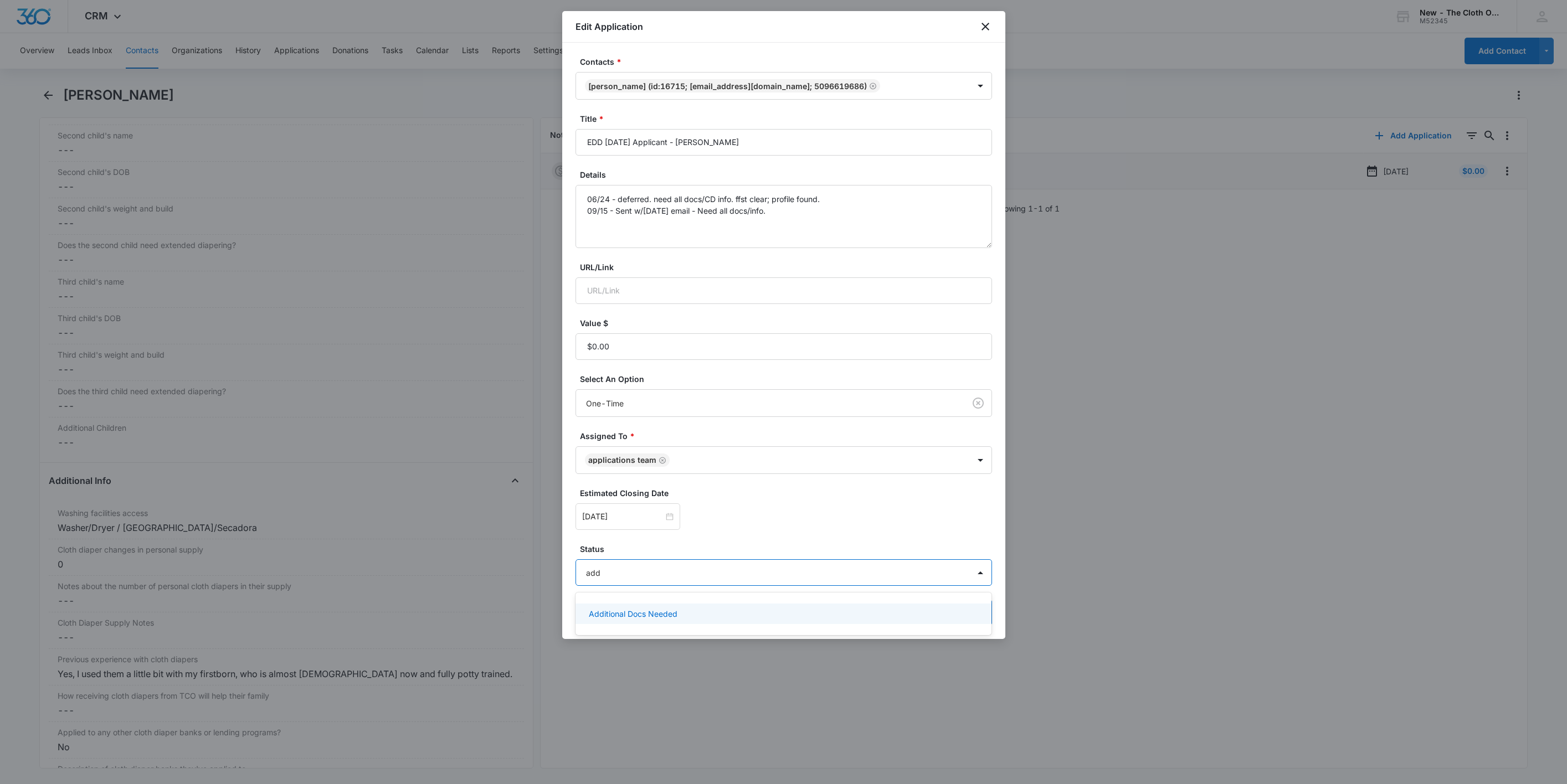
click at [665, 617] on p "Additional Docs Needed" at bounding box center [633, 614] width 89 height 12
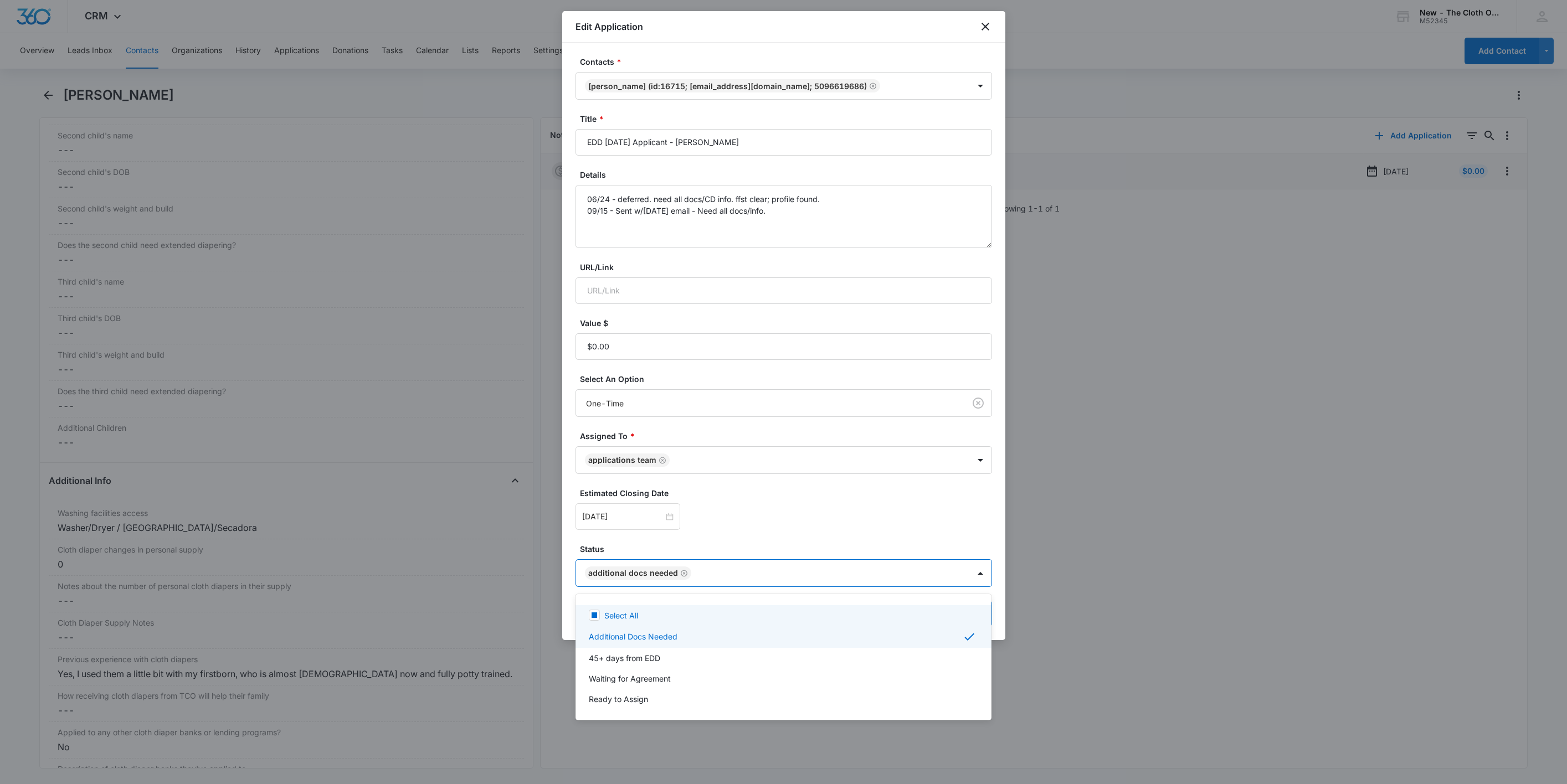
click at [644, 512] on div at bounding box center [784, 392] width 1567 height 784
click at [644, 512] on input "Sep 12, 2025" at bounding box center [623, 517] width 82 height 12
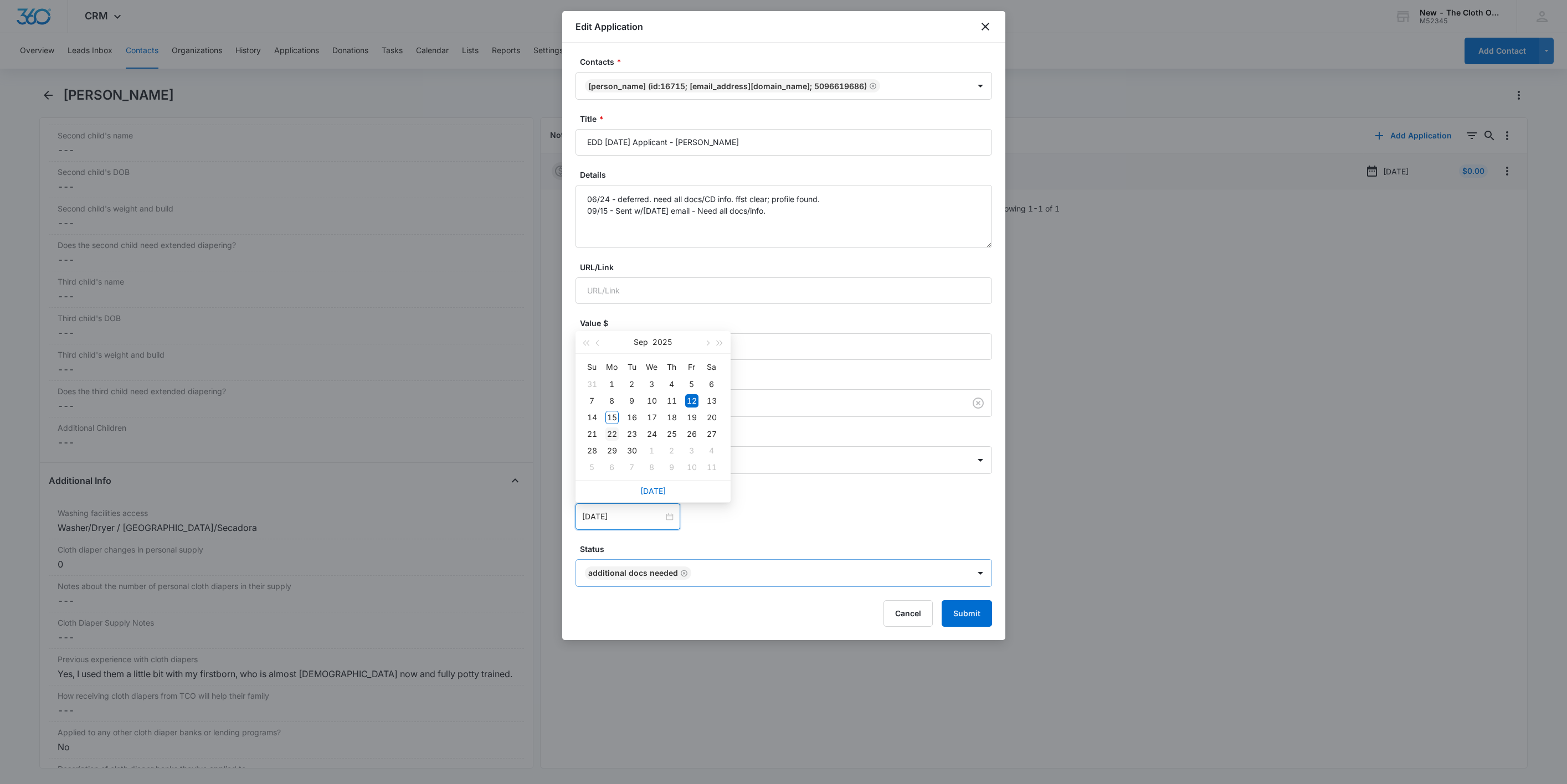
type input "[DATE]"
click at [615, 434] on div "22" at bounding box center [612, 434] width 13 height 13
click at [807, 540] on form "Contacts * Emily Gress (ID:16715; emilovescats@gmail.com; 5096619686) Title * E…" at bounding box center [784, 341] width 417 height 571
click at [975, 620] on button "Submit" at bounding box center [967, 614] width 50 height 27
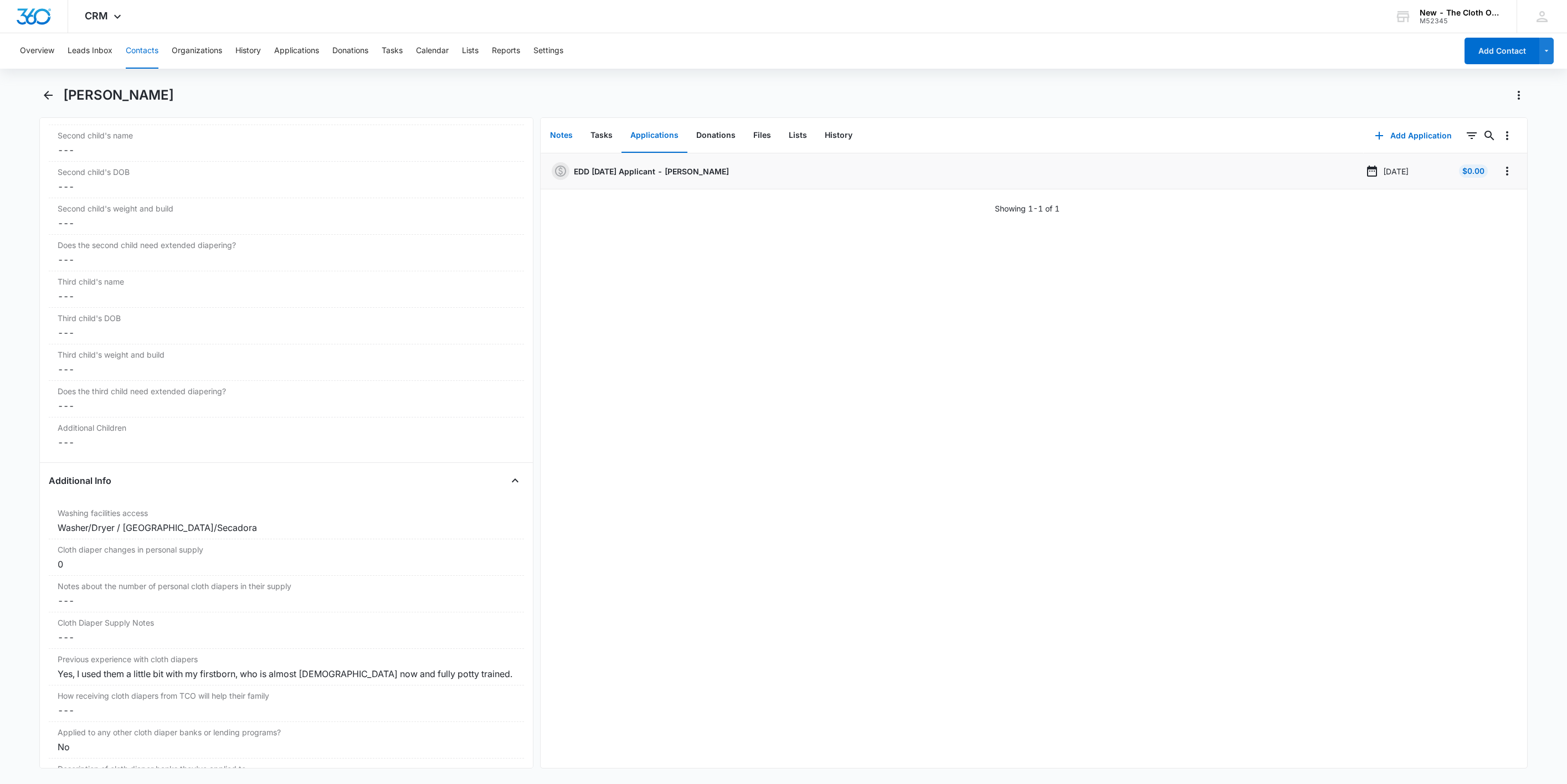
click at [558, 137] on button "Notes" at bounding box center [561, 136] width 40 height 34
click at [665, 134] on button "Applications" at bounding box center [655, 136] width 66 height 34
drag, startPoint x: 142, startPoint y: 95, endPoint x: 63, endPoint y: 92, distance: 79.1
click at [63, 92] on div "Emily Gress" at bounding box center [796, 95] width 1465 height 18
copy h1 "Emily Gress"
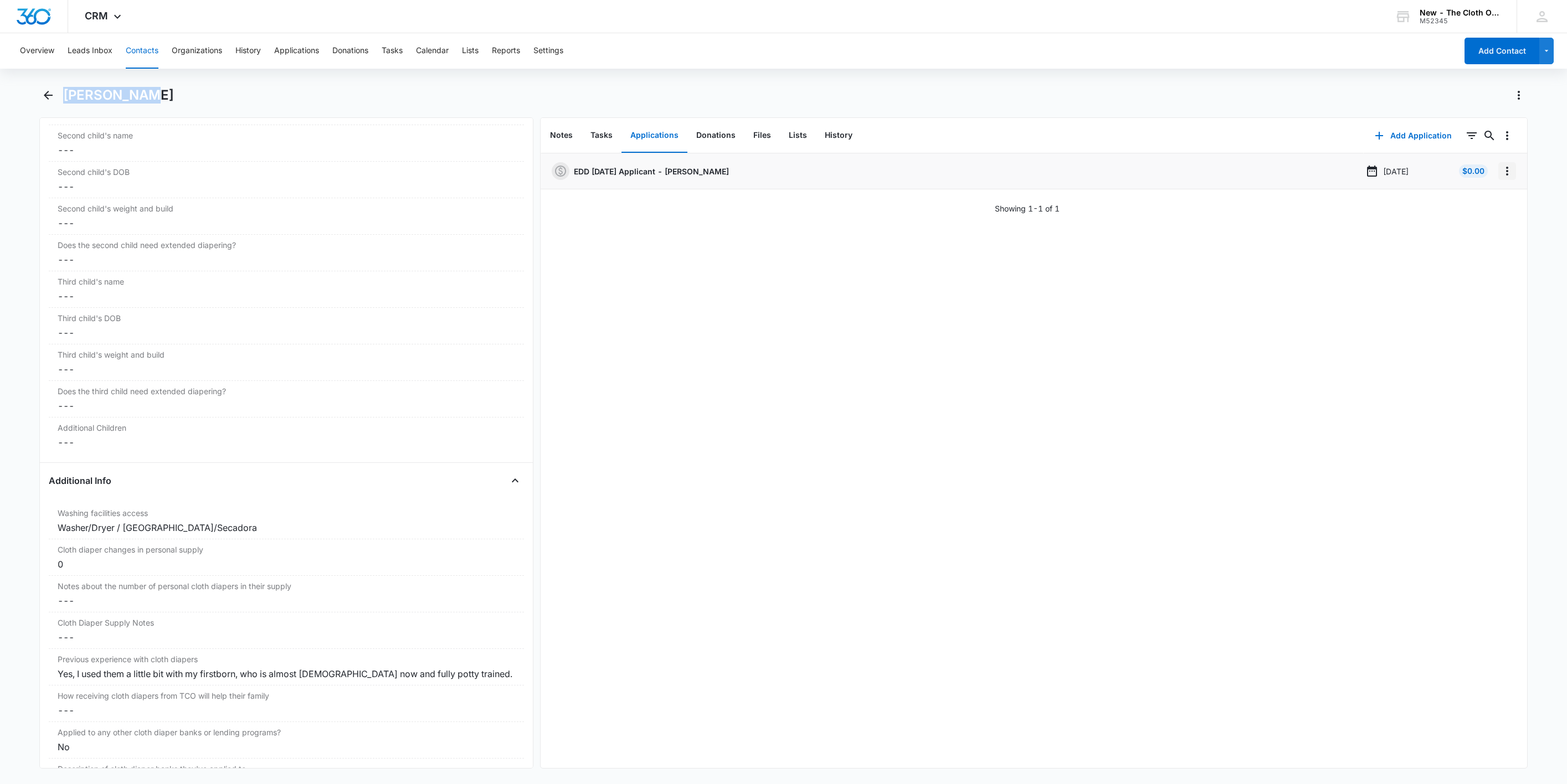
click at [1501, 172] on icon "Overflow Menu" at bounding box center [1507, 171] width 13 height 13
click at [1496, 204] on button "Edit" at bounding box center [1471, 202] width 63 height 16
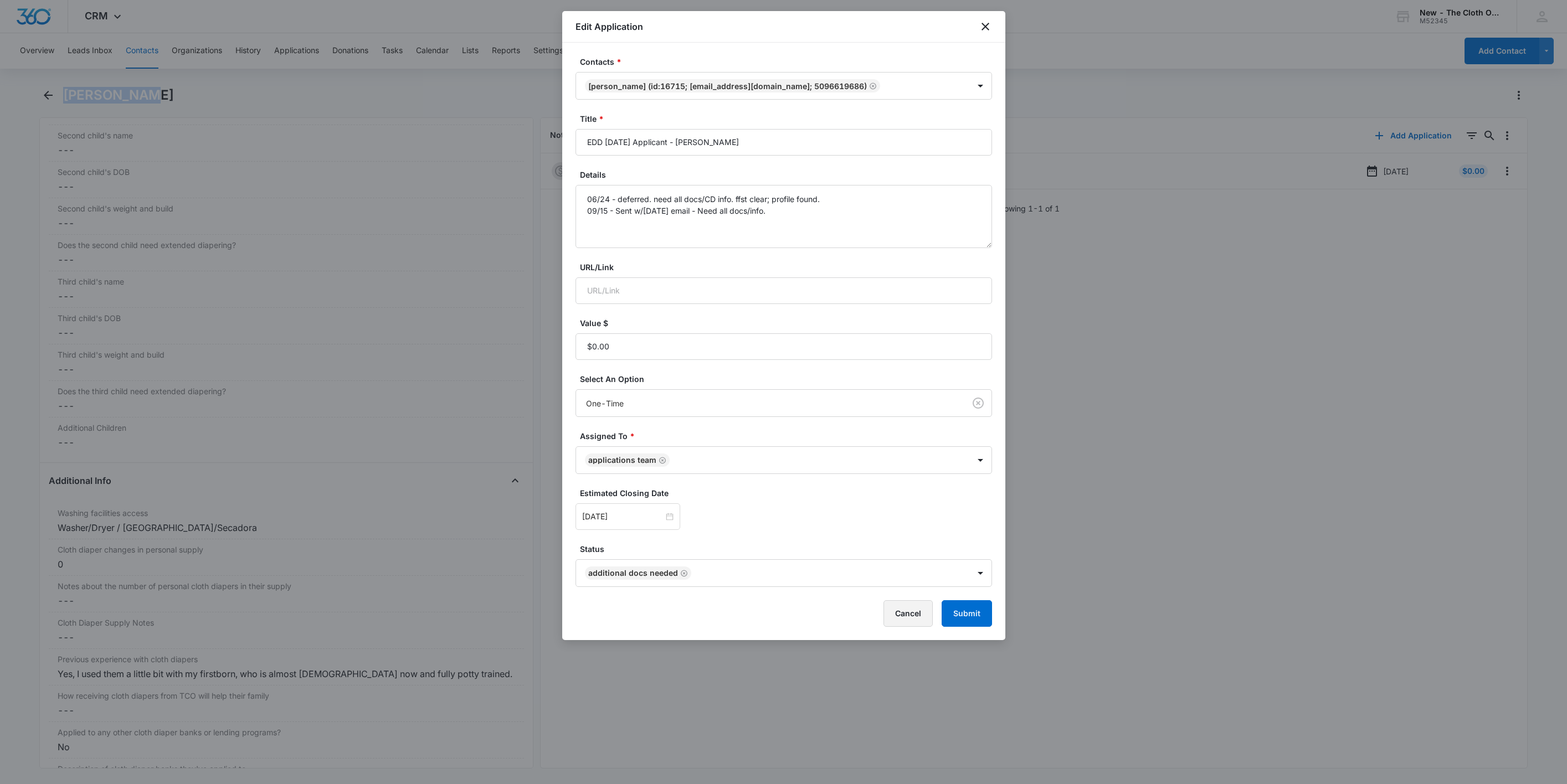
click at [908, 617] on button "Cancel" at bounding box center [908, 614] width 49 height 27
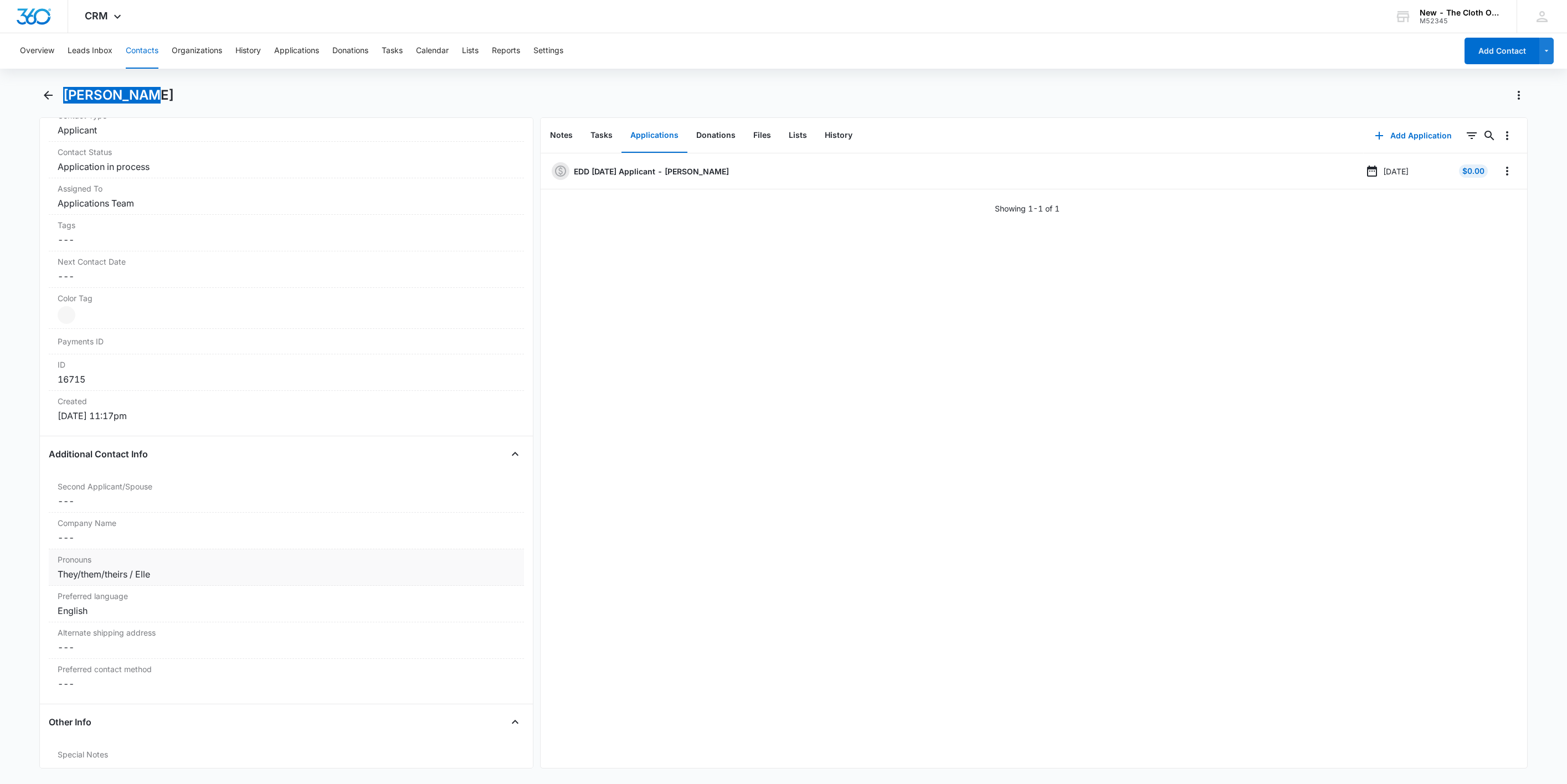
scroll to position [665, 0]
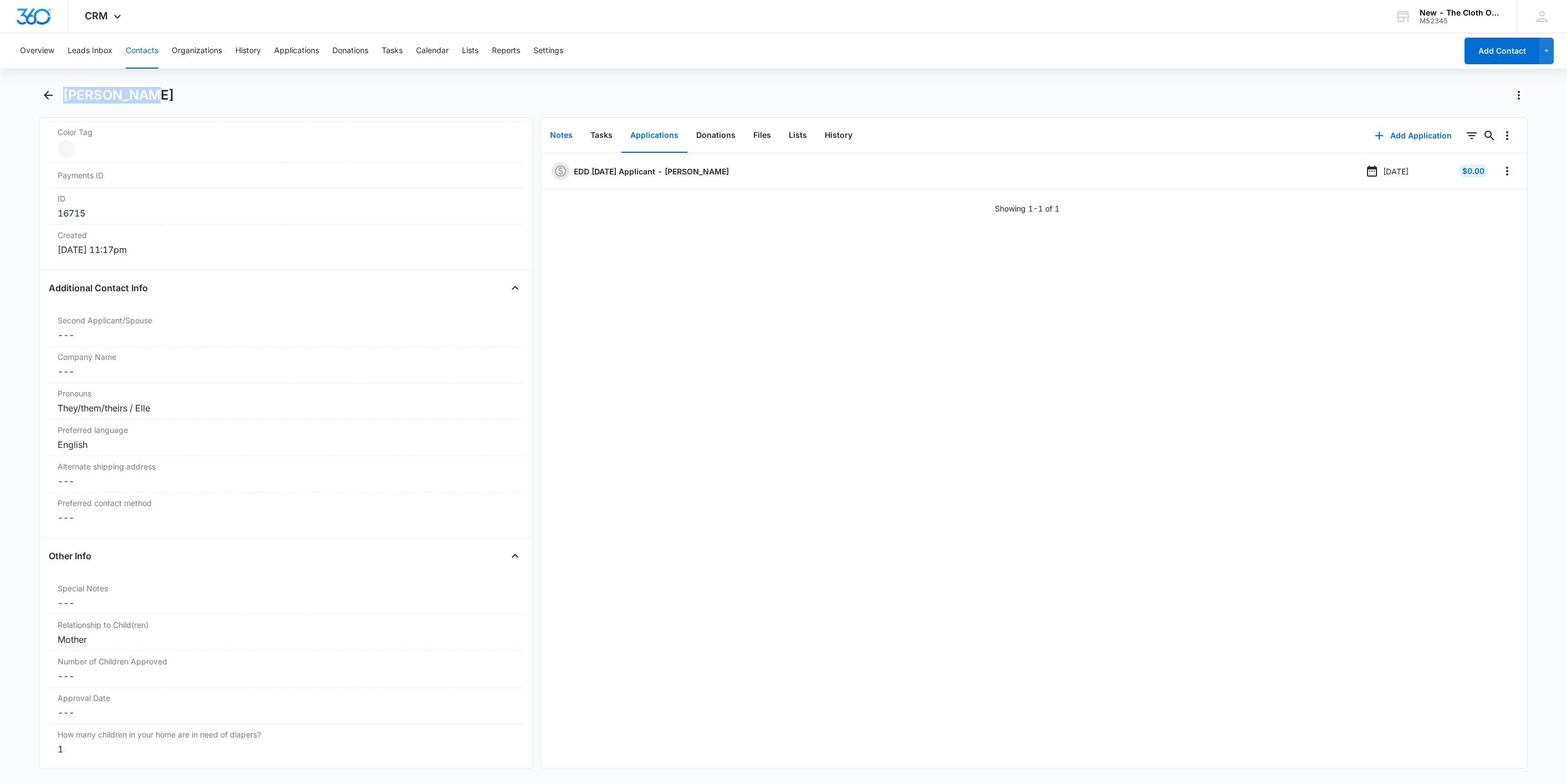
click at [561, 133] on button "Notes" at bounding box center [561, 136] width 40 height 34
click at [1393, 144] on button "Add Note" at bounding box center [1426, 136] width 74 height 27
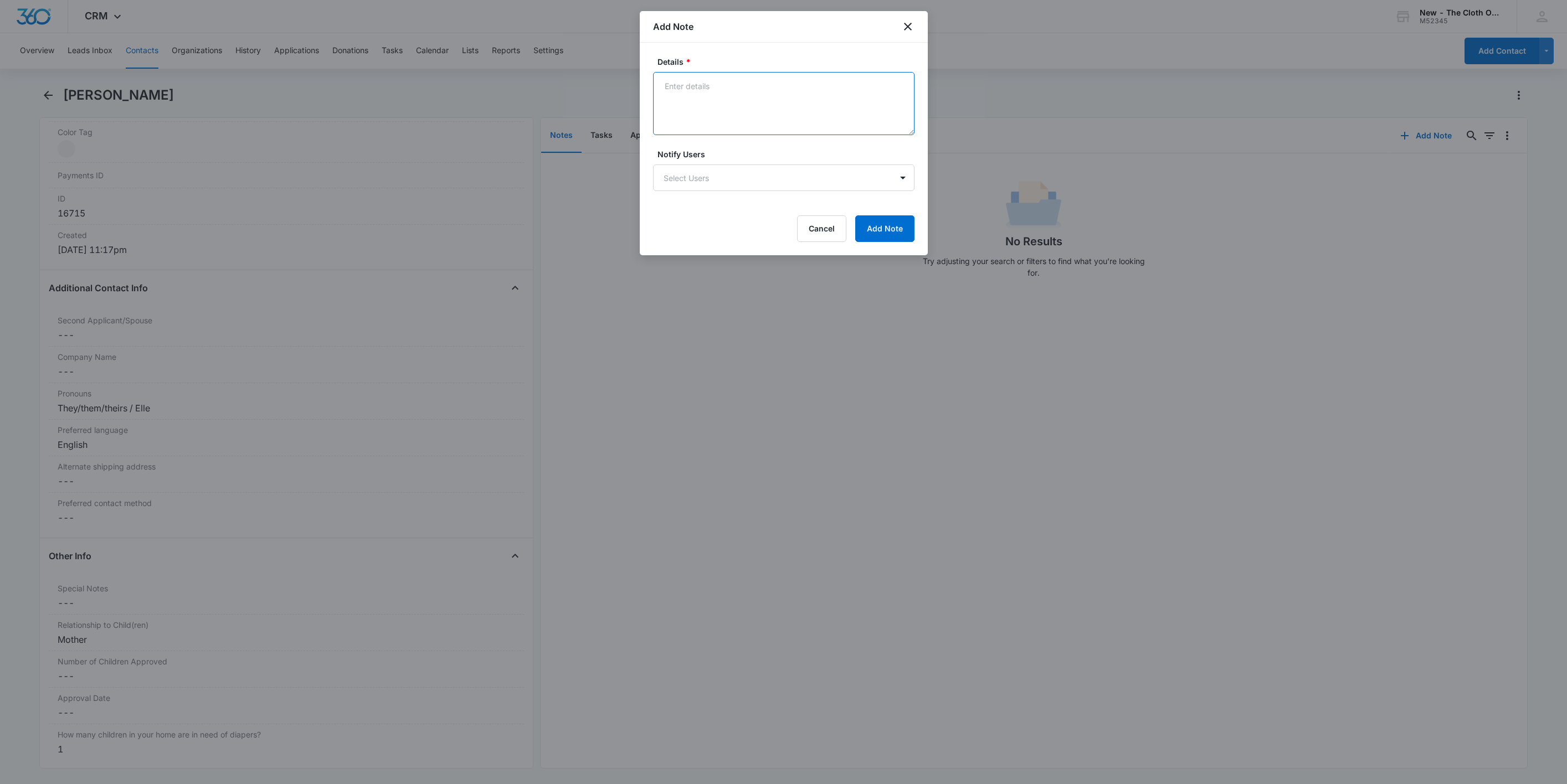
drag, startPoint x: 802, startPoint y: 127, endPoint x: 796, endPoint y: 125, distance: 6.3
click at [796, 125] on textarea "Details *" at bounding box center [784, 103] width 262 height 63
paste textarea "https://www.facebook.com/natureboundem/"
click at [733, 88] on textarea "https://www.facebook.com/natureboundem/" at bounding box center [784, 103] width 262 height 63
paste textarea "Emily Danielle Gress (EmmLee)"
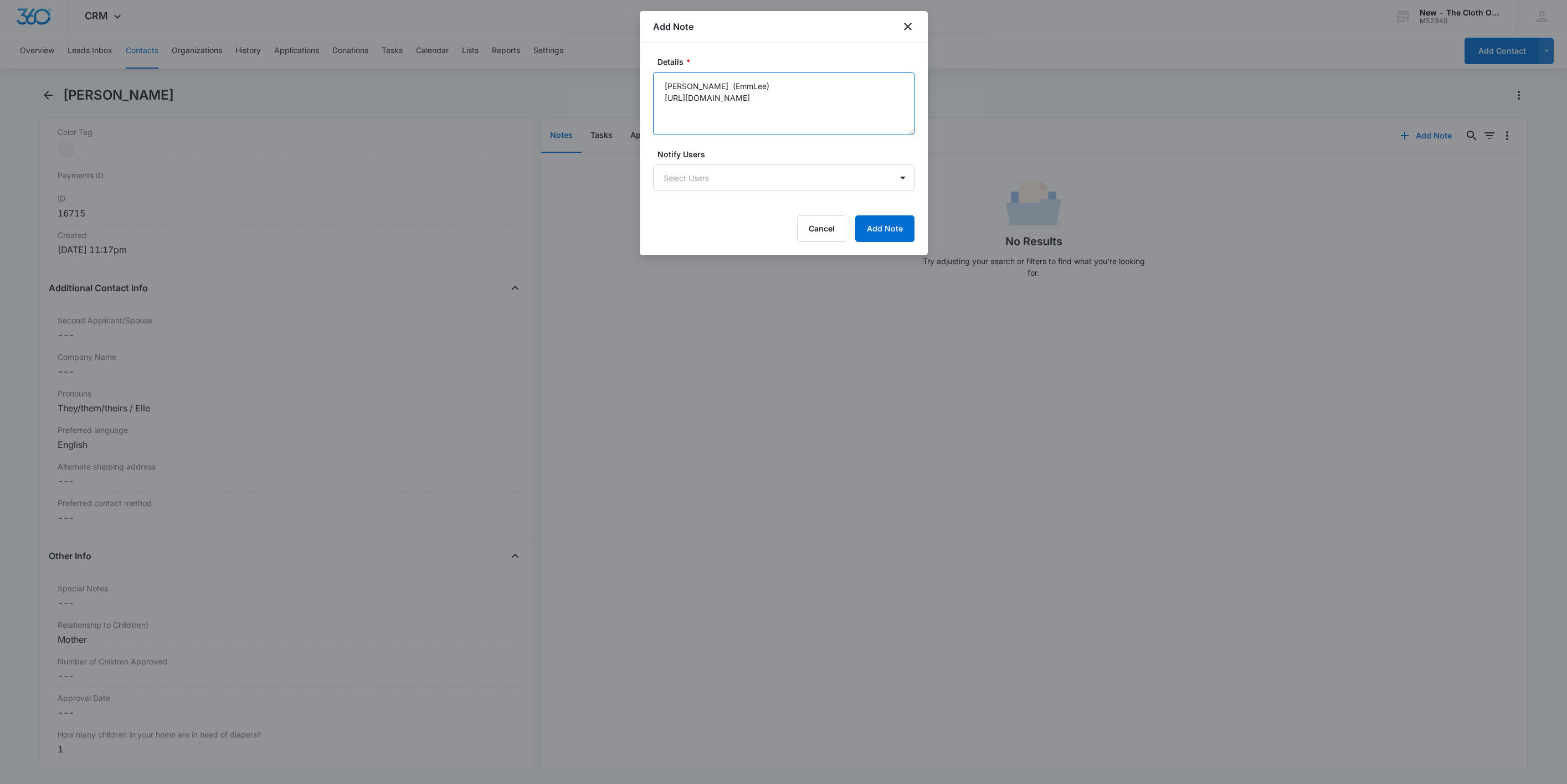
type textarea "Emily Danielle Gress (EmmLee) https://www.facebook.com/natureboundem/"
drag, startPoint x: 936, startPoint y: 114, endPoint x: 891, endPoint y: 108, distance: 45.4
click at [936, 114] on div at bounding box center [784, 392] width 1567 height 784
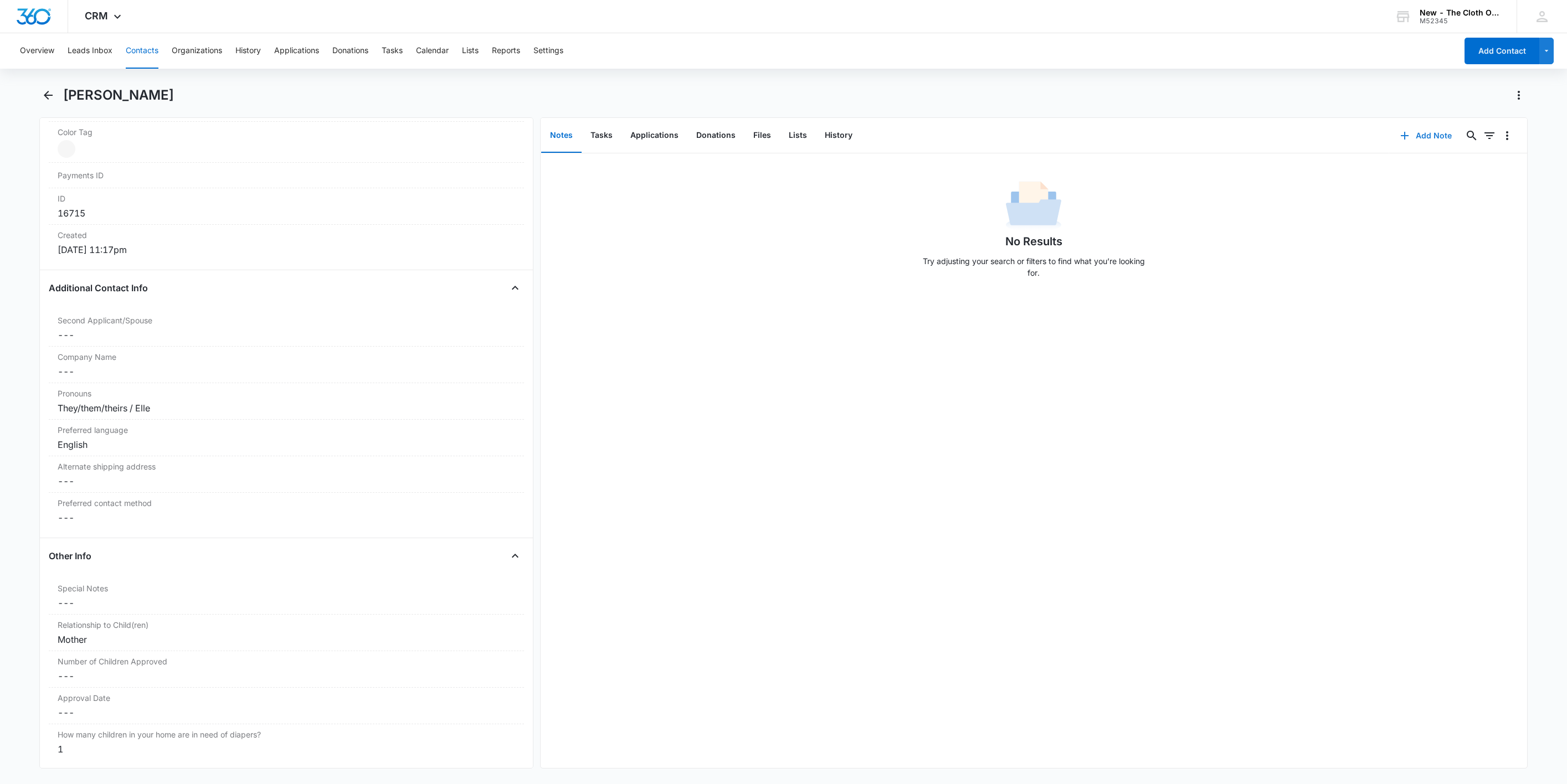
click at [1398, 130] on icon "button" at bounding box center [1405, 136] width 13 height 13
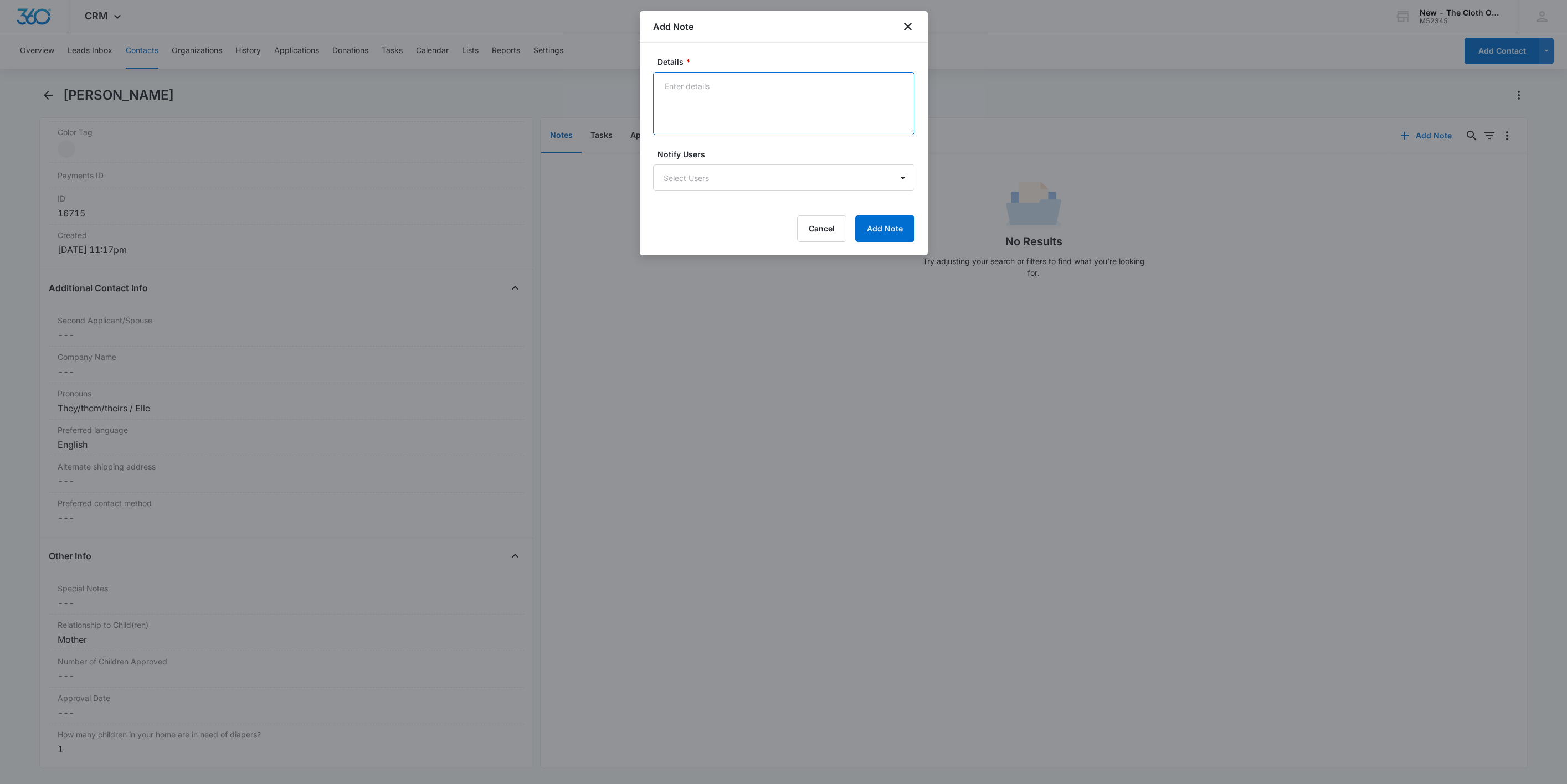
click at [775, 114] on textarea "Details *" at bounding box center [784, 103] width 262 height 63
paste textarea "https://www.facebook.com/prescott.absol"
click at [811, 106] on textarea "https://www.facebook.com/prescott.absol" at bounding box center [784, 103] width 262 height 63
paste textarea "Cameron Erdman"
click at [660, 83] on textarea "Cameron Erdman https://www.facebook.com/prescott.absol" at bounding box center [784, 103] width 262 height 63
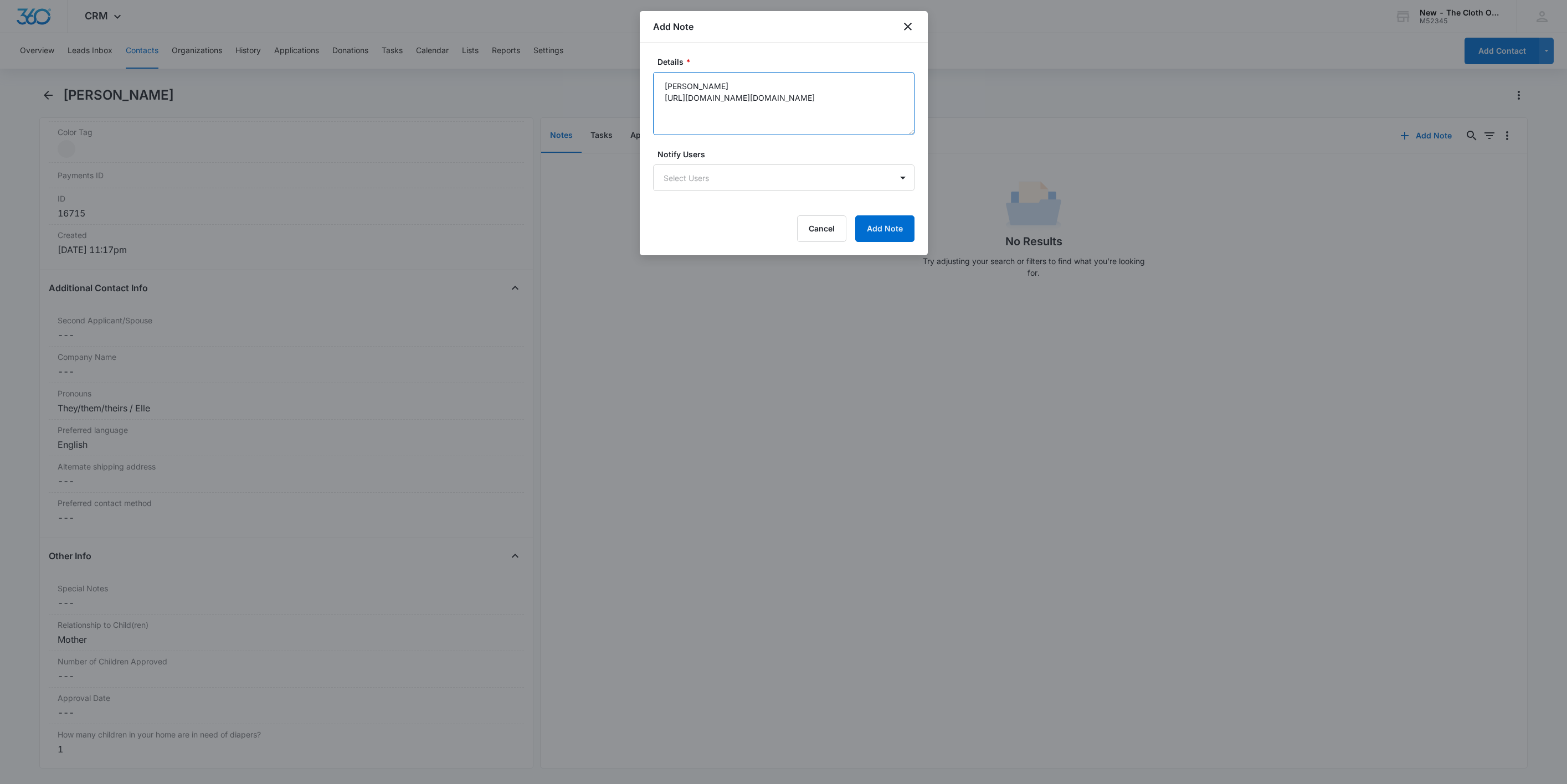
paste textarea "Emily Danielle Gress (EmmLee)"
click at [708, 93] on textarea "Emily Danielle Gress (EmmLee) Cameron Erdman https://www.facebook.com/prescott.…" at bounding box center [784, 103] width 262 height 63
paste textarea "https://www.facebook.com/natureboundem/"
type textarea "Emily Danielle Gress (EmmLee) https://www.facebook.com/natureboundem/ Cameron E…"
click at [900, 227] on button "Add Note" at bounding box center [884, 229] width 59 height 27
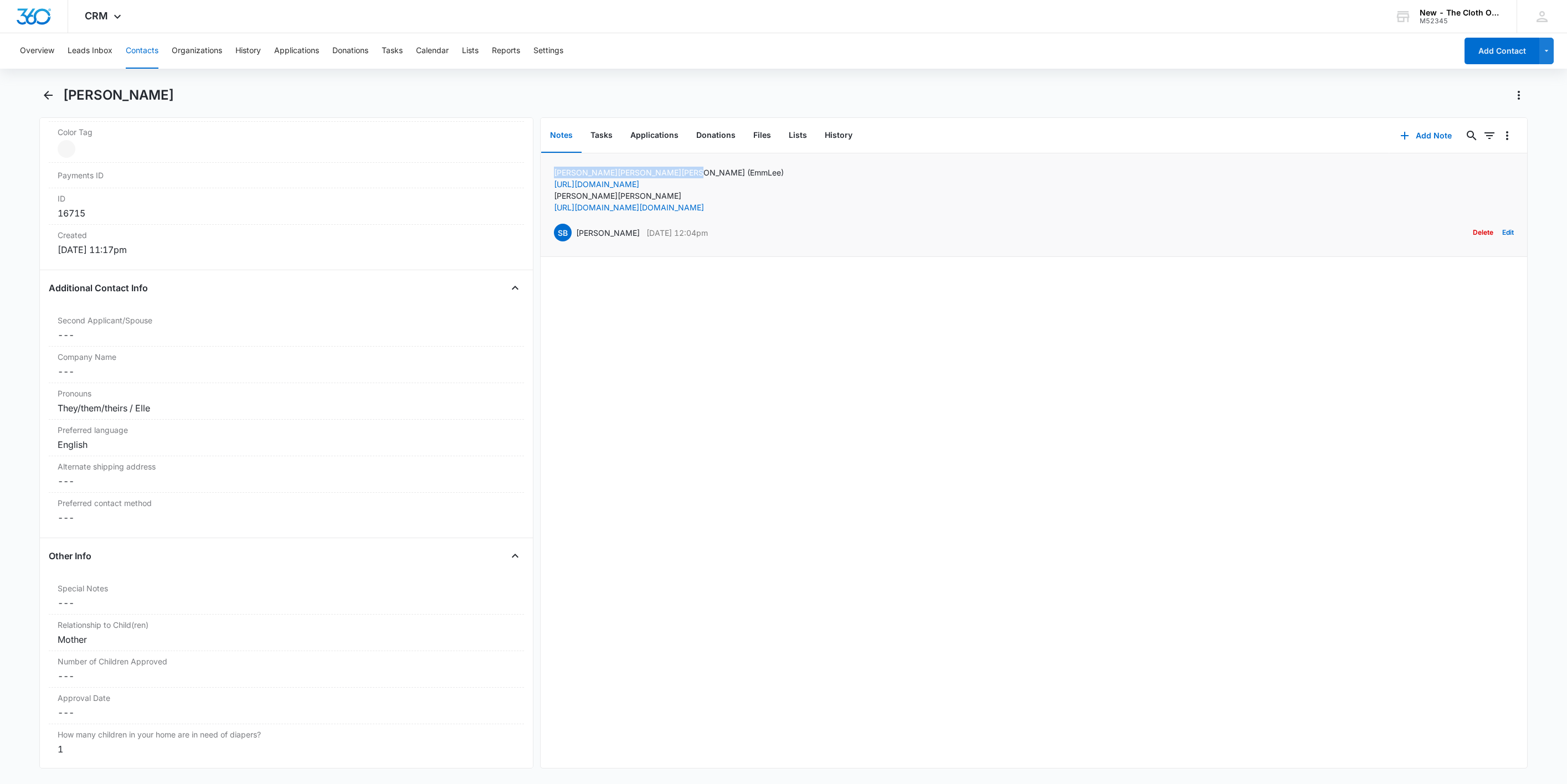
drag, startPoint x: 627, startPoint y: 170, endPoint x: 554, endPoint y: 173, distance: 73.1
click at [554, 173] on p "Emily Danielle Gress (EmmLee)" at bounding box center [669, 172] width 230 height 12
copy p "Emily Danielle Gress"
click at [660, 135] on button "Applications" at bounding box center [655, 136] width 66 height 34
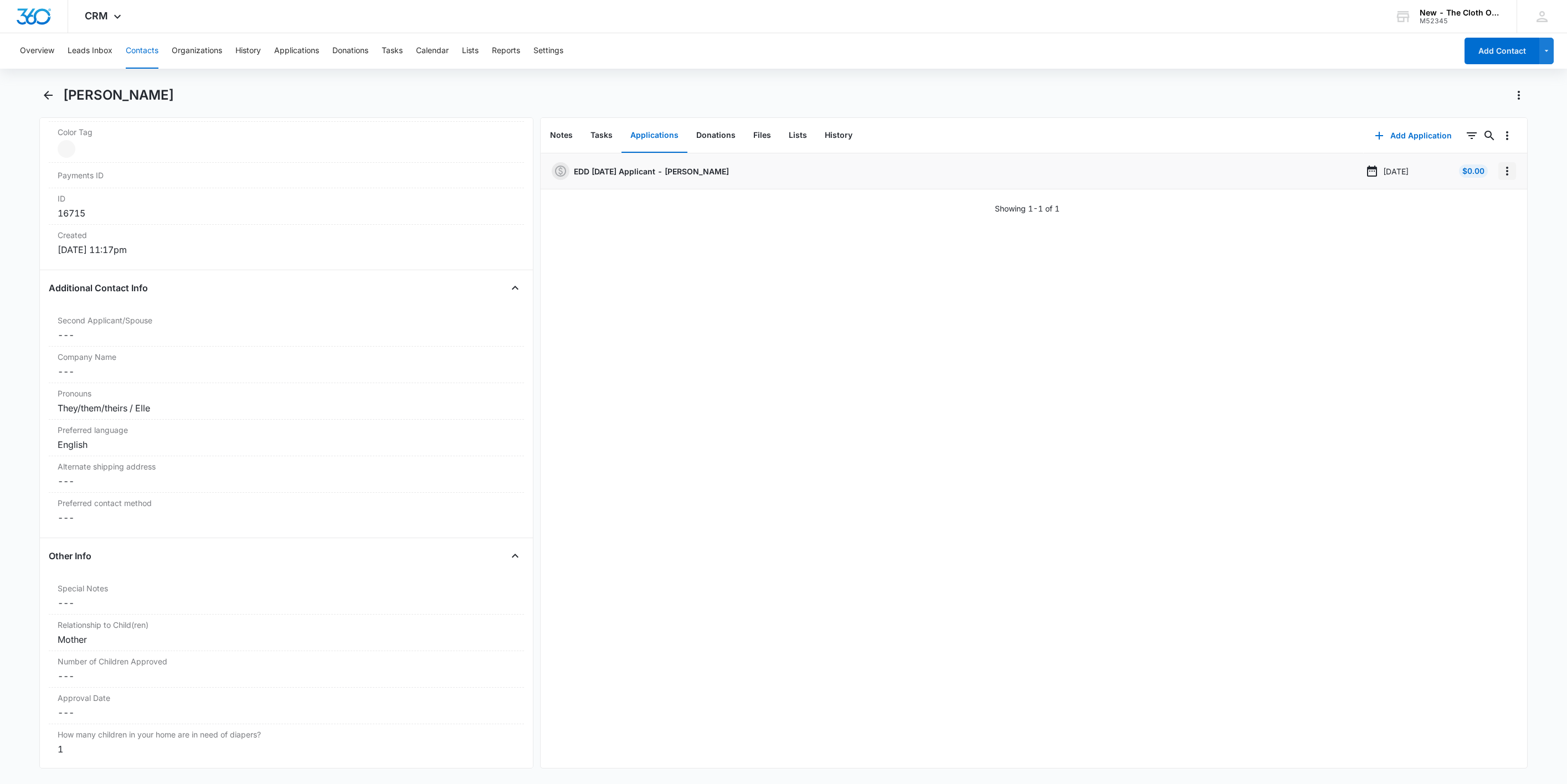
click at [1501, 176] on icon "Overflow Menu" at bounding box center [1507, 171] width 13 height 13
click at [1485, 201] on button "Edit" at bounding box center [1471, 202] width 63 height 16
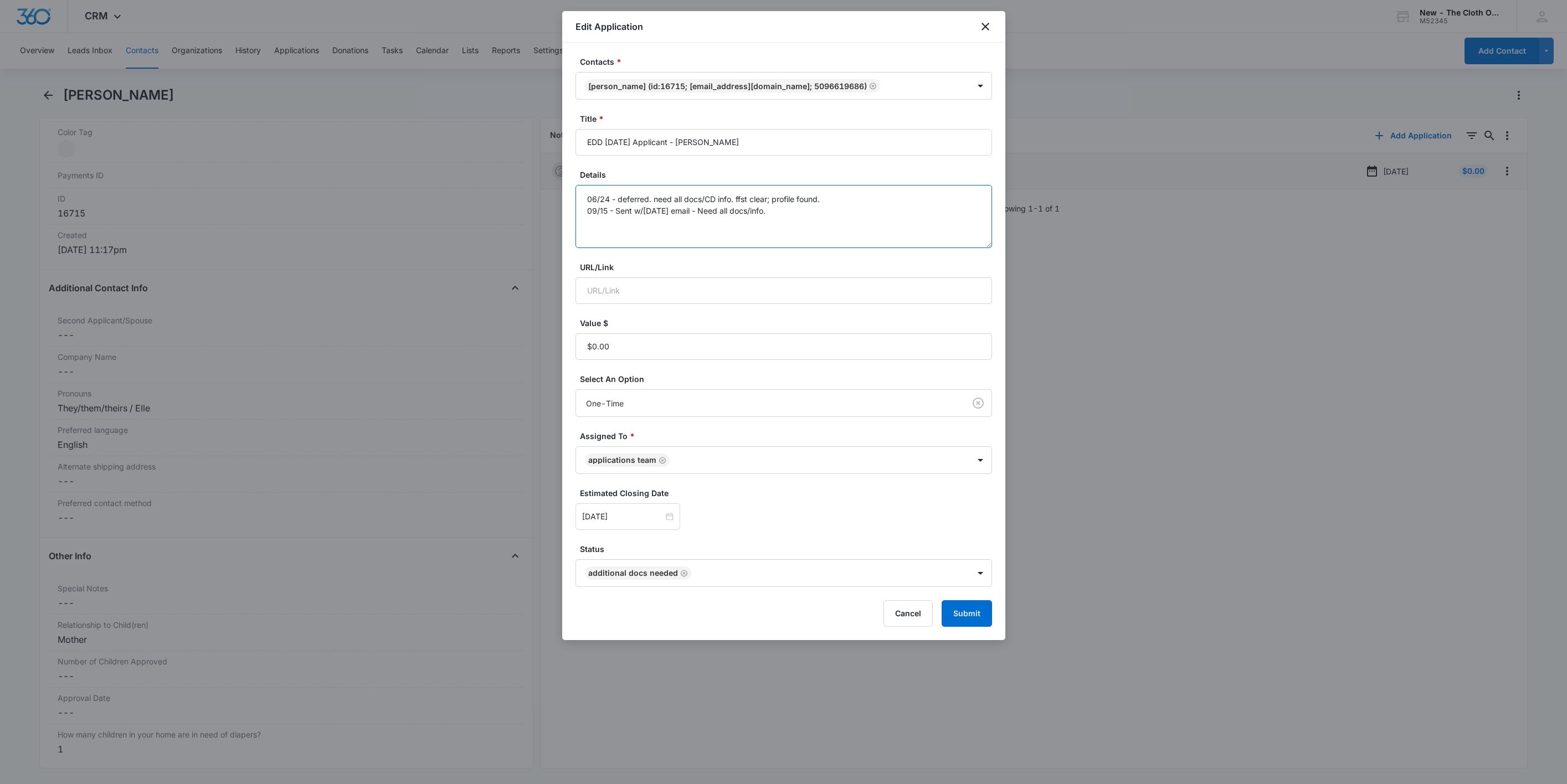
click at [826, 214] on textarea "06/24 - deferred. need all docs/CD info. ffst clear; profile found. 09/15 - Sen…" at bounding box center [784, 217] width 417 height 63
type textarea "06/24 - deferred. need all docs/CD info. ffst clear; profile found. 09/15 - Sen…"
click at [818, 530] on div "[DATE]" at bounding box center [784, 517] width 417 height 27
click at [981, 625] on button "Submit" at bounding box center [967, 614] width 50 height 27
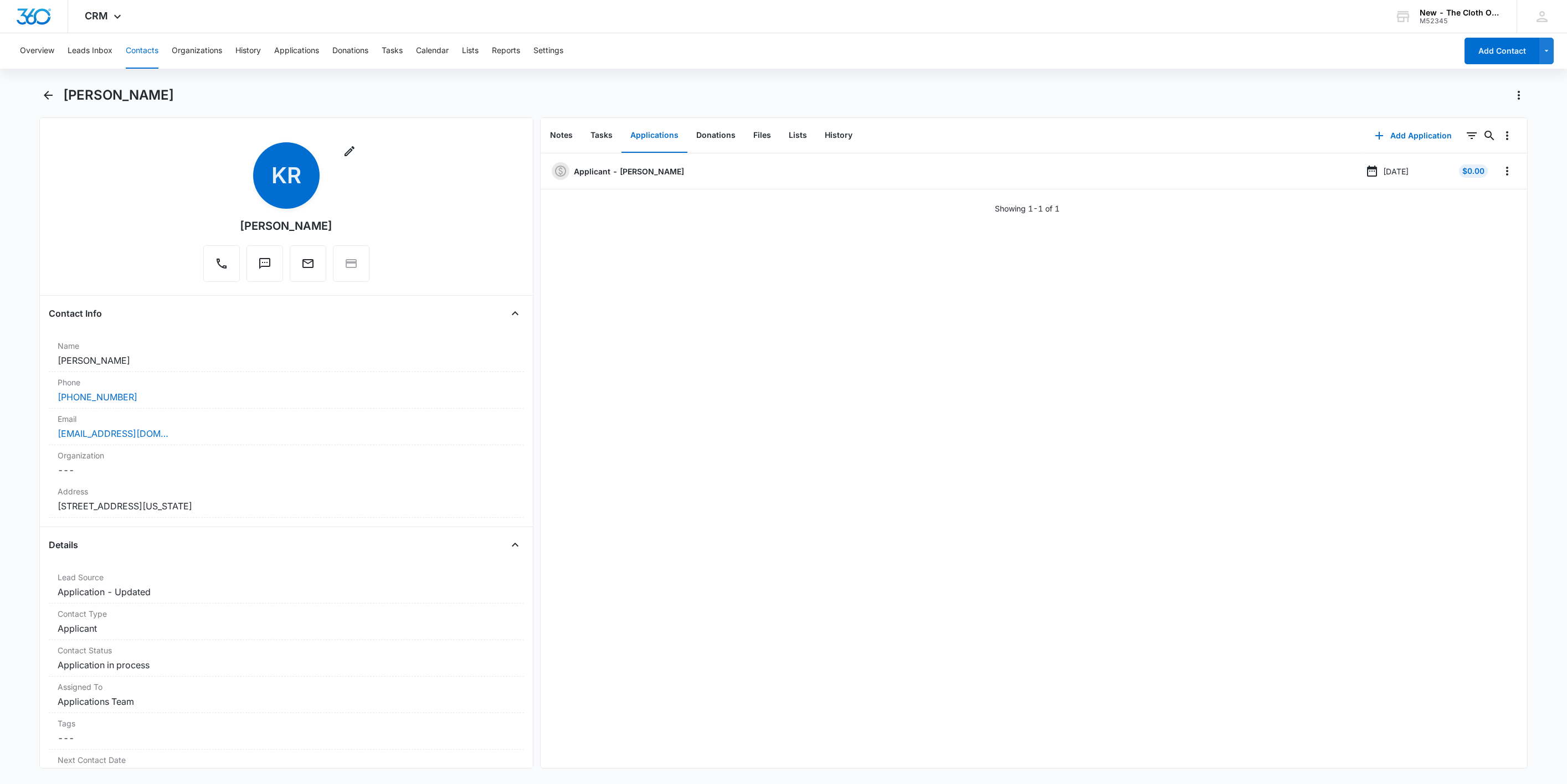
click at [1357, 504] on div "Applicant - [PERSON_NAME] [DATE] $0.00 Showing 1-1 of 1" at bounding box center [1034, 460] width 987 height 615
click at [1501, 176] on icon "Overflow Menu" at bounding box center [1507, 171] width 13 height 13
click at [620, 457] on div "Applicant - [PERSON_NAME] [DATE] $0.00 Edit Delete Showing 1-1 of 1" at bounding box center [1034, 460] width 987 height 615
drag, startPoint x: 178, startPoint y: 432, endPoint x: -3, endPoint y: 426, distance: 181.1
click at [0, 426] on html "CRM Apps Reputation Websites Forms CRM Email Social Shop Payments POS Ads Intel…" at bounding box center [784, 392] width 1567 height 784
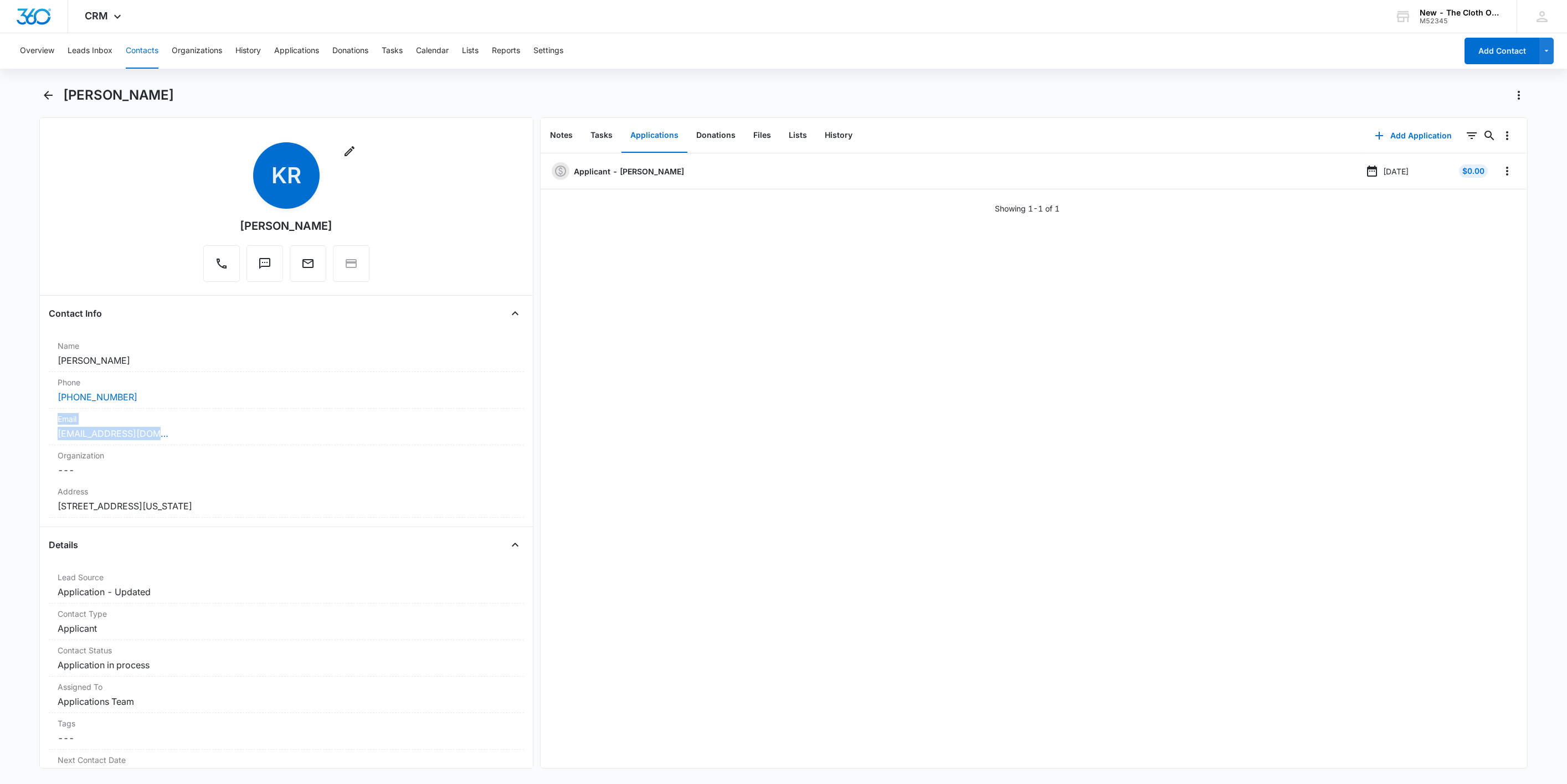
copy div "Email Cancel Save Changes [EMAIL_ADDRESS][DOMAIN_NAME]"
click at [906, 640] on div "Applicant - [PERSON_NAME] [DATE] $0.00 Showing 1-1 of 1" at bounding box center [1034, 460] width 987 height 615
drag, startPoint x: 181, startPoint y: 431, endPoint x: 4, endPoint y: 429, distance: 177.0
click at [4, 429] on main "[PERSON_NAME] Remove KR [PERSON_NAME] Contact Info Name Cancel Save Changes [PE…" at bounding box center [784, 434] width 1567 height 696
copy link "[EMAIL_ADDRESS][DOMAIN_NAME]"
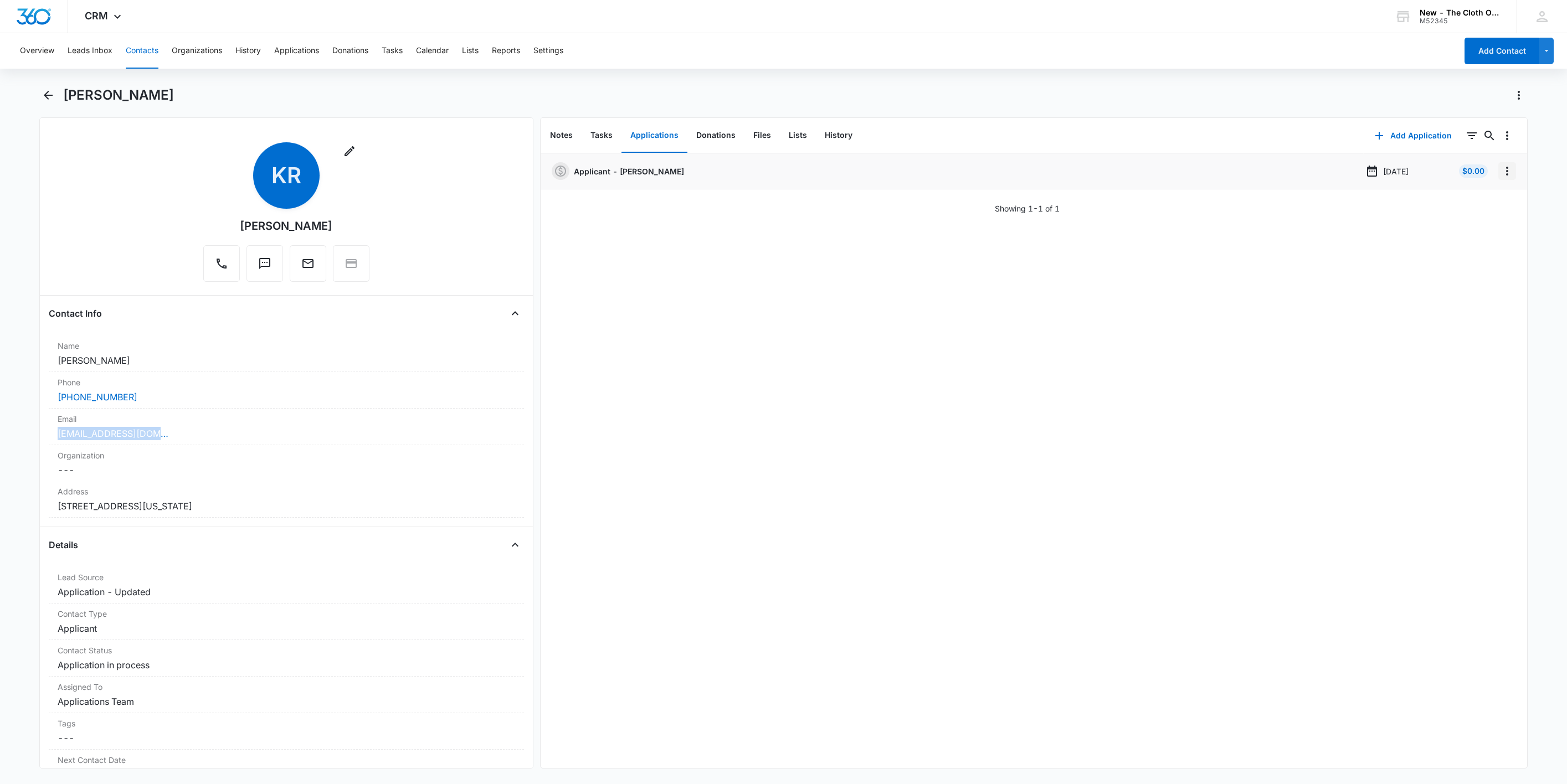
click at [1501, 170] on icon "Overflow Menu" at bounding box center [1507, 171] width 13 height 13
drag, startPoint x: 1493, startPoint y: 173, endPoint x: 1490, endPoint y: 207, distance: 34.1
click at [1490, 207] on div "Edit Delete" at bounding box center [1472, 210] width 64 height 52
click at [1498, 179] on button "Overflow Menu" at bounding box center [1507, 171] width 18 height 18
click at [1487, 199] on button "Edit" at bounding box center [1471, 202] width 63 height 16
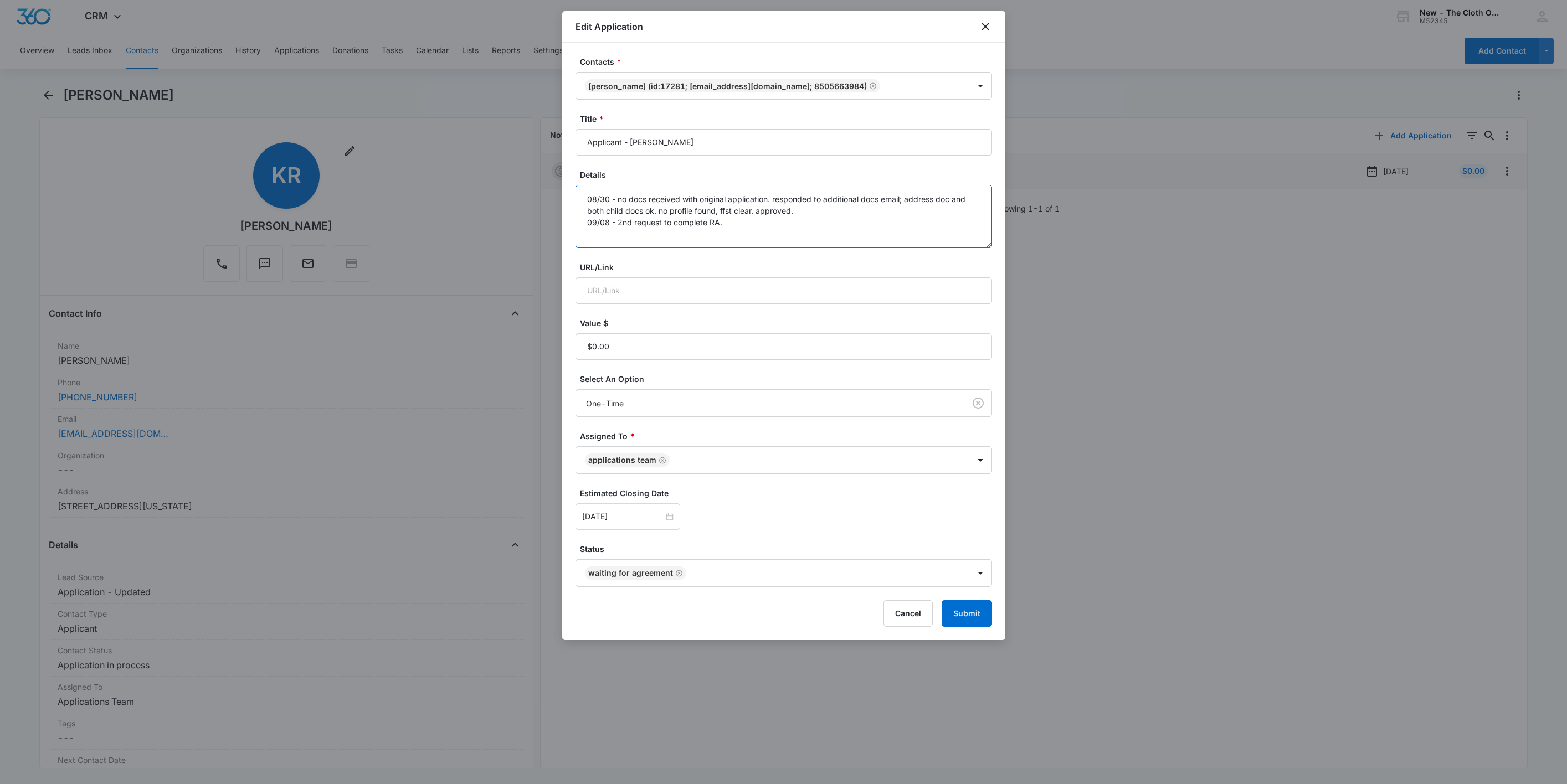
click at [851, 223] on textarea "08/30 - no docs received with original application. responded to additional doc…" at bounding box center [784, 217] width 417 height 63
type textarea "08/30 - no docs received with original application. responded to additional doc…"
click at [620, 518] on input "[DATE]" at bounding box center [623, 517] width 82 height 12
type input "[DATE]"
click at [693, 421] on div "19" at bounding box center [692, 418] width 13 height 13
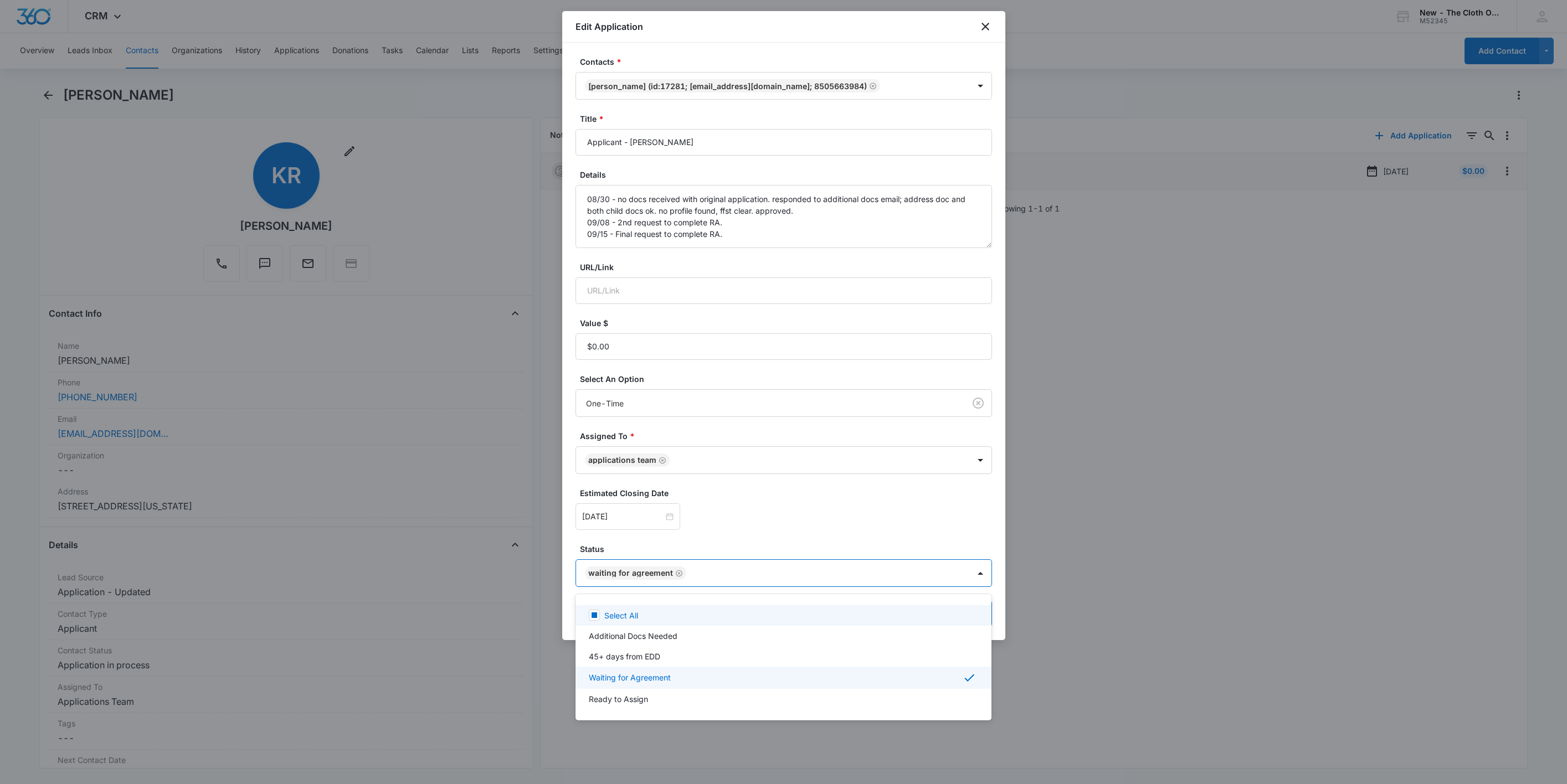
click at [951, 567] on body "CRM Apps Reputation Websites Forms CRM Email Social Shop Payments POS Ads Intel…" at bounding box center [784, 392] width 1567 height 784
click at [911, 526] on div at bounding box center [784, 392] width 1567 height 784
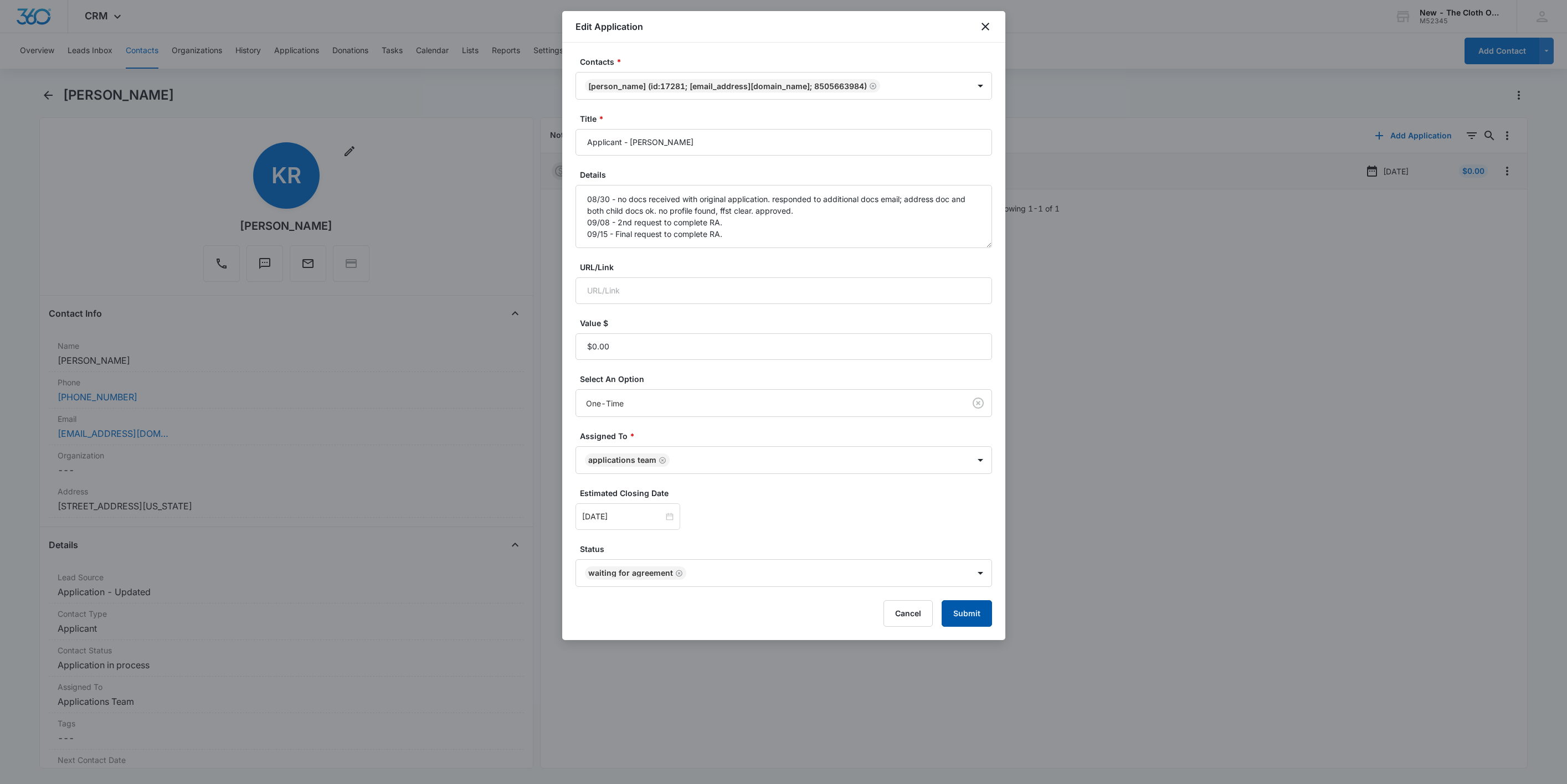
click at [974, 620] on button "Submit" at bounding box center [967, 614] width 50 height 27
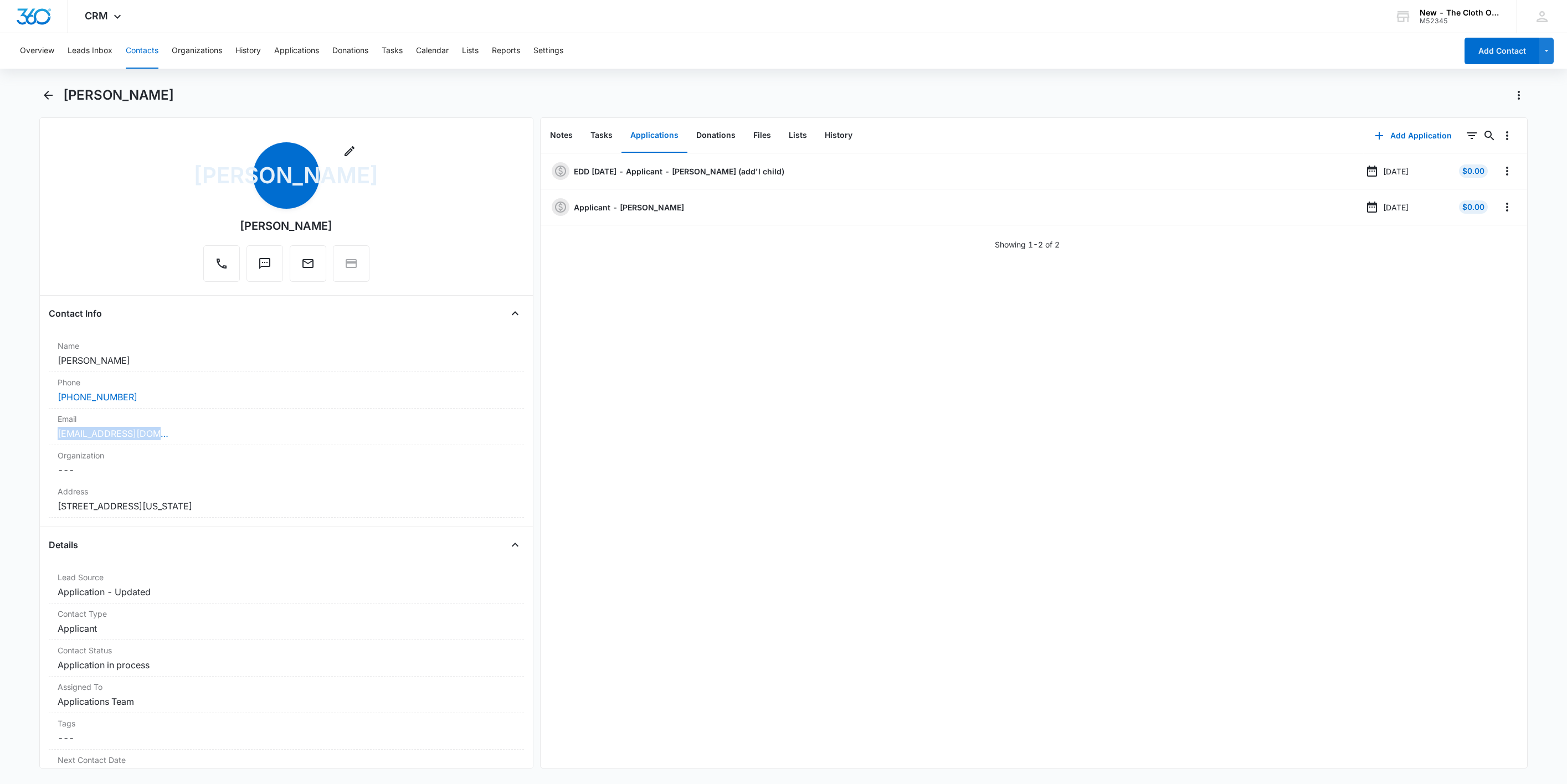
drag, startPoint x: 165, startPoint y: 432, endPoint x: 12, endPoint y: 424, distance: 153.2
click at [32, 432] on main "Jarlissa Arias Remove JA Jarlissa Arias Contact Info Name Cancel Save Changes J…" at bounding box center [784, 434] width 1567 height 696
copy link "jarylope98@gmail.com"
drag, startPoint x: 136, startPoint y: 361, endPoint x: 17, endPoint y: 359, distance: 119.0
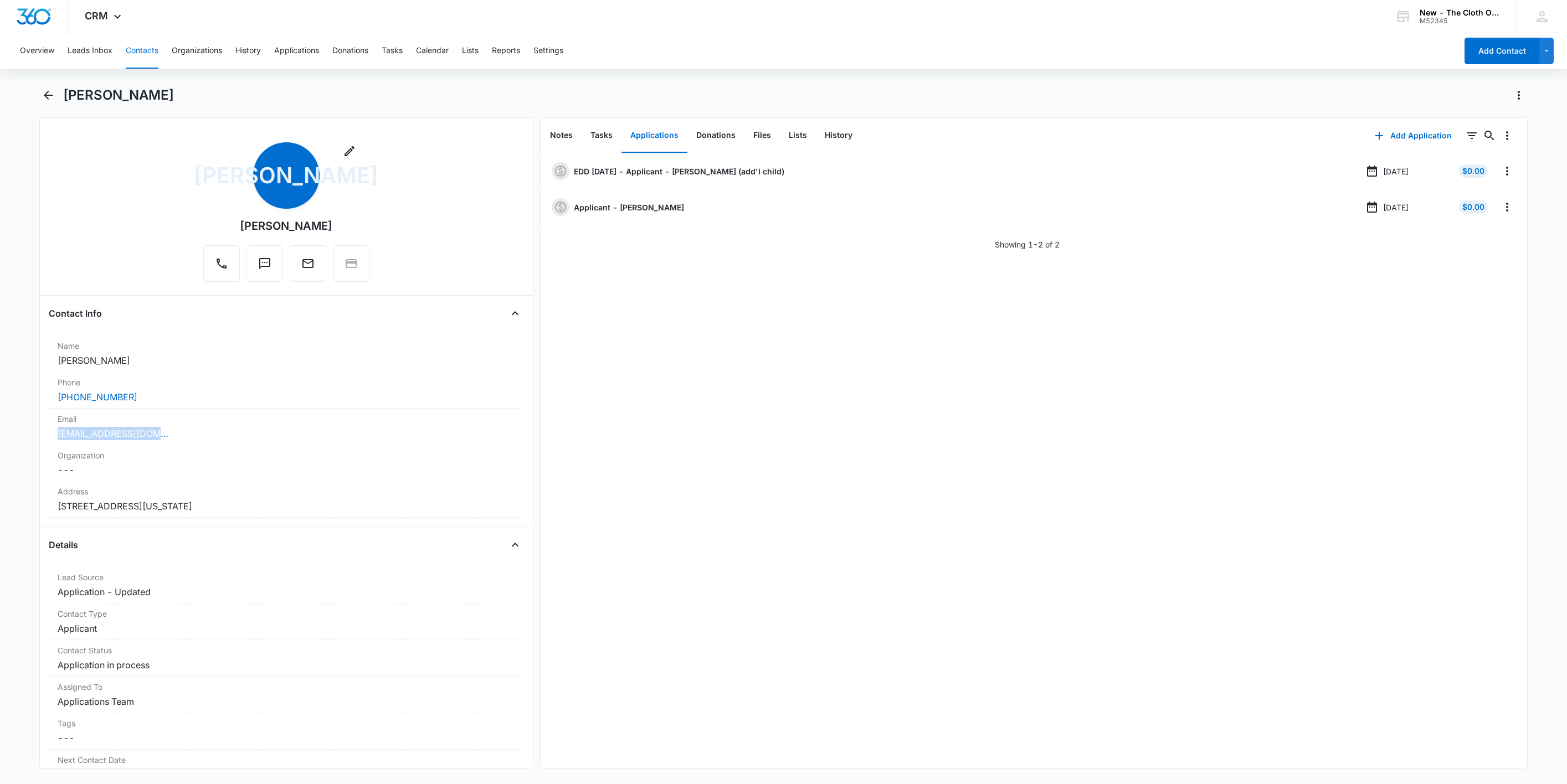
click at [15, 358] on main "Jarlissa Arias Remove JA Jarlissa Arias Contact Info Name Cancel Save Changes J…" at bounding box center [784, 434] width 1567 height 696
copy dd "Jarlissa Arias"
click at [843, 136] on button "History" at bounding box center [838, 136] width 46 height 34
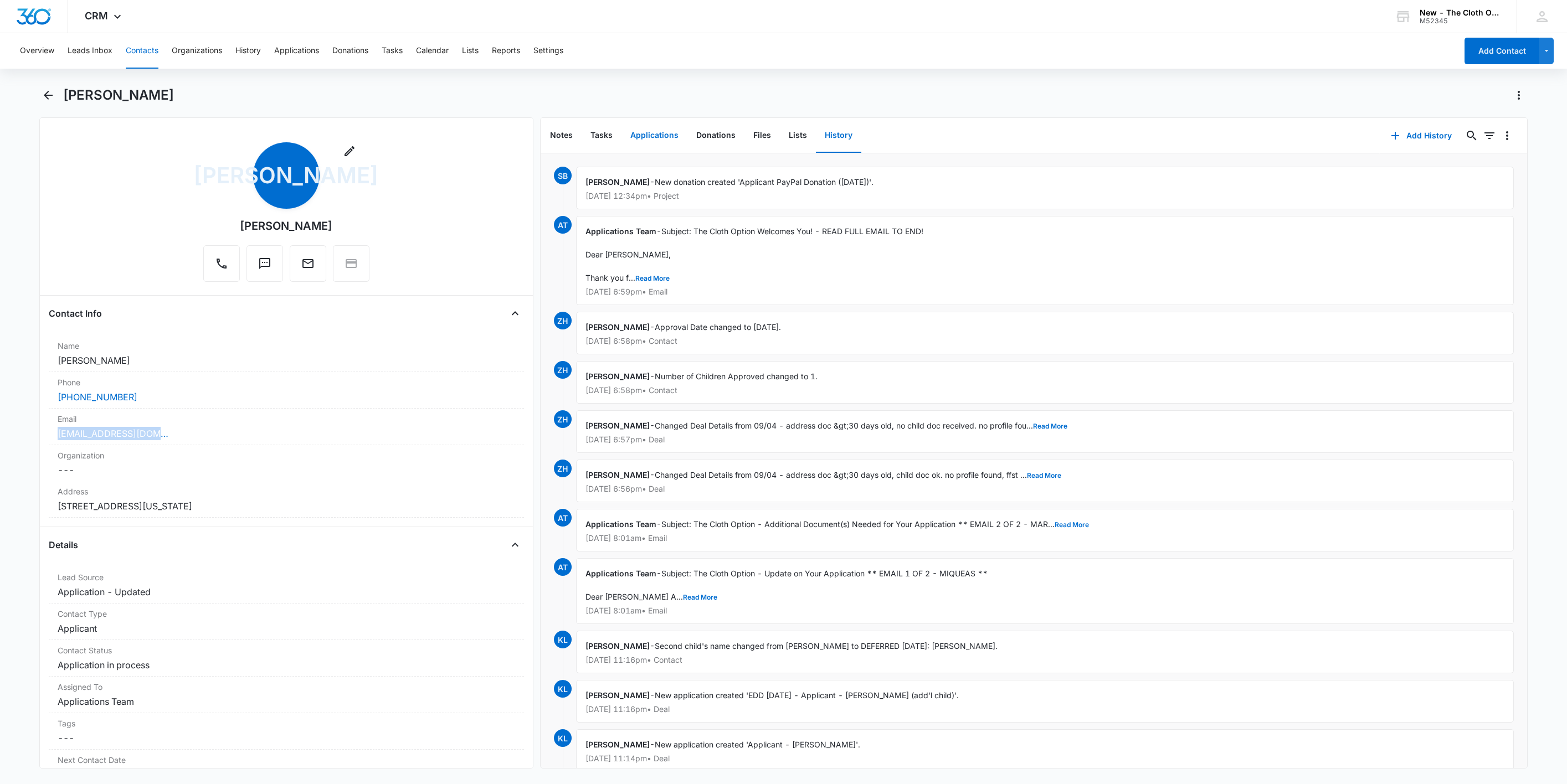
click at [644, 128] on button "Applications" at bounding box center [655, 136] width 66 height 34
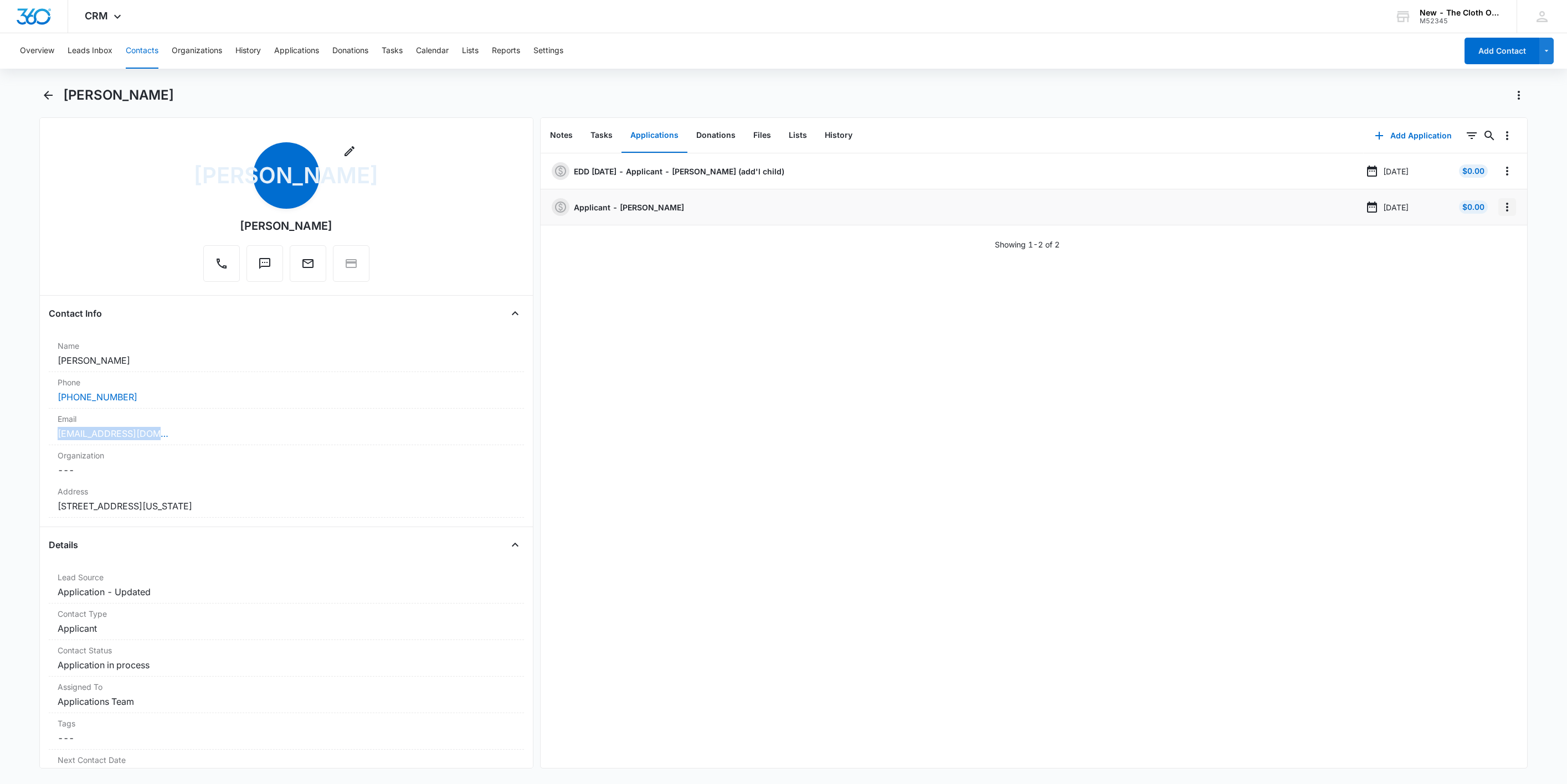
click at [1501, 209] on icon "Overflow Menu" at bounding box center [1507, 207] width 13 height 13
click at [1482, 238] on button "Edit" at bounding box center [1471, 238] width 63 height 16
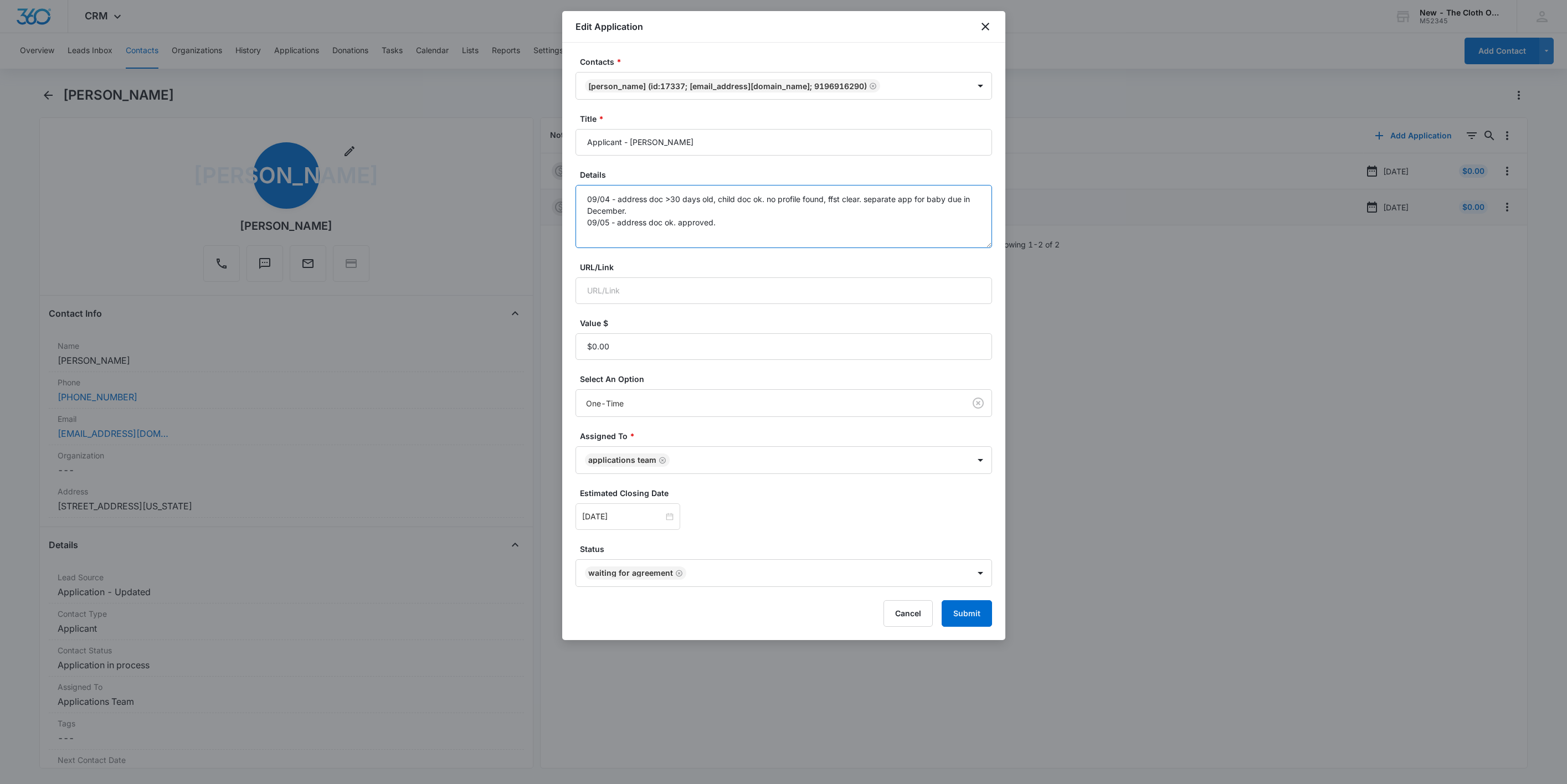
click at [794, 232] on textarea "09/04 - address doc >30 days old, child doc ok. no profile found, ffst clear. s…" at bounding box center [784, 217] width 417 height 63
type textarea "09/04 - address doc >30 days old, child doc ok. no profile found, ffst clear. s…"
click at [648, 518] on input "Sep 12, 2025" at bounding box center [623, 517] width 82 height 12
type input "[DATE]"
click at [688, 418] on div "19" at bounding box center [692, 418] width 13 height 13
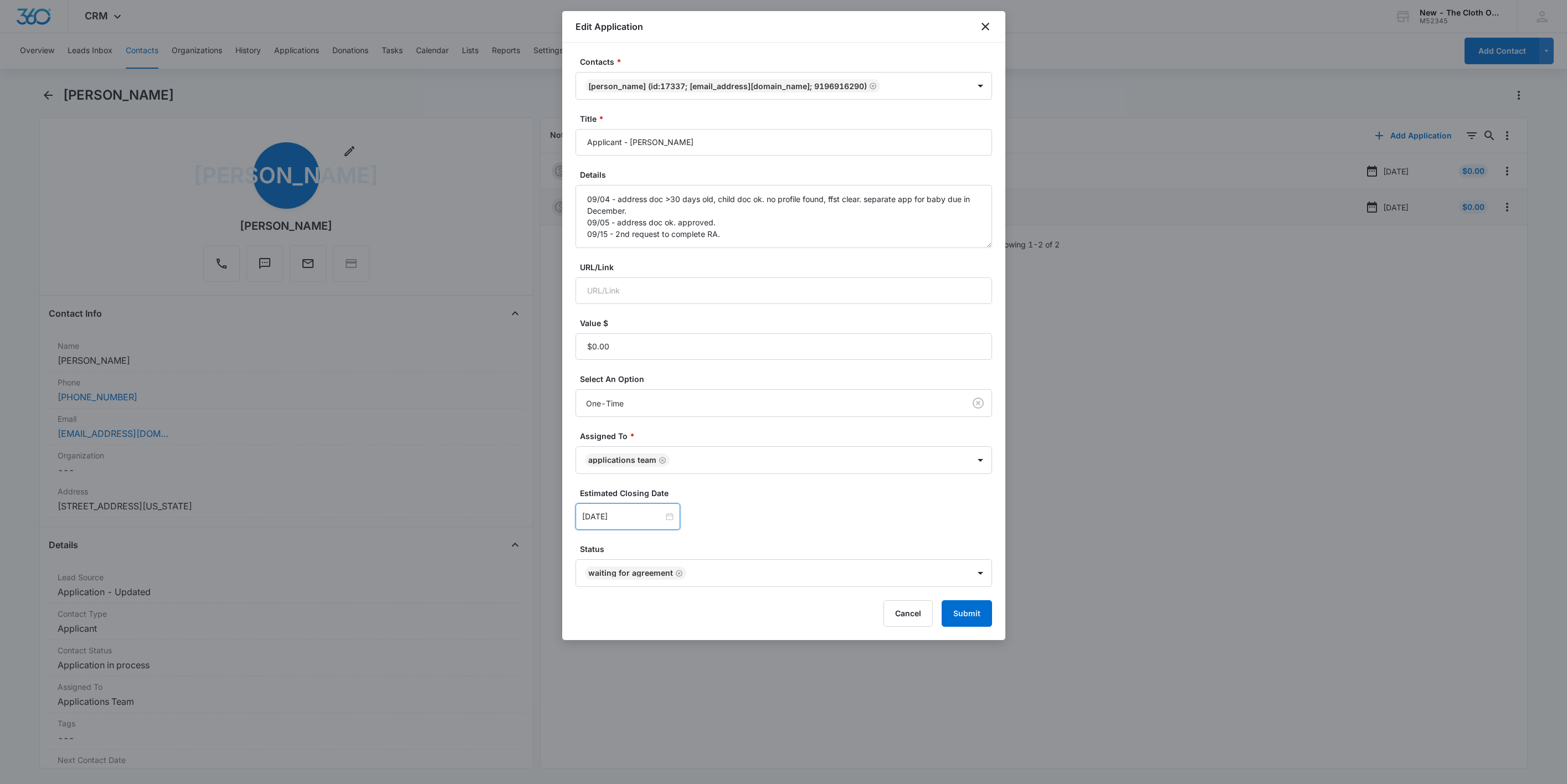
click at [820, 514] on div "Sep 19, 2025 Sep 2025 Su Mo Tu We Th Fr Sa 31 1 2 3 4 5 6 7 8 9 10 11 12 13 14 …" at bounding box center [784, 517] width 417 height 27
click at [989, 612] on button "Submit" at bounding box center [967, 614] width 50 height 27
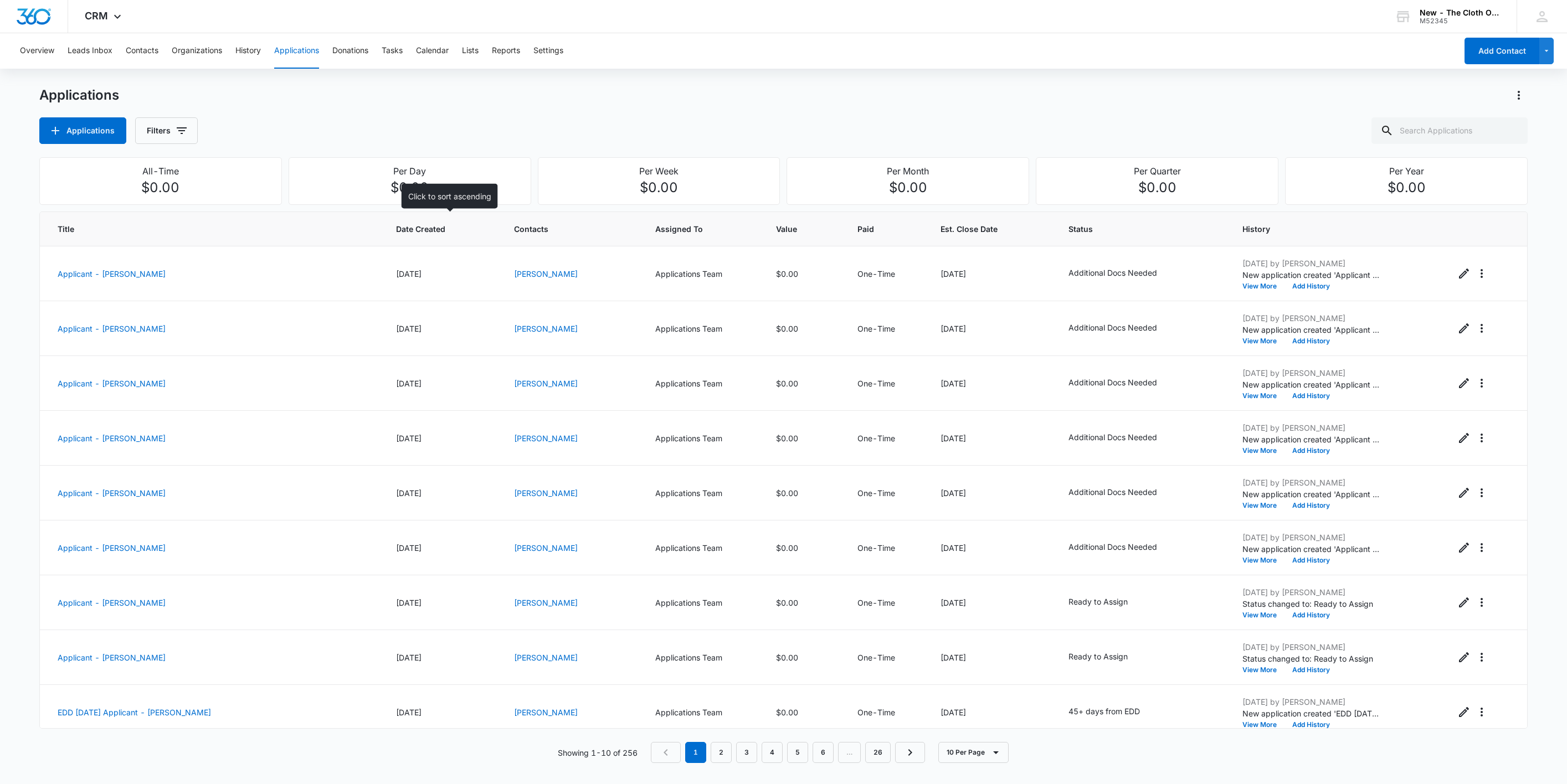
click at [434, 232] on span "Date Created" at bounding box center [434, 229] width 76 height 12
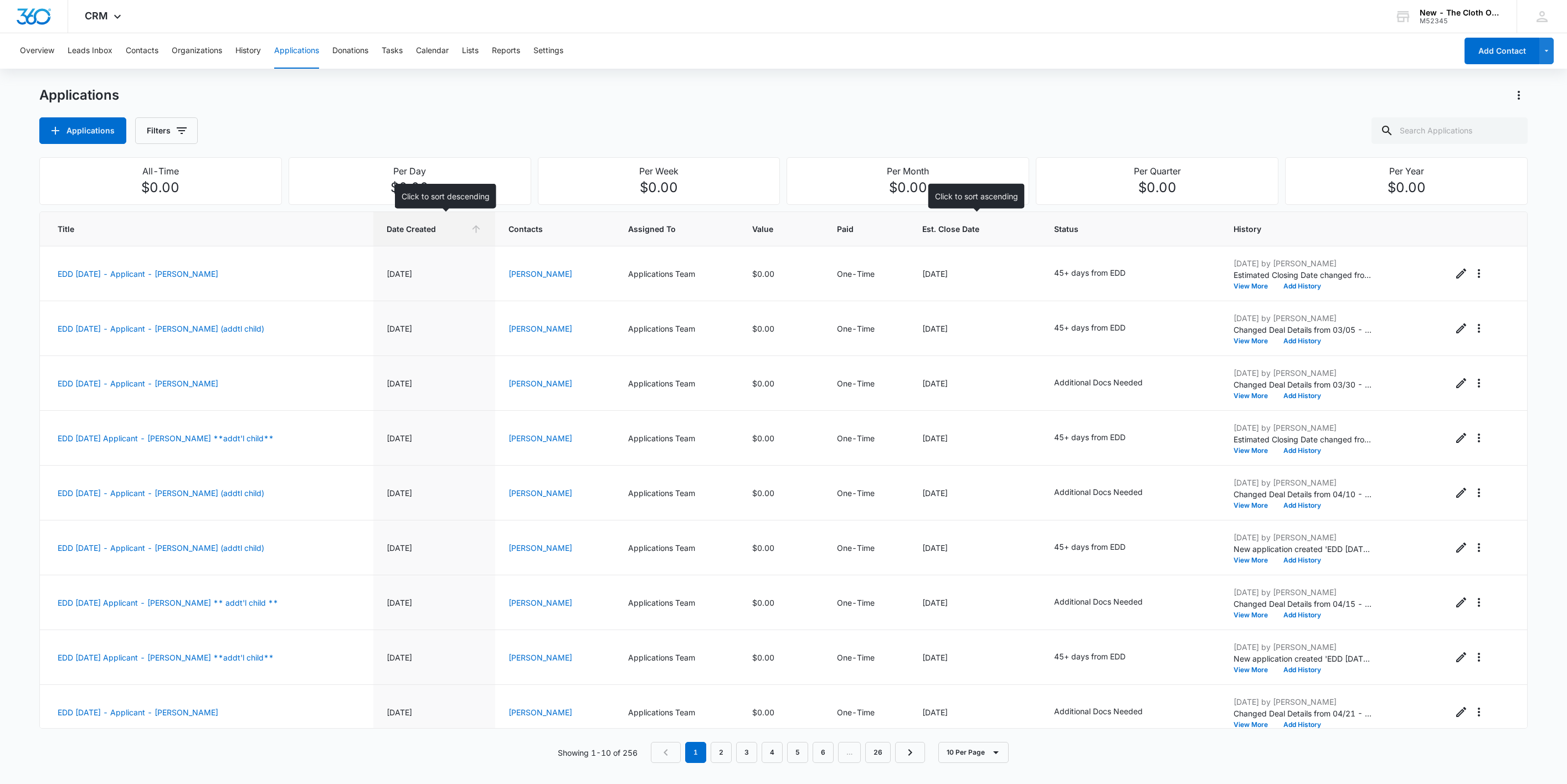
click at [969, 232] on span "Est. Close Date" at bounding box center [967, 229] width 90 height 12
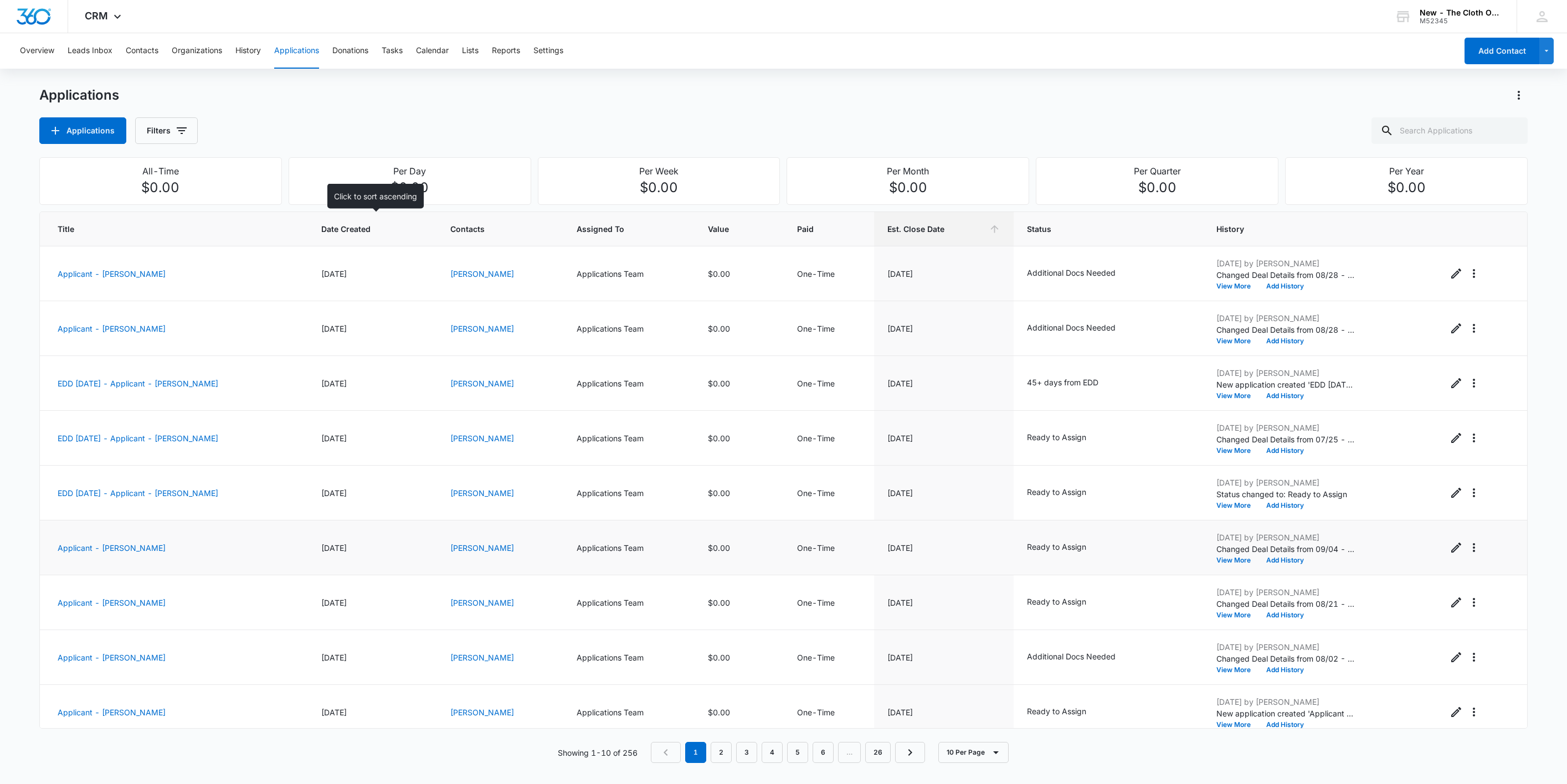
scroll to position [68, 0]
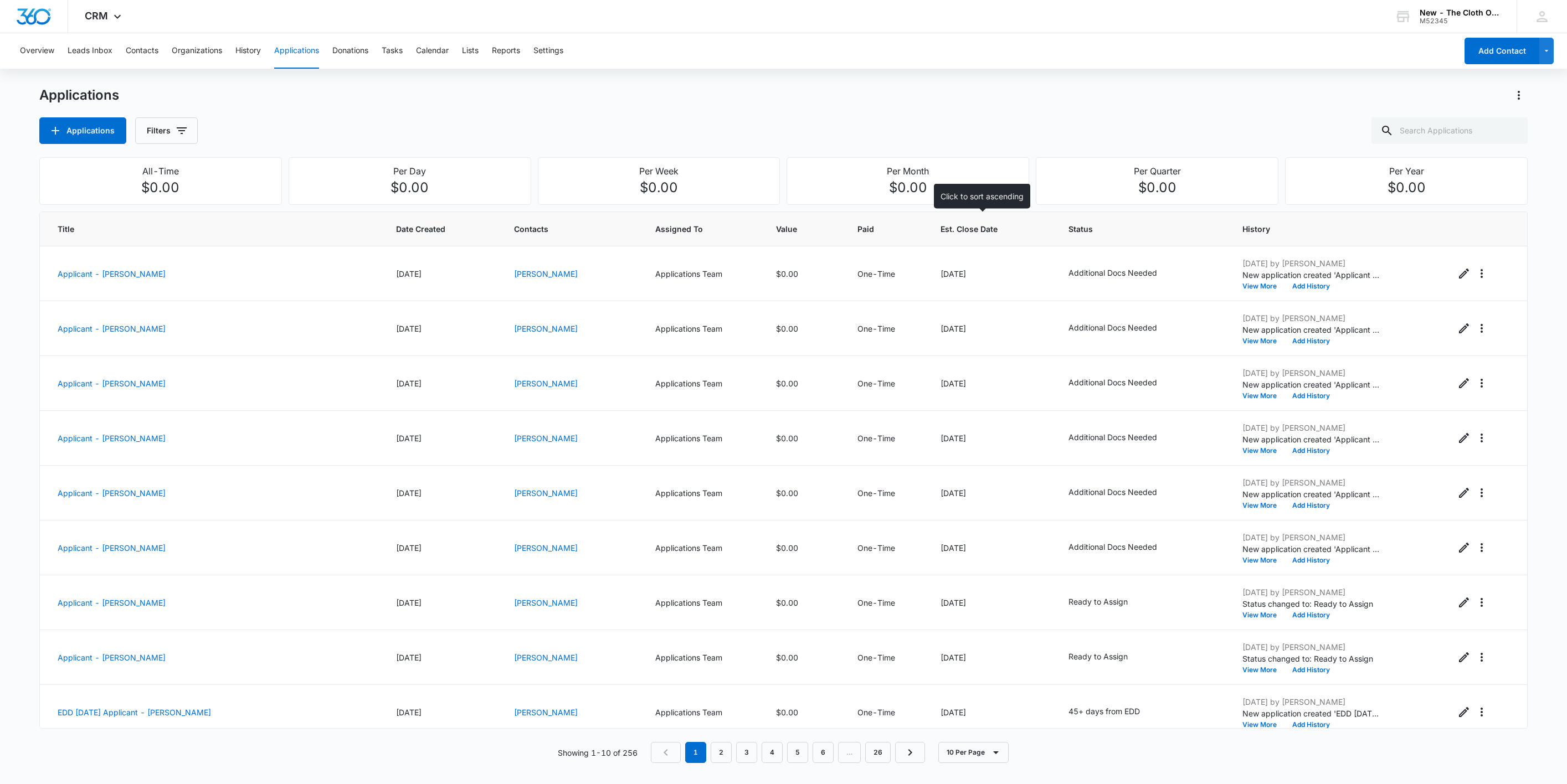
click at [986, 233] on span "Est. Close Date" at bounding box center [983, 229] width 86 height 12
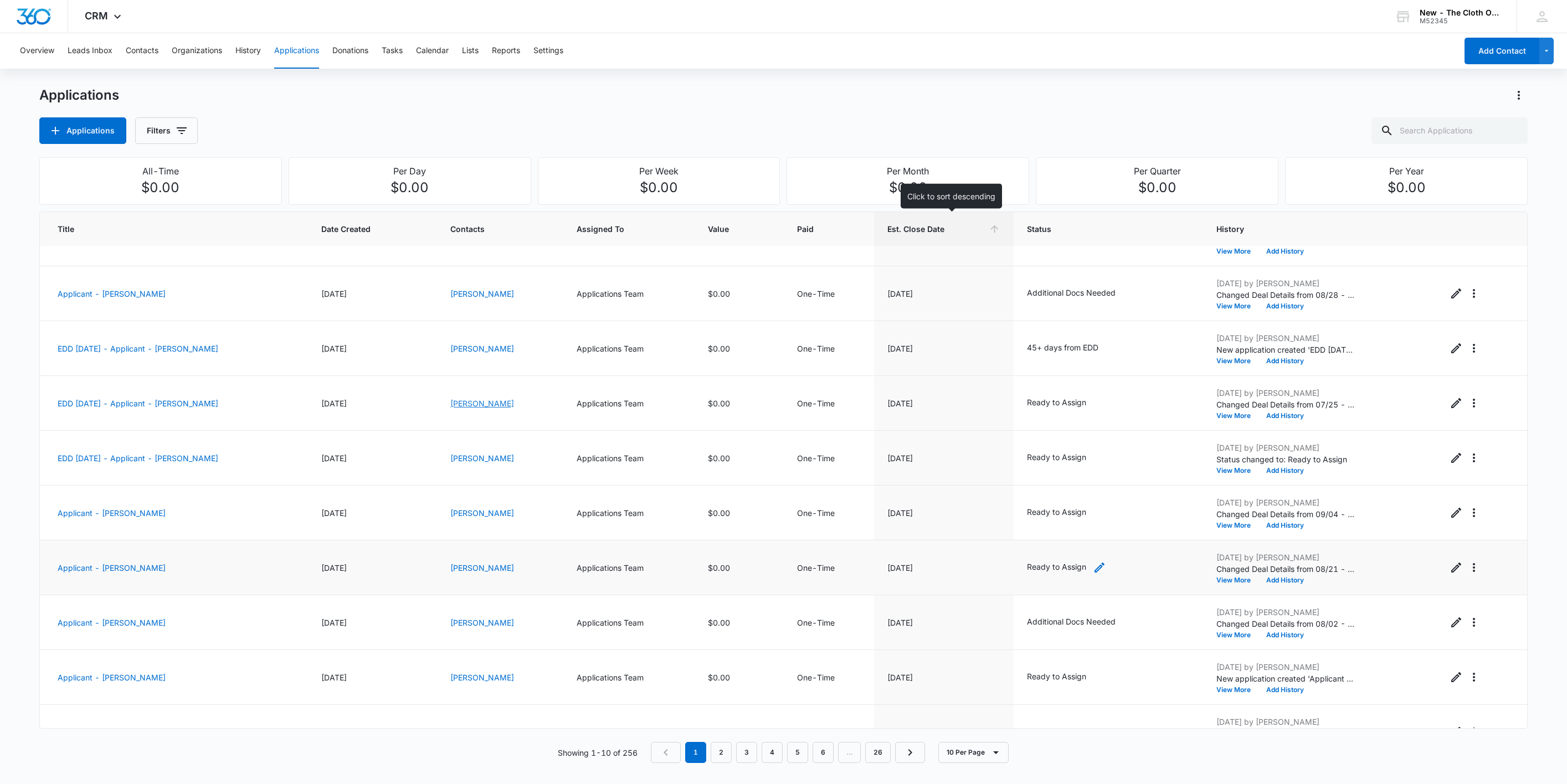
scroll to position [68, 0]
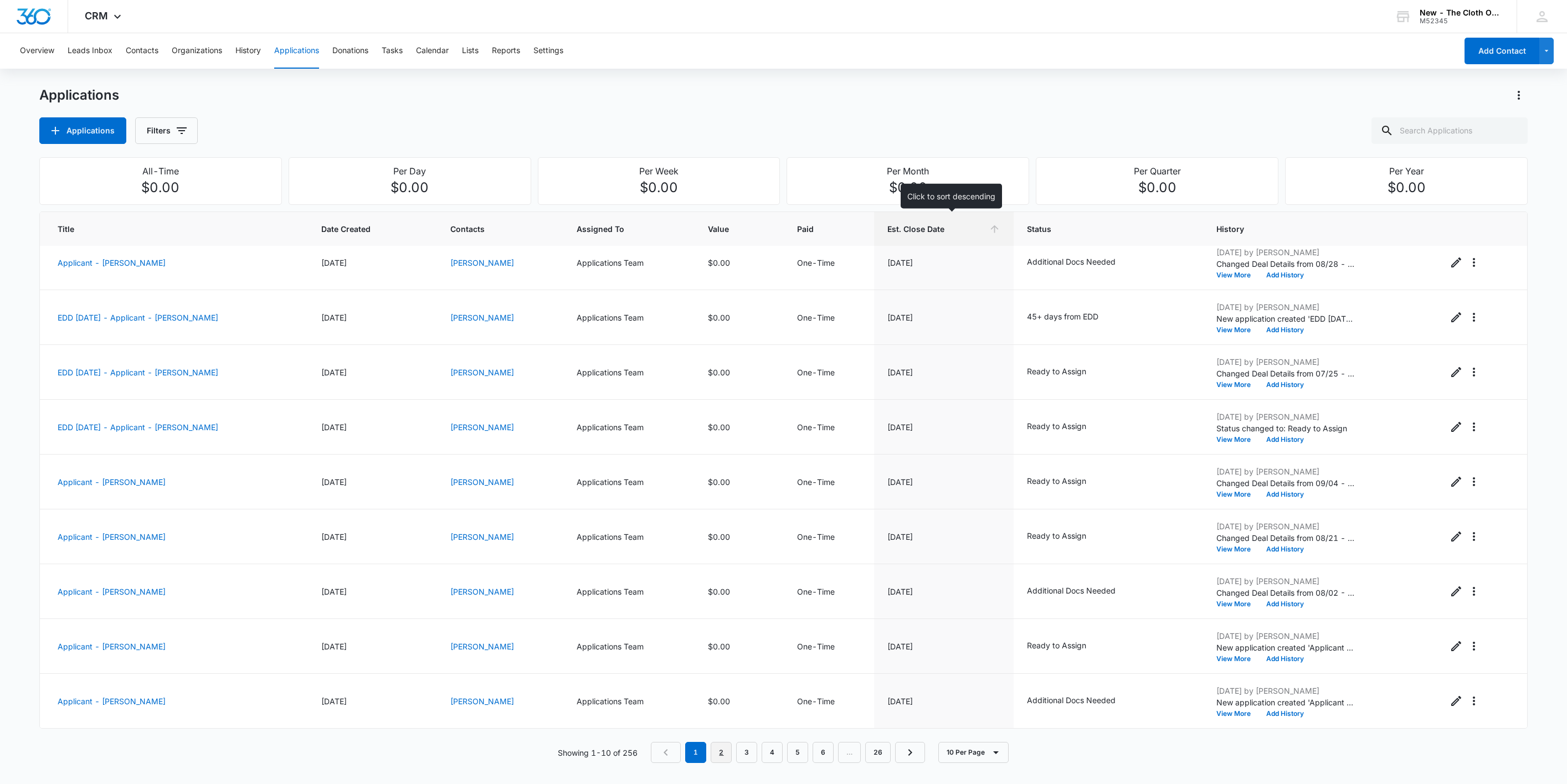
click at [723, 758] on link "2" at bounding box center [721, 752] width 21 height 21
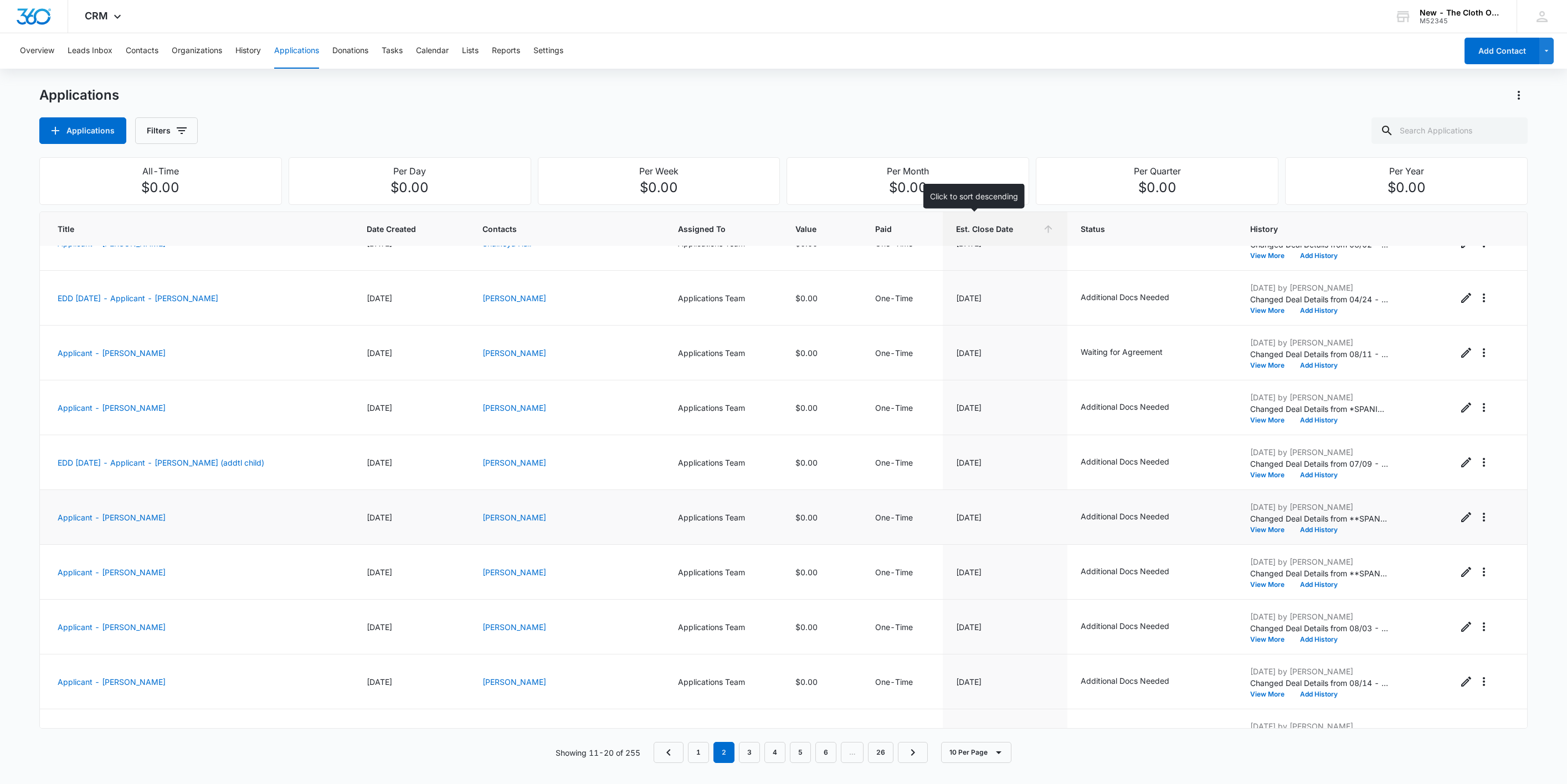
scroll to position [0, 0]
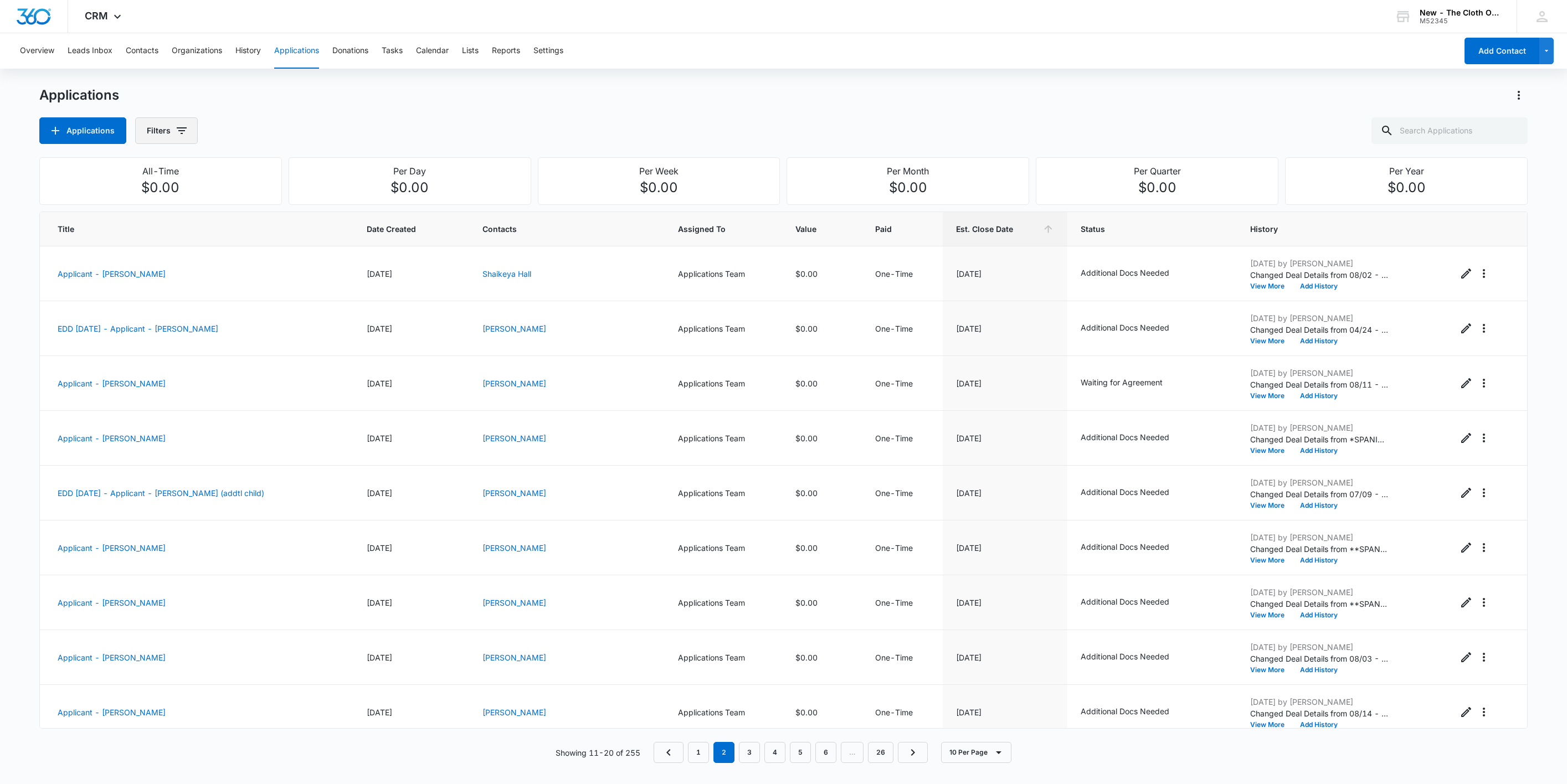
click at [178, 128] on icon "button" at bounding box center [182, 131] width 13 height 13
click at [262, 229] on icon "Show Application Status filters" at bounding box center [267, 229] width 13 height 13
click at [214, 281] on label "Waiting for Agreement" at bounding box center [212, 282] width 127 height 12
click at [149, 282] on input "Waiting for Agreement" at bounding box center [148, 282] width 1 height 1
checkbox input "true"
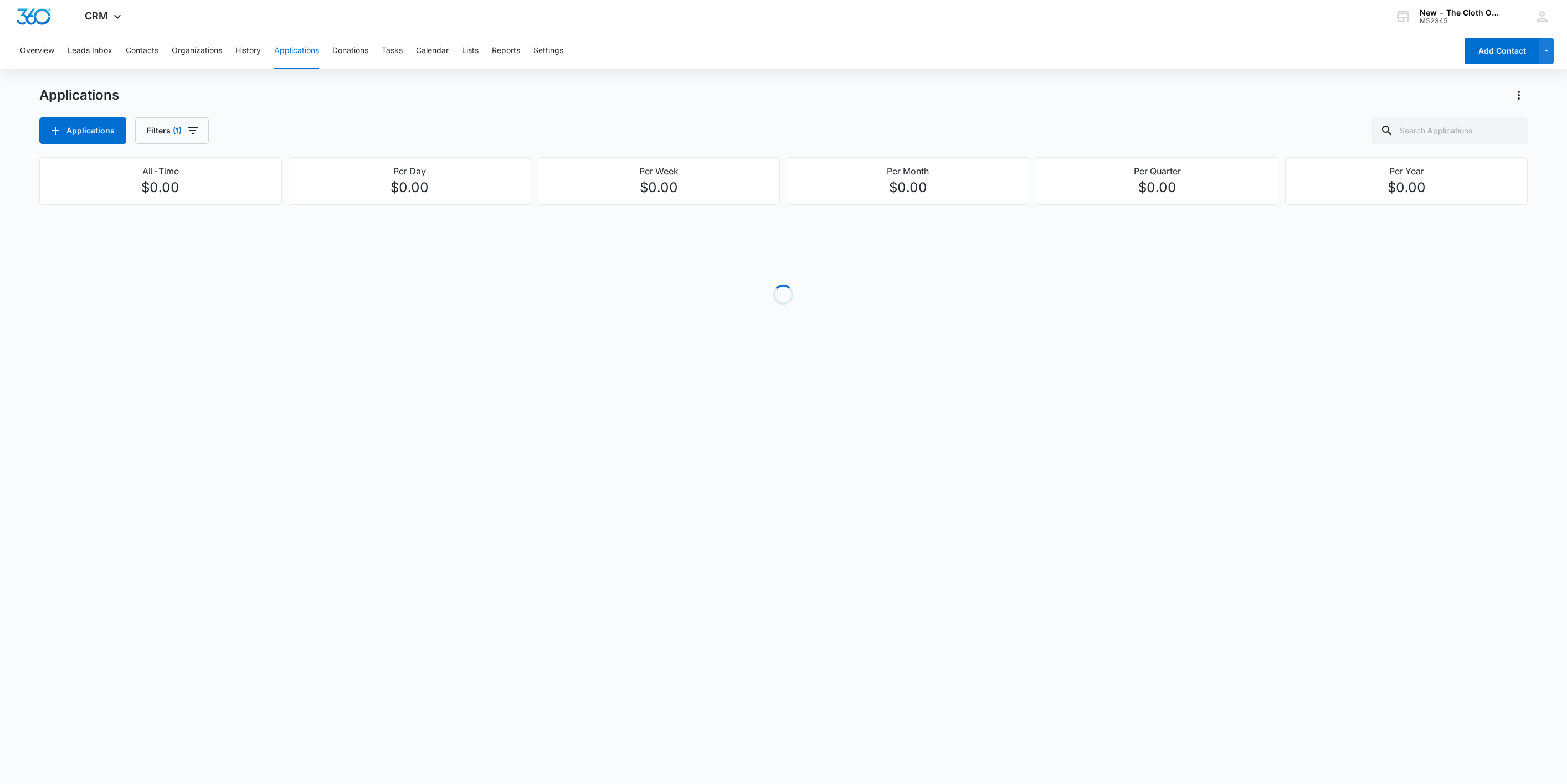
click at [934, 108] on div "Applications Applications Filters (1)" at bounding box center [784, 115] width 1489 height 58
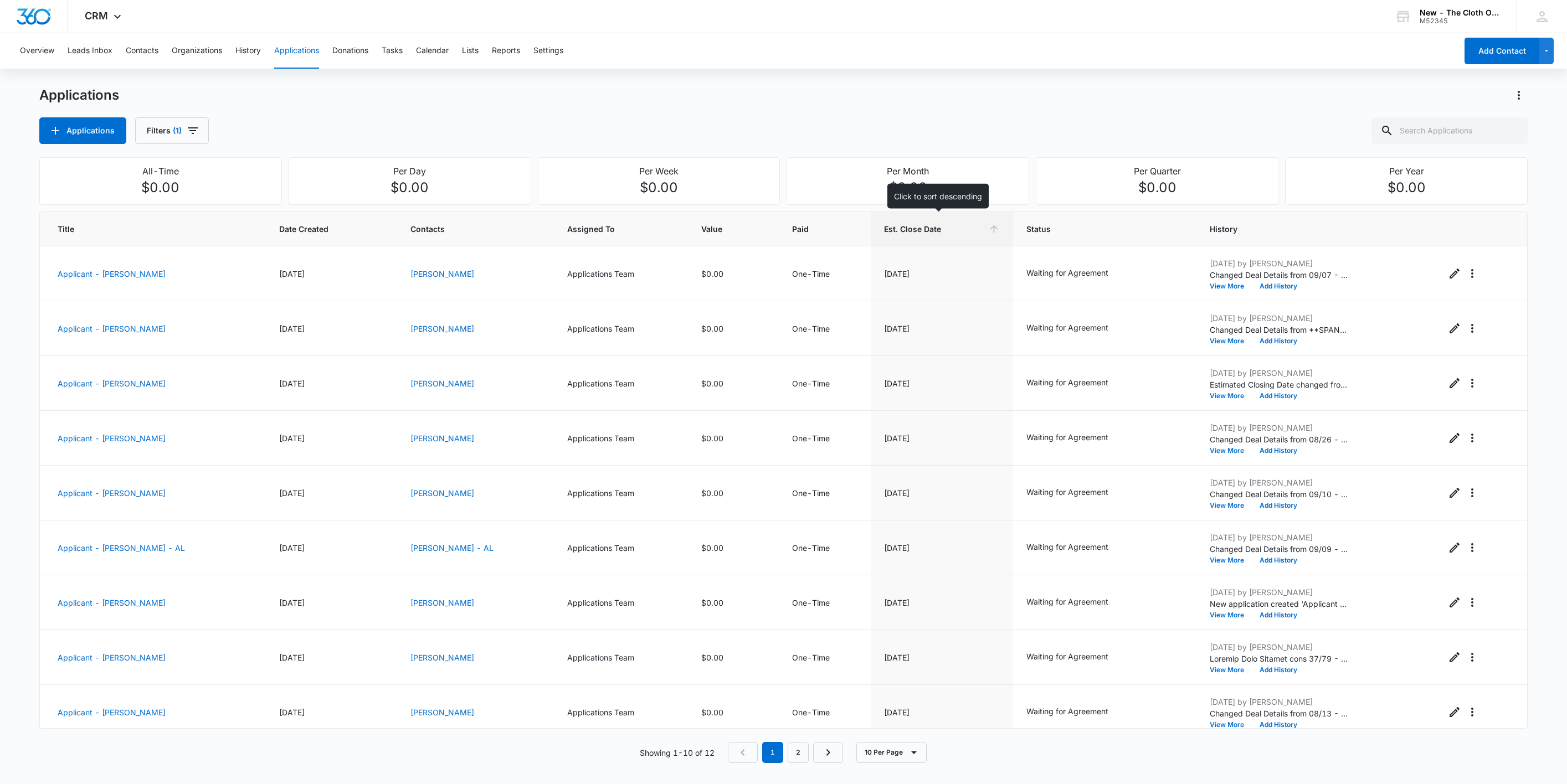
click at [947, 231] on span "Est. Close Date" at bounding box center [934, 229] width 100 height 12
click at [953, 229] on span "Est. Close Date" at bounding box center [934, 229] width 100 height 12
click at [940, 230] on span "Est. Close Date" at bounding box center [934, 229] width 100 height 12
click at [201, 134] on button "Filters (1)" at bounding box center [172, 131] width 74 height 27
click at [237, 230] on icon "Clear" at bounding box center [235, 230] width 9 height 9
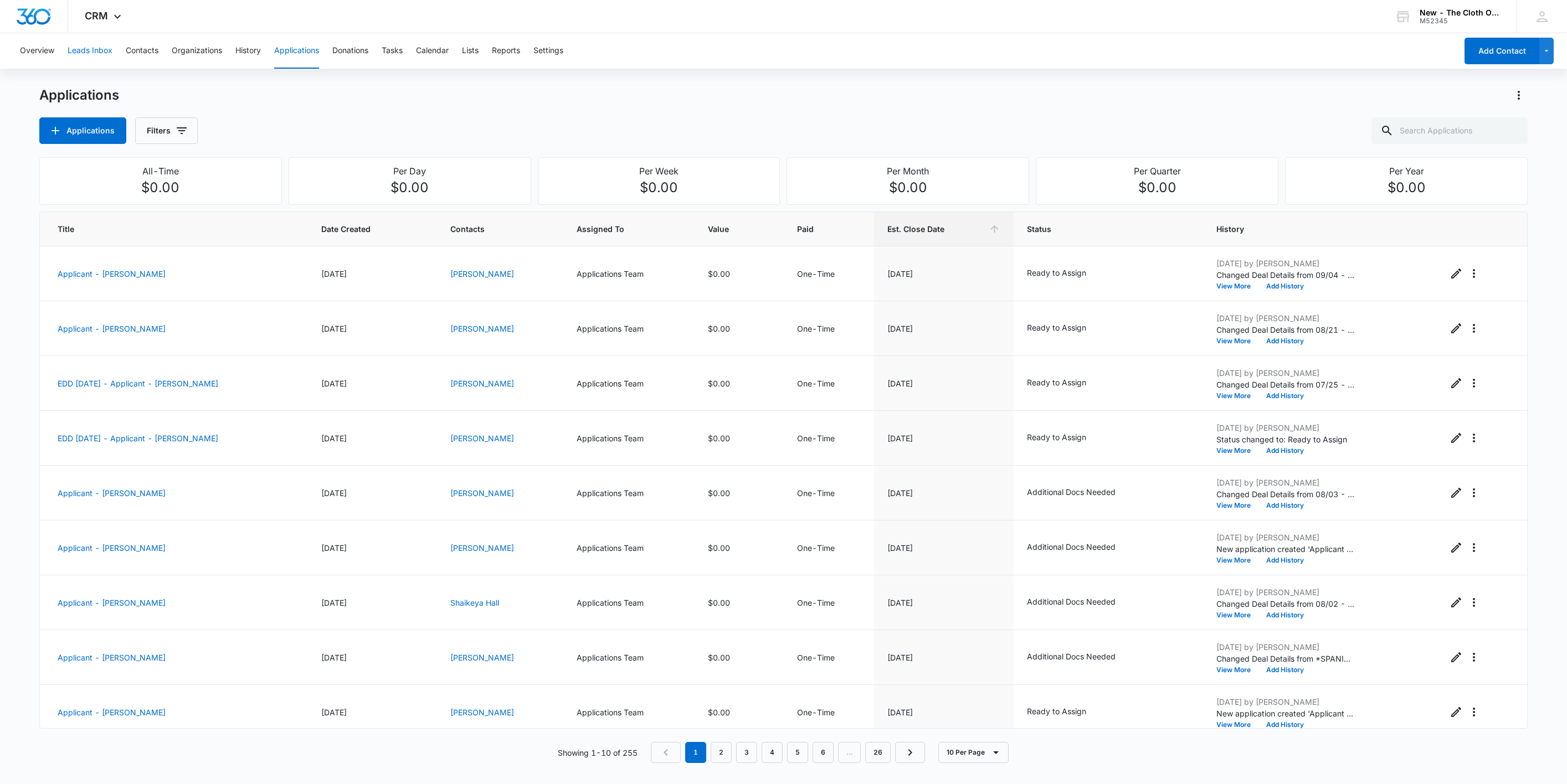
click at [83, 52] on button "Leads Inbox" at bounding box center [90, 51] width 45 height 35
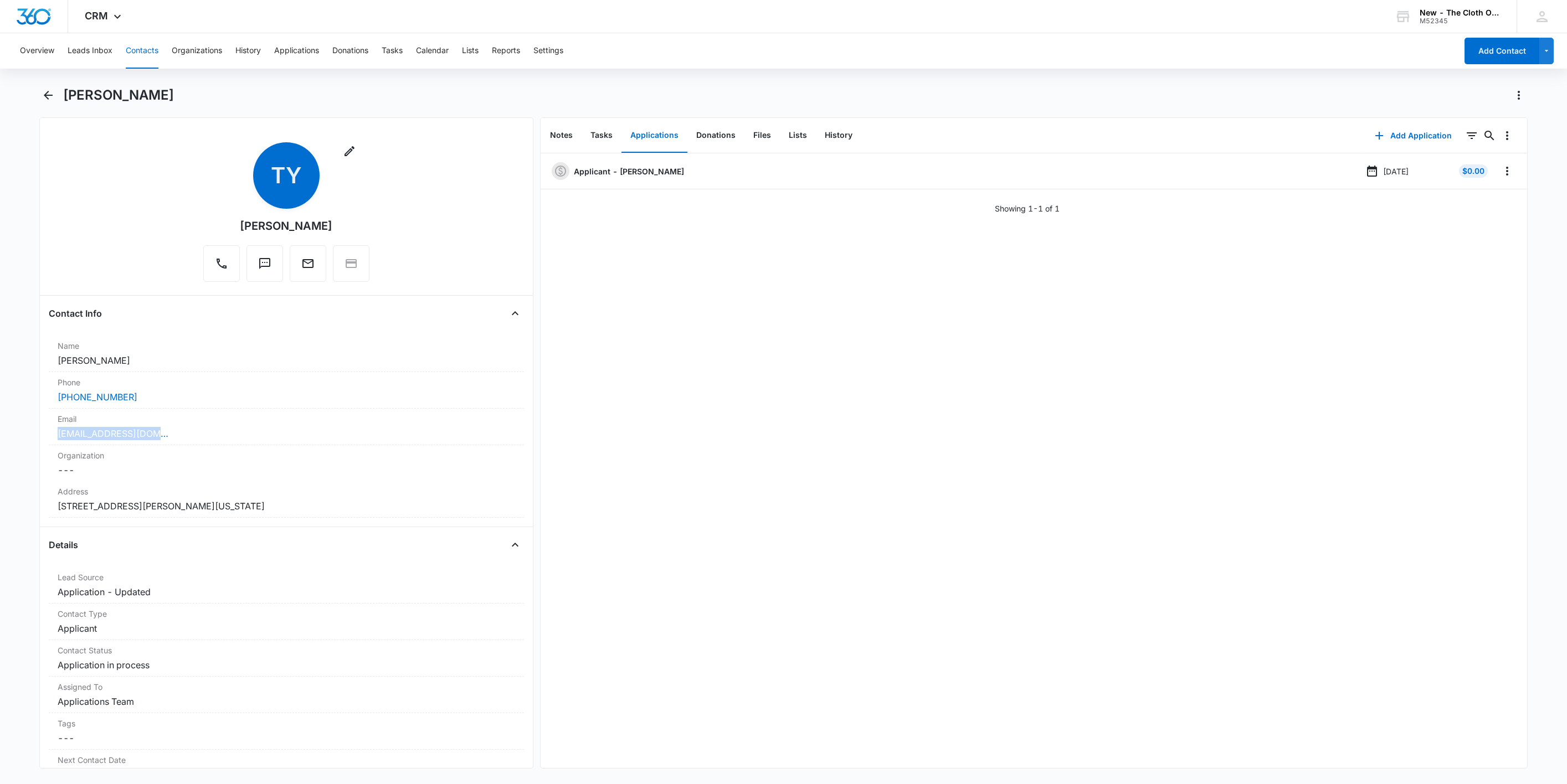
drag, startPoint x: 175, startPoint y: 442, endPoint x: 37, endPoint y: 442, distance: 138.0
click at [37, 442] on main "[PERSON_NAME] Remove [PERSON_NAME] [PERSON_NAME] Contact Info Name Cancel Save …" at bounding box center [784, 434] width 1567 height 696
copy link "[EMAIL_ADDRESS][DOMAIN_NAME]"
click at [1501, 175] on icon "Overflow Menu" at bounding box center [1507, 171] width 13 height 13
click at [1496, 208] on button "Edit" at bounding box center [1471, 202] width 63 height 16
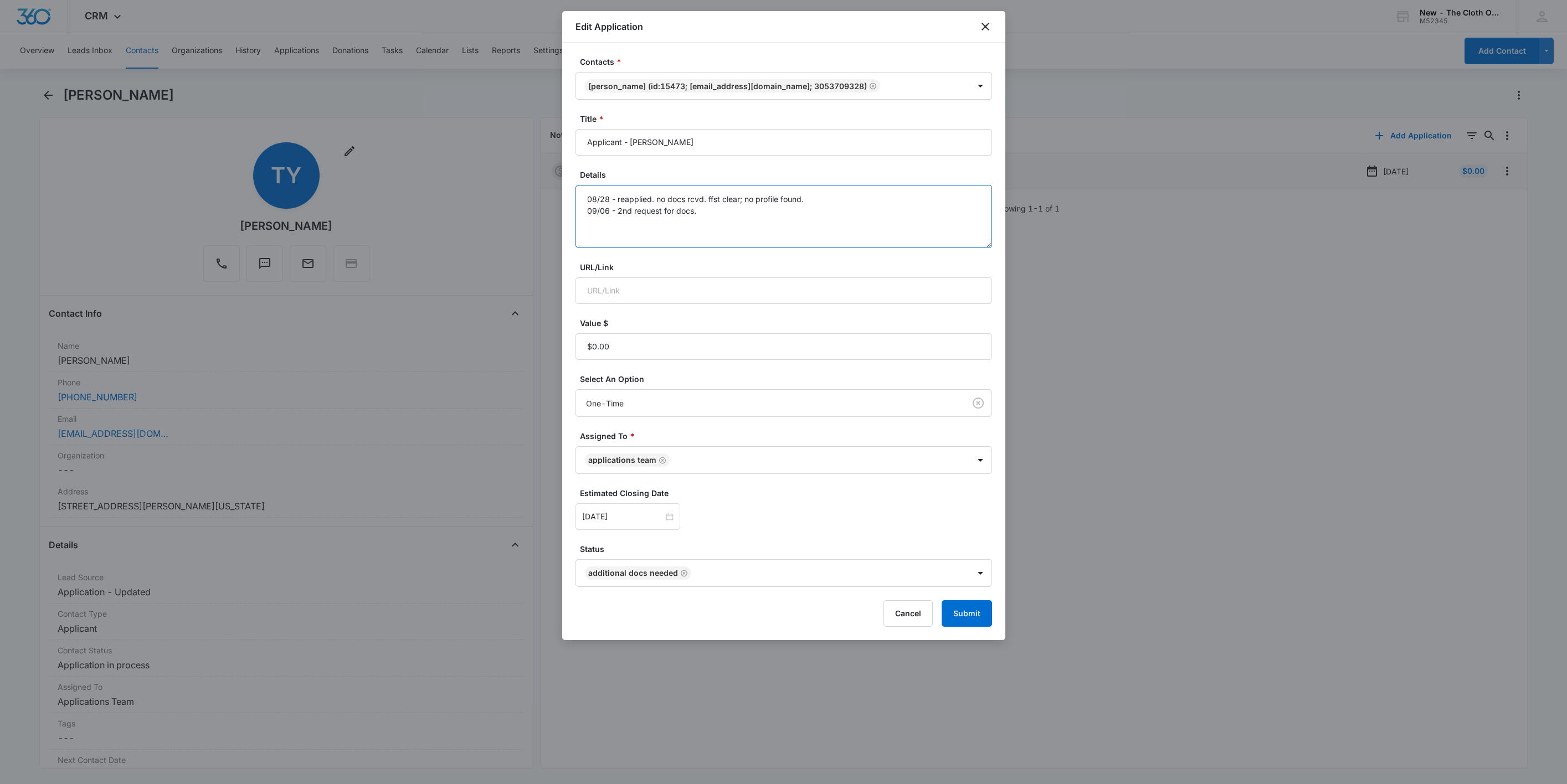
click at [790, 226] on textarea "08/28 - reapplied. no docs rcvd. ffst clear; no profile found. 09/06 - 2nd requ…" at bounding box center [784, 217] width 417 height 63
type textarea "08/28 - reapplied. no docs rcvd. ffst clear; no profile found. 09/06 - 2nd requ…"
click at [642, 522] on input "[DATE]" at bounding box center [623, 517] width 82 height 12
type input "[DATE]"
click at [709, 434] on div "27" at bounding box center [712, 434] width 13 height 13
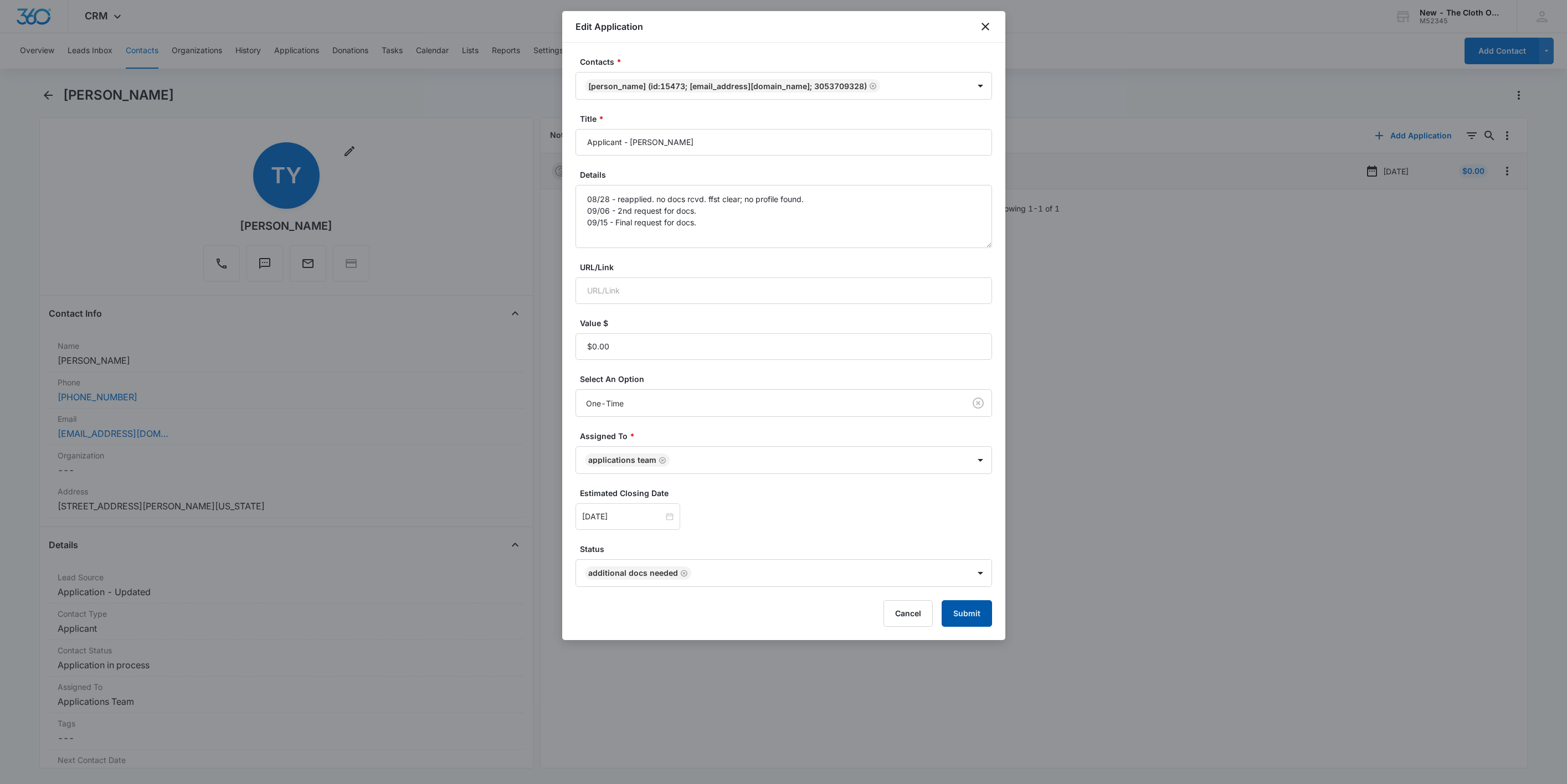
click at [986, 620] on button "Submit" at bounding box center [967, 614] width 50 height 27
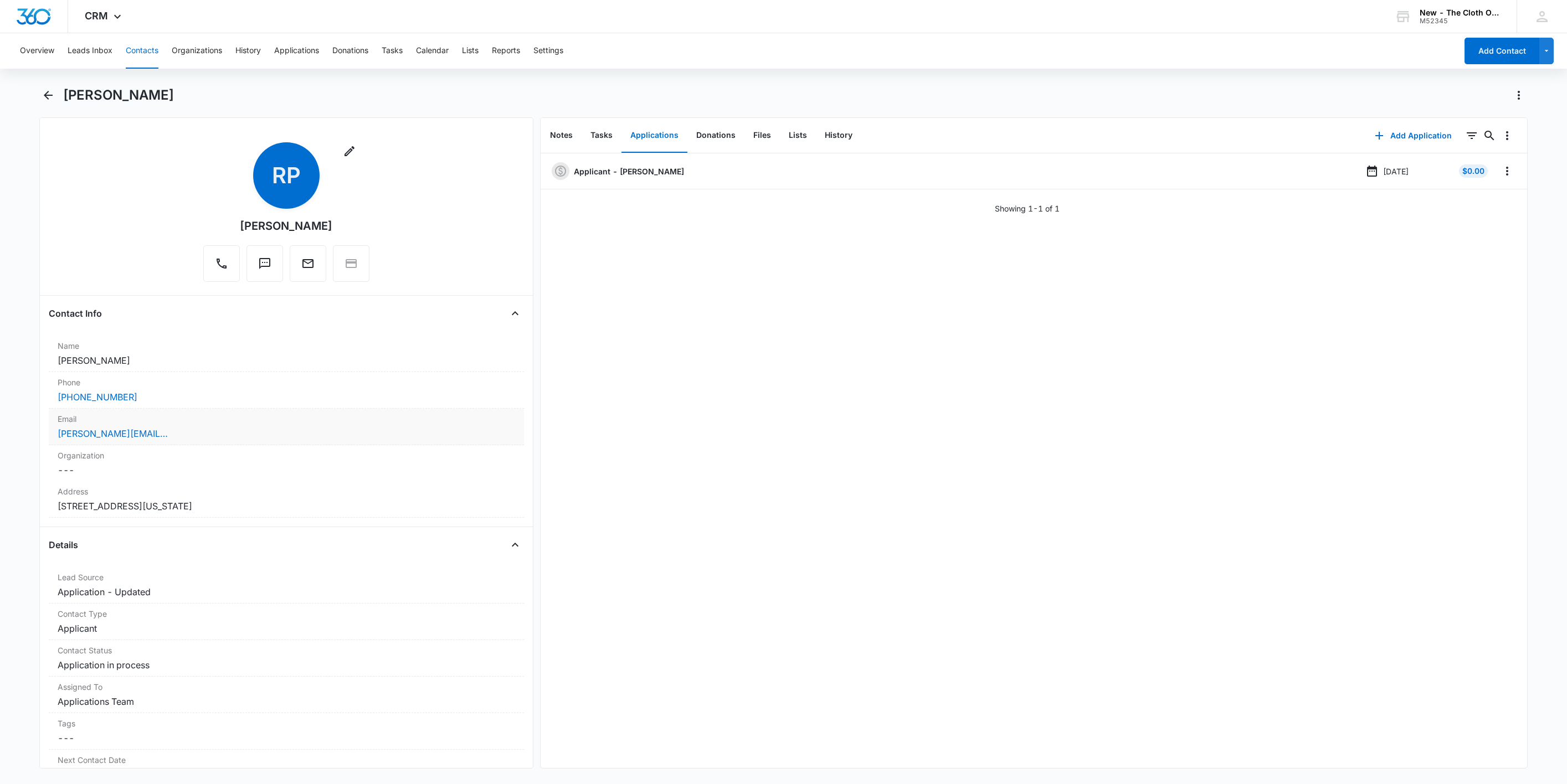
click at [257, 437] on div "[PERSON_NAME][EMAIL_ADDRESS][DOMAIN_NAME]" at bounding box center [287, 434] width 457 height 13
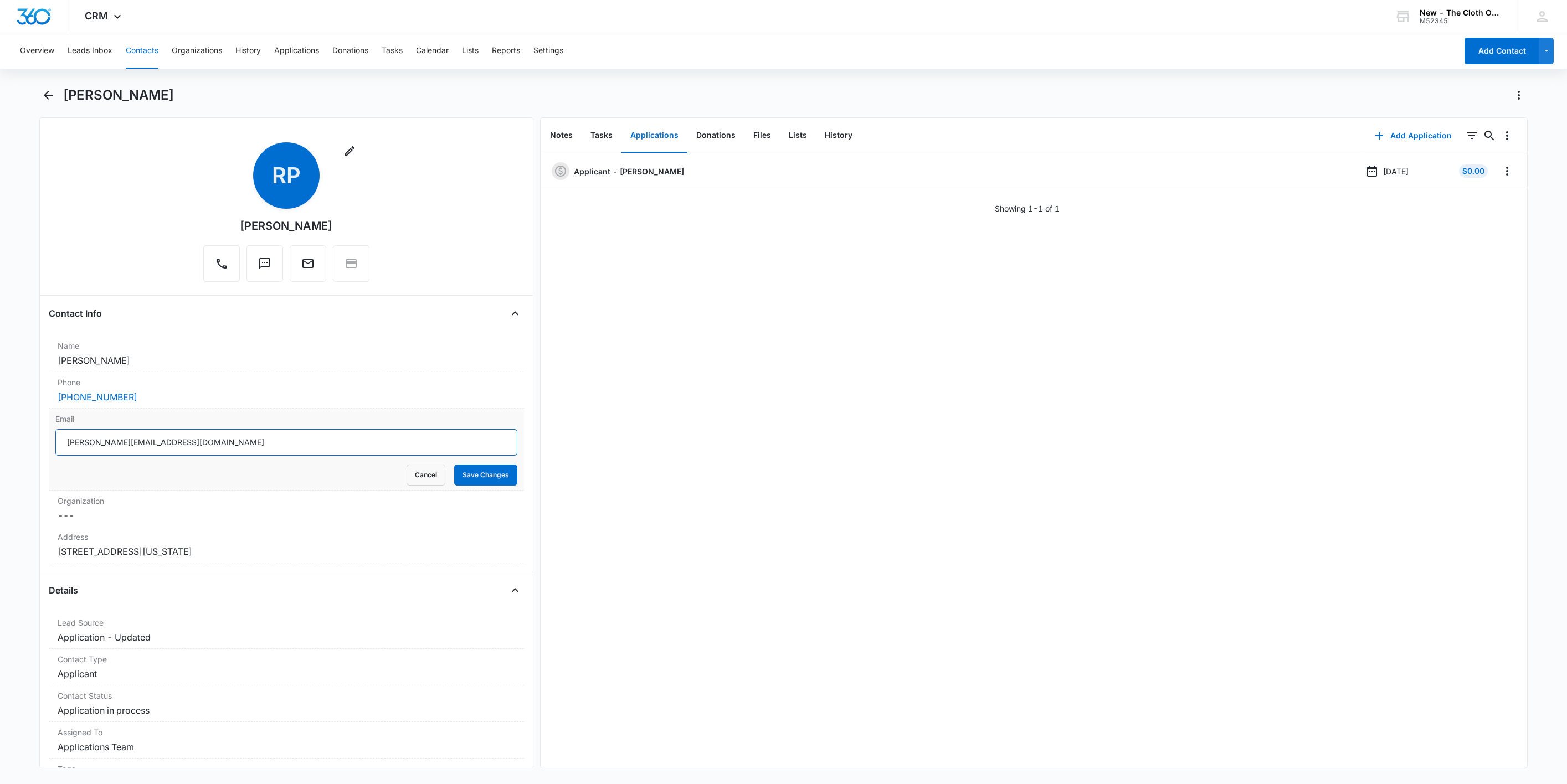
click at [308, 450] on input "[PERSON_NAME][EMAIL_ADDRESS][DOMAIN_NAME]" at bounding box center [286, 443] width 462 height 27
click at [414, 477] on button "Cancel" at bounding box center [426, 475] width 39 height 21
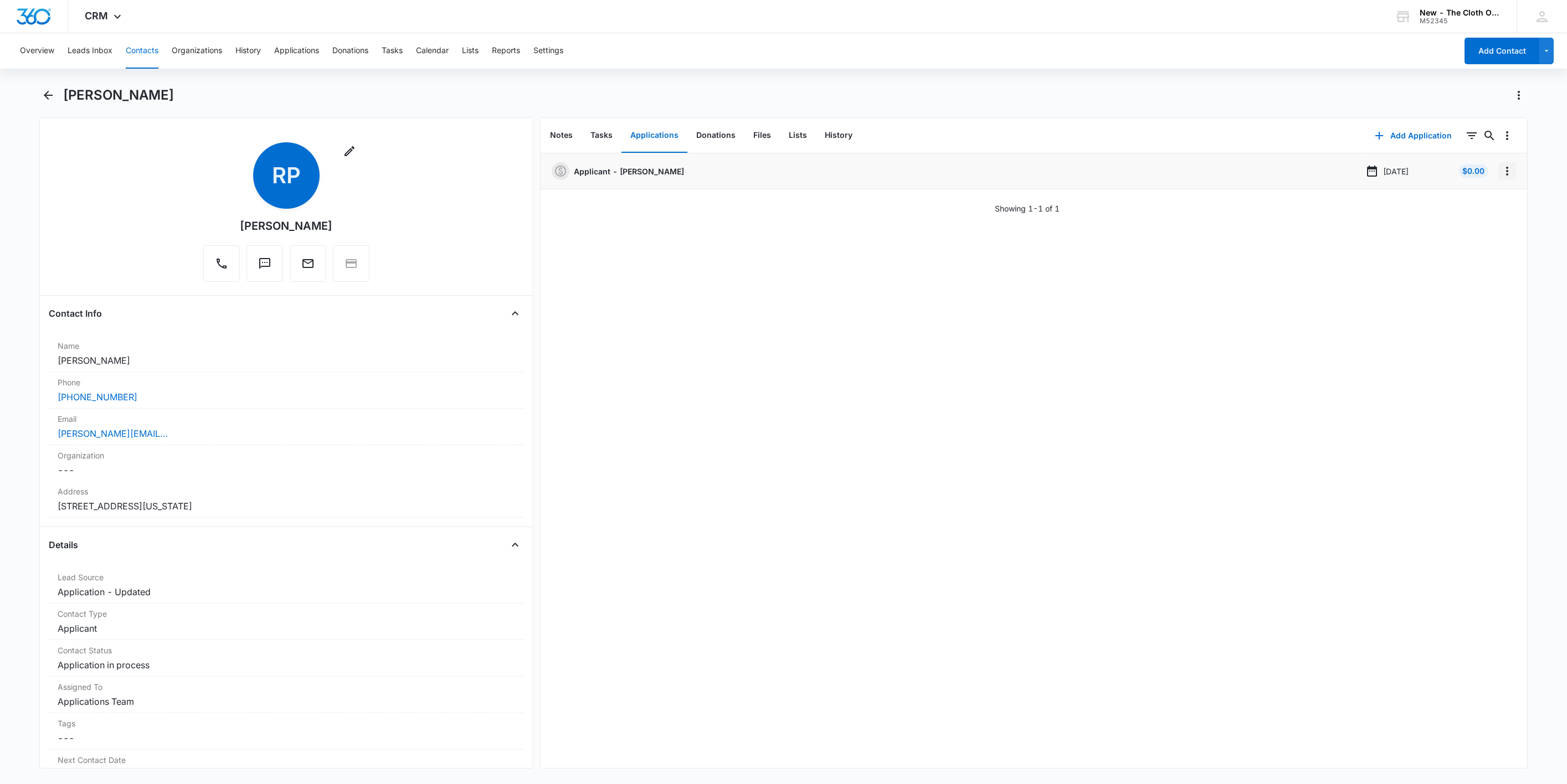
click at [1506, 173] on icon "Overflow Menu" at bounding box center [1507, 171] width 2 height 9
click at [1489, 201] on button "Edit" at bounding box center [1471, 202] width 63 height 16
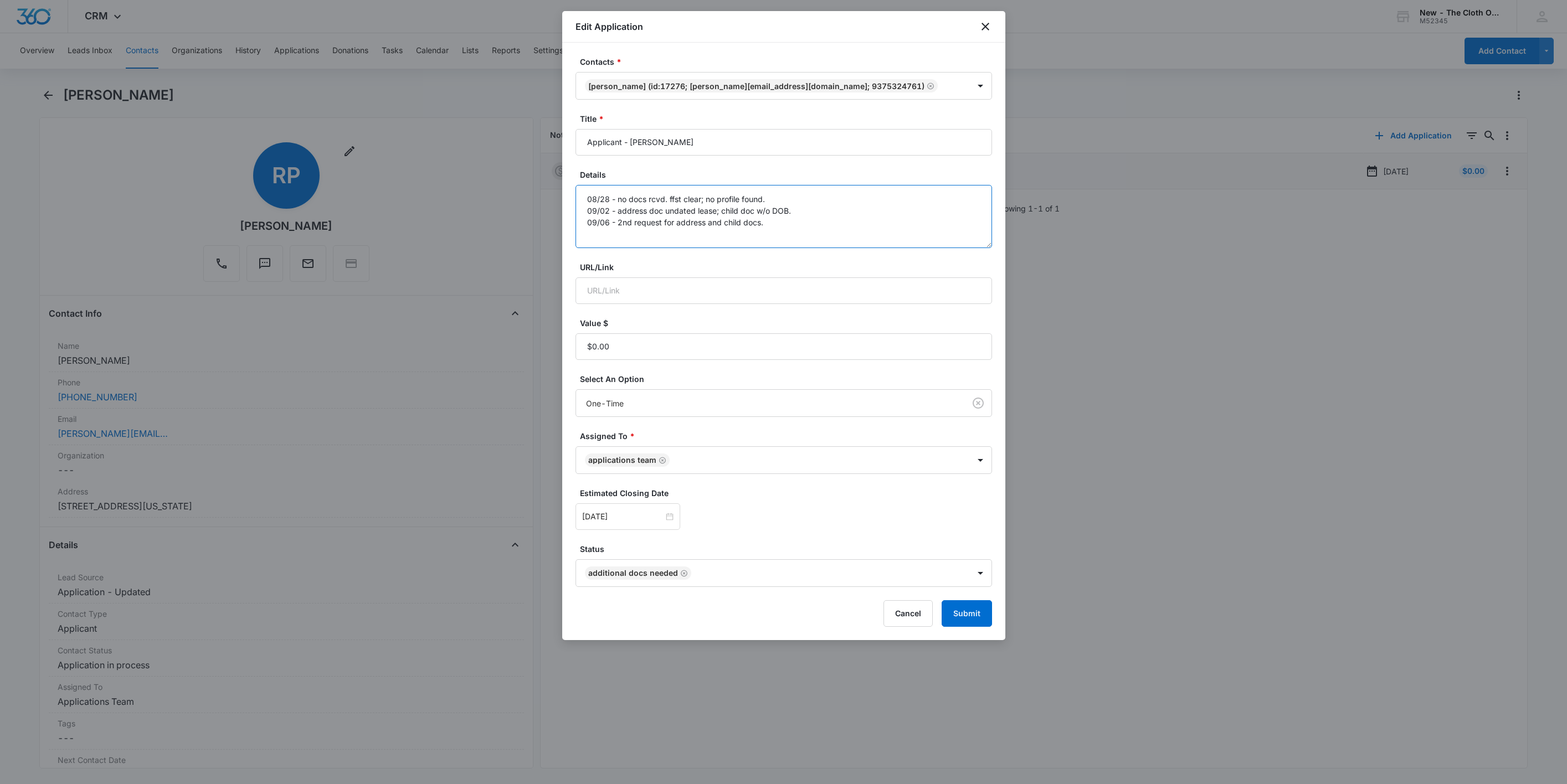
click at [803, 236] on textarea "08/28 - no docs rcvd. ffst clear; no profile found. 09/02 - address doc undated…" at bounding box center [784, 217] width 417 height 63
type textarea "08/28 - no docs rcvd. ffst clear; no profile found. 09/02 - address doc undated…"
click at [641, 512] on input "[DATE]" at bounding box center [623, 517] width 82 height 12
type input "[DATE]"
click at [715, 434] on div "27" at bounding box center [712, 434] width 13 height 13
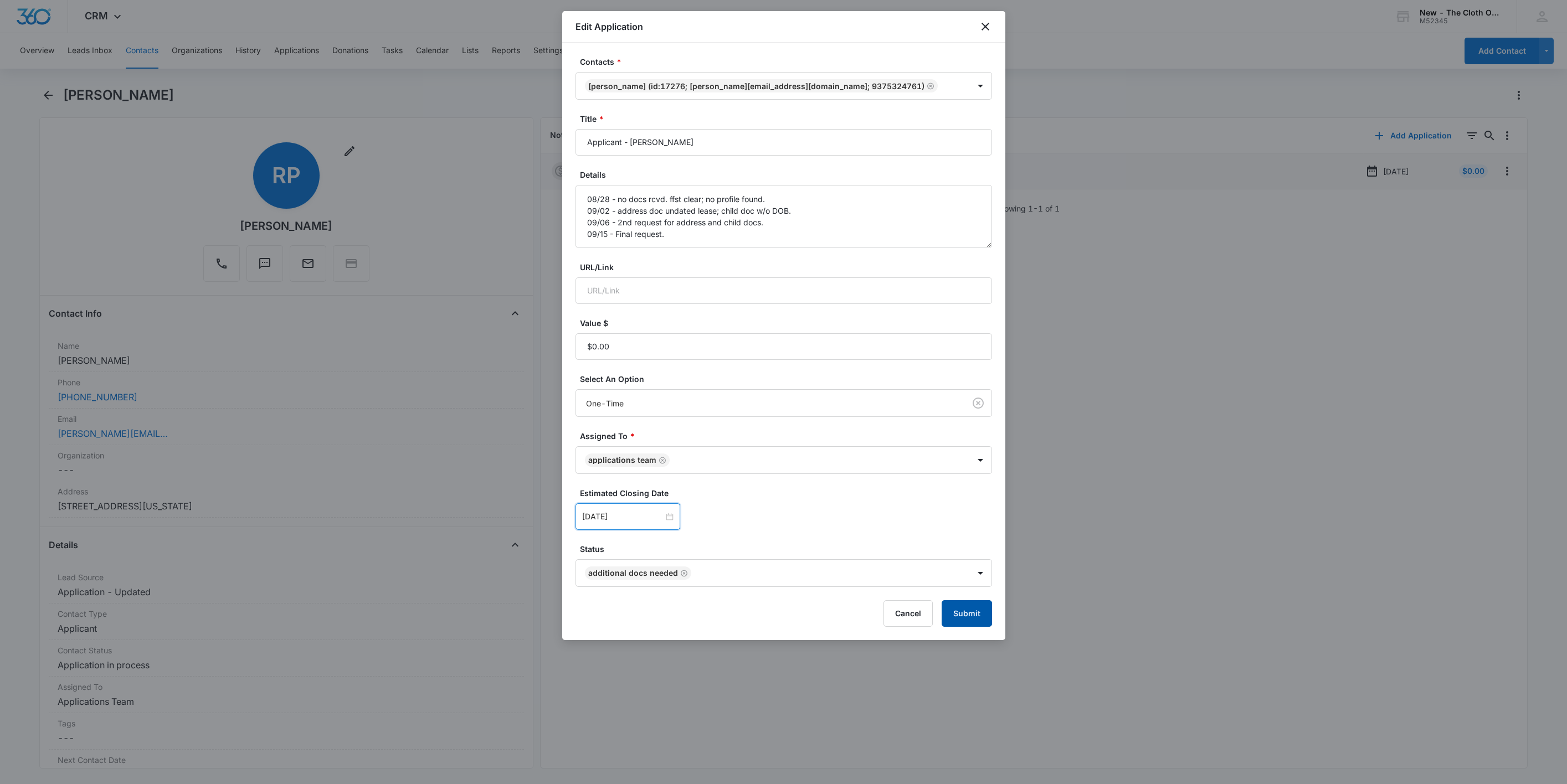
click at [982, 620] on button "Submit" at bounding box center [967, 614] width 50 height 27
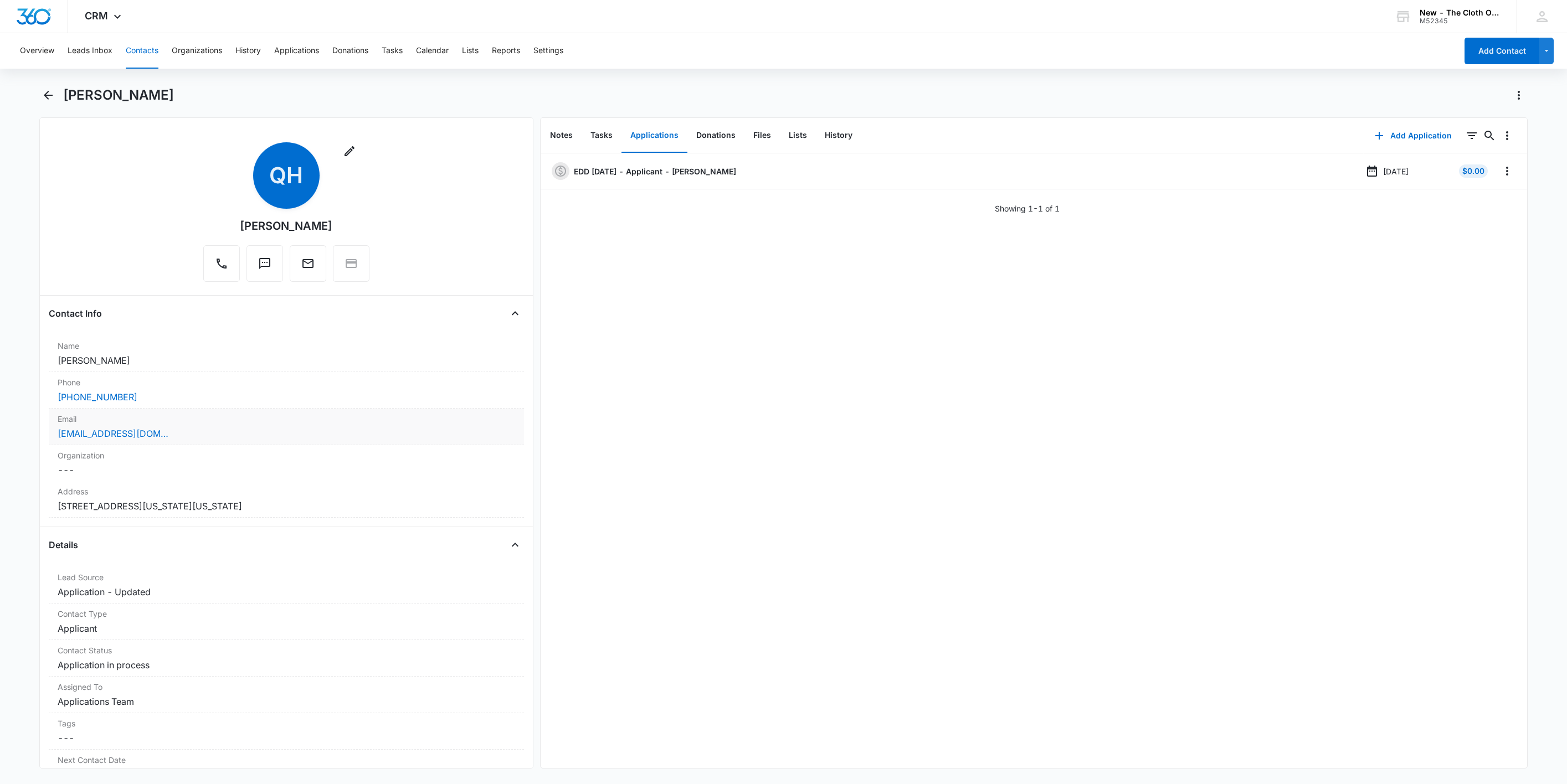
click at [253, 427] on div "Email Cancel Save Changes [EMAIL_ADDRESS][DOMAIN_NAME]" at bounding box center [286, 427] width 475 height 36
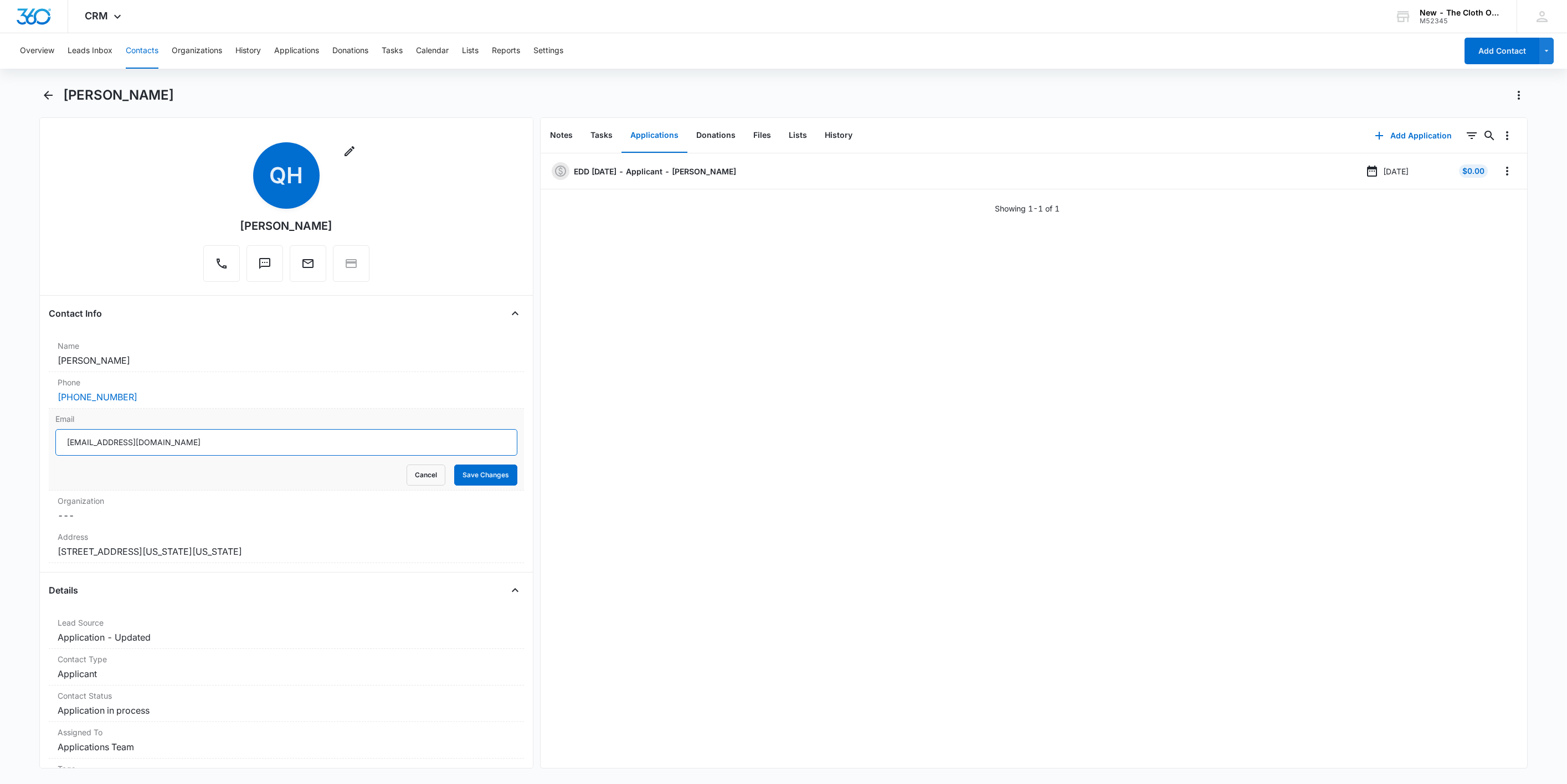
click at [265, 441] on input "[EMAIL_ADDRESS][DOMAIN_NAME]" at bounding box center [286, 443] width 462 height 27
click at [264, 441] on input "[EMAIL_ADDRESS][DOMAIN_NAME]" at bounding box center [286, 443] width 462 height 27
click at [406, 476] on button "Cancel" at bounding box center [426, 475] width 39 height 21
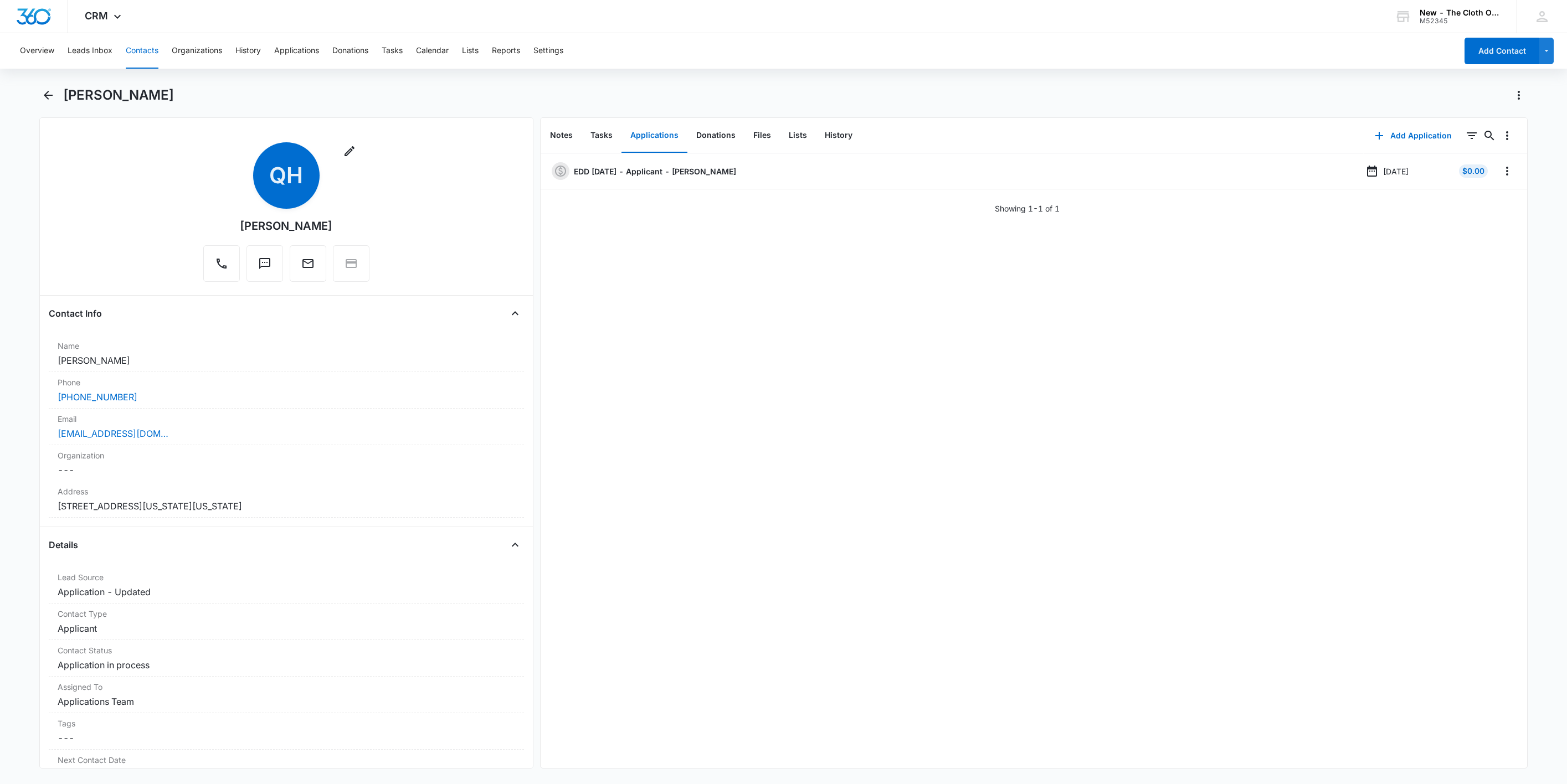
drag, startPoint x: 156, startPoint y: 97, endPoint x: 65, endPoint y: 94, distance: 91.0
click at [65, 94] on h1 "Qiana Harrison" at bounding box center [119, 95] width 111 height 16
copy h1 "Qiana Harrison"
drag, startPoint x: 252, startPoint y: 516, endPoint x: 4, endPoint y: 499, distance: 248.6
click at [4, 504] on main "Qiana Harrison Remove QH Qiana Harrison Contact Info Name Cancel Save Changes Q…" at bounding box center [784, 434] width 1567 height 696
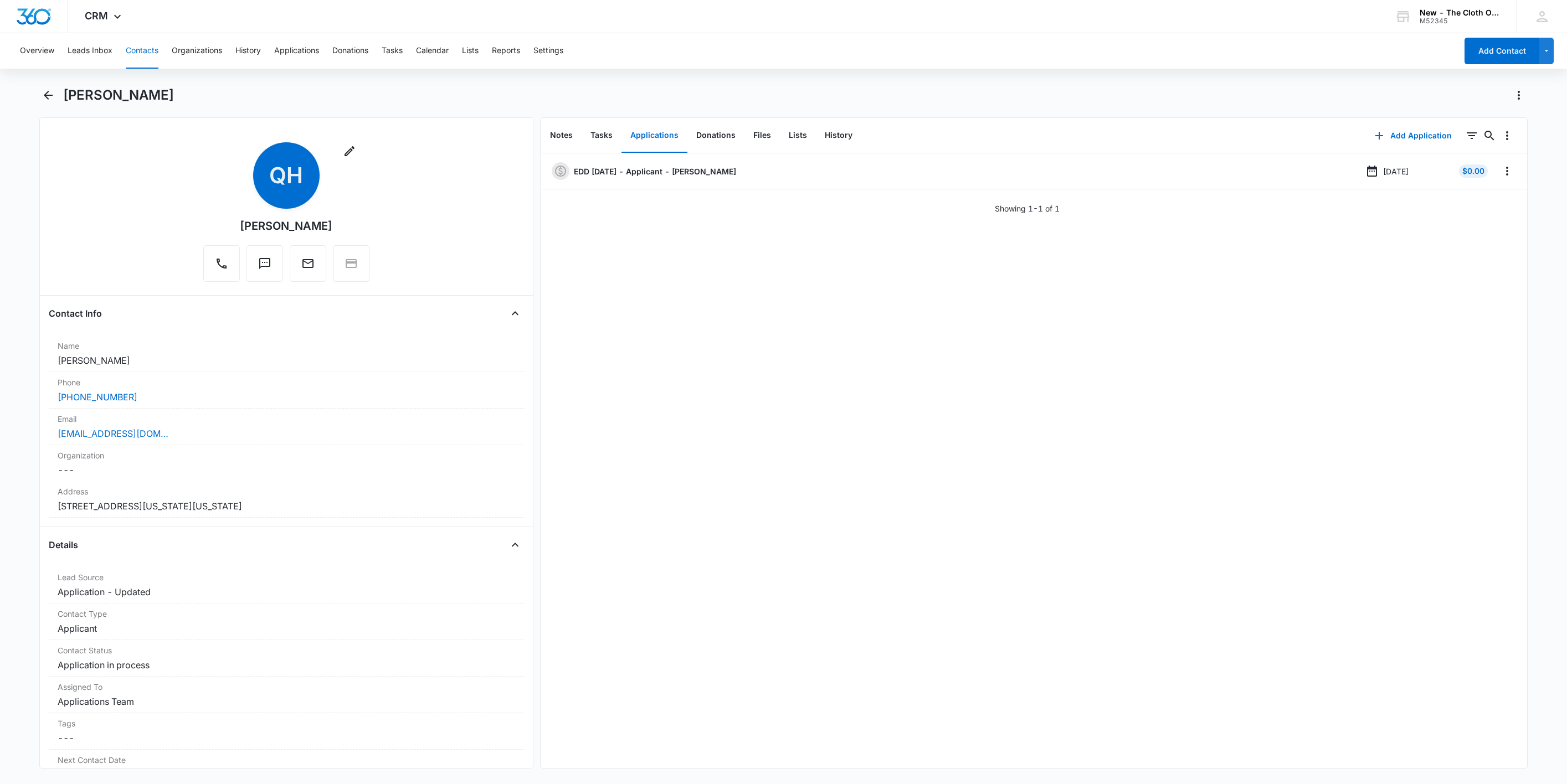
copy dd "296 9th Avenue New York New York 10001"
drag, startPoint x: 148, startPoint y: 400, endPoint x: 25, endPoint y: 400, distance: 123.0
click at [25, 402] on main "Qiana Harrison Remove QH Qiana Harrison Contact Info Name Cancel Save Changes Q…" at bounding box center [784, 434] width 1567 height 696
copy link "(959) 247-3004"
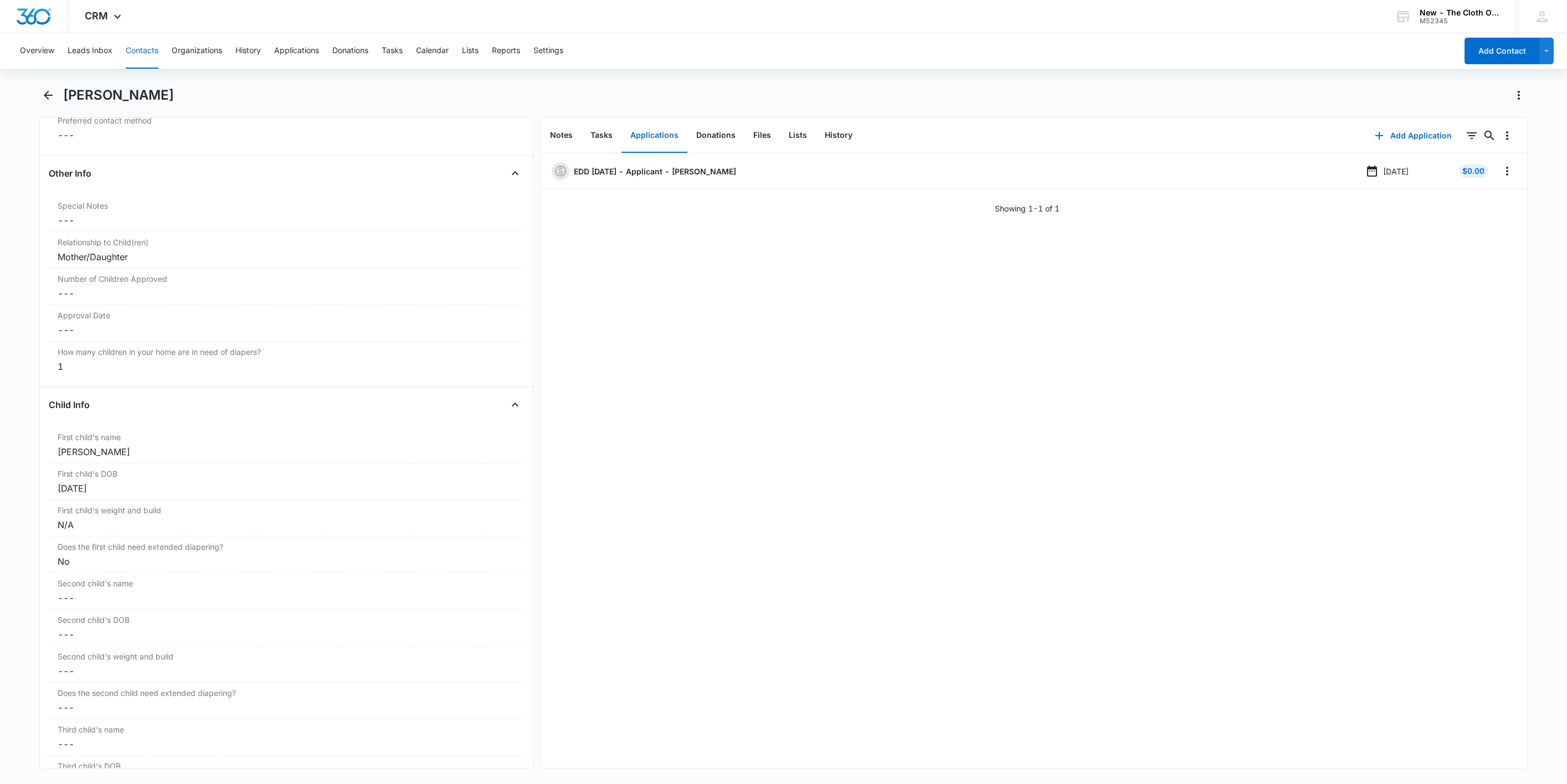
scroll to position [1080, 0]
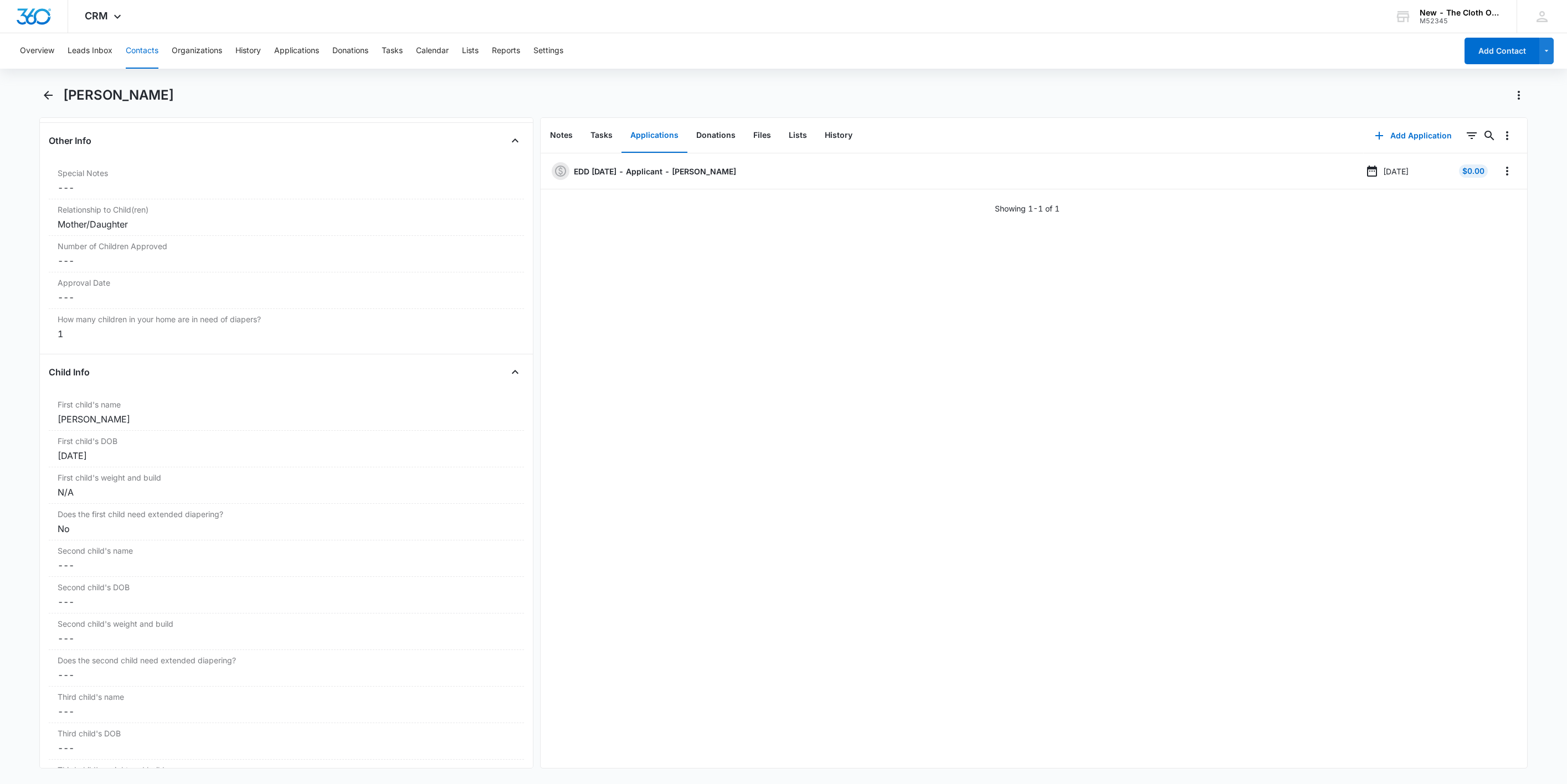
drag, startPoint x: 155, startPoint y: 424, endPoint x: 33, endPoint y: 428, distance: 122.1
click at [33, 428] on main "Qiana Harrison Remove QH Qiana Harrison Contact Info Name Cancel Save Changes Q…" at bounding box center [784, 434] width 1567 height 696
copy div "Amaia Harrison Lopez"
drag, startPoint x: 1493, startPoint y: 170, endPoint x: 1493, endPoint y: 178, distance: 8.0
click at [1501, 170] on icon "Overflow Menu" at bounding box center [1507, 171] width 13 height 13
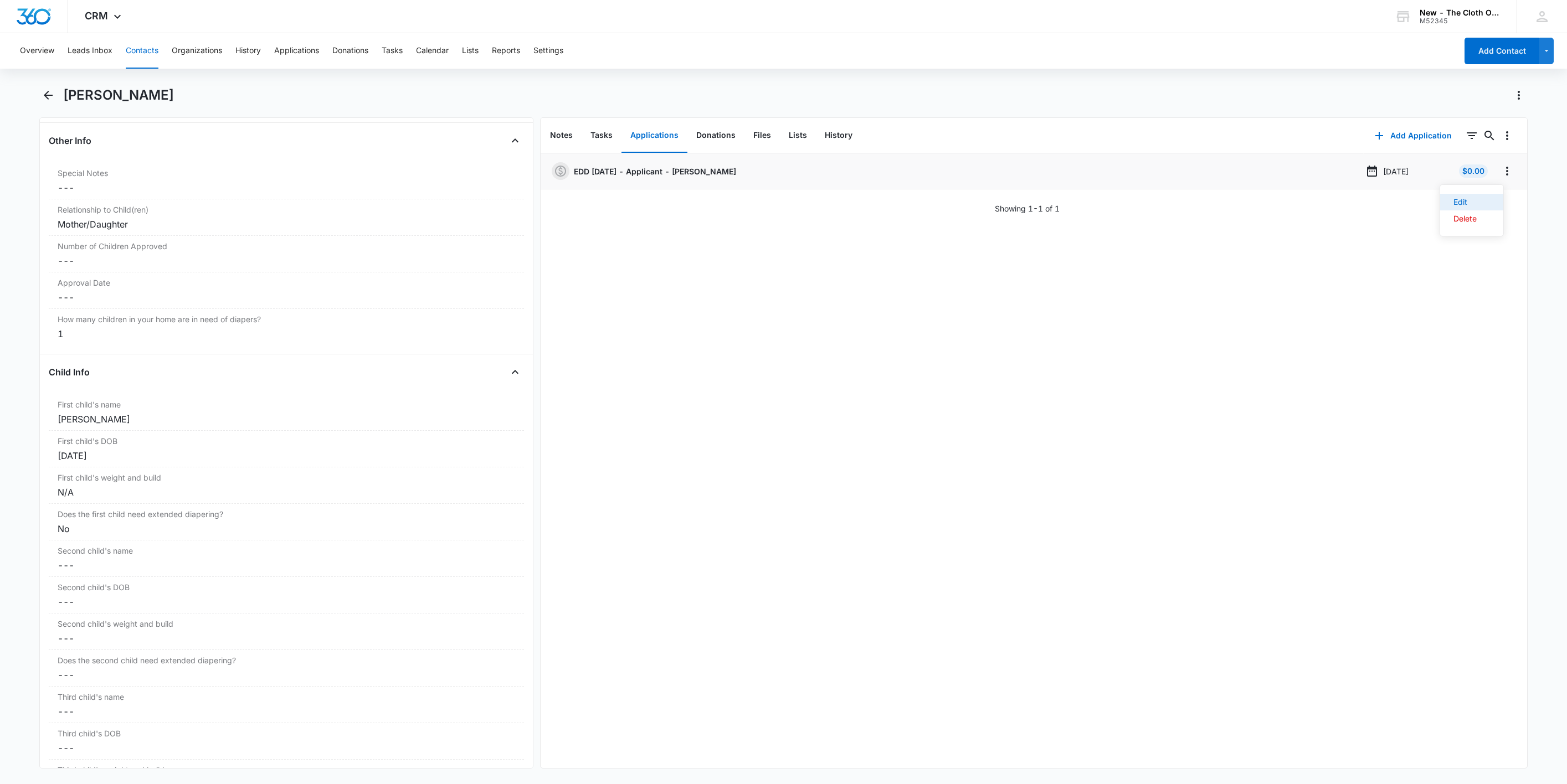
click at [1490, 199] on button "Edit" at bounding box center [1471, 202] width 63 height 16
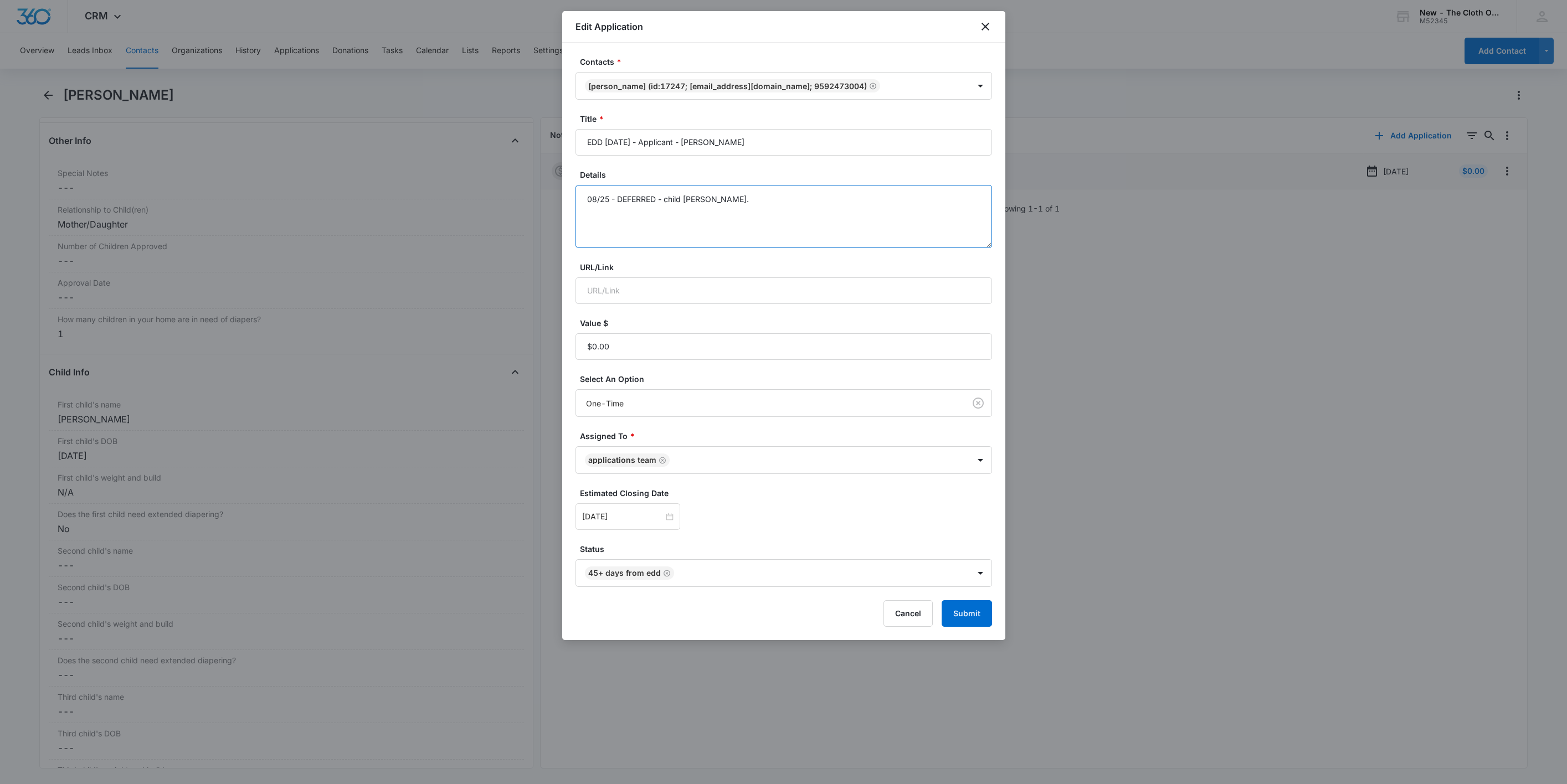
click at [828, 209] on textarea "08/25 - DEFERRED - child doc ok." at bounding box center [784, 217] width 417 height 63
drag, startPoint x: 698, startPoint y: 141, endPoint x: 784, endPoint y: 153, distance: 86.8
click at [784, 153] on input "EDD 10/28/2025 - Applicant - Qiana Harrison" at bounding box center [784, 142] width 417 height 27
click at [844, 215] on textarea "08/25 - DEFERRED - child doc ok. 09/15 - Sent w/in 45 days email - Need address…" at bounding box center [784, 217] width 417 height 63
click at [665, 574] on icon "Remove 45+ days from EDD" at bounding box center [667, 574] width 8 height 9
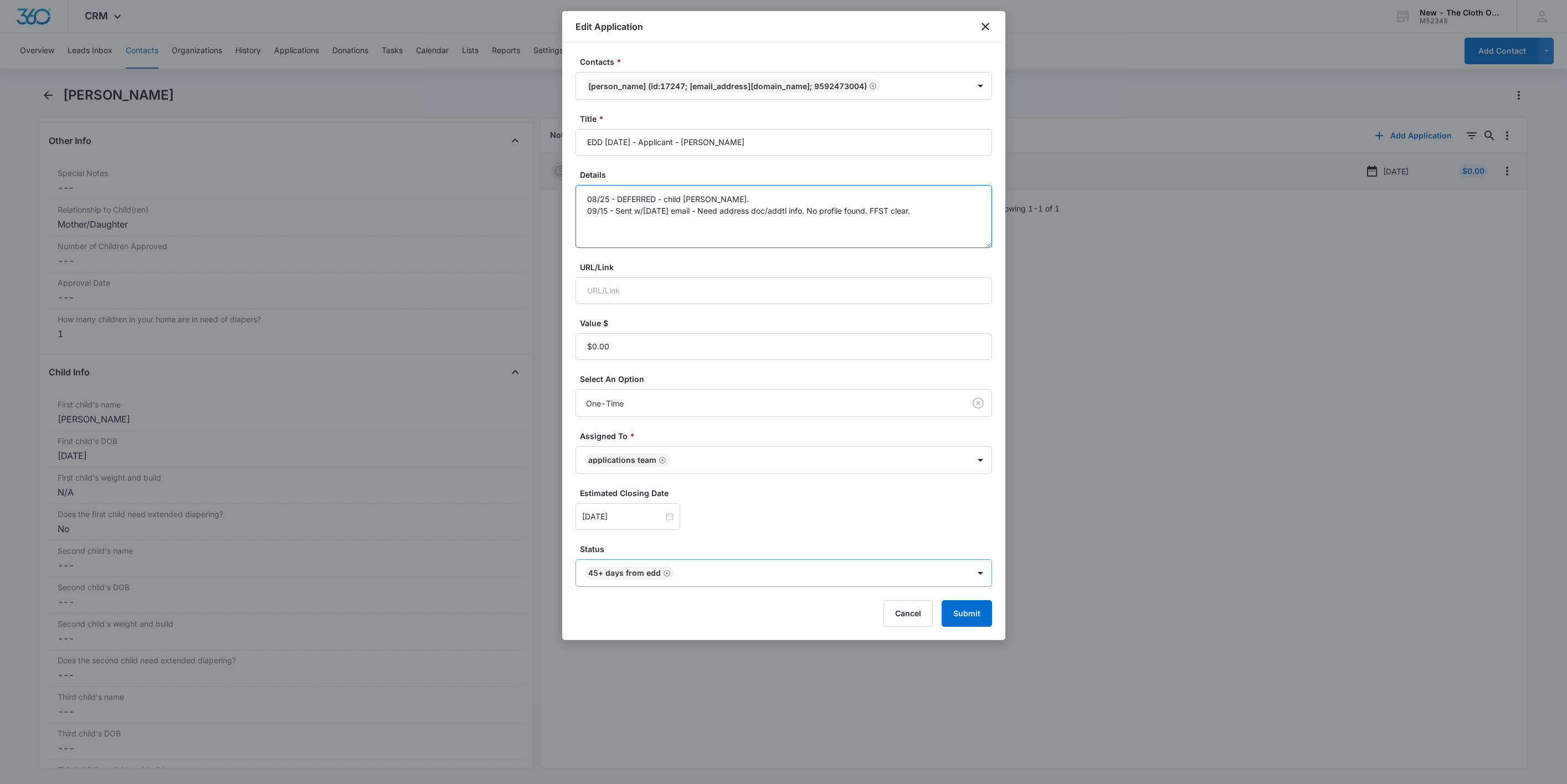
type textarea "08/25 - DEFERRED - child doc ok. 09/15 - Sent w/in 45 days email - Need address…"
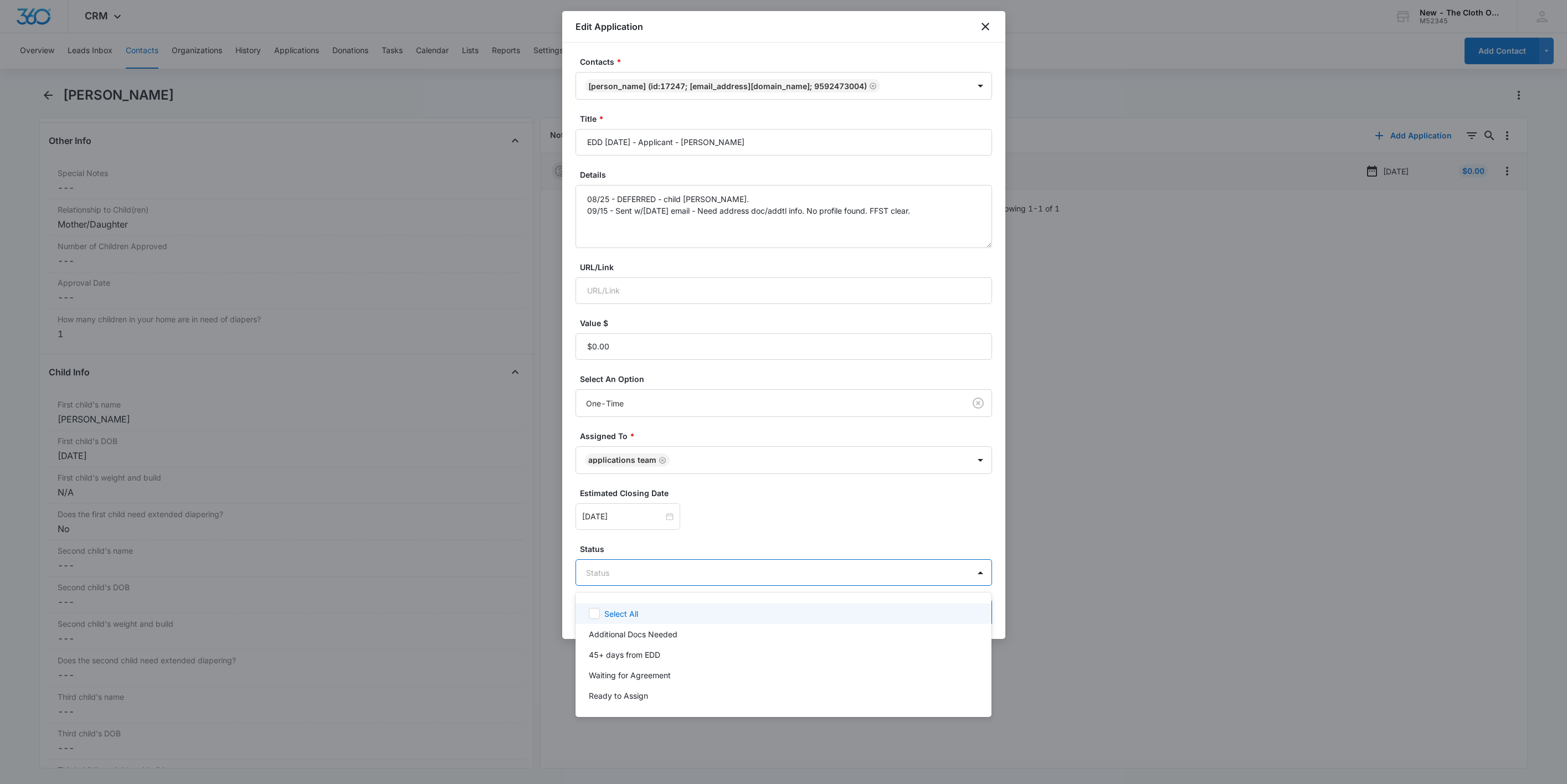
click at [665, 574] on body "CRM Apps Reputation Websites Forms CRM Email Social Shop Payments POS Ads Intel…" at bounding box center [784, 392] width 1567 height 784
type input "add"
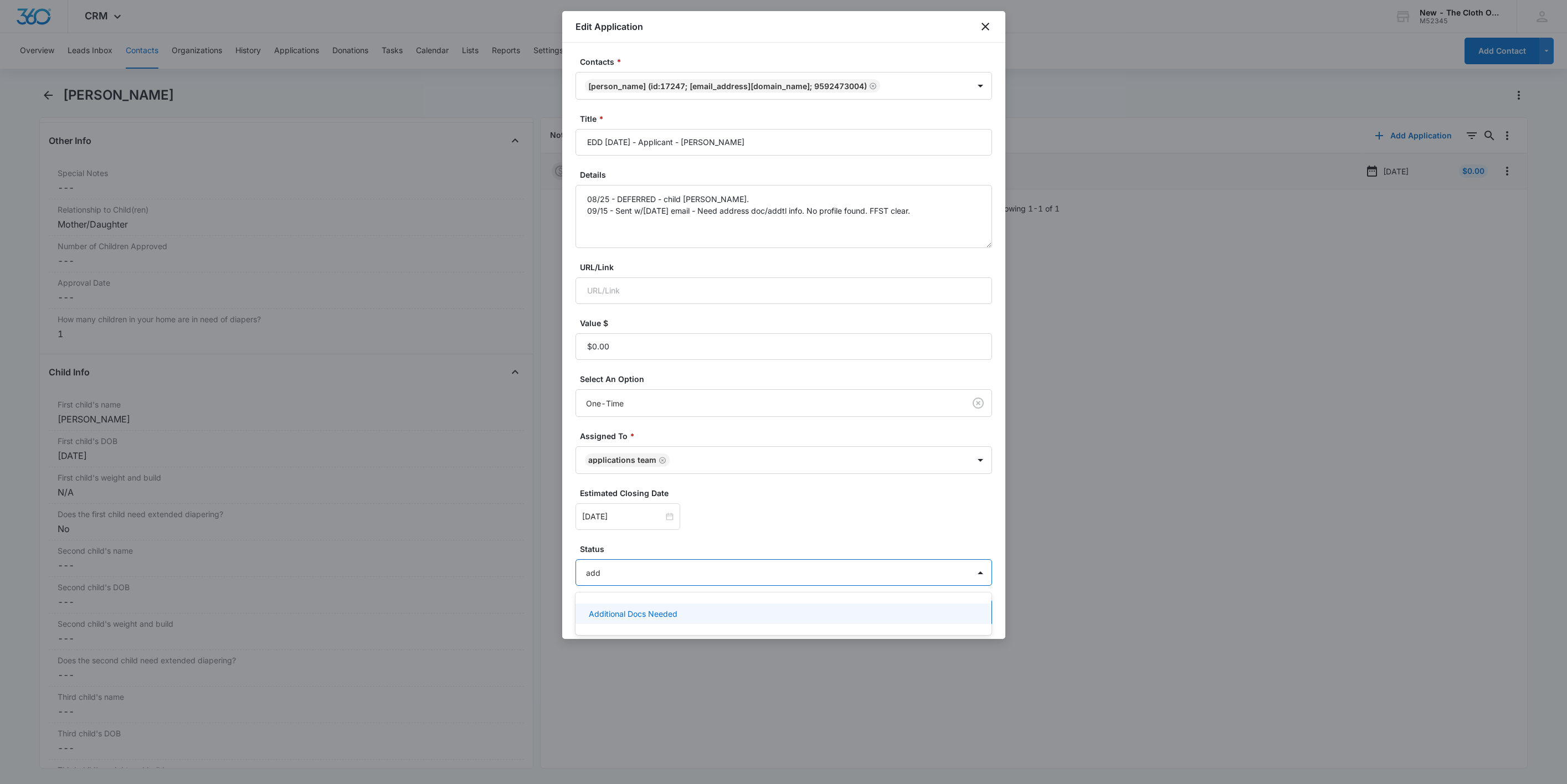
click at [657, 605] on div "Additional Docs Needed" at bounding box center [784, 614] width 417 height 21
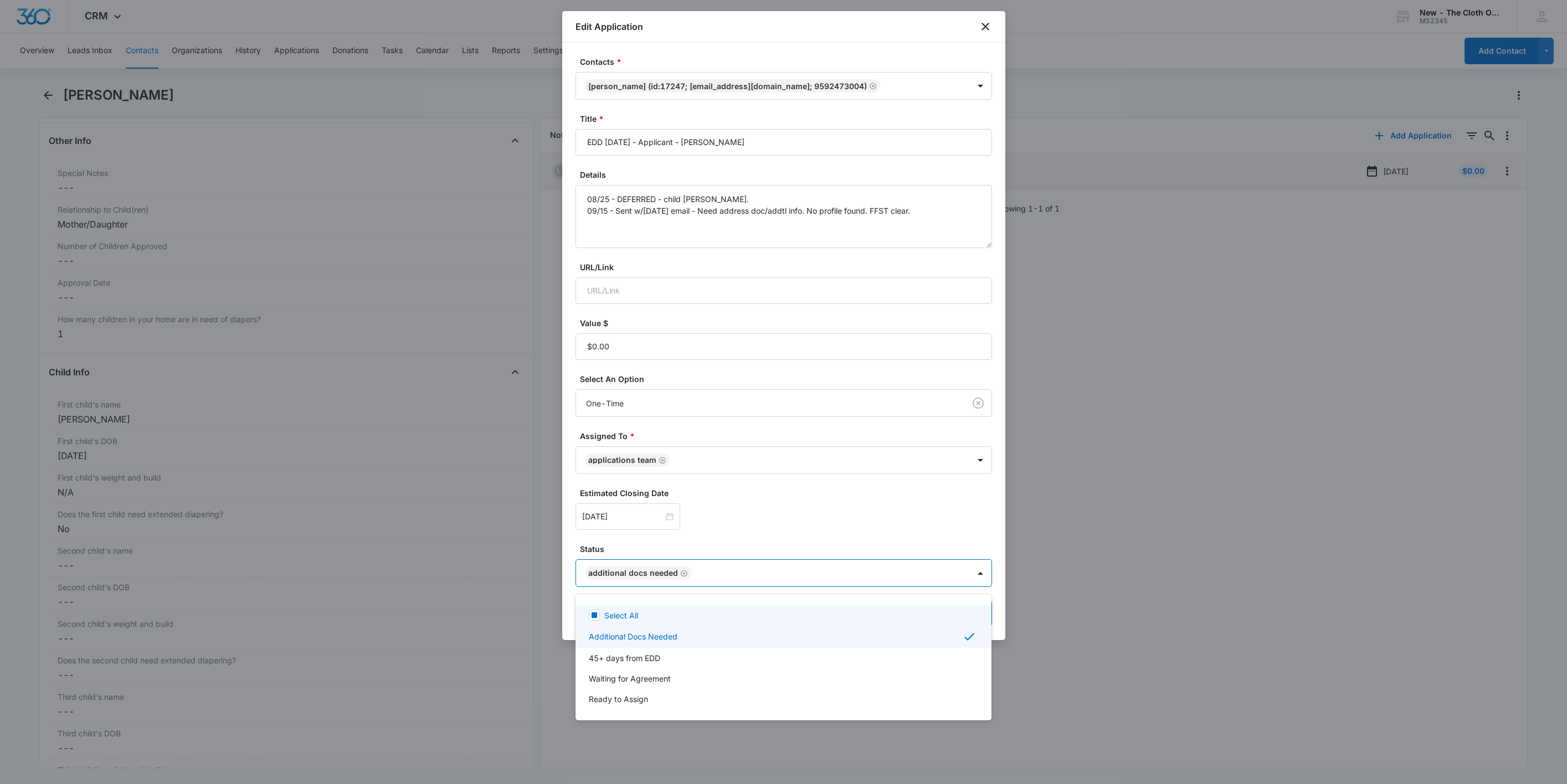
click at [743, 522] on div at bounding box center [784, 392] width 1567 height 784
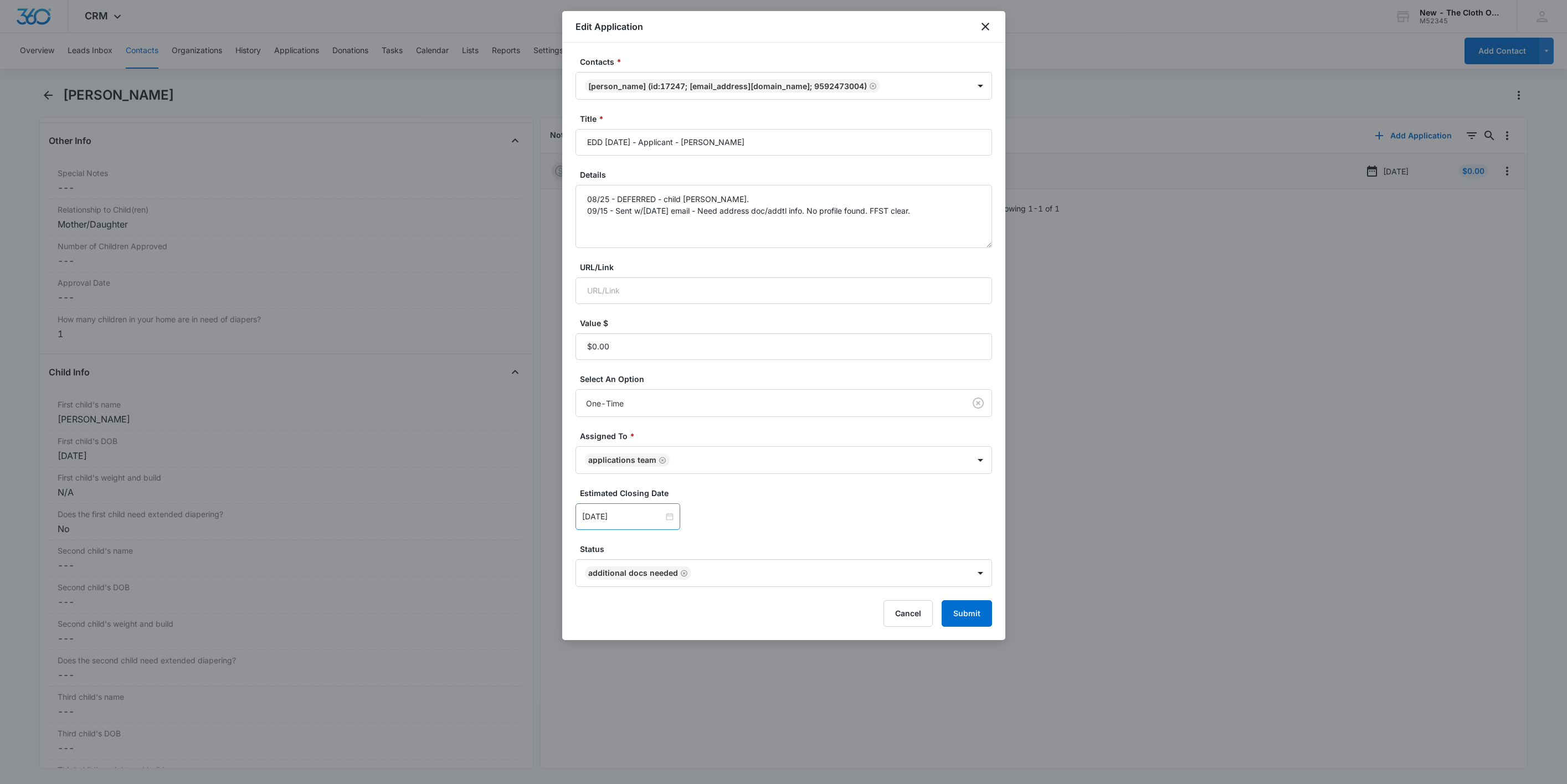
click at [632, 509] on div "Sep 13, 2025" at bounding box center [628, 517] width 105 height 27
type input "Sep 22, 2025"
click at [604, 428] on td "22" at bounding box center [612, 434] width 20 height 16
click at [858, 530] on div "Sep 22, 2025 Sep 2025 Su Mo Tu We Th Fr Sa 31 1 2 3 4 5 6 7 8 9 10 11 12 13 14 …" at bounding box center [784, 517] width 417 height 27
click at [970, 614] on button "Submit" at bounding box center [967, 614] width 50 height 27
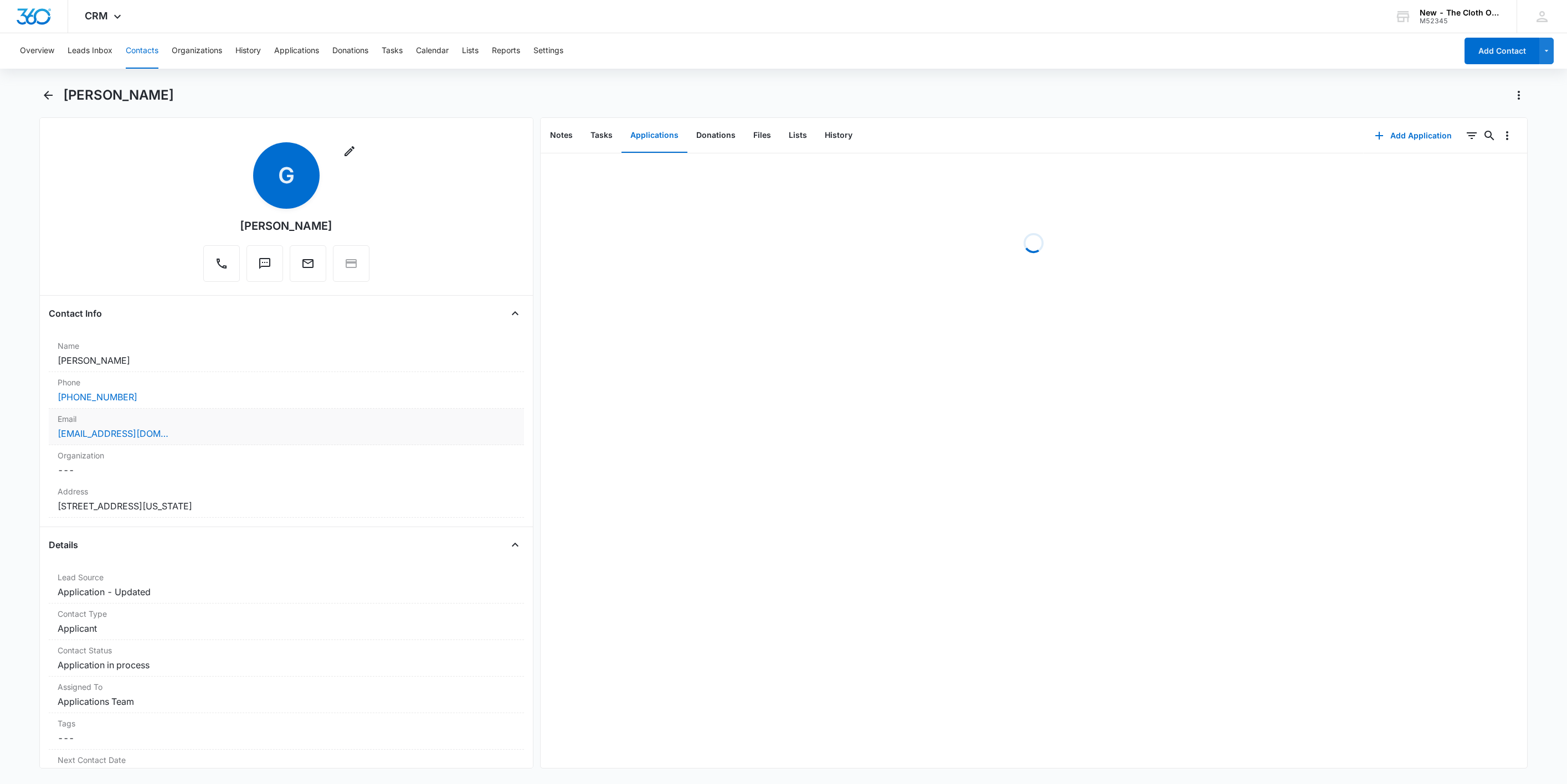
click at [237, 437] on div "[EMAIL_ADDRESS][DOMAIN_NAME]" at bounding box center [287, 434] width 457 height 13
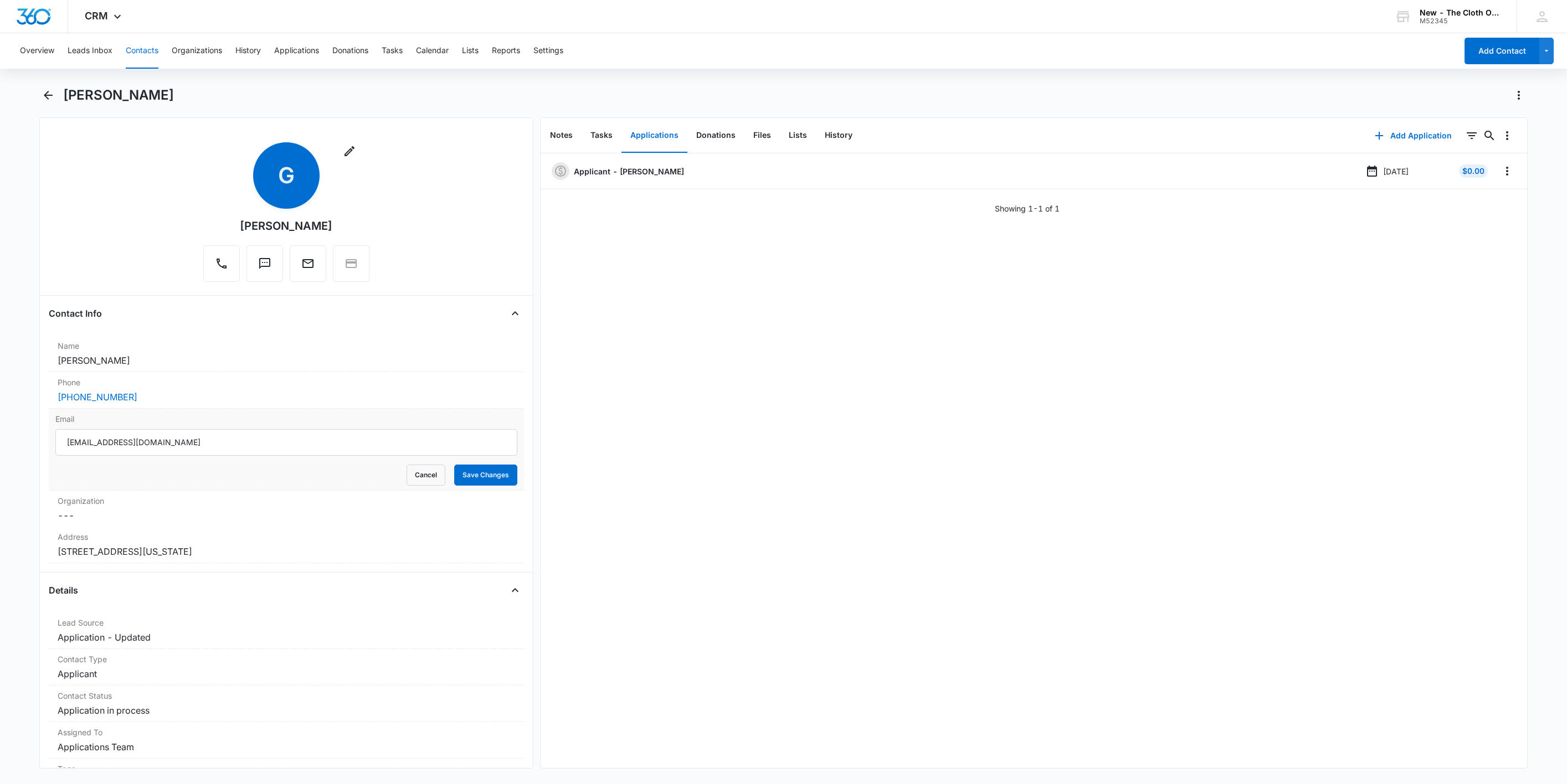
click at [284, 446] on input "[EMAIL_ADDRESS][DOMAIN_NAME]" at bounding box center [286, 443] width 462 height 27
click at [415, 471] on button "Cancel" at bounding box center [426, 475] width 39 height 21
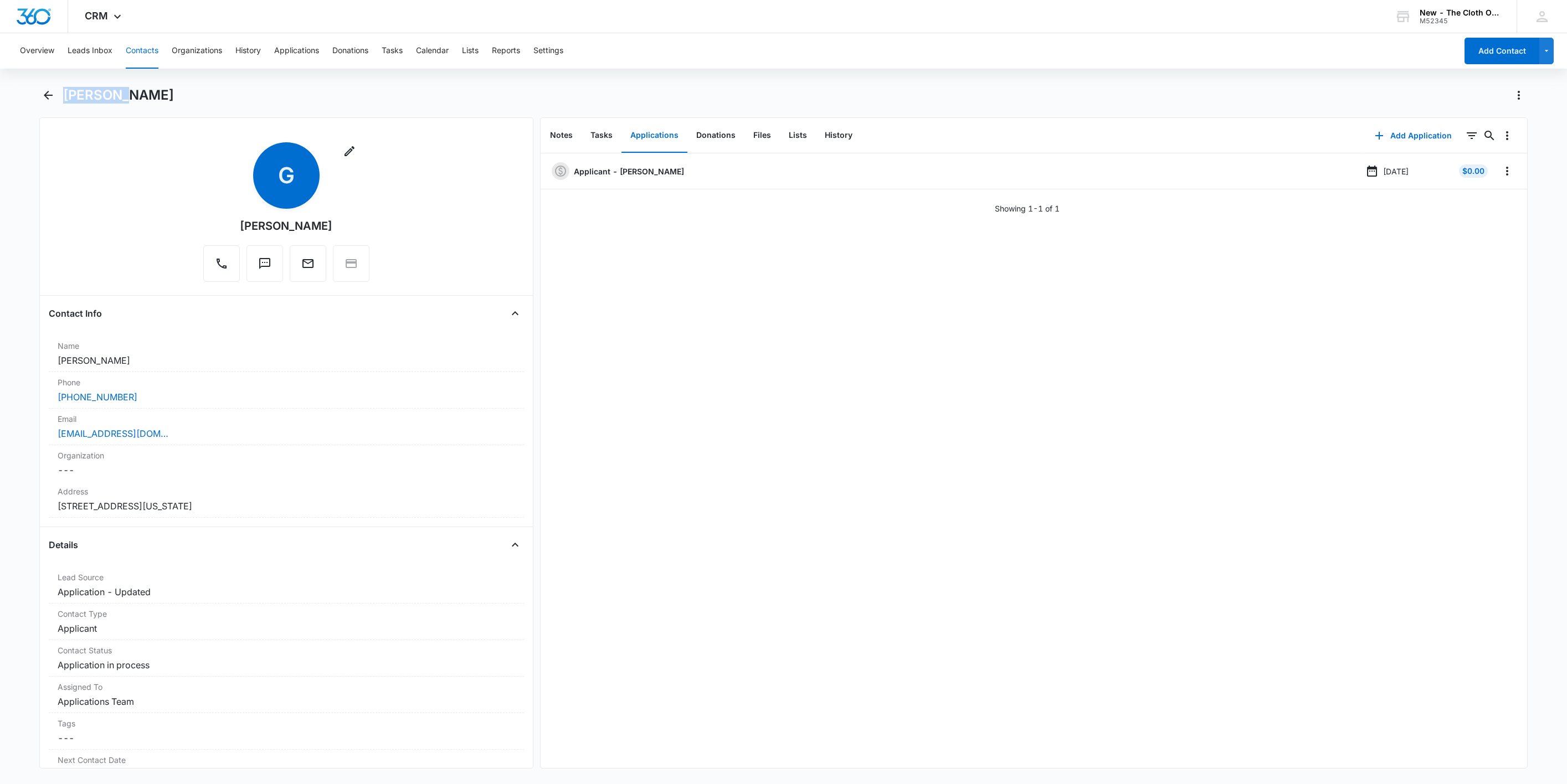
drag, startPoint x: 118, startPoint y: 93, endPoint x: 67, endPoint y: 97, distance: 51.2
click at [67, 97] on div "[PERSON_NAME]" at bounding box center [796, 95] width 1465 height 18
copy h1 "[PERSON_NAME]"
click at [1506, 171] on icon "Overflow Menu" at bounding box center [1507, 171] width 2 height 9
click at [1488, 205] on button "Edit" at bounding box center [1471, 202] width 63 height 16
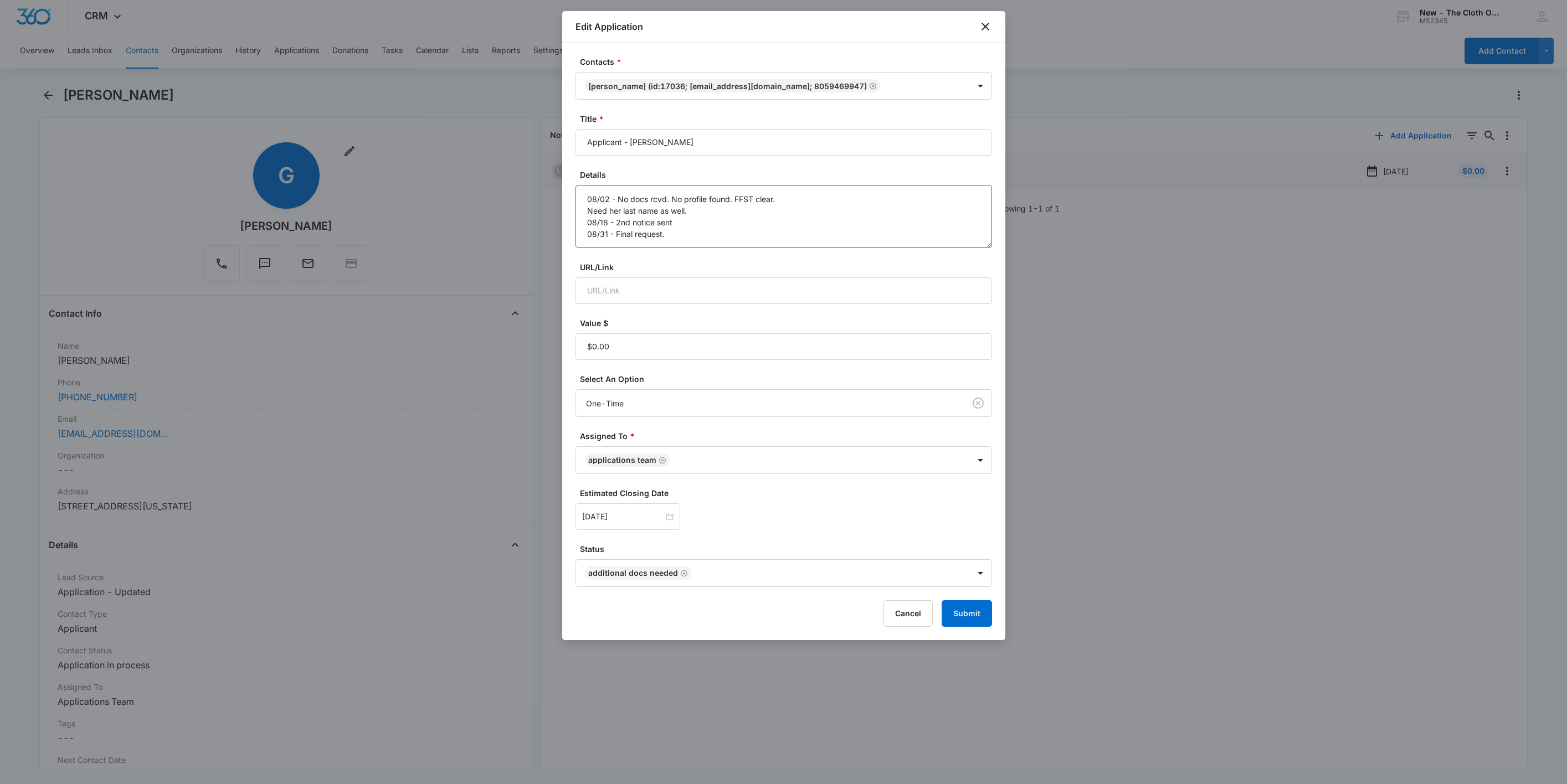
click at [819, 238] on textarea "08/02 - No docs rcvd. No profile found. FFST clear. Need her last name as well.…" at bounding box center [784, 217] width 417 height 63
click at [684, 241] on textarea "08/02 - No docs rcvd. No profile found. FFST clear. Need her last name as well.…" at bounding box center [784, 217] width 417 height 63
click at [684, 241] on textarea "08/02 - No docs rcvd. No profile found. FFST clear. Need her last name as well.…" at bounding box center [784, 217] width 417 height 63
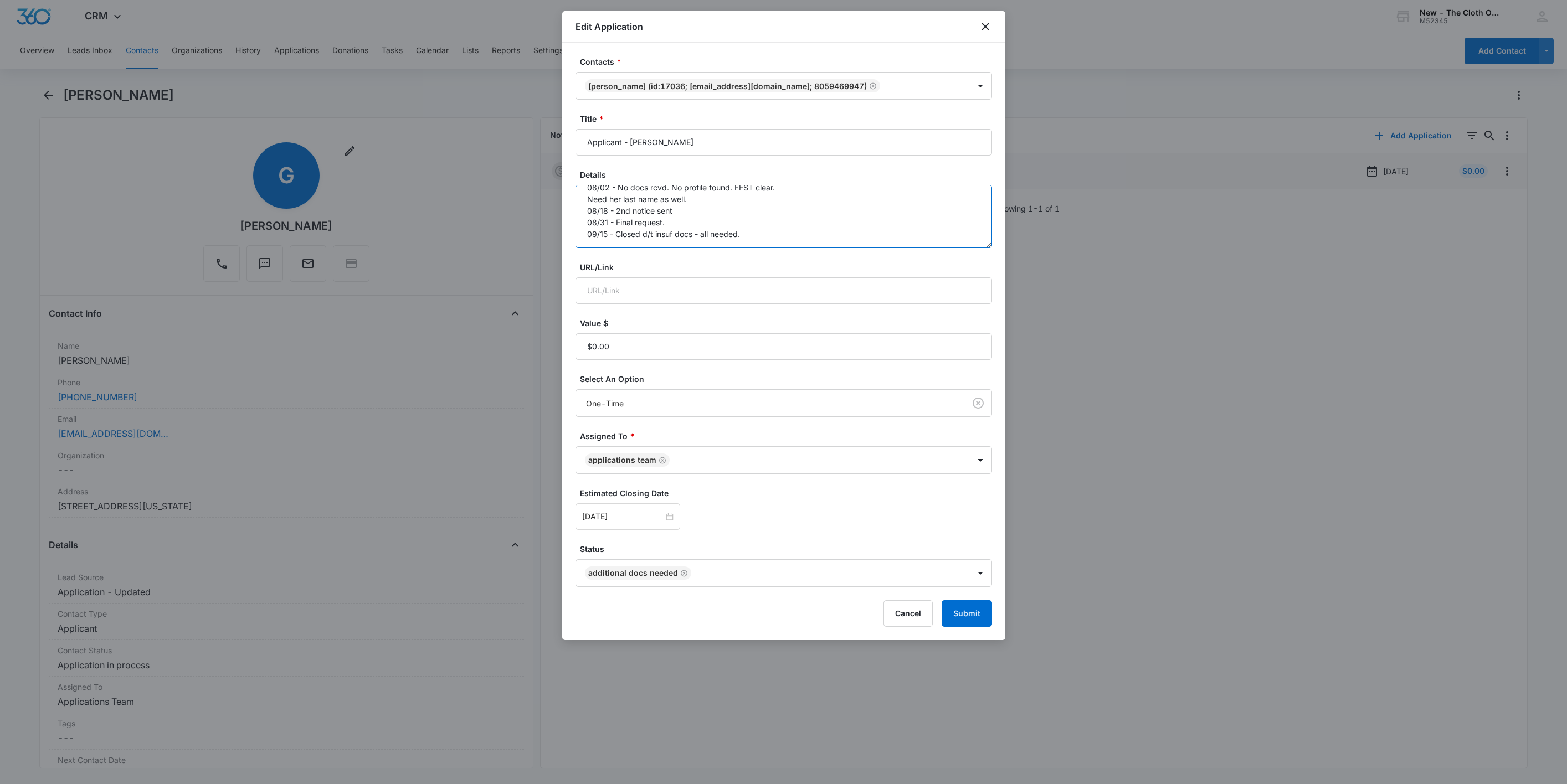
click at [684, 241] on textarea "08/02 - No docs rcvd. No profile found. FFST clear. Need her last name as well.…" at bounding box center [784, 217] width 417 height 63
type textarea "08/02 - No docs rcvd. No profile found. FFST clear. Need her last name as well.…"
click at [954, 616] on button "Submit" at bounding box center [967, 614] width 50 height 27
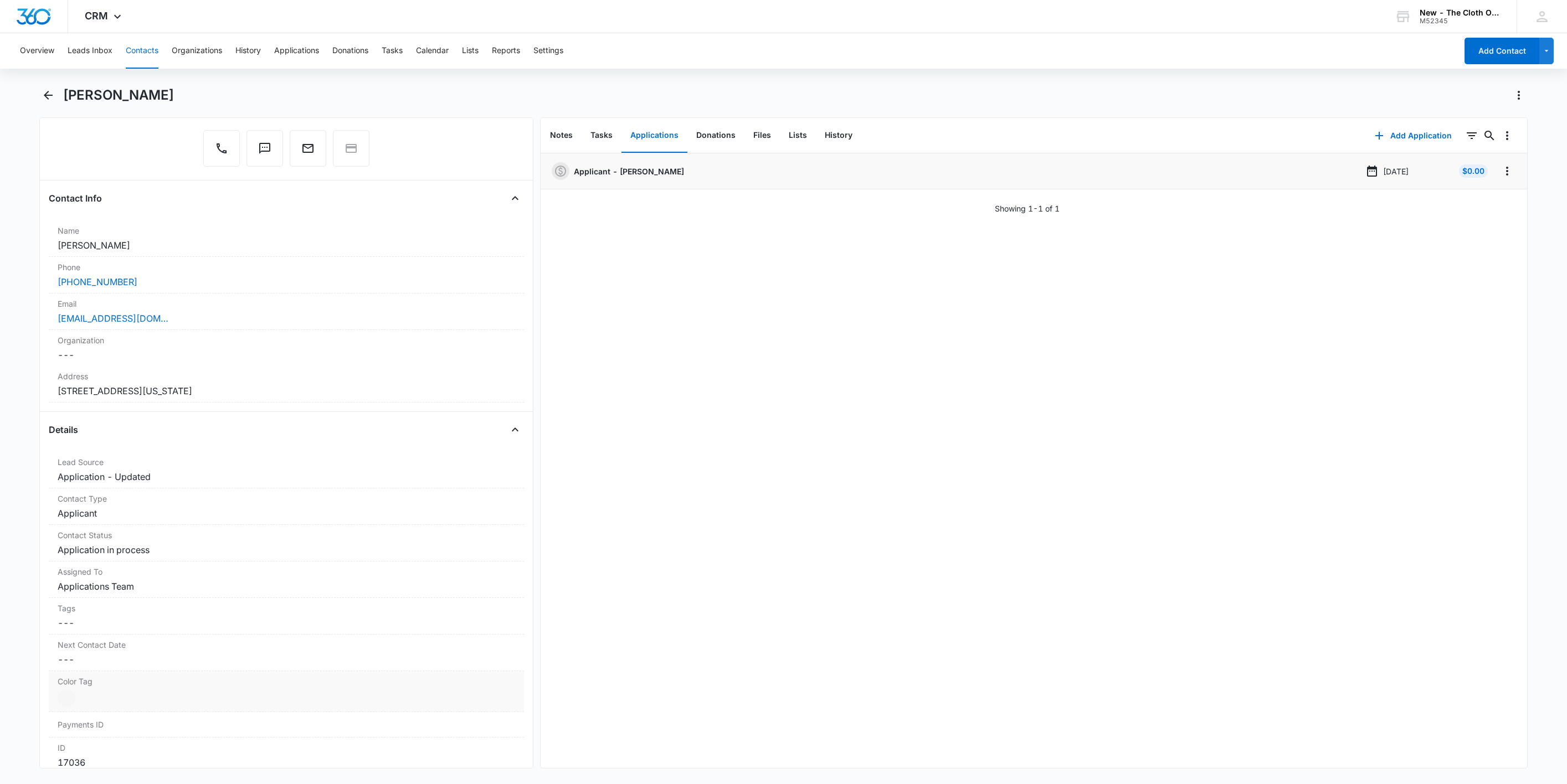
scroll to position [332, 0]
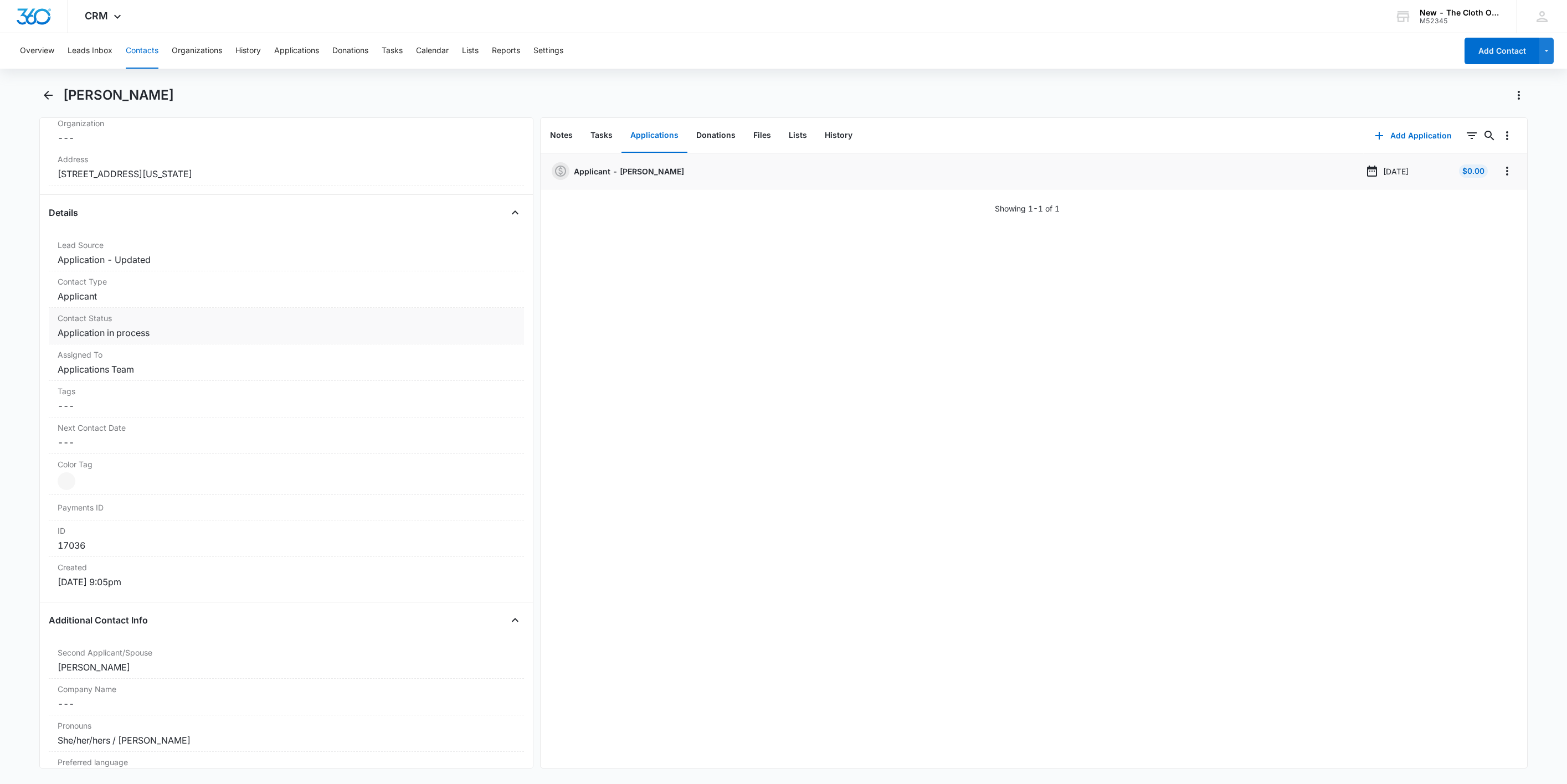
click at [153, 330] on dd "Cancel Save Changes Application in process" at bounding box center [287, 333] width 457 height 13
click at [158, 343] on icon "Remove Application in process" at bounding box center [159, 342] width 8 height 9
type input "de"
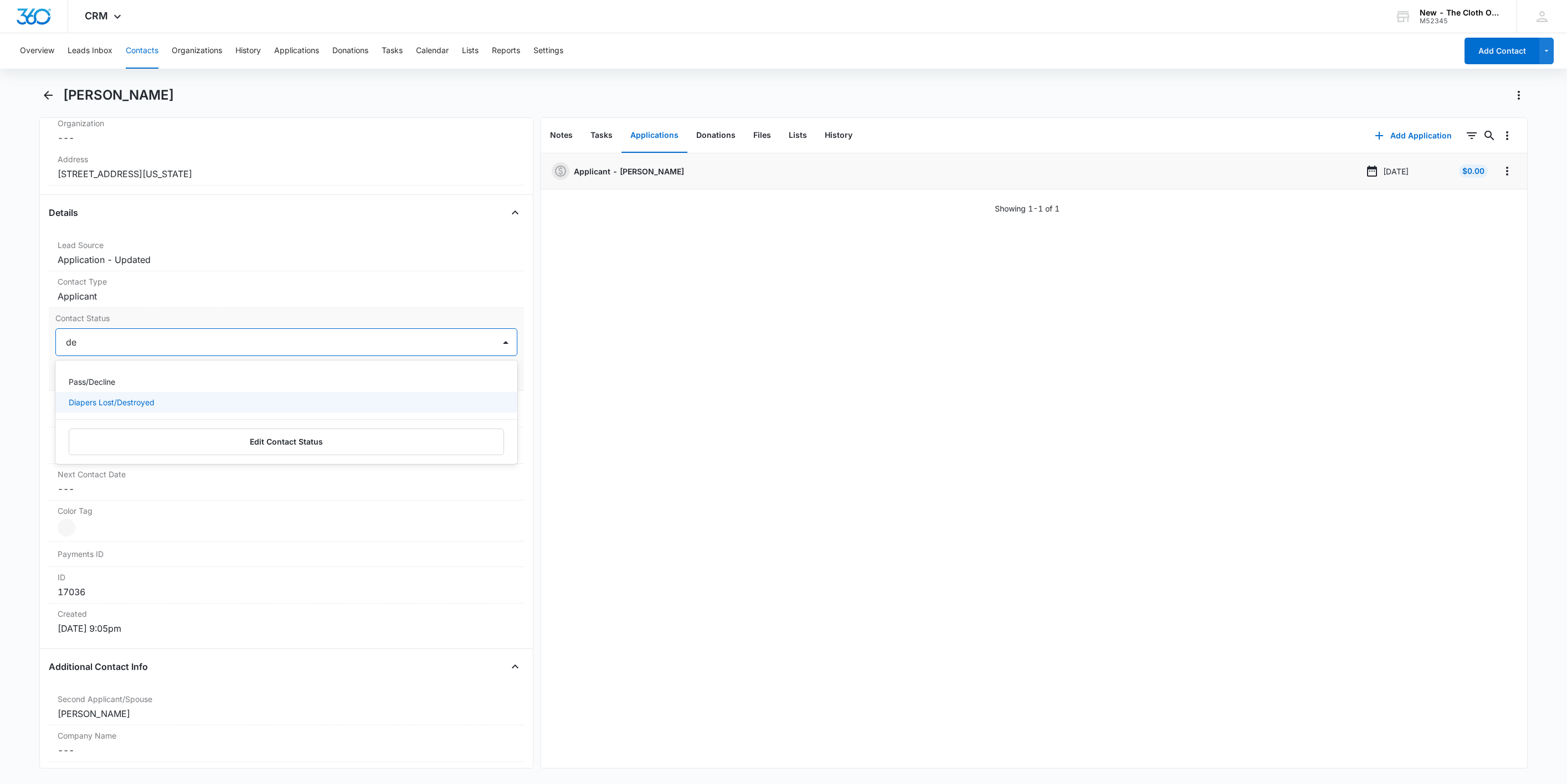
click at [148, 396] on div "Diapers Lost/Destroyed" at bounding box center [286, 403] width 462 height 21
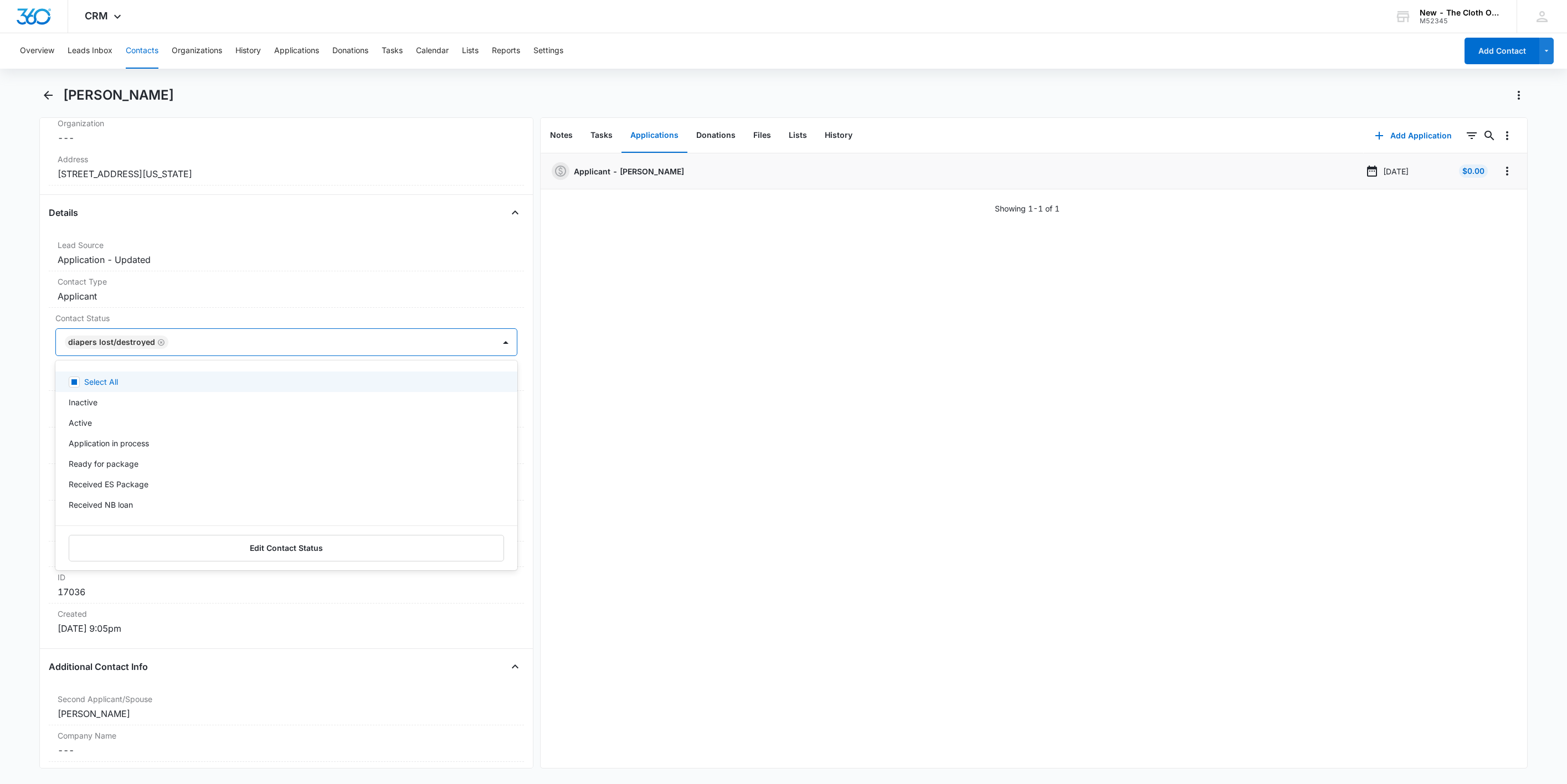
click at [158, 345] on icon "Remove Diapers Lost/Destroyed" at bounding box center [161, 342] width 7 height 7
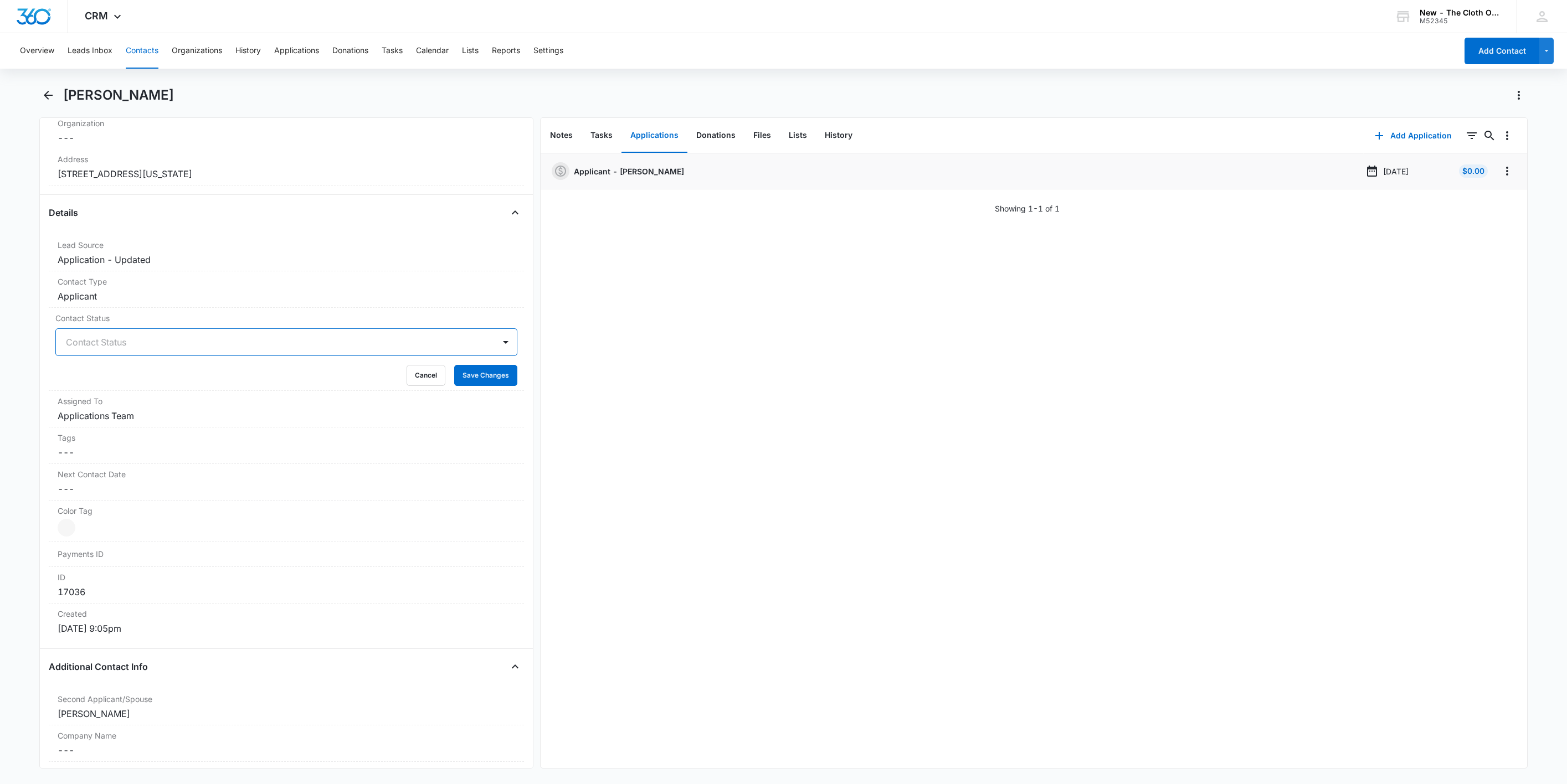
click at [158, 347] on div at bounding box center [273, 342] width 414 height 15
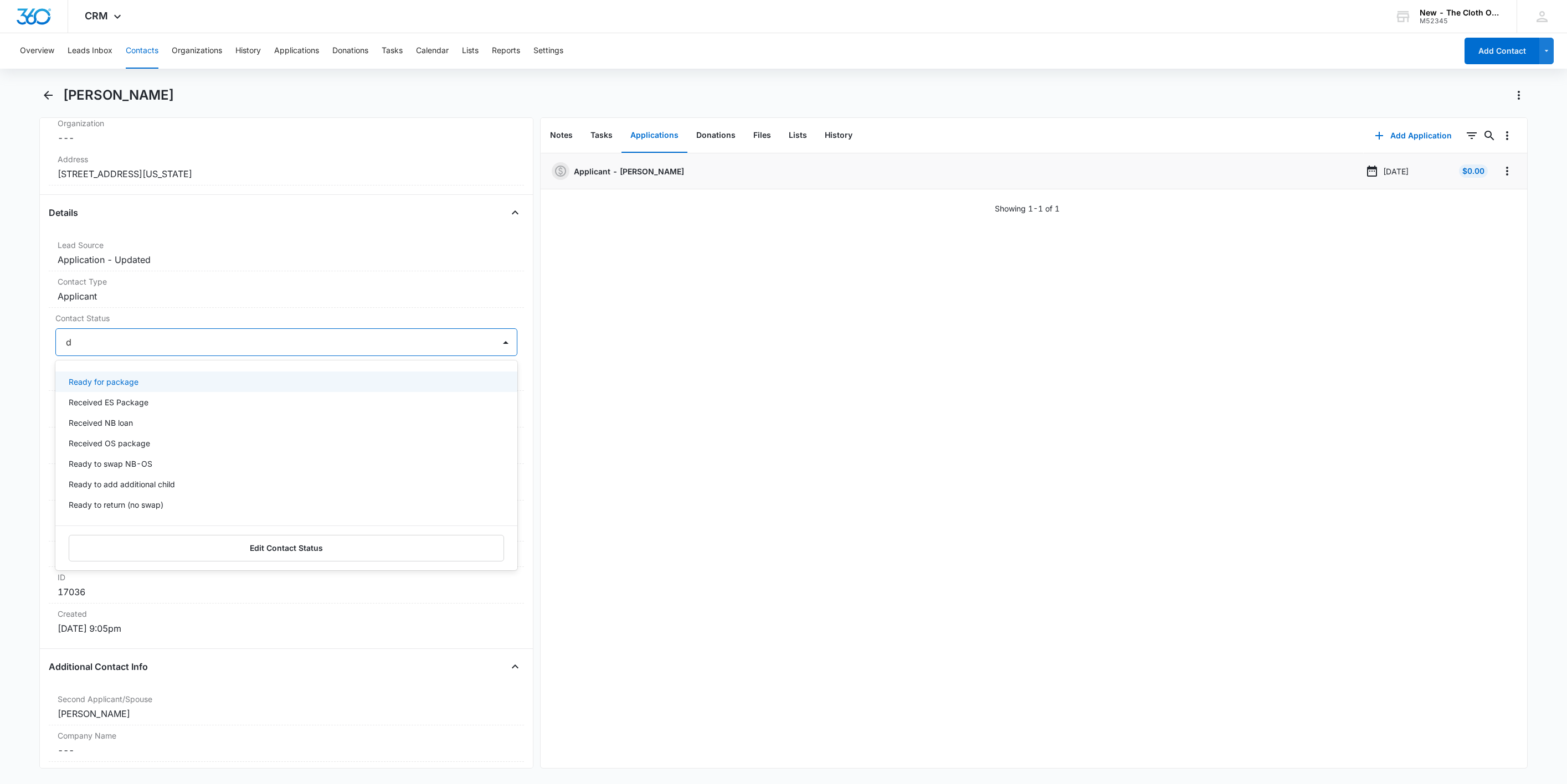
type input "de"
click at [120, 376] on div "Pass/Decline" at bounding box center [286, 382] width 462 height 21
drag, startPoint x: 181, startPoint y: 350, endPoint x: 254, endPoint y: 358, distance: 73.4
click at [182, 349] on div at bounding box center [307, 342] width 347 height 15
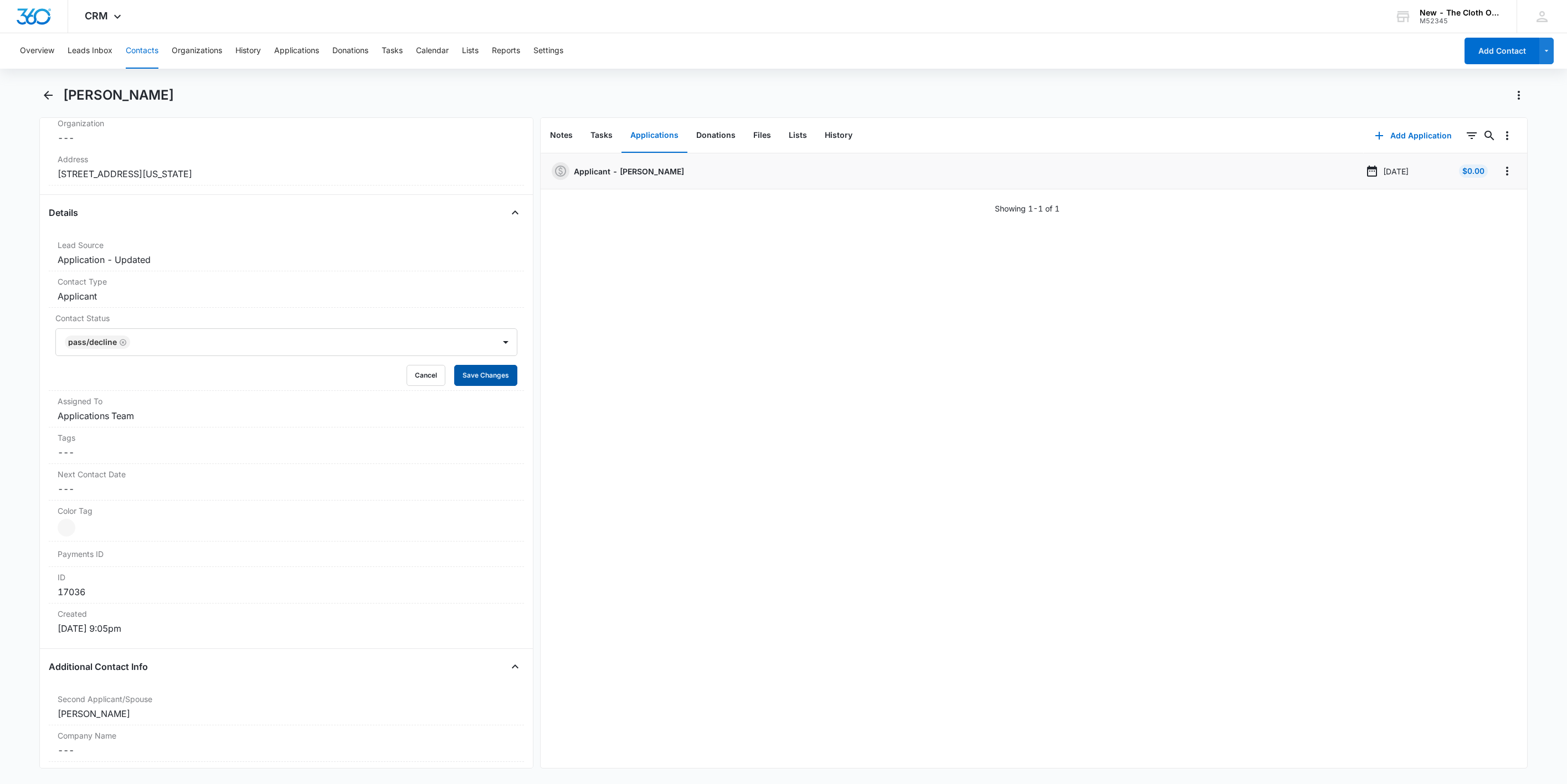
click at [496, 379] on button "Save Changes" at bounding box center [486, 375] width 63 height 21
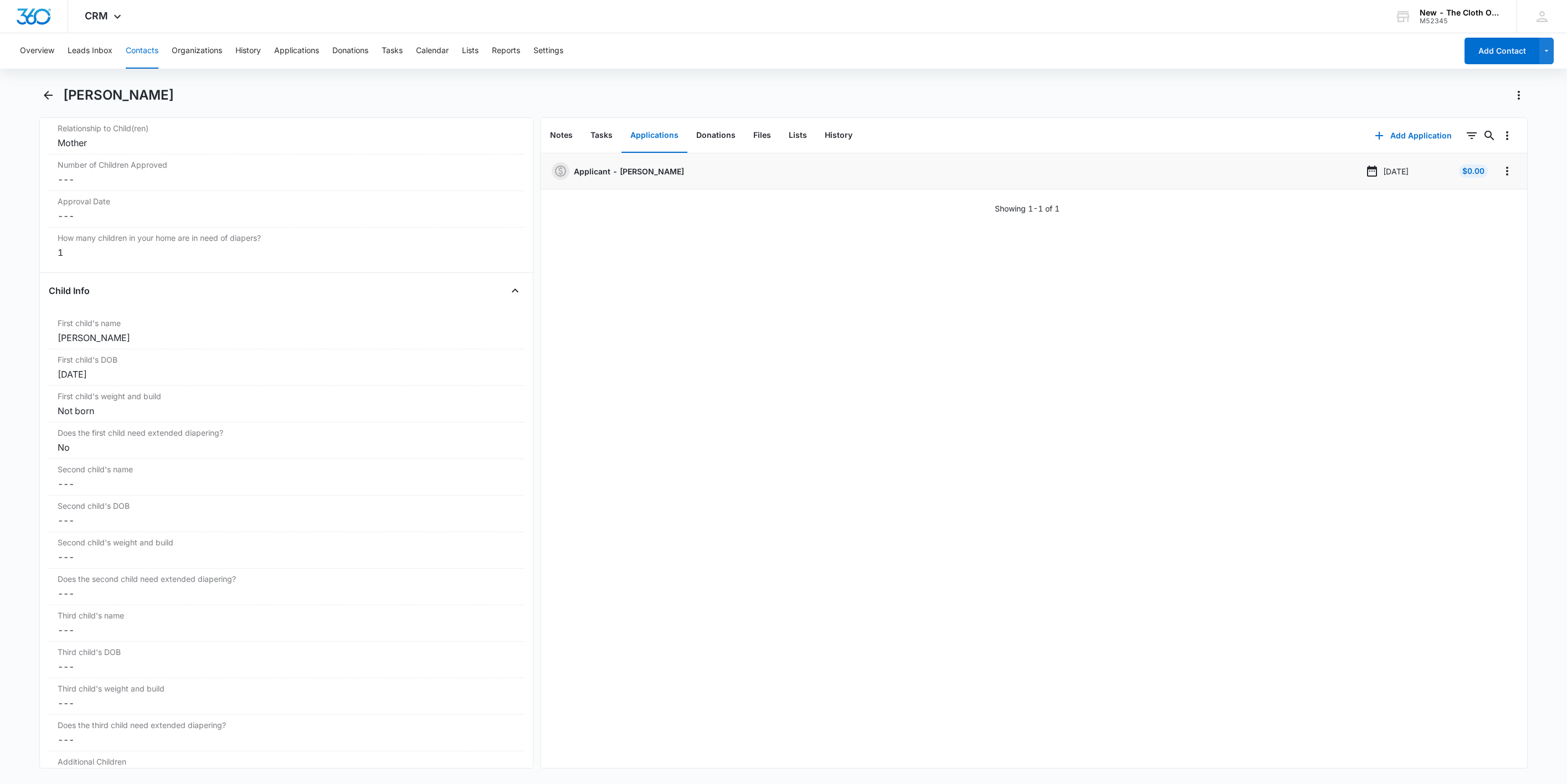
scroll to position [1198, 0]
click at [563, 137] on button "Notes" at bounding box center [561, 136] width 40 height 34
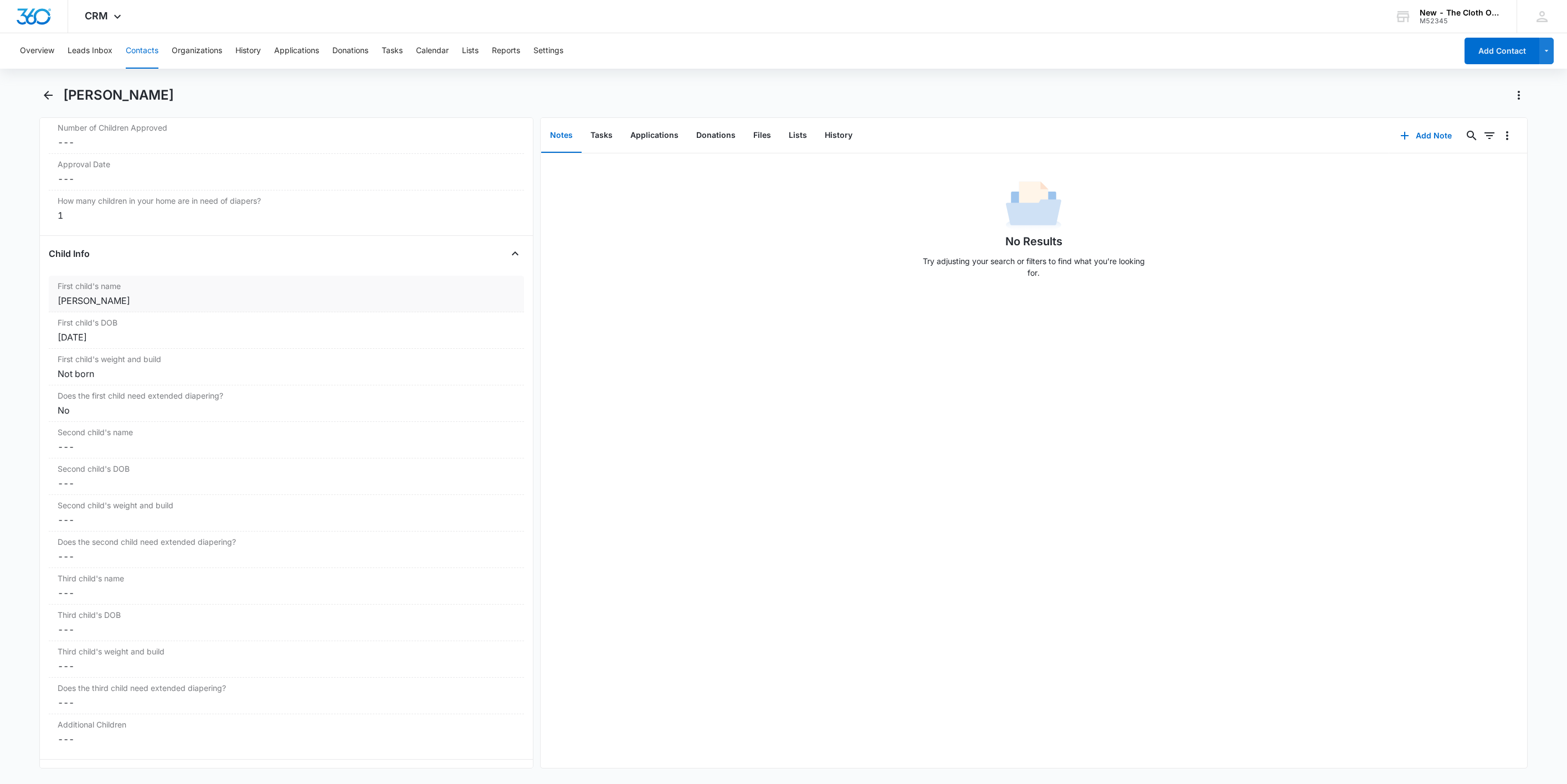
click at [60, 307] on div "Viviana Osorio Cruz" at bounding box center [287, 301] width 457 height 13
click at [63, 314] on input "Viviana Osorio Cruz" at bounding box center [286, 310] width 462 height 27
type input "CLOSED D/T INSUF DOCS 09/15/25: Viviana Osorio Cruz"
click at [454, 346] on button "Save Changes" at bounding box center [486, 342] width 63 height 21
click at [1411, 127] on button "Add Note" at bounding box center [1426, 136] width 74 height 27
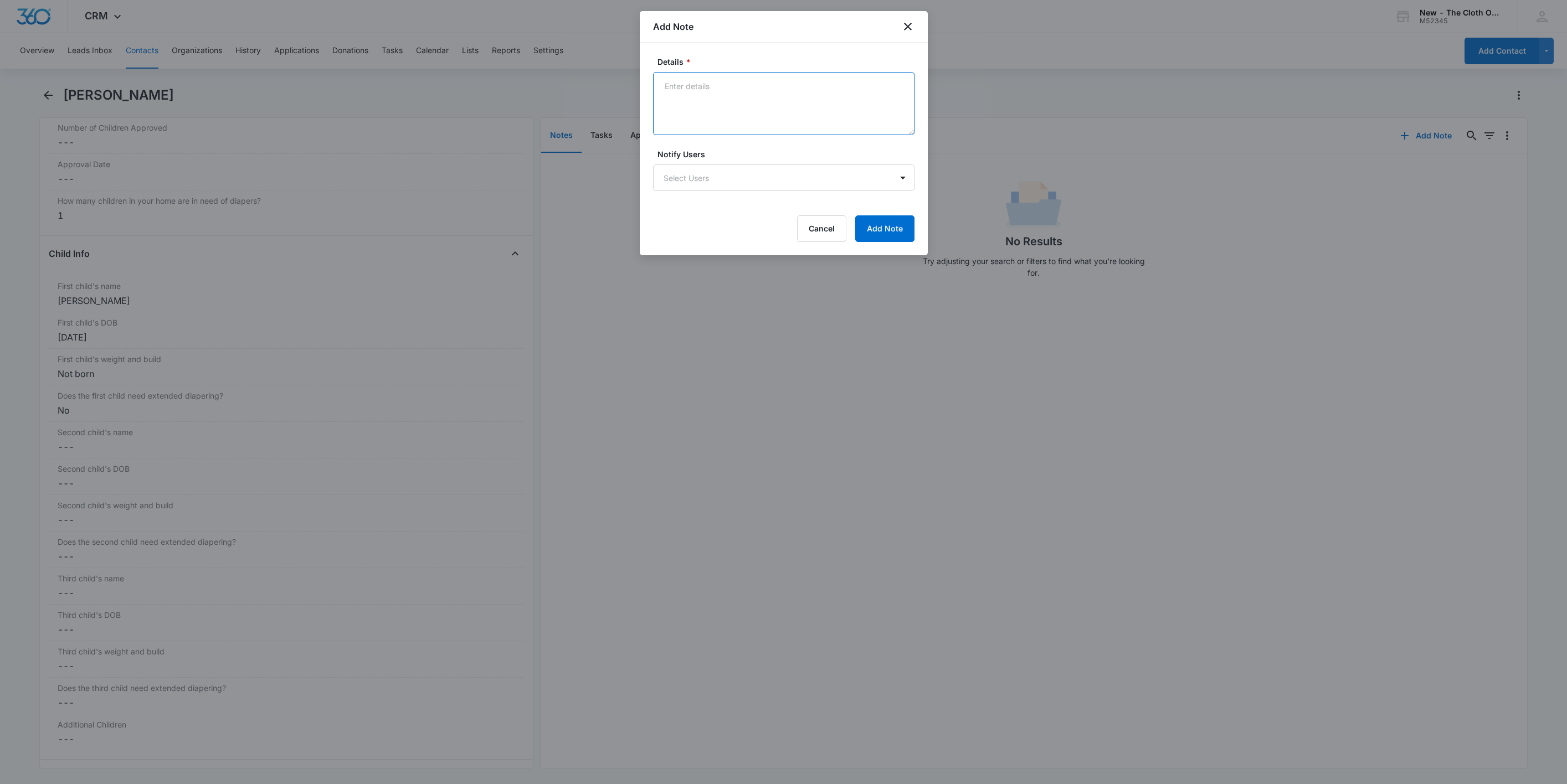
click at [743, 99] on textarea "Details *" at bounding box center [784, 103] width 262 height 63
paste textarea "09/15 - Closed d/t insuf docs - all needed."
type textarea "09/15 - Closed d/t insuf docs - all needed."
click at [913, 239] on button "Add Note" at bounding box center [884, 229] width 59 height 27
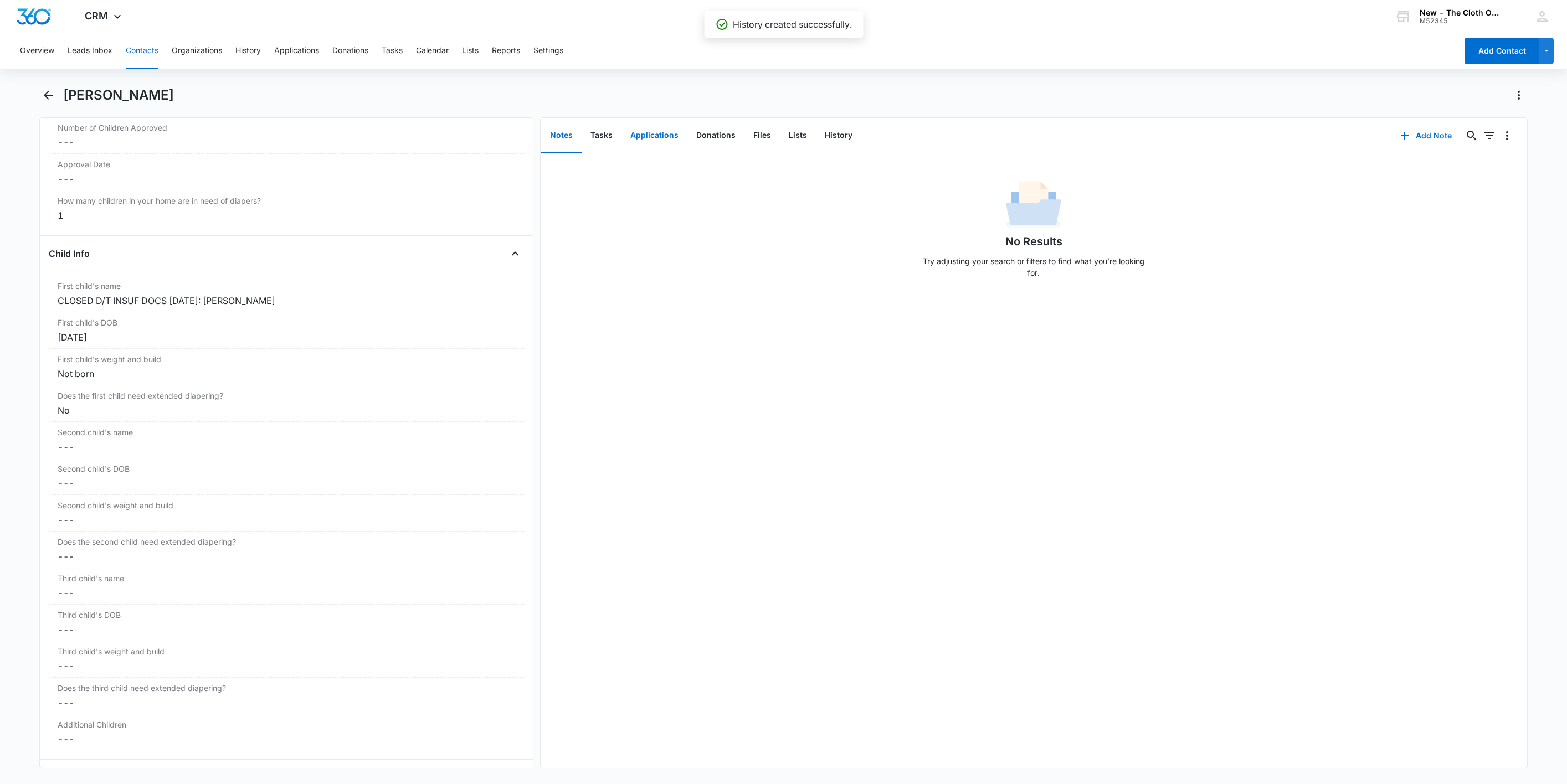
click at [638, 139] on button "Applications" at bounding box center [655, 136] width 66 height 34
click at [1501, 173] on icon "Overflow Menu" at bounding box center [1507, 171] width 13 height 13
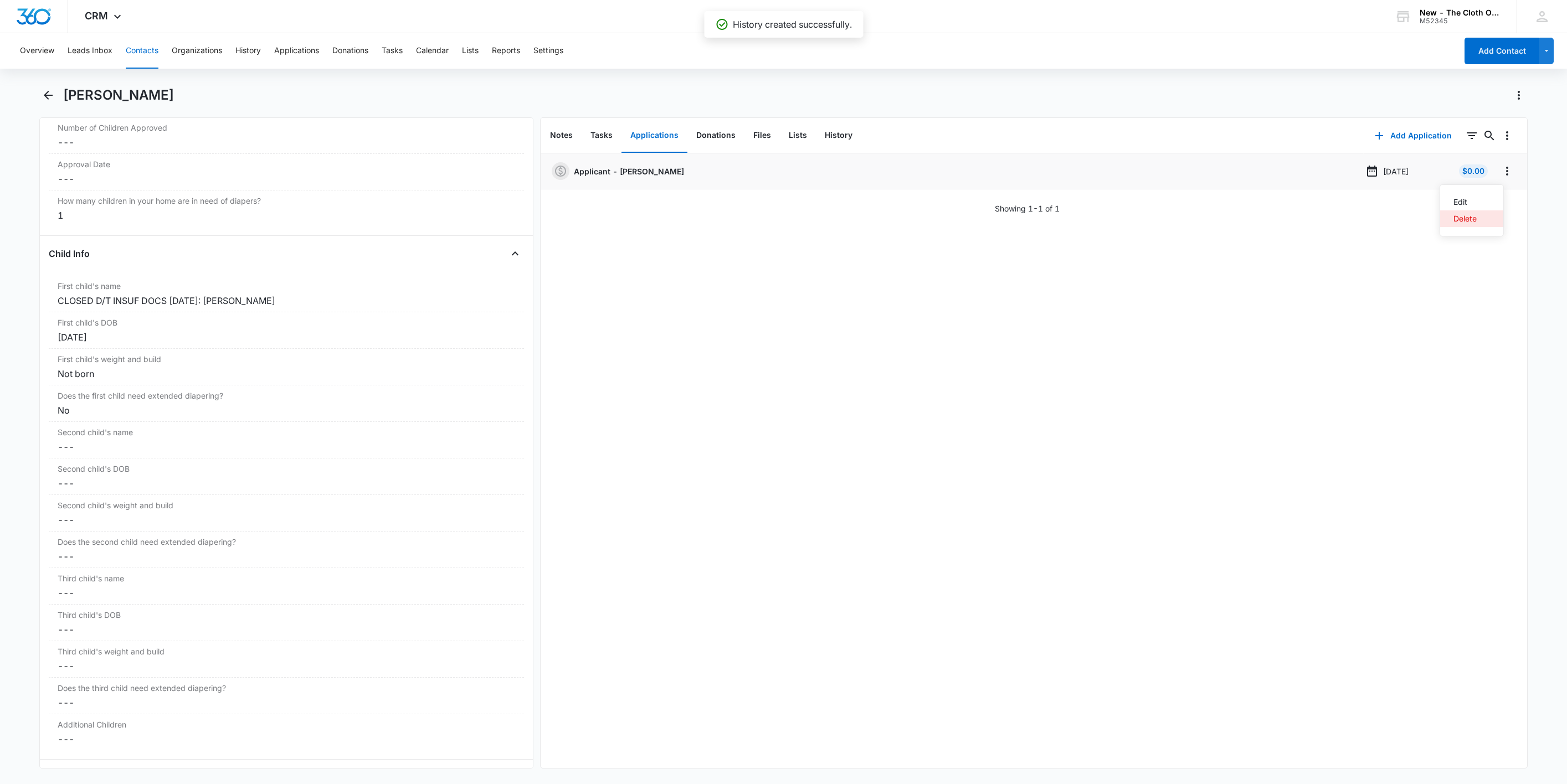
click at [1484, 213] on button "Delete" at bounding box center [1471, 218] width 63 height 16
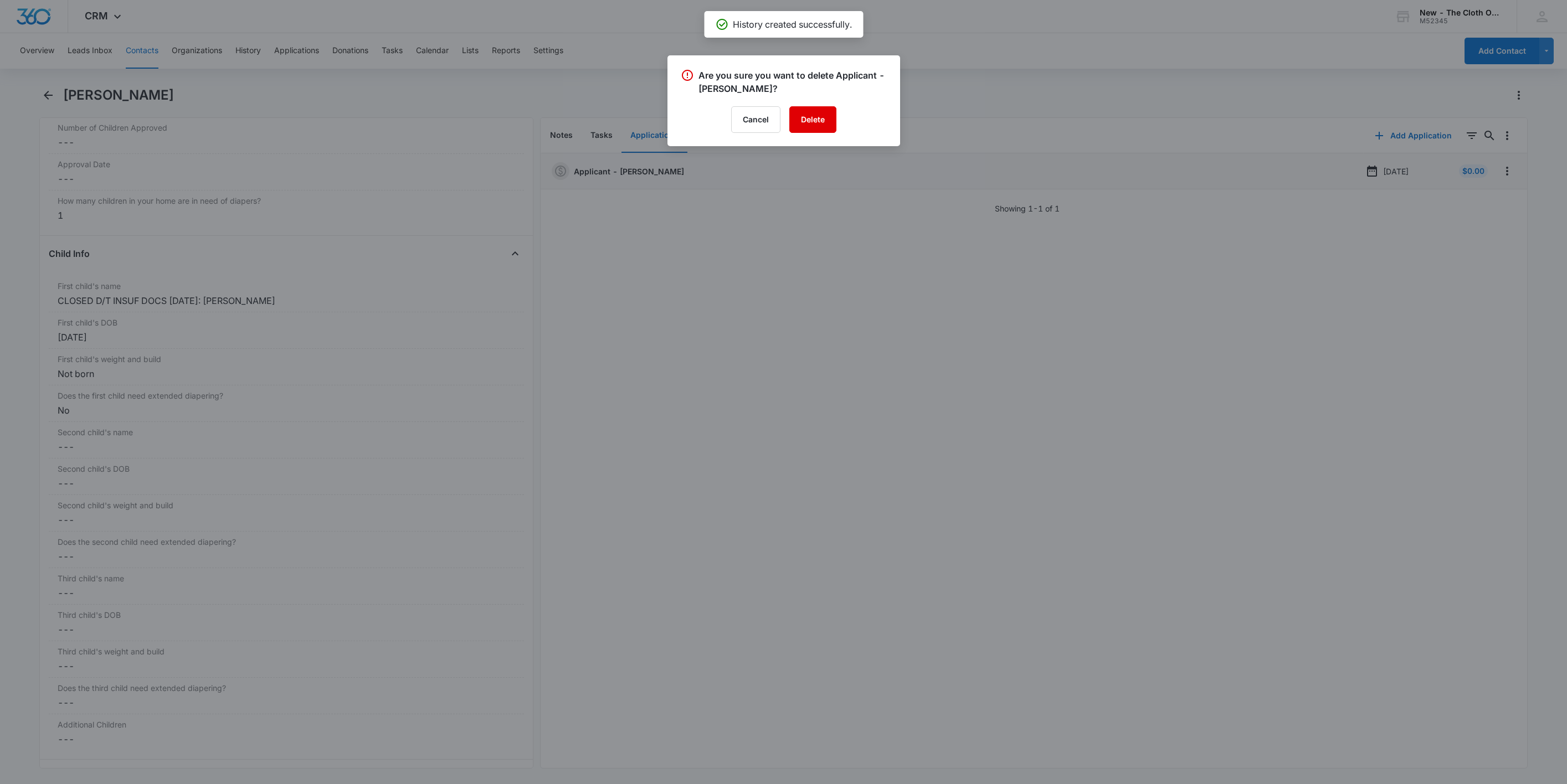
click at [802, 125] on button "Delete" at bounding box center [813, 120] width 47 height 27
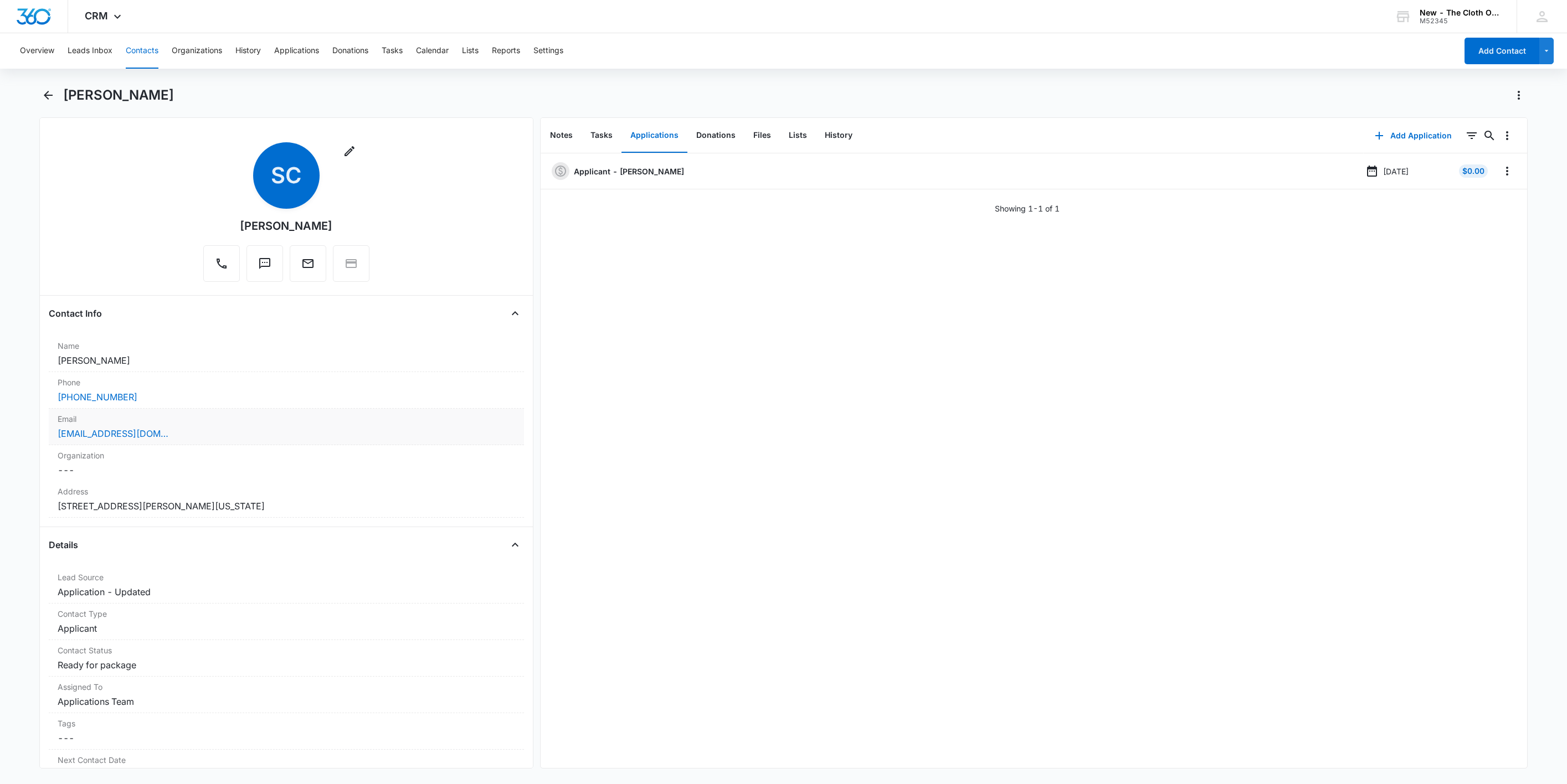
click at [245, 431] on div "[EMAIL_ADDRESS][DOMAIN_NAME]" at bounding box center [287, 434] width 457 height 13
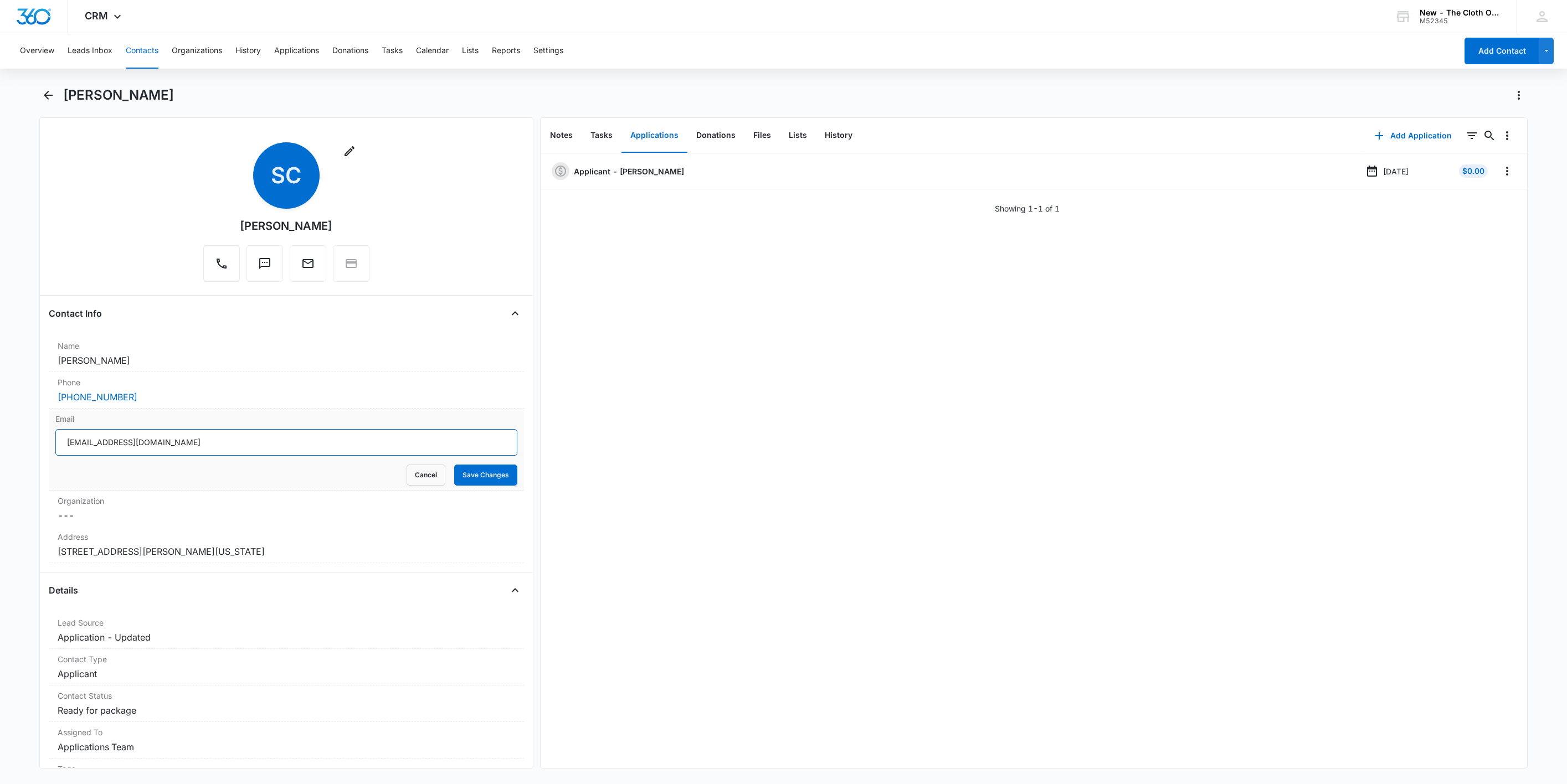
click at [311, 450] on input "[EMAIL_ADDRESS][DOMAIN_NAME]" at bounding box center [286, 443] width 462 height 27
click at [406, 477] on button "Cancel" at bounding box center [426, 475] width 39 height 21
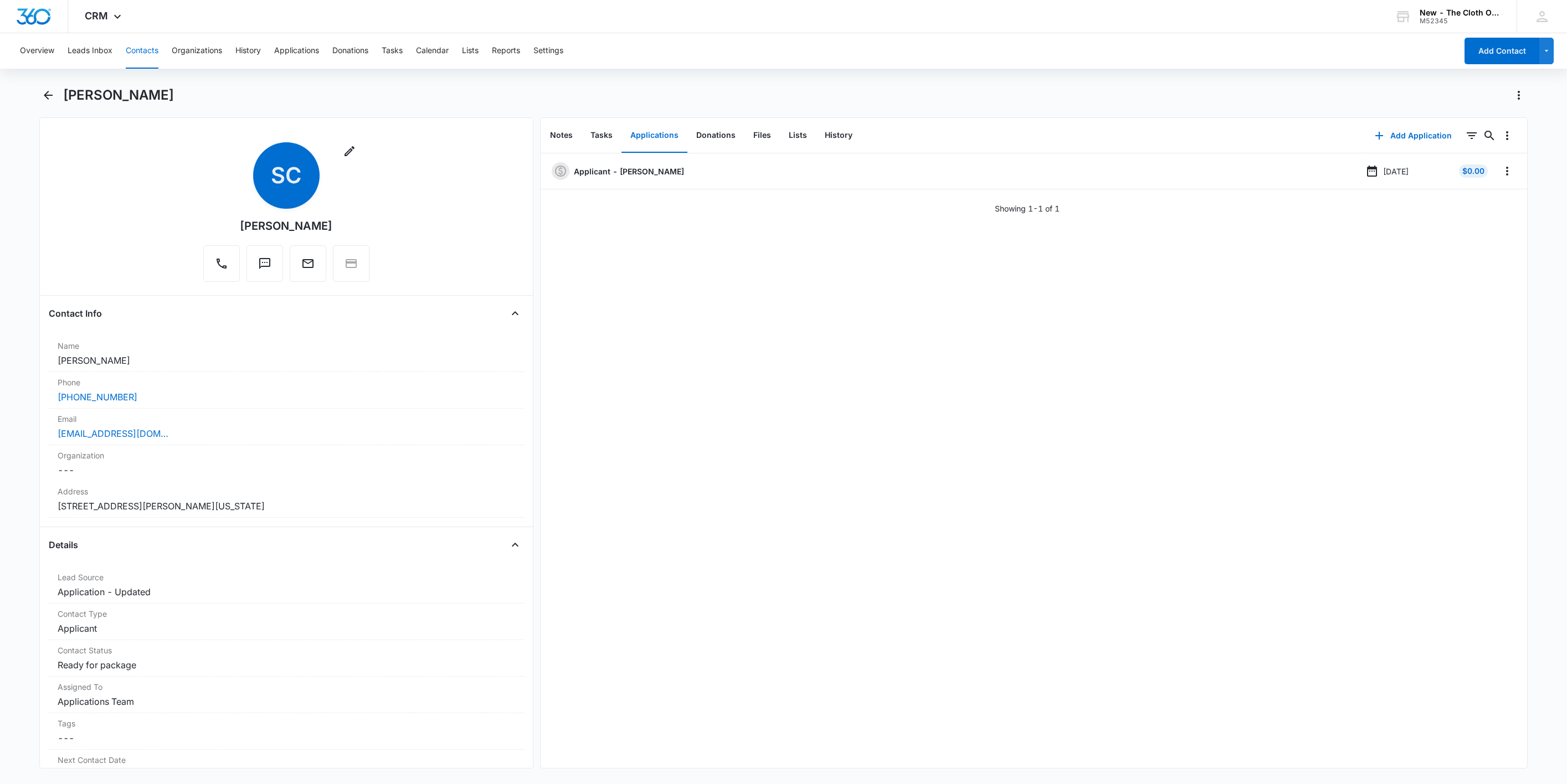
scroll to position [499, 0]
drag, startPoint x: 111, startPoint y: 364, endPoint x: 9, endPoint y: 366, distance: 102.0
click at [0, 366] on html "CRM Apps Reputation Websites Forms CRM Email Social Shop Payments POS Ads Intel…" at bounding box center [784, 392] width 1567 height 784
click at [321, 435] on div "lucasyohana298@gmail.com" at bounding box center [287, 434] width 457 height 13
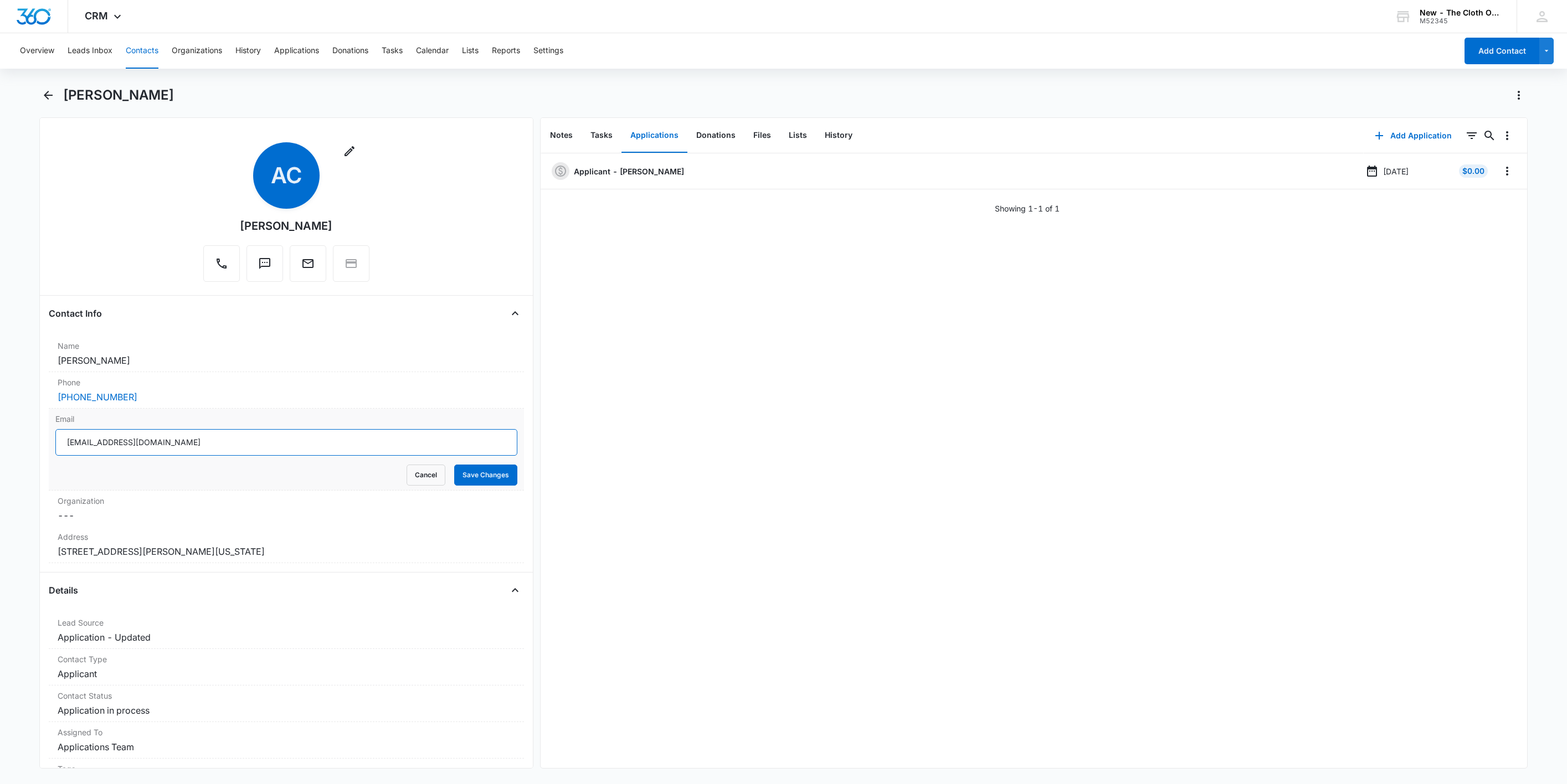
click at [291, 439] on input "lucasyohana298@gmail.com" at bounding box center [286, 443] width 462 height 27
click at [412, 480] on button "Cancel" at bounding box center [426, 475] width 39 height 21
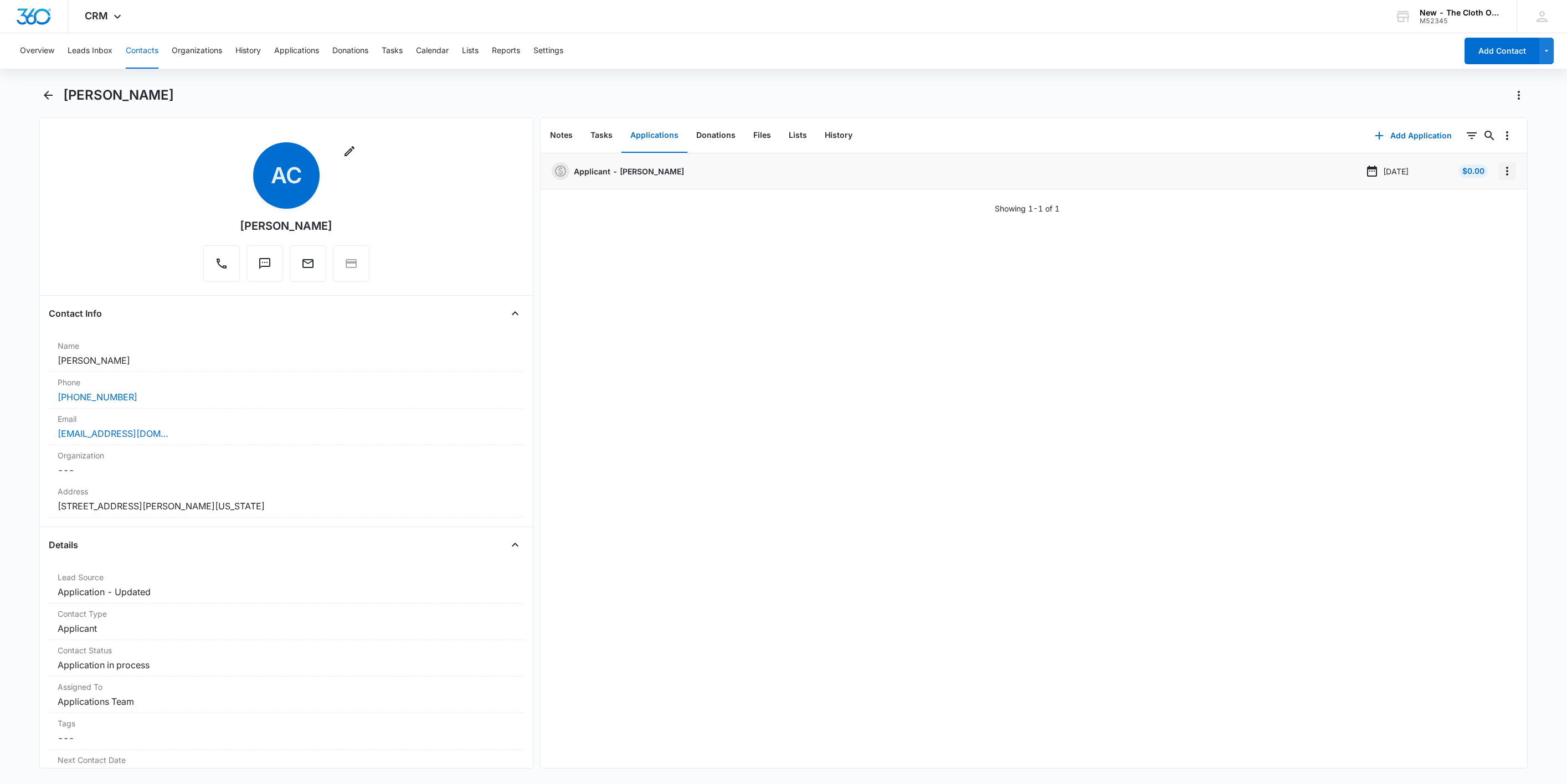
click at [1506, 170] on icon "Overflow Menu" at bounding box center [1507, 171] width 2 height 9
click at [1484, 198] on button "Edit" at bounding box center [1471, 202] width 63 height 16
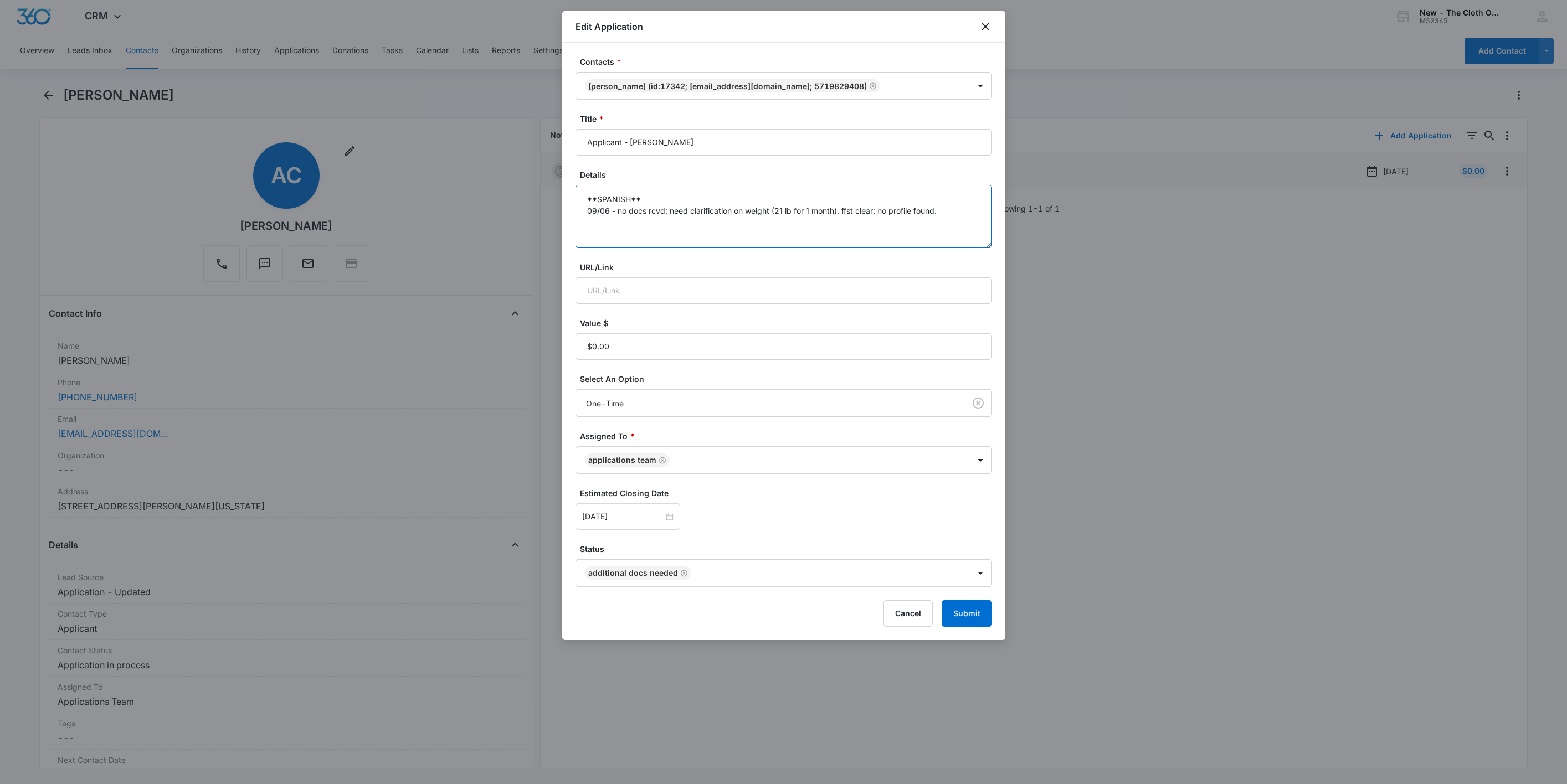
click at [973, 215] on textarea "**SPANISH** 09/06 - no docs rcvd; need clarification on weight (21 lb for 1 mon…" at bounding box center [784, 217] width 417 height 63
type textarea "**SPANISH** 09/06 - no docs rcvd; need clarification on weight (21 lb for 1 mon…"
click at [643, 515] on input "Sep 14, 2025" at bounding box center [623, 517] width 82 height 12
type input "Sep 29, 2025"
click at [612, 452] on div "29" at bounding box center [612, 451] width 13 height 13
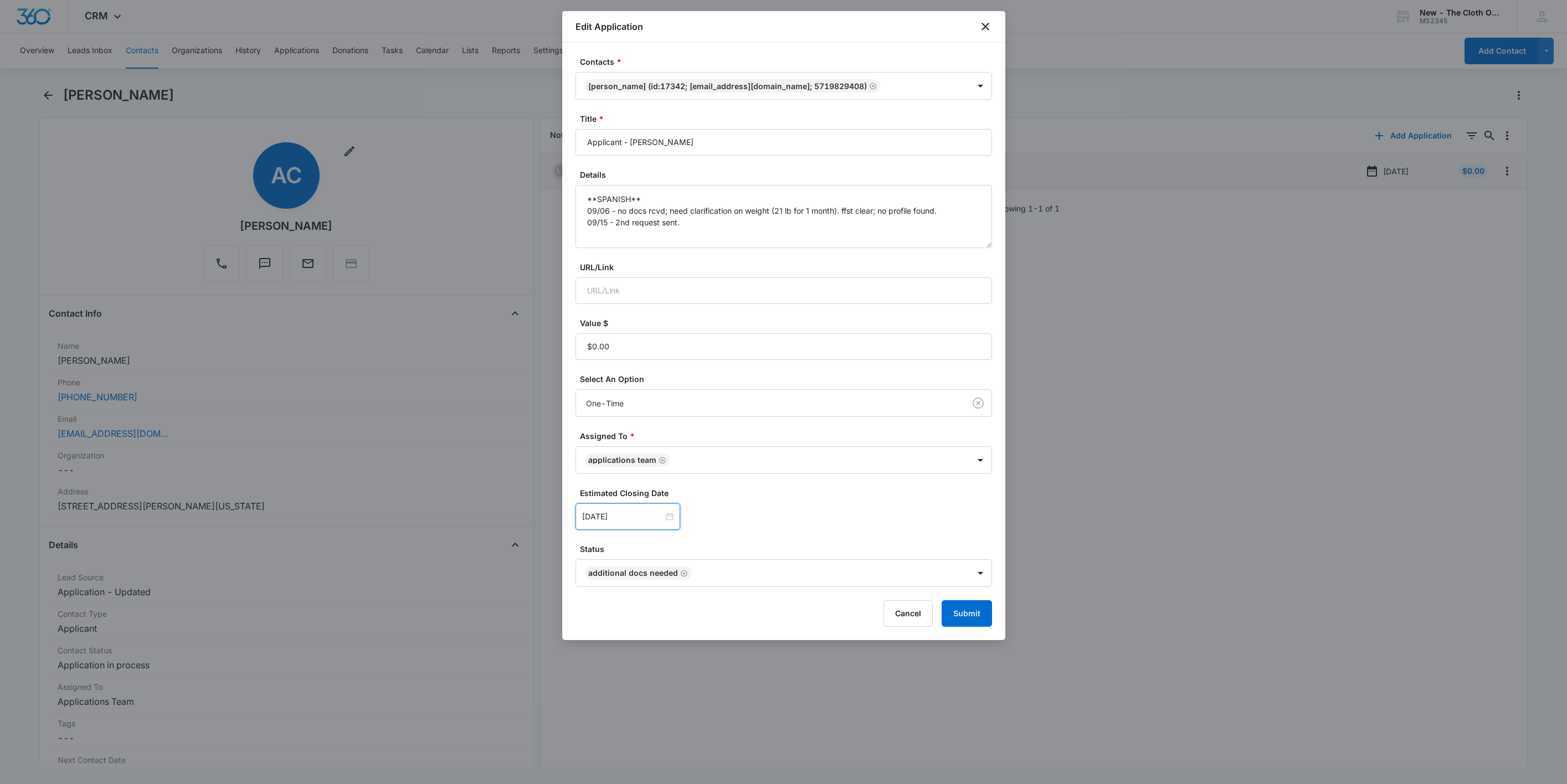
drag, startPoint x: 895, startPoint y: 526, endPoint x: 920, endPoint y: 549, distance: 34.0
click at [895, 525] on div "Sep 29, 2025 Sep 2025 Su Mo Tu We Th Fr Sa 31 1 2 3 4 5 6 7 8 9 10 11 12 13 14 …" at bounding box center [784, 517] width 417 height 27
click at [968, 620] on button "Submit" at bounding box center [967, 614] width 50 height 27
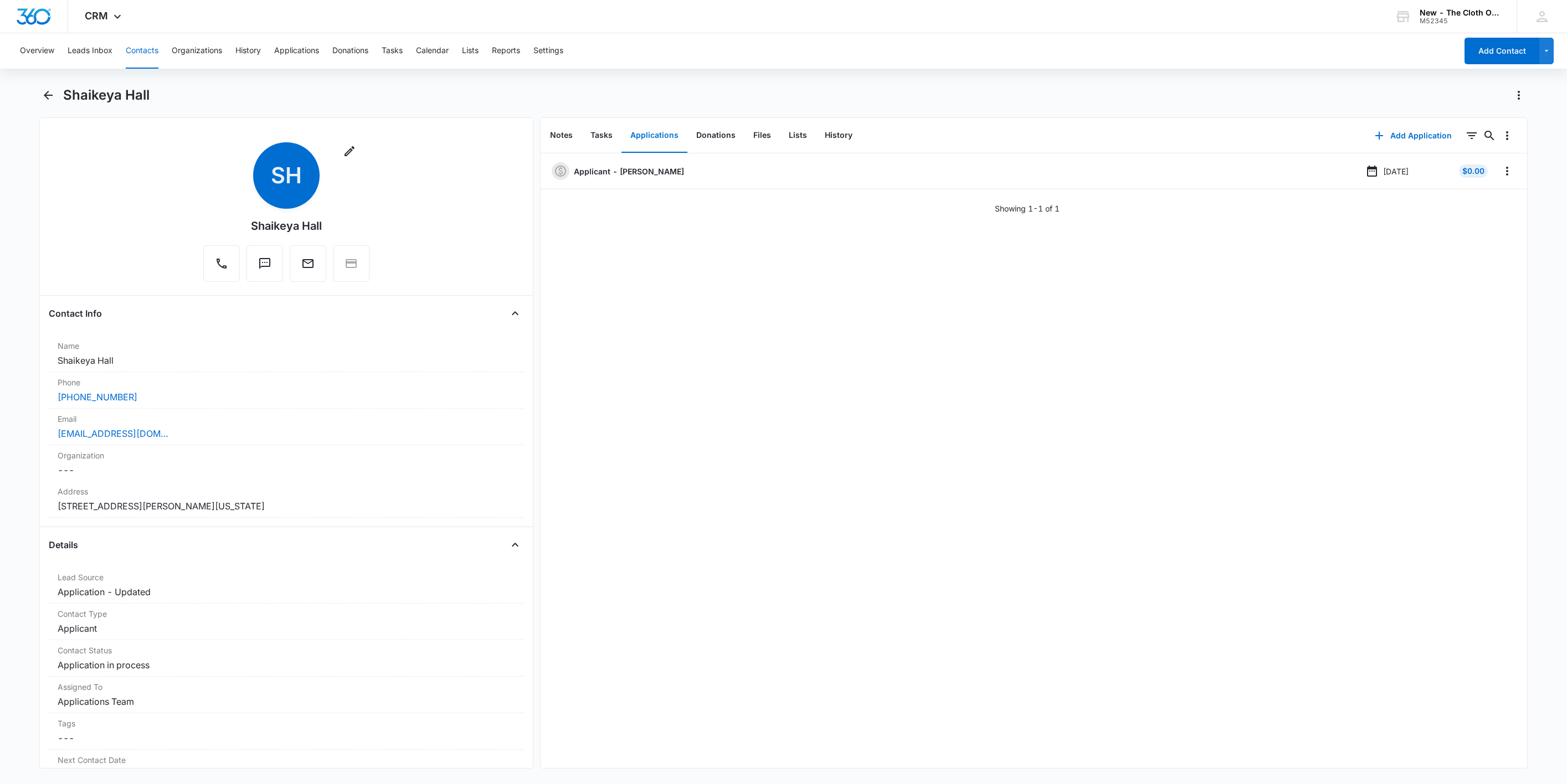
drag, startPoint x: 144, startPoint y: 47, endPoint x: 153, endPoint y: 53, distance: 10.8
click at [144, 47] on button "Contacts" at bounding box center [142, 51] width 33 height 35
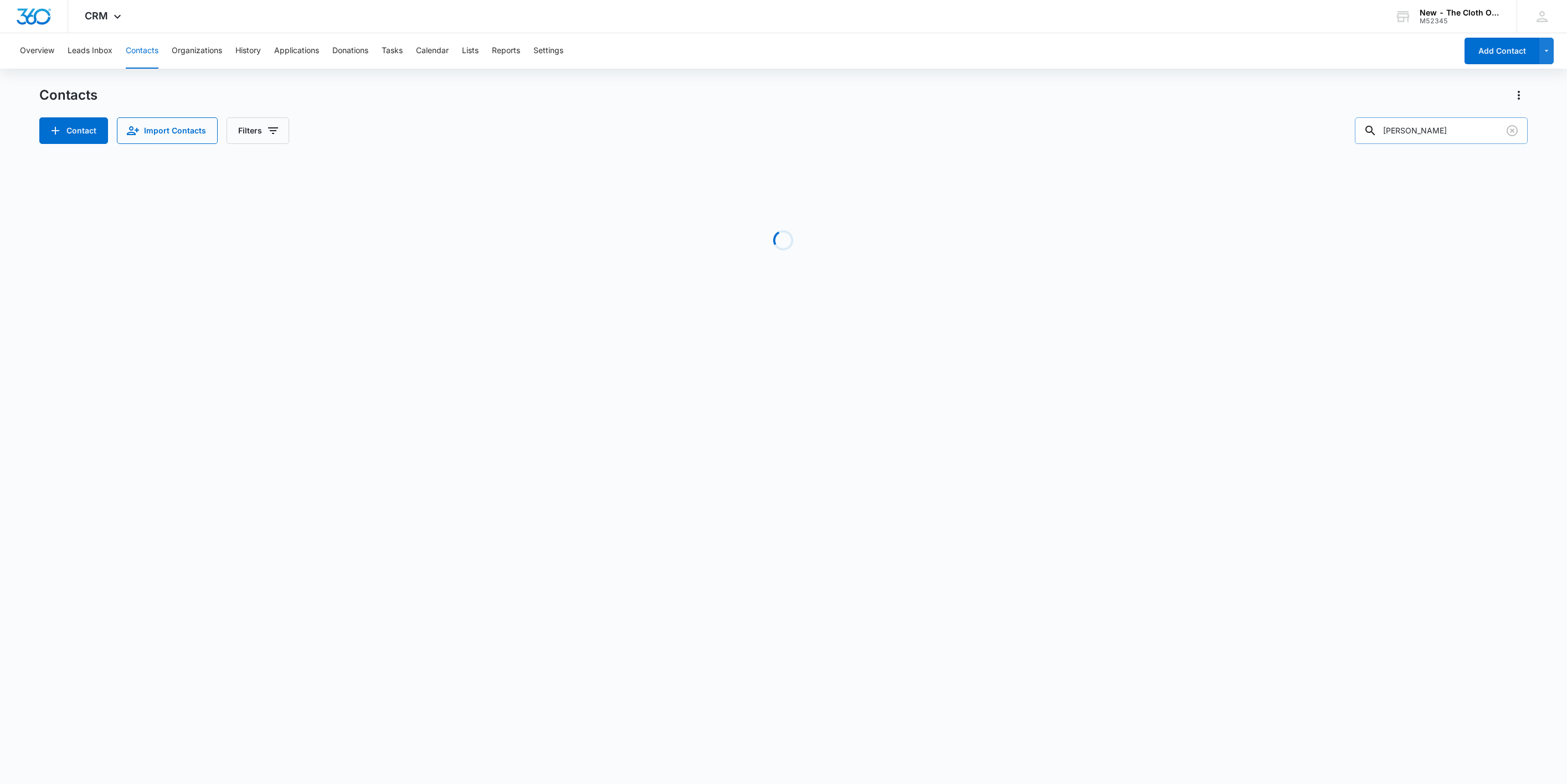
click at [1472, 128] on input "Nur Juwar Mohmmad Husson" at bounding box center [1441, 131] width 173 height 27
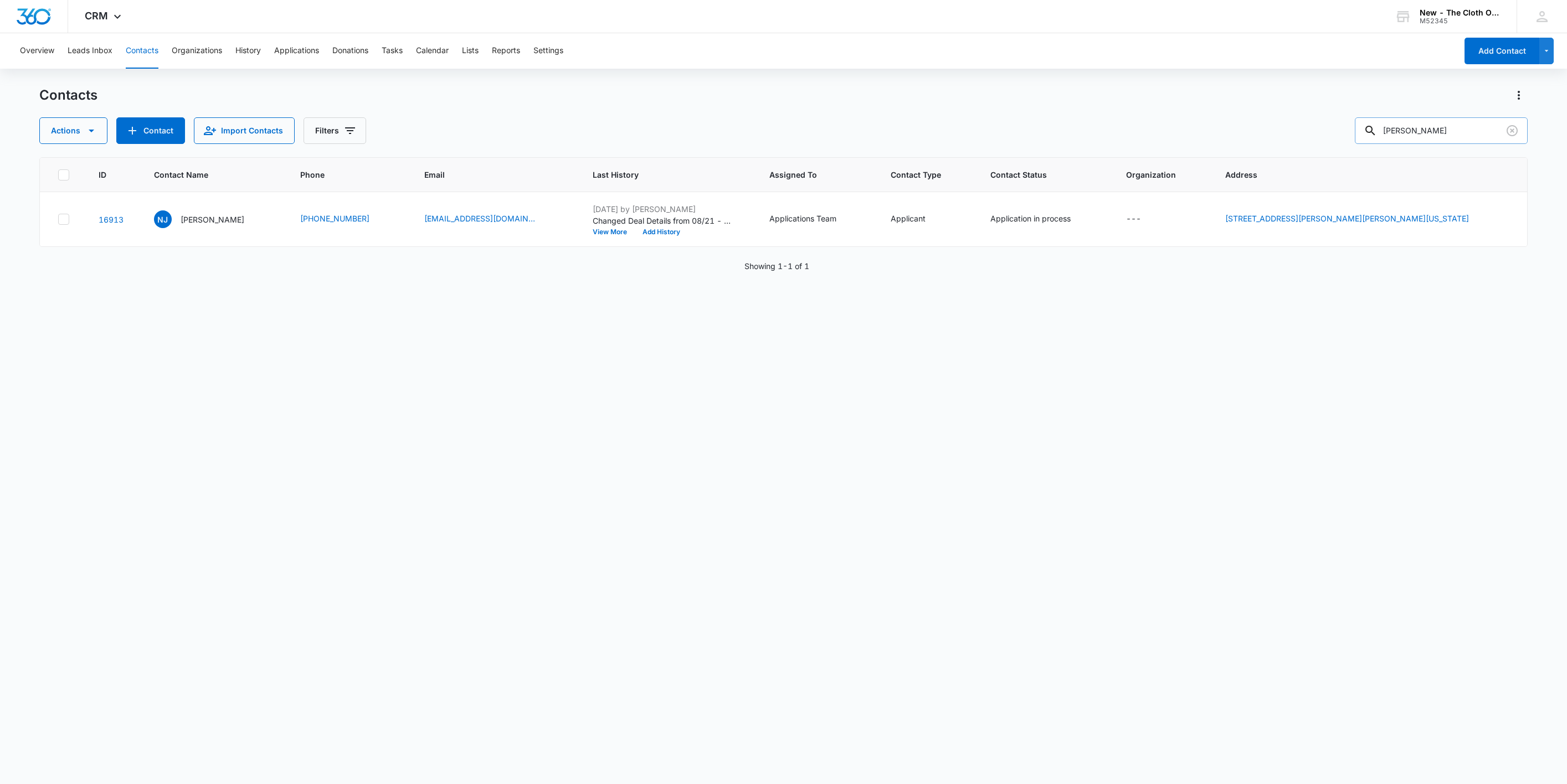
paste input "Jarlissa Arias"
type input "Jarlissa Arias"
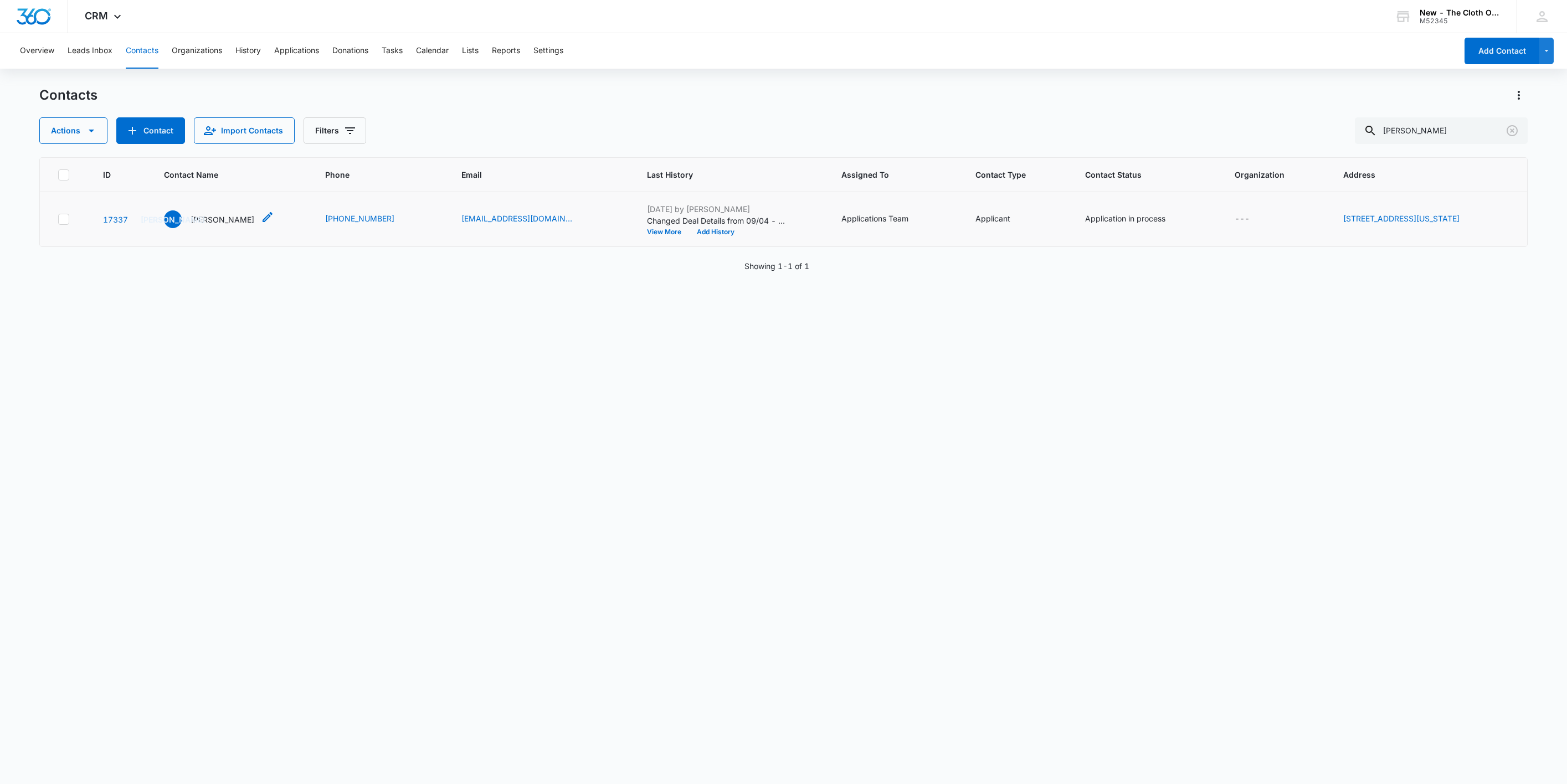
click at [203, 221] on p "Jarlissa Arias" at bounding box center [222, 219] width 64 height 12
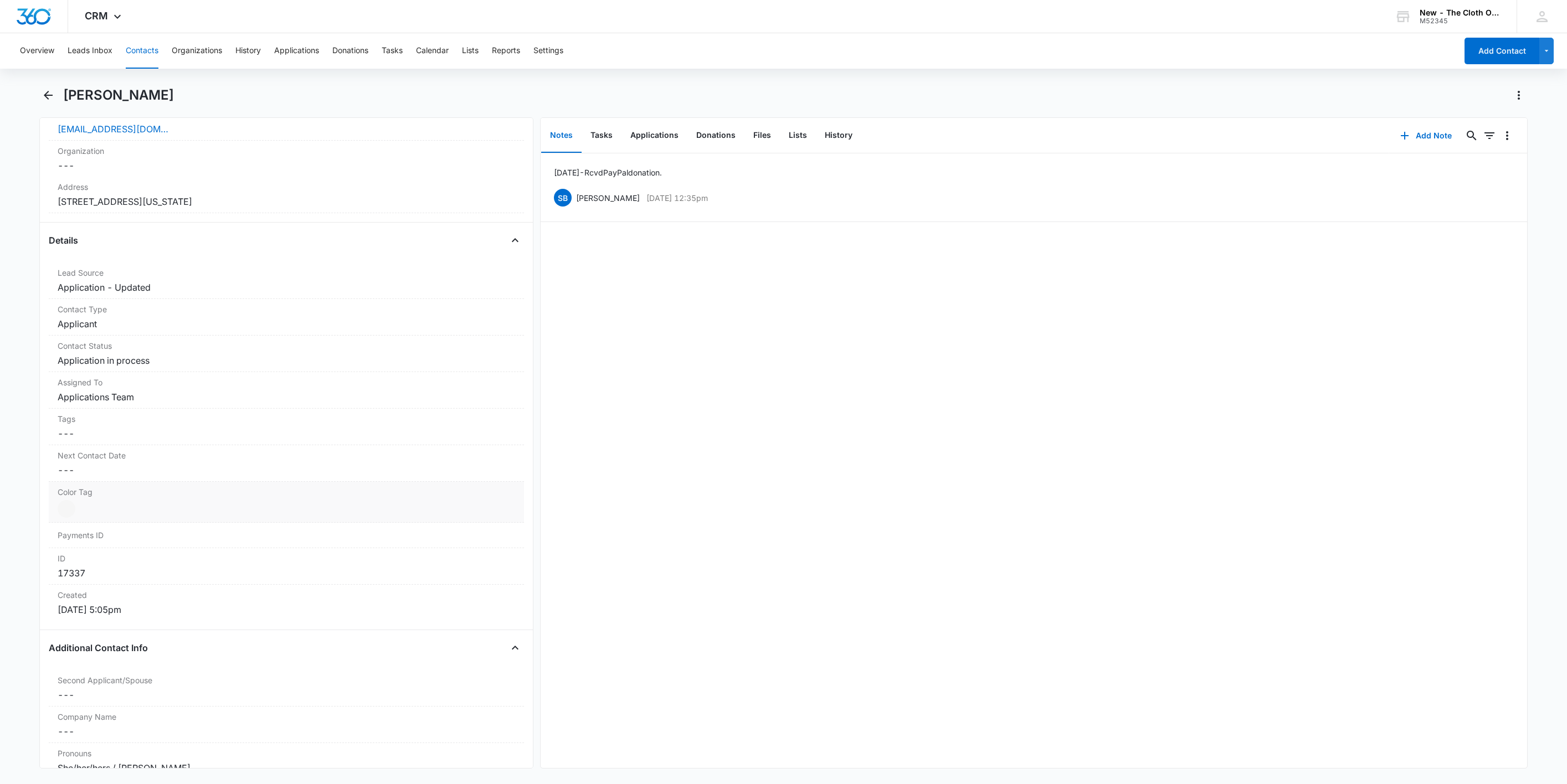
scroll to position [332, 0]
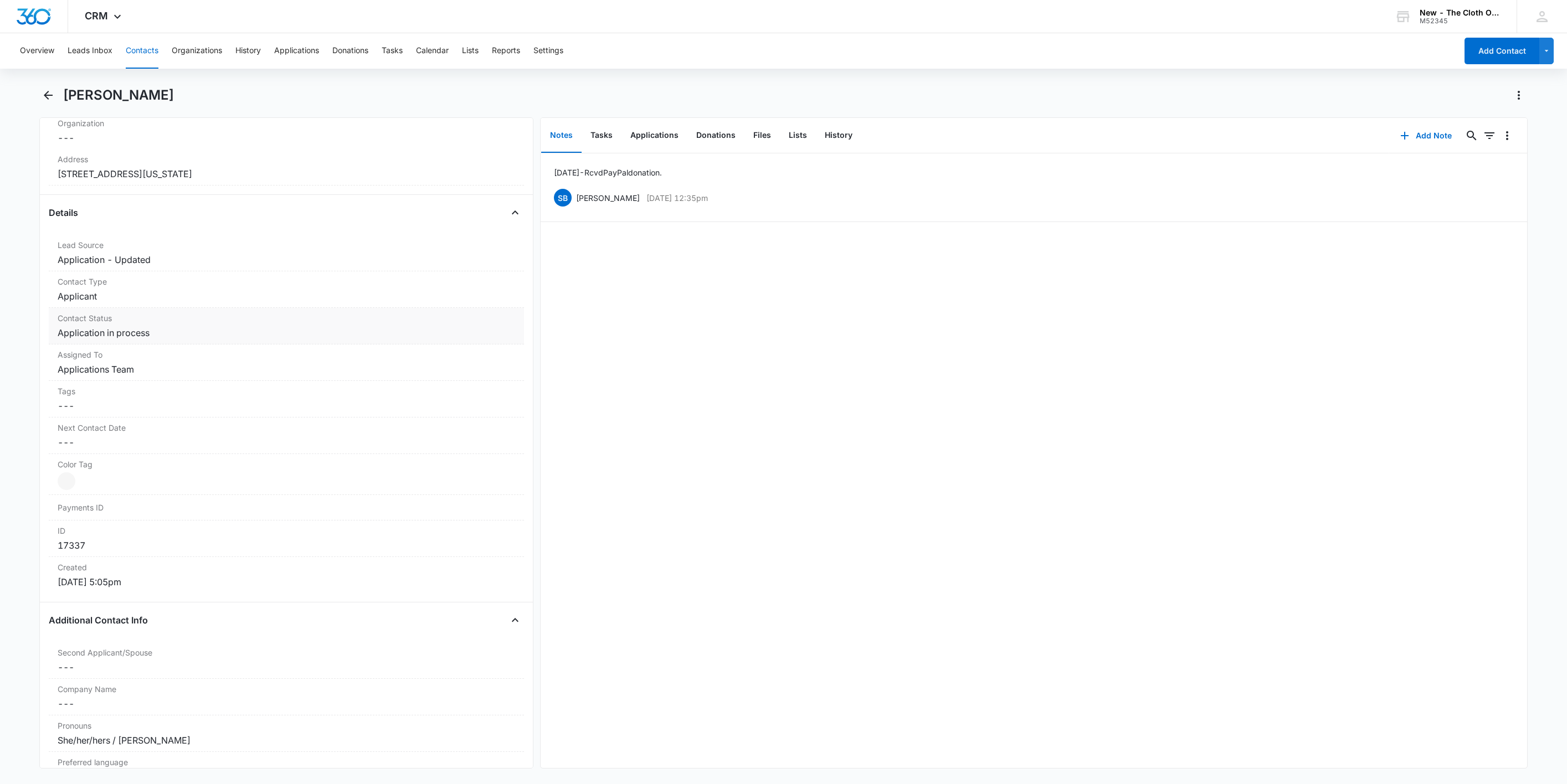
click at [167, 330] on dd "Cancel Save Changes Application in process" at bounding box center [287, 333] width 457 height 13
click at [411, 376] on button "Cancel" at bounding box center [426, 375] width 39 height 21
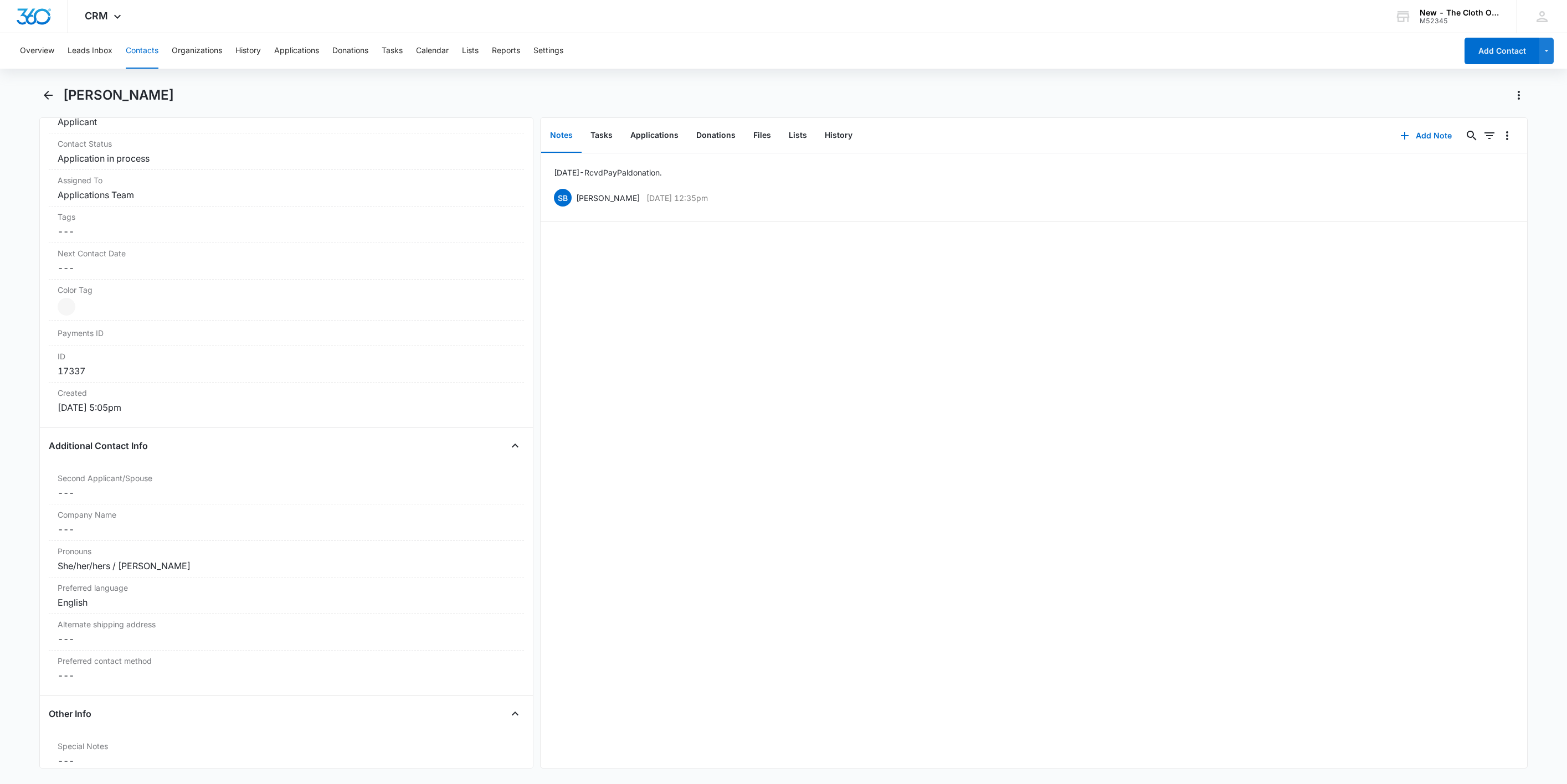
scroll to position [665, 0]
click at [90, 522] on dd "Cancel Save Changes ---" at bounding box center [287, 518] width 457 height 13
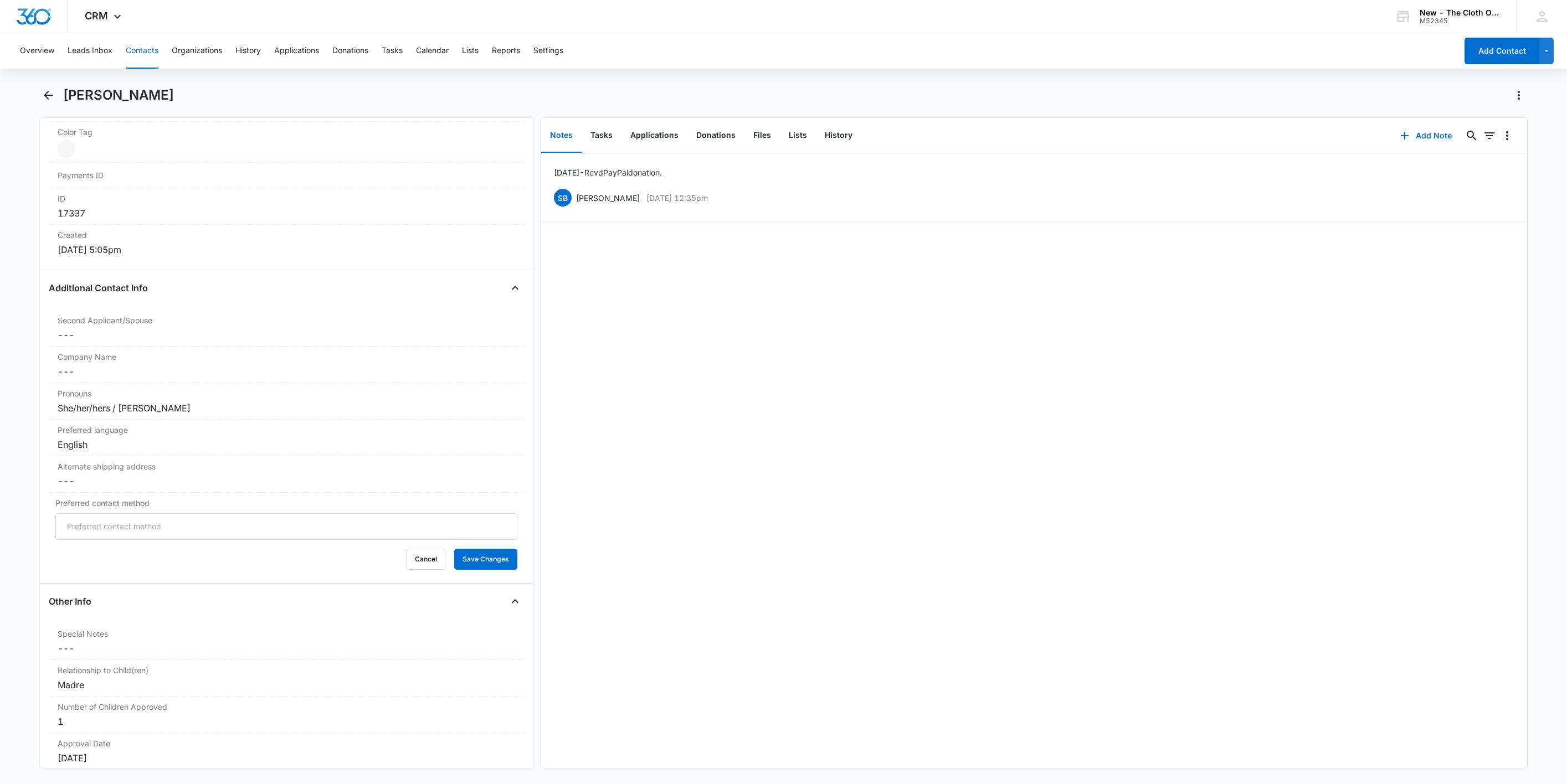
click at [97, 532] on input "Preferred contact method" at bounding box center [286, 527] width 462 height 27
type input "Email, Phone call, Text/SMS"
click at [471, 570] on button "Save Changes" at bounding box center [486, 559] width 63 height 21
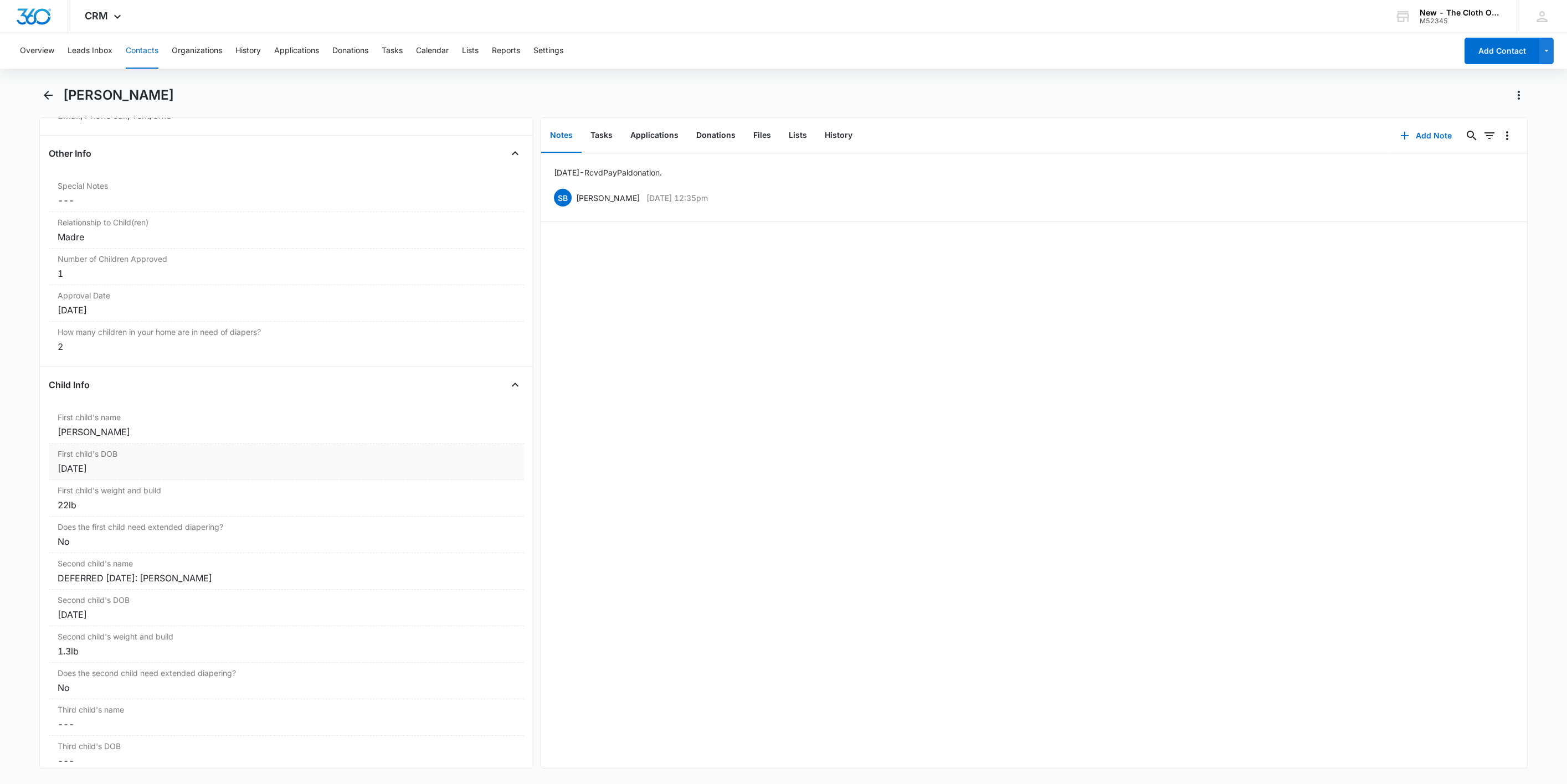
scroll to position [735, 0]
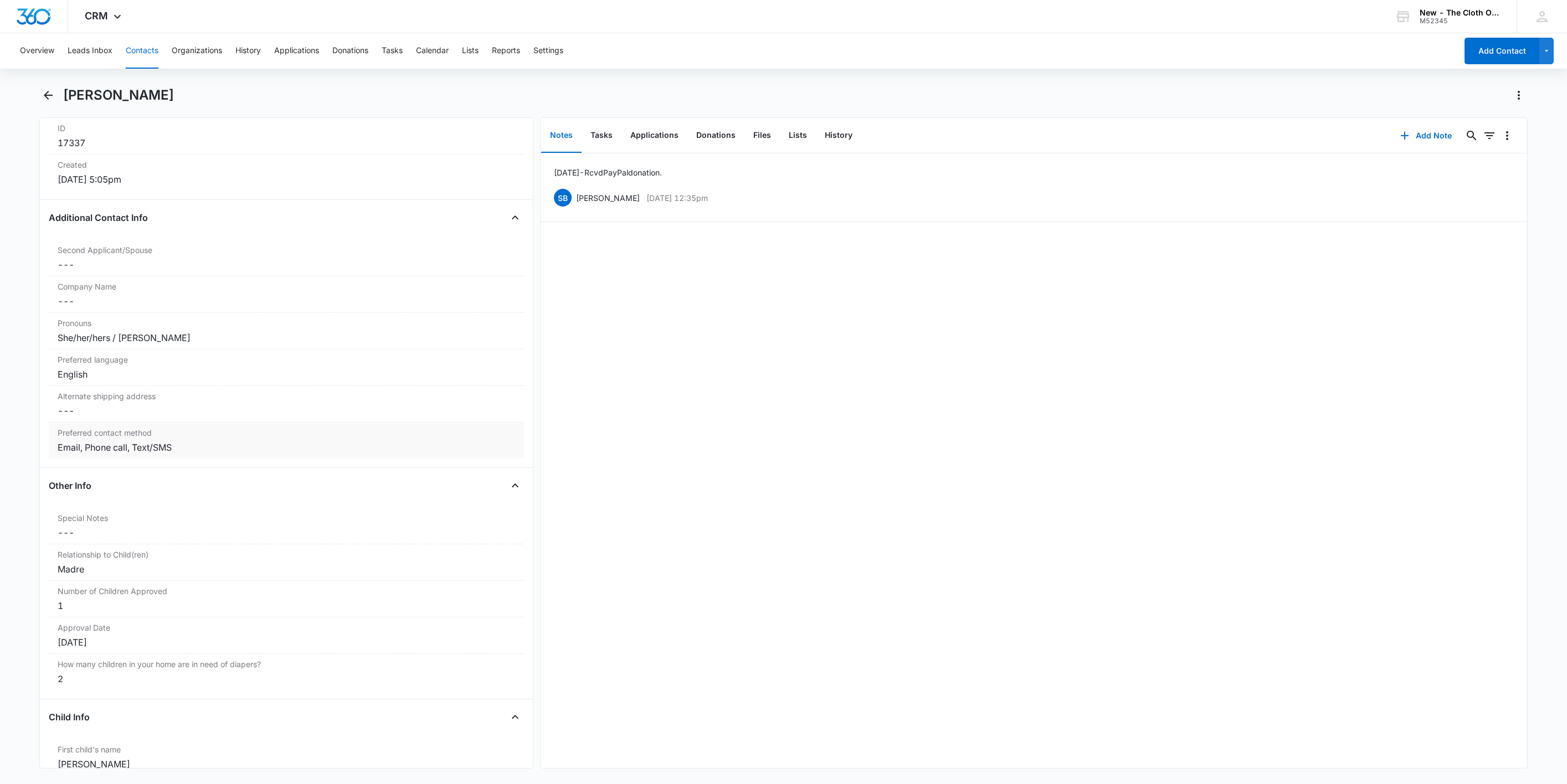
click at [198, 447] on div "Email, Phone call, Text/SMS" at bounding box center [287, 448] width 457 height 13
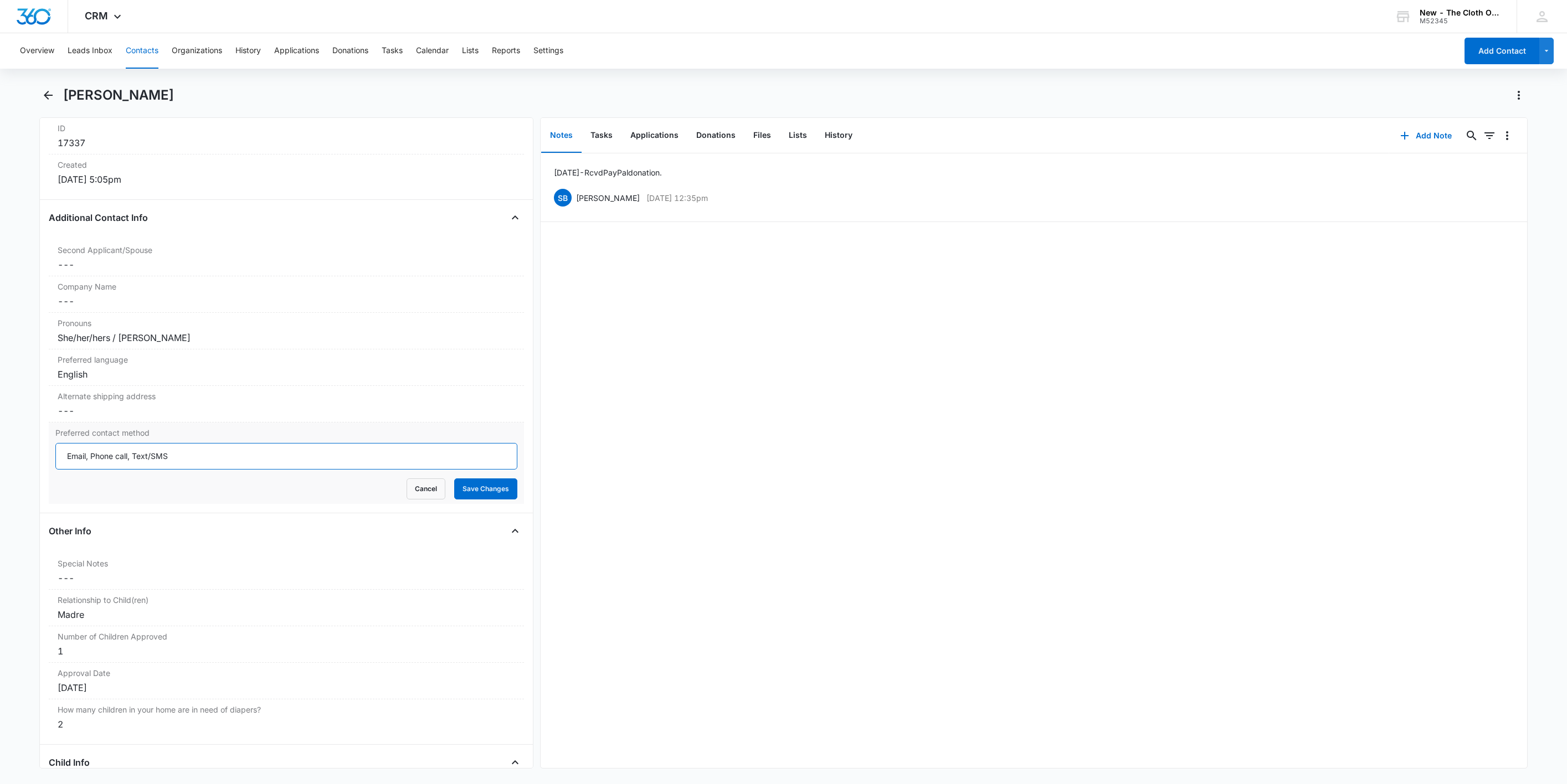
click at [228, 463] on input "Email, Phone call, Text/SMS" at bounding box center [286, 456] width 462 height 27
paste input "/ Correo electrónico, Phone call / Llamada por teléfono, Text/SMS / Mensaje de …"
type input "Email / Correo electrónico, Phone call / Llamada por teléfono, Text/SMS / Mensa…"
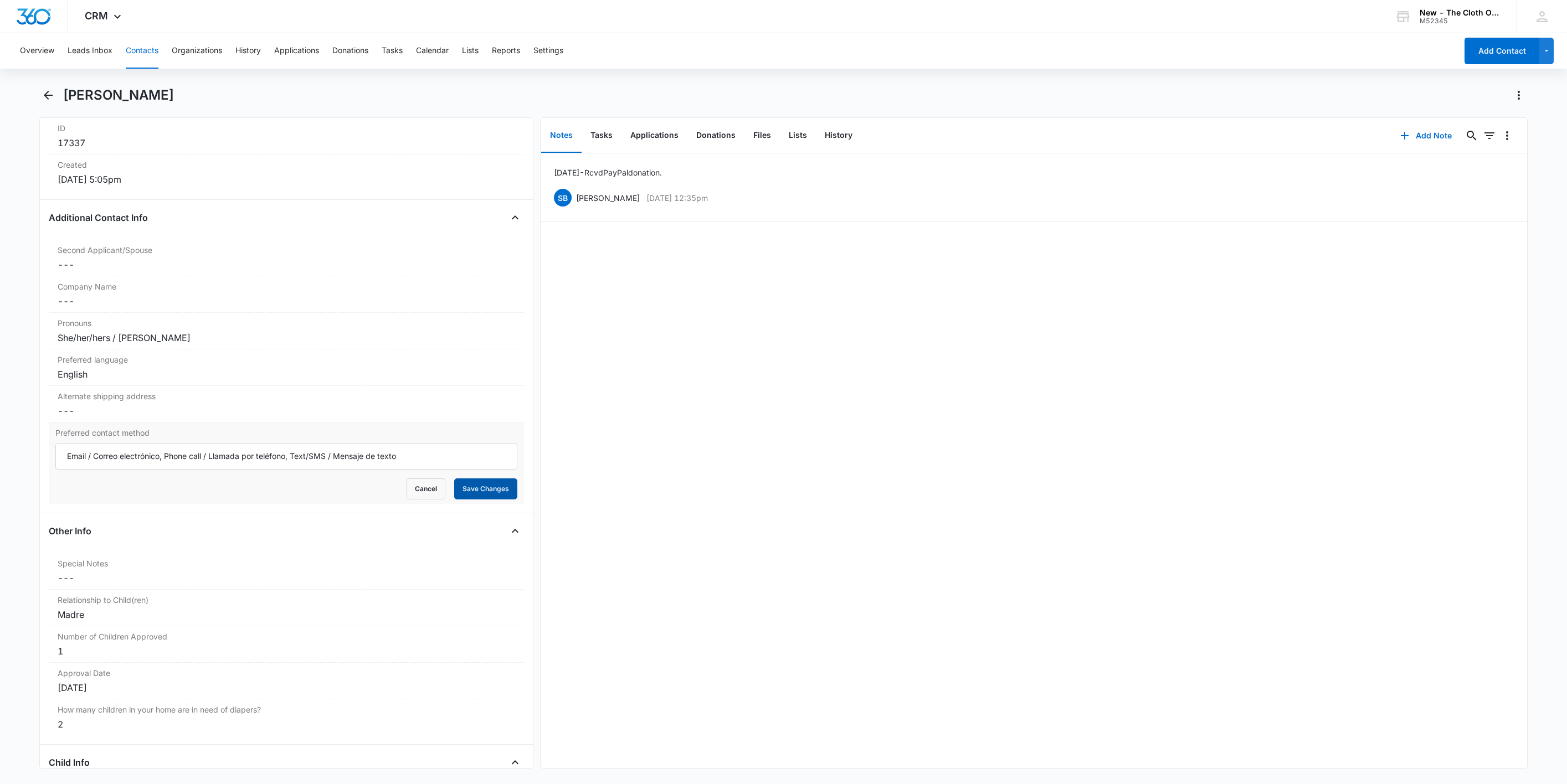
click at [462, 491] on button "Save Changes" at bounding box center [486, 489] width 63 height 21
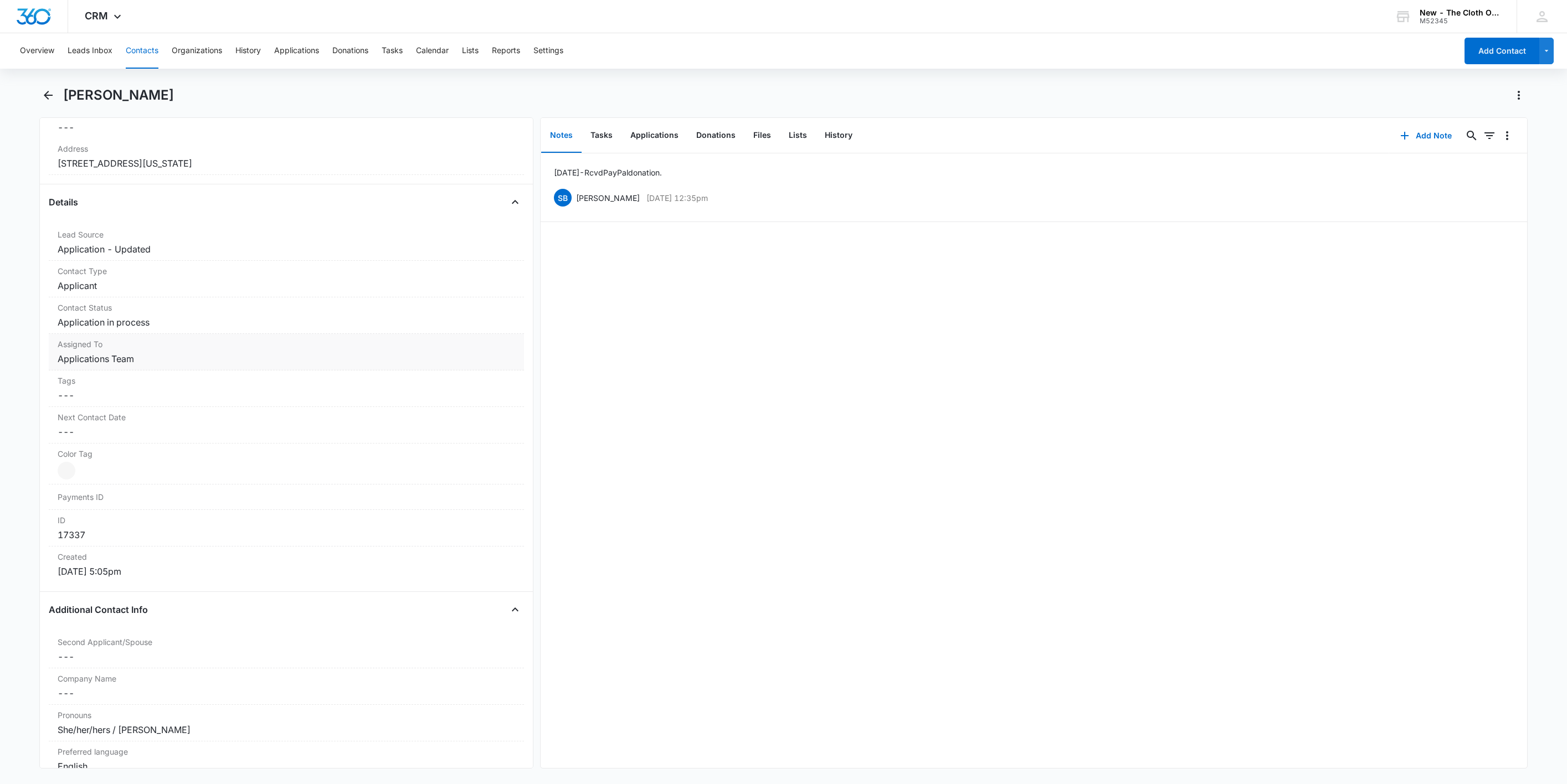
scroll to position [191, 0]
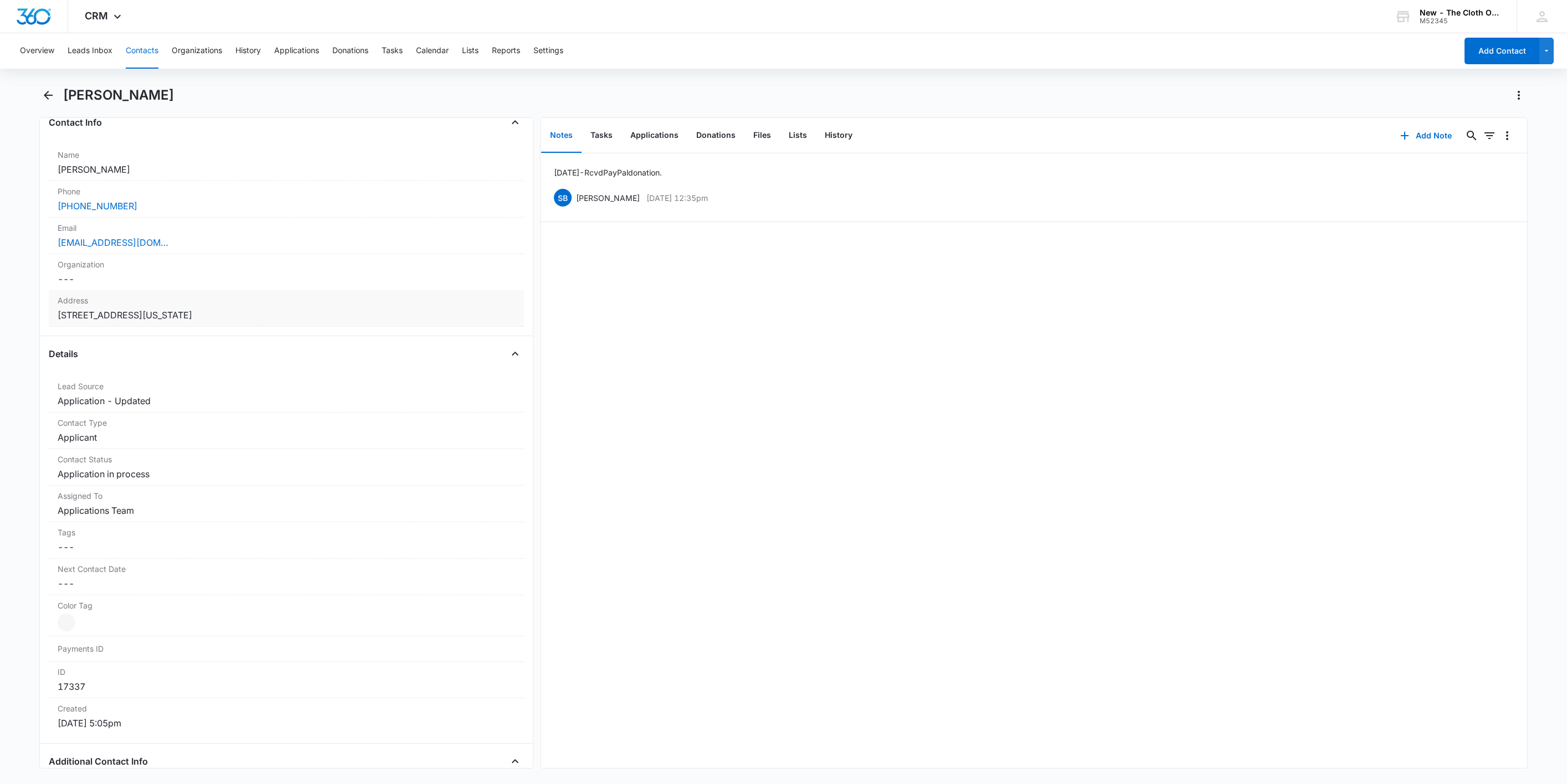
copy dd "28083"
drag, startPoint x: 232, startPoint y: 317, endPoint x: 12, endPoint y: 321, distance: 220.0
click at [12, 321] on main "Jarlissa Arias Remove JA Jarlissa Arias Contact Info Name Cancel Save Changes J…" at bounding box center [784, 434] width 1567 height 696
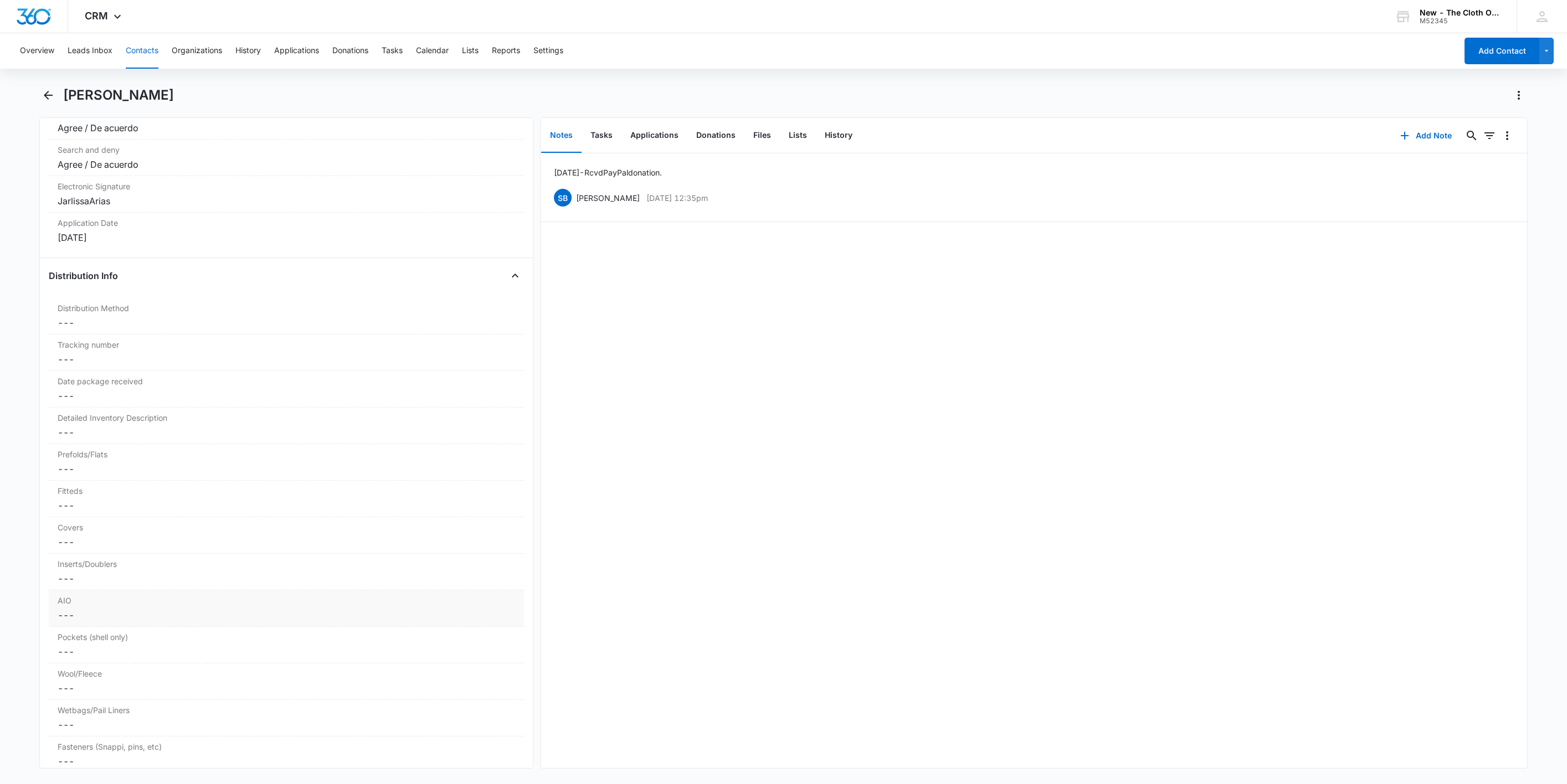
scroll to position [2434, 0]
click at [75, 314] on dd "Cancel Save Changes ---" at bounding box center [287, 308] width 457 height 13
click at [95, 325] on div at bounding box center [273, 317] width 414 height 15
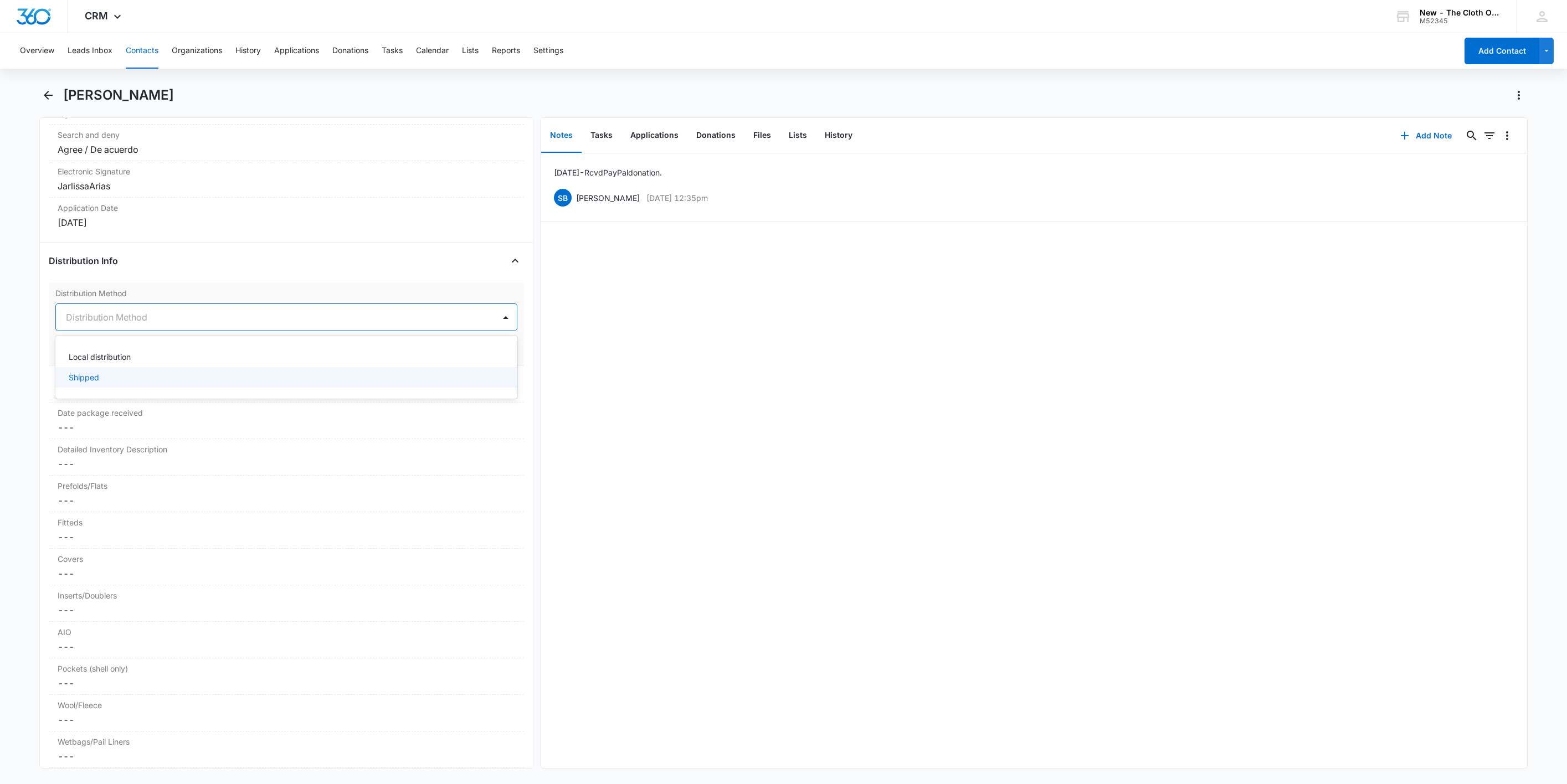
click at [112, 383] on div "Shipped" at bounding box center [285, 377] width 433 height 12
click at [489, 361] on button "Save Changes" at bounding box center [486, 350] width 63 height 21
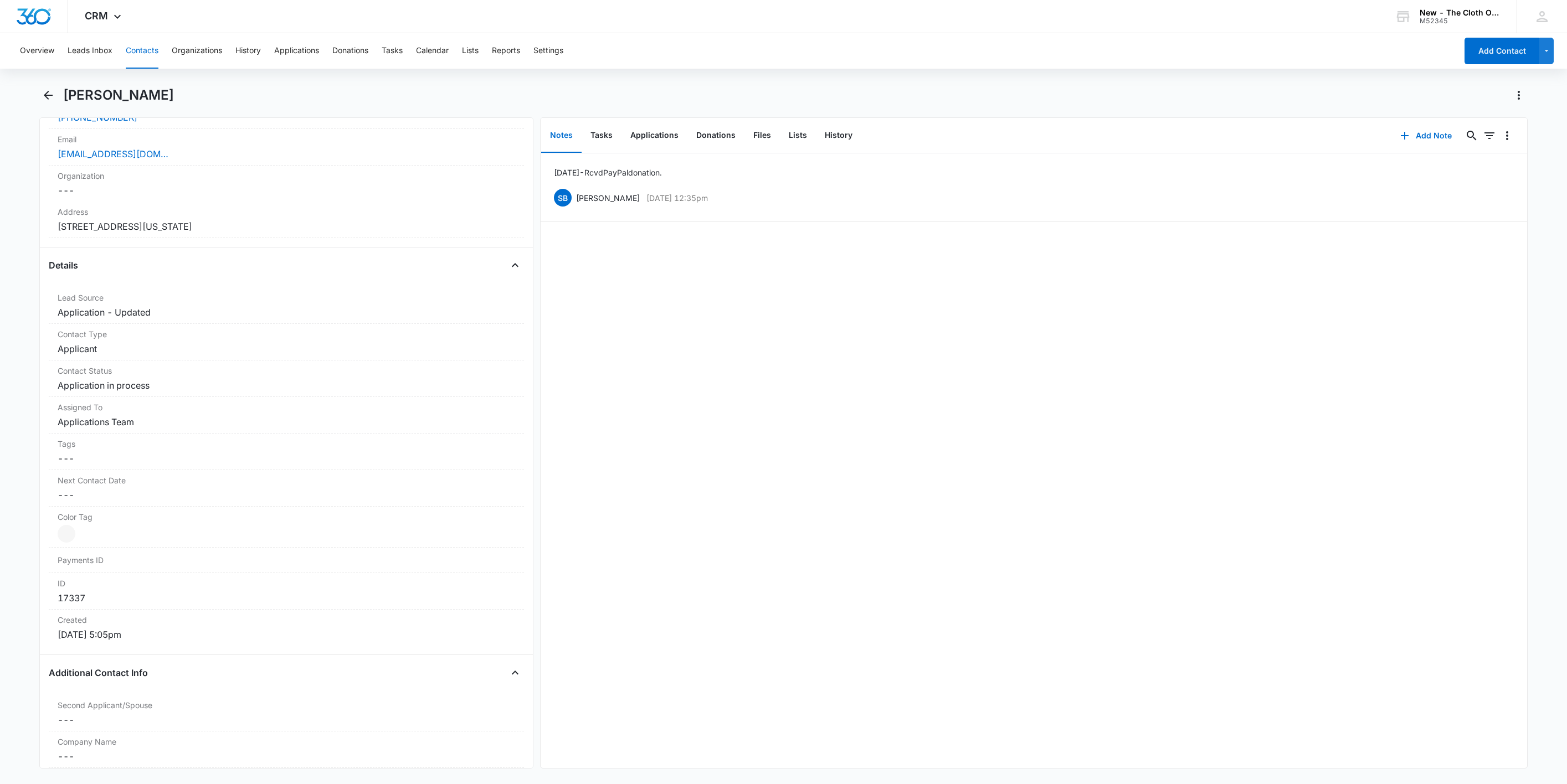
scroll to position [336, 0]
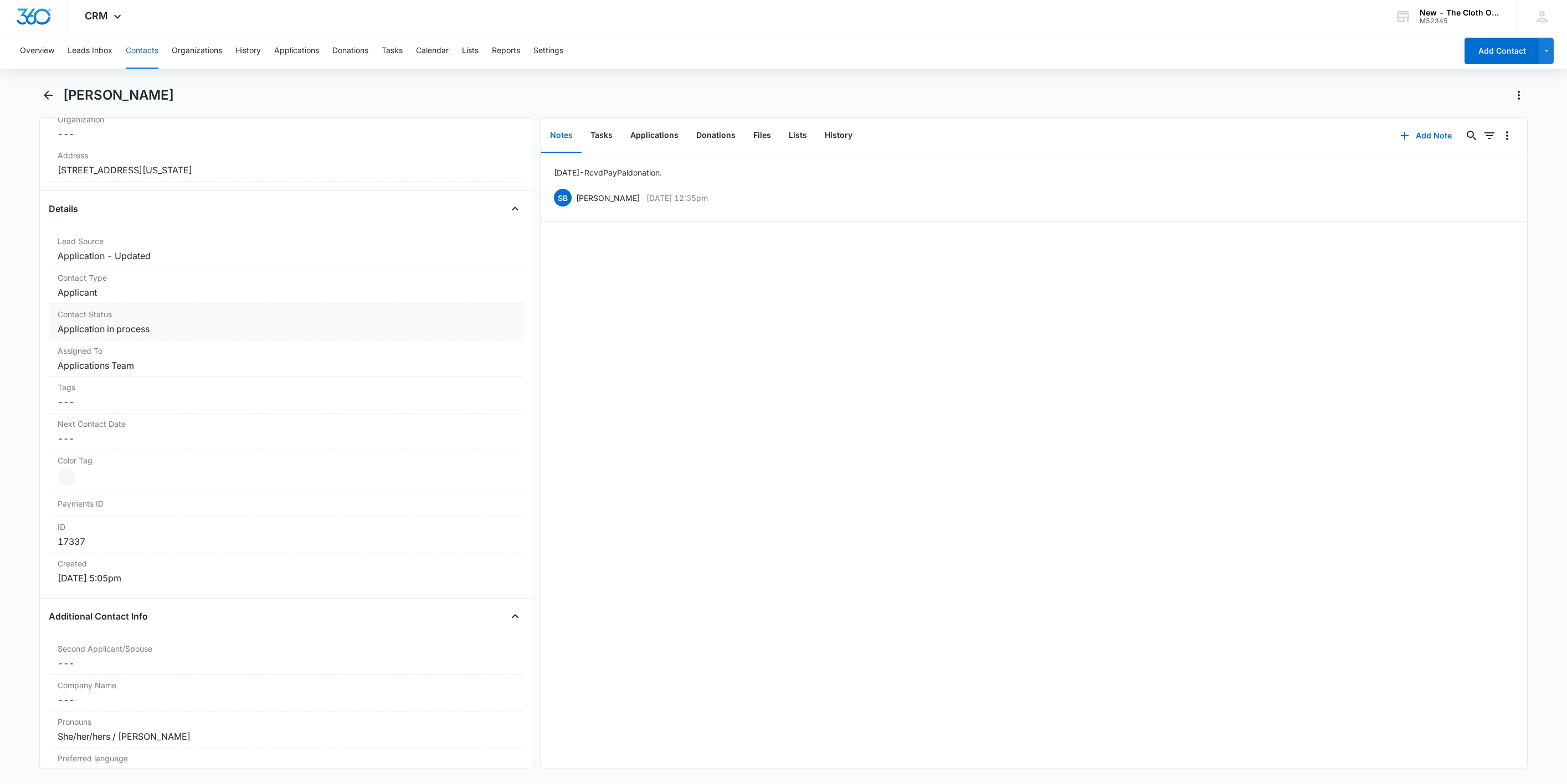
click at [107, 326] on dd "Cancel Save Changes Application in process" at bounding box center [287, 329] width 457 height 13
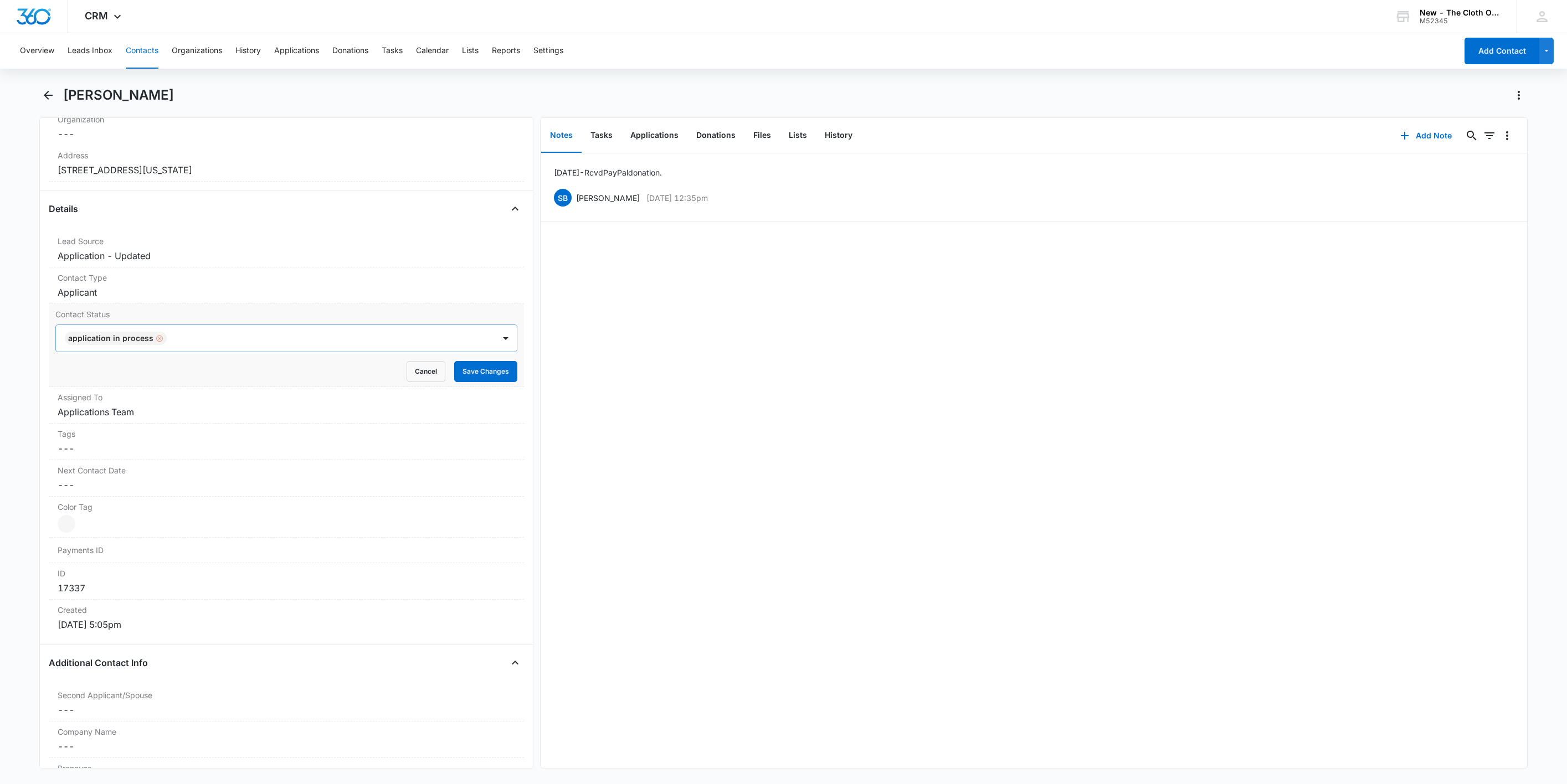
click at [153, 342] on div "Remove Application in process" at bounding box center [158, 338] width 10 height 8
type input "rea"
click at [139, 376] on div "Ready for package" at bounding box center [285, 378] width 433 height 12
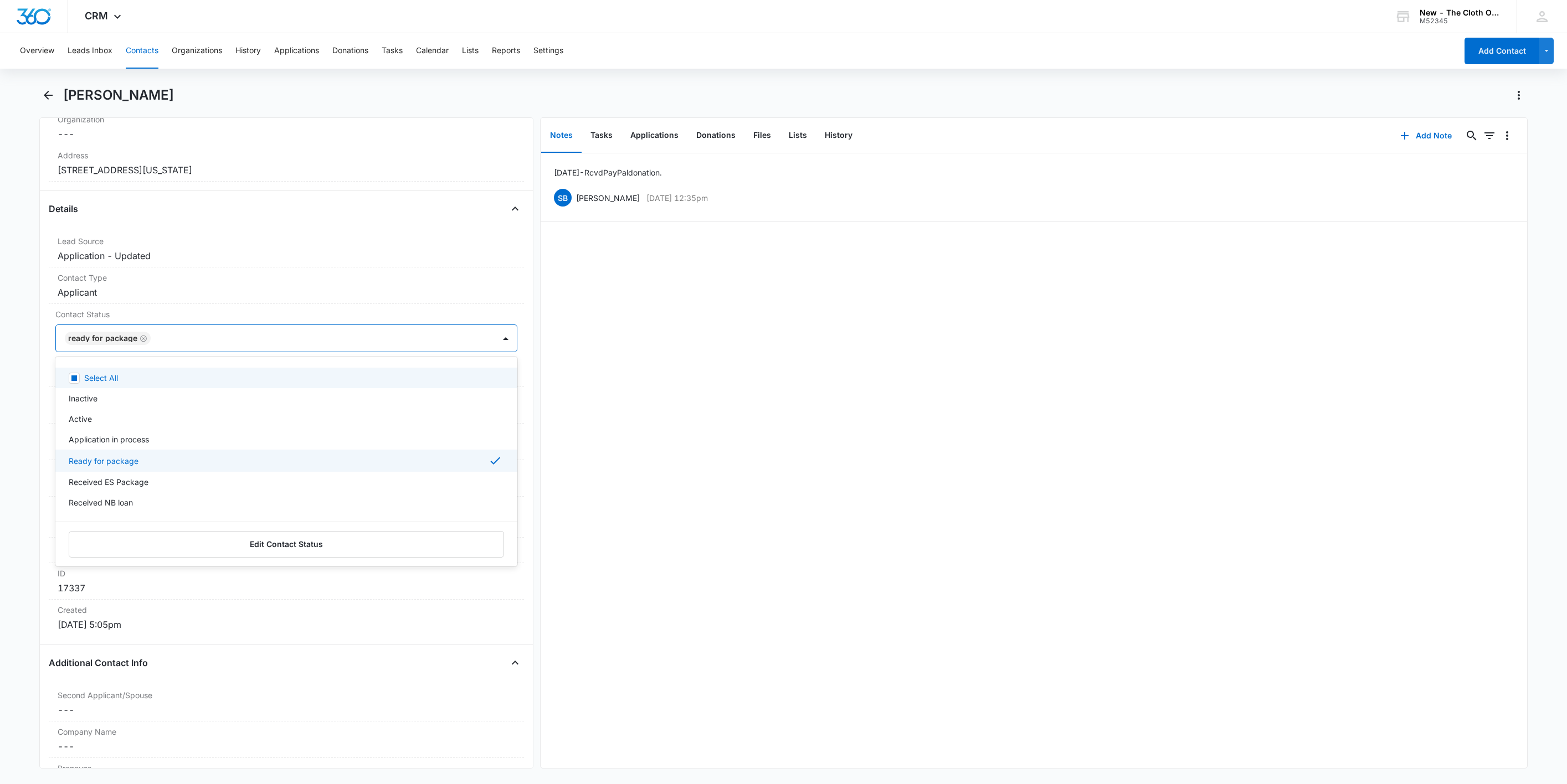
click at [250, 346] on div at bounding box center [317, 338] width 326 height 15
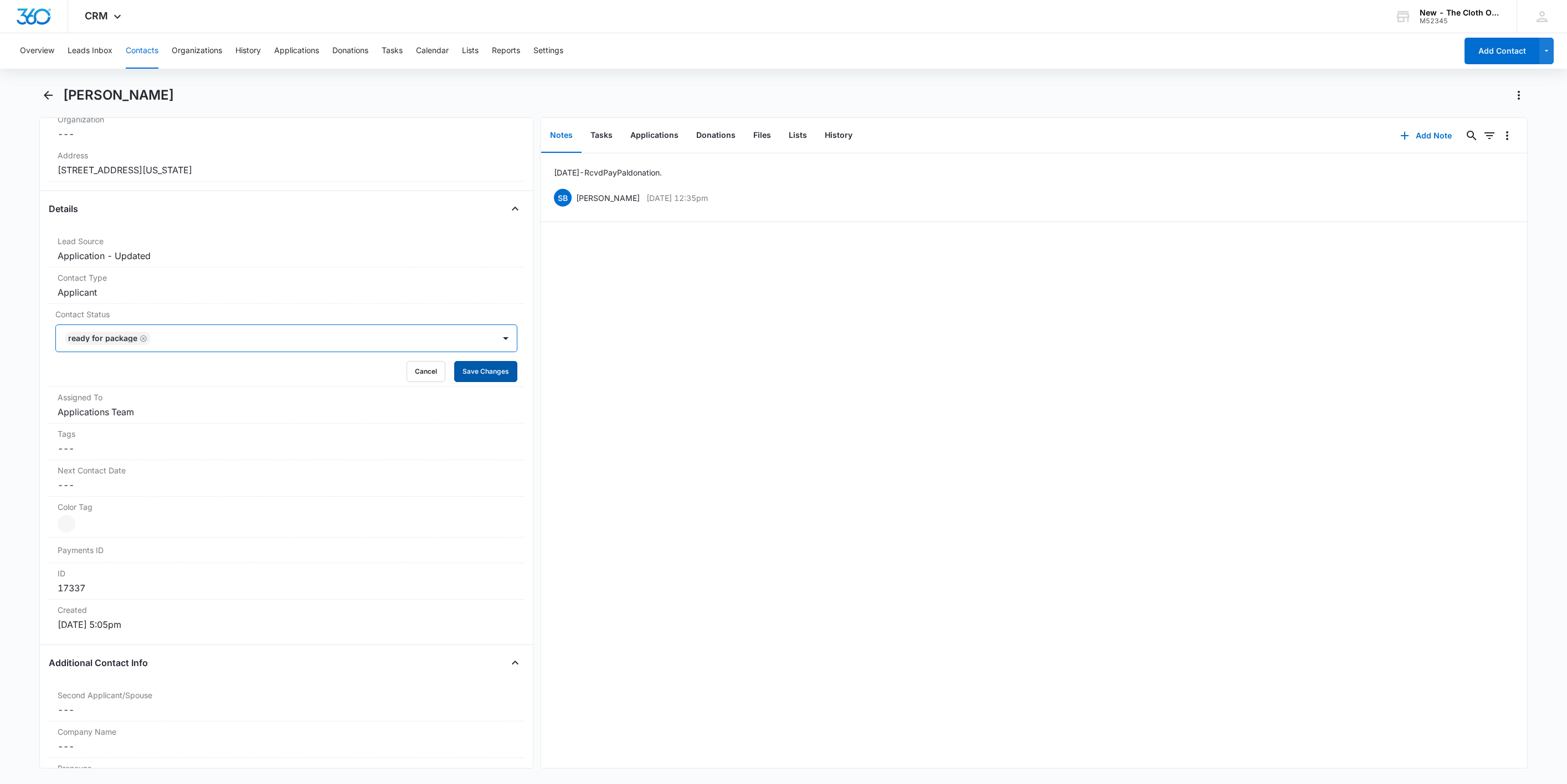
click at [490, 377] on button "Save Changes" at bounding box center [486, 372] width 63 height 21
click at [657, 134] on button "Applications" at bounding box center [655, 136] width 66 height 34
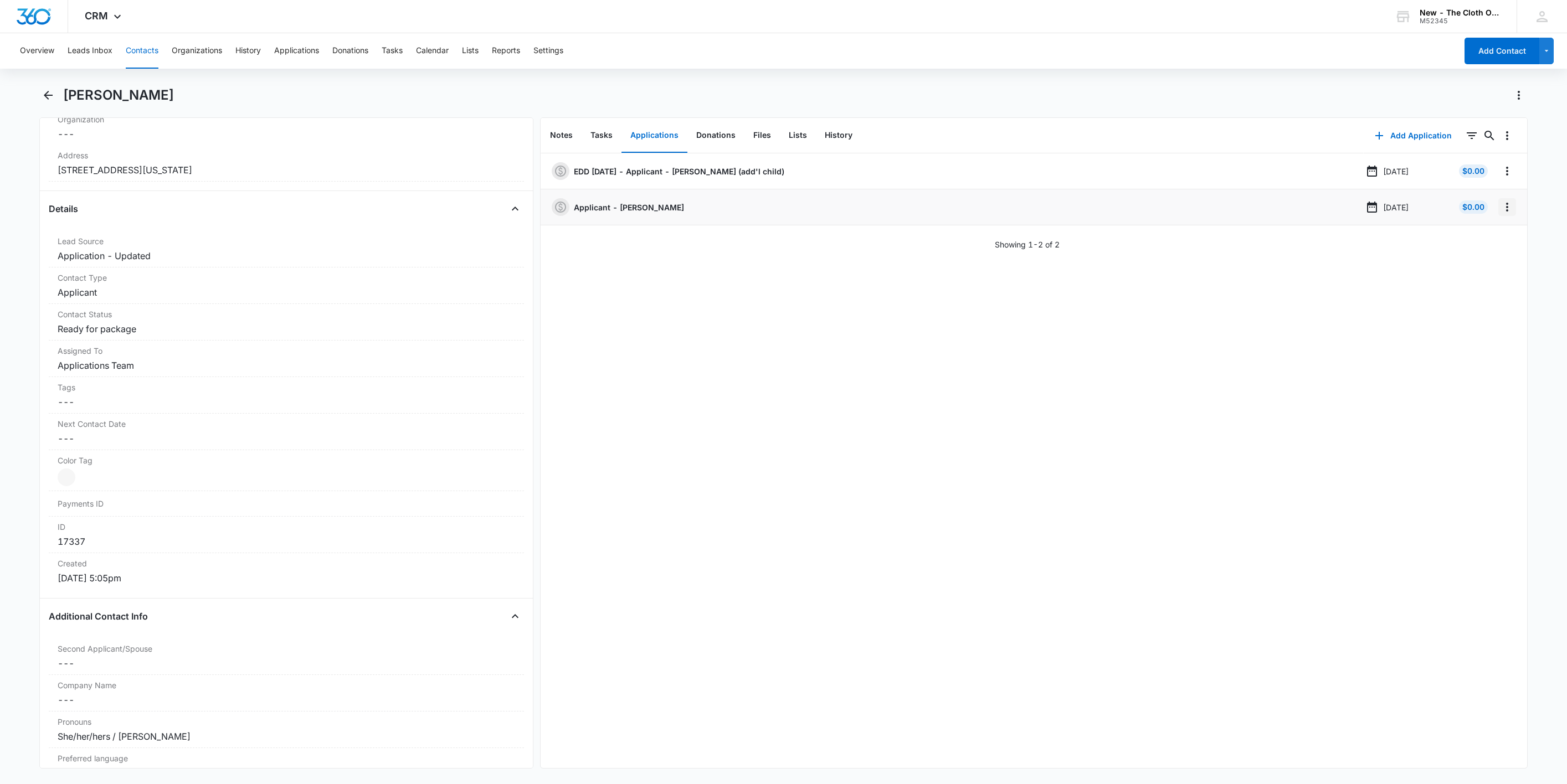
click at [1501, 204] on icon "Overflow Menu" at bounding box center [1507, 207] width 13 height 13
click at [1494, 241] on button "Edit" at bounding box center [1471, 238] width 63 height 16
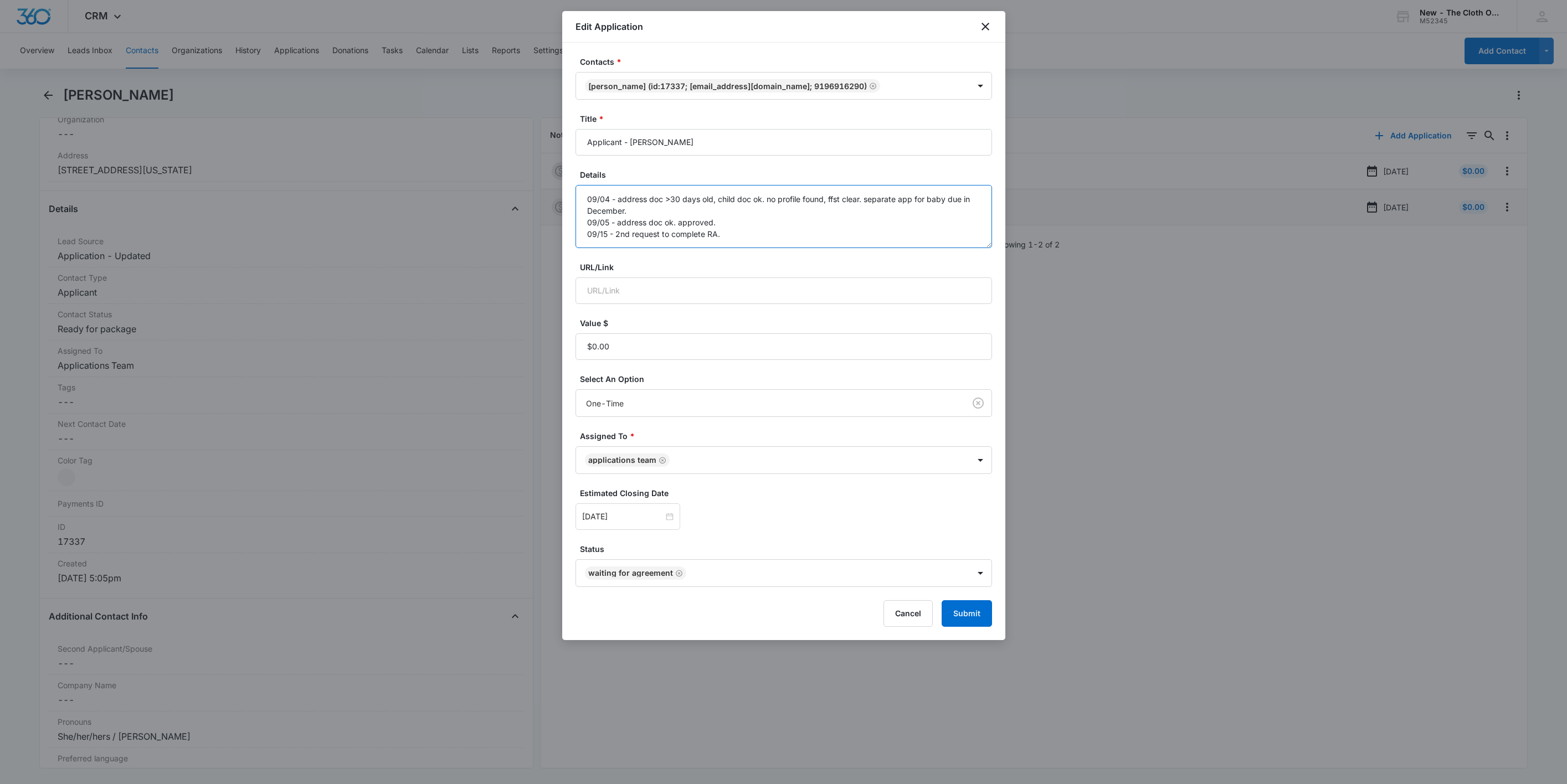
click at [880, 243] on textarea "09/04 - address doc >30 days old, child doc ok. no profile found, ffst clear. s…" at bounding box center [784, 217] width 417 height 63
click at [676, 577] on icon "Remove Waiting for Agreement" at bounding box center [679, 574] width 8 height 9
type textarea "09/04 - address doc >30 days old, child doc ok. no profile found, ffst clear. s…"
click at [625, 586] on body "CRM Apps Reputation Websites Forms CRM Email Social Shop Payments POS Ads Intel…" at bounding box center [784, 392] width 1567 height 784
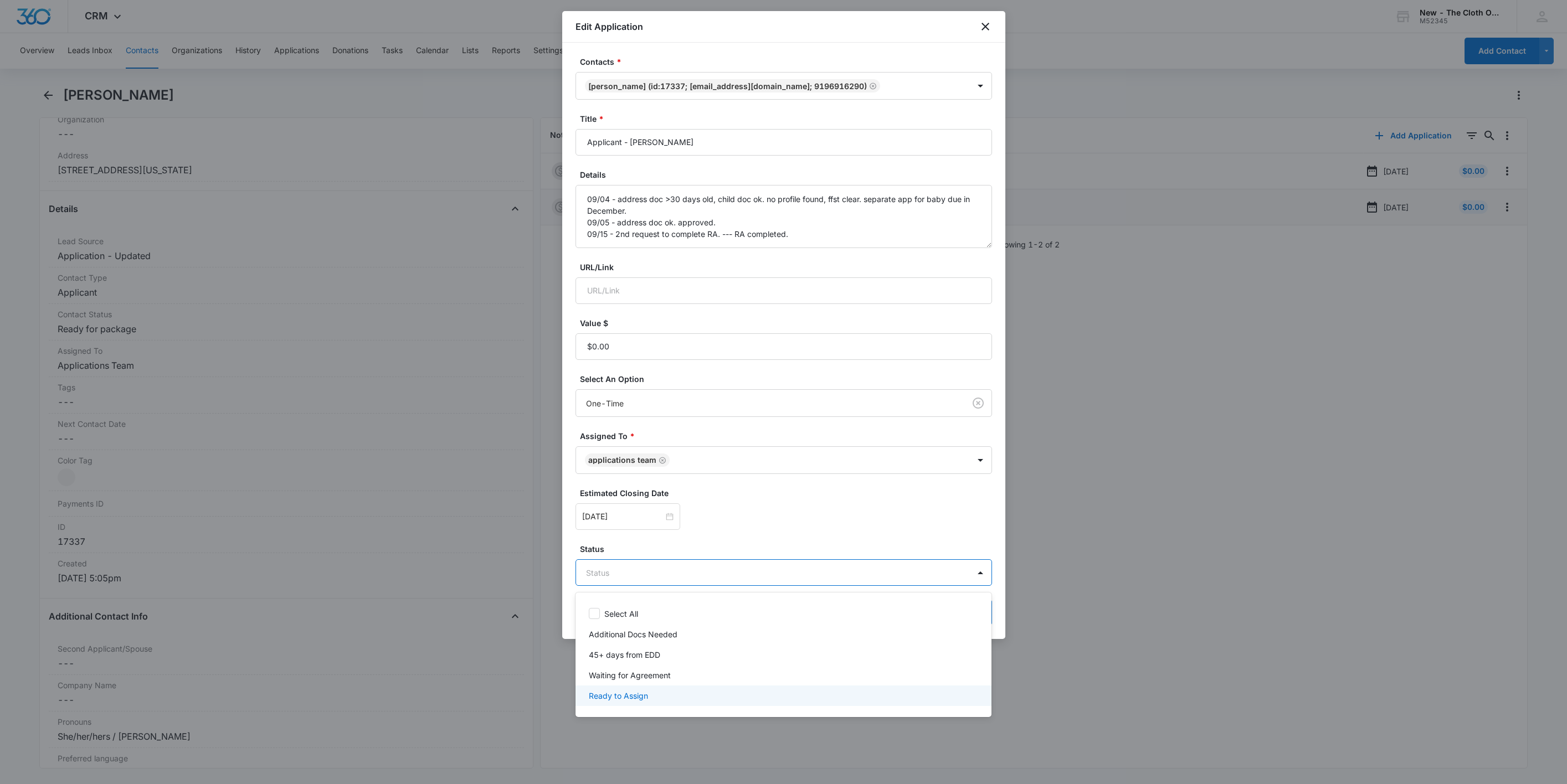
click at [611, 692] on p "Ready to Assign" at bounding box center [618, 696] width 59 height 12
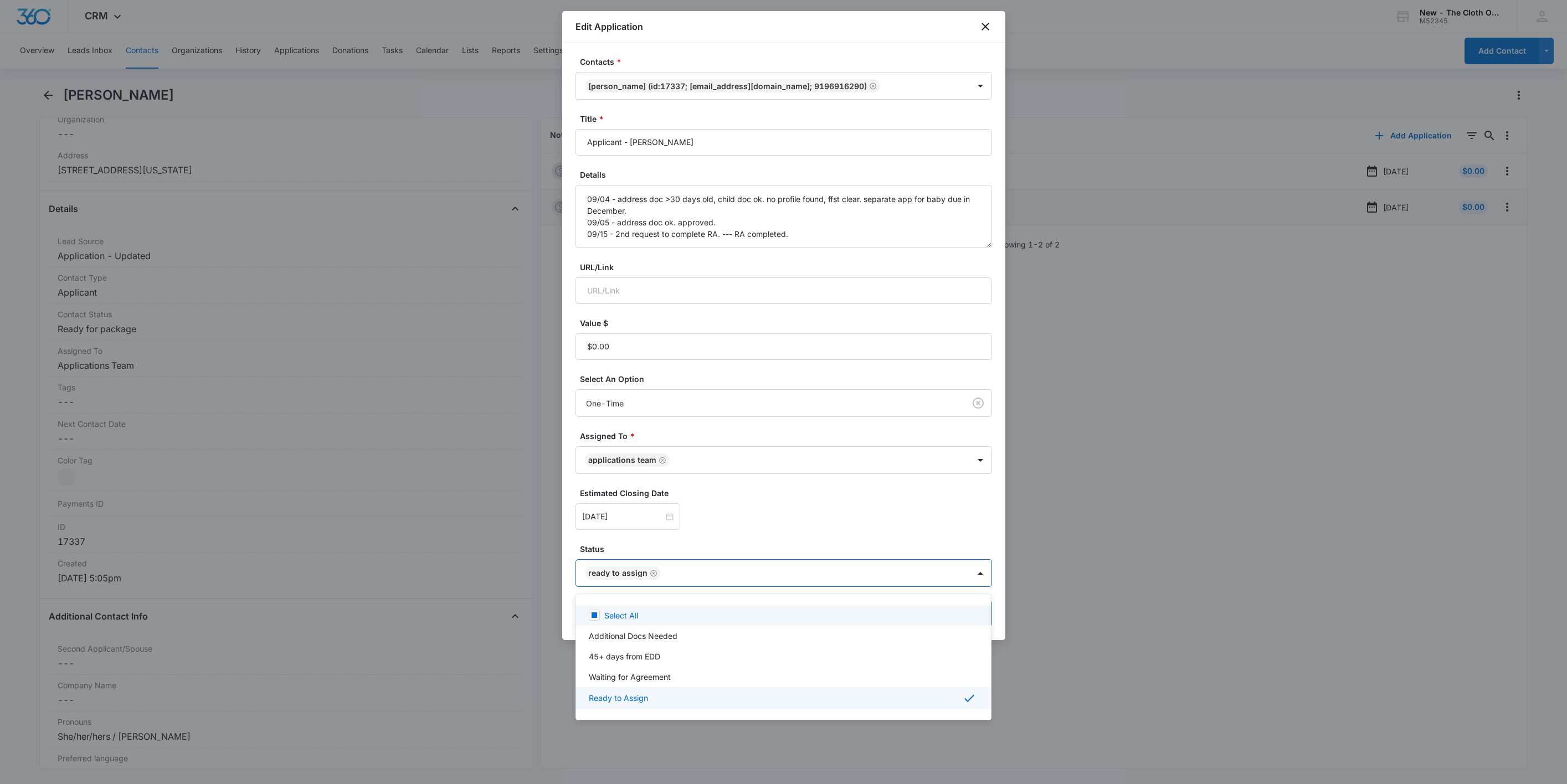
click at [802, 536] on div at bounding box center [784, 392] width 1567 height 784
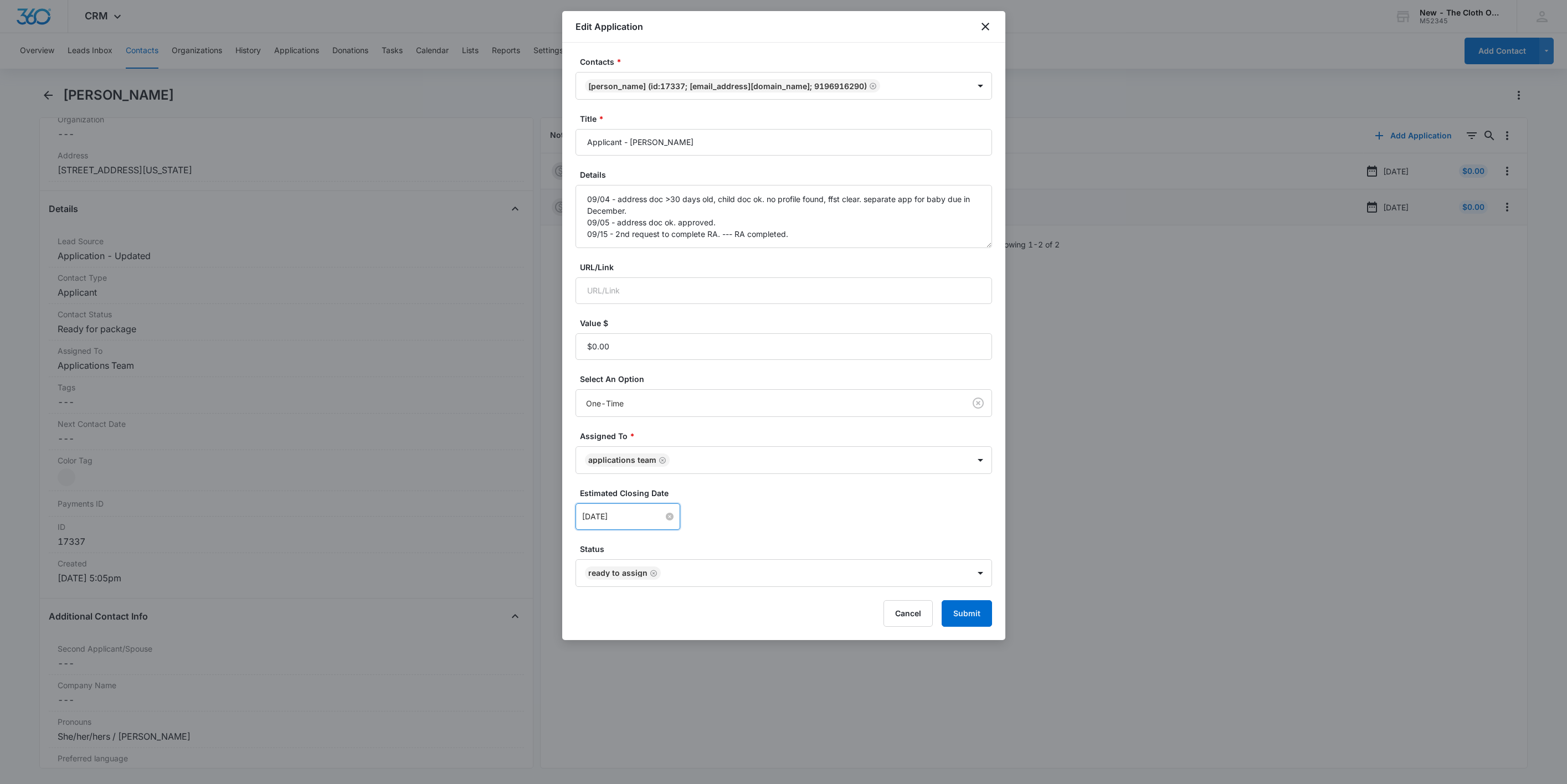
click at [612, 522] on input "[DATE]" at bounding box center [623, 517] width 82 height 12
type input "[DATE]"
click at [614, 432] on div "22" at bounding box center [612, 434] width 13 height 13
click at [949, 530] on div "Sep 22, 2025 Sep 2025 Su Mo Tu We Th Fr Sa 31 1 2 3 4 5 6 7 8 9 10 11 12 13 14 …" at bounding box center [784, 517] width 417 height 27
click at [986, 626] on button "Submit" at bounding box center [967, 614] width 50 height 27
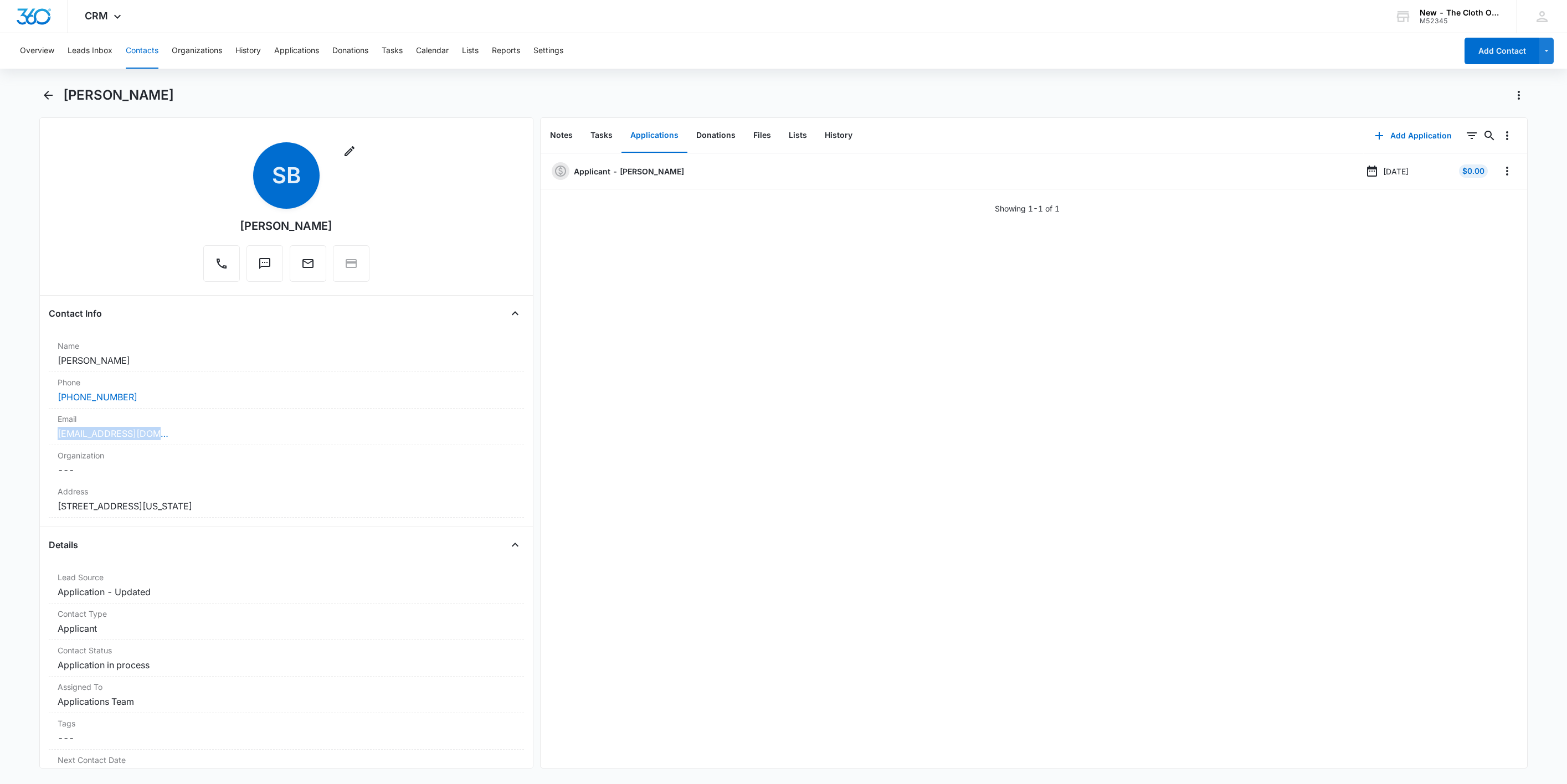
drag, startPoint x: 221, startPoint y: 437, endPoint x: 21, endPoint y: 441, distance: 200.0
click at [21, 441] on main "[PERSON_NAME] Remove SB [PERSON_NAME] Contact Info Name Cancel Save Changes [PE…" at bounding box center [784, 434] width 1567 height 696
copy link "[EMAIL_ADDRESS][DOMAIN_NAME]"
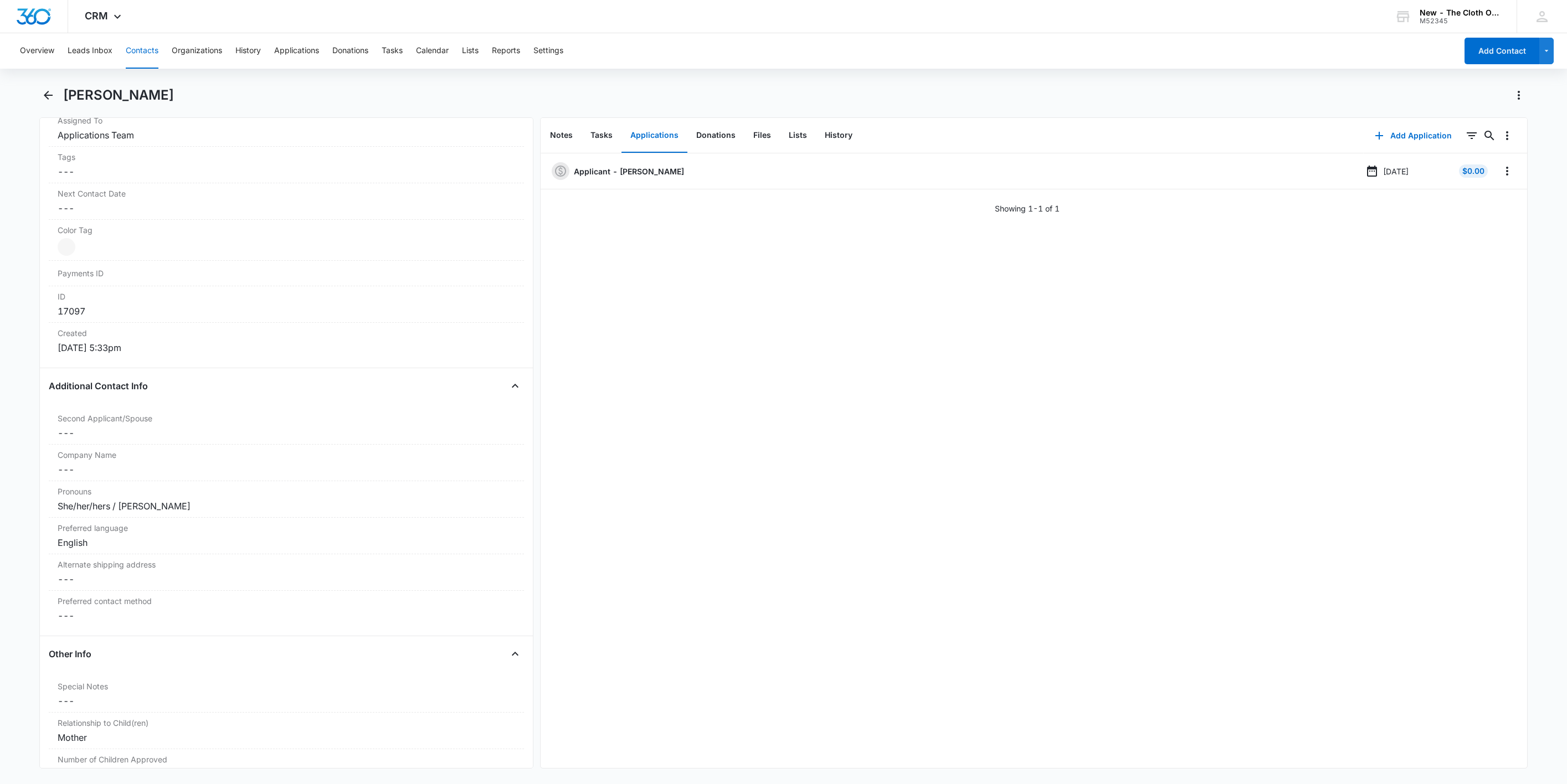
scroll to position [499, 0]
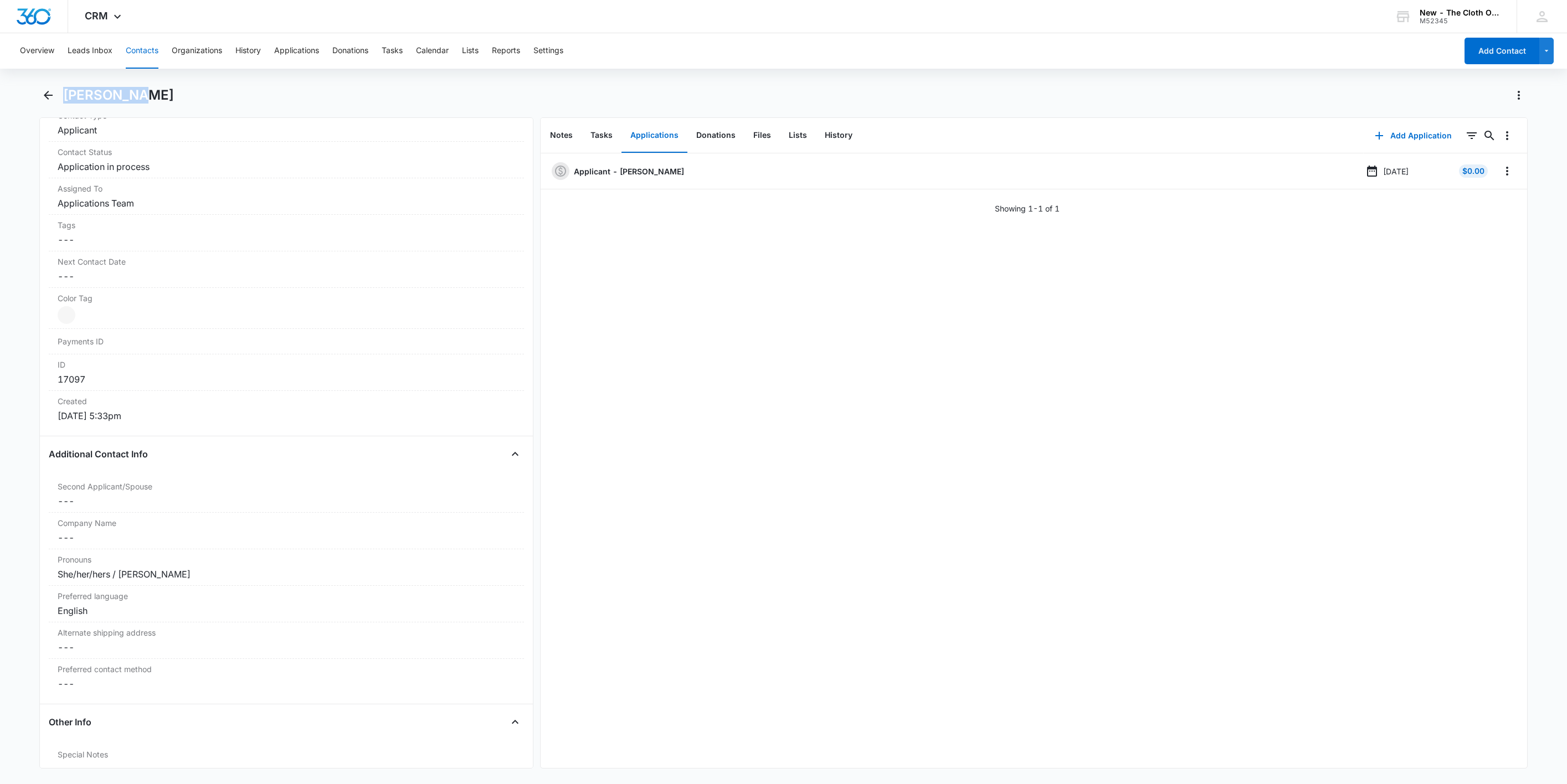
drag, startPoint x: 132, startPoint y: 95, endPoint x: 60, endPoint y: 93, distance: 72.0
click at [59, 92] on div "[PERSON_NAME]" at bounding box center [784, 102] width 1489 height 31
copy h1 "[PERSON_NAME]"
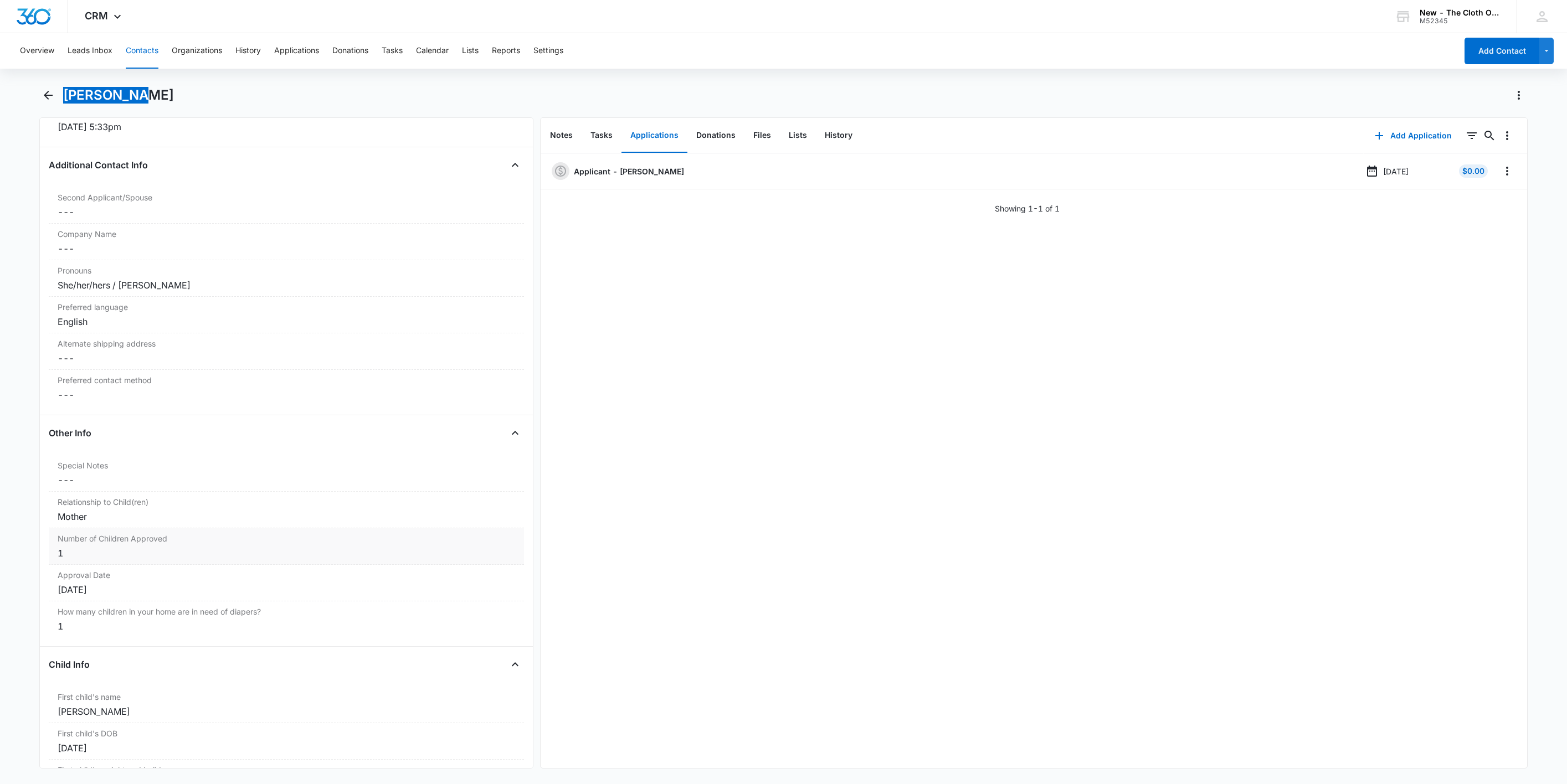
scroll to position [1080, 0]
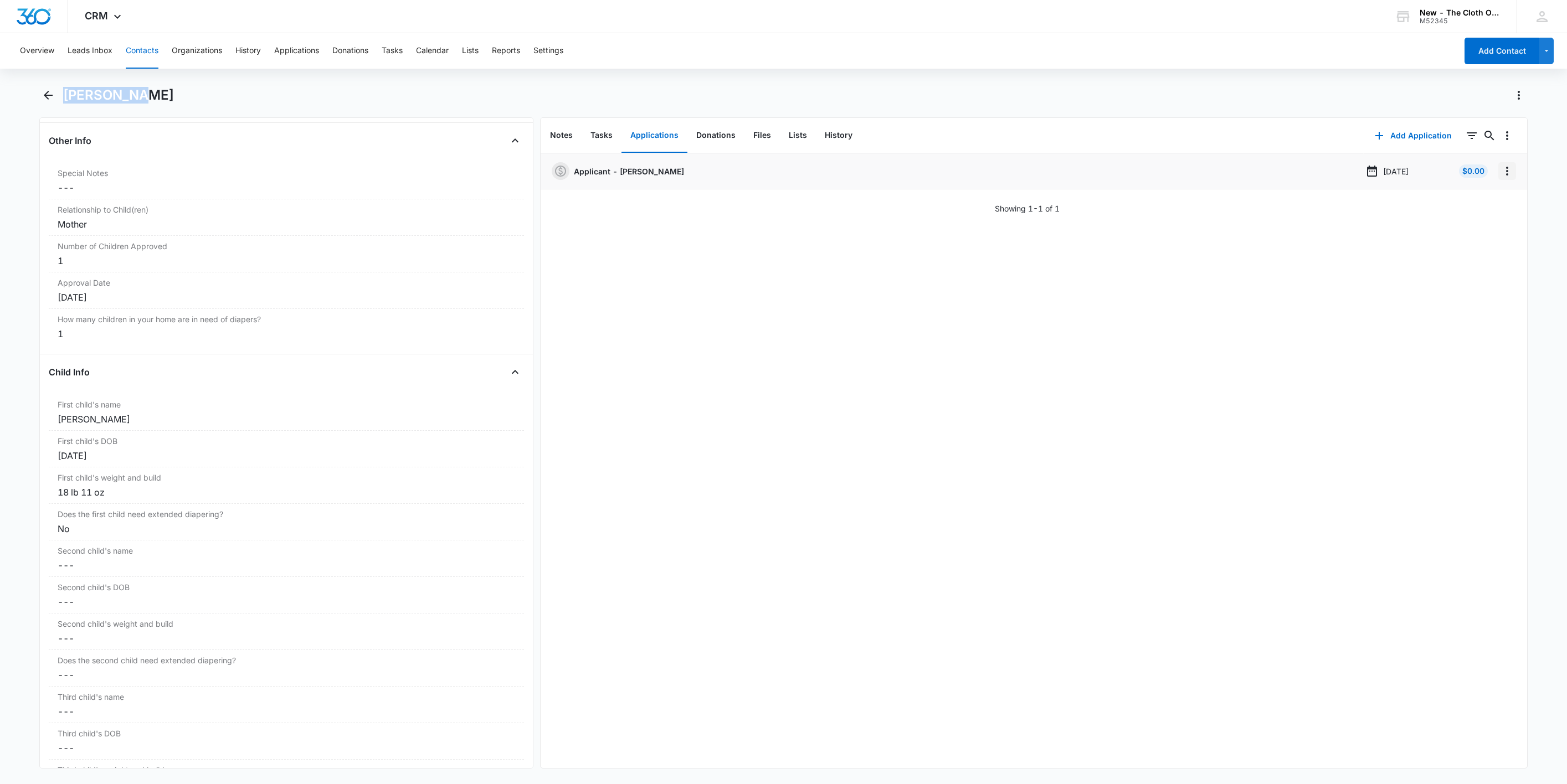
click at [1501, 175] on icon "Overflow Menu" at bounding box center [1507, 171] width 13 height 13
click at [1491, 203] on button "Edit" at bounding box center [1471, 202] width 63 height 16
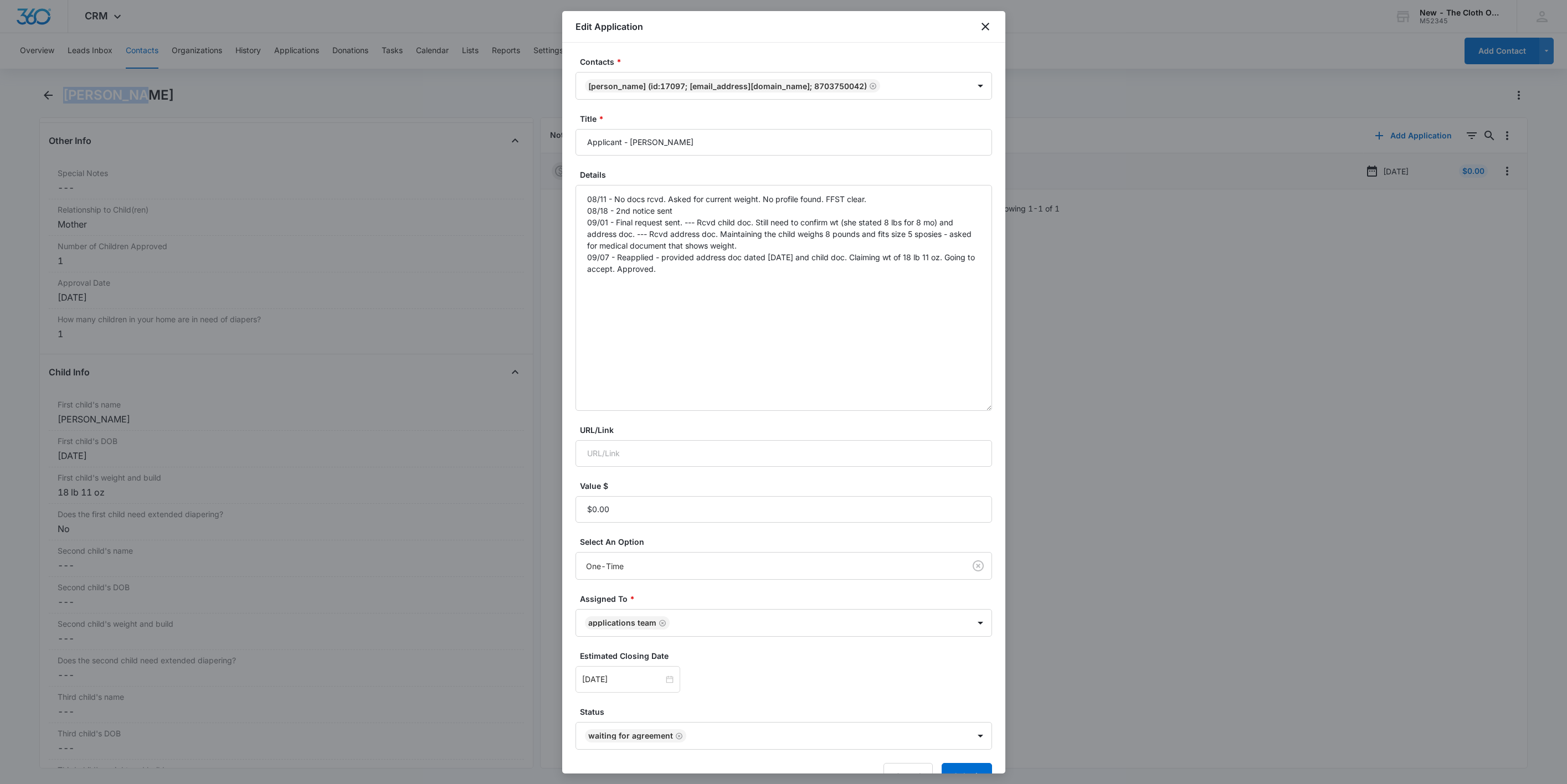
drag, startPoint x: 988, startPoint y: 245, endPoint x: 993, endPoint y: 407, distance: 162.1
click at [993, 407] on div "Contacts * Senya Bell (ID:17097; bellsenya60@gmail.com; 8703750042) Title * App…" at bounding box center [784, 408] width 443 height 731
click at [836, 286] on textarea "08/11 - No docs rcvd. Asked for current weight. No profile found. FFST clear. 0…" at bounding box center [784, 298] width 417 height 226
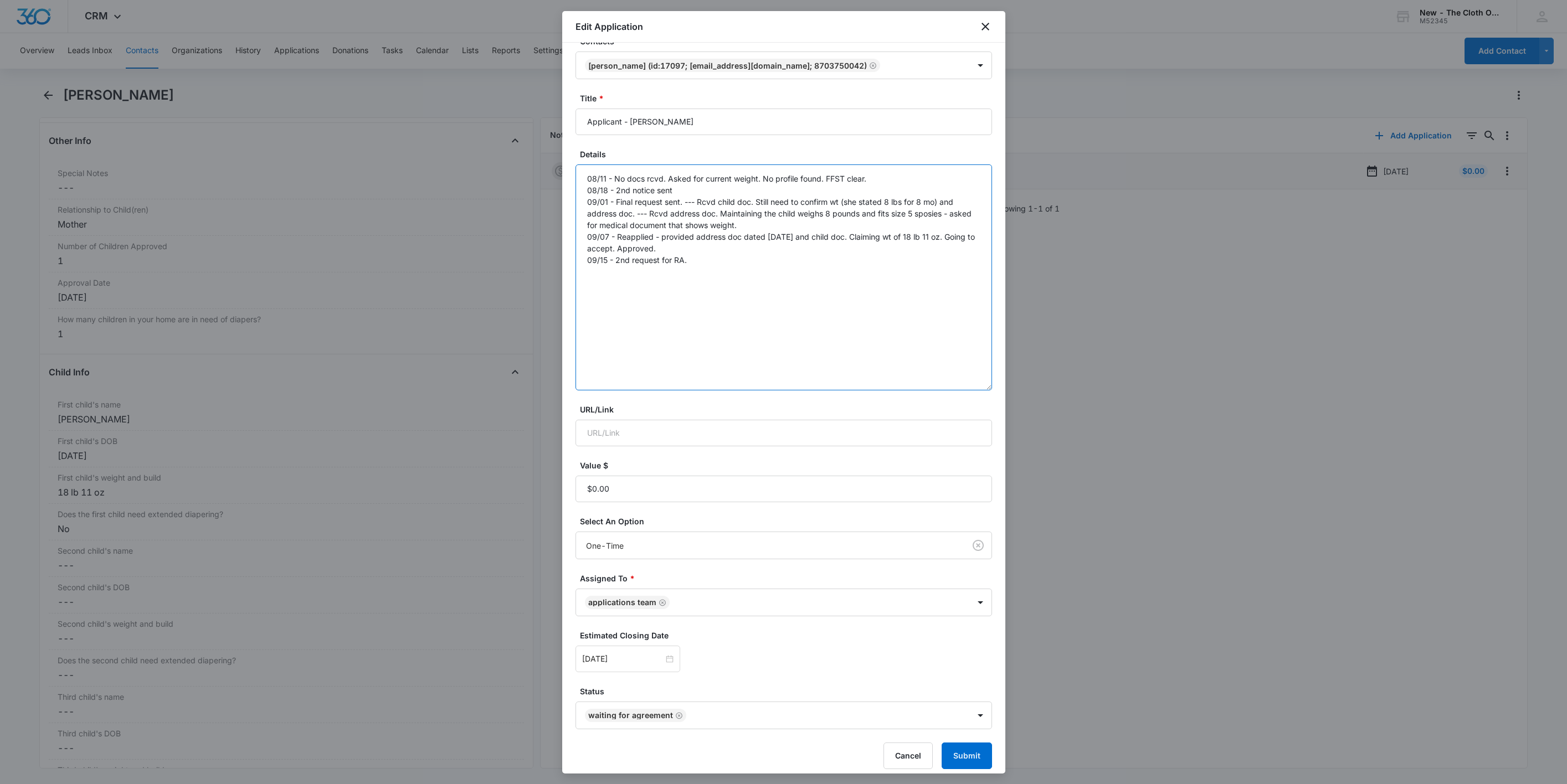
scroll to position [30, 0]
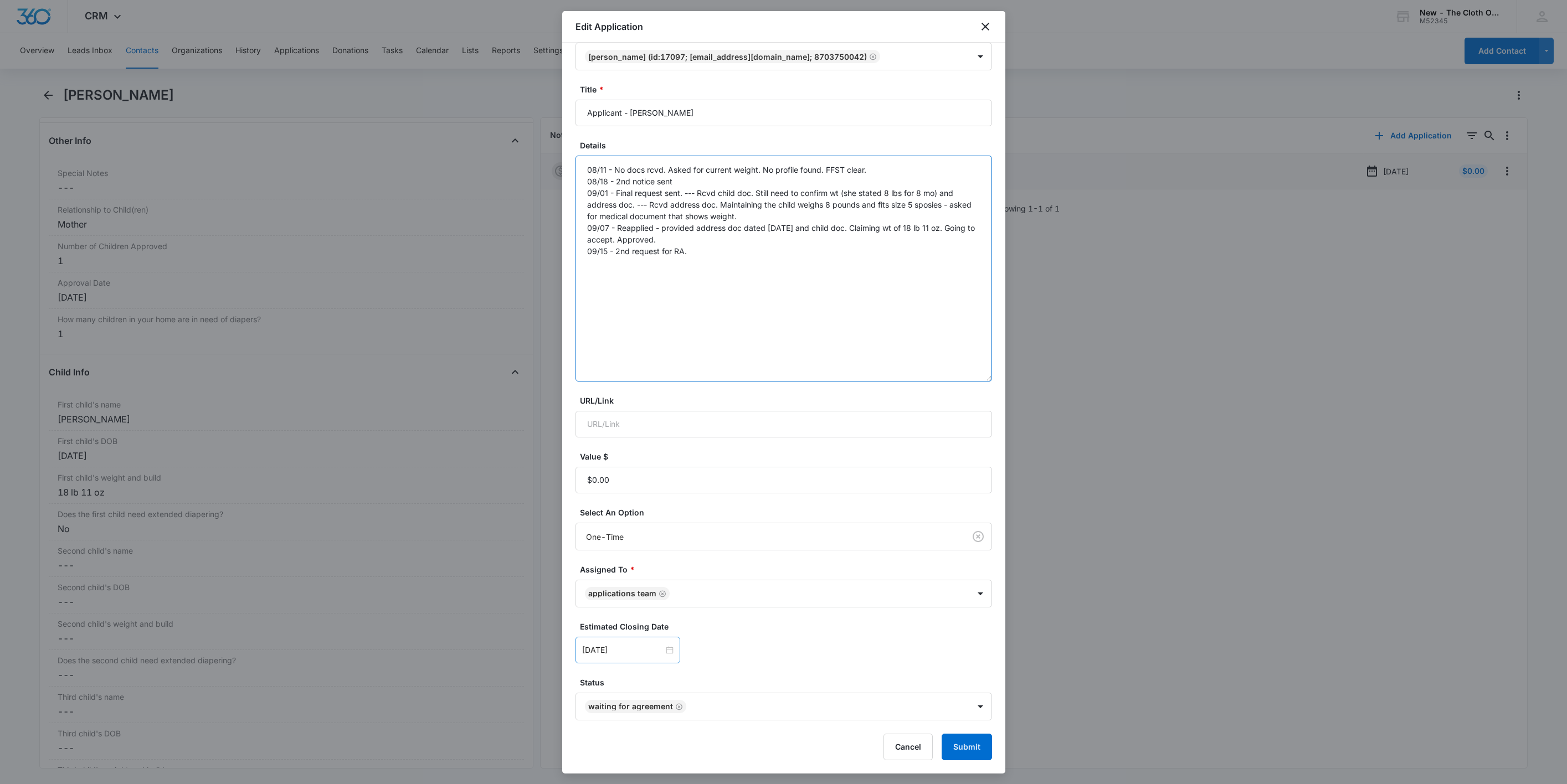
type textarea "08/11 - No docs rcvd. Asked for current weight. No profile found. FFST clear. 0…"
click at [645, 659] on div "Sep 14, 2025" at bounding box center [628, 650] width 105 height 27
type input "Sep 19, 2025"
click at [697, 552] on div "19" at bounding box center [692, 549] width 13 height 13
click at [968, 746] on button "Submit" at bounding box center [967, 748] width 50 height 27
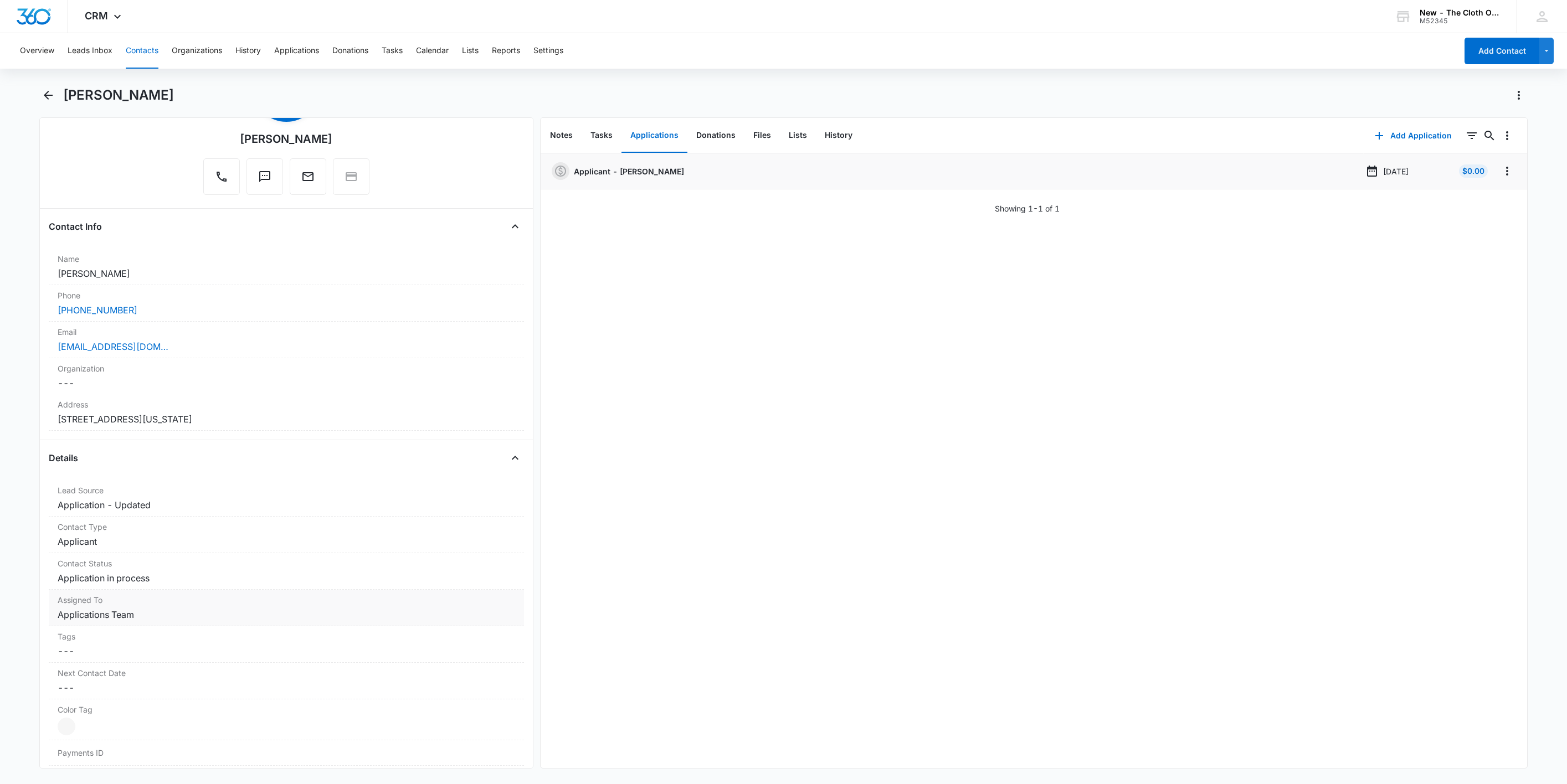
scroll to position [83, 0]
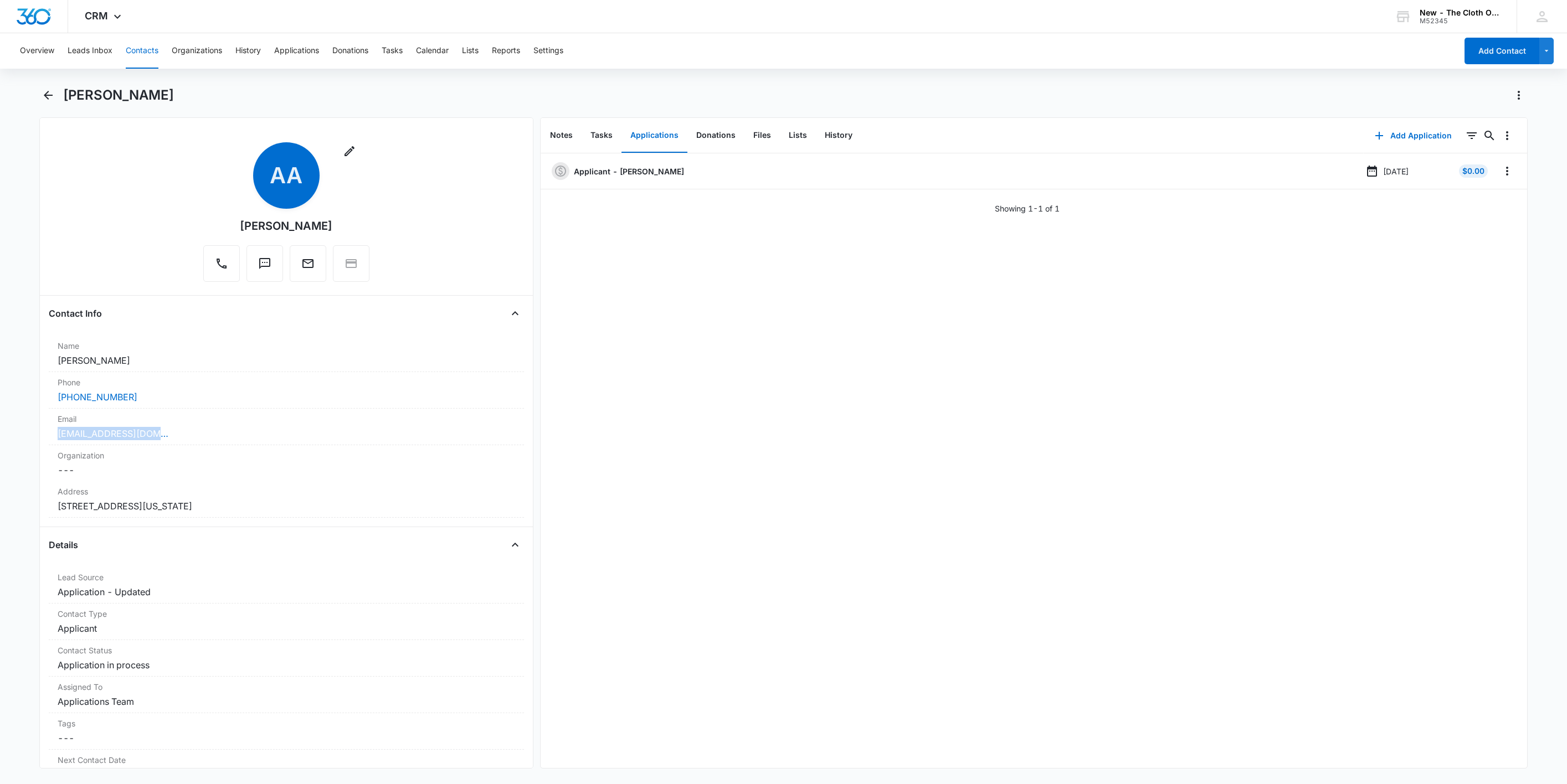
drag, startPoint x: 207, startPoint y: 441, endPoint x: 7, endPoint y: 439, distance: 200.0
click at [7, 439] on main "[PERSON_NAME] Remove AA [PERSON_NAME] Contact Info Name Cancel Save Changes [PE…" at bounding box center [784, 434] width 1567 height 696
copy link "[EMAIL_ADDRESS][DOMAIN_NAME]"
click at [555, 130] on button "Notes" at bounding box center [561, 136] width 40 height 34
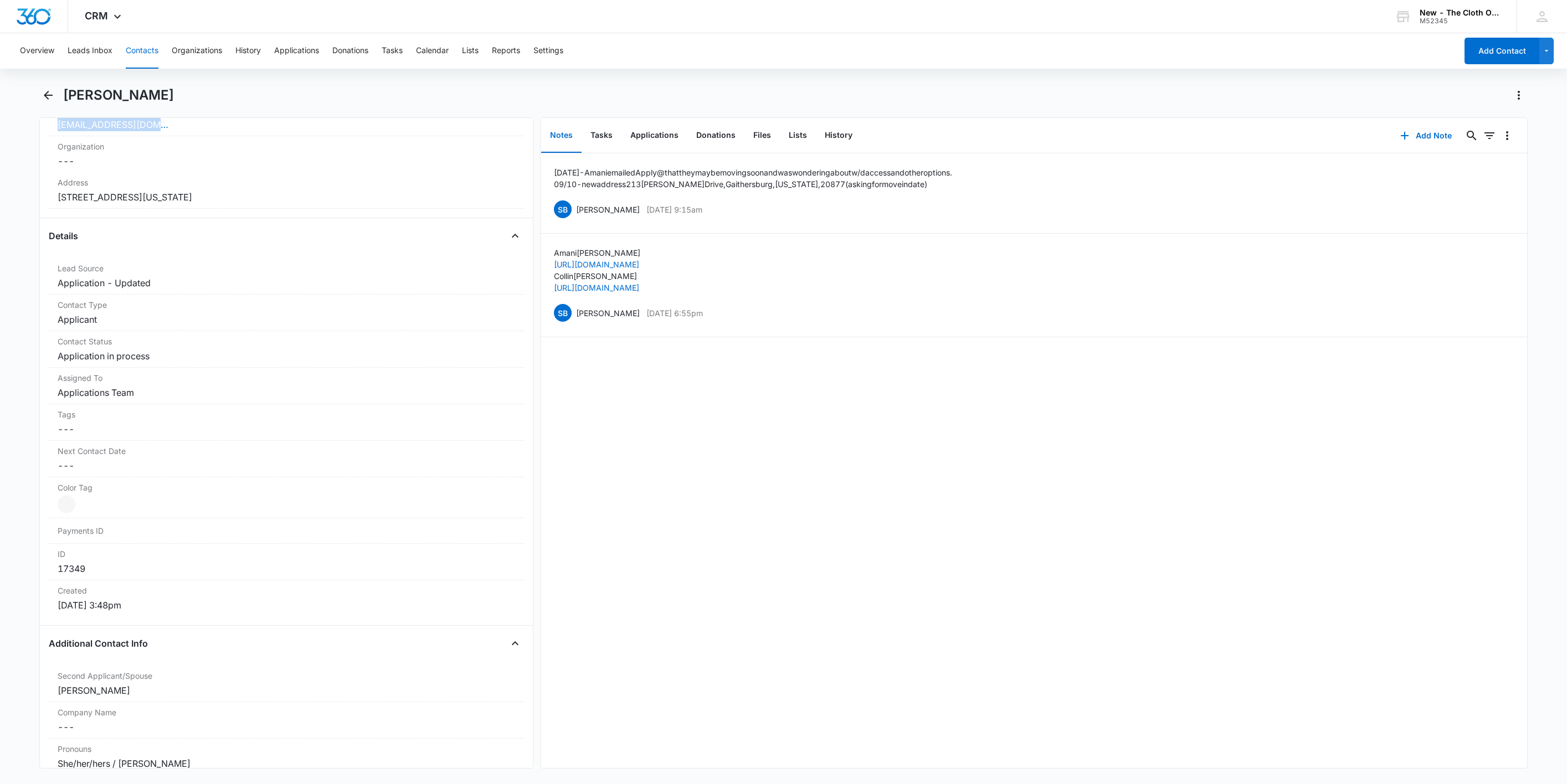
scroll to position [332, 0]
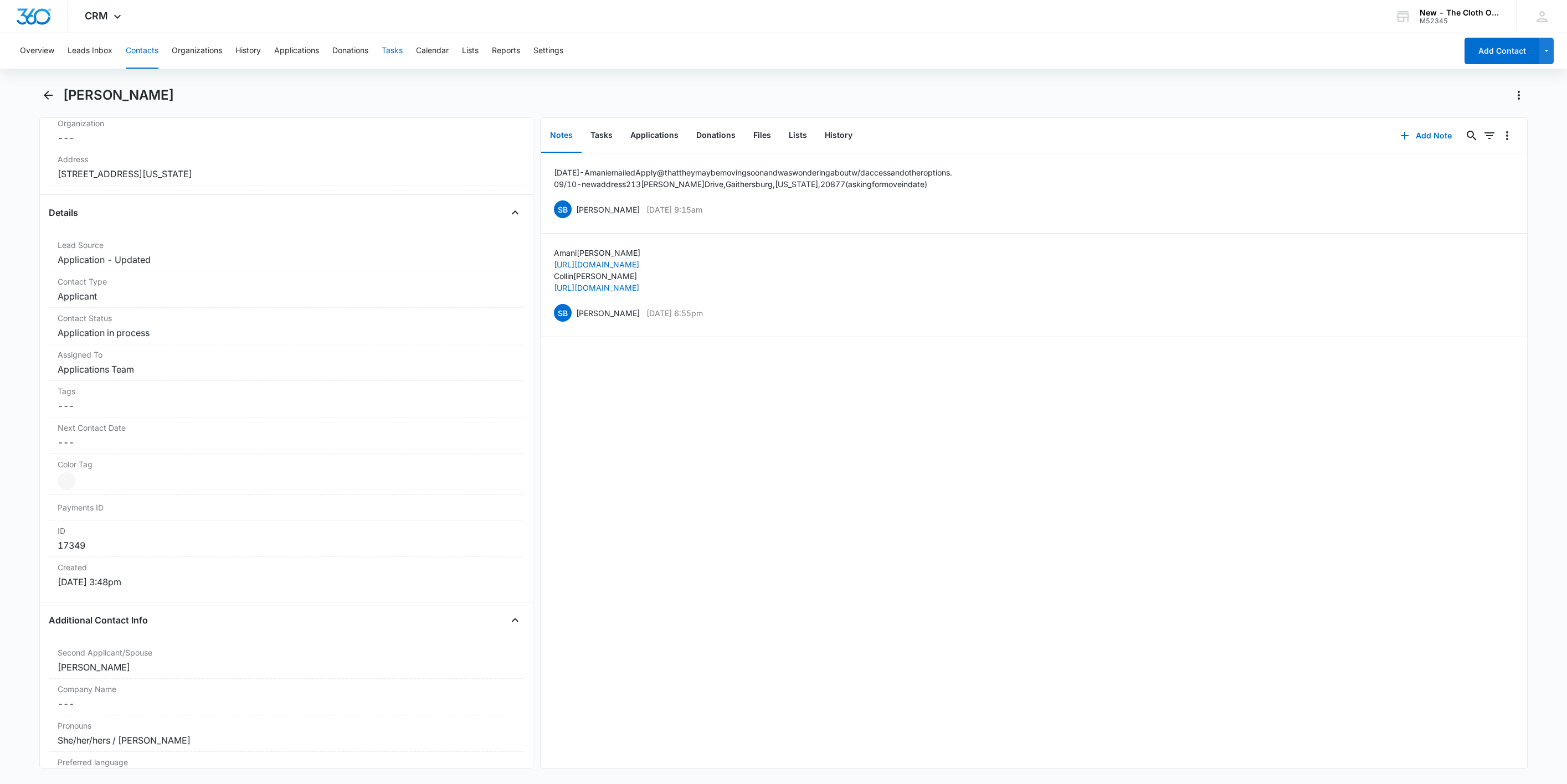
click at [397, 48] on button "Tasks" at bounding box center [392, 51] width 21 height 35
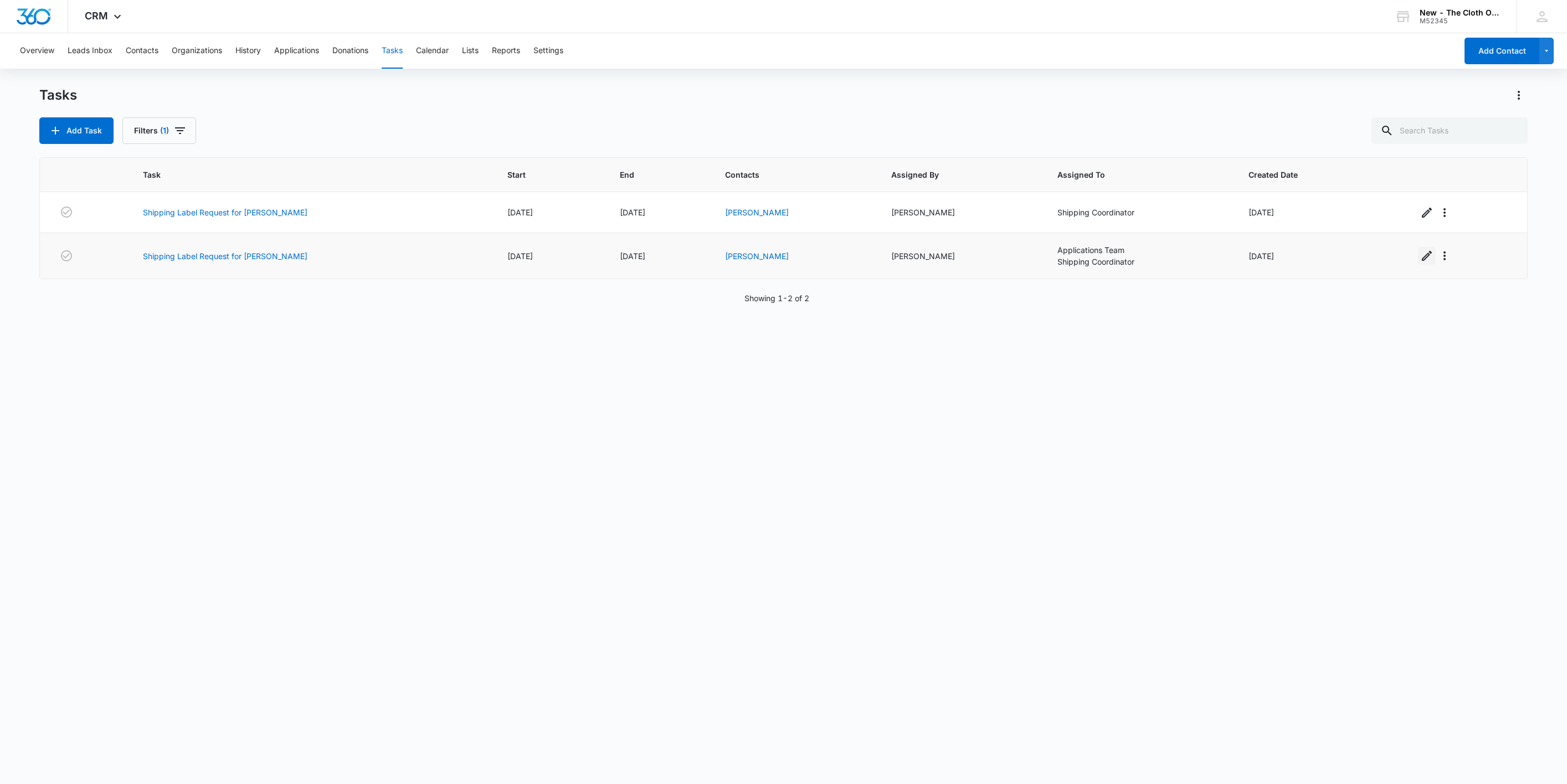
click at [1420, 257] on icon "button" at bounding box center [1427, 256] width 13 height 13
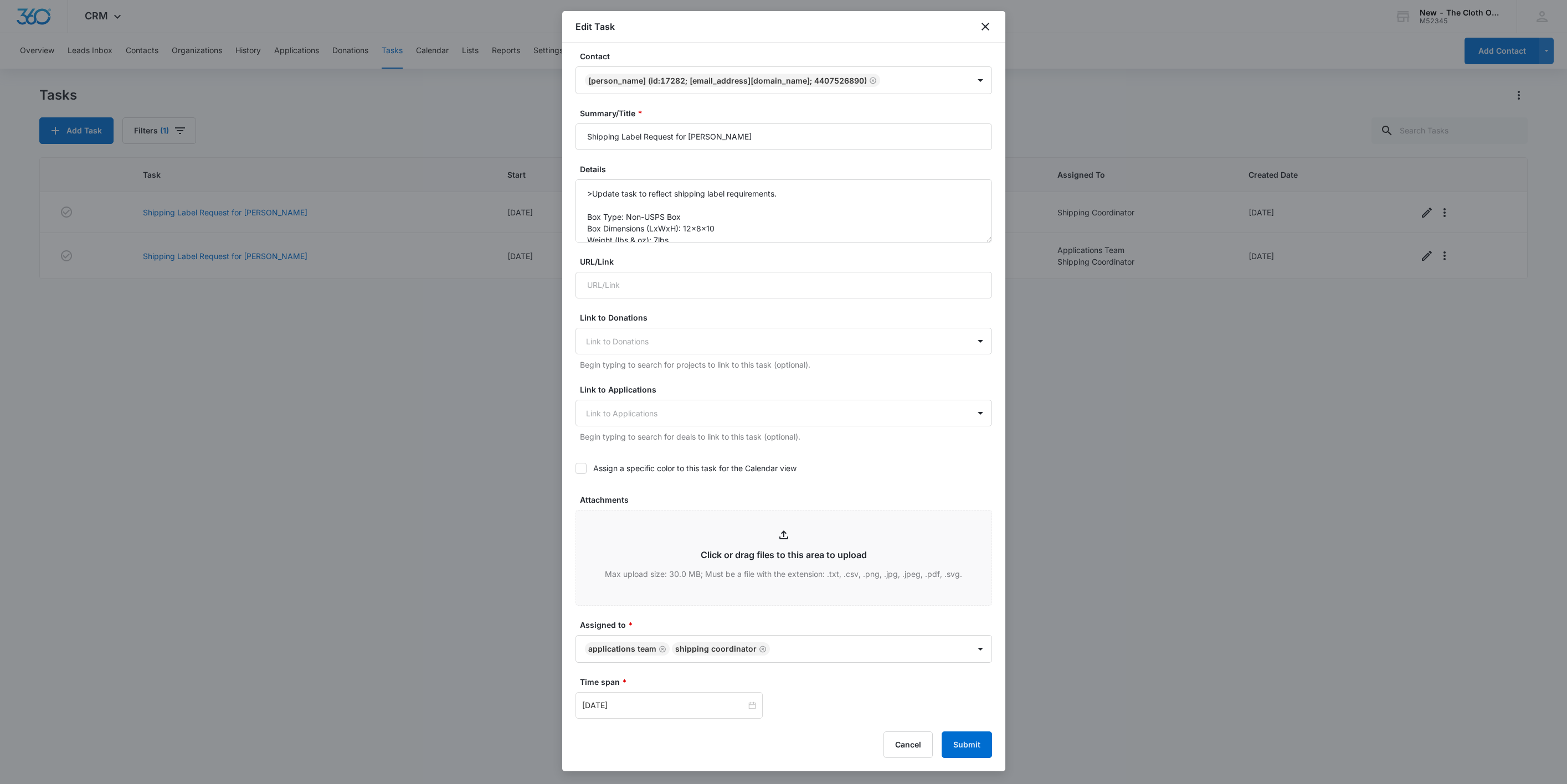
scroll to position [83, 0]
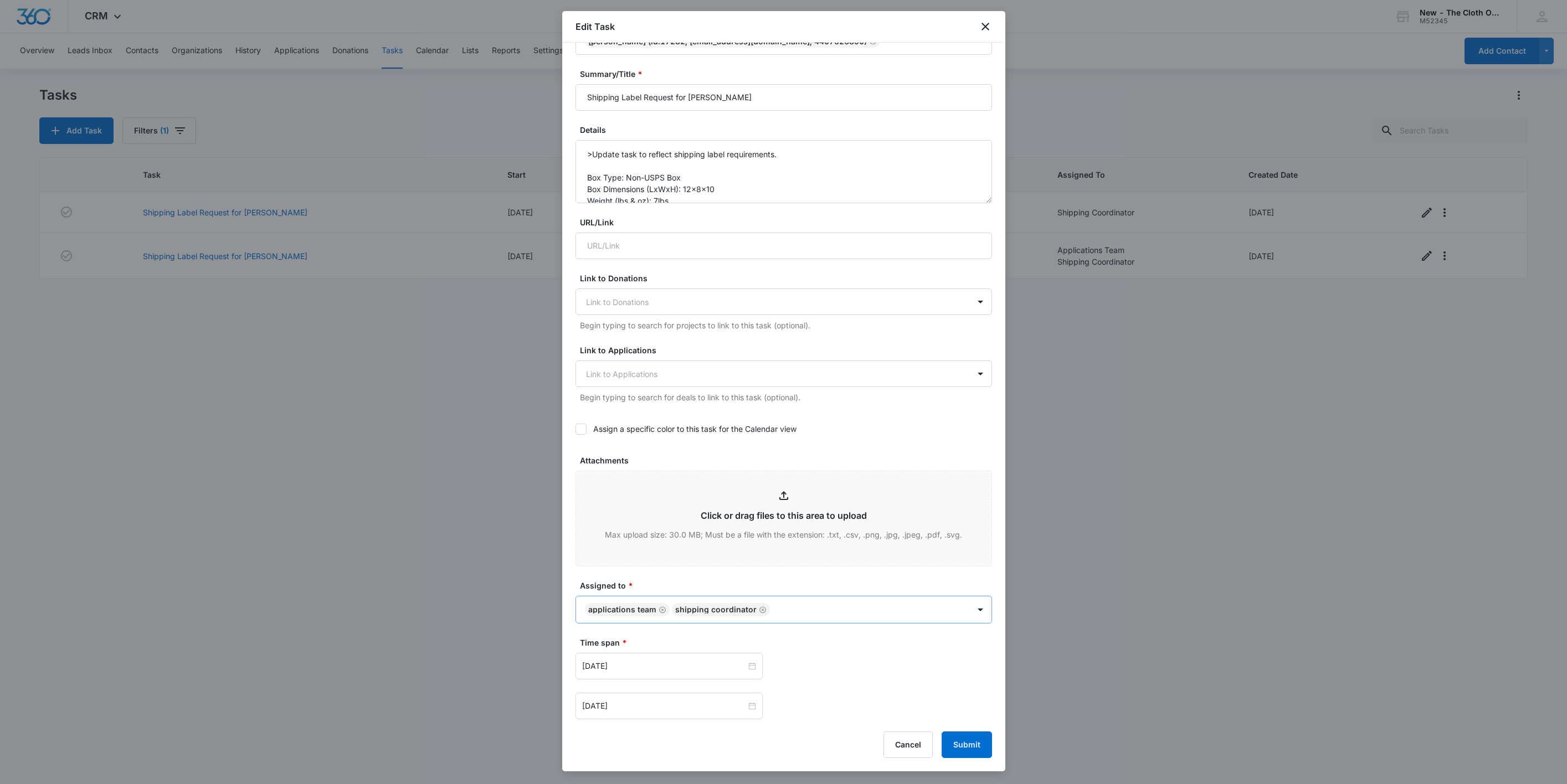
click at [659, 613] on icon "Remove Applications Team" at bounding box center [662, 609] width 7 height 7
click at [961, 744] on button "Submit" at bounding box center [967, 745] width 50 height 27
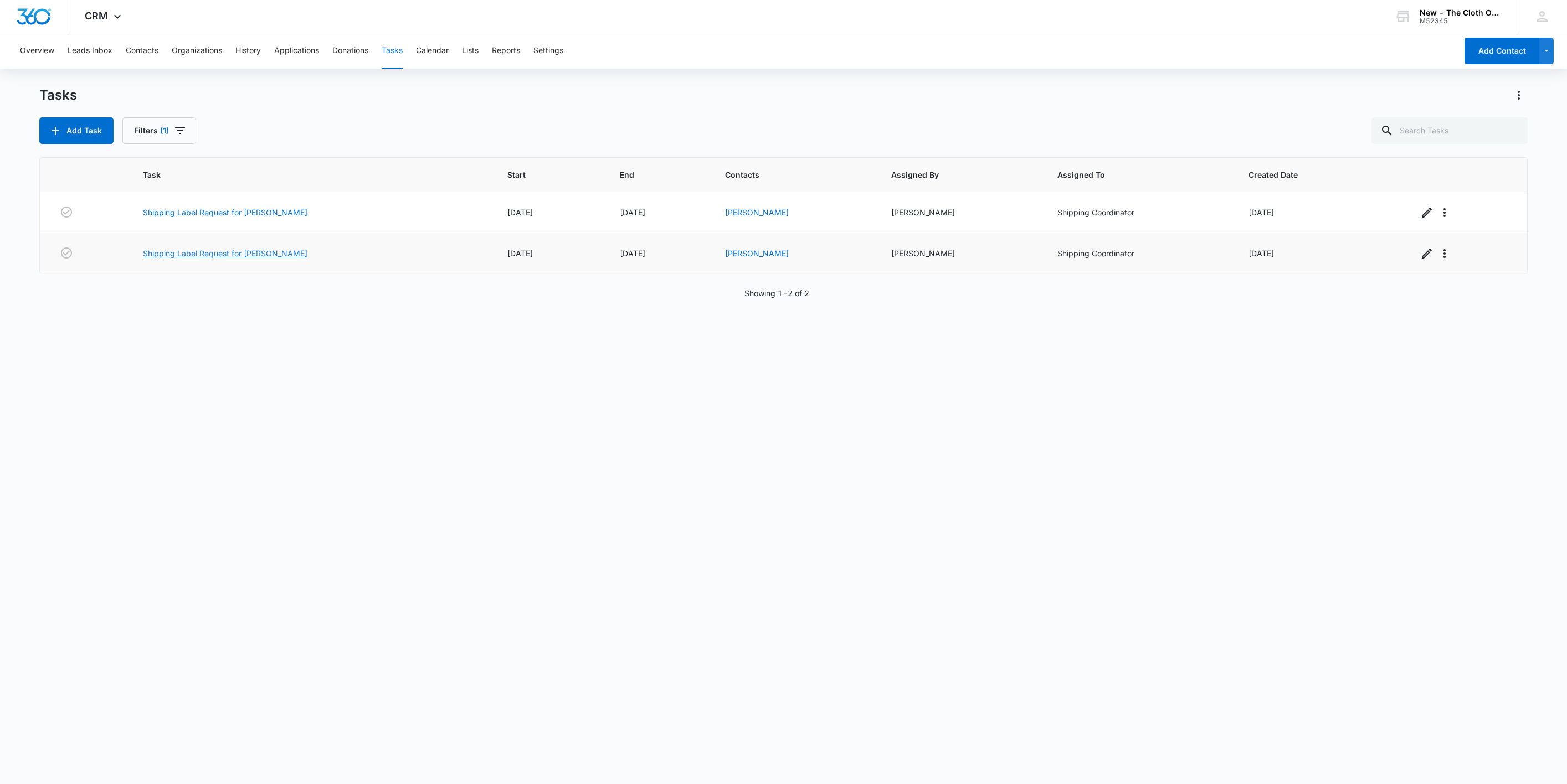
click at [239, 256] on link "Shipping Label Request for [PERSON_NAME]" at bounding box center [225, 253] width 164 height 12
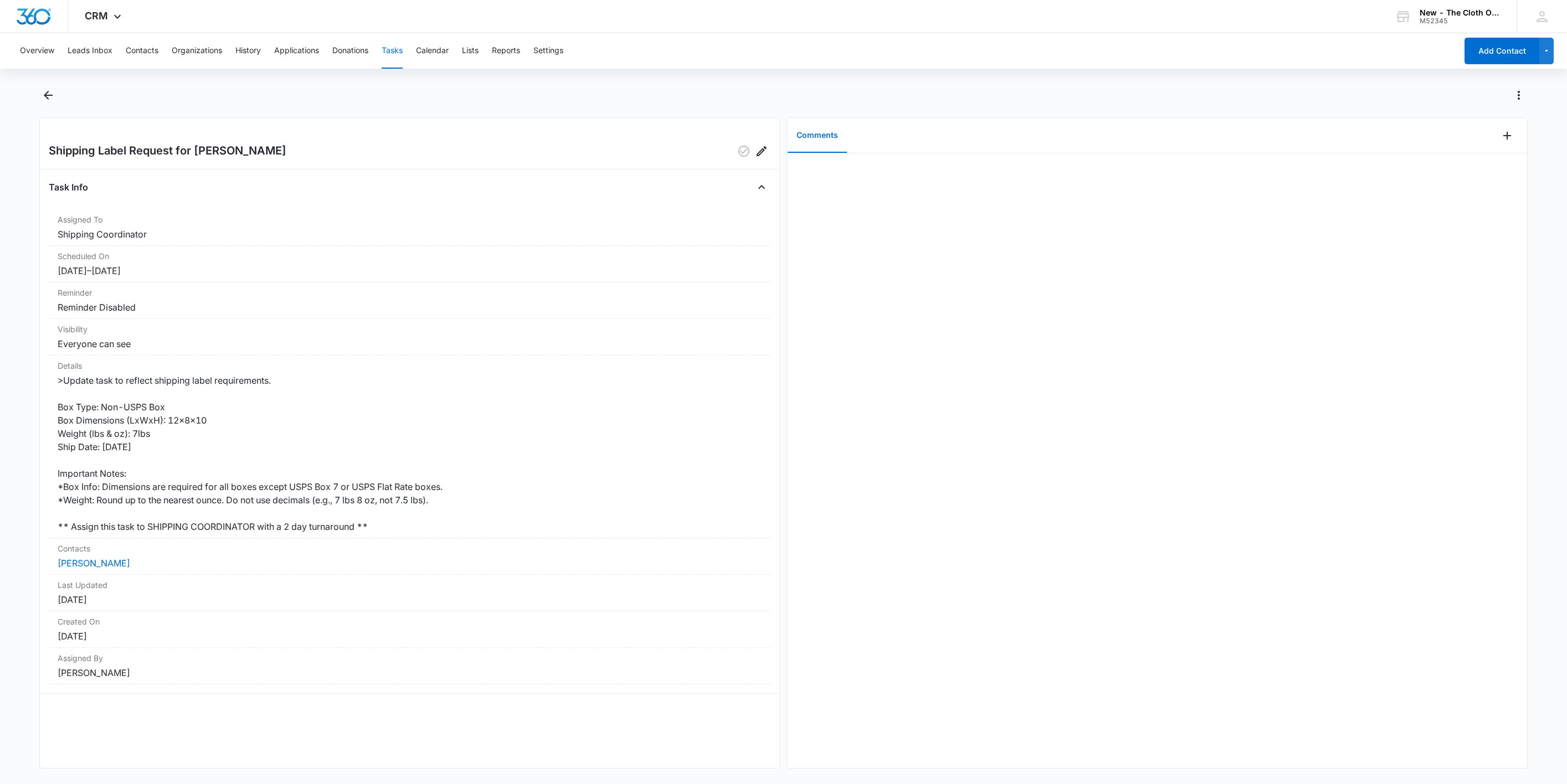
drag, startPoint x: 148, startPoint y: 562, endPoint x: 15, endPoint y: 561, distance: 133.0
click at [15, 561] on main "Shipping Label Request for [PERSON_NAME] Task Info Assigned To Shipping Coordin…" at bounding box center [784, 434] width 1567 height 696
copy link "[PERSON_NAME]"
click at [120, 562] on link "[PERSON_NAME]" at bounding box center [94, 563] width 72 height 11
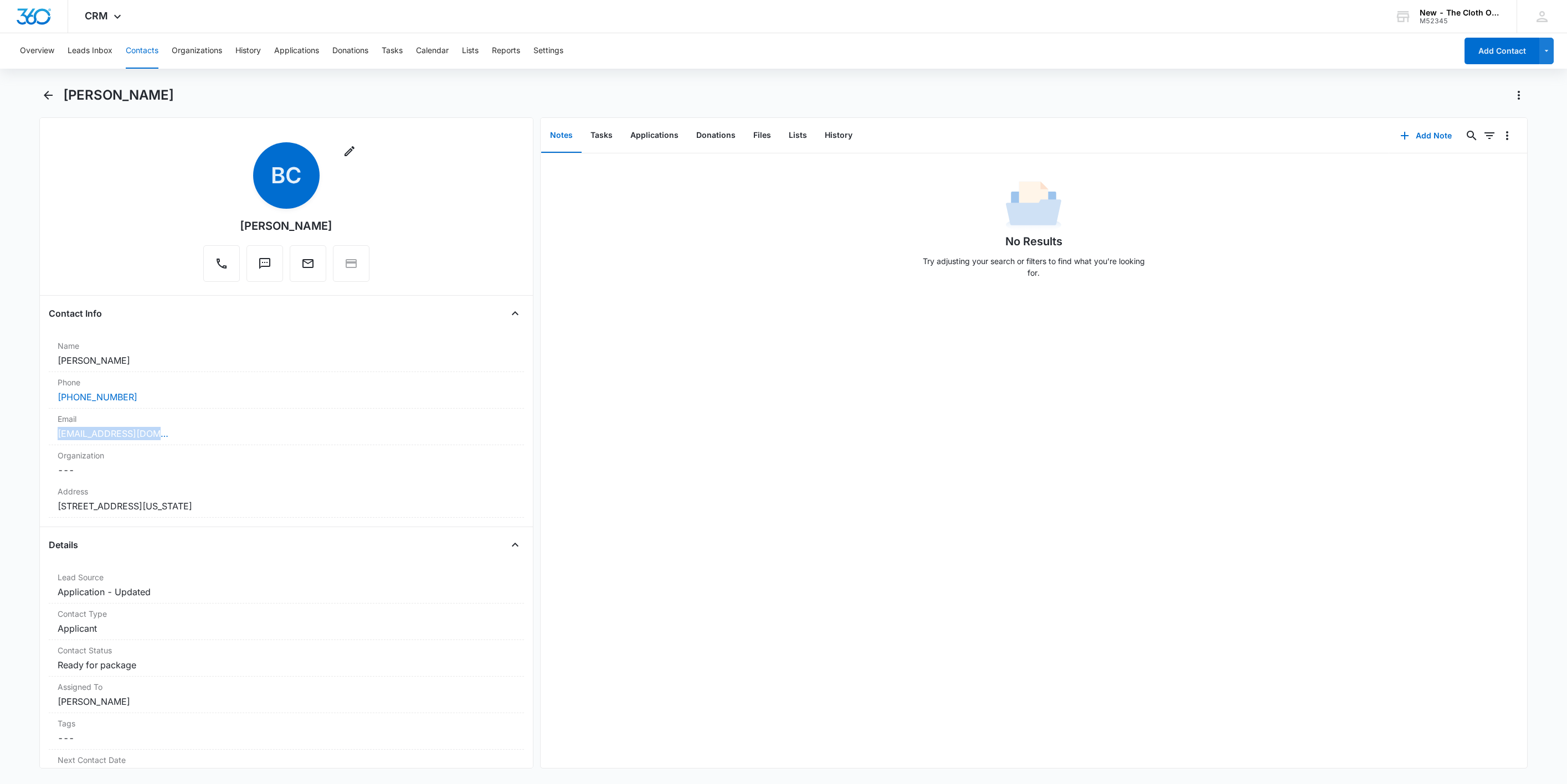
drag, startPoint x: 189, startPoint y: 437, endPoint x: 1, endPoint y: 436, distance: 188.0
click at [1, 436] on main "[PERSON_NAME] Remove BC [PERSON_NAME] Contact Info Name Cancel Save Changes [PE…" at bounding box center [784, 434] width 1567 height 696
copy link "[EMAIL_ADDRESS][DOMAIN_NAME]"
drag, startPoint x: 105, startPoint y: 513, endPoint x: -6, endPoint y: 514, distance: 111.0
click at [0, 514] on html "CRM Apps Reputation Websites Forms CRM Email Social Shop Payments POS Ads Intel…" at bounding box center [784, 392] width 1567 height 784
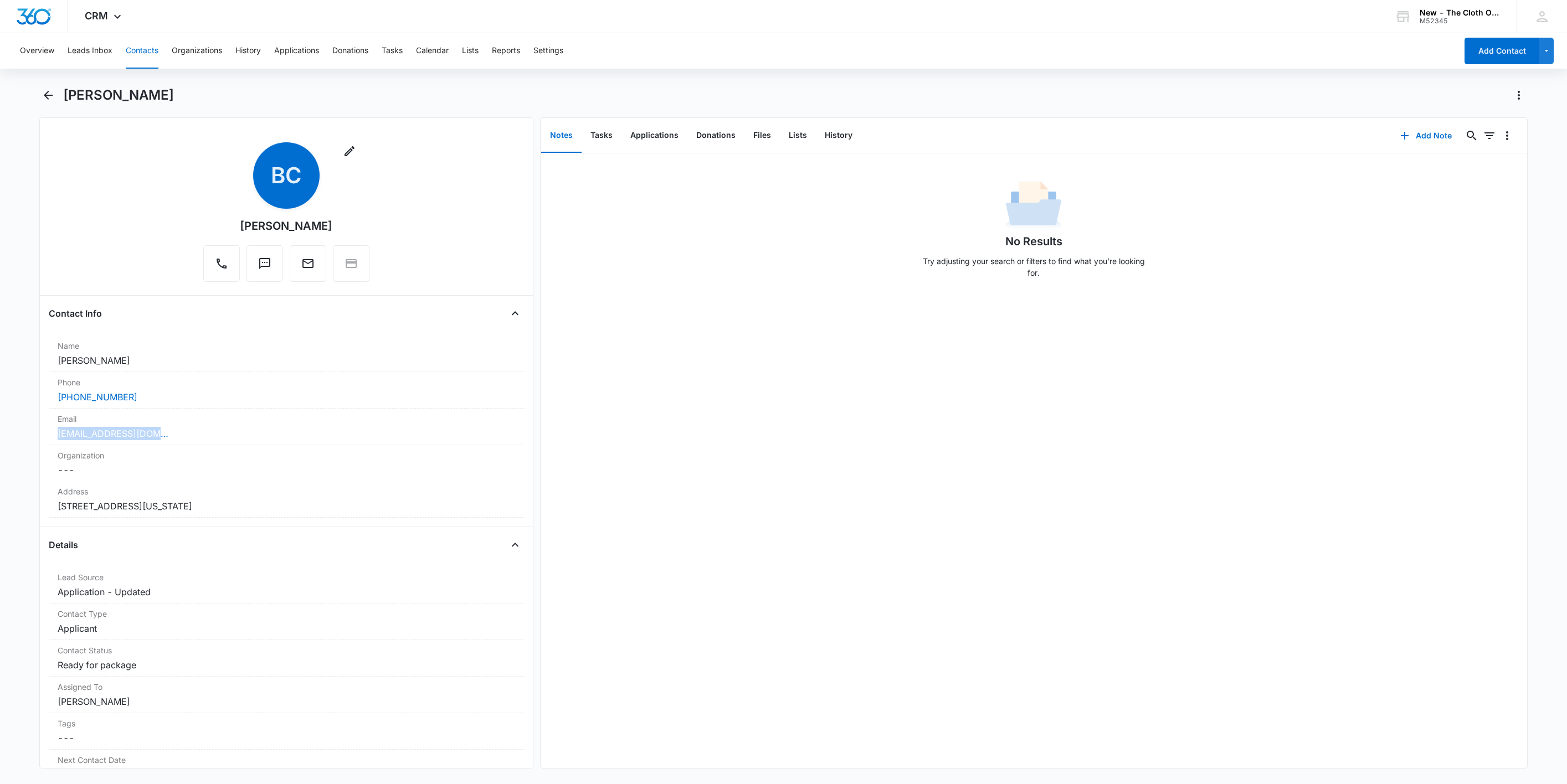
copy dd "[STREET_ADDRESS][US_STATE]"
click at [614, 138] on button "Tasks" at bounding box center [602, 136] width 40 height 34
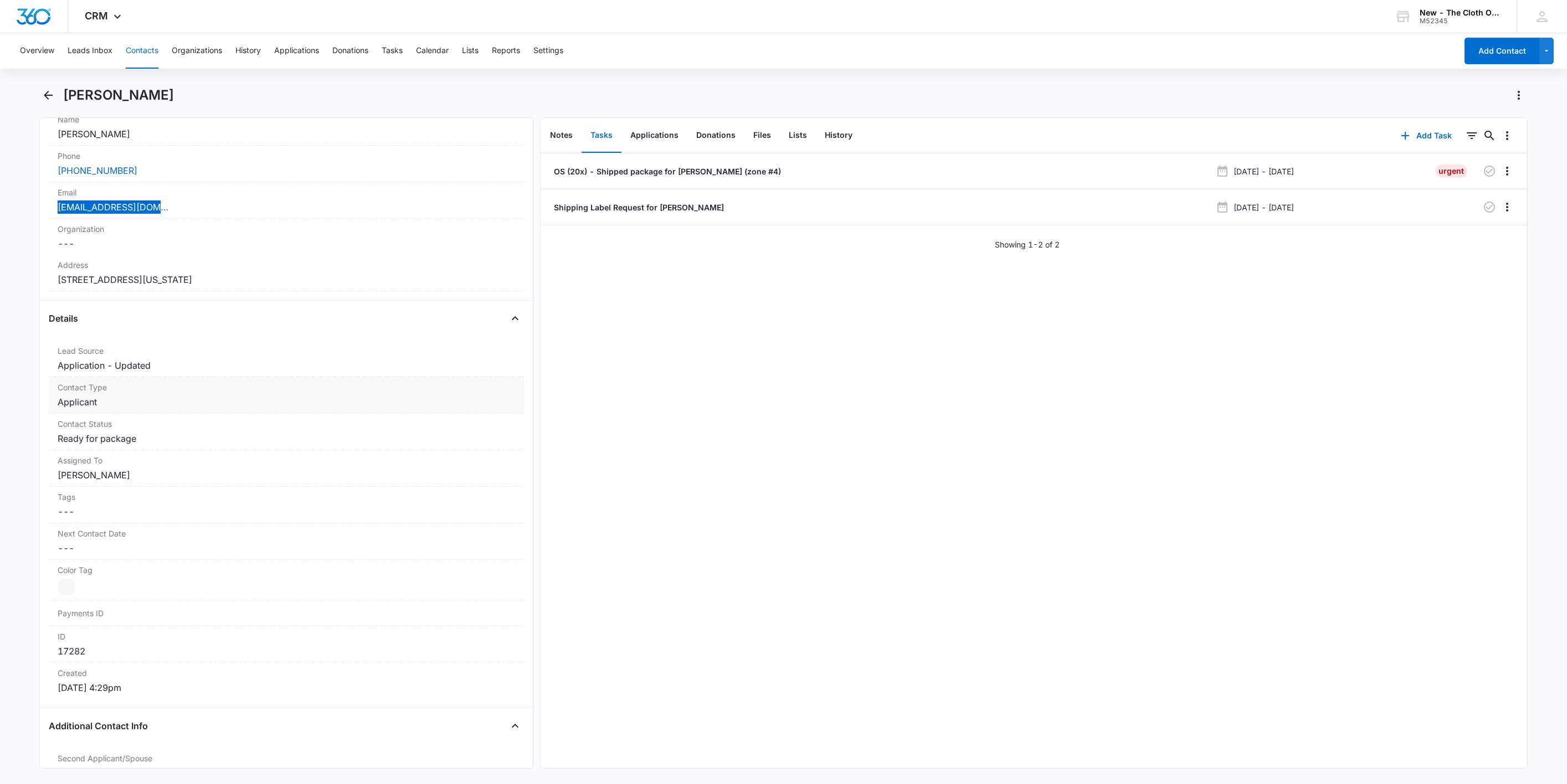
scroll to position [332, 0]
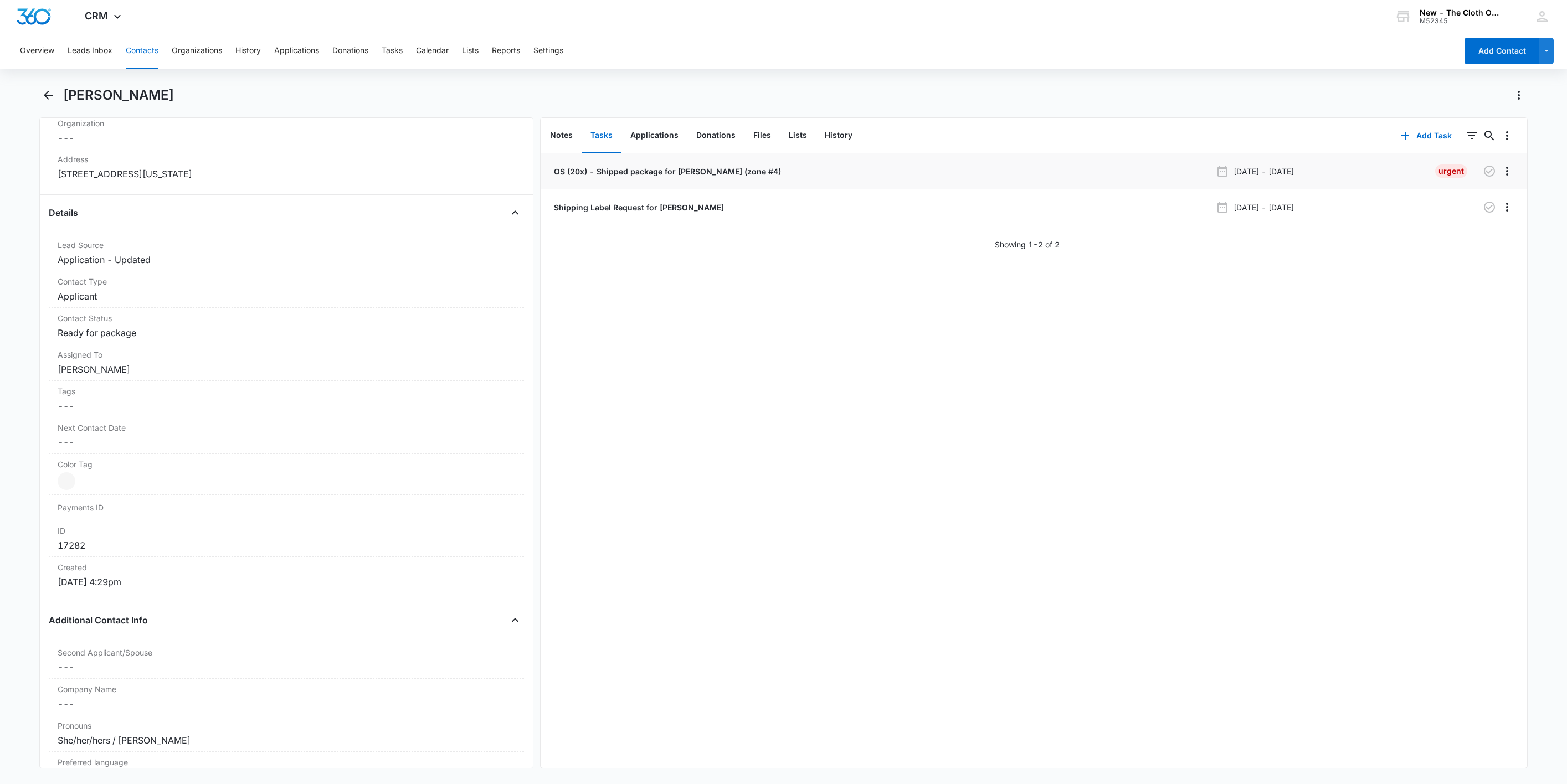
click at [678, 173] on p "OS (20x) - Shipped package for Breanna Crigger (zone #4)" at bounding box center [666, 171] width 229 height 12
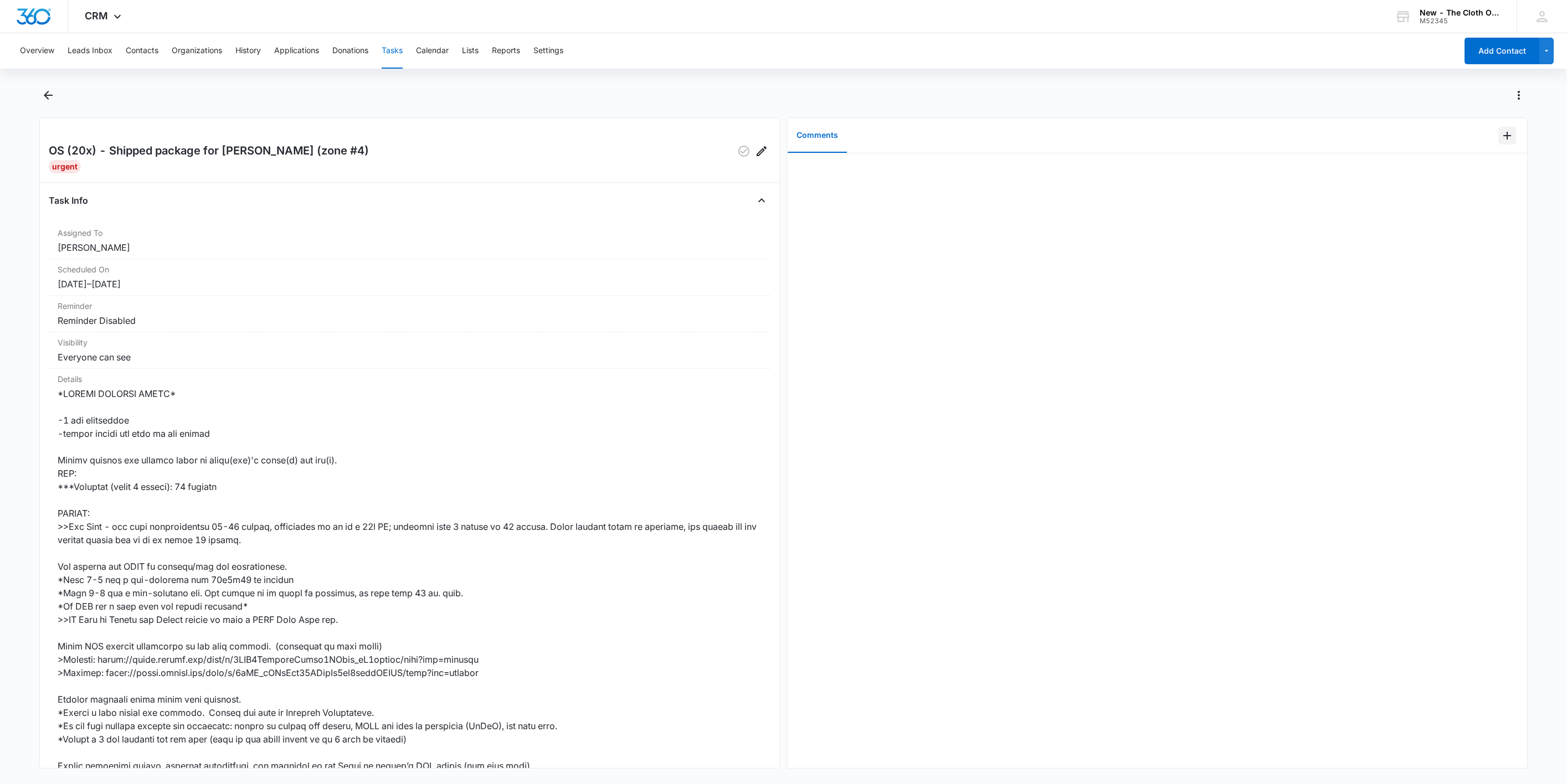
click at [1485, 138] on div "Comments" at bounding box center [1157, 136] width 740 height 35
click at [1439, 147] on div "Comments" at bounding box center [1142, 136] width 711 height 35
click at [1488, 139] on div "Comments" at bounding box center [1157, 136] width 740 height 35
click at [1501, 139] on icon "Add Comment" at bounding box center [1507, 136] width 13 height 13
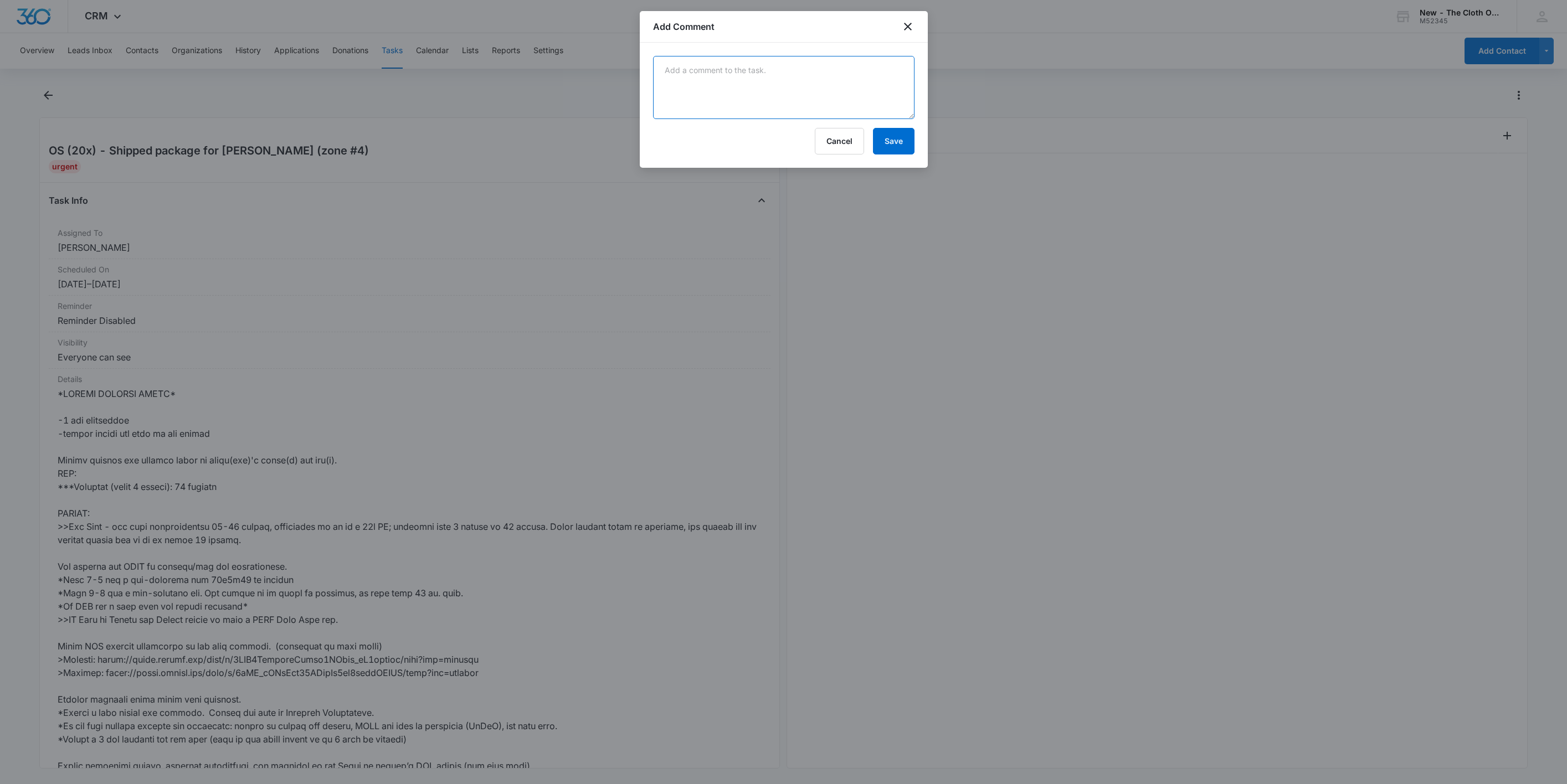
drag, startPoint x: 733, startPoint y: 64, endPoint x: 751, endPoint y: 97, distance: 37.6
click at [731, 69] on textarea at bounding box center [784, 88] width 262 height 63
paste textarea "9434636106194300659546"
type textarea "9434636106194300659546"
click at [901, 150] on button "Save" at bounding box center [894, 141] width 41 height 27
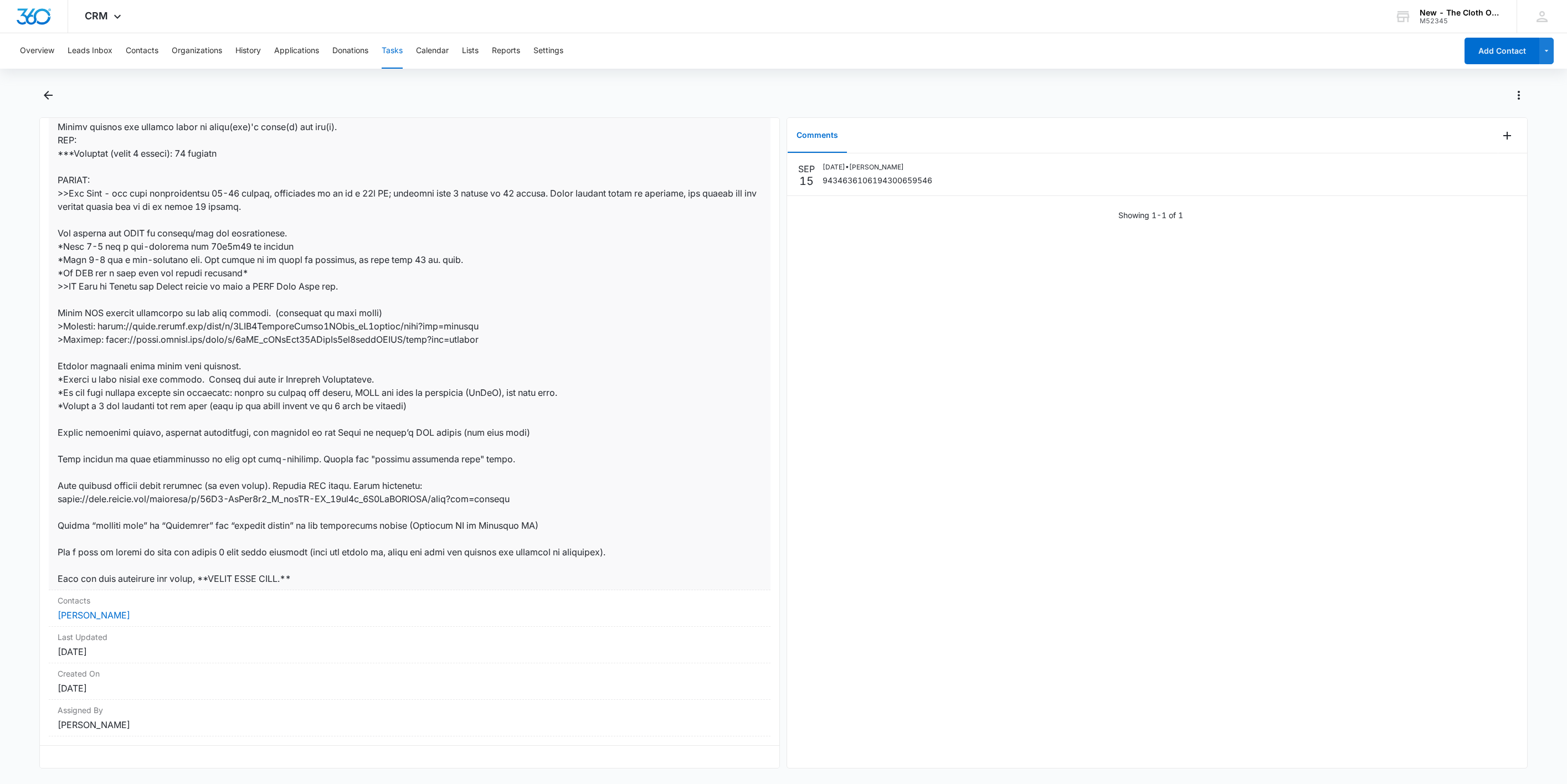
scroll to position [349, 0]
click at [110, 610] on link "Breanna Crigger" at bounding box center [94, 616] width 72 height 11
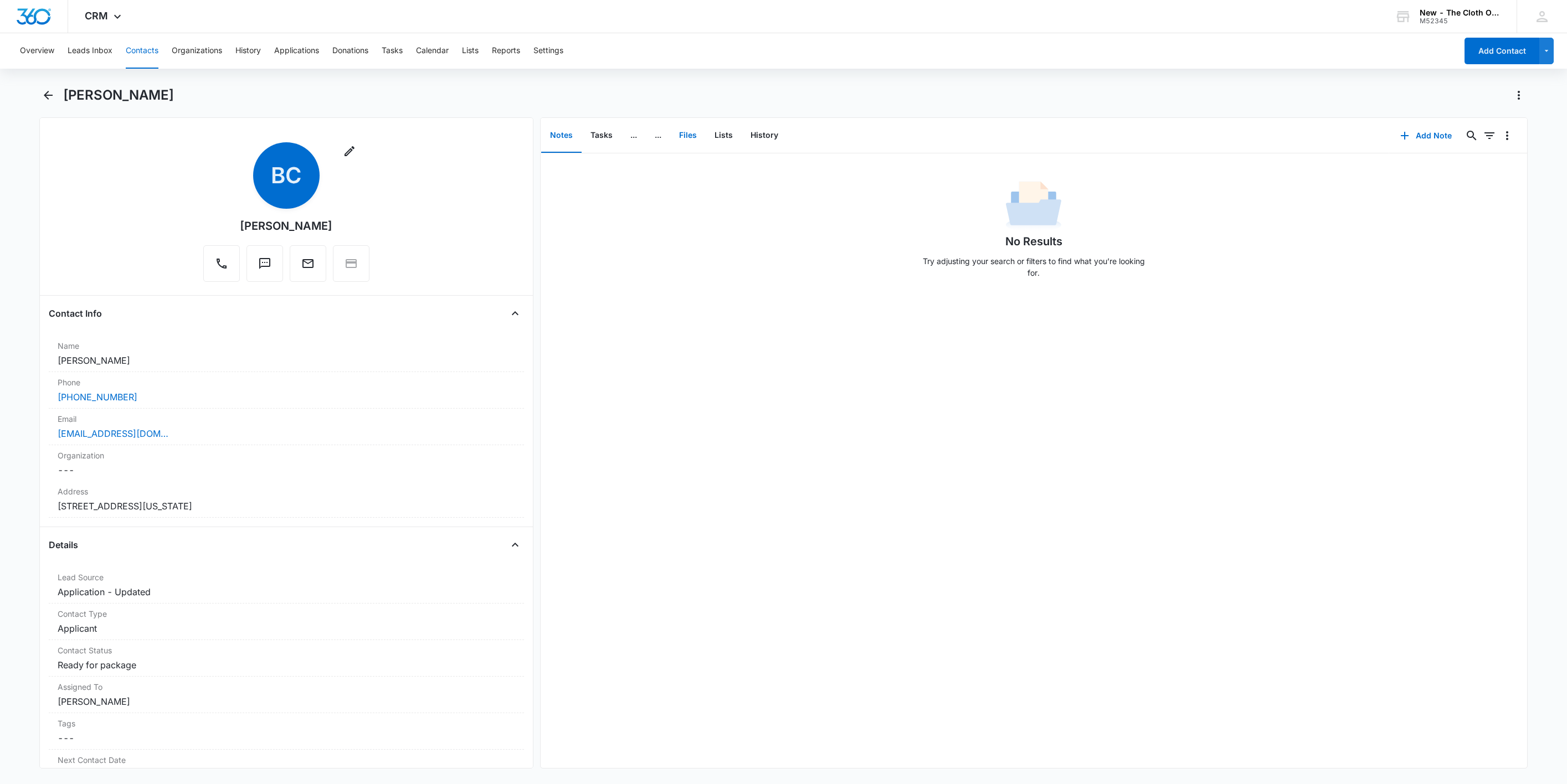
click at [681, 128] on button "Files" at bounding box center [688, 136] width 35 height 34
click at [1443, 136] on button "Add File" at bounding box center [1464, 136] width 69 height 27
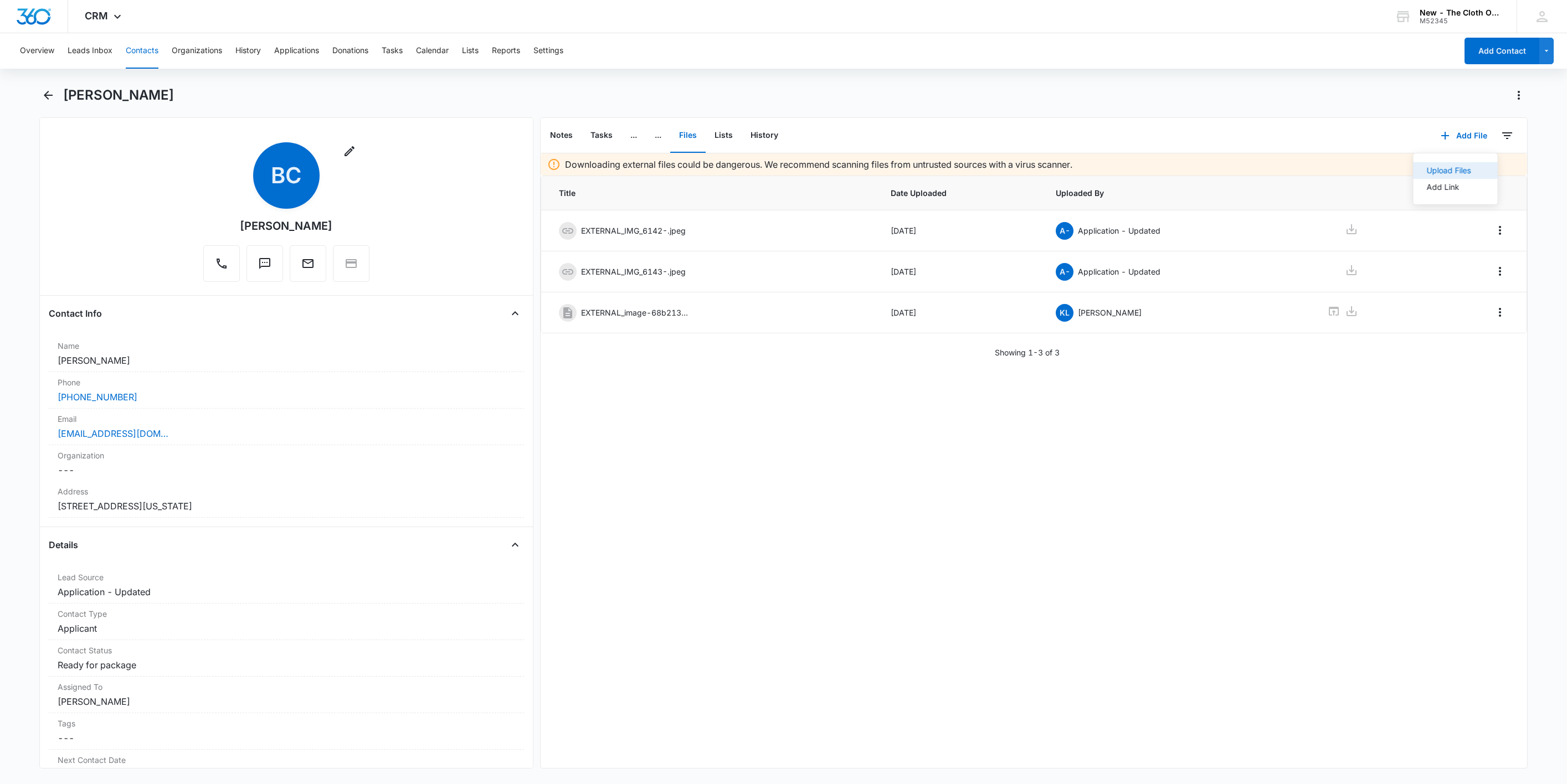
click at [1445, 164] on button "Upload Files" at bounding box center [1456, 170] width 84 height 16
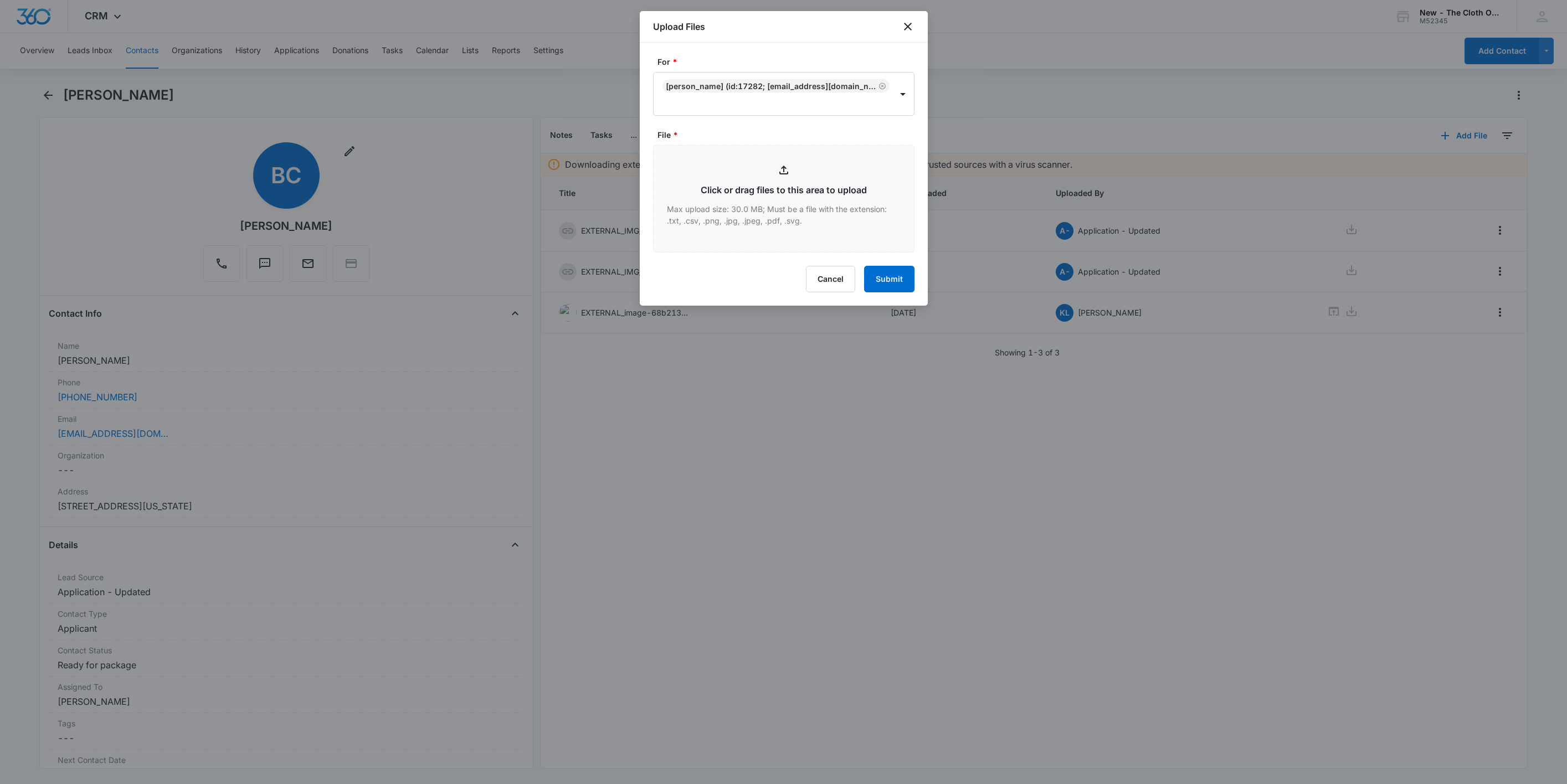
type input "C:\fakepath\20xOS-9434636106194300659546---Breanna-Crigger---09152025.pdf"
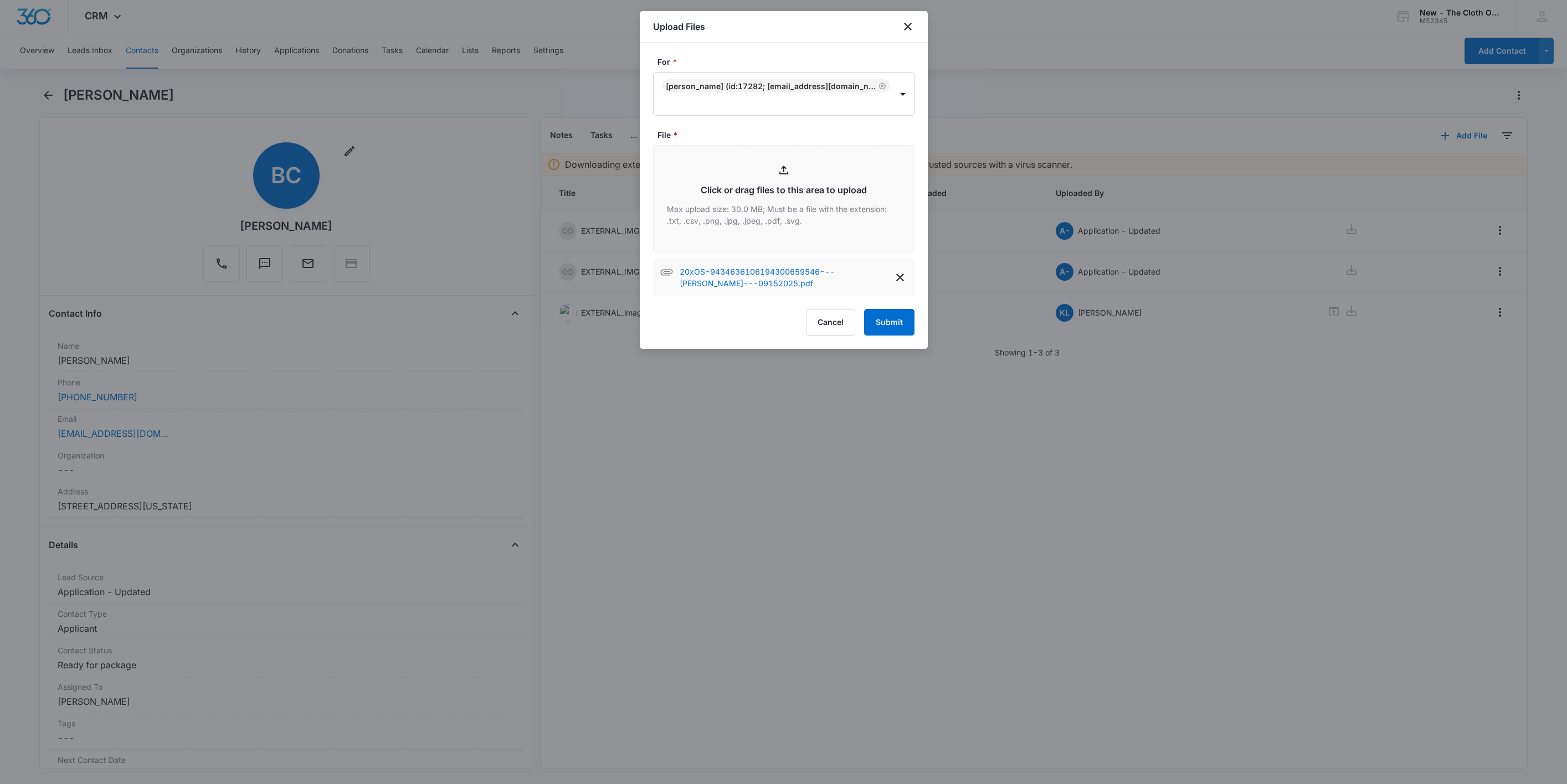
click at [605, 133] on div at bounding box center [784, 392] width 1567 height 784
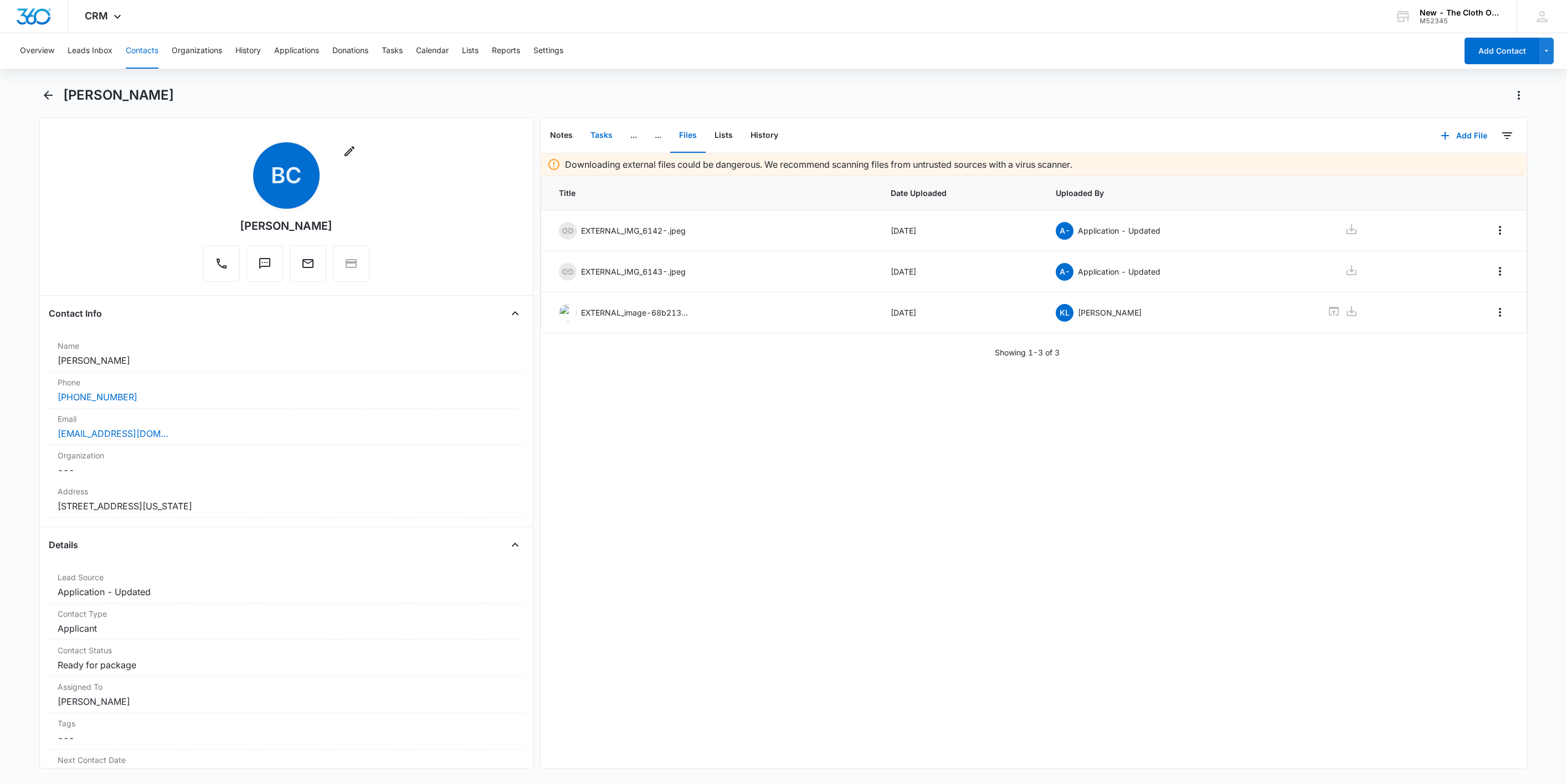
drag, startPoint x: 597, startPoint y: 140, endPoint x: 615, endPoint y: 148, distance: 19.7
click at [597, 140] on button "Tasks" at bounding box center [602, 136] width 40 height 34
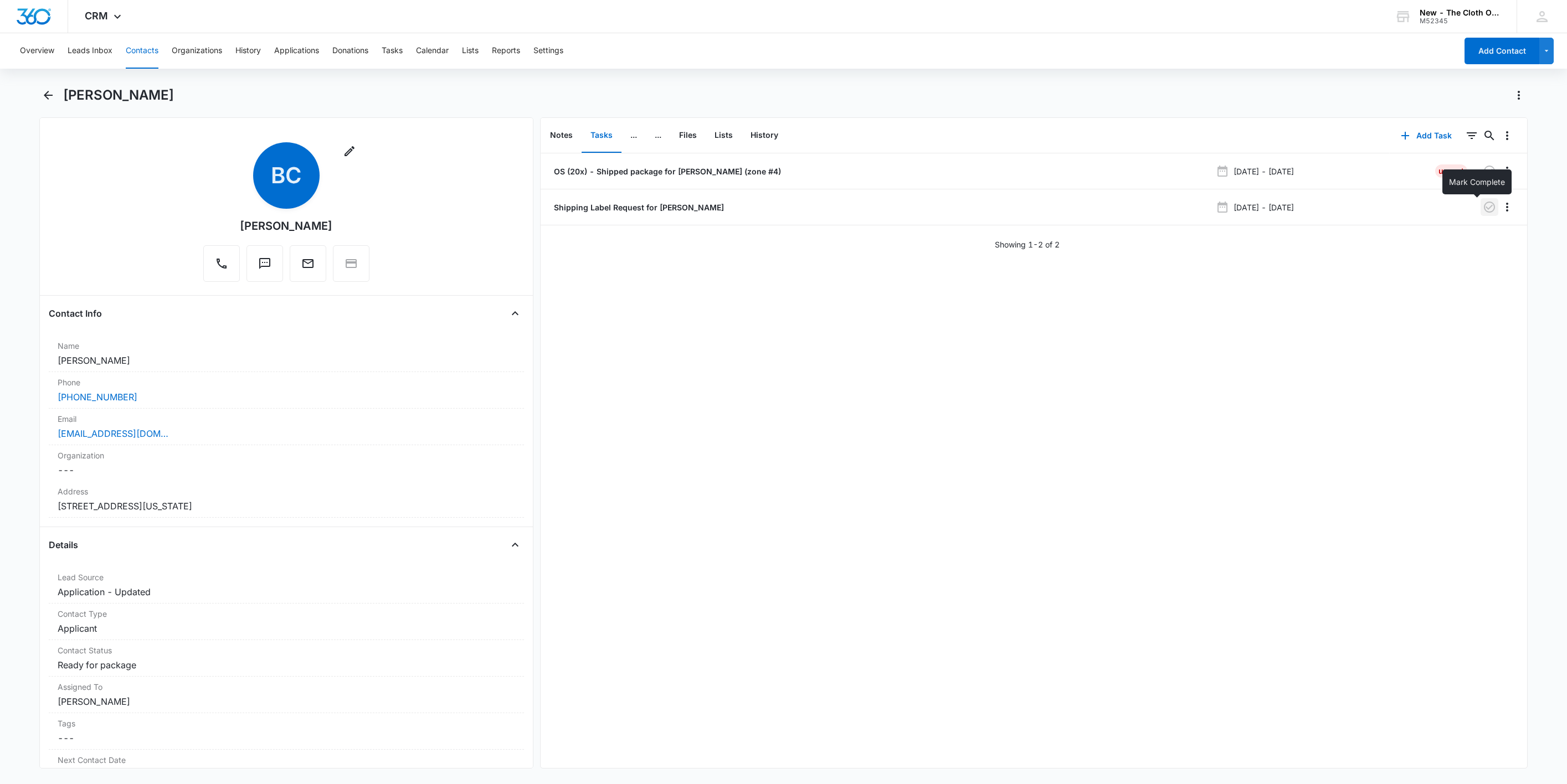
click at [1484, 212] on icon "button" at bounding box center [1489, 207] width 11 height 11
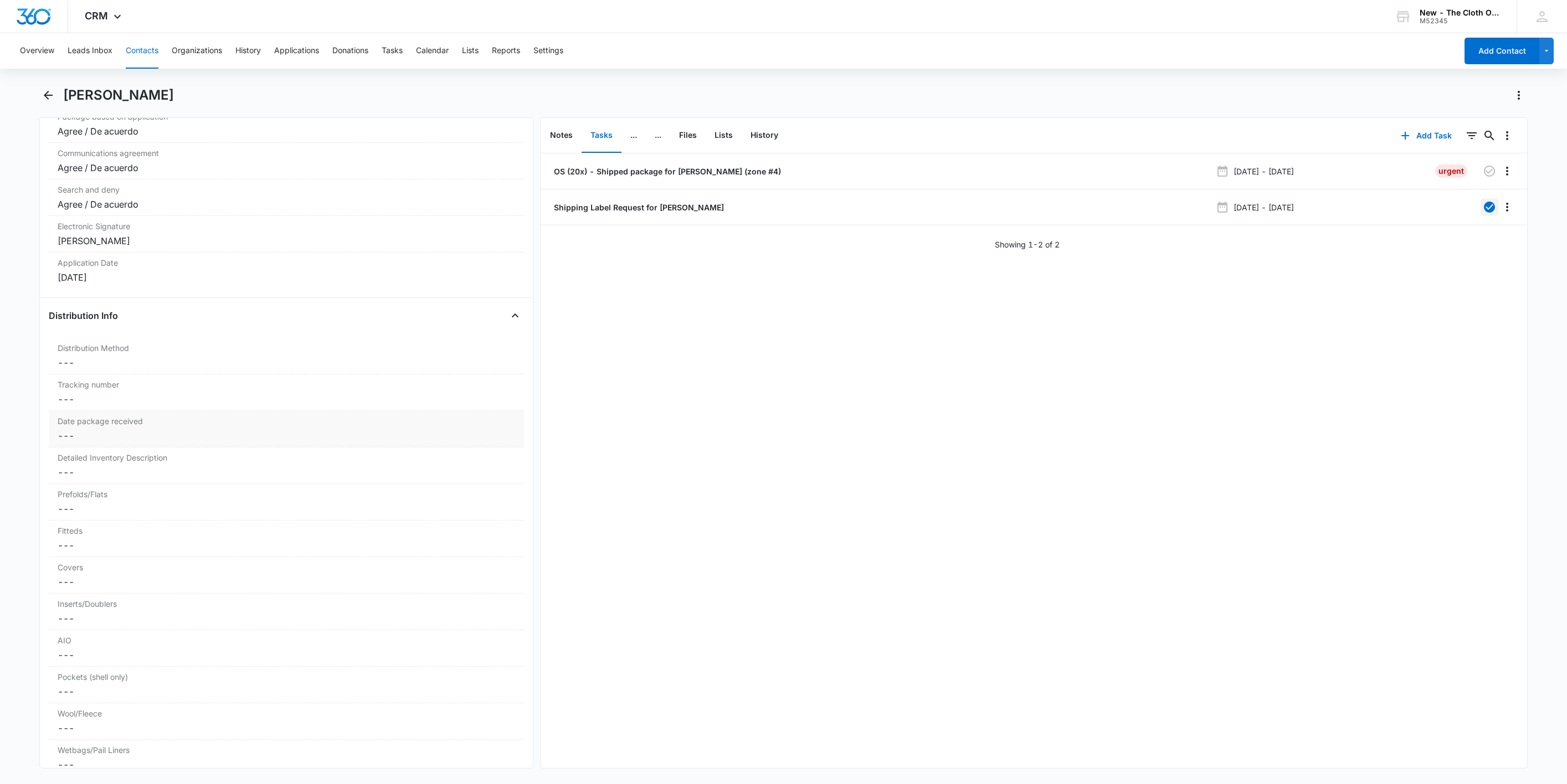
scroll to position [2409, 0]
click at [88, 339] on dd "Cancel Save Changes ---" at bounding box center [287, 333] width 457 height 13
click at [99, 350] on div at bounding box center [273, 342] width 414 height 15
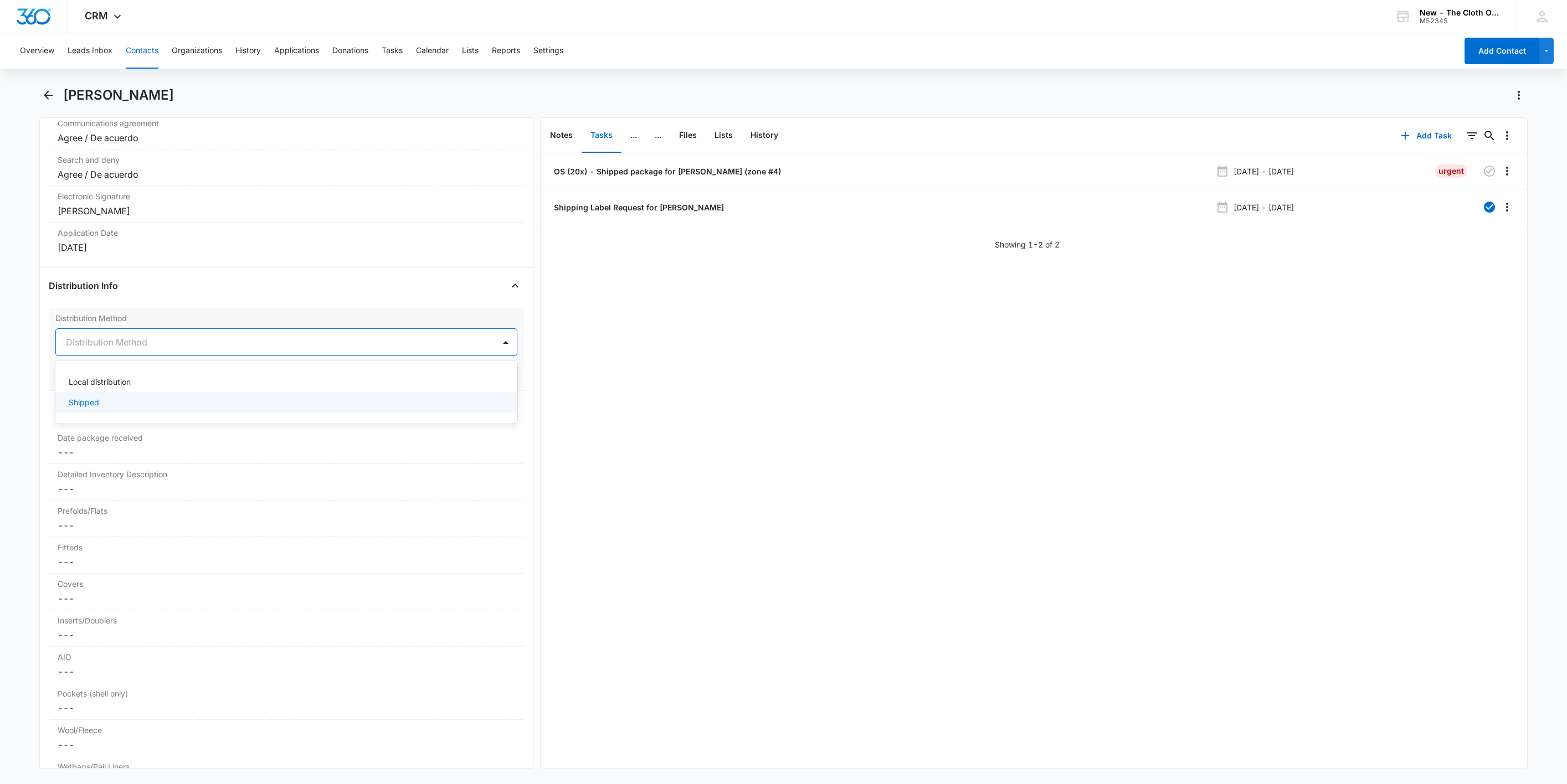
click at [111, 412] on div "Shipped" at bounding box center [286, 403] width 462 height 21
click at [473, 386] on button "Save Changes" at bounding box center [486, 375] width 63 height 21
click at [85, 423] on dd "Cancel Save Changes ---" at bounding box center [287, 416] width 457 height 13
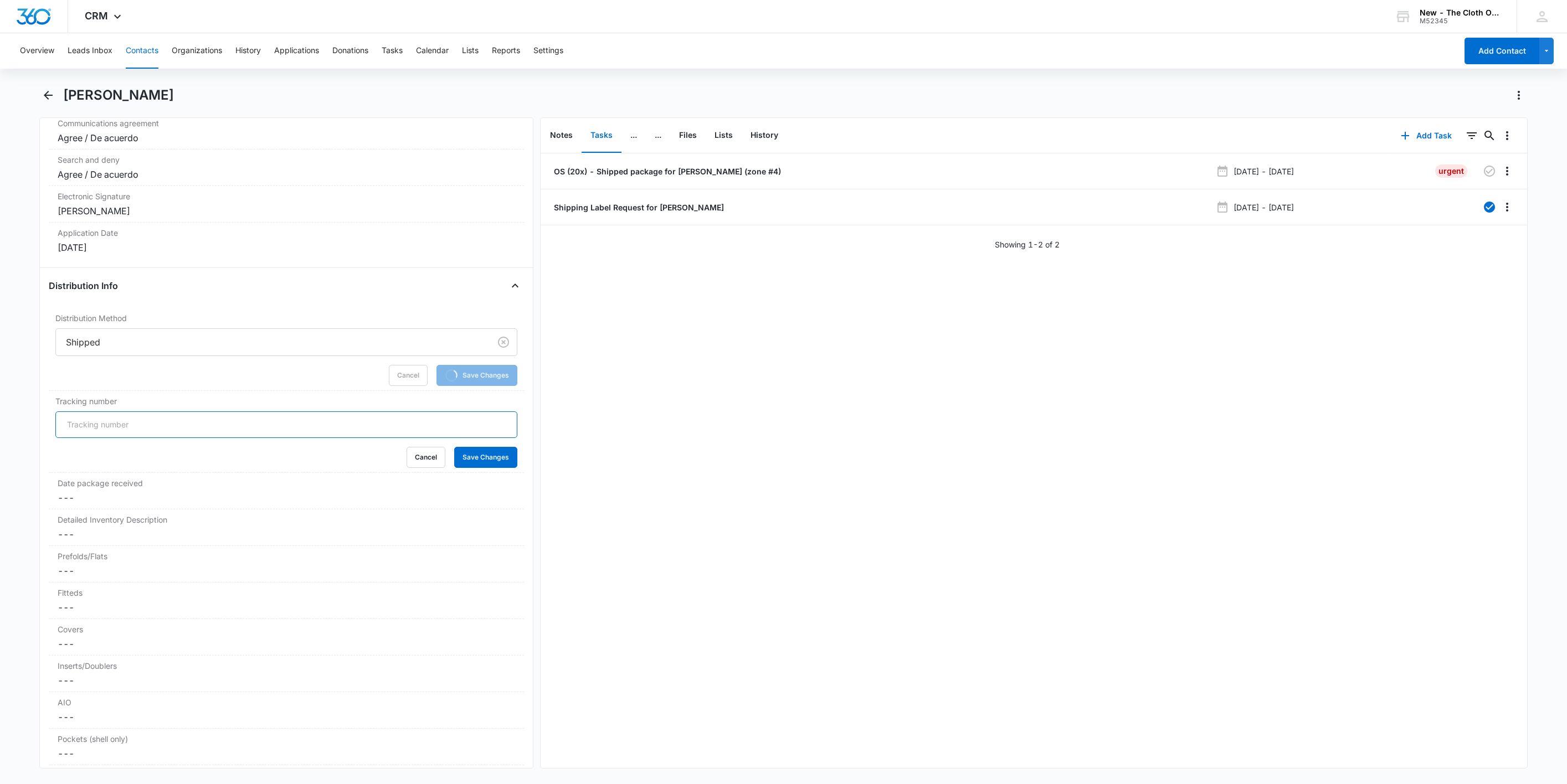
click at [85, 438] on input "Tracking number" at bounding box center [286, 425] width 462 height 27
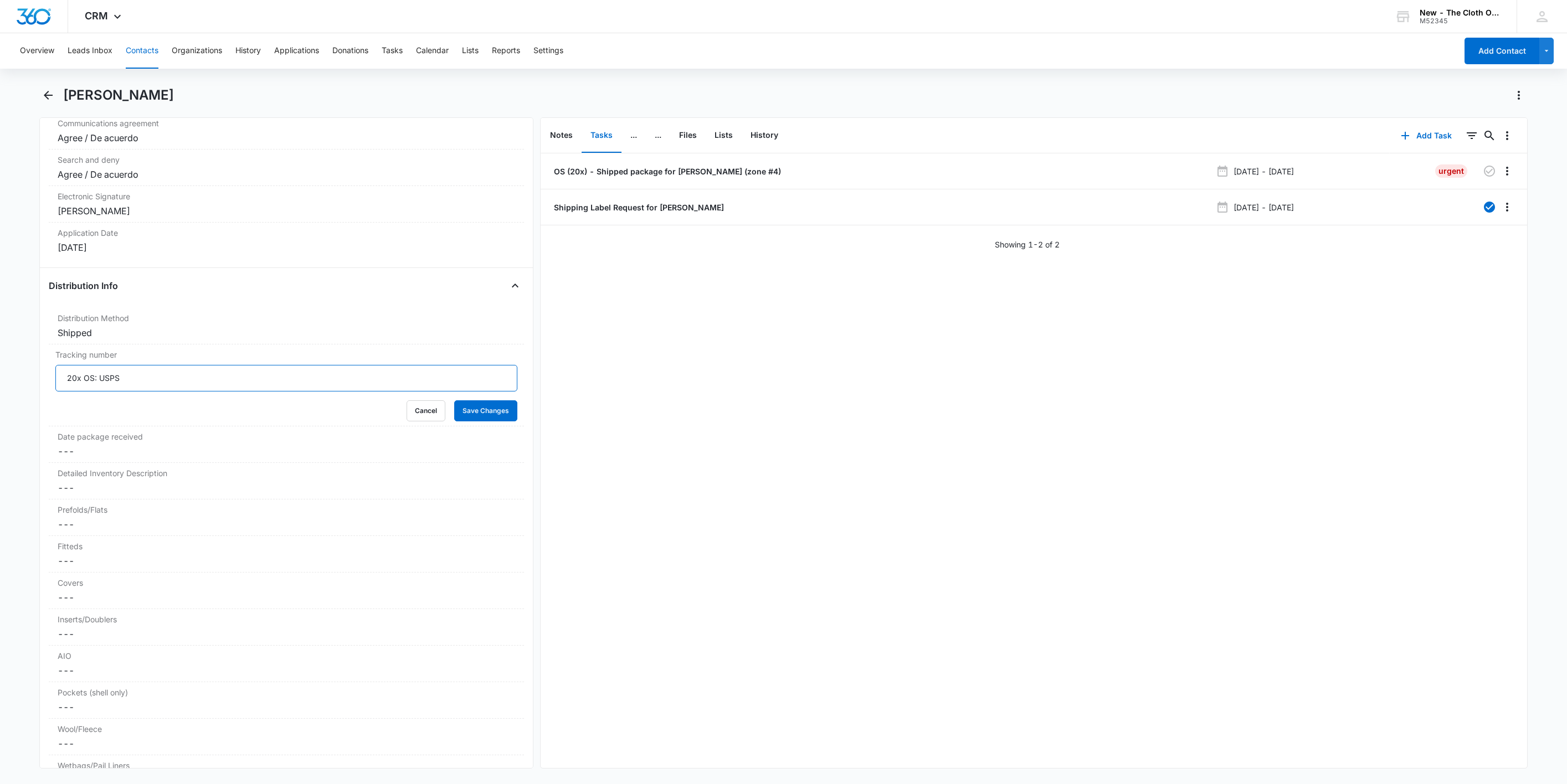
paste input "9434636106194300659546"
type input "20x OS: USPS 9434636106194300659546"
click at [454, 400] on button "Save Changes" at bounding box center [486, 411] width 63 height 21
click at [398, 46] on button "Tasks" at bounding box center [392, 51] width 21 height 35
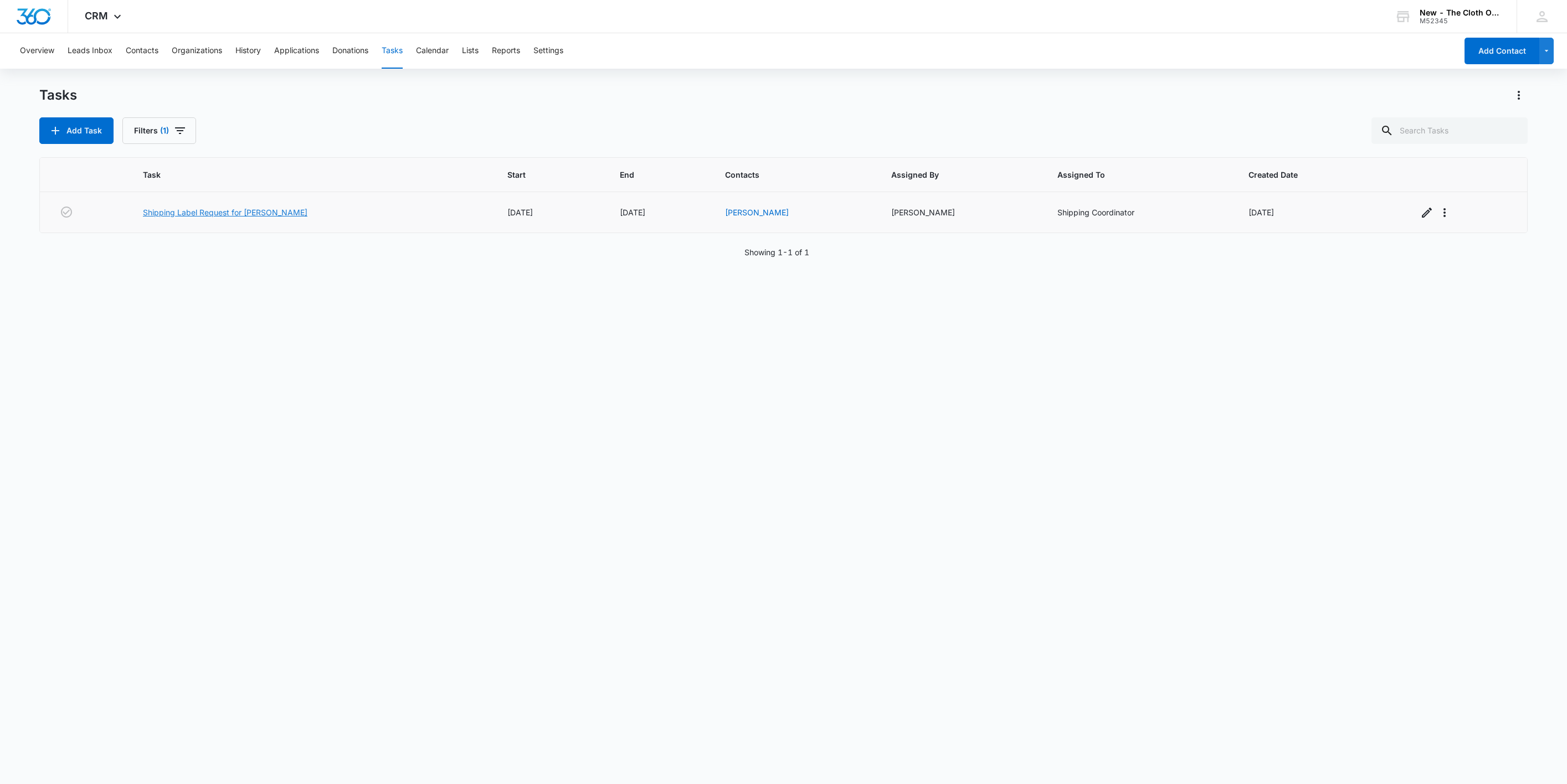
click at [158, 214] on link "Shipping Label Request for [PERSON_NAME]" at bounding box center [225, 212] width 164 height 12
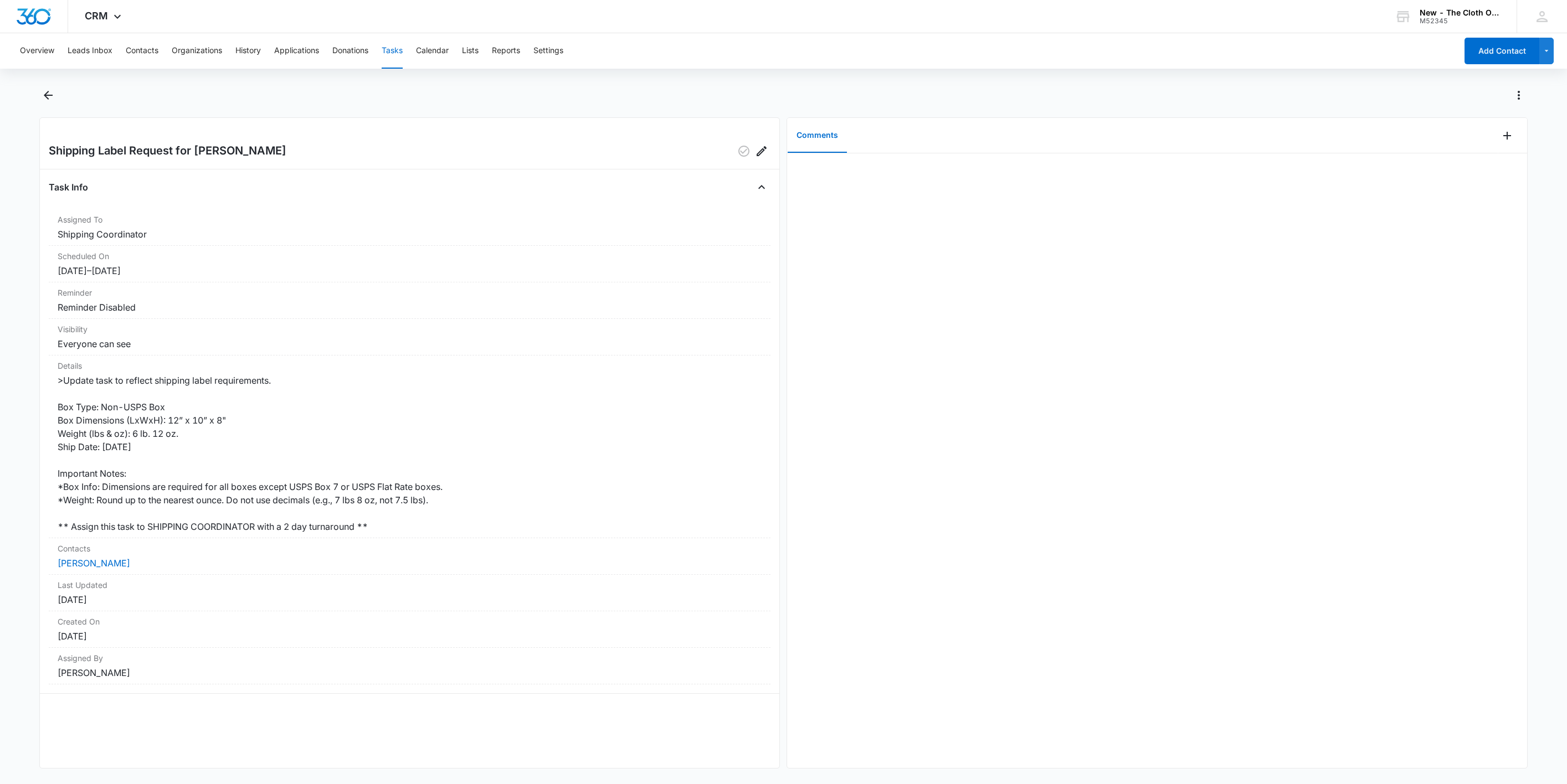
drag, startPoint x: 138, startPoint y: 562, endPoint x: 15, endPoint y: 566, distance: 123.1
click at [15, 566] on main "Shipping Label Request for [PERSON_NAME] Task Info Assigned To Shipping Coordin…" at bounding box center [784, 434] width 1567 height 696
copy link "[PERSON_NAME]"
drag, startPoint x: 119, startPoint y: 567, endPoint x: 110, endPoint y: 565, distance: 9.2
click at [119, 567] on link "[PERSON_NAME]" at bounding box center [94, 563] width 72 height 11
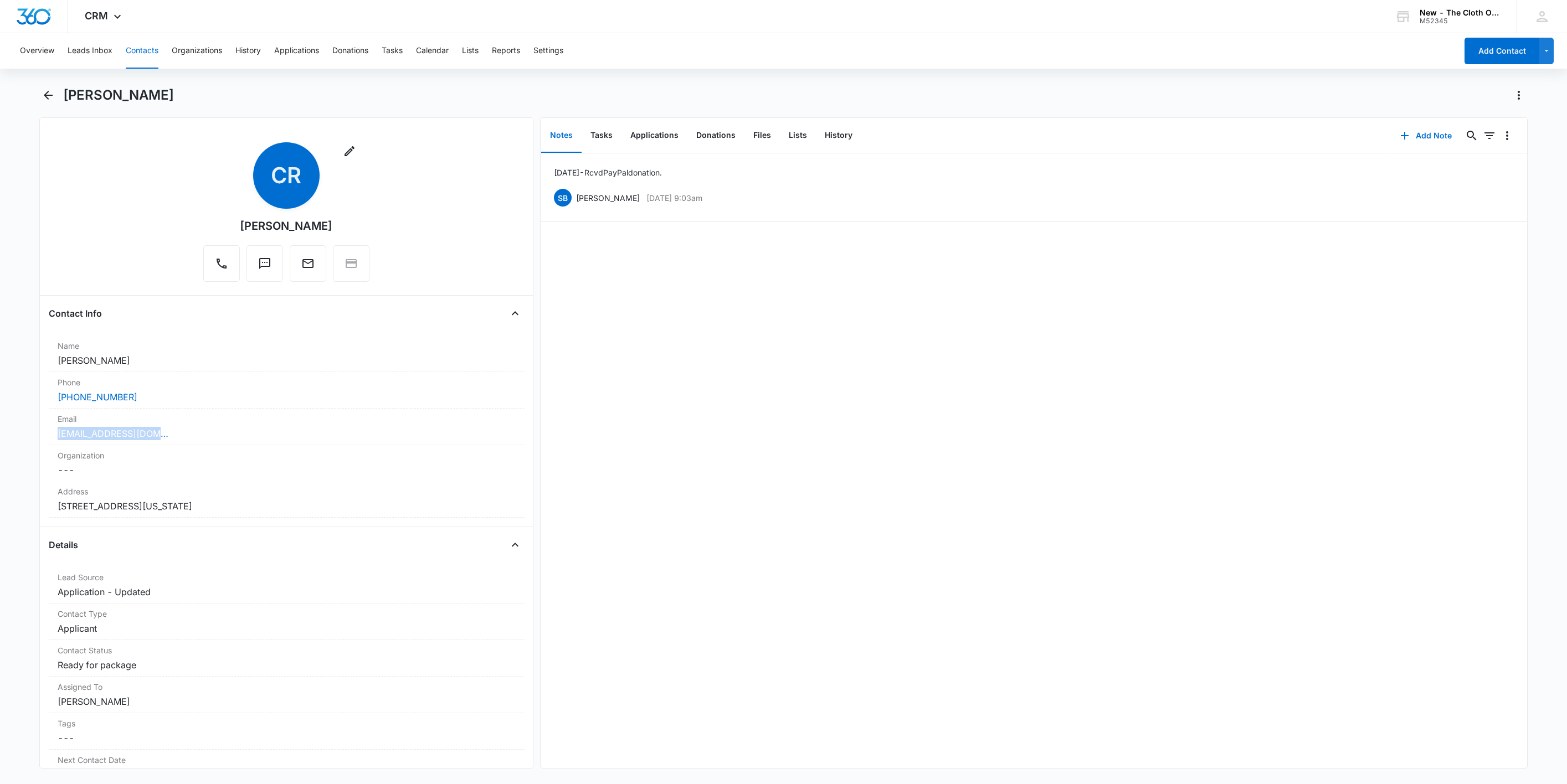
drag, startPoint x: 88, startPoint y: 440, endPoint x: 26, endPoint y: 440, distance: 62.0
click at [0, 442] on html "CRM Apps Reputation Websites Forms CRM Email Social Shop Payments POS Ads Intel…" at bounding box center [784, 392] width 1567 height 784
copy link "[EMAIL_ADDRESS][DOMAIN_NAME]"
drag, startPoint x: 349, startPoint y: 501, endPoint x: 15, endPoint y: 515, distance: 334.3
click at [15, 515] on main "[PERSON_NAME] Remove CR [PERSON_NAME] Contact Info Name Cancel Save Changes [PE…" at bounding box center [784, 434] width 1567 height 696
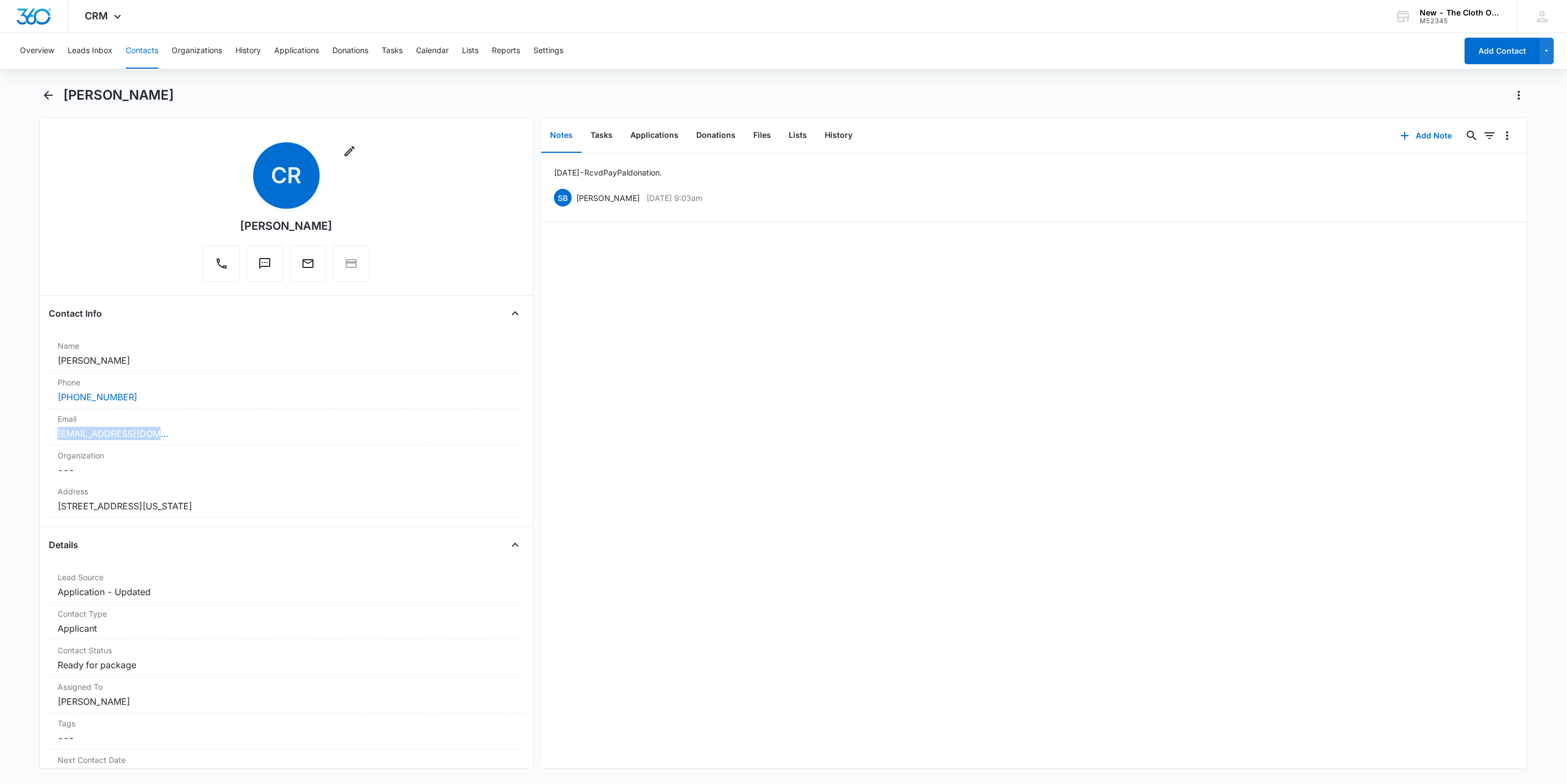
copy dd "[STREET_ADDRESS][US_STATE]"
click at [608, 137] on button "Tasks" at bounding box center [602, 136] width 40 height 34
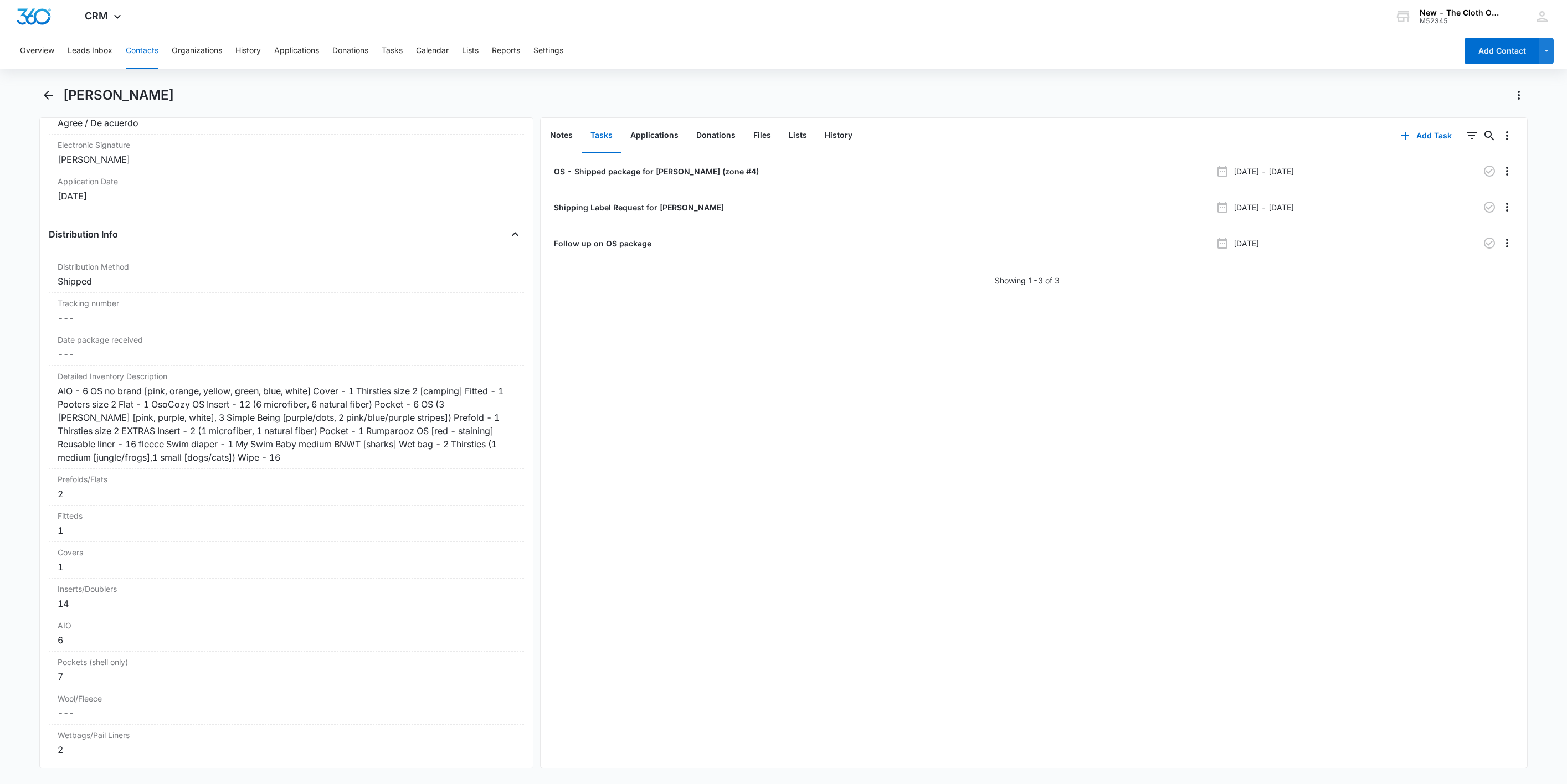
scroll to position [2492, 0]
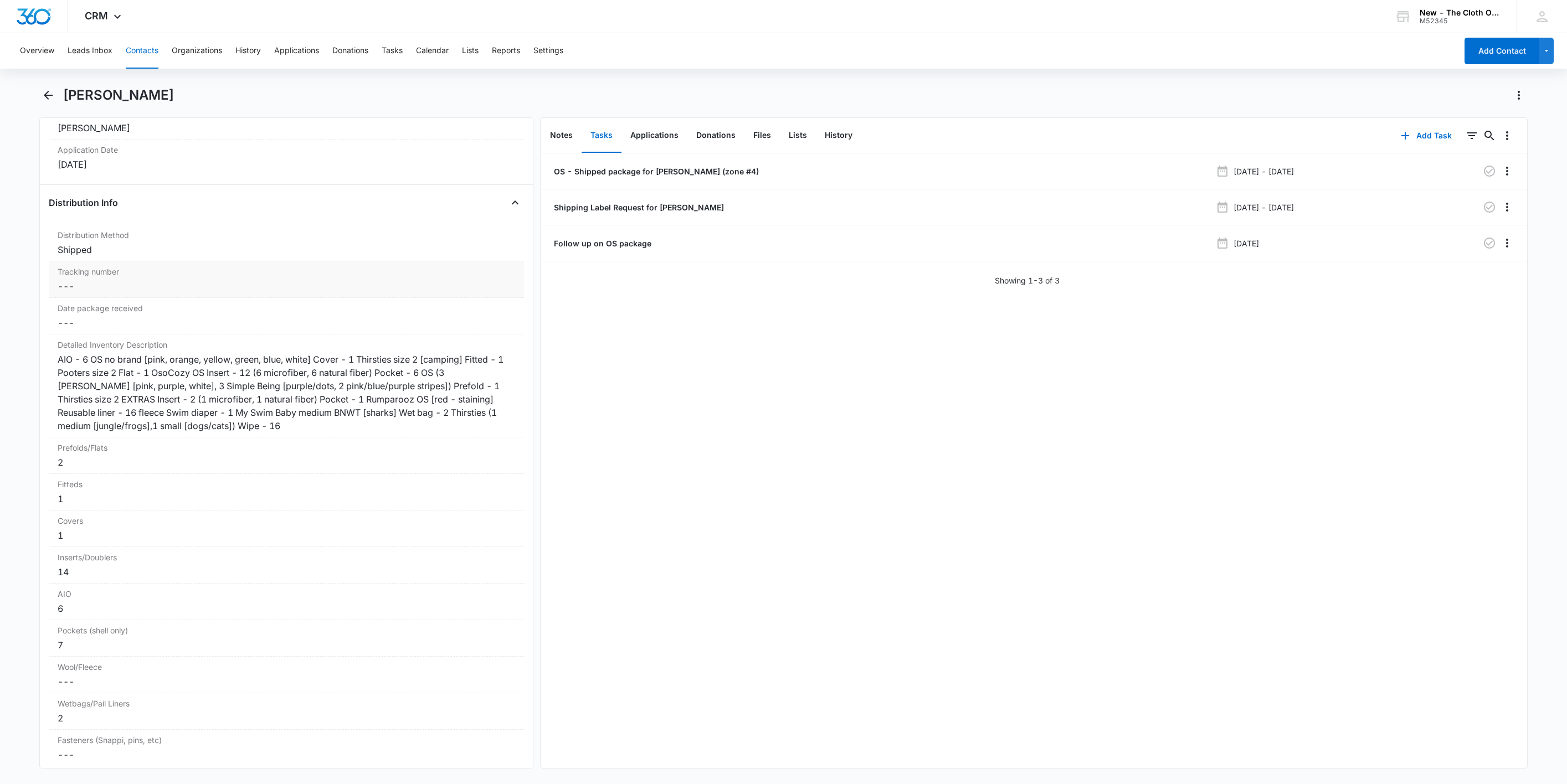
click at [75, 293] on dd "Cancel Save Changes ---" at bounding box center [287, 286] width 457 height 13
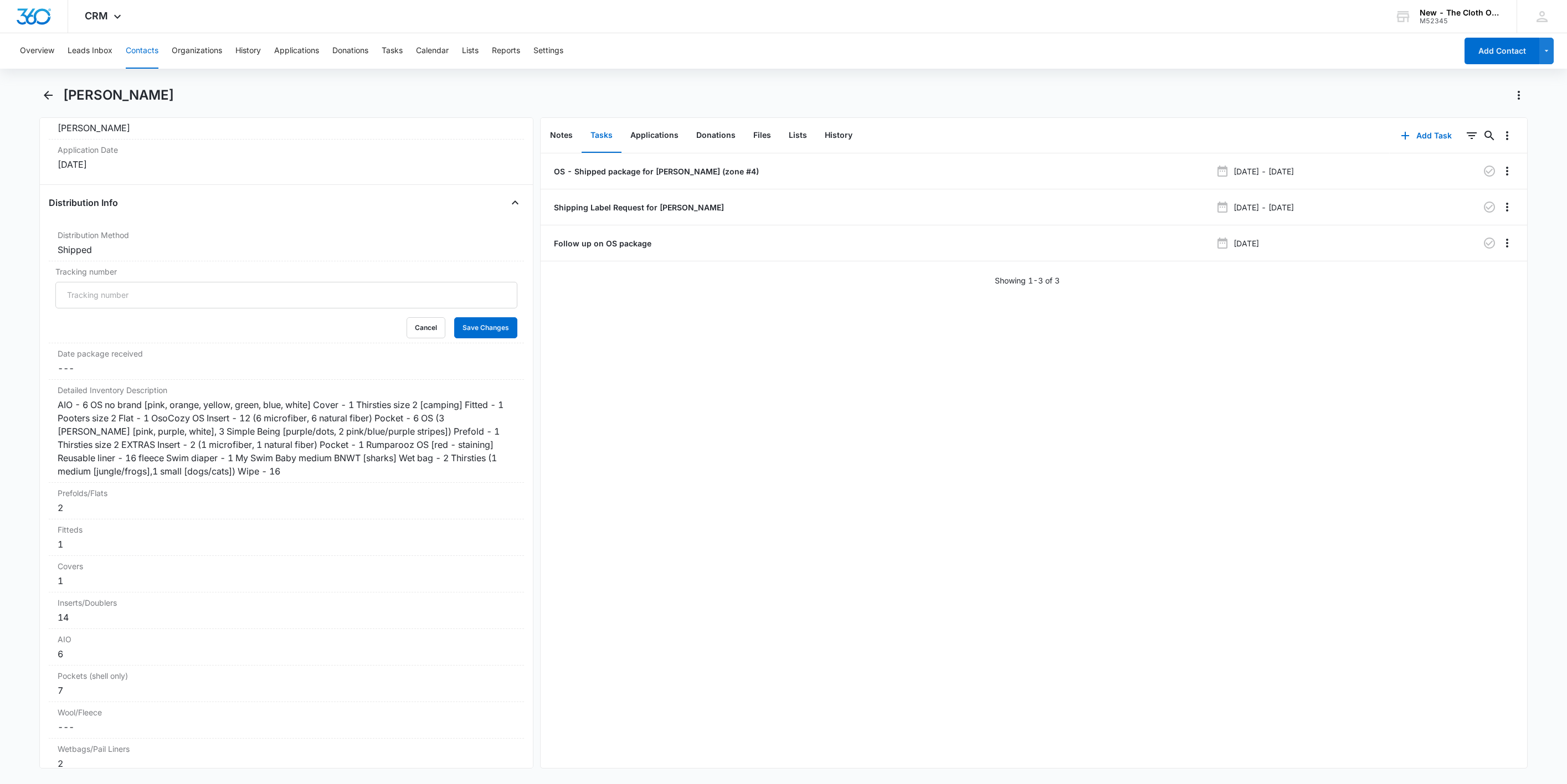
click at [75, 308] on input "Tracking number" at bounding box center [286, 295] width 462 height 27
paste input "9434636106194300661815"
type input "USPS 9434636106194300661815"
click at [476, 338] on button "Save Changes" at bounding box center [486, 328] width 63 height 21
click at [637, 162] on li "OS - Shipped package for [PERSON_NAME] (zone #4) [DATE] - [DATE]" at bounding box center [1034, 171] width 987 height 36
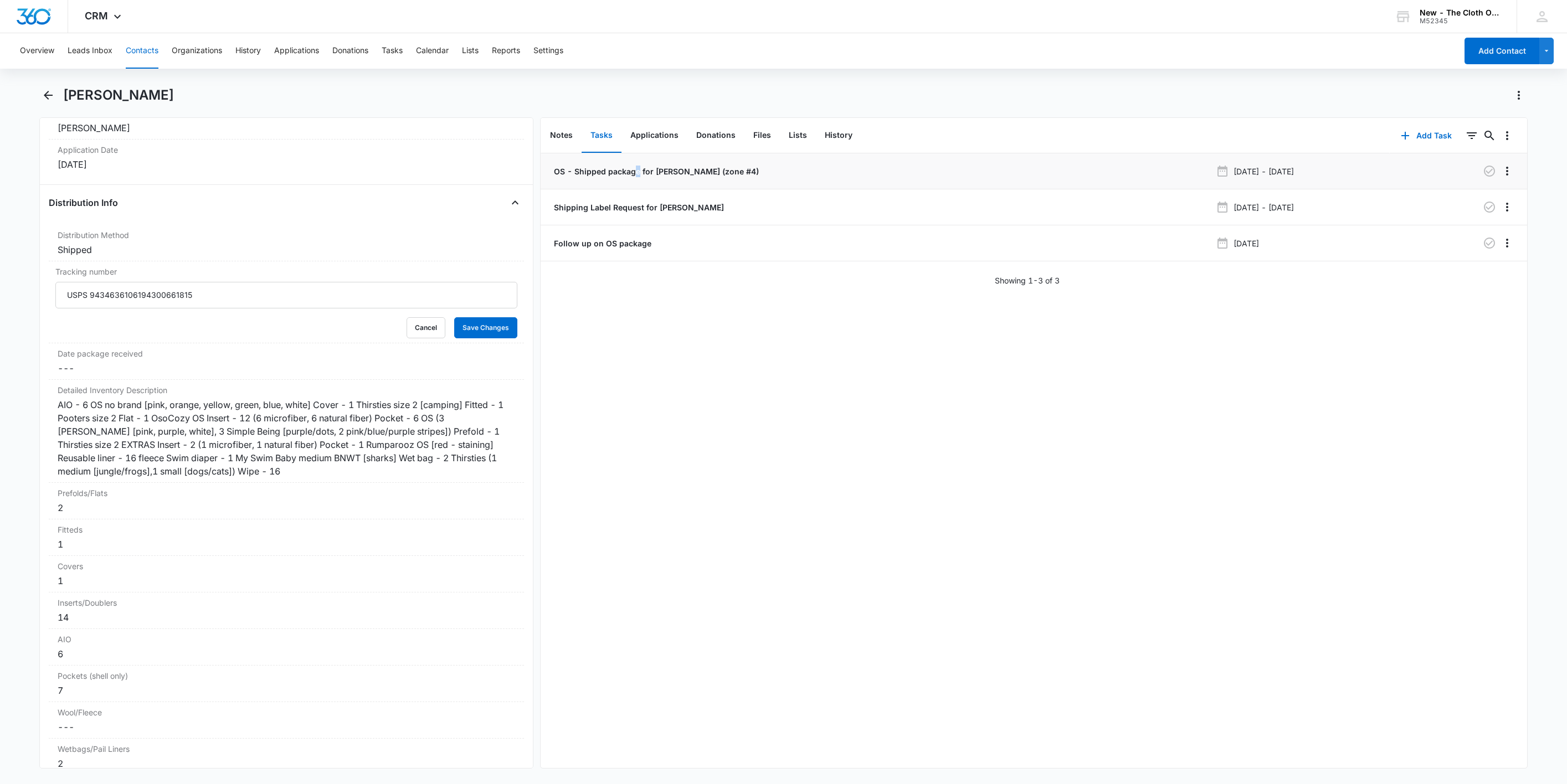
click at [637, 168] on p "OS - Shipped package for [PERSON_NAME] (zone #4)" at bounding box center [655, 171] width 207 height 12
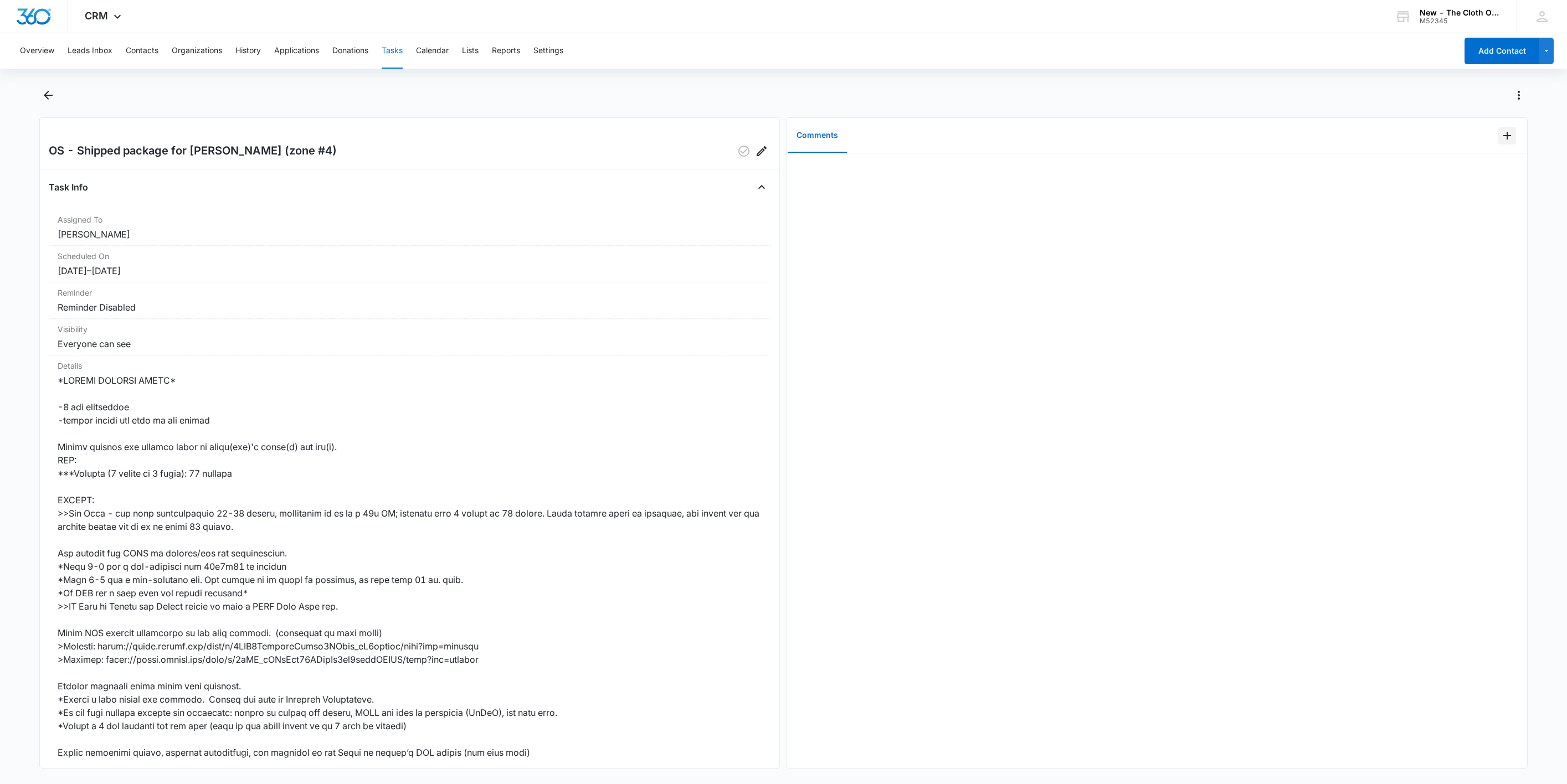
click at [1501, 139] on button "Add Comment" at bounding box center [1507, 136] width 18 height 18
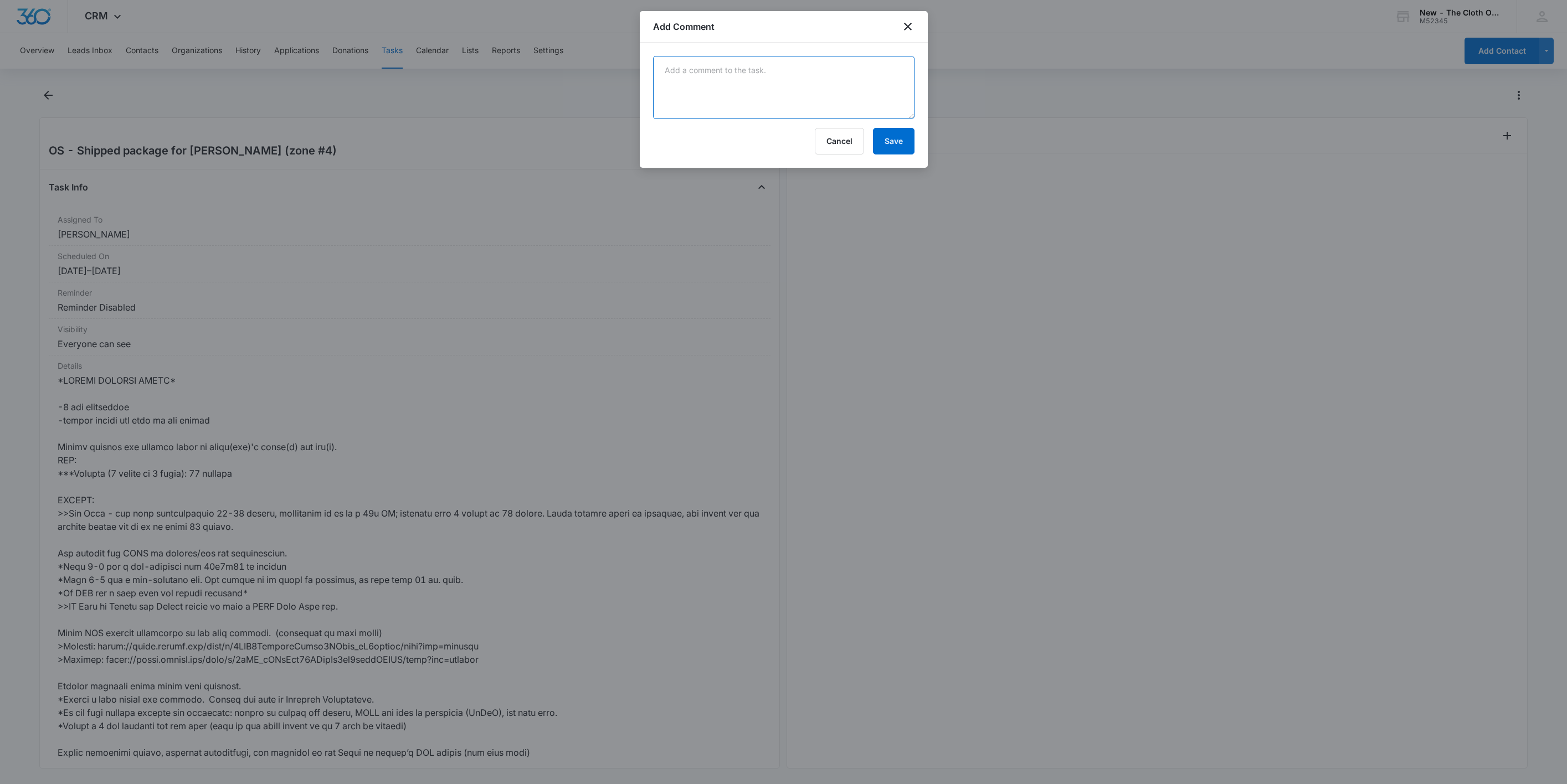
click at [875, 82] on textarea at bounding box center [784, 88] width 262 height 63
paste textarea "9434636106194300661815"
type textarea "9434636106194300661815"
click at [888, 156] on div "9434636106194300661815 Cancel Save" at bounding box center [784, 105] width 288 height 125
click at [888, 143] on button "Save" at bounding box center [894, 141] width 41 height 27
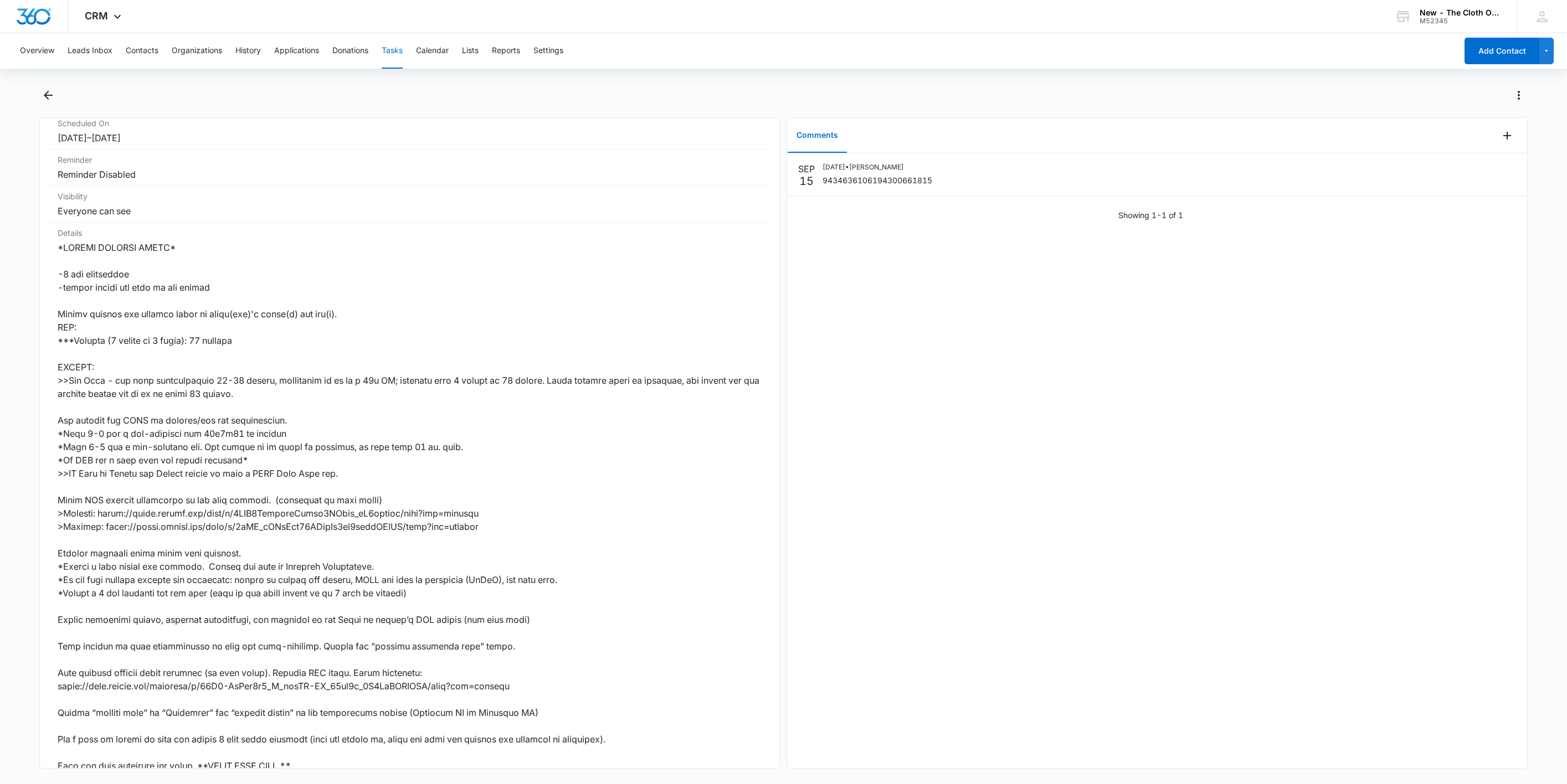
scroll to position [336, 0]
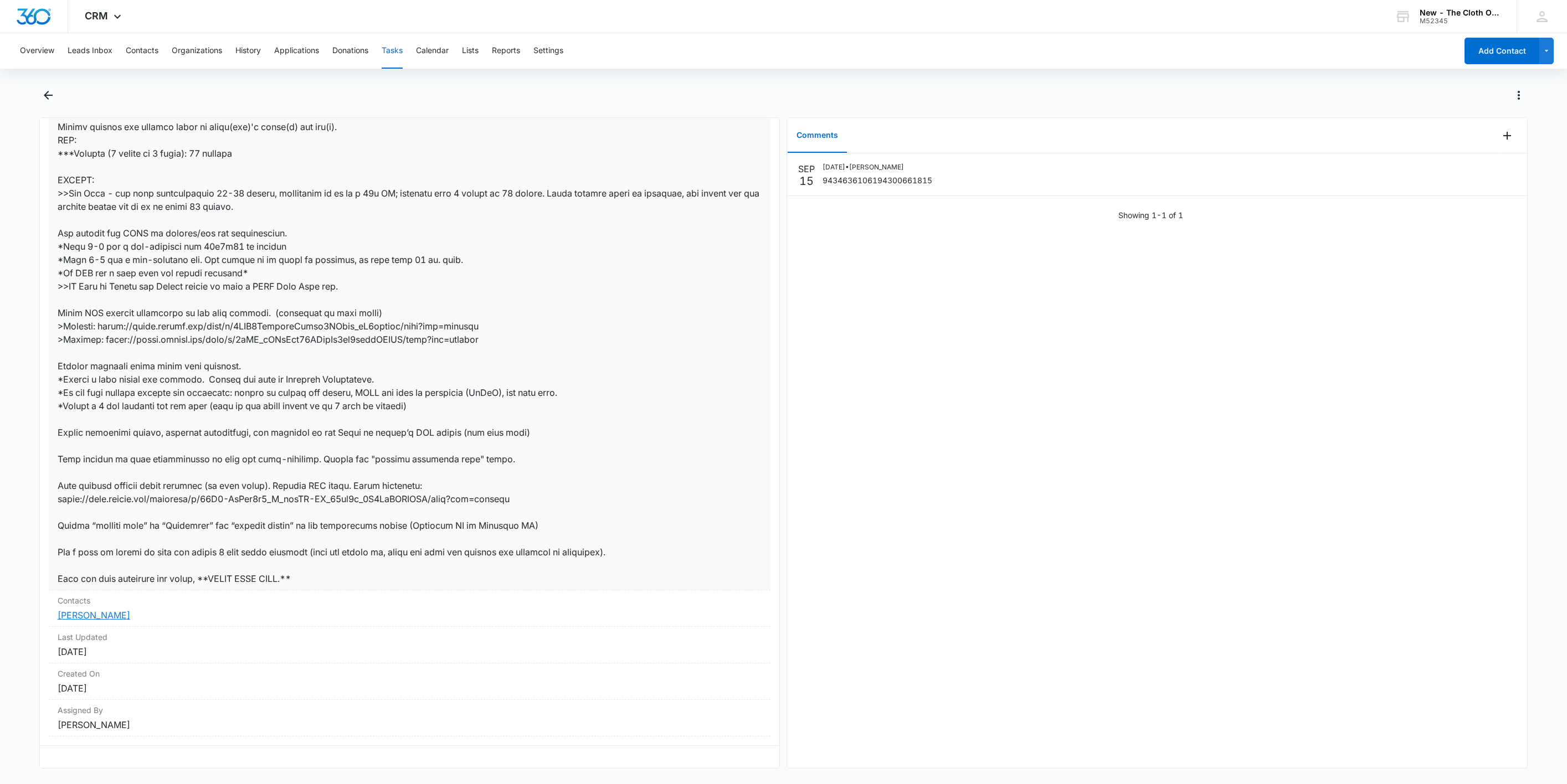
drag, startPoint x: 112, startPoint y: 598, endPoint x: 371, endPoint y: 501, distance: 276.6
click at [113, 610] on link "[PERSON_NAME]" at bounding box center [94, 616] width 72 height 11
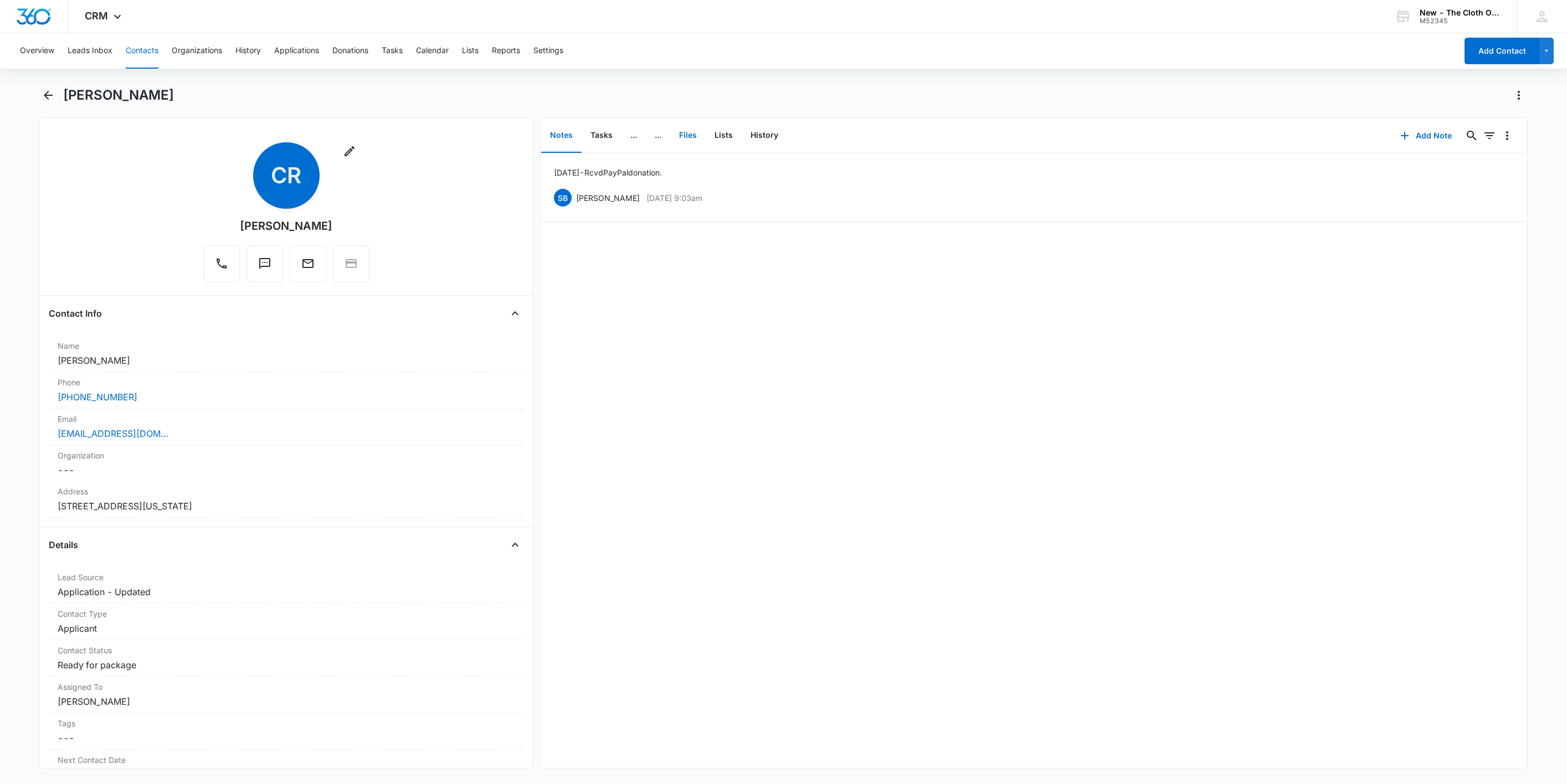
click at [695, 134] on button "Files" at bounding box center [688, 136] width 35 height 34
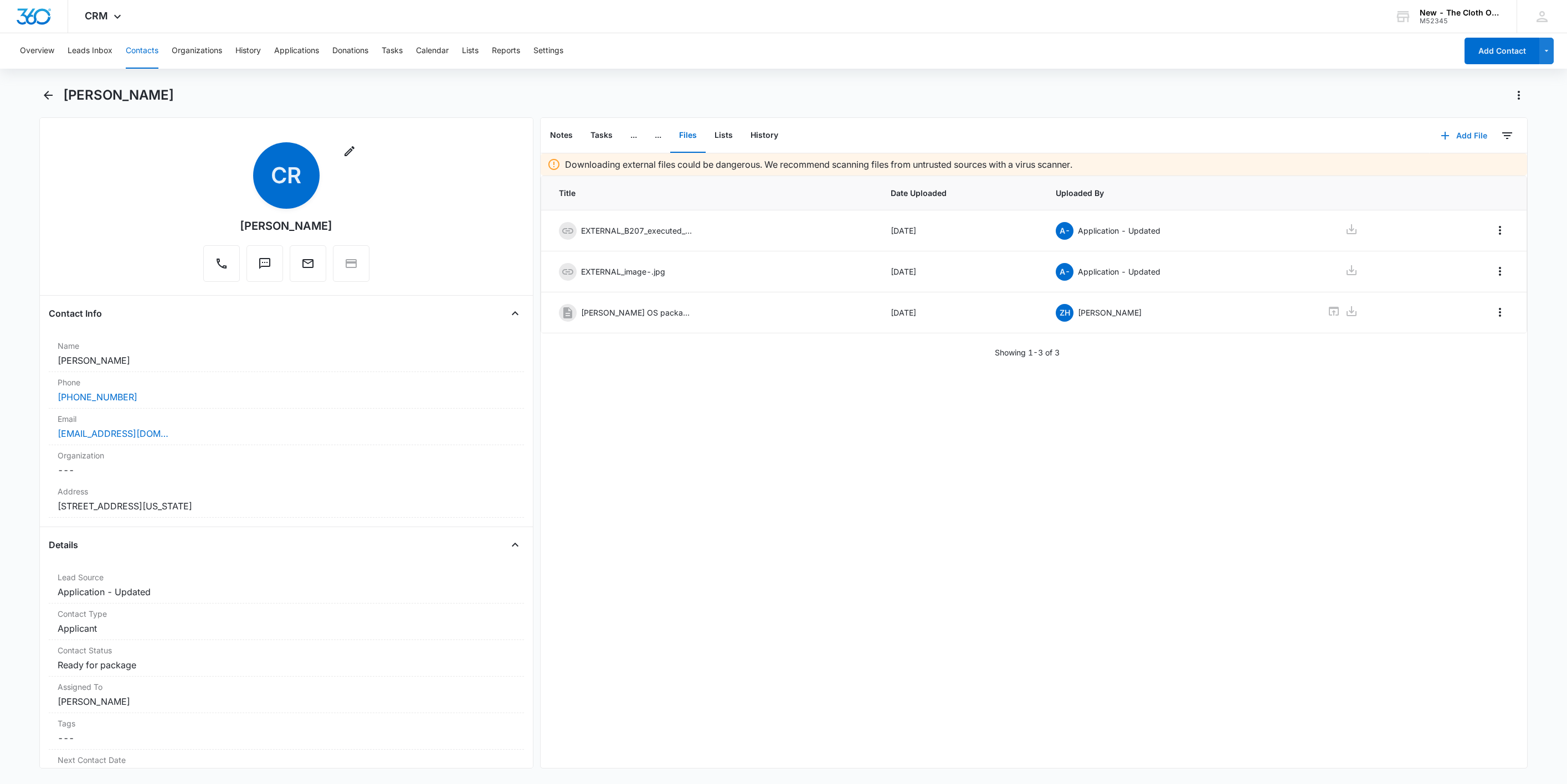
click at [1465, 136] on button "Add File" at bounding box center [1464, 136] width 69 height 27
click at [1467, 172] on button "Upload Files" at bounding box center [1456, 170] width 84 height 16
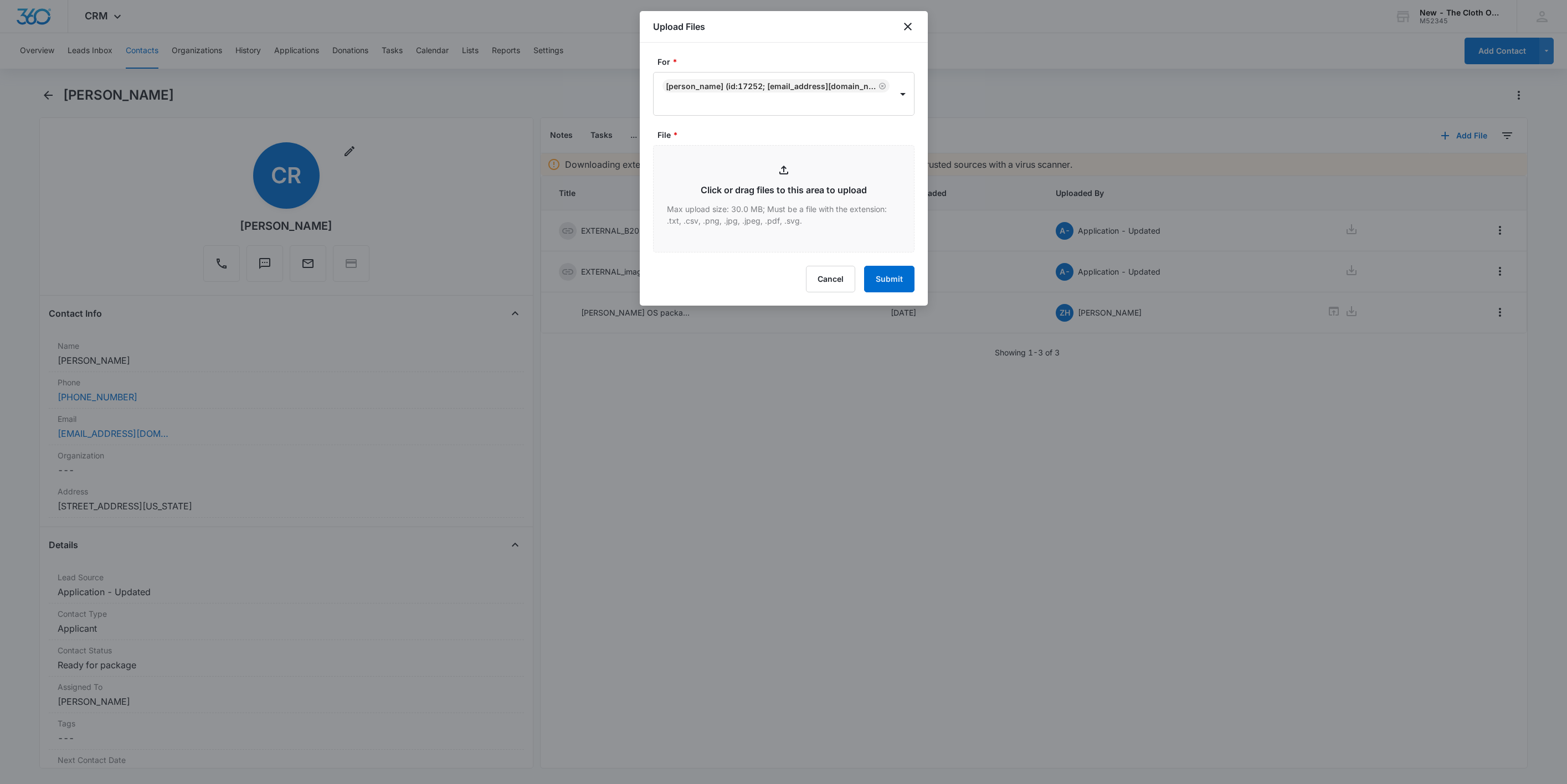
type input "C:\fakepath\9434636106194300661815---[PERSON_NAME]---09152025.pdf"
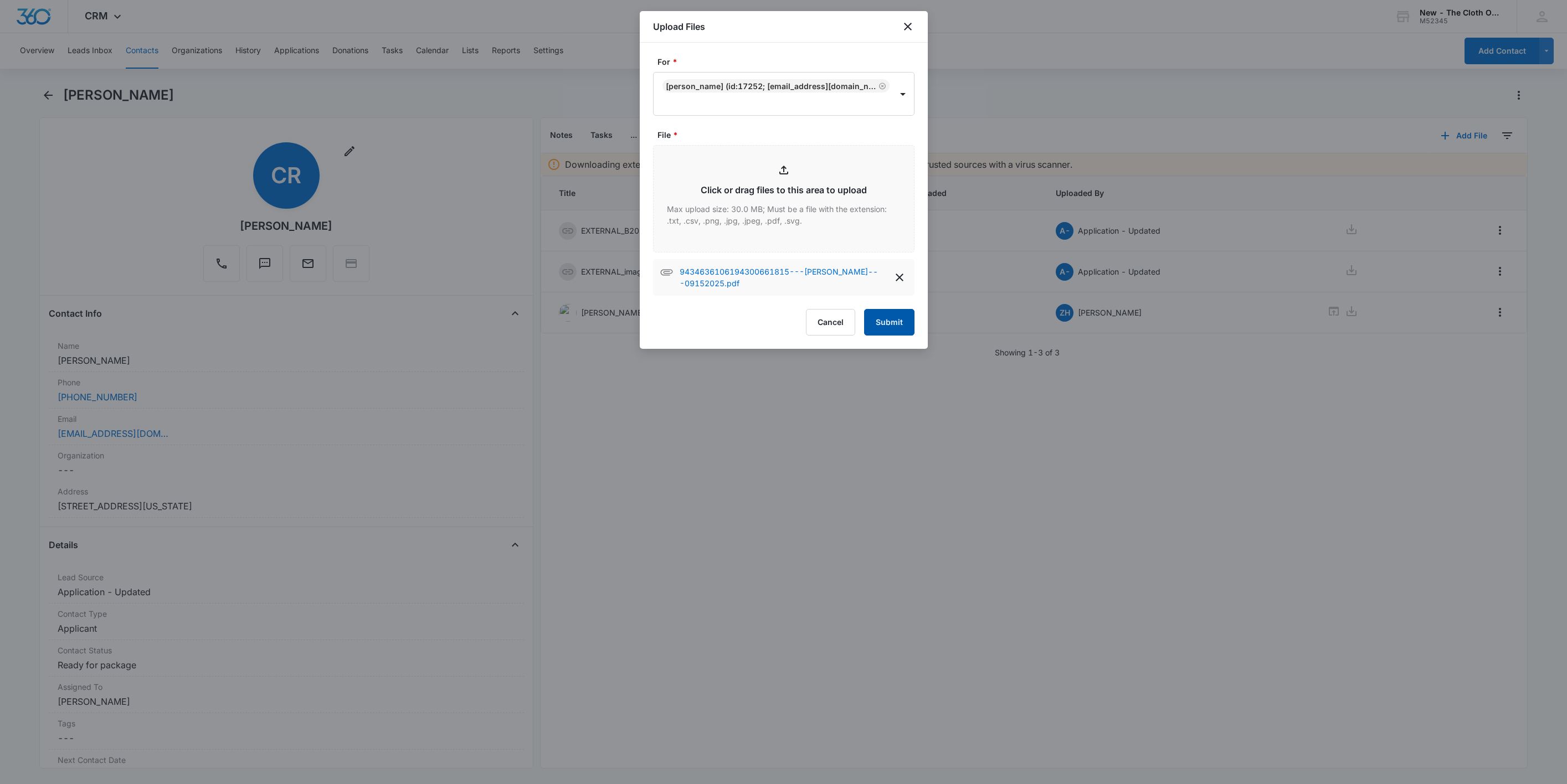
drag, startPoint x: 897, startPoint y: 327, endPoint x: 888, endPoint y: 329, distance: 9.2
click at [896, 327] on button "Submit" at bounding box center [889, 322] width 50 height 27
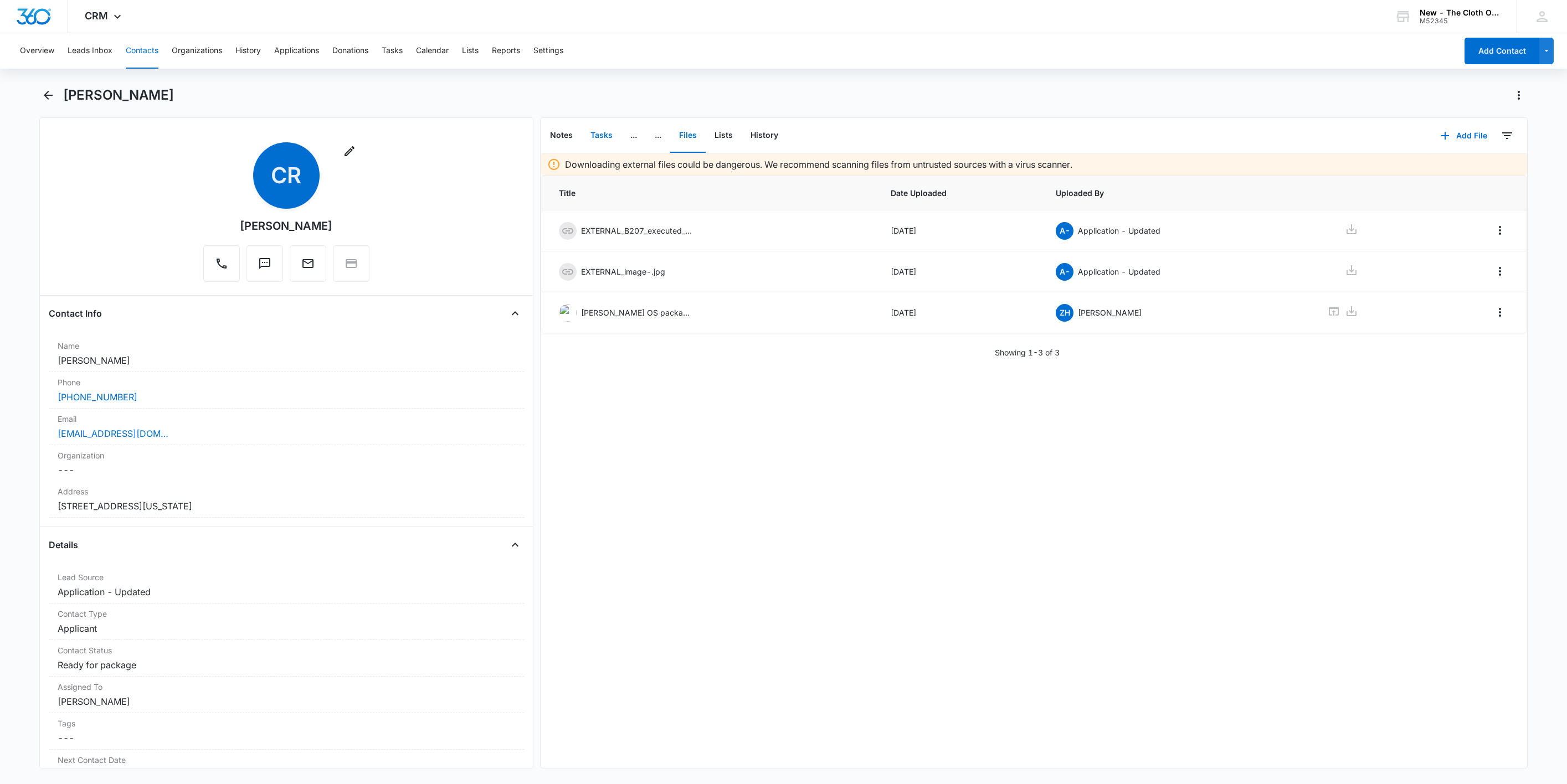
click at [599, 131] on button "Tasks" at bounding box center [602, 136] width 40 height 34
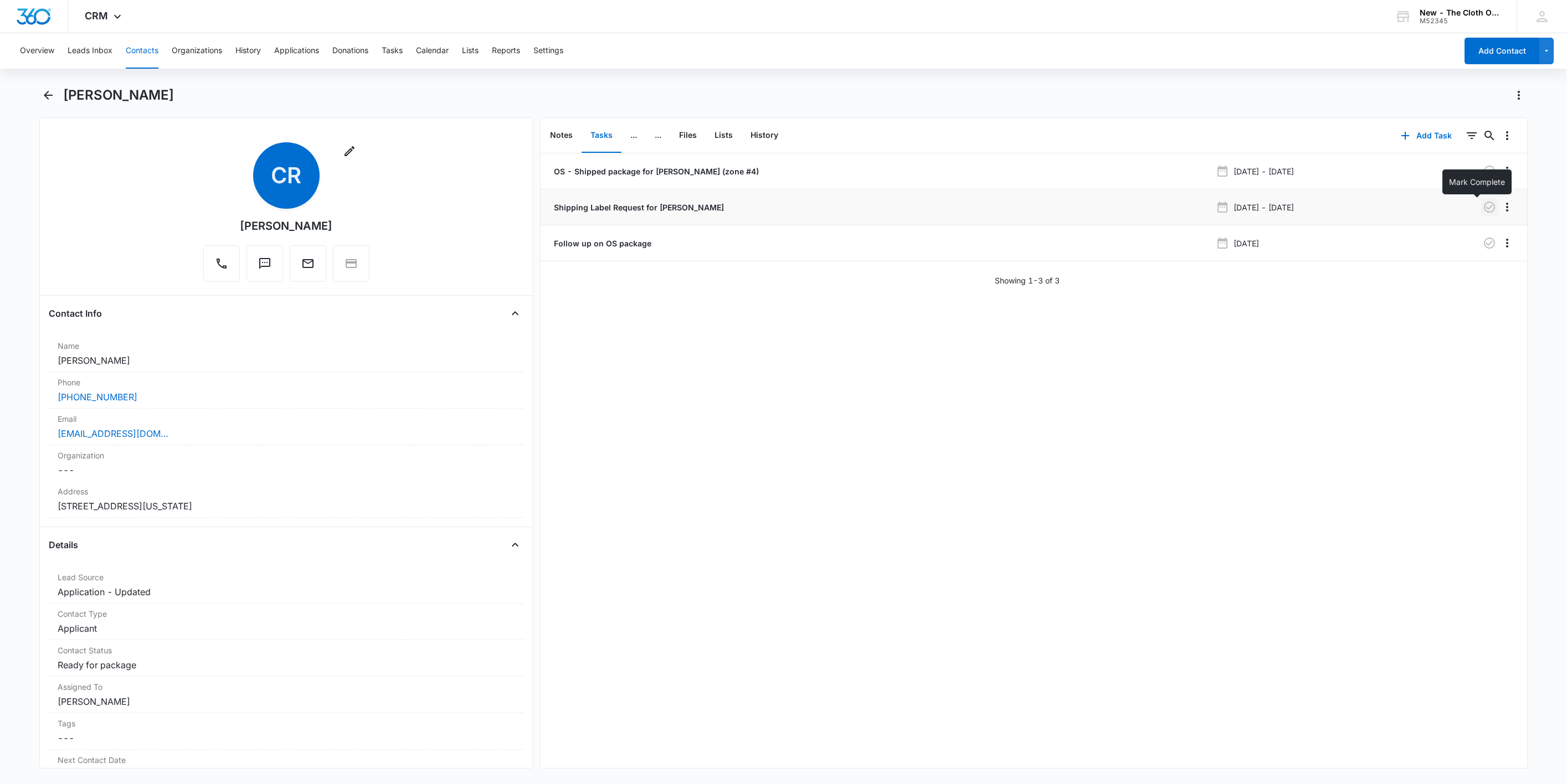
click at [1483, 205] on icon "button" at bounding box center [1490, 207] width 13 height 13
